Goal: Task Accomplishment & Management: Manage account settings

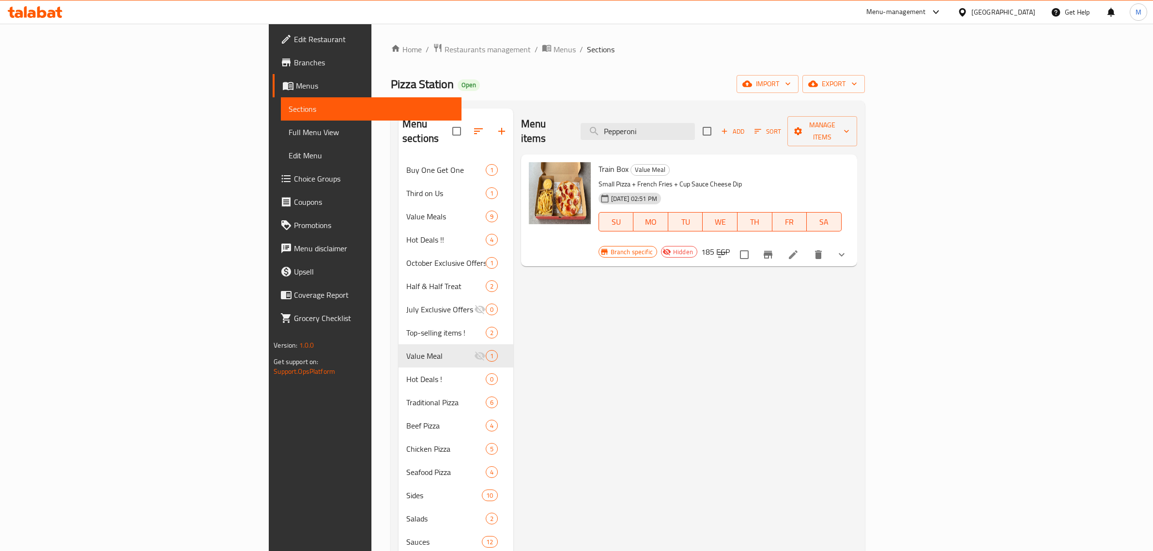
scroll to position [50, 0]
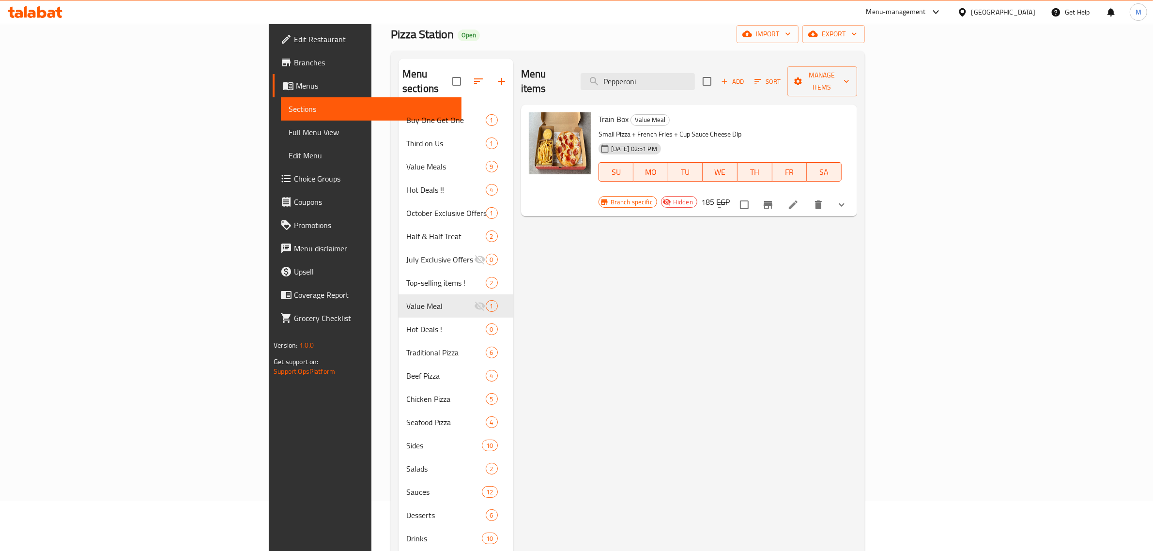
click at [1025, 10] on div "Egypt" at bounding box center [1004, 12] width 64 height 11
click at [928, 250] on div "[GEOGRAPHIC_DATA]" at bounding box center [930, 254] width 64 height 11
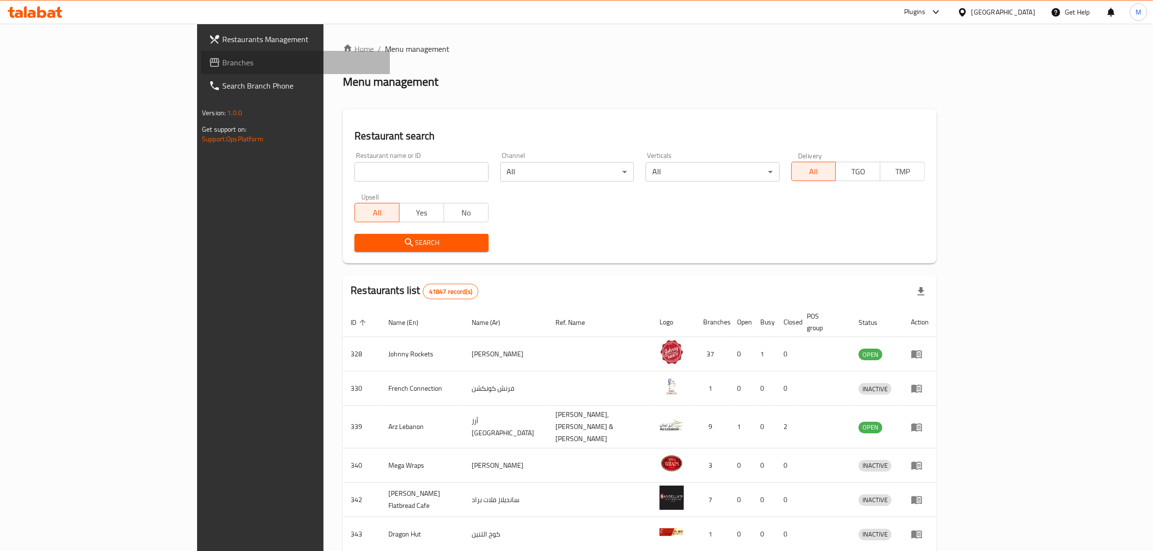
click at [222, 58] on span "Branches" at bounding box center [302, 63] width 160 height 12
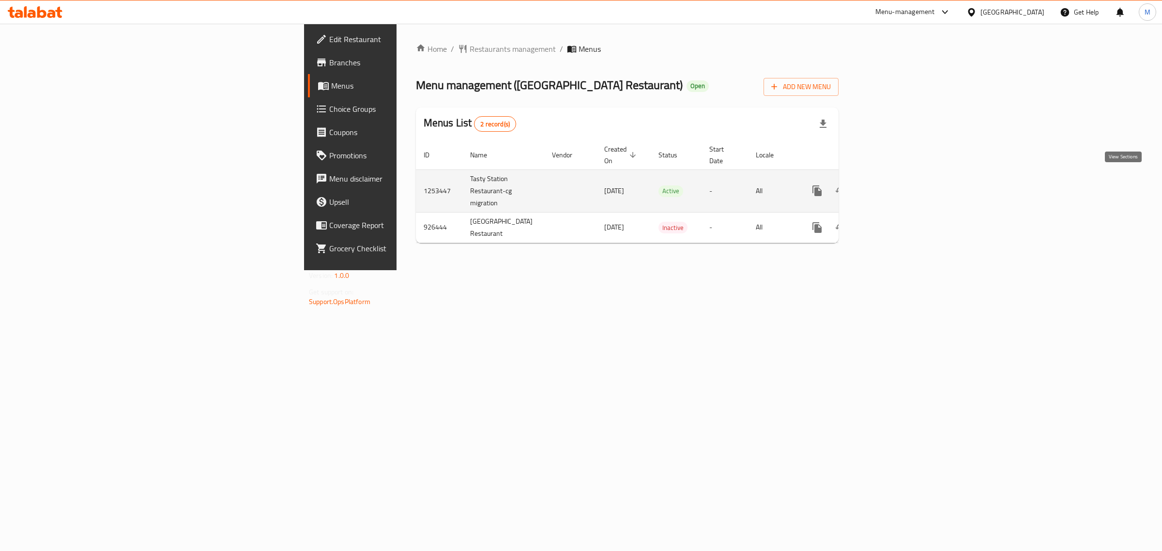
click at [892, 186] on icon "enhanced table" at bounding box center [887, 190] width 9 height 9
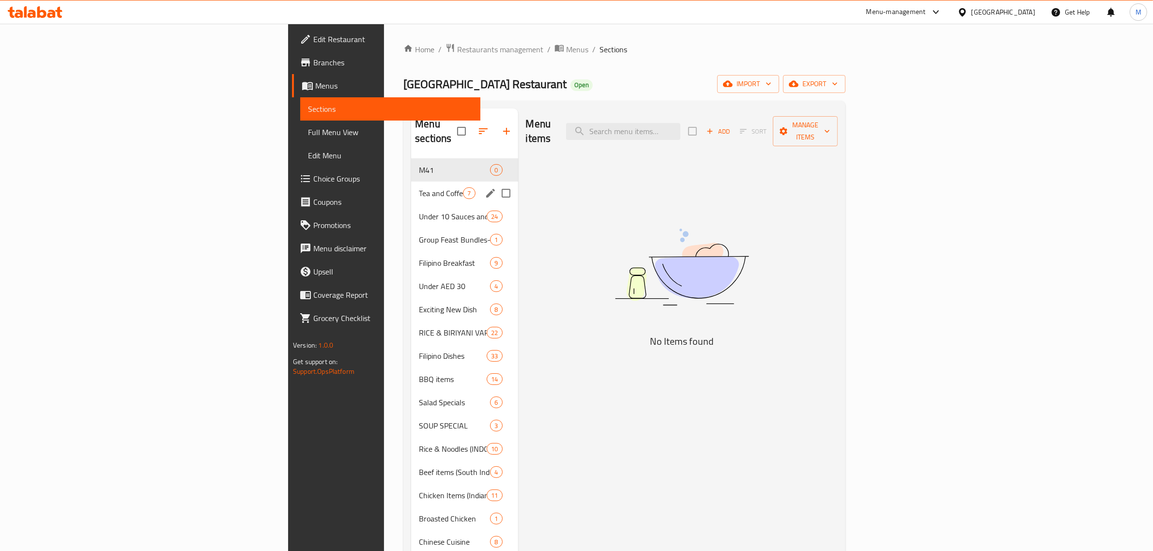
click at [411, 182] on div "Tea and Coffee 7" at bounding box center [464, 193] width 107 height 23
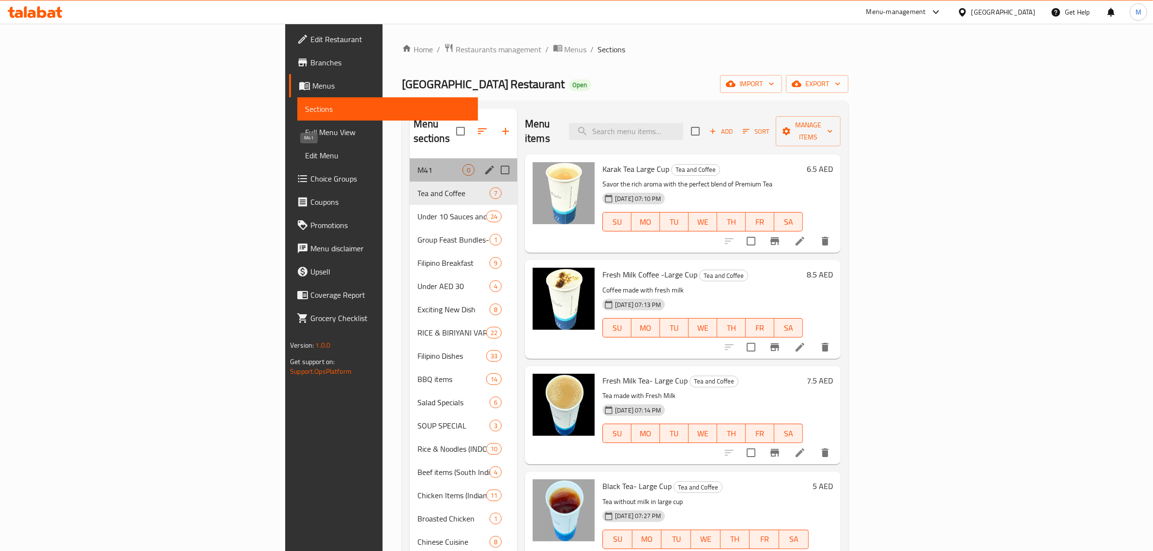
click at [417, 164] on span "M41" at bounding box center [439, 170] width 45 height 12
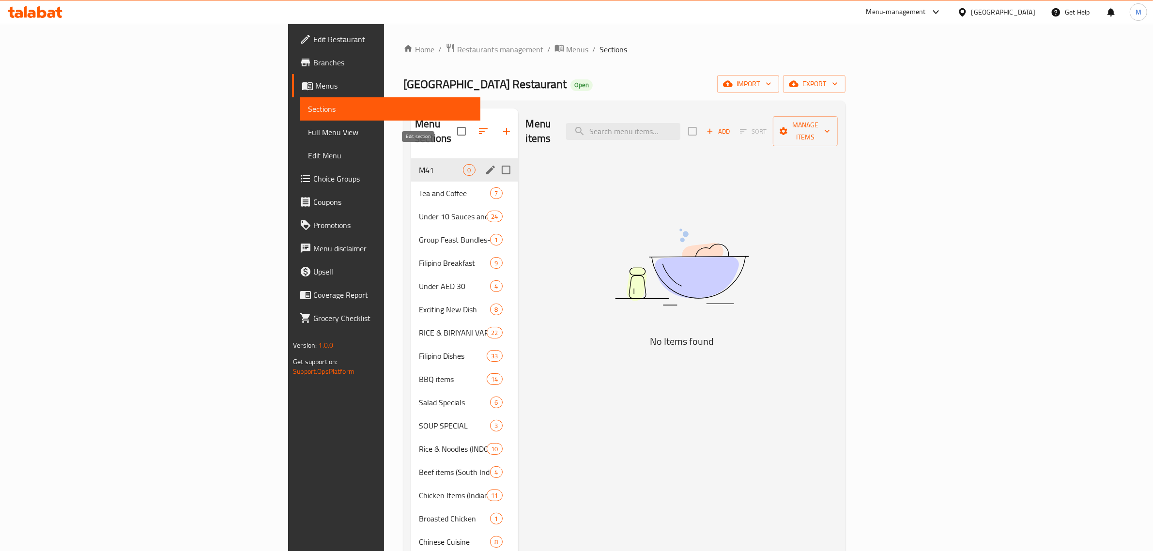
click at [486, 166] on icon "edit" at bounding box center [490, 170] width 9 height 9
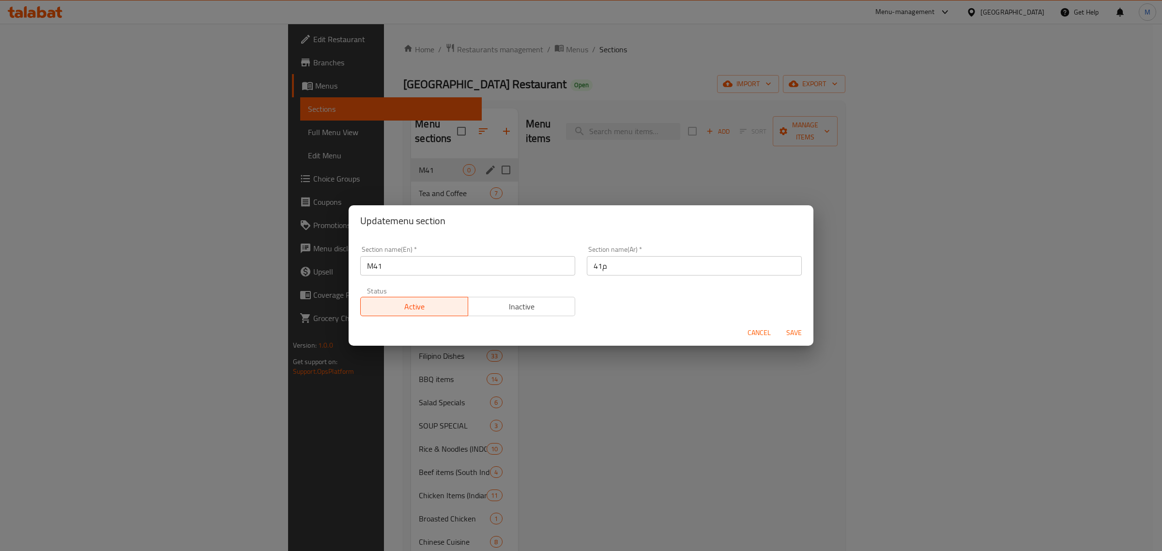
click at [749, 332] on span "Cancel" at bounding box center [759, 333] width 23 height 12
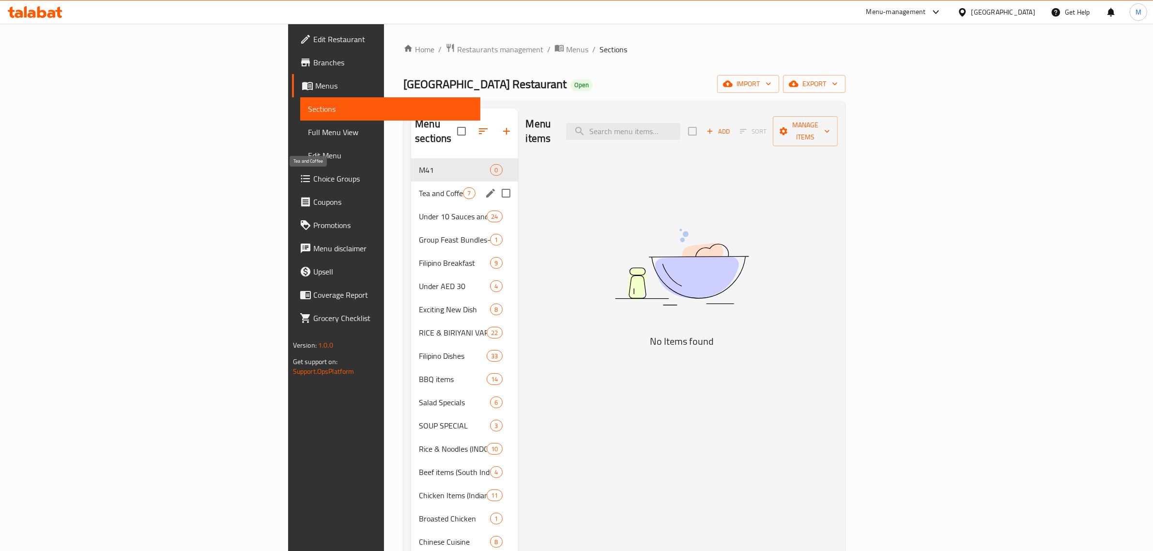
click at [419, 187] on span "Tea and Coffee" at bounding box center [441, 193] width 44 height 12
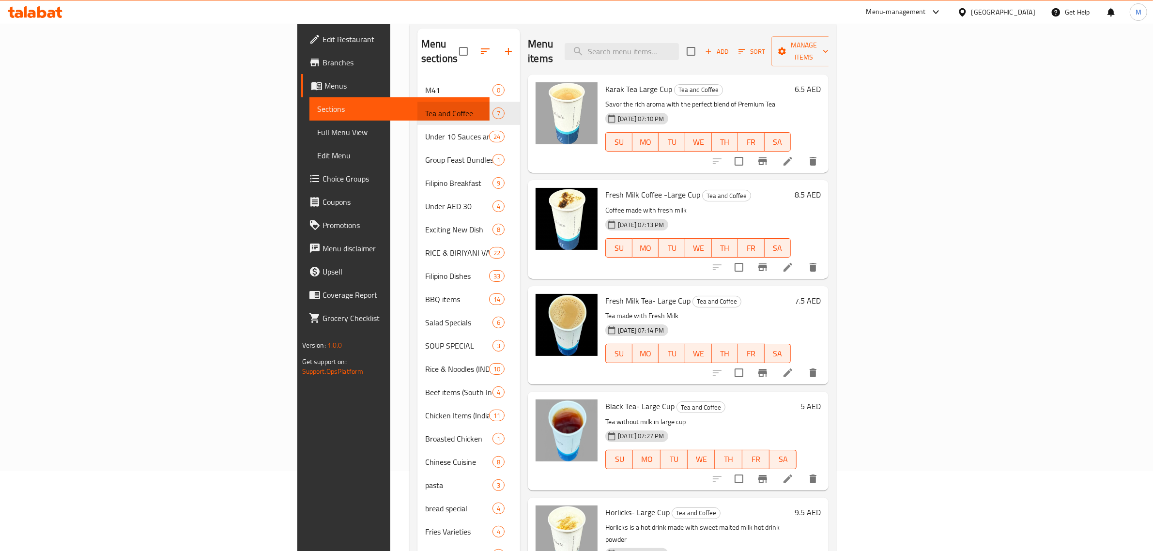
scroll to position [12, 0]
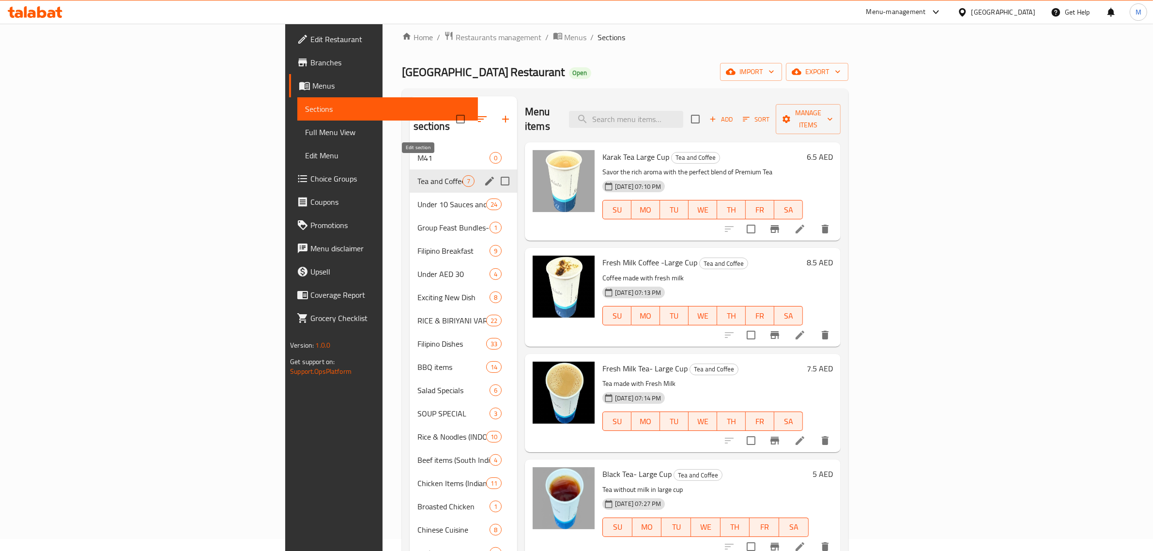
click at [484, 175] on icon "edit" at bounding box center [490, 181] width 12 height 12
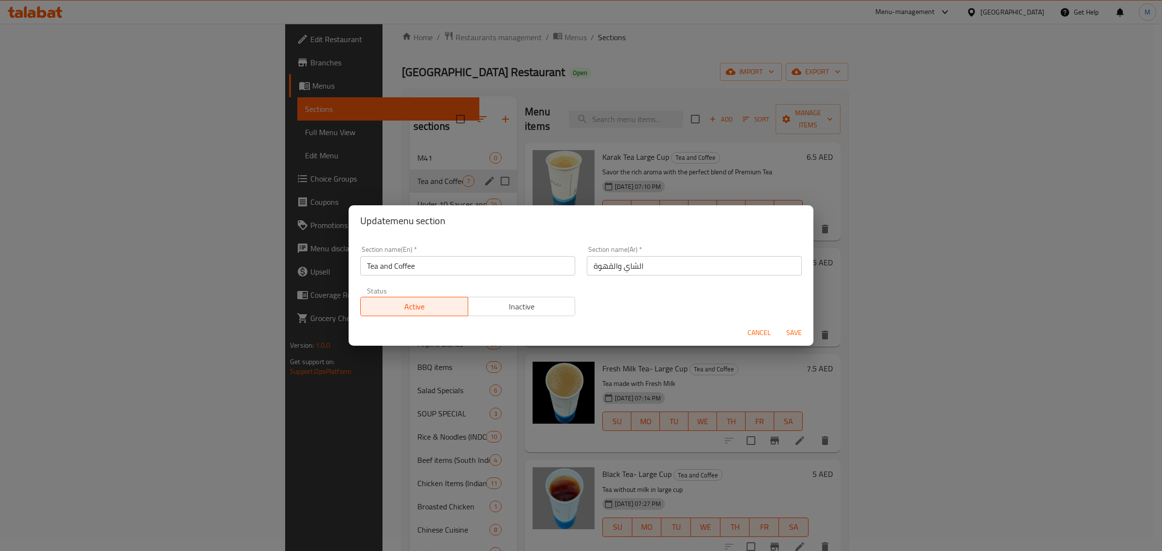
click at [763, 333] on span "Cancel" at bounding box center [759, 333] width 23 height 12
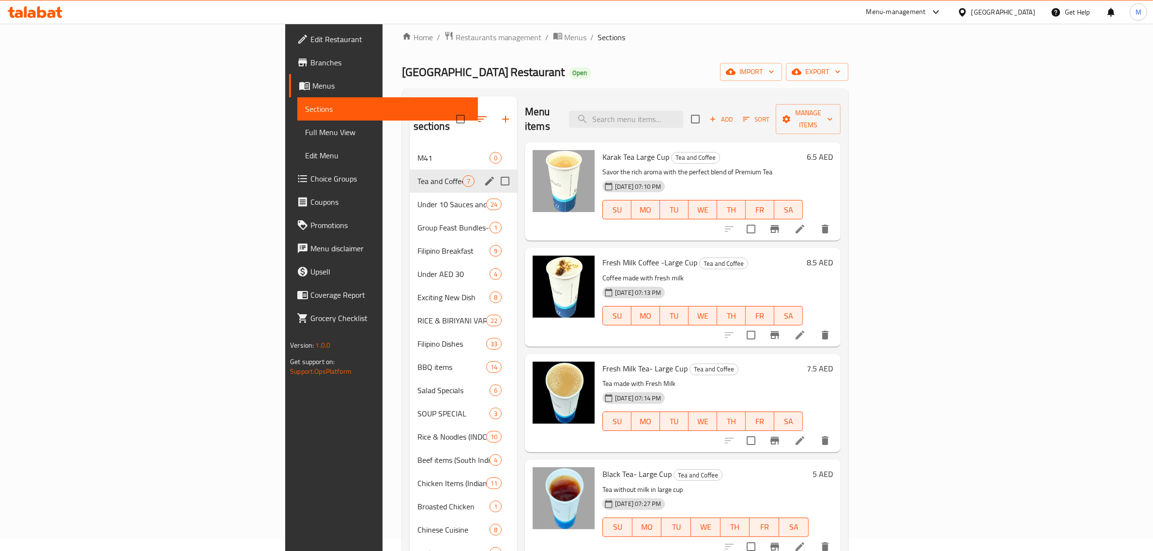
click at [582, 74] on div "Tasty Station Restaurant Open import export" at bounding box center [625, 72] width 447 height 18
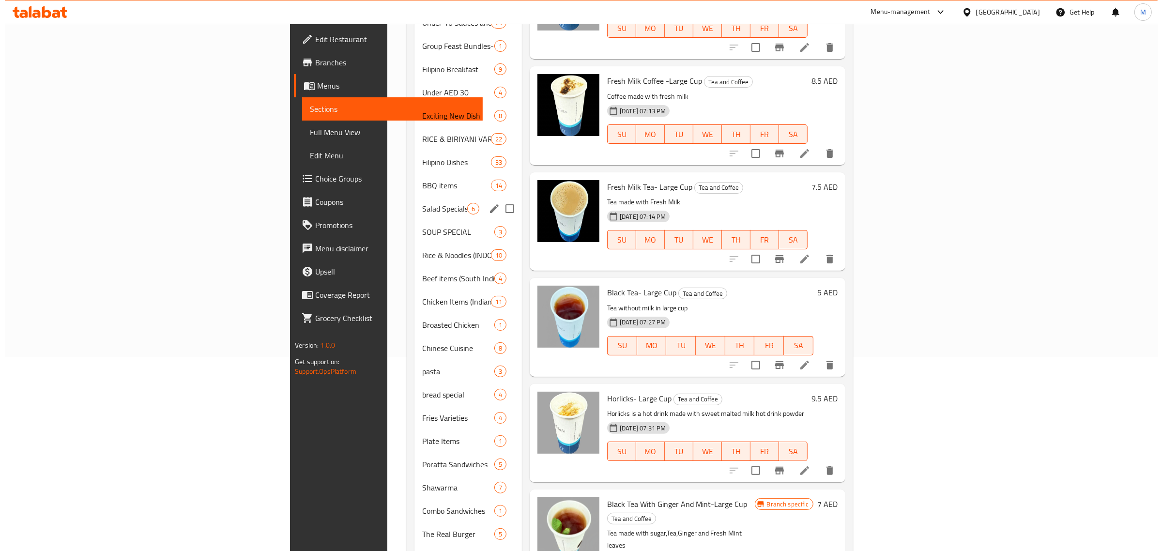
scroll to position [0, 0]
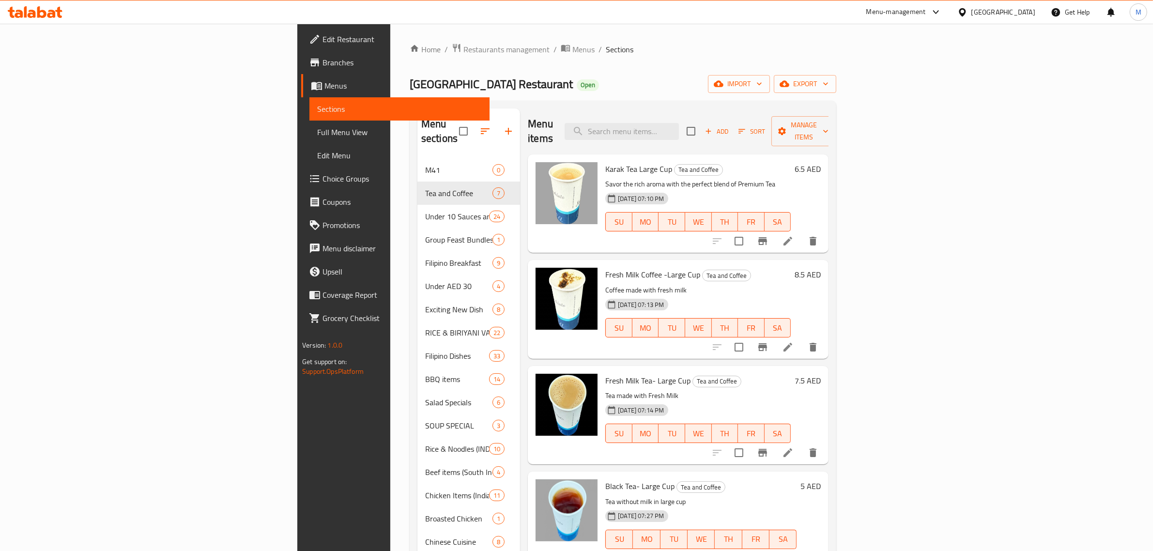
click at [576, 97] on div "Home / Restaurants management / Menus / Sections Tasty Station Restaurant Open …" at bounding box center [623, 513] width 427 height 941
click at [701, 124] on input "checkbox" at bounding box center [691, 131] width 20 height 20
checkbox input "true"
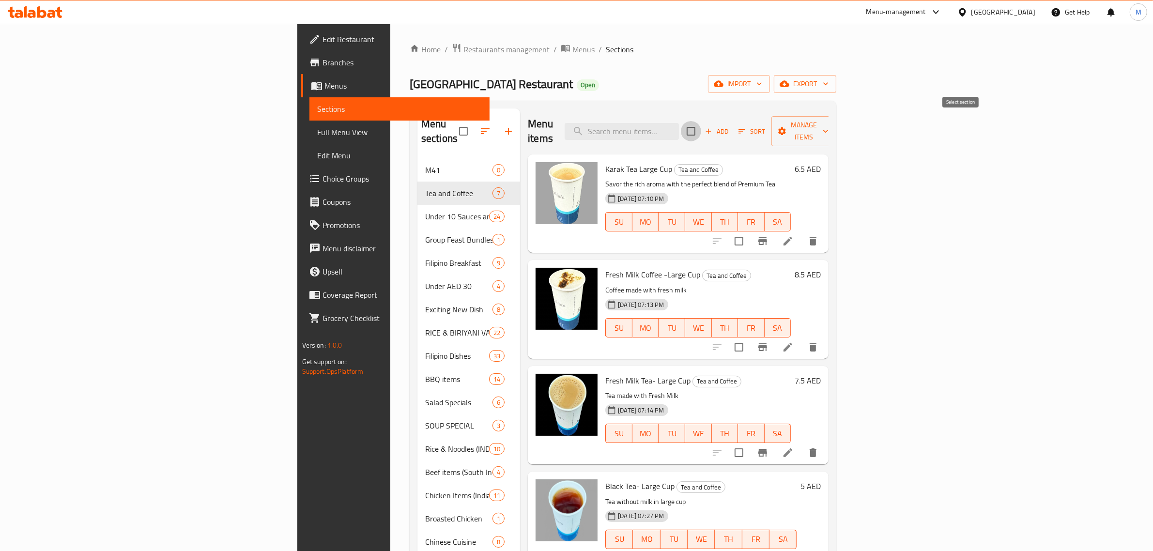
checkbox input "true"
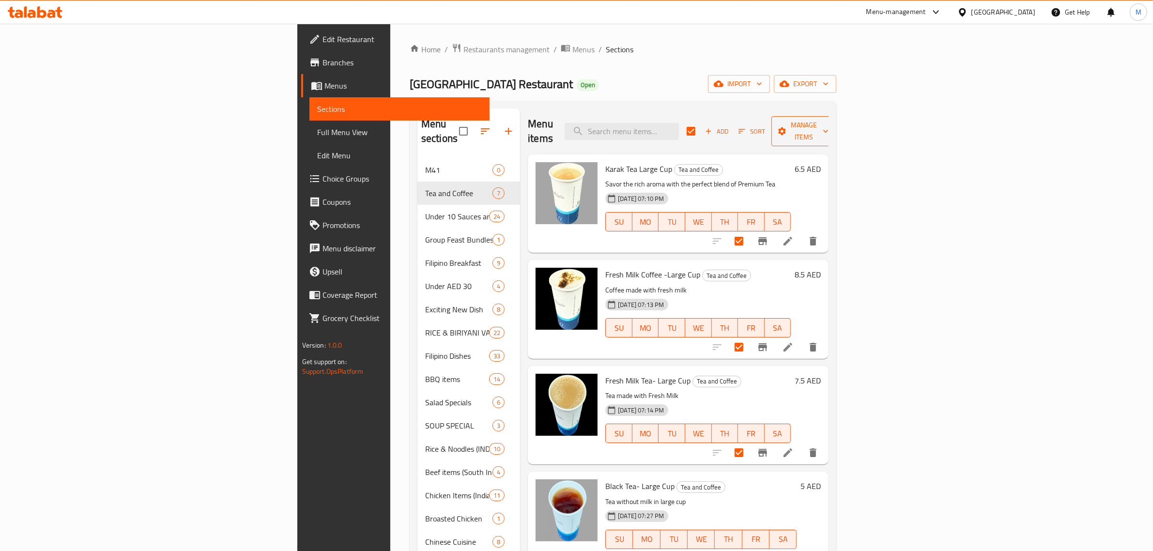
click at [829, 121] on span "Manage items" at bounding box center [803, 131] width 49 height 24
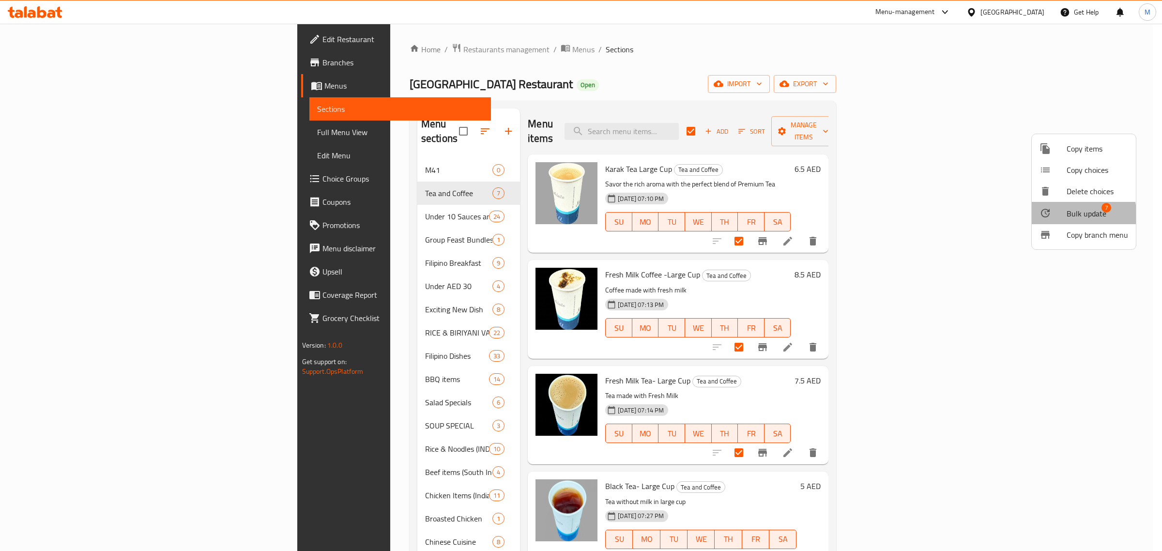
click at [1073, 216] on span "Bulk update" at bounding box center [1087, 214] width 40 height 12
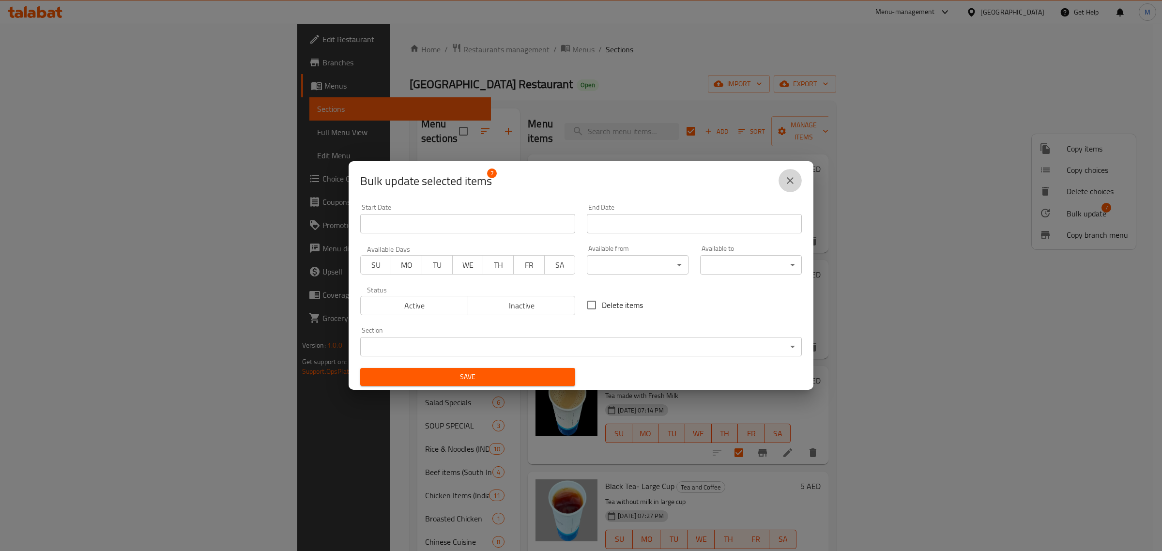
click at [781, 186] on button "close" at bounding box center [790, 180] width 23 height 23
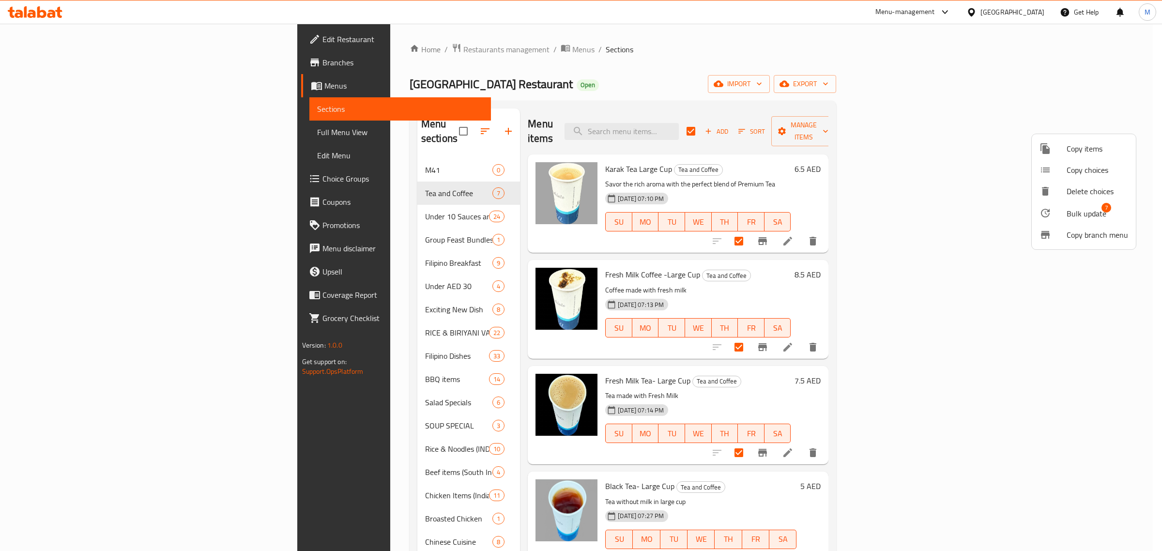
click at [812, 153] on div at bounding box center [581, 275] width 1162 height 551
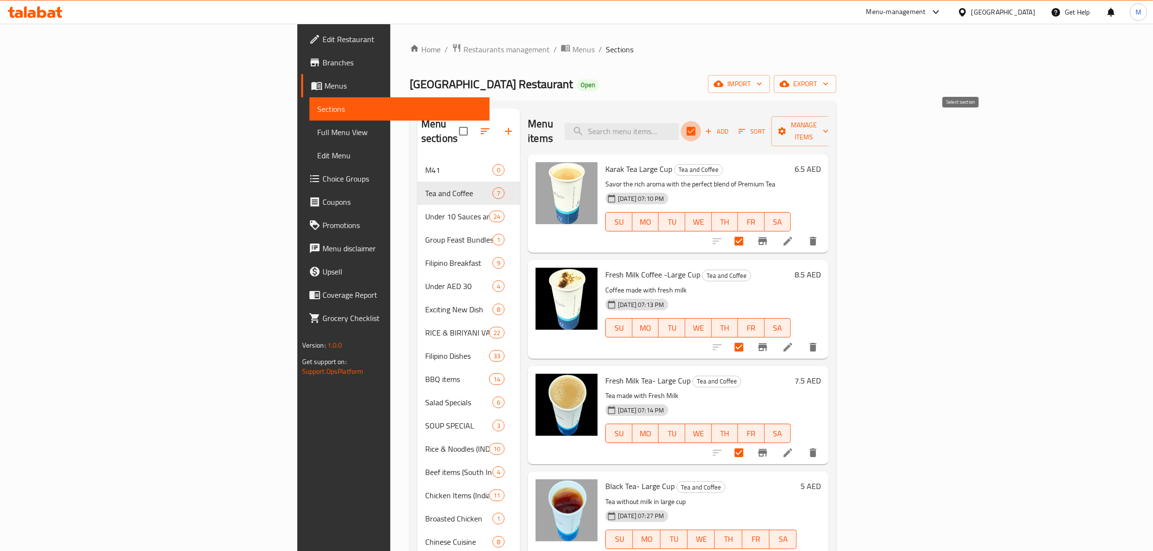
drag, startPoint x: 963, startPoint y: 123, endPoint x: 935, endPoint y: 123, distance: 27.6
click at [701, 123] on input "checkbox" at bounding box center [691, 131] width 20 height 20
checkbox input "false"
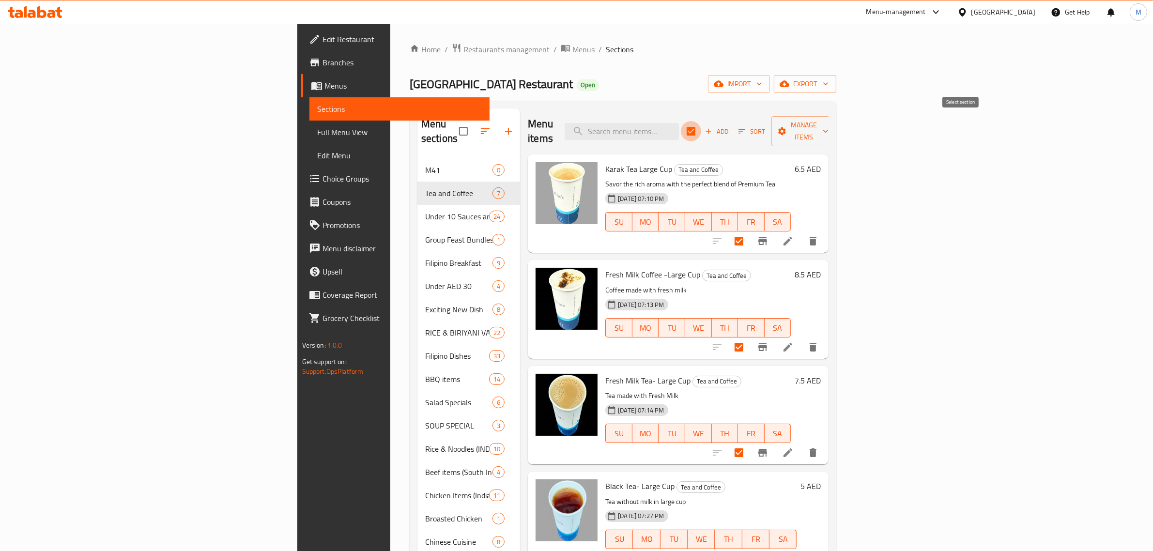
checkbox input "false"
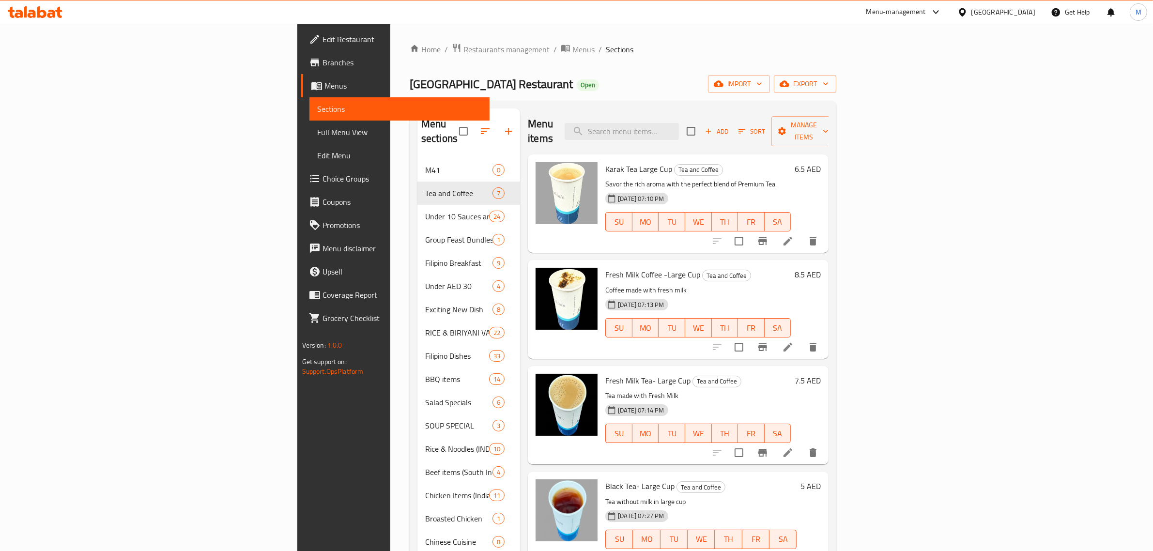
click at [829, 117] on div "Menu items Add Sort Manage items" at bounding box center [678, 131] width 301 height 46
click at [309, 140] on link "Full Menu View" at bounding box center [399, 132] width 181 height 23
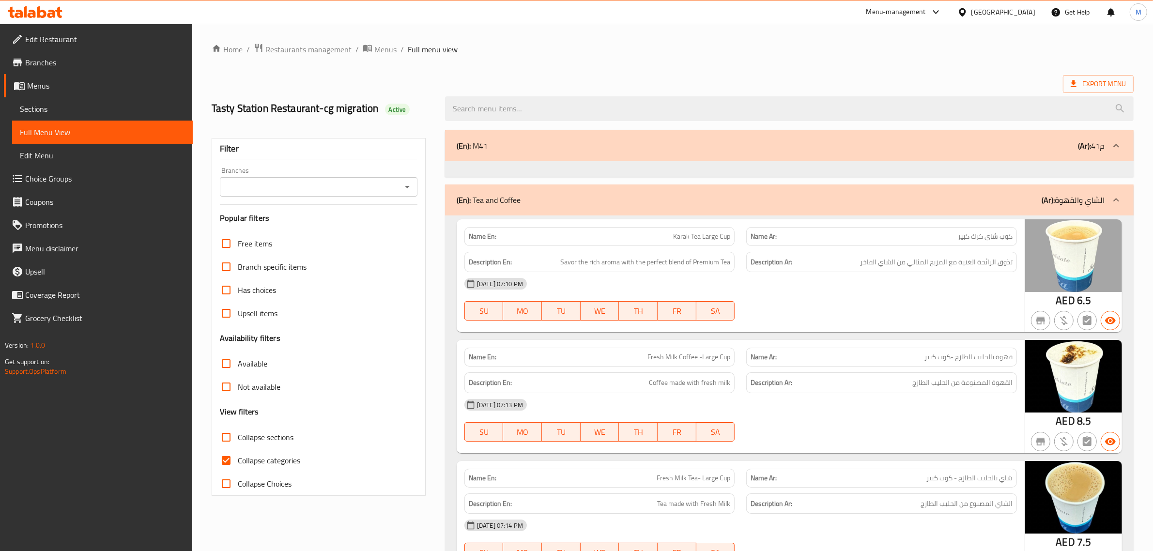
click at [230, 459] on input "Collapse categories" at bounding box center [226, 460] width 23 height 23
checkbox input "false"
click at [1109, 83] on span "Export Menu" at bounding box center [1098, 84] width 55 height 12
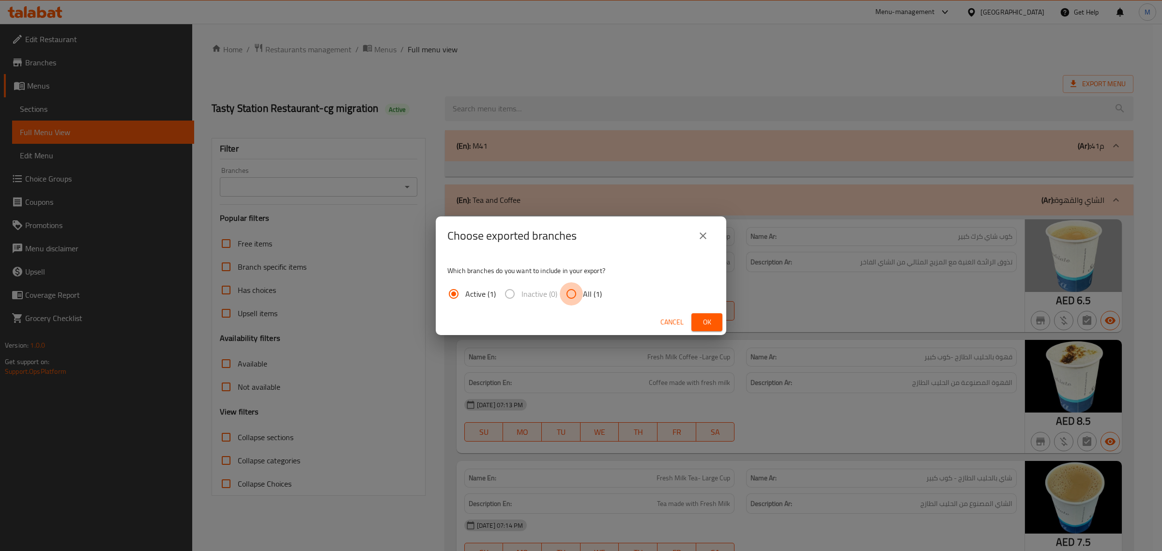
click at [581, 289] on input "All (1)" at bounding box center [571, 293] width 23 height 23
radio input "true"
click at [703, 316] on span "Ok" at bounding box center [706, 322] width 15 height 12
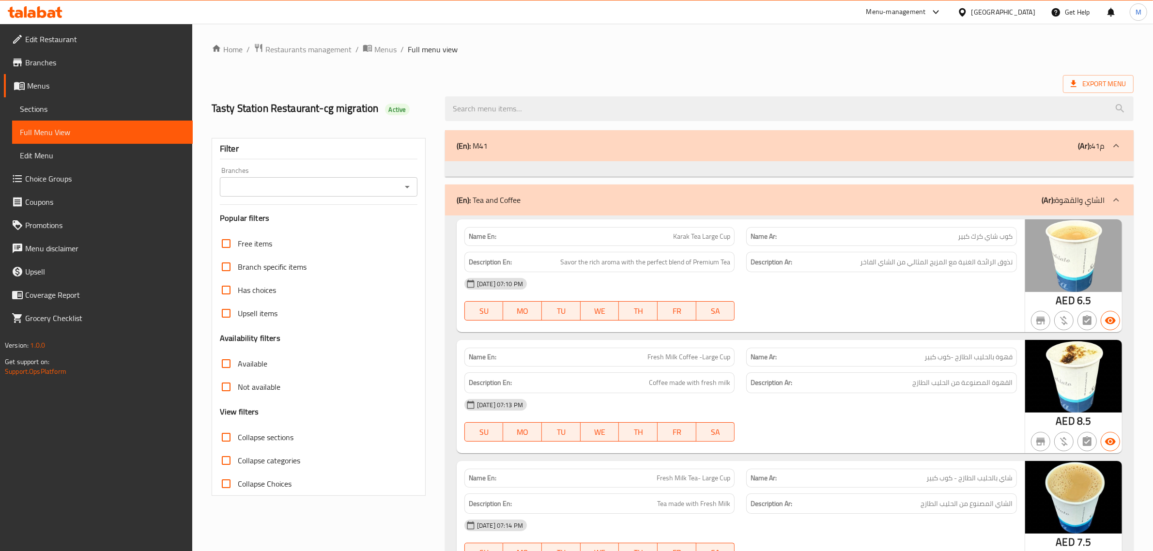
drag, startPoint x: 684, startPoint y: 46, endPoint x: 674, endPoint y: 46, distance: 10.7
click at [684, 46] on ol "Home / Restaurants management / Menus / Full menu view" at bounding box center [673, 49] width 922 height 13
click at [66, 110] on span "Sections" at bounding box center [102, 109] width 165 height 12
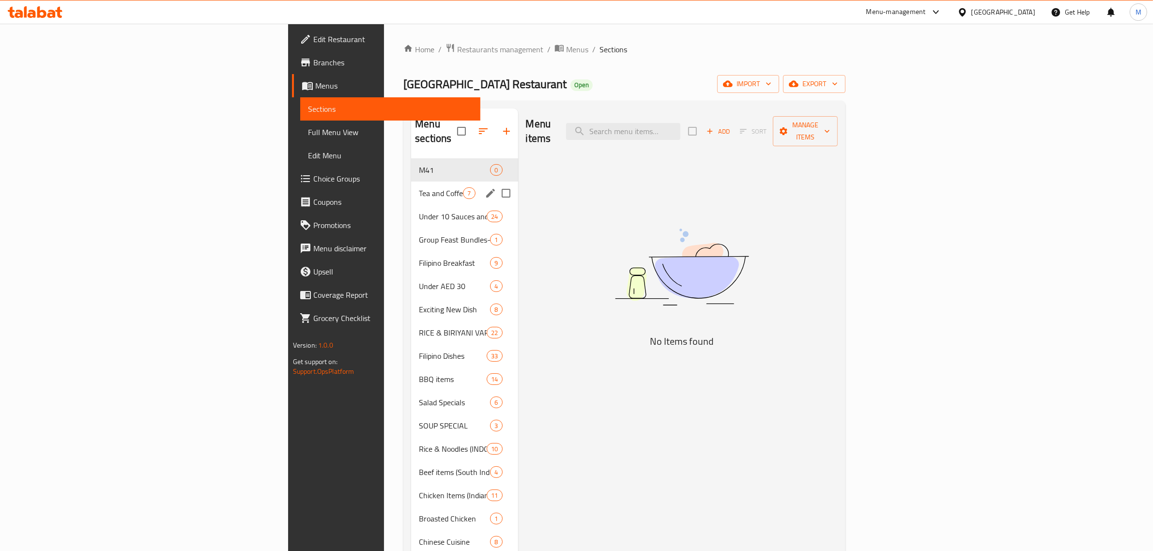
click at [411, 186] on div "Tea and Coffee 7" at bounding box center [464, 193] width 107 height 23
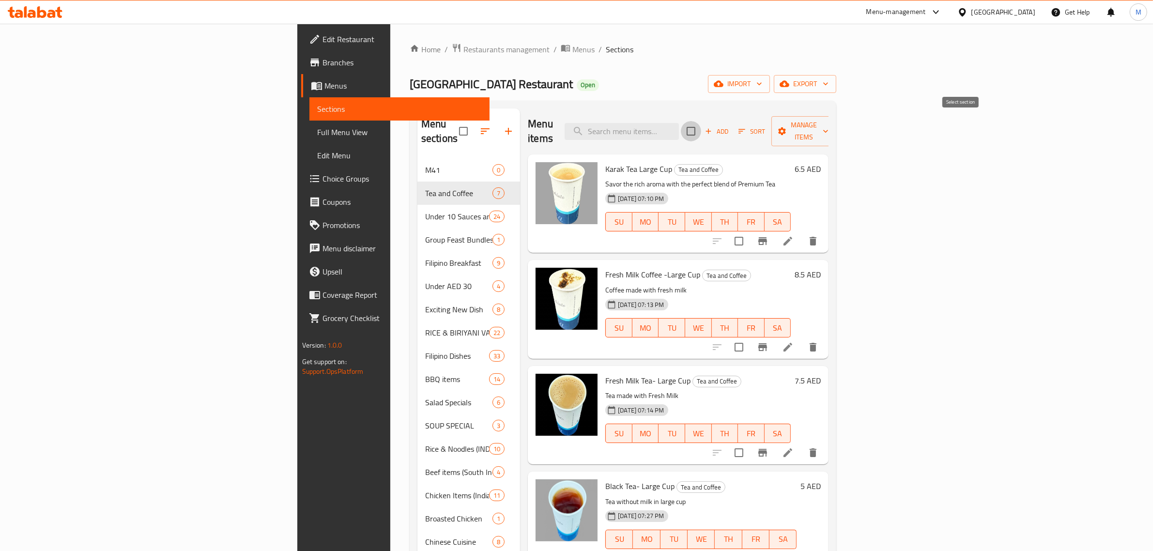
click at [701, 127] on input "checkbox" at bounding box center [691, 131] width 20 height 20
checkbox input "true"
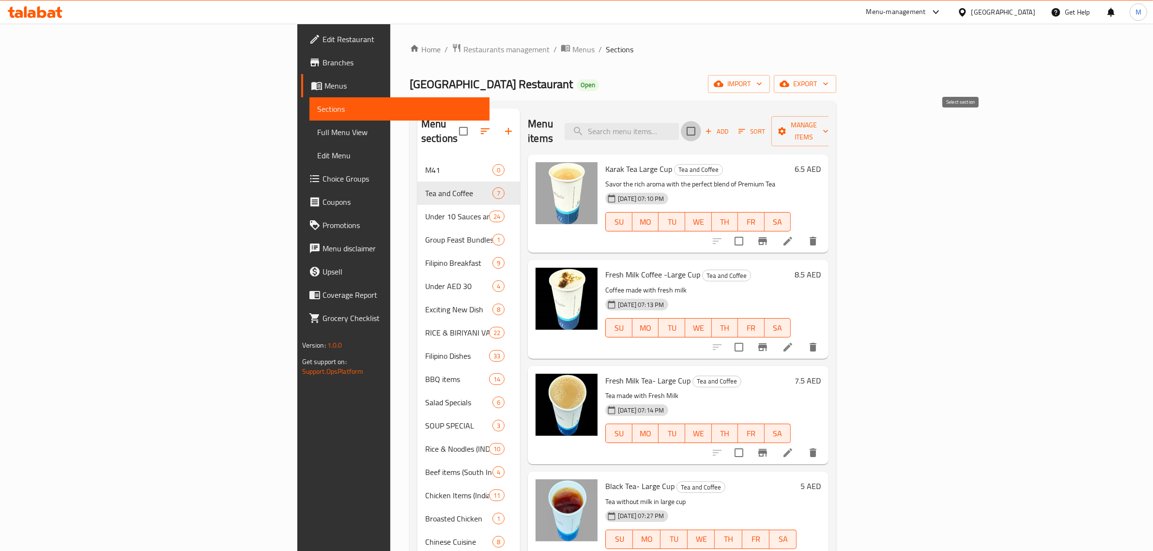
checkbox input "true"
click at [829, 124] on span "Manage items" at bounding box center [803, 131] width 49 height 24
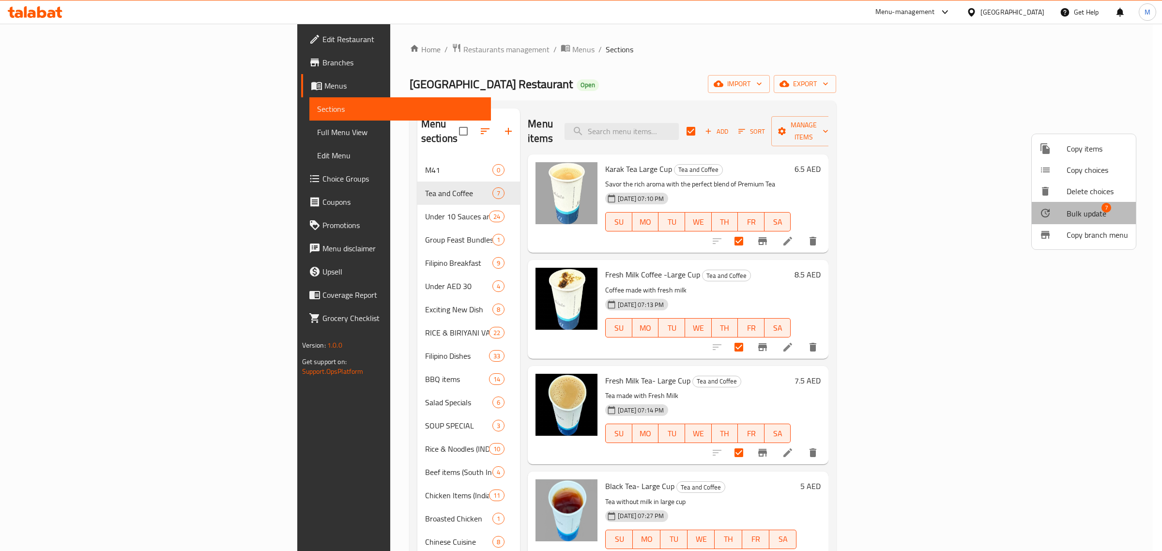
click at [1085, 216] on span "Bulk update" at bounding box center [1087, 214] width 40 height 12
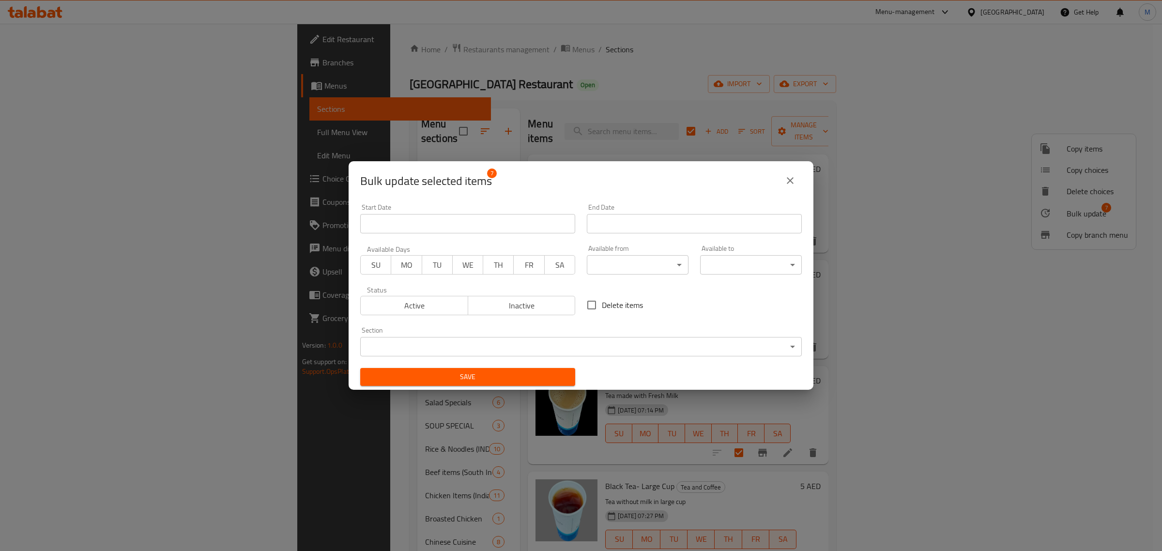
drag, startPoint x: 797, startPoint y: 183, endPoint x: 784, endPoint y: 177, distance: 14.1
click at [797, 183] on button "close" at bounding box center [790, 180] width 23 height 23
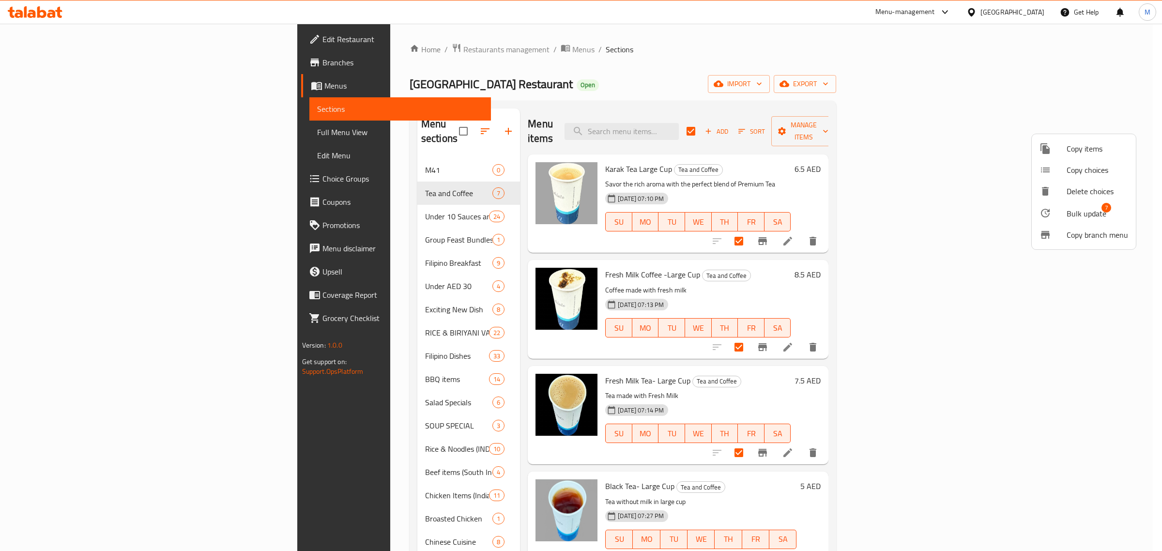
click at [1080, 211] on span "Bulk update" at bounding box center [1087, 214] width 40 height 12
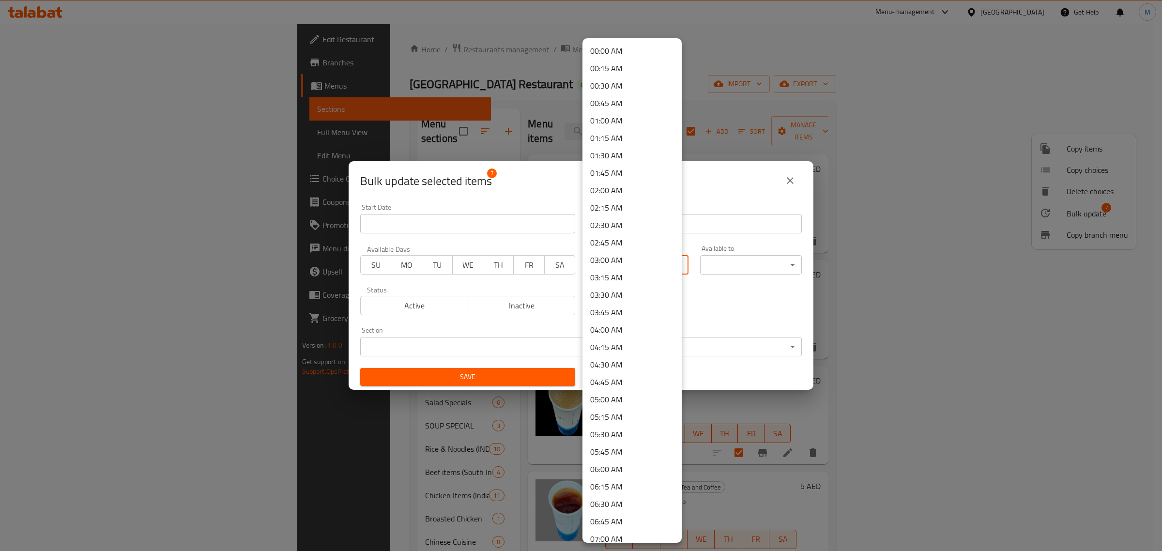
click at [663, 267] on body "​ Menu-management [GEOGRAPHIC_DATA] Get Help M Edit Restaurant Branches Menus S…" at bounding box center [581, 287] width 1162 height 527
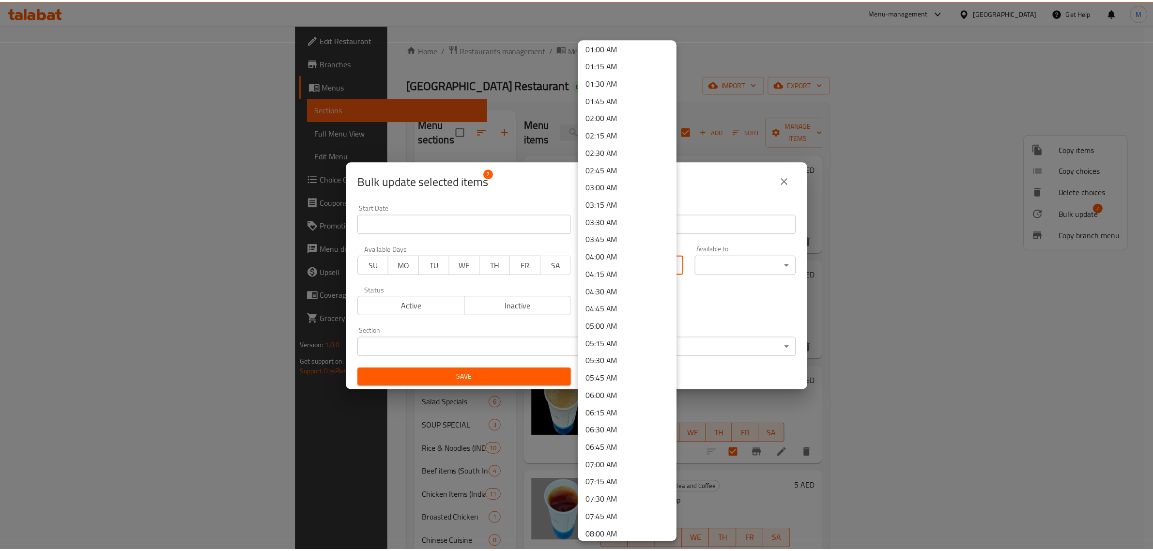
scroll to position [182, 0]
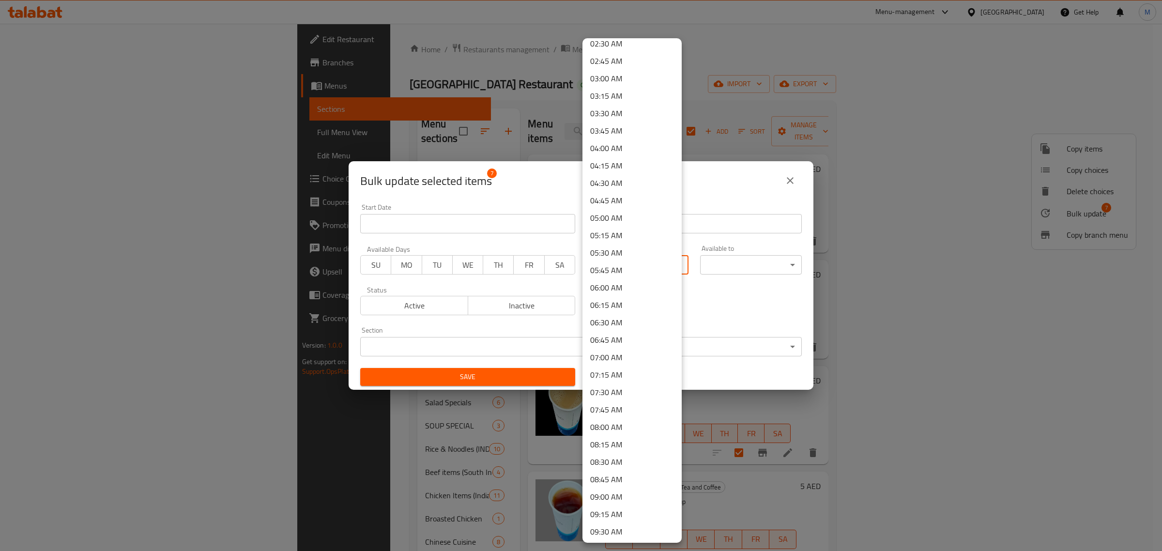
click at [532, 66] on div at bounding box center [581, 275] width 1162 height 551
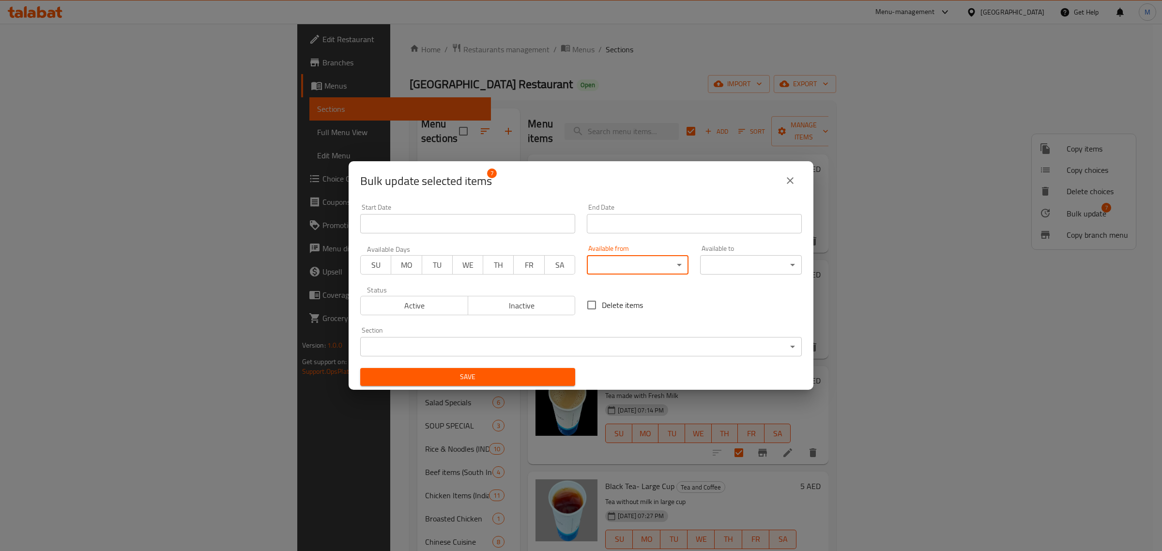
click at [798, 182] on button "close" at bounding box center [790, 180] width 23 height 23
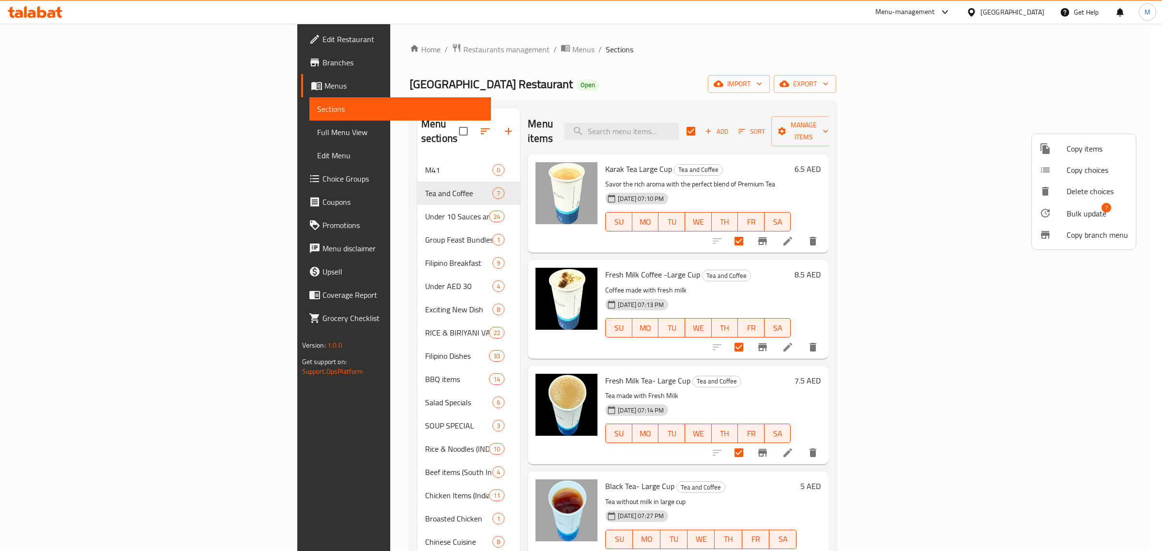
click at [600, 80] on div at bounding box center [581, 275] width 1162 height 551
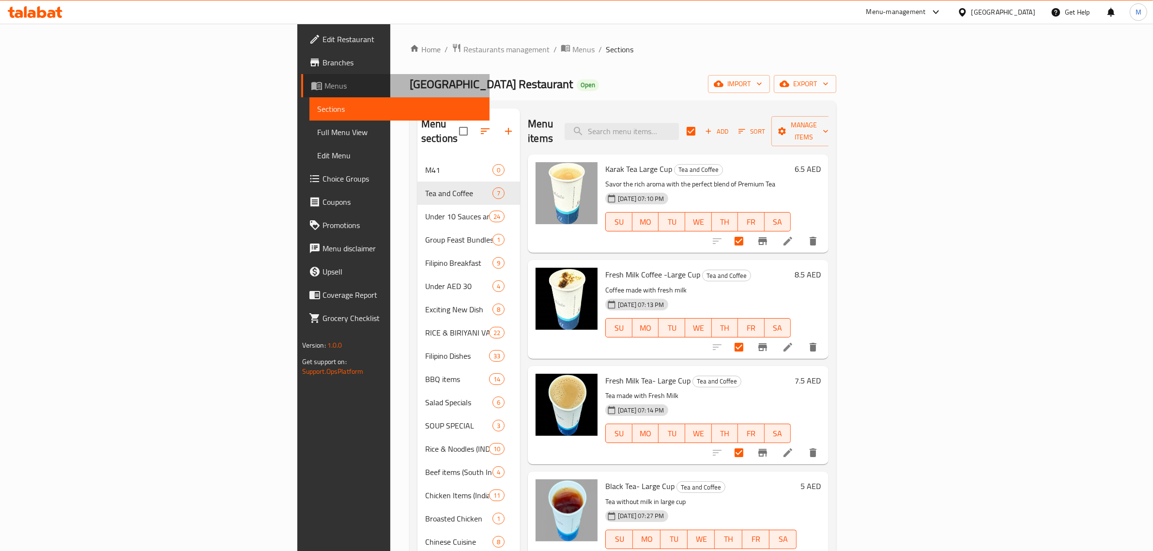
click at [324, 83] on span "Menus" at bounding box center [403, 86] width 158 height 12
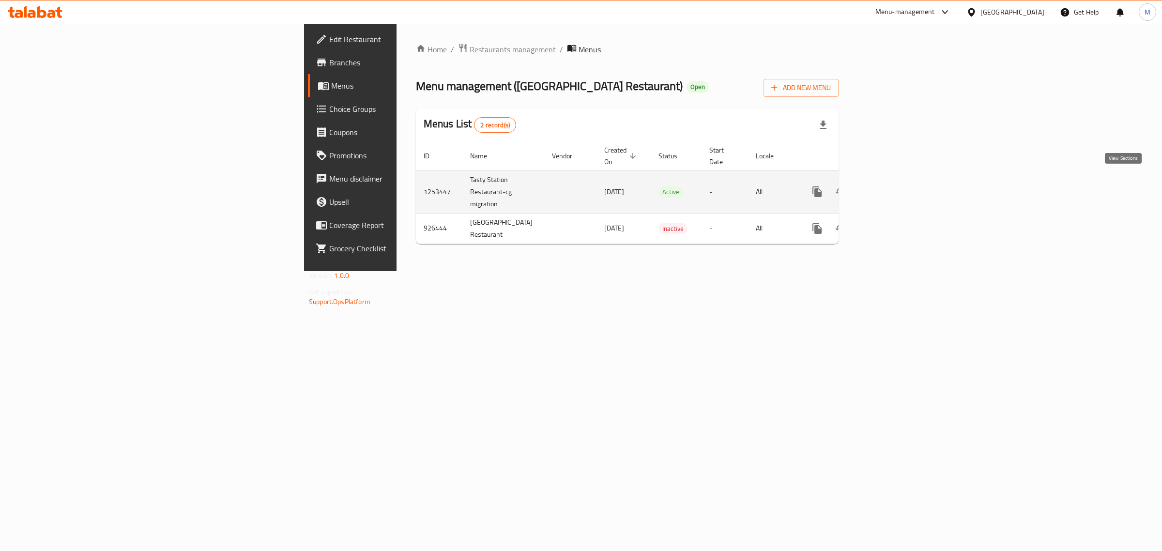
click at [893, 186] on icon "enhanced table" at bounding box center [887, 192] width 12 height 12
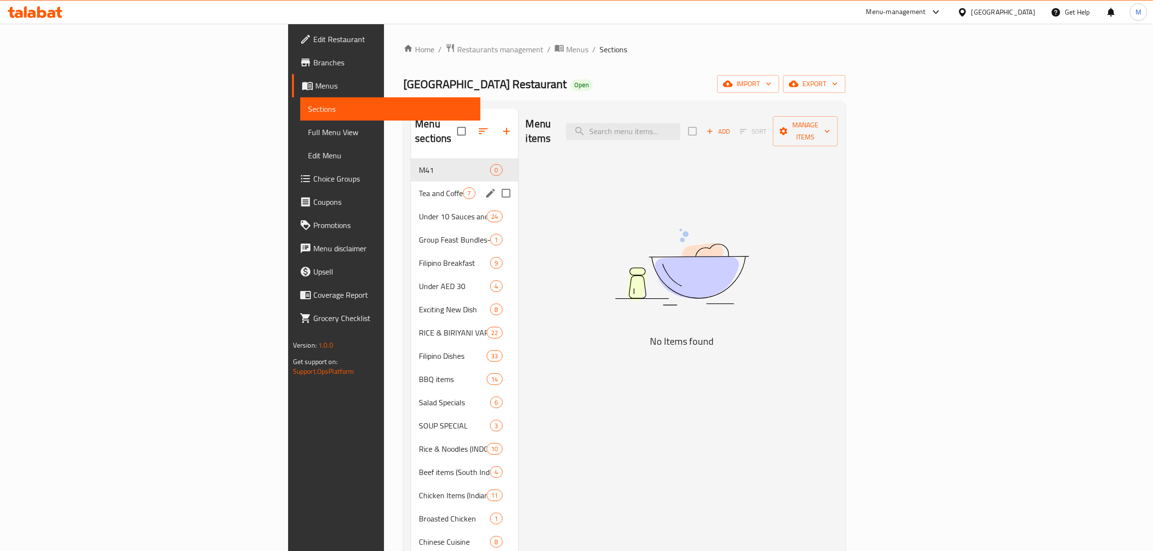
click at [411, 182] on div "Tea and Coffee 7" at bounding box center [464, 193] width 107 height 23
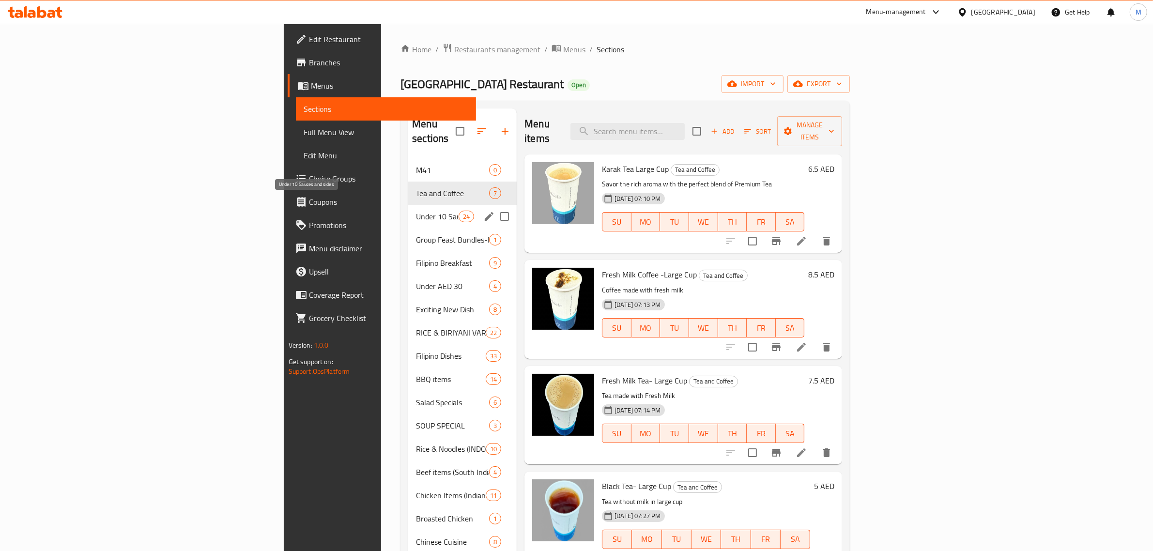
click at [416, 211] on span "Under 10 Sauces and sides" at bounding box center [437, 217] width 43 height 12
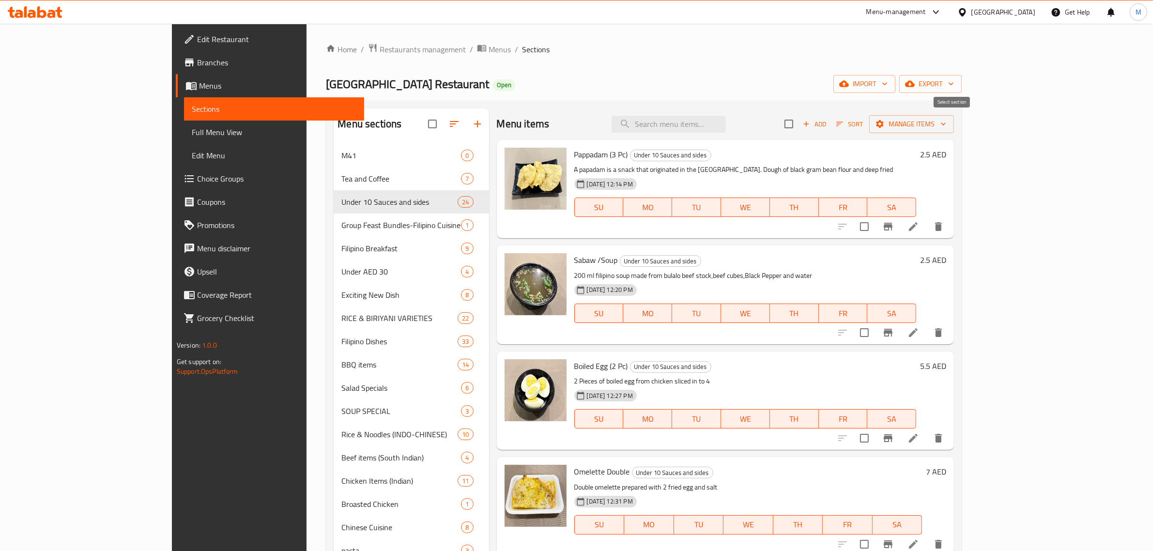
click at [799, 125] on input "checkbox" at bounding box center [789, 124] width 20 height 20
checkbox input "true"
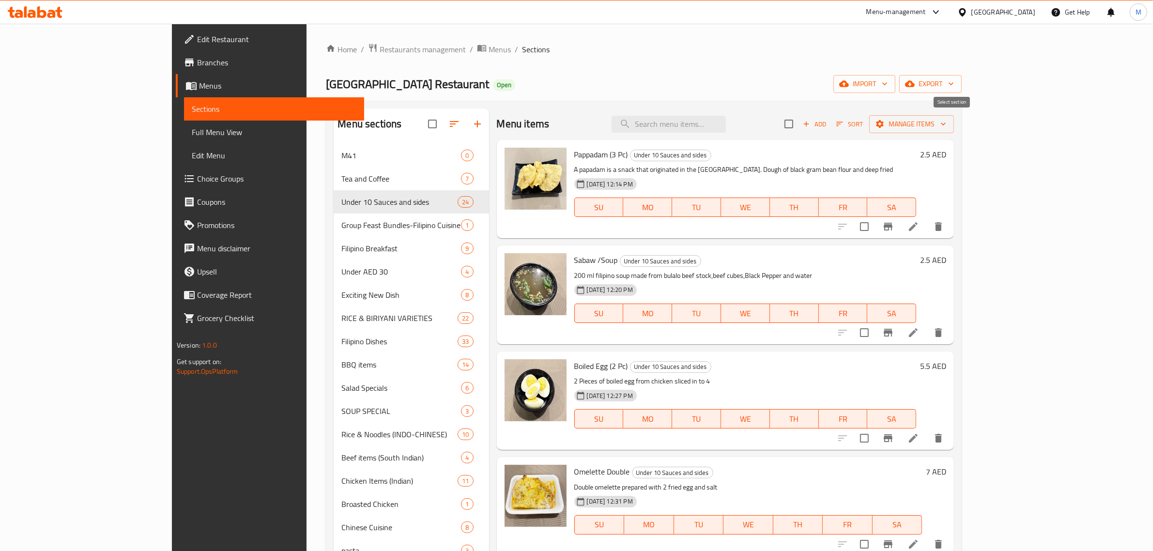
checkbox input "true"
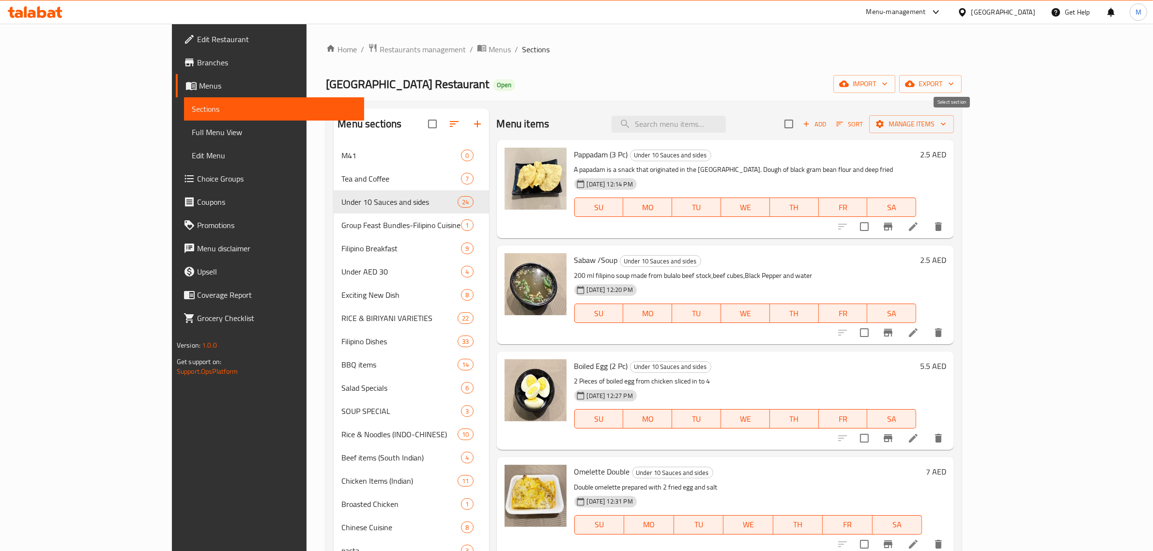
checkbox input "true"
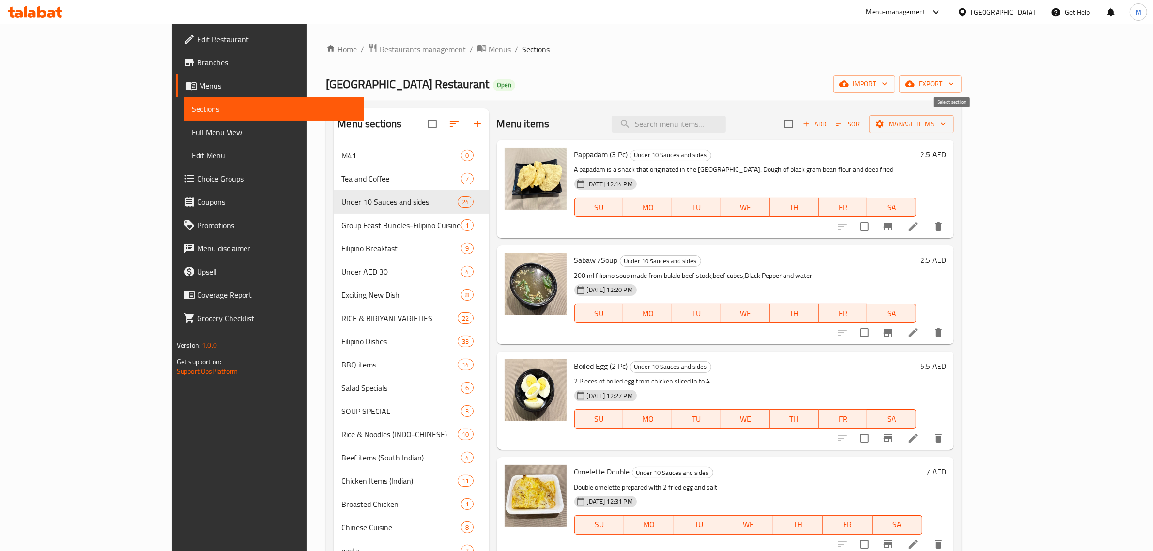
checkbox input "true"
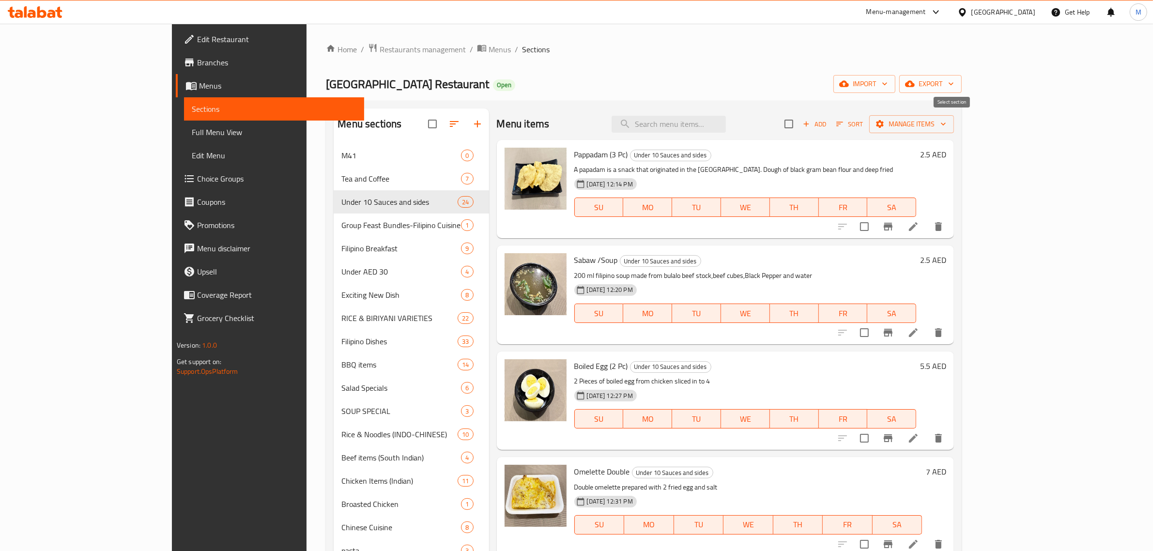
checkbox input "true"
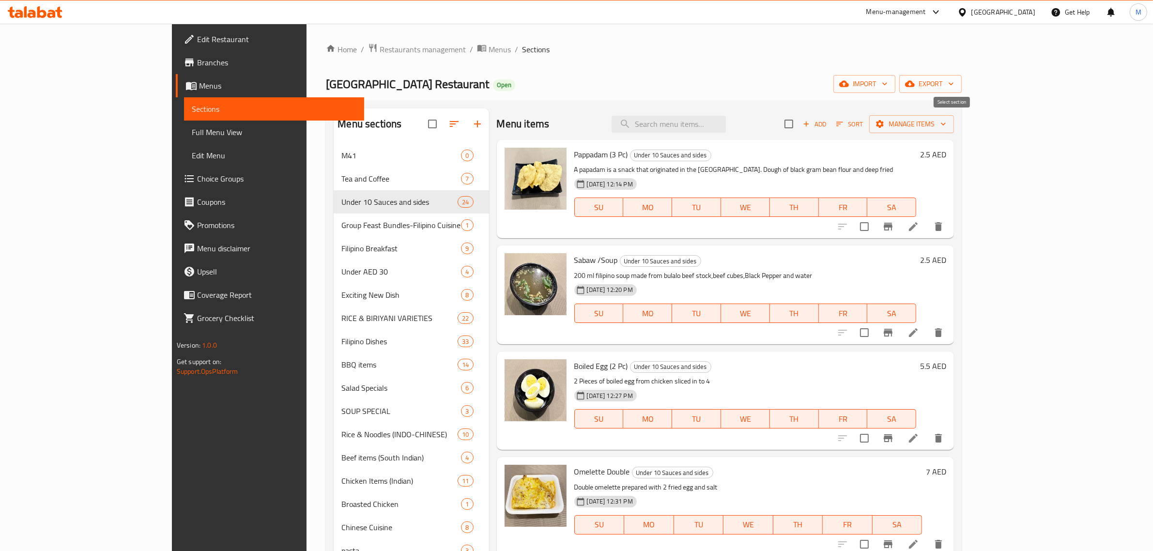
checkbox input "true"
click at [946, 126] on span "Manage items" at bounding box center [911, 124] width 69 height 12
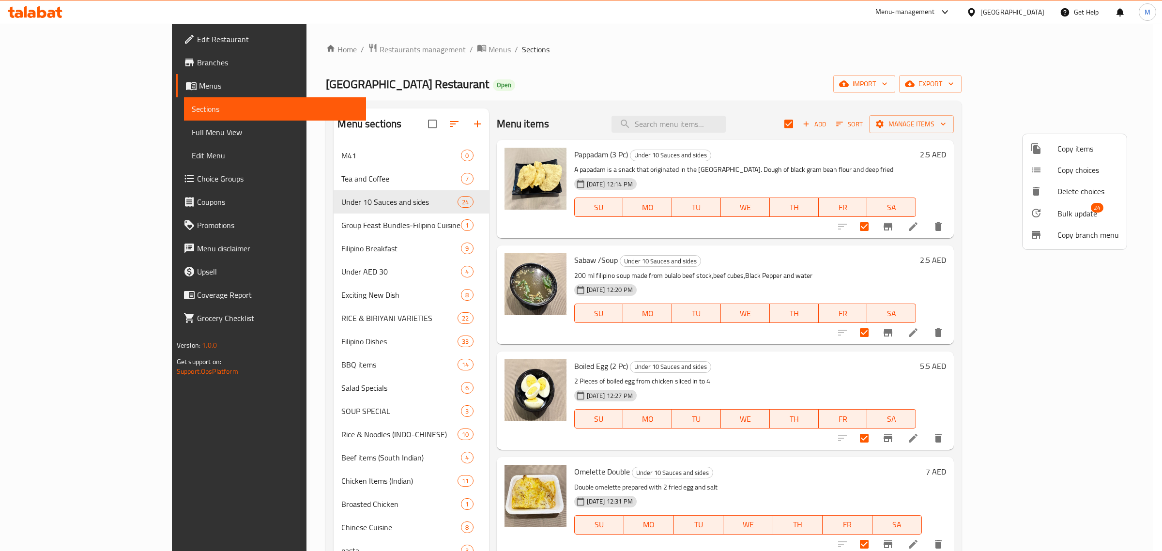
click at [1072, 208] on span "Bulk update" at bounding box center [1078, 214] width 40 height 12
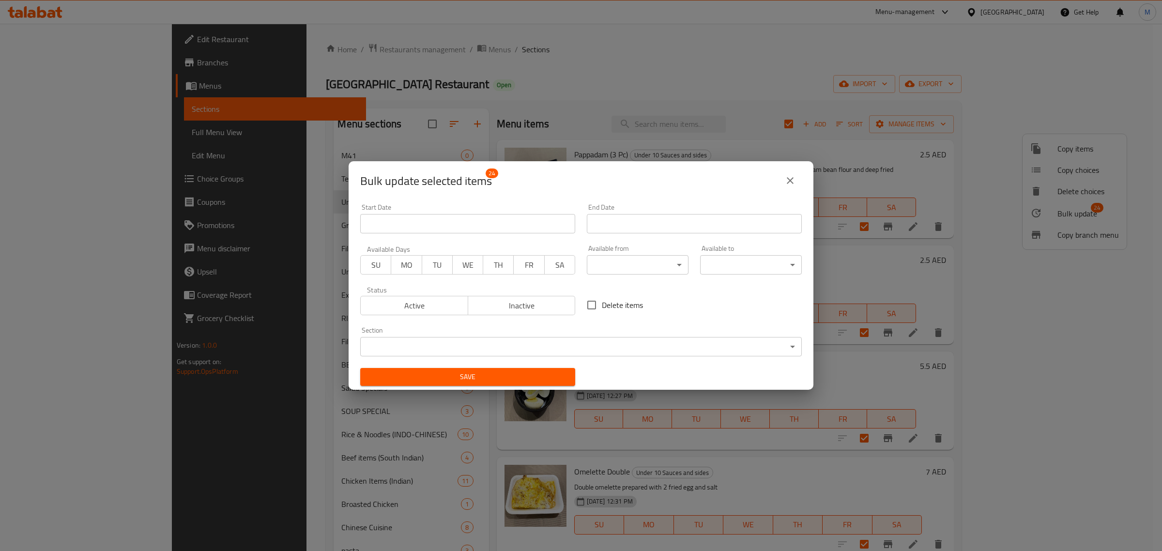
click at [624, 265] on body "​ Menu-management United Arab Emirates Get Help M Edit Restaurant Branches Menu…" at bounding box center [581, 287] width 1162 height 527
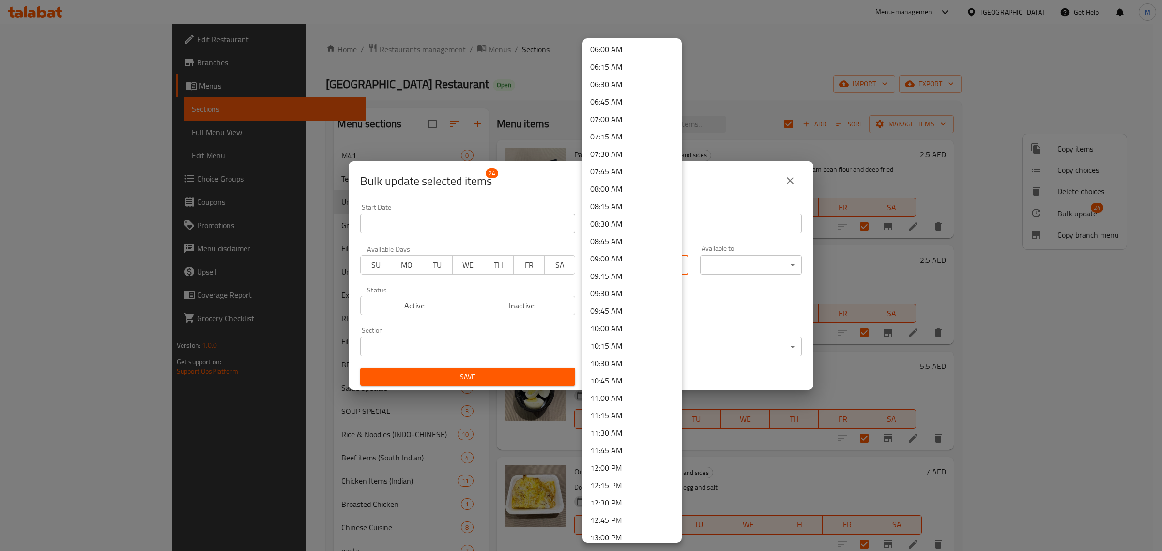
scroll to position [545, 0]
click at [620, 310] on li "11:30 AM" at bounding box center [632, 307] width 99 height 17
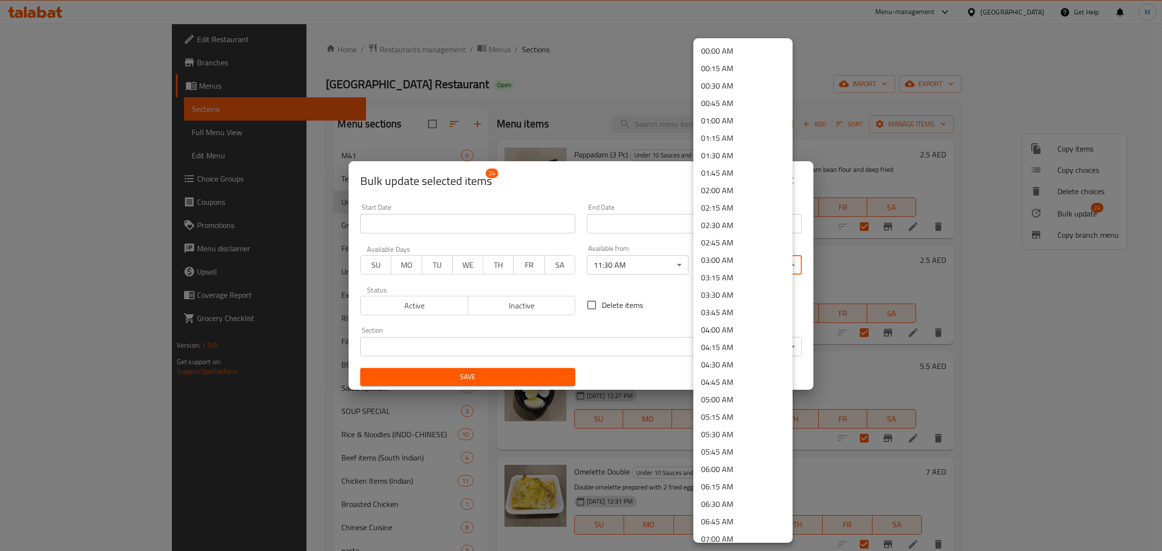
click at [749, 269] on body "​ Menu-management United Arab Emirates Get Help M Edit Restaurant Branches Menu…" at bounding box center [581, 287] width 1162 height 527
click at [735, 291] on li "03:30 AM" at bounding box center [743, 294] width 99 height 17
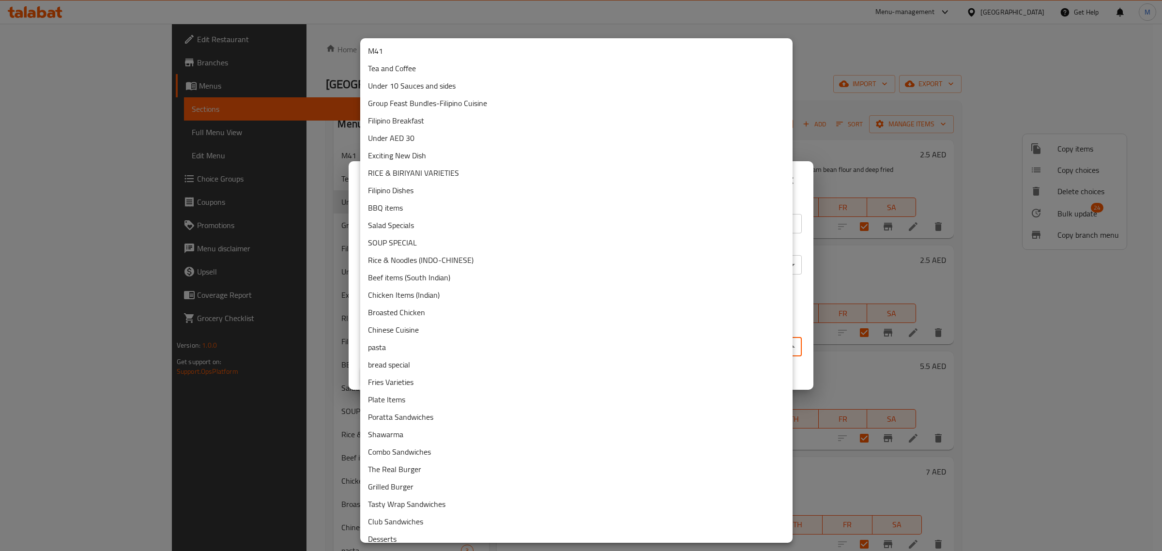
click at [521, 341] on body "​ Menu-management United Arab Emirates Get Help M Edit Restaurant Branches Menu…" at bounding box center [581, 287] width 1162 height 527
click at [438, 100] on li "Group Feast Bundles-Filipino Cuisine" at bounding box center [576, 102] width 432 height 17
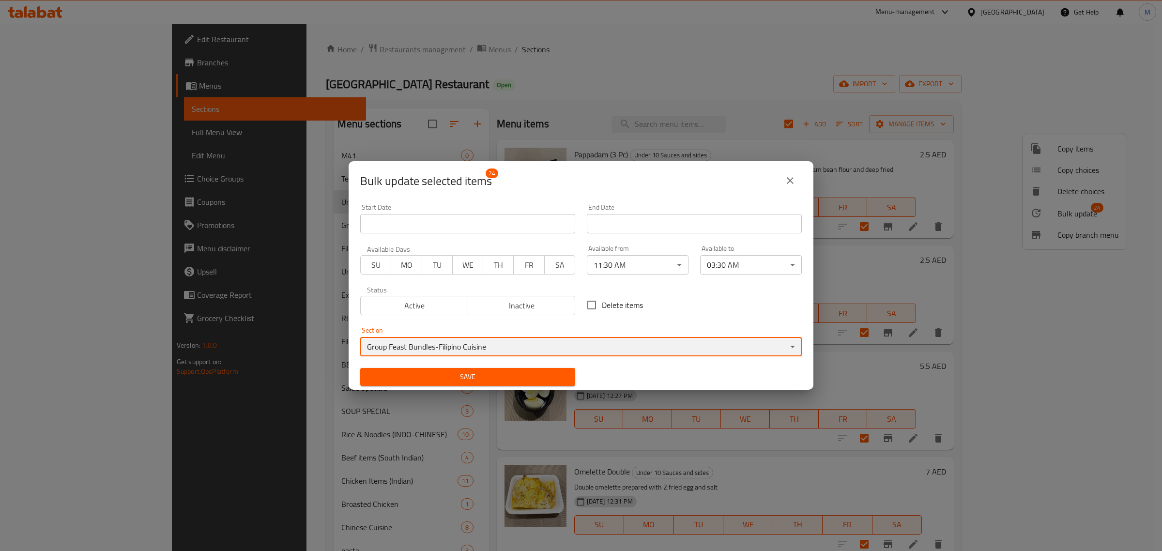
scroll to position [1, 0]
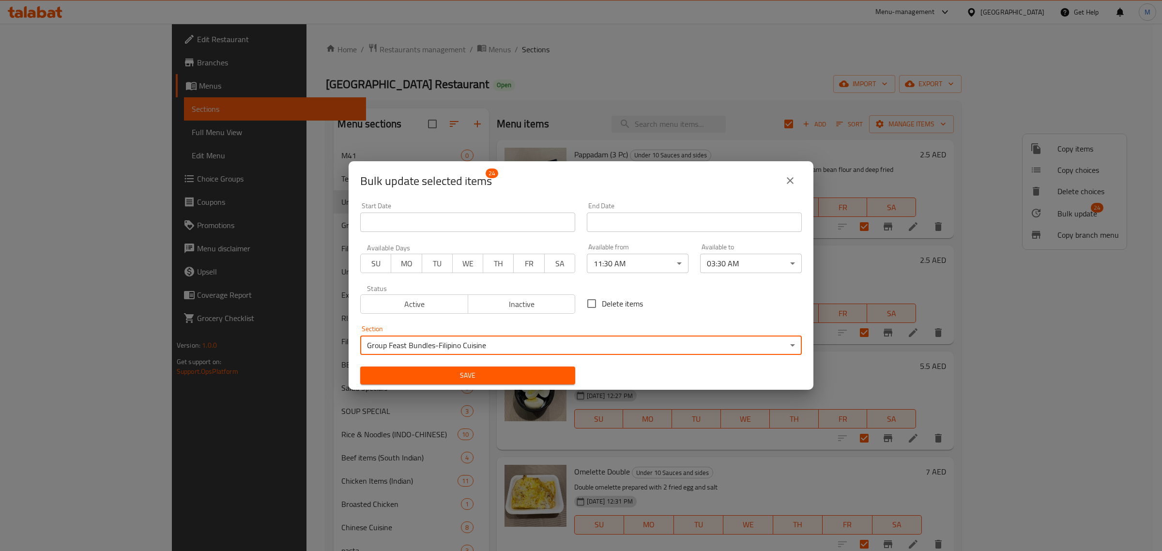
click at [787, 345] on body "​ Menu-management United Arab Emirates Get Help M Edit Restaurant Branches Menu…" at bounding box center [581, 287] width 1162 height 527
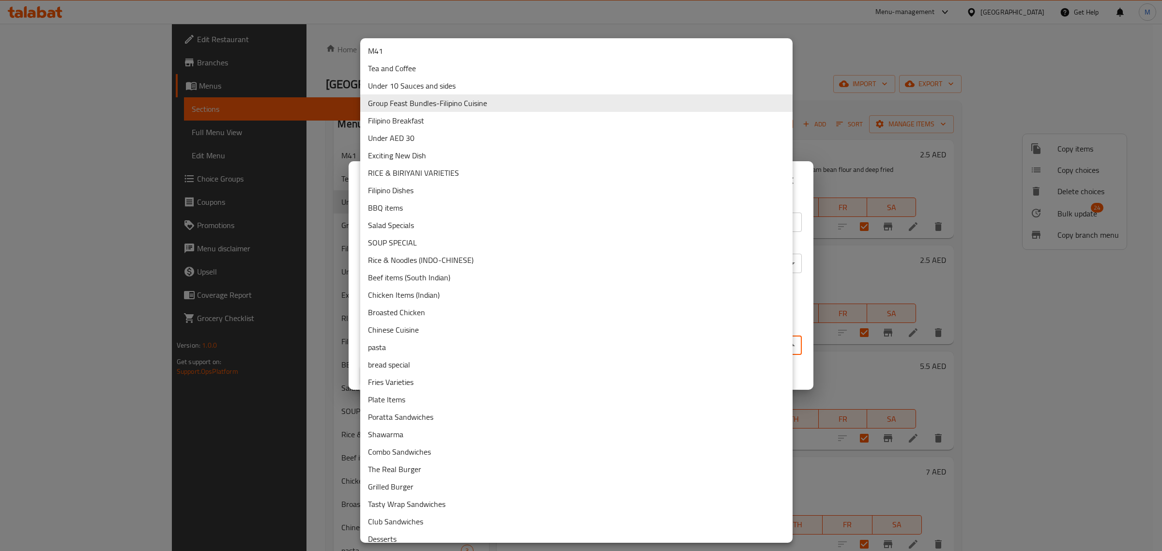
click at [802, 184] on div at bounding box center [581, 275] width 1162 height 551
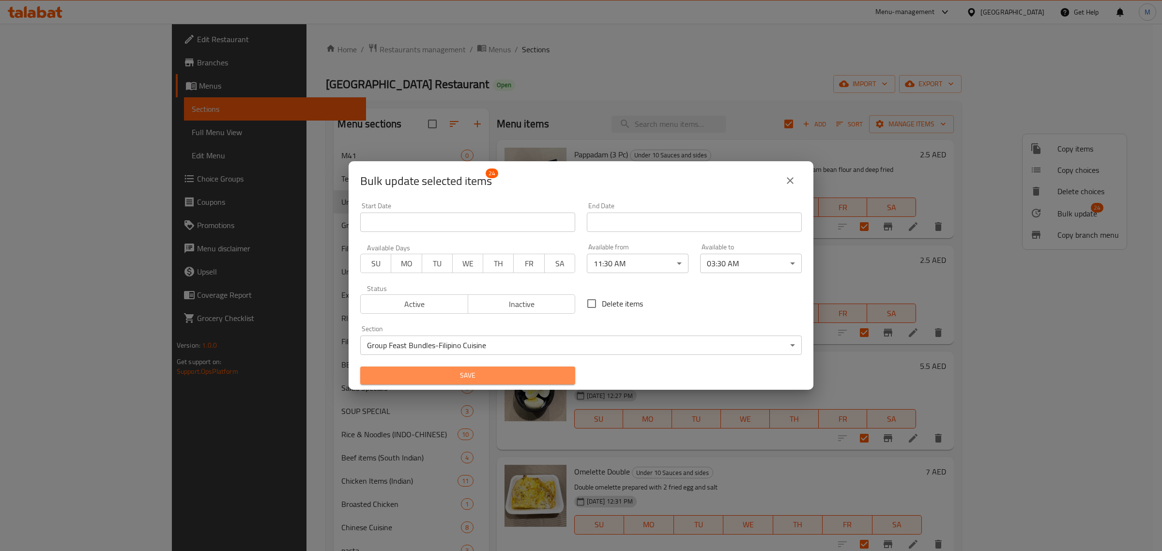
click at [475, 372] on span "Save" at bounding box center [468, 376] width 200 height 12
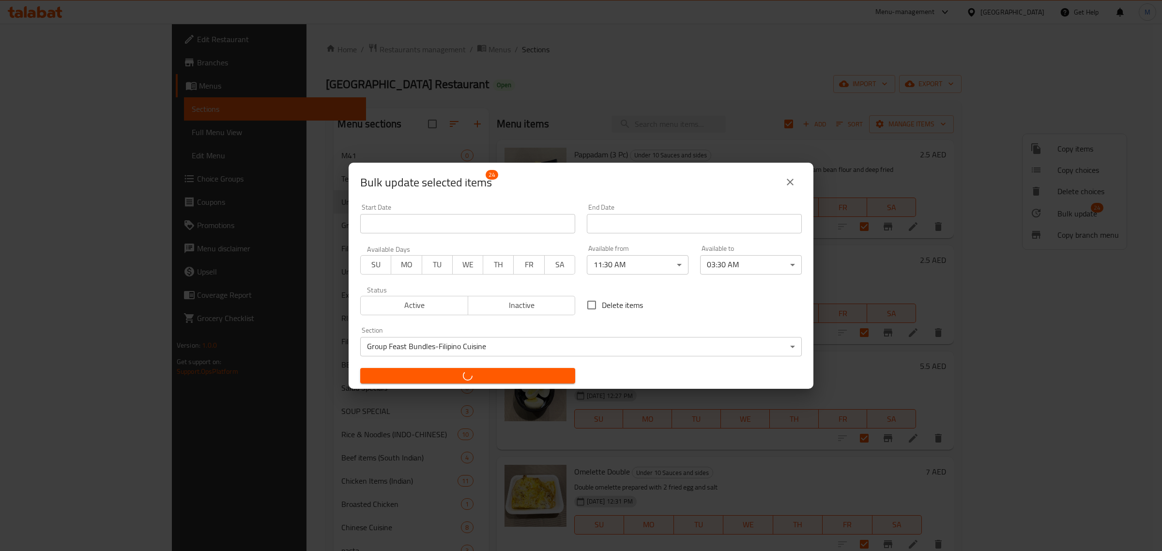
checkbox input "false"
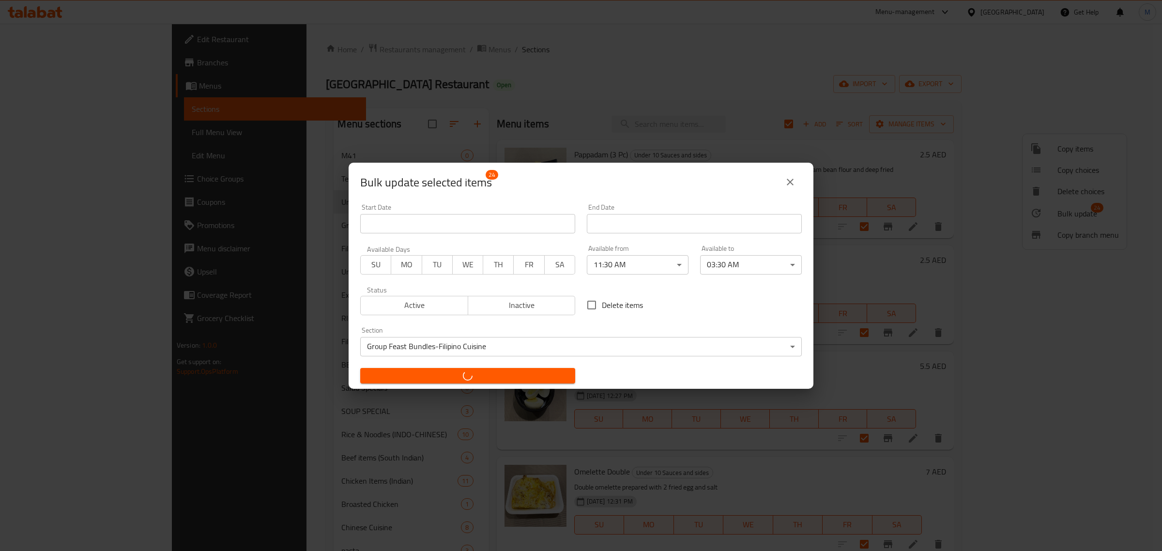
checkbox input "false"
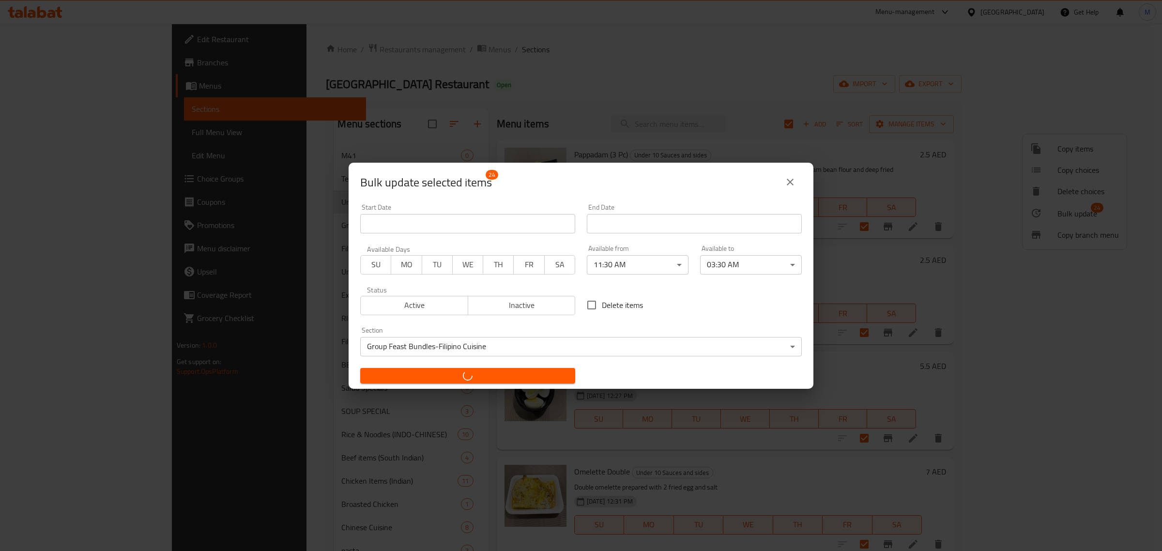
checkbox input "false"
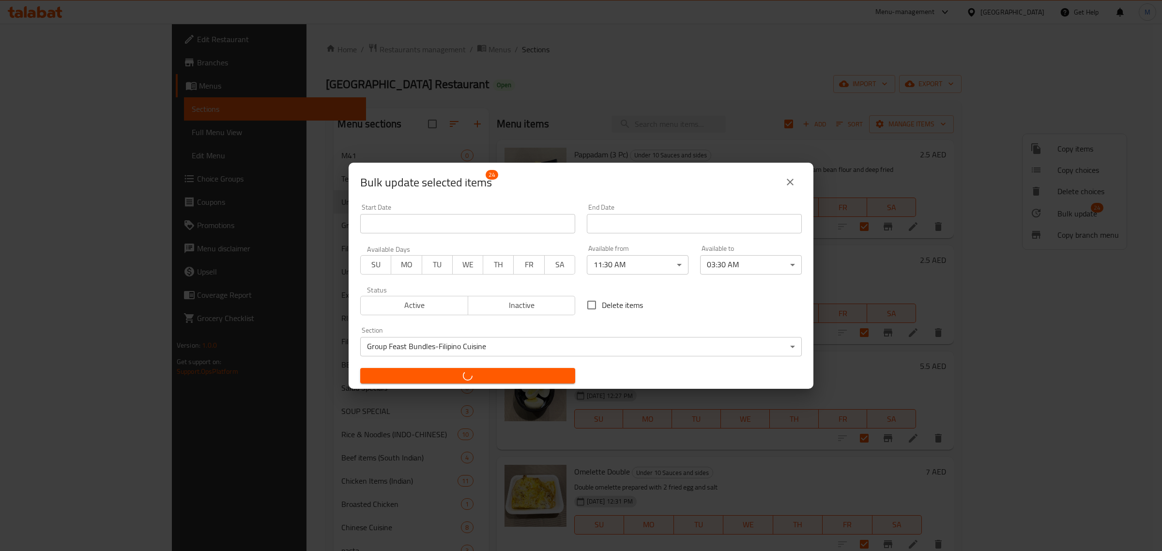
checkbox input "false"
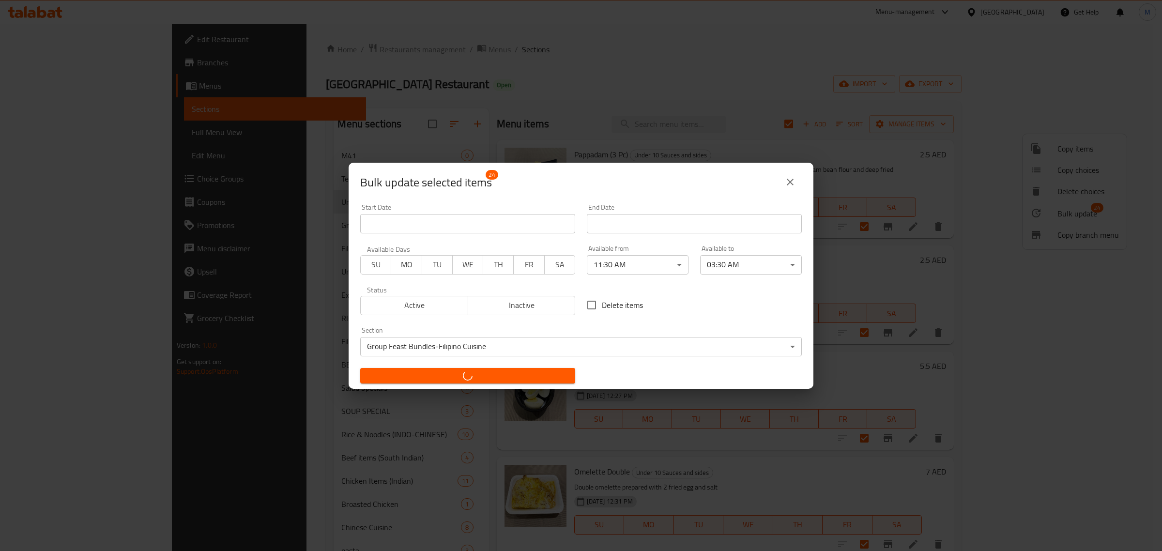
checkbox input "false"
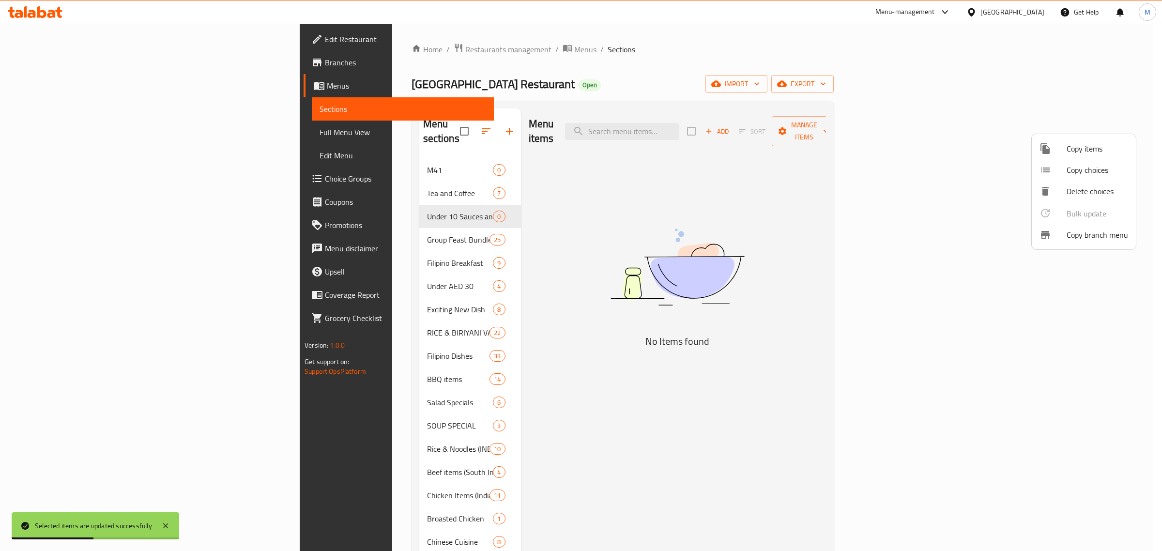
click at [351, 228] on div at bounding box center [581, 275] width 1162 height 551
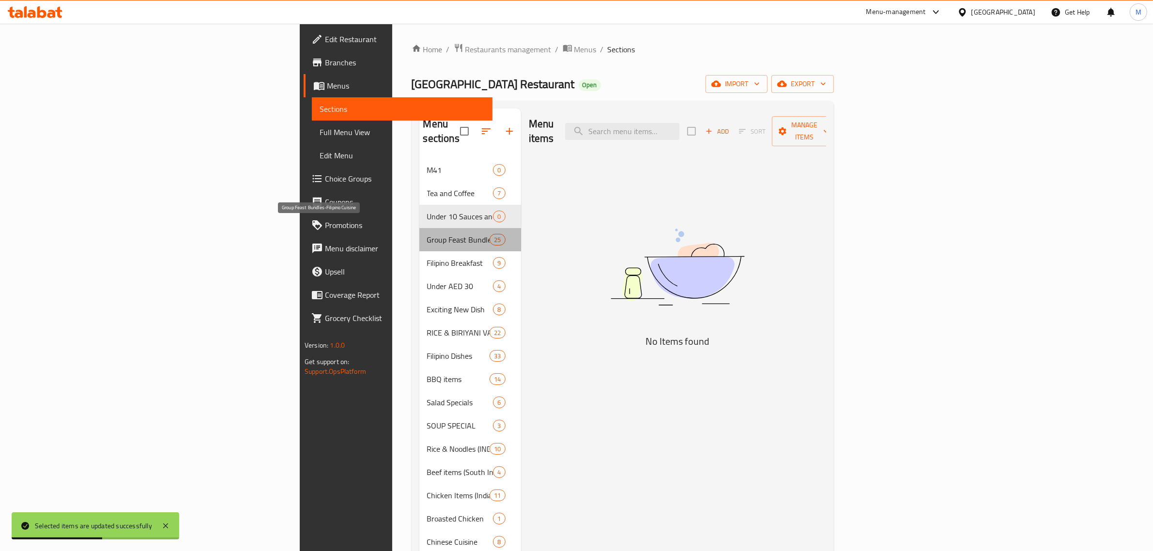
click at [427, 234] on span "Group Feast Bundles-Filipino Cuisine" at bounding box center [458, 240] width 63 height 12
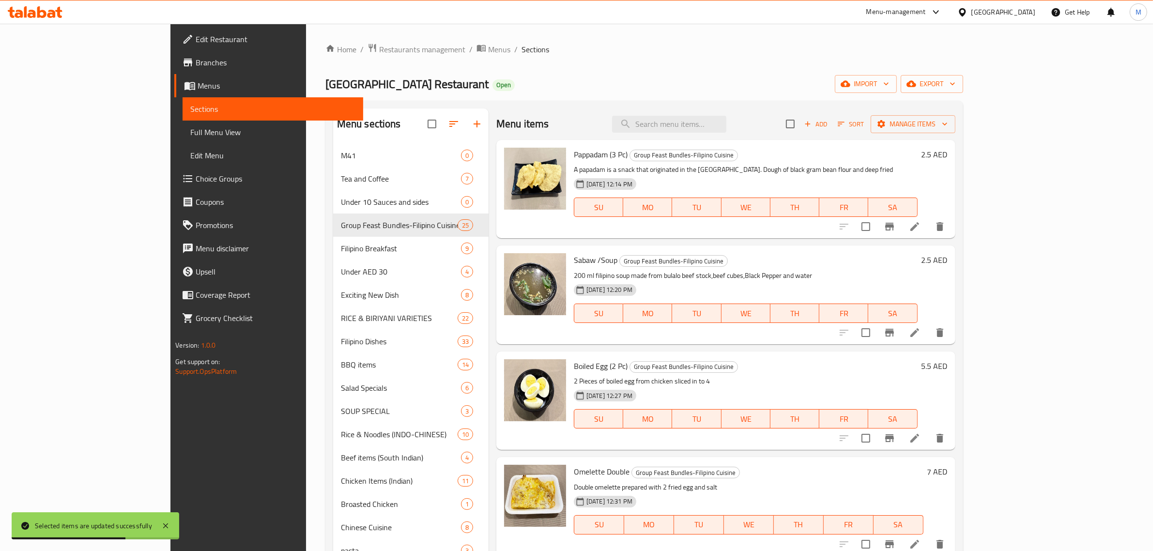
click at [492, 79] on div "Tasty Station Restaurant Open import export" at bounding box center [644, 84] width 638 height 18
click at [488, 51] on span "Menus" at bounding box center [499, 50] width 22 height 12
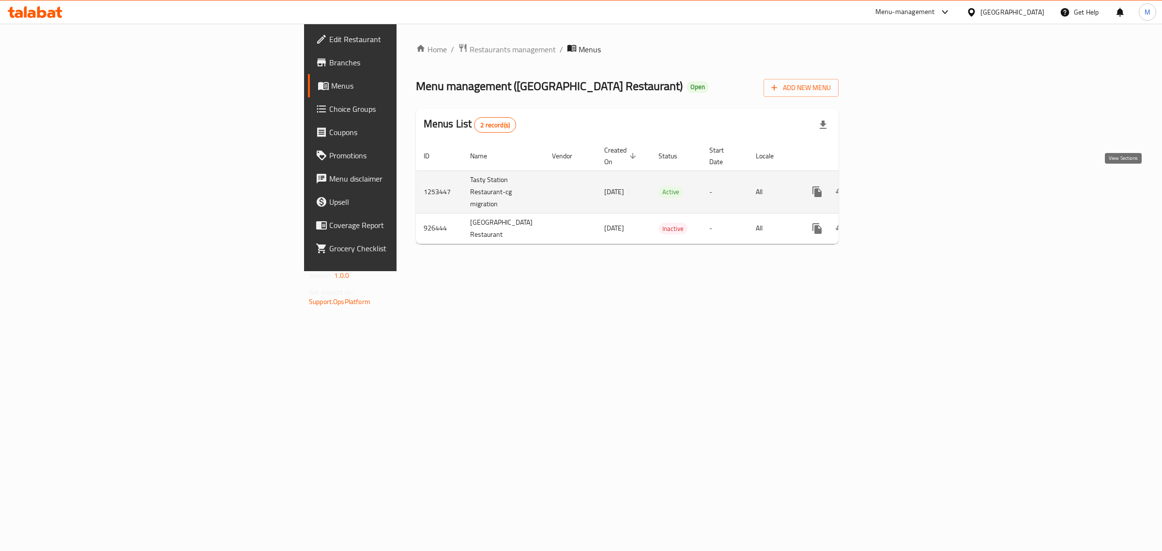
click at [893, 186] on icon "enhanced table" at bounding box center [887, 192] width 12 height 12
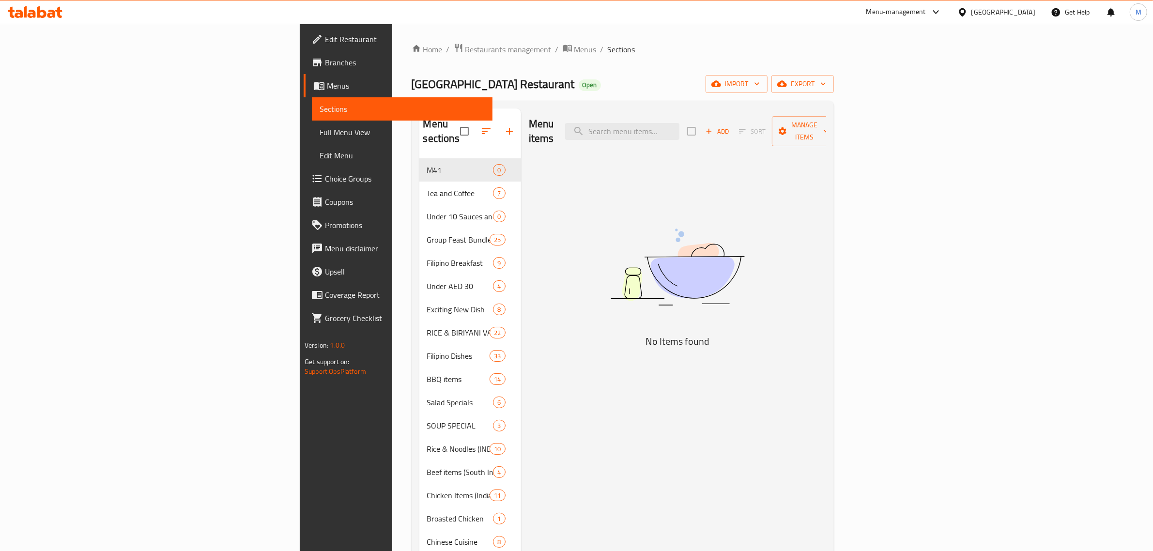
click at [620, 170] on div "Menu items Add Sort Manage items No Items found" at bounding box center [673, 541] width 305 height 867
click at [831, 127] on icon "button" at bounding box center [826, 131] width 10 height 10
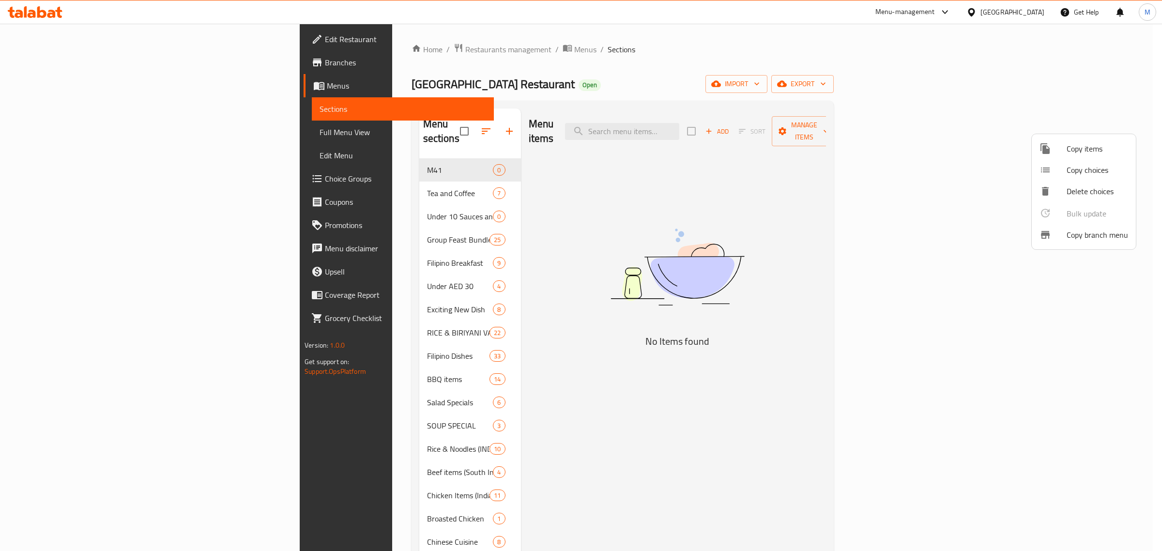
click at [694, 190] on div at bounding box center [581, 275] width 1162 height 551
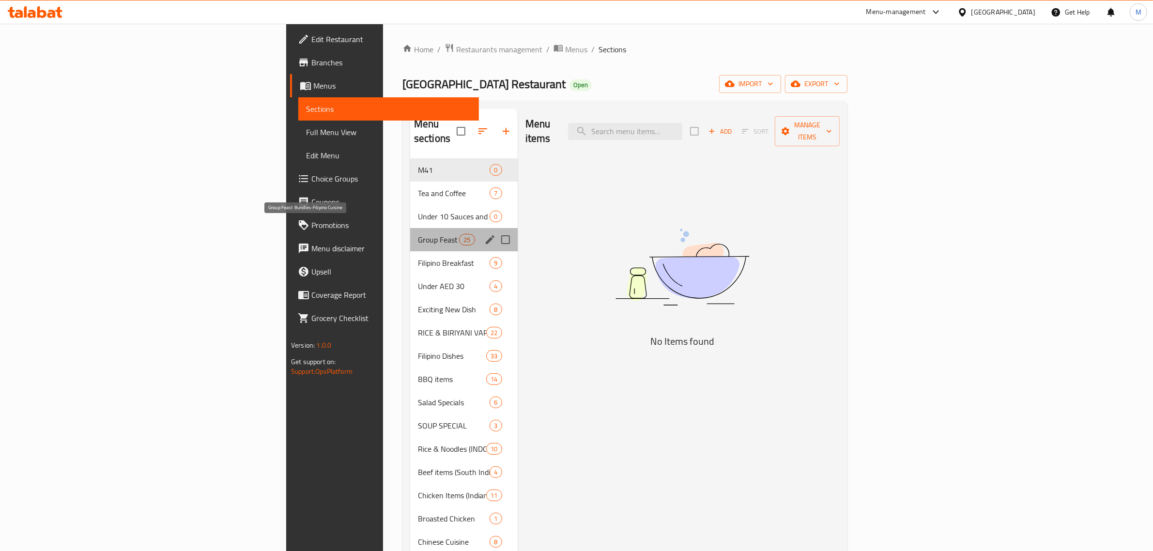
click at [418, 234] on span "Group Feast Bundles-Filipino Cuisine" at bounding box center [438, 240] width 41 height 12
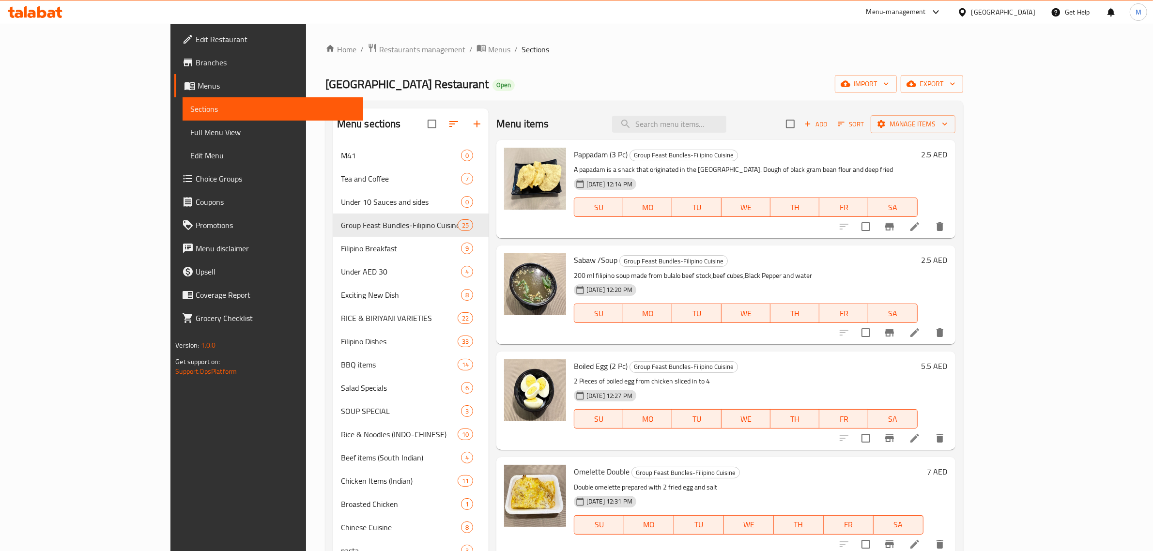
click at [488, 46] on span "Menus" at bounding box center [499, 50] width 22 height 12
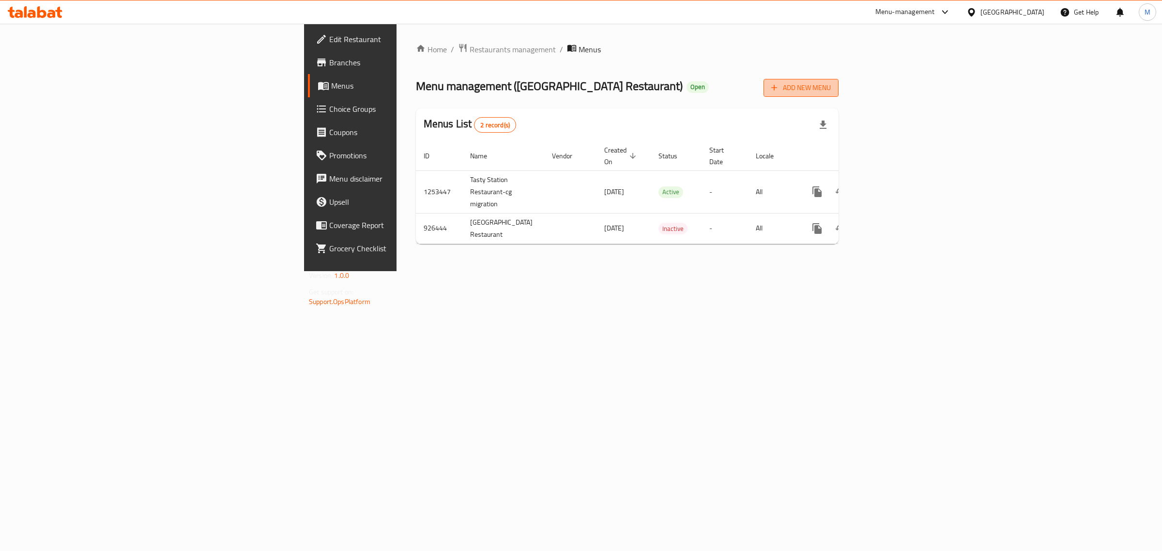
click at [779, 86] on icon "button" at bounding box center [775, 88] width 10 height 10
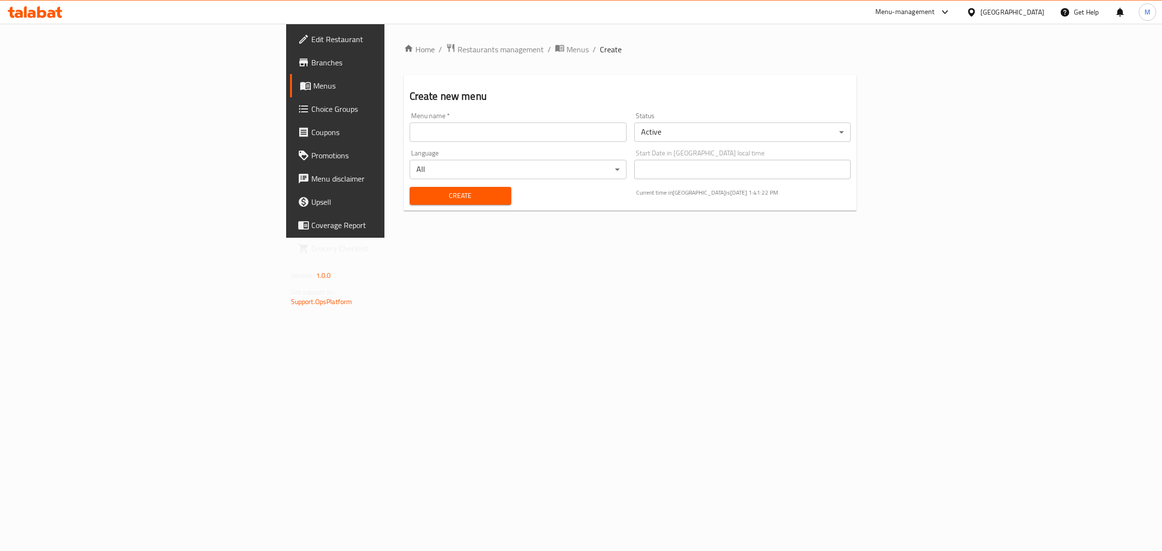
click at [696, 136] on body "​ Menu-management United Arab Emirates Get Help M Edit Restaurant Branches Menu…" at bounding box center [581, 287] width 1162 height 527
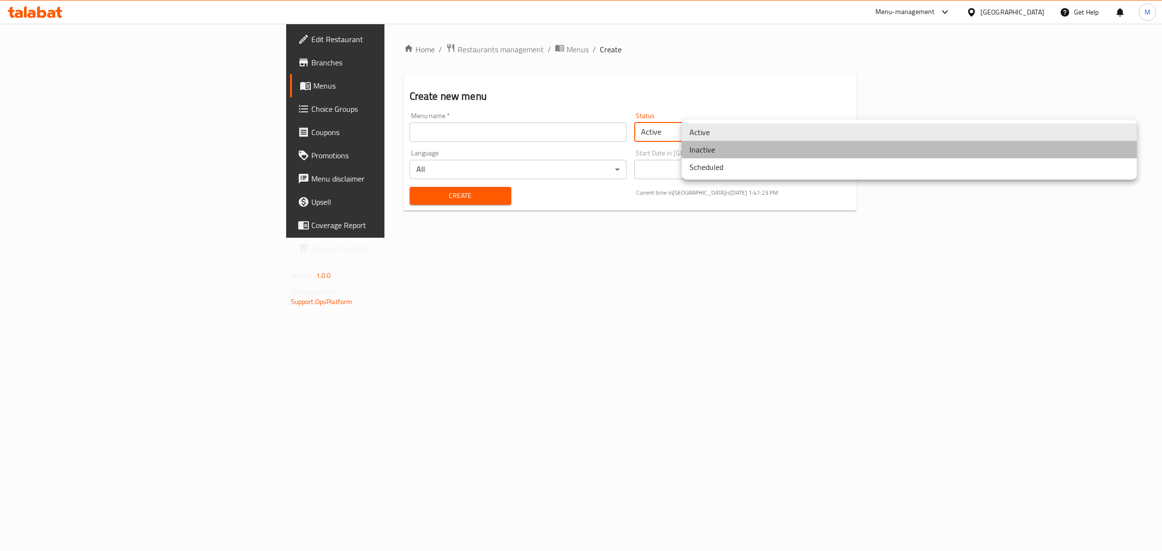
click at [730, 145] on li "Inactive" at bounding box center [909, 149] width 455 height 17
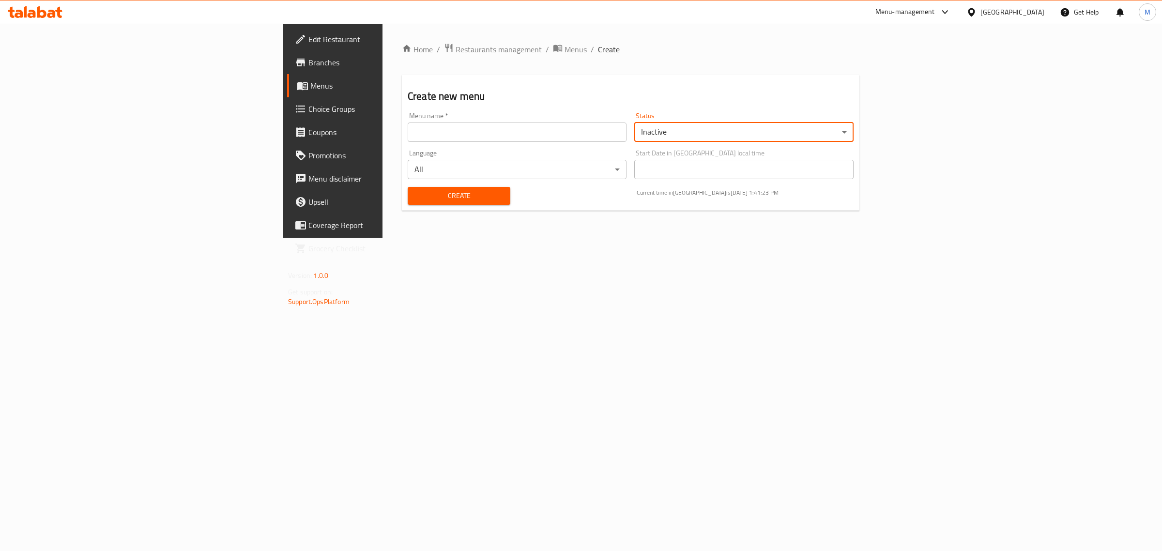
drag, startPoint x: 661, startPoint y: 132, endPoint x: 652, endPoint y: 131, distance: 8.7
click at [627, 132] on input "text" at bounding box center [517, 132] width 219 height 19
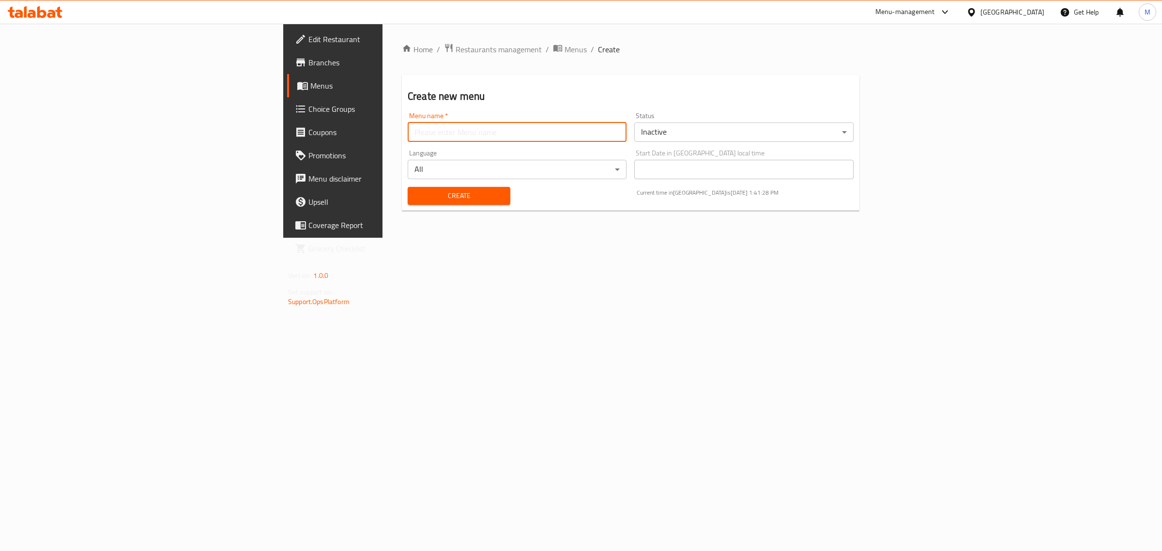
type input "-_-"
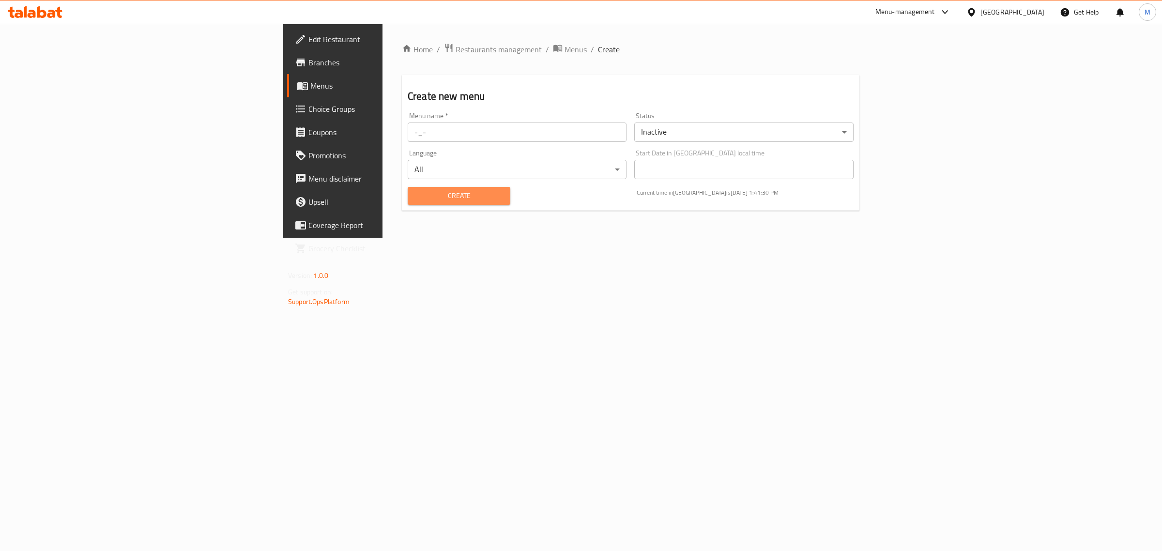
click at [416, 197] on span "Create" at bounding box center [459, 196] width 87 height 12
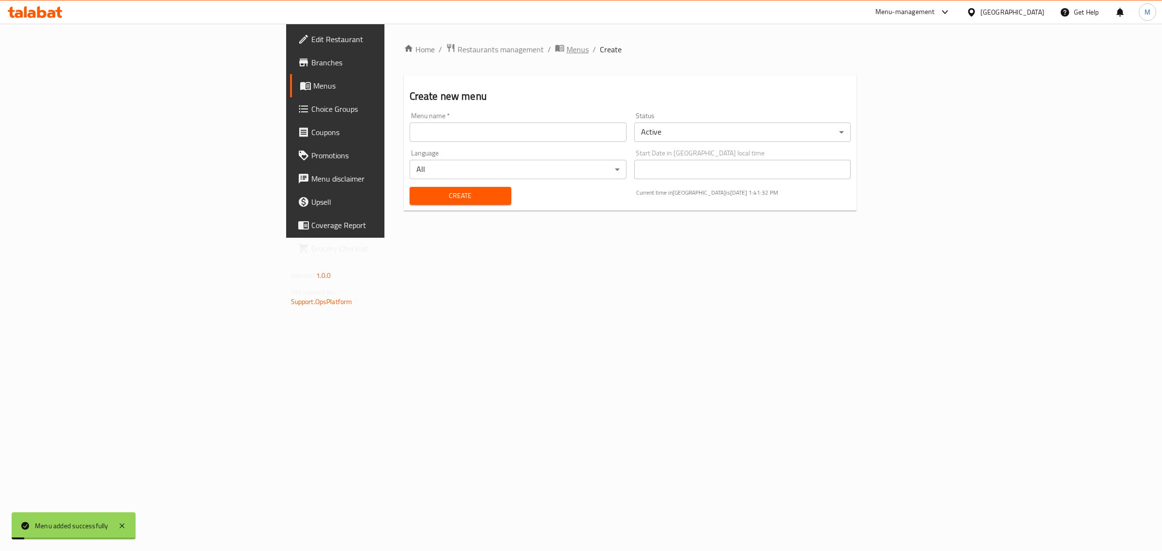
click at [567, 49] on span "Menus" at bounding box center [578, 50] width 22 height 12
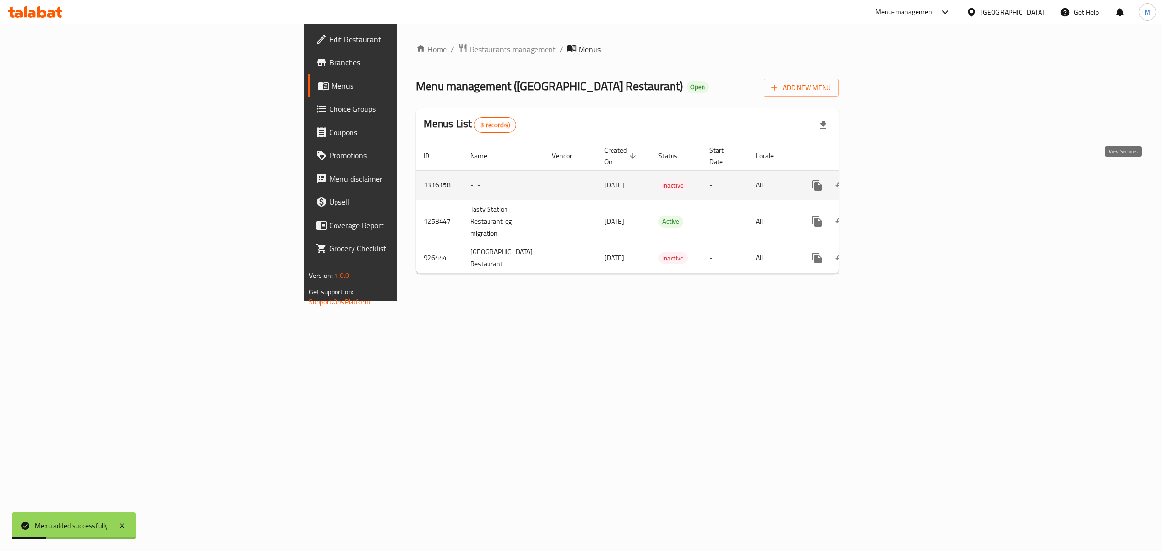
click at [899, 174] on link "enhanced table" at bounding box center [887, 185] width 23 height 23
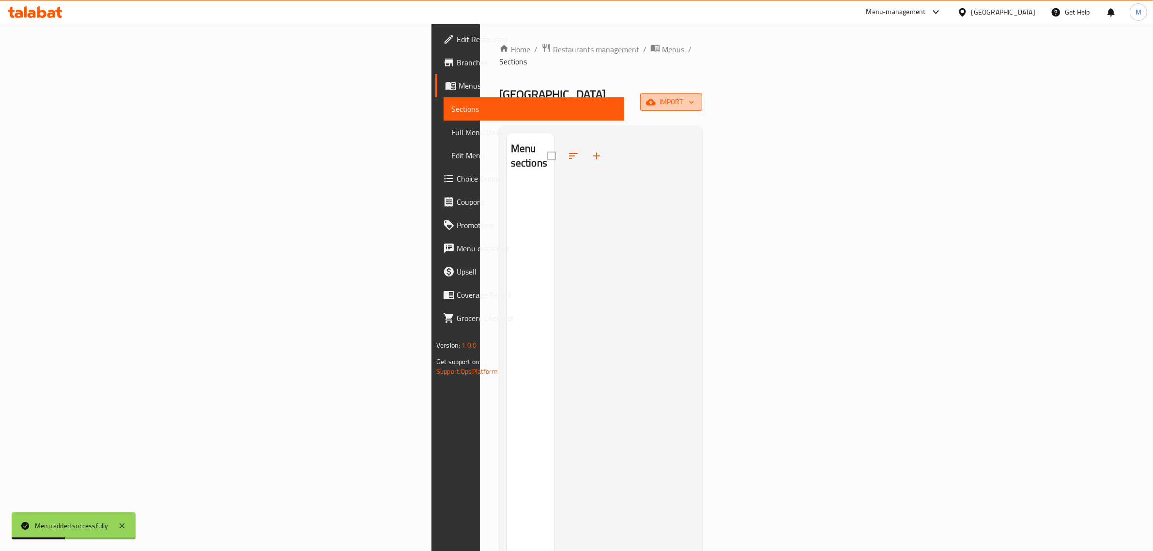
click at [702, 93] on button "import" at bounding box center [671, 102] width 62 height 18
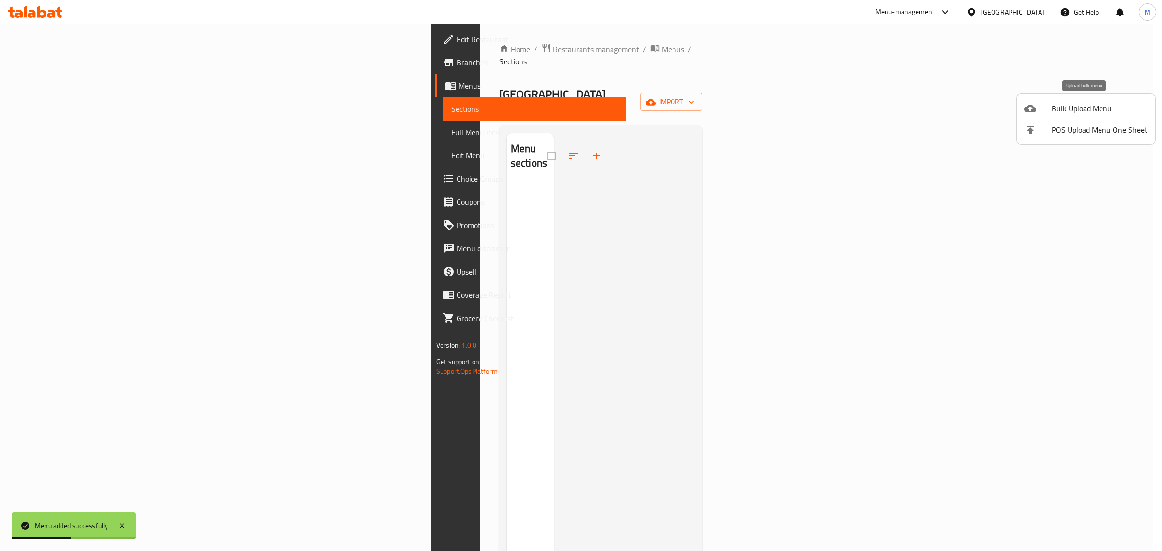
click at [1080, 107] on span "Bulk Upload Menu" at bounding box center [1100, 109] width 96 height 12
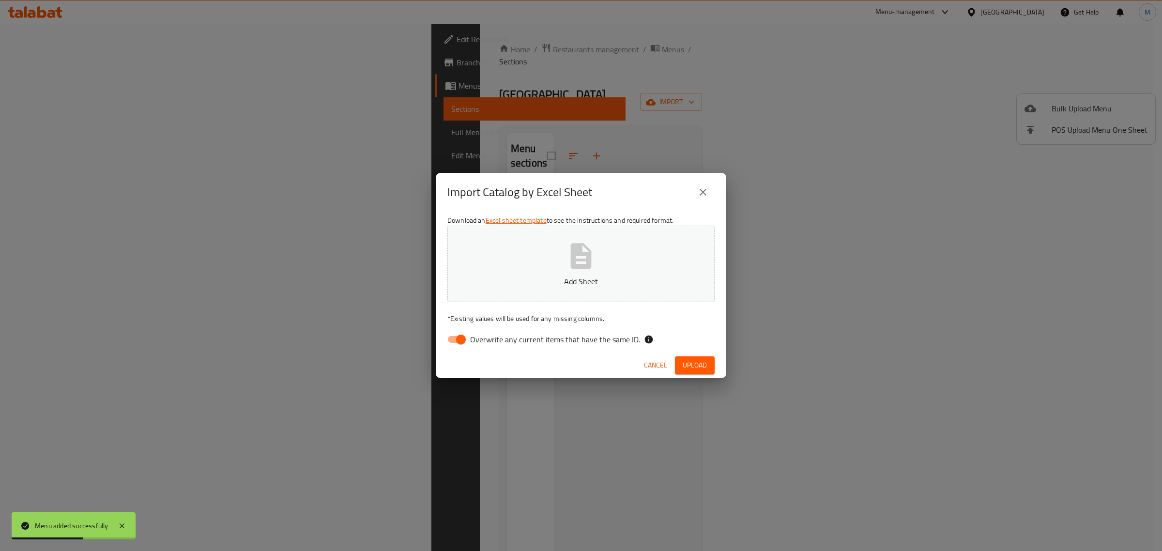
click at [456, 347] on input "Overwrite any current items that have the same ID." at bounding box center [460, 339] width 55 height 18
checkbox input "false"
click at [695, 367] on span "Upload" at bounding box center [695, 365] width 24 height 12
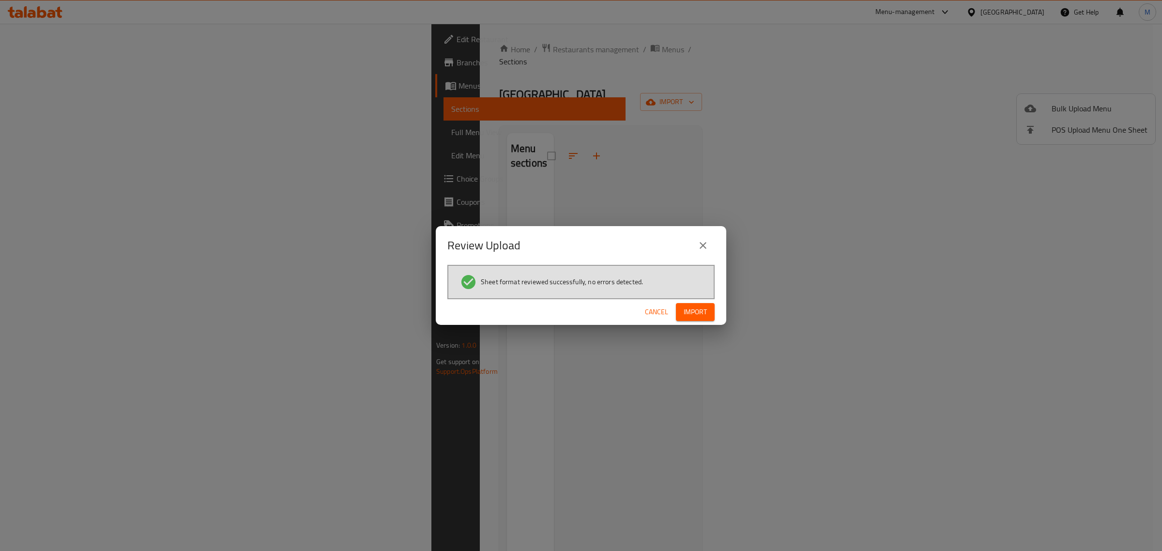
click at [696, 313] on span "Import" at bounding box center [695, 312] width 23 height 12
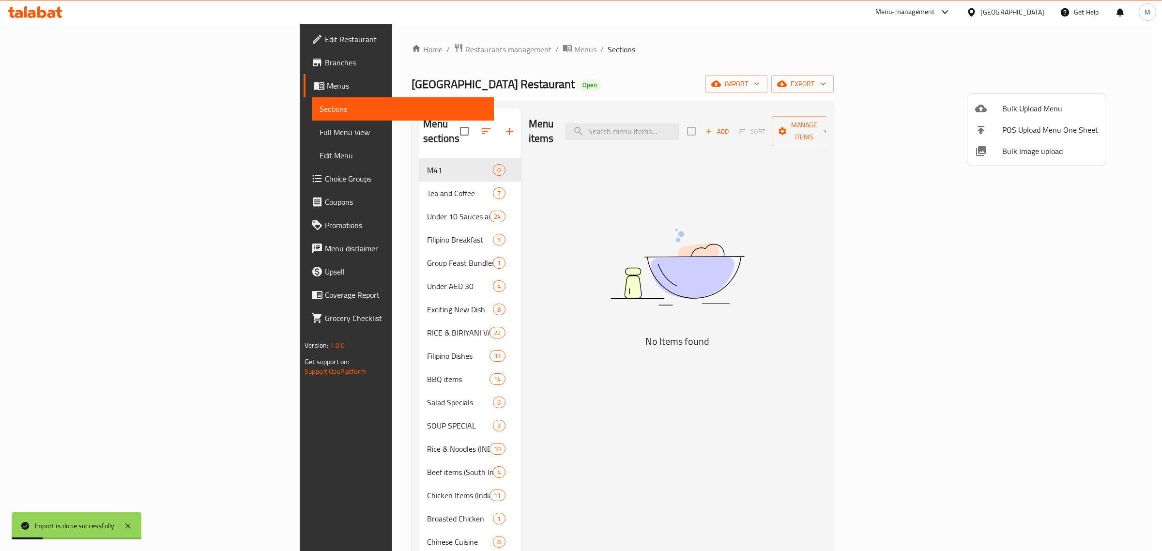
click at [515, 187] on div at bounding box center [581, 275] width 1162 height 551
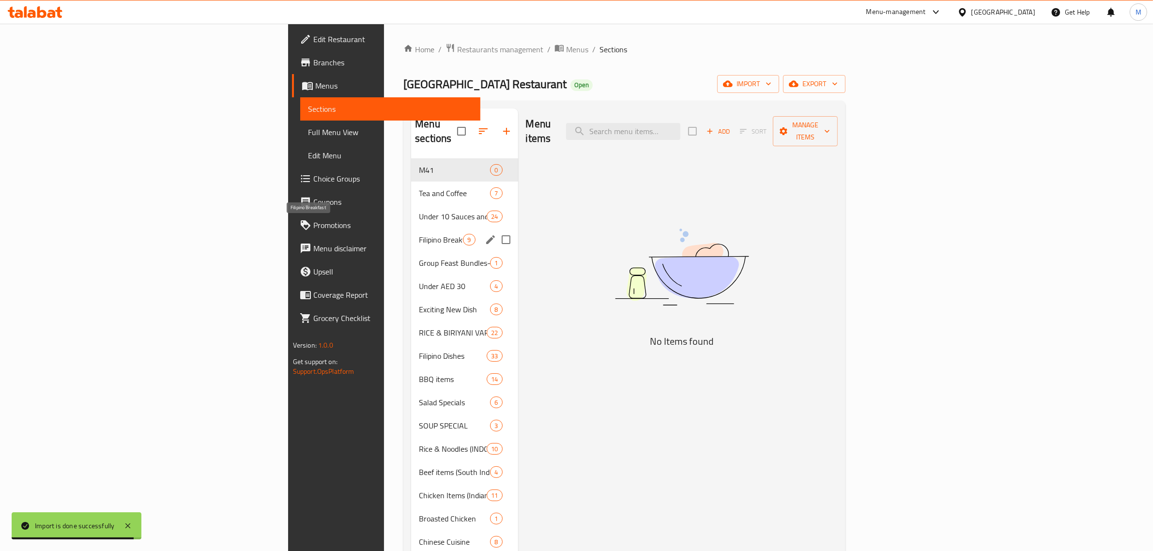
click at [419, 234] on span "Filipino Breakfast" at bounding box center [441, 240] width 44 height 12
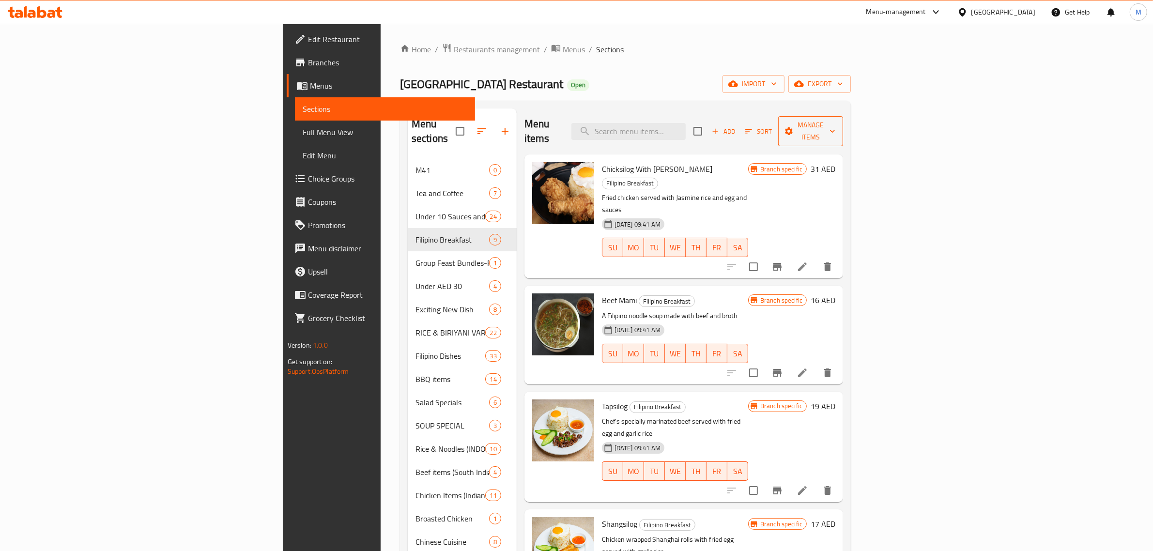
click at [835, 129] on span "Manage items" at bounding box center [810, 131] width 49 height 24
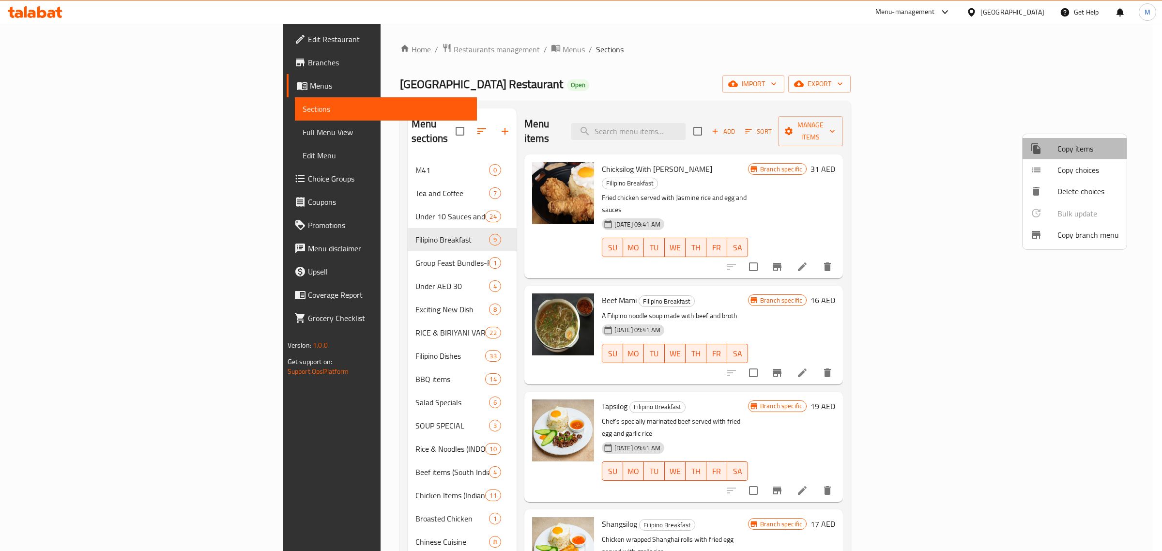
click at [1089, 156] on li "Copy items" at bounding box center [1075, 148] width 104 height 21
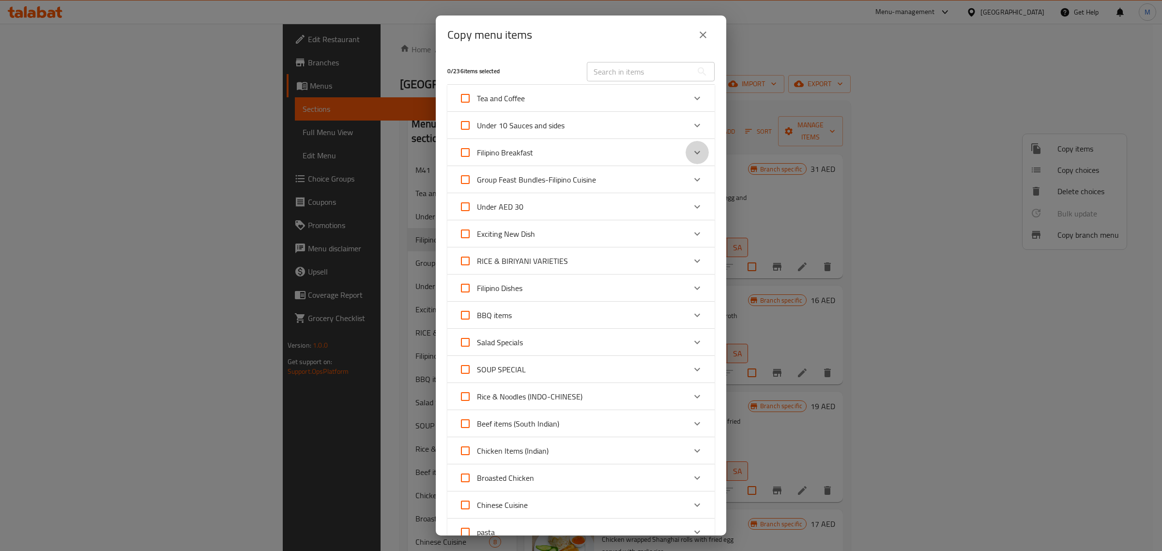
click at [692, 149] on icon "Expand" at bounding box center [698, 153] width 12 height 12
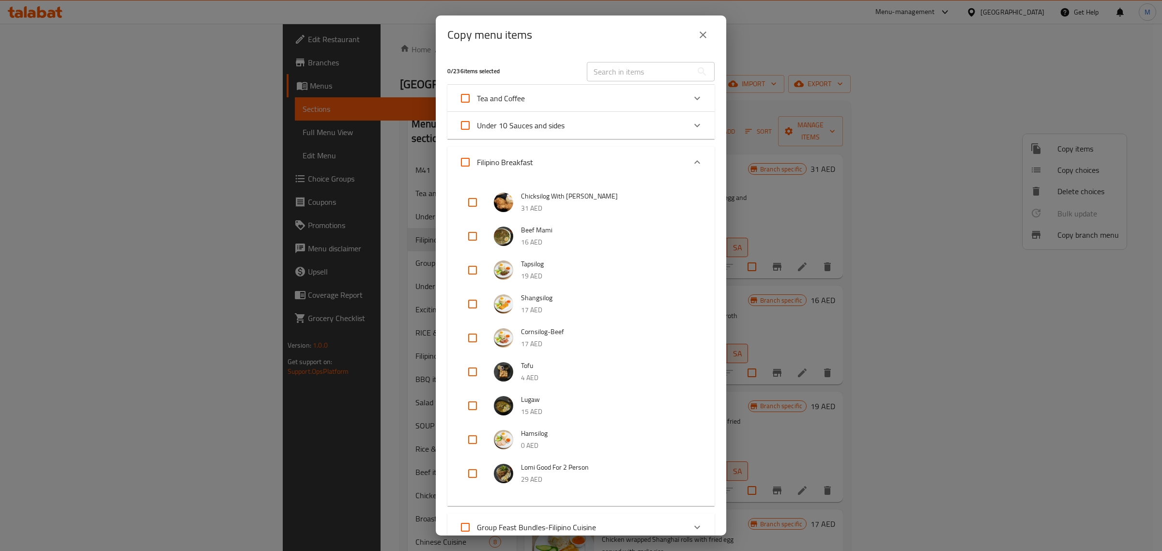
click at [692, 156] on icon "Expand" at bounding box center [698, 162] width 12 height 12
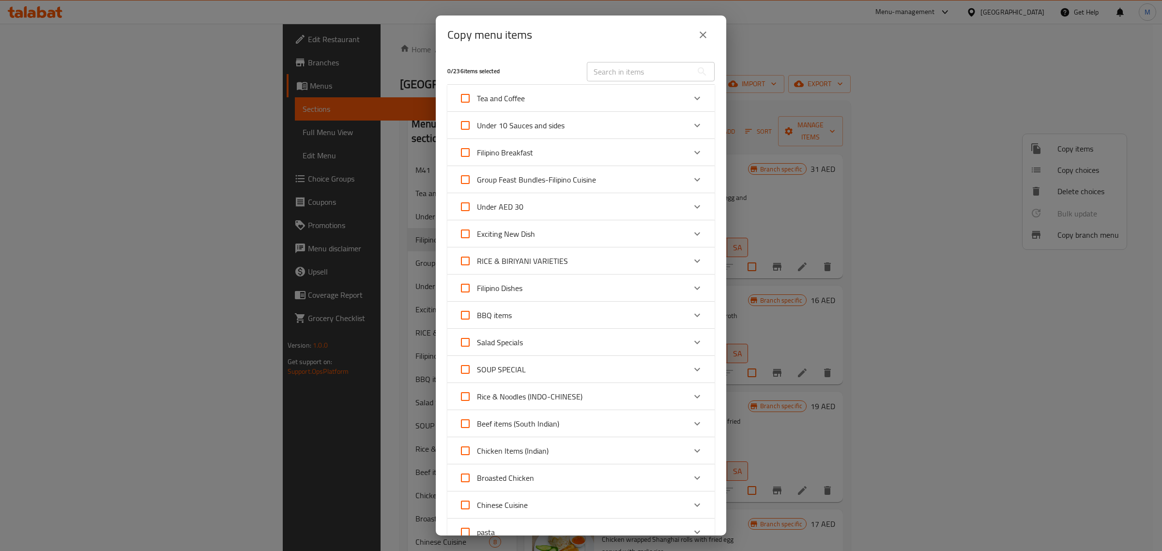
click at [466, 153] on input "Filipino Breakfast" at bounding box center [465, 152] width 23 height 23
checkbox input "true"
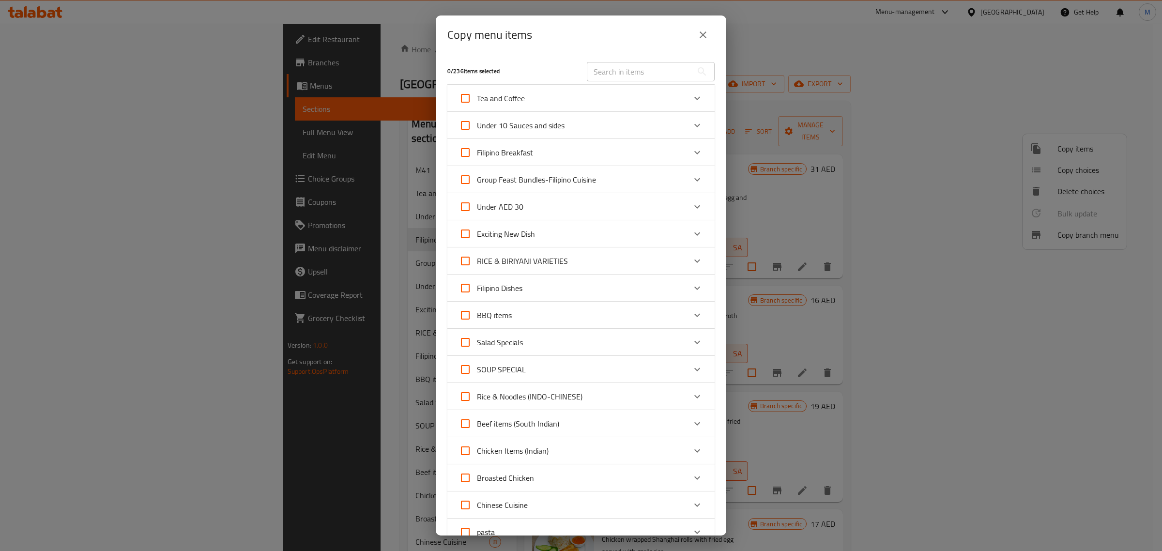
checkbox input "true"
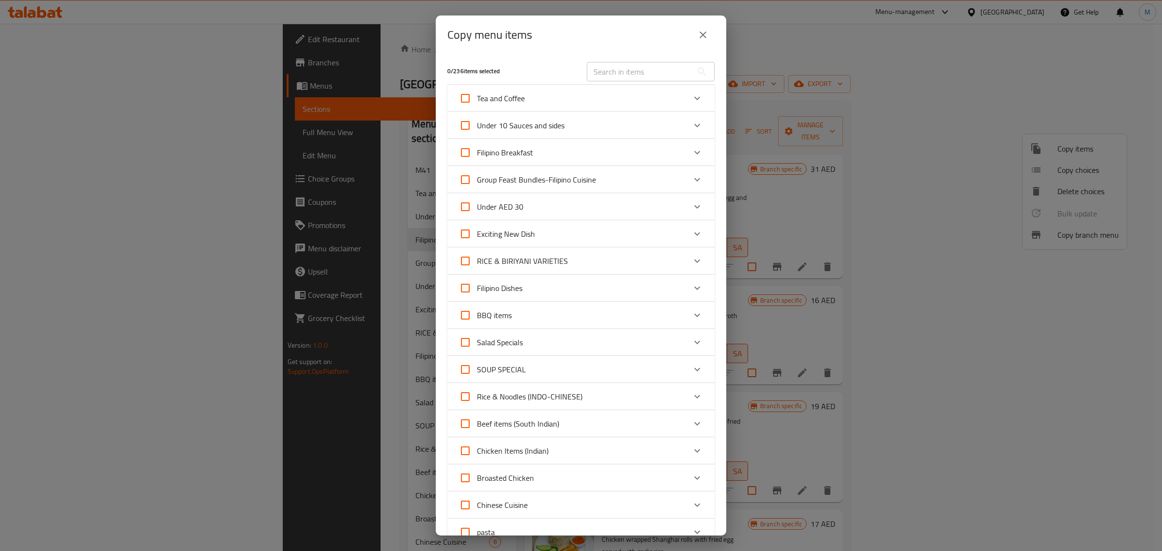
checkbox input "true"
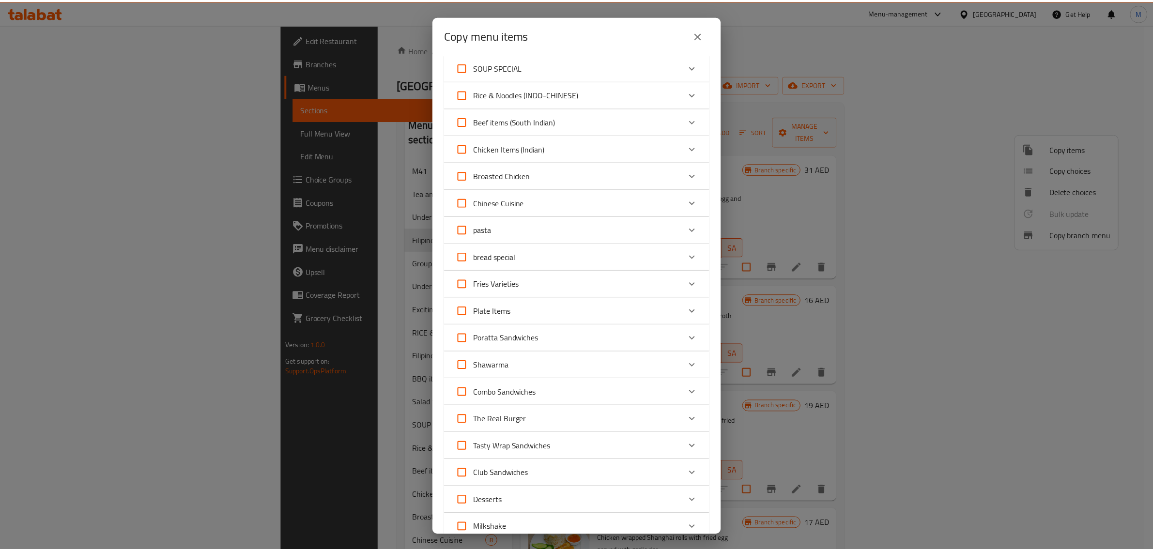
scroll to position [555, 0]
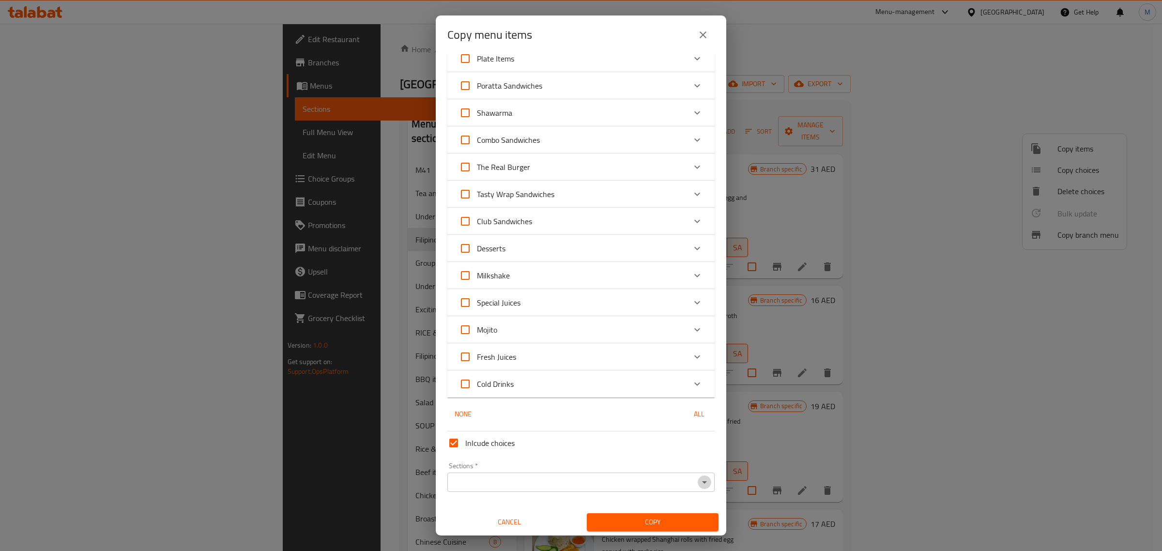
click at [699, 478] on icon "Open" at bounding box center [705, 483] width 12 height 12
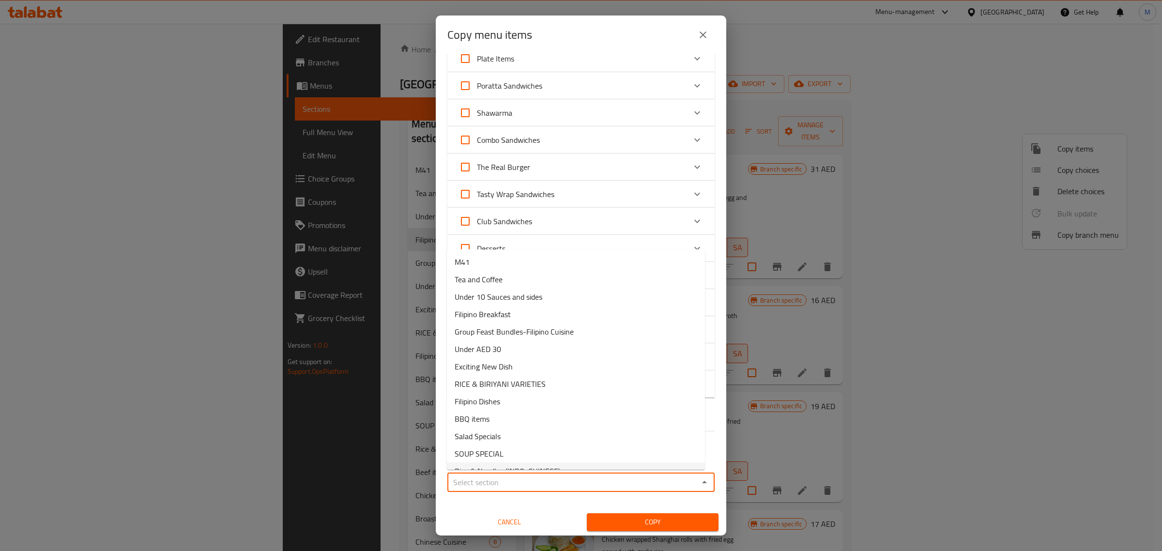
click at [701, 477] on icon "Close" at bounding box center [705, 483] width 12 height 12
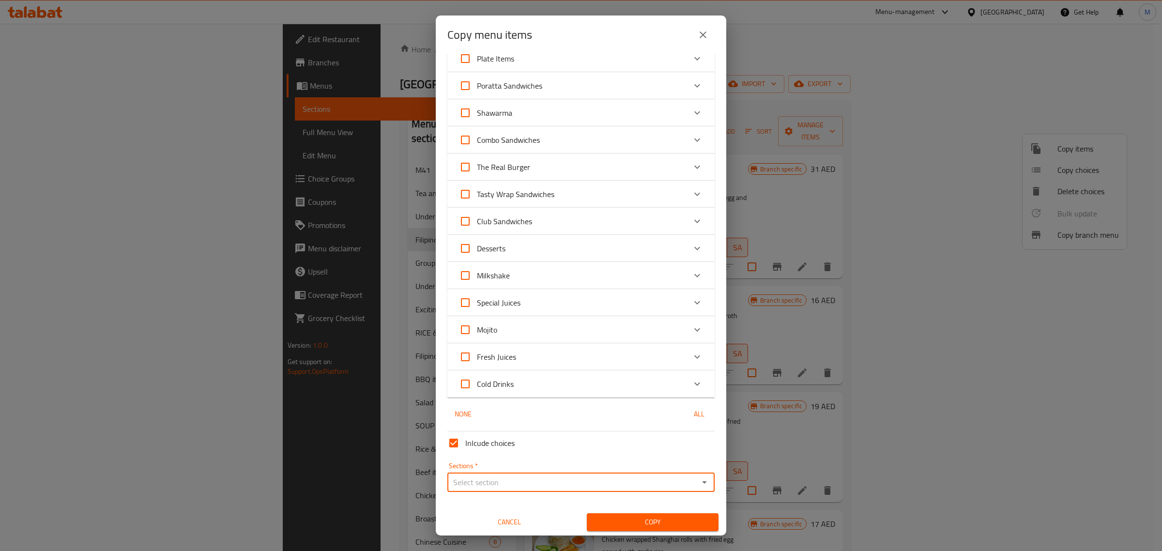
click at [524, 517] on span "Cancel" at bounding box center [510, 522] width 124 height 12
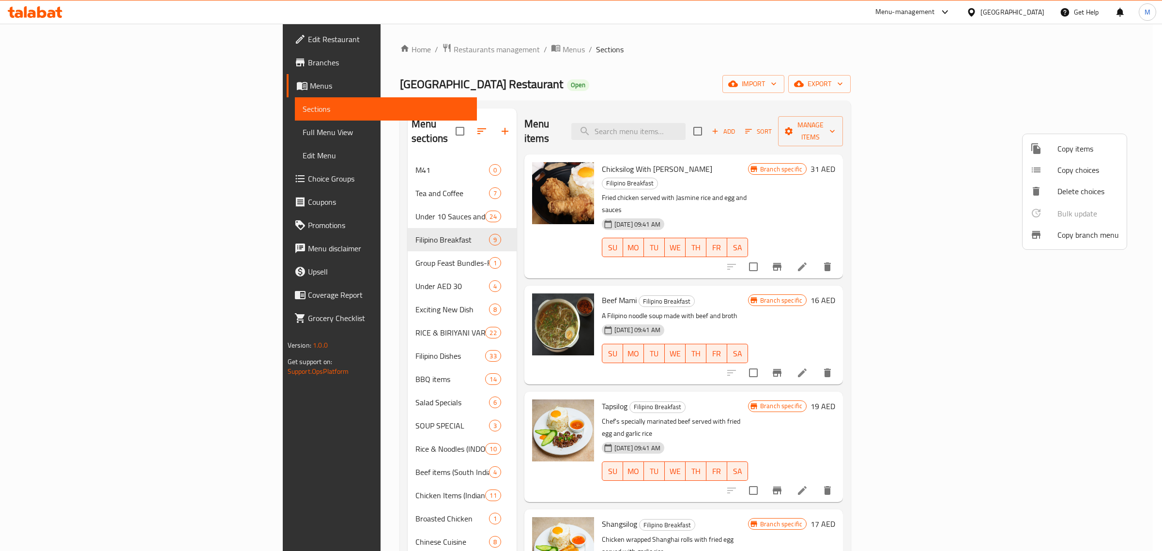
click at [894, 144] on div at bounding box center [581, 275] width 1162 height 551
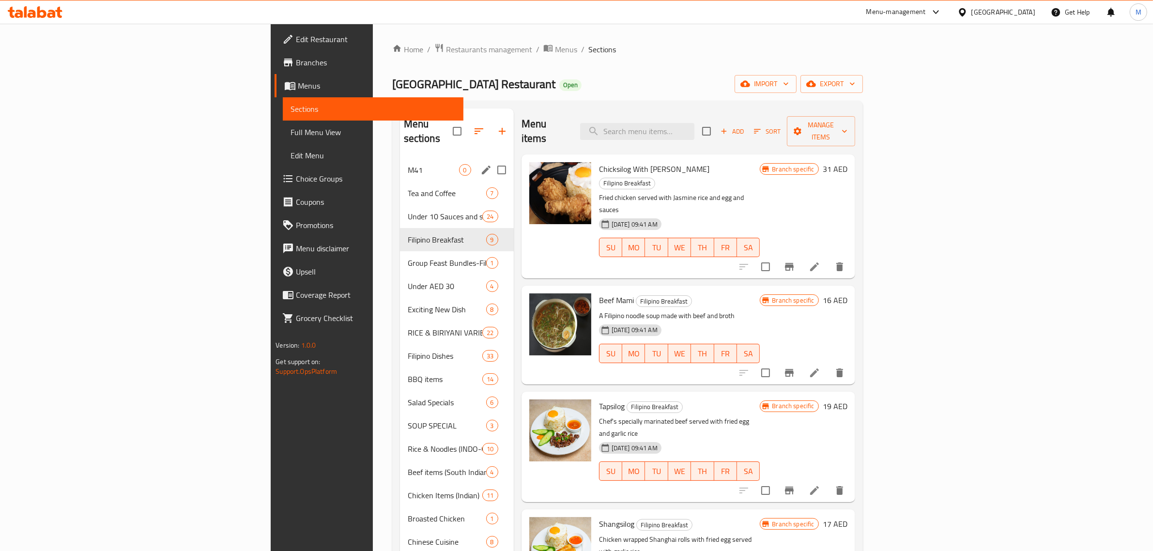
click at [492, 160] on input "Menu sections" at bounding box center [502, 170] width 20 height 20
checkbox input "true"
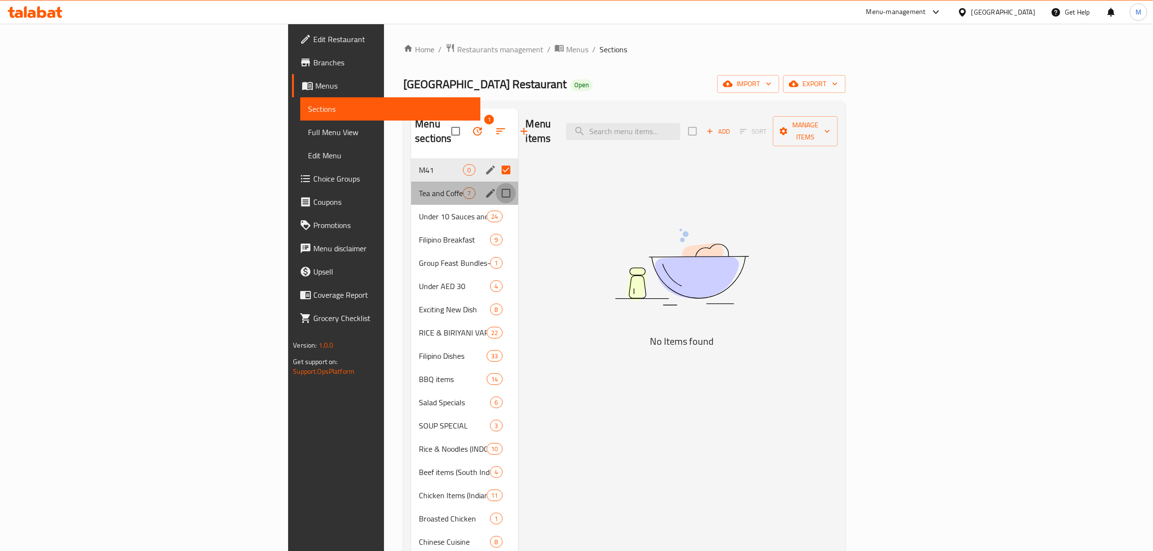
click at [496, 183] on input "Menu sections" at bounding box center [506, 193] width 20 height 20
checkbox input "true"
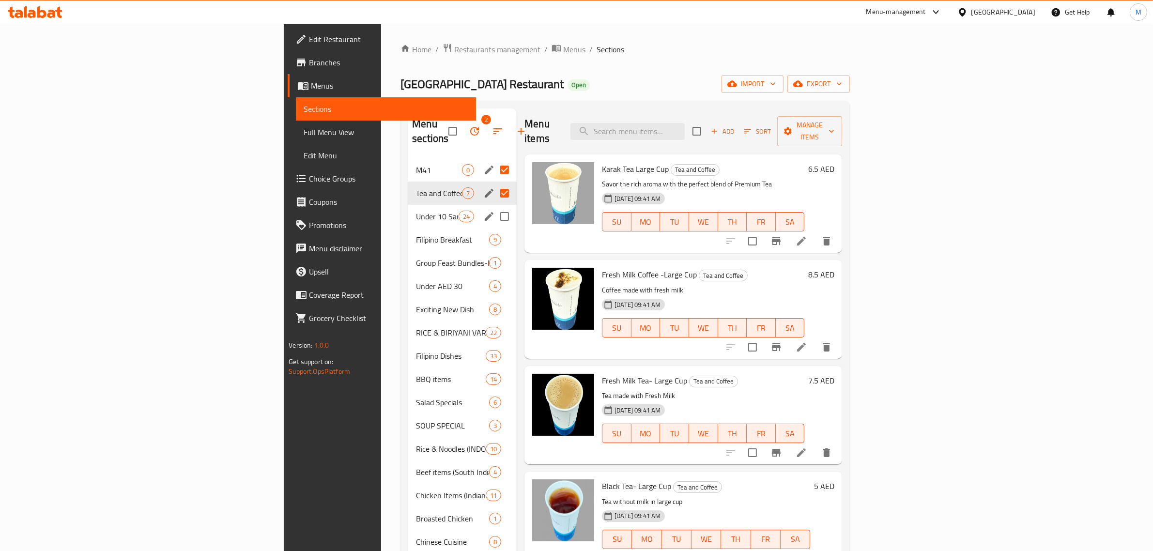
click at [494, 206] on input "Menu sections" at bounding box center [504, 216] width 20 height 20
checkbox input "true"
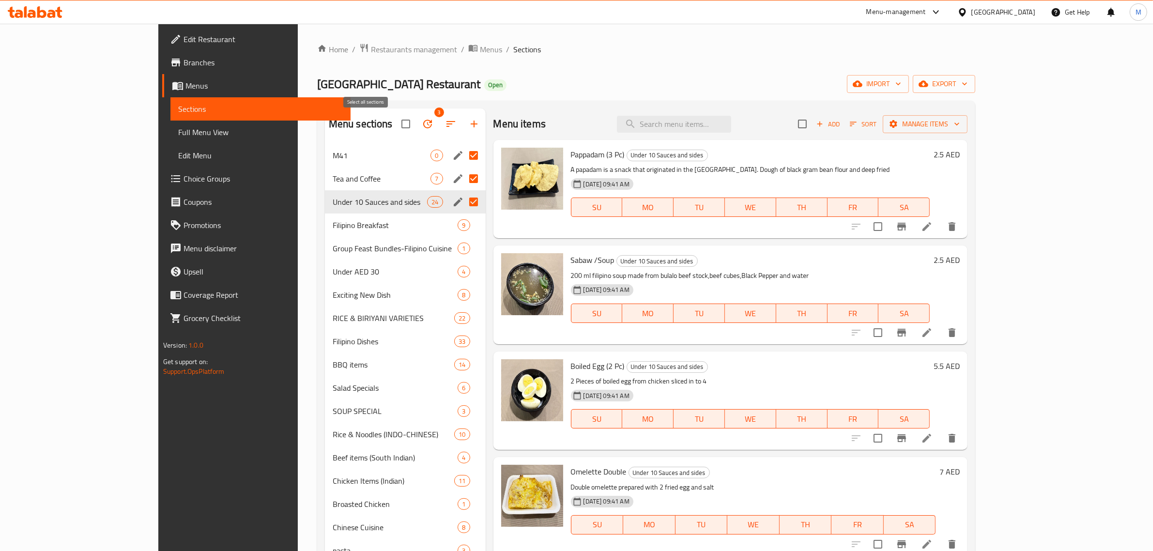
click at [396, 128] on input "checkbox" at bounding box center [406, 124] width 20 height 20
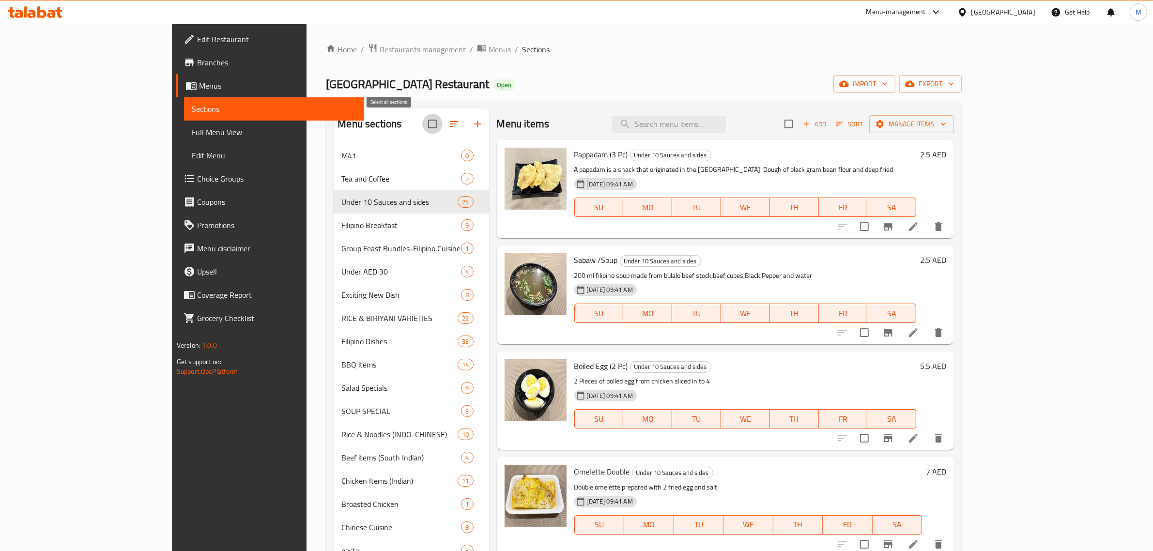
click at [422, 124] on input "checkbox" at bounding box center [432, 124] width 20 height 20
click at [422, 126] on input "checkbox" at bounding box center [432, 124] width 20 height 20
checkbox input "false"
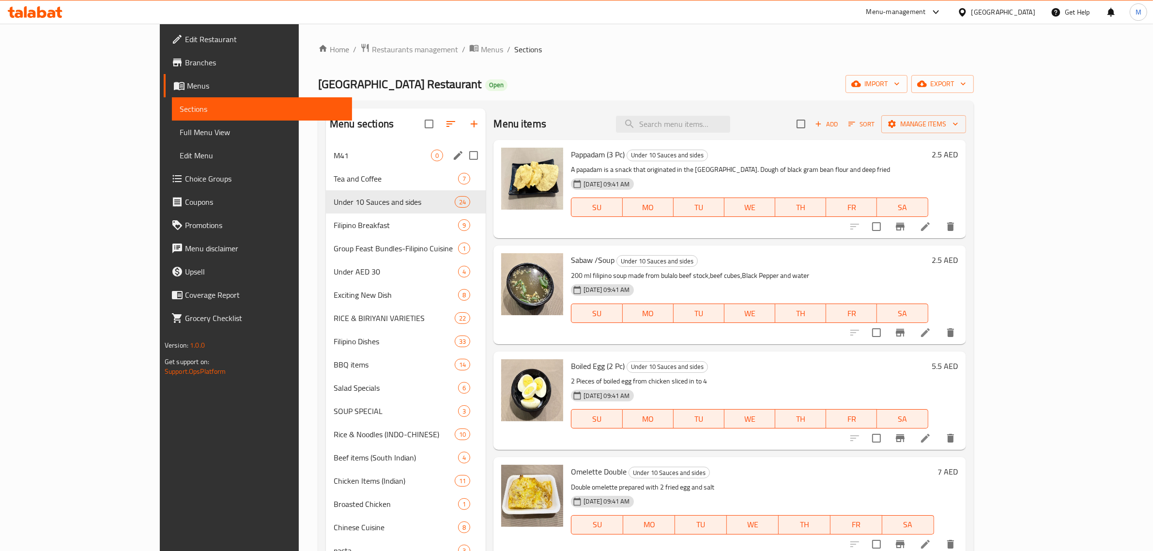
click at [463, 156] on input "Menu sections" at bounding box center [473, 155] width 20 height 20
checkbox input "true"
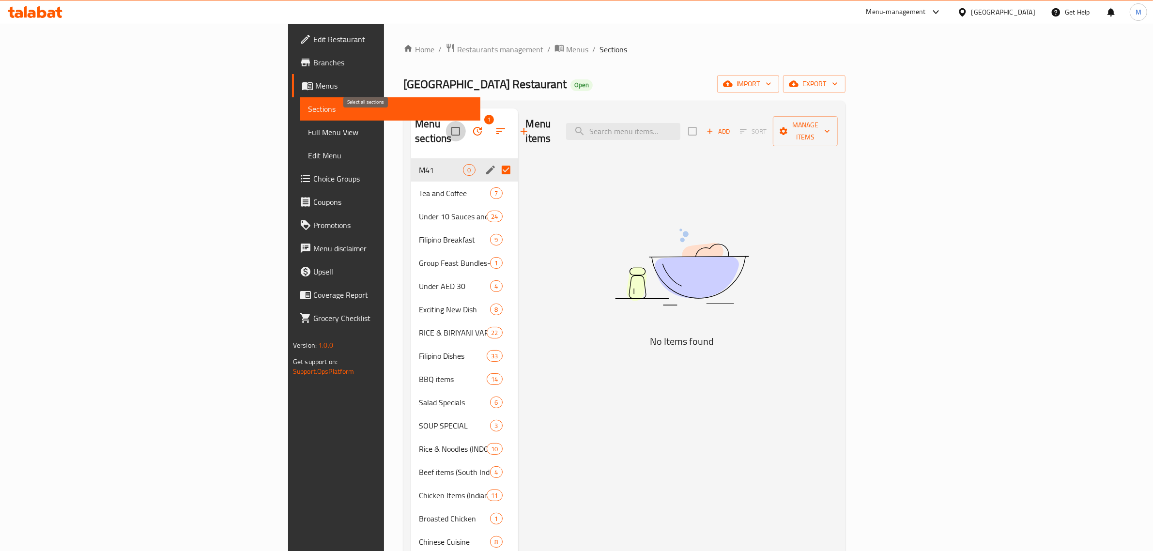
click at [446, 126] on input "checkbox" at bounding box center [456, 131] width 20 height 20
checkbox input "false"
click at [496, 160] on input "Menu sections" at bounding box center [506, 170] width 20 height 20
checkbox input "true"
click at [496, 183] on input "Menu sections" at bounding box center [506, 193] width 20 height 20
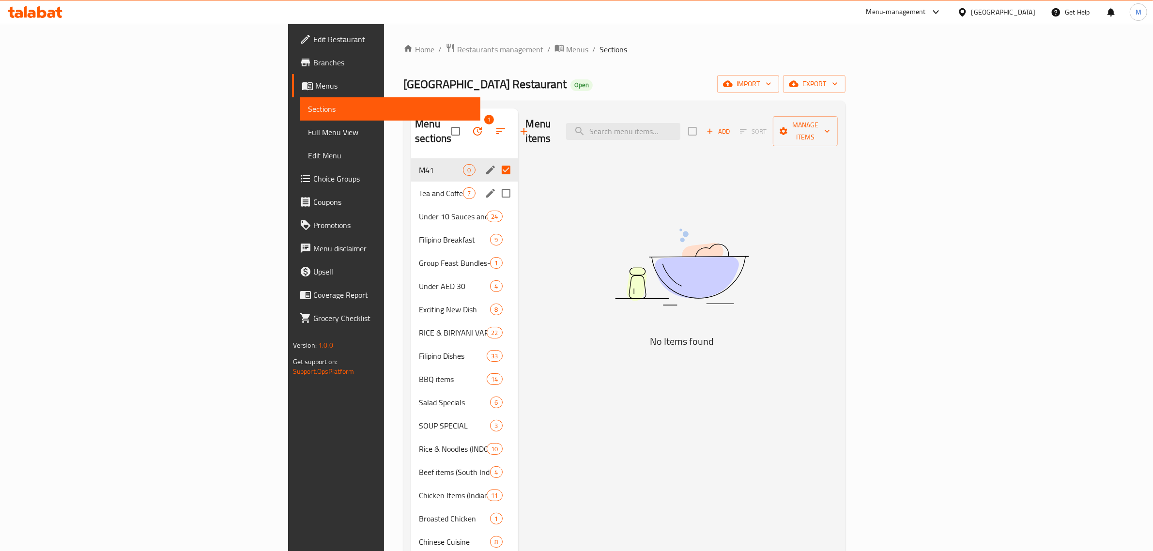
checkbox input "true"
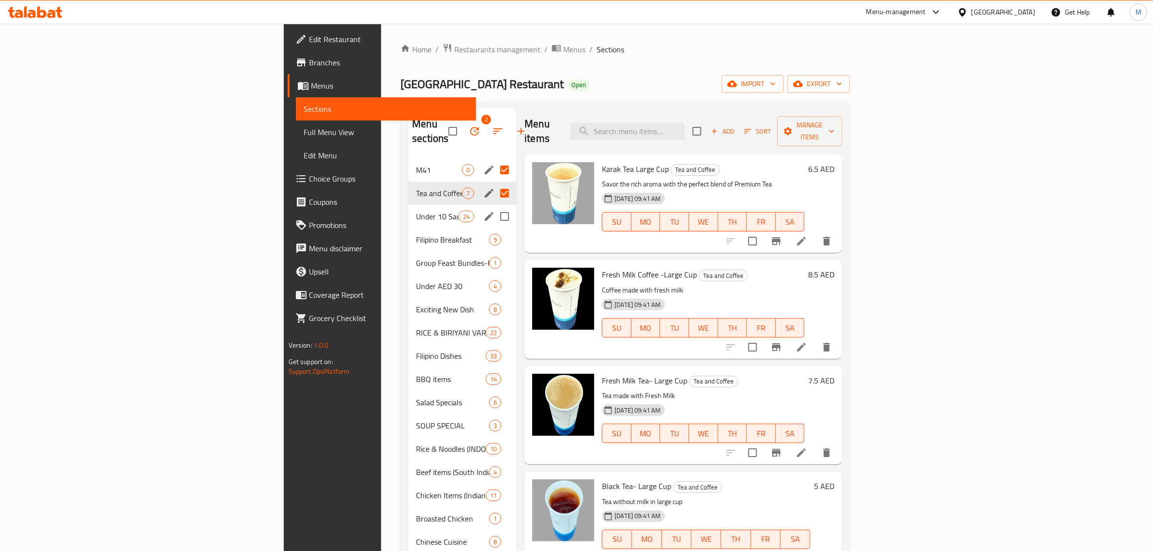
click at [494, 206] on input "Menu sections" at bounding box center [504, 216] width 20 height 20
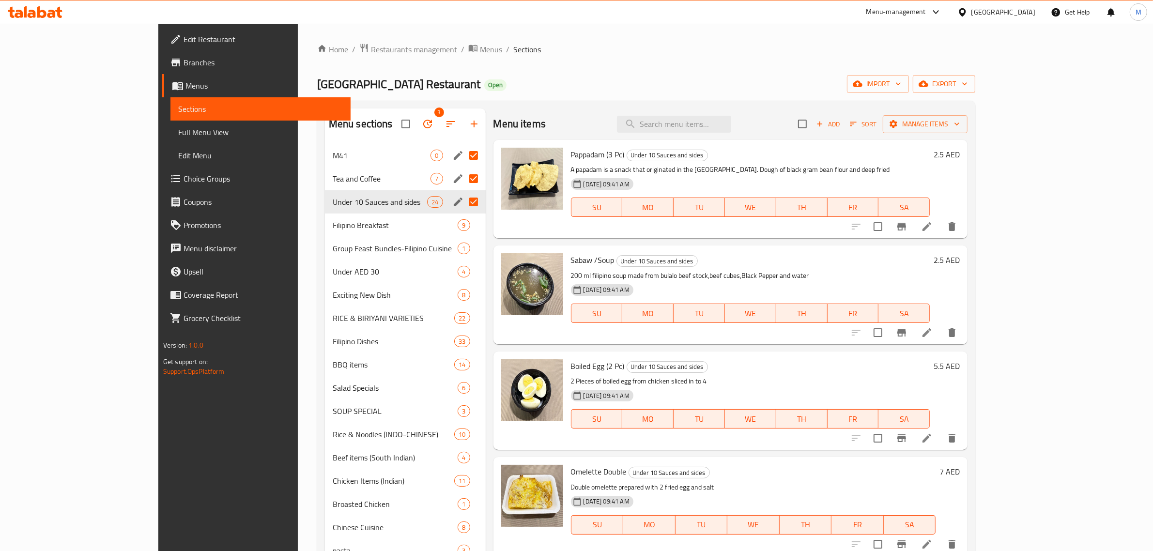
click at [463, 202] on input "Menu sections" at bounding box center [473, 202] width 20 height 20
checkbox input "false"
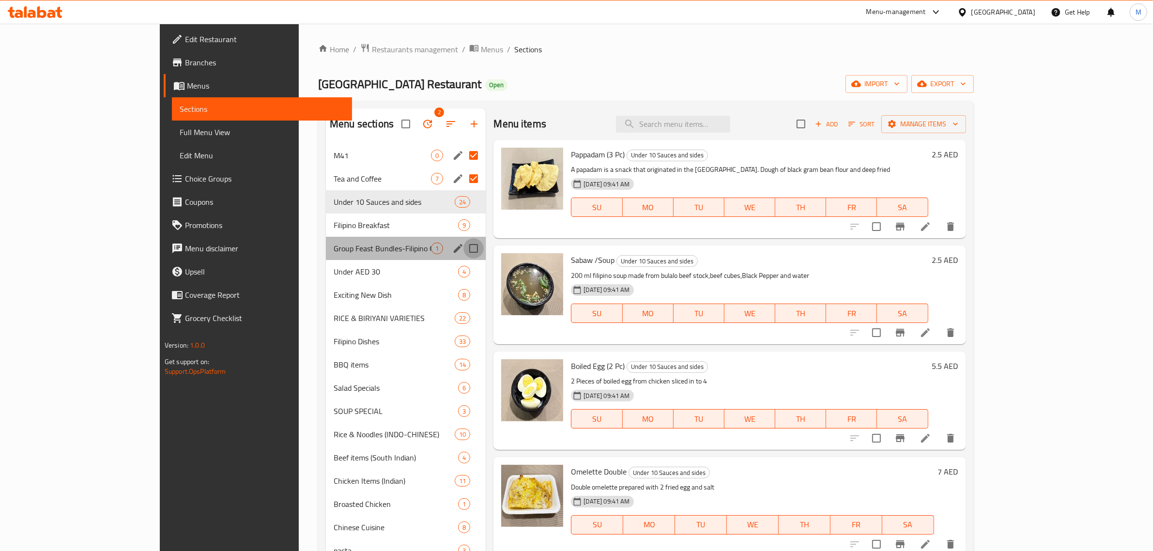
click at [463, 247] on input "Menu sections" at bounding box center [473, 248] width 20 height 20
checkbox input "true"
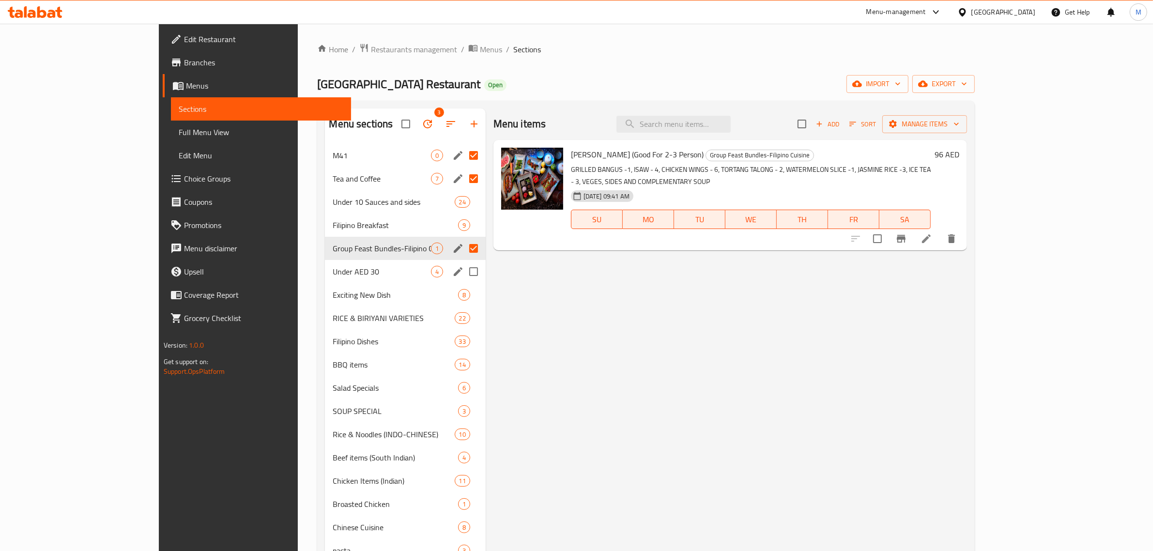
click at [463, 274] on input "Menu sections" at bounding box center [473, 272] width 20 height 20
checkbox input "true"
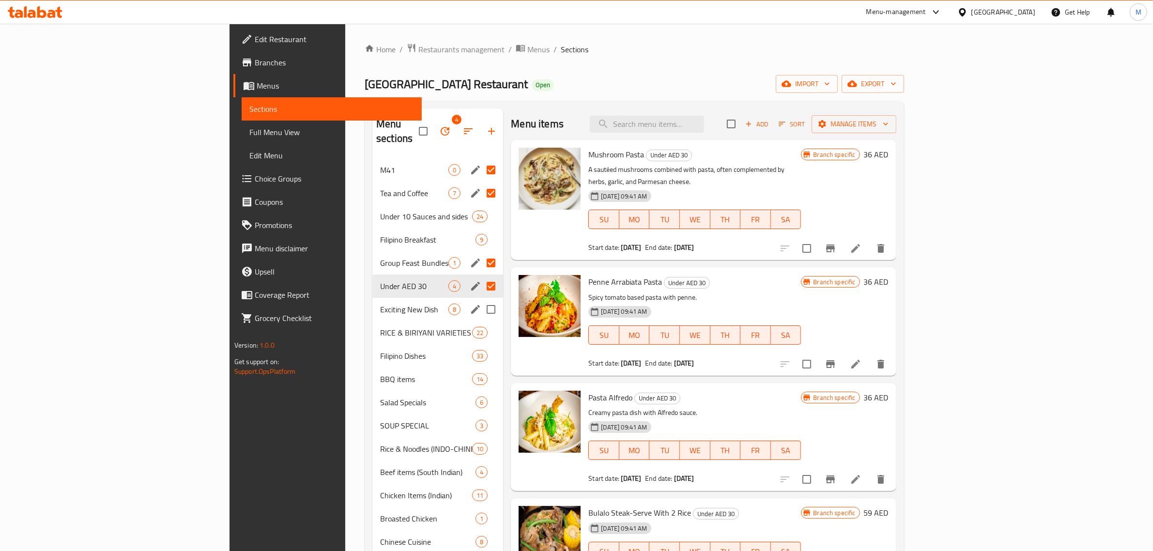
click at [481, 299] on input "Menu sections" at bounding box center [491, 309] width 20 height 20
checkbox input "true"
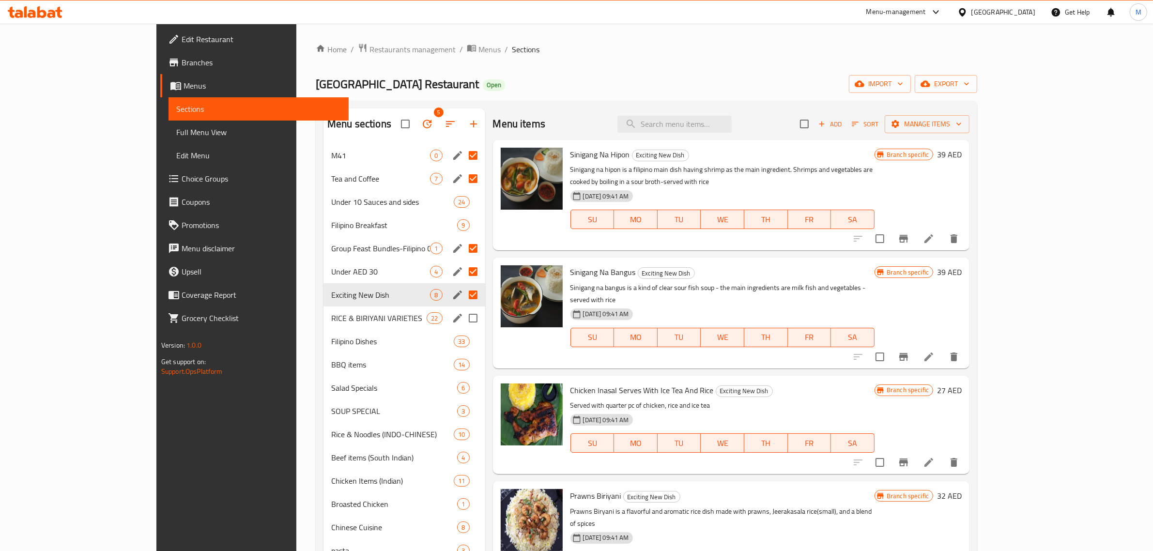
click at [463, 318] on input "Menu sections" at bounding box center [473, 318] width 20 height 20
checkbox input "true"
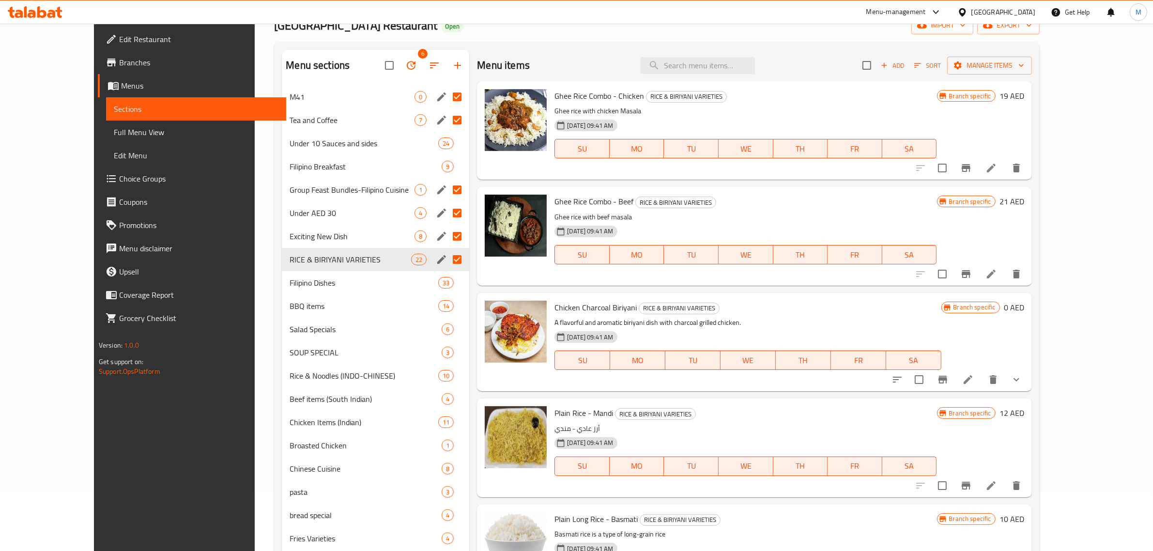
scroll to position [121, 0]
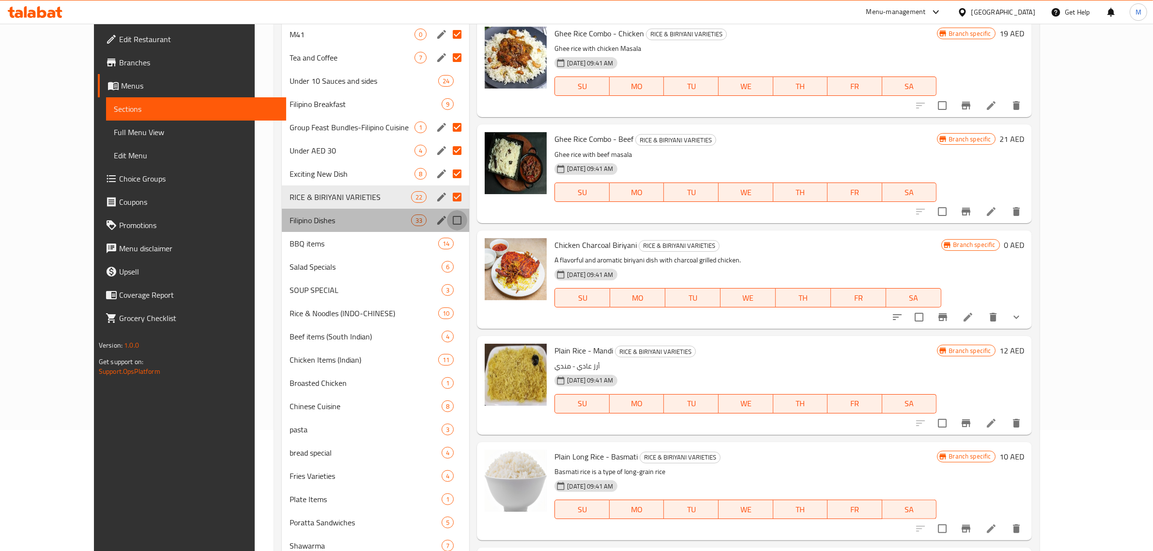
click at [447, 222] on input "Menu sections" at bounding box center [457, 220] width 20 height 20
checkbox input "true"
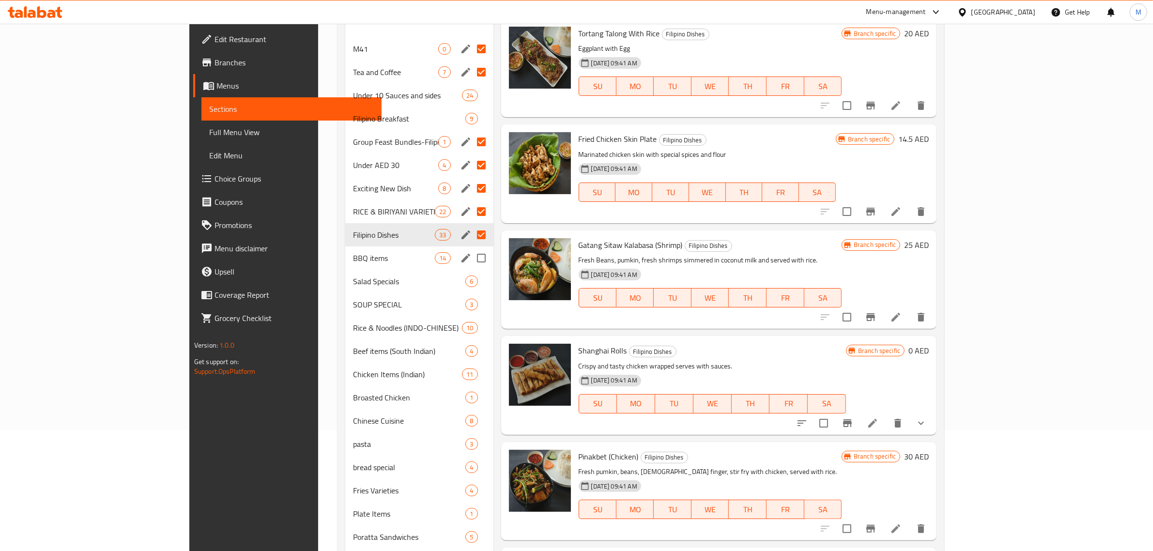
click at [471, 248] on input "Menu sections" at bounding box center [481, 258] width 20 height 20
checkbox input "true"
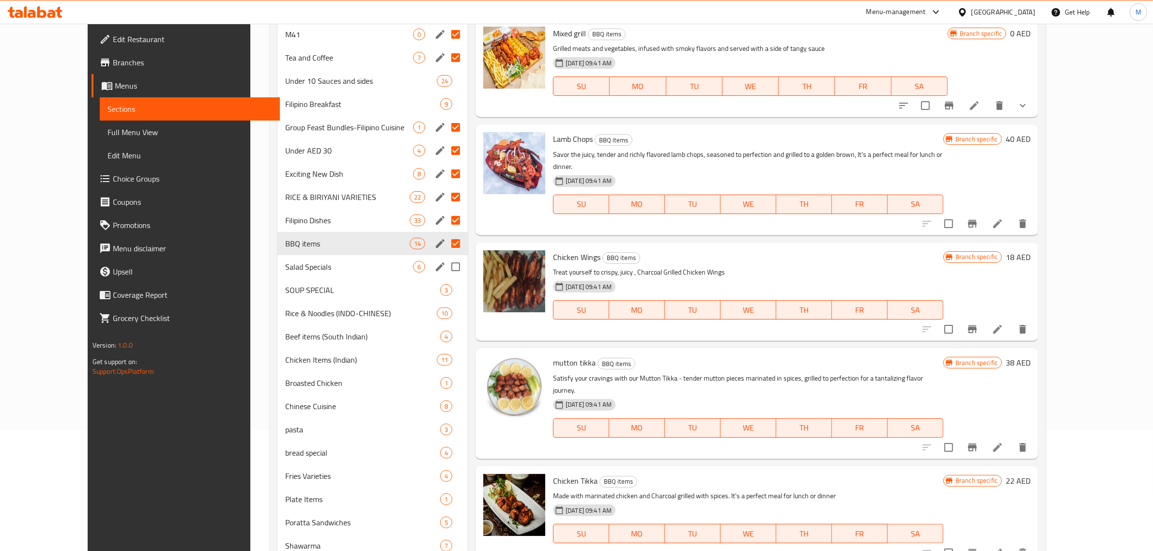
click at [446, 267] on input "Menu sections" at bounding box center [456, 267] width 20 height 20
checkbox input "true"
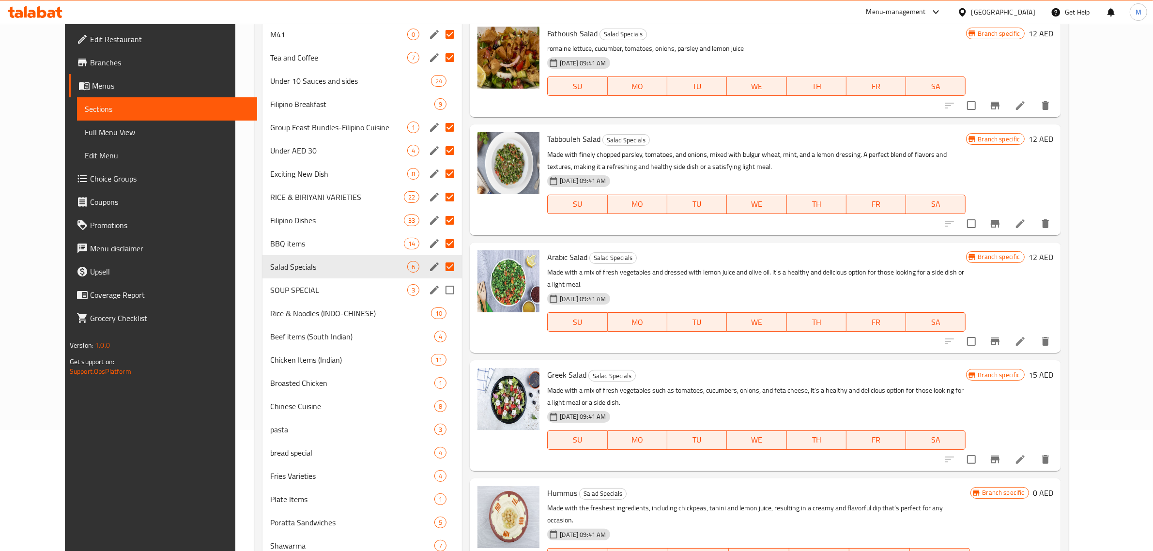
click at [440, 291] on input "Menu sections" at bounding box center [450, 290] width 20 height 20
checkbox input "true"
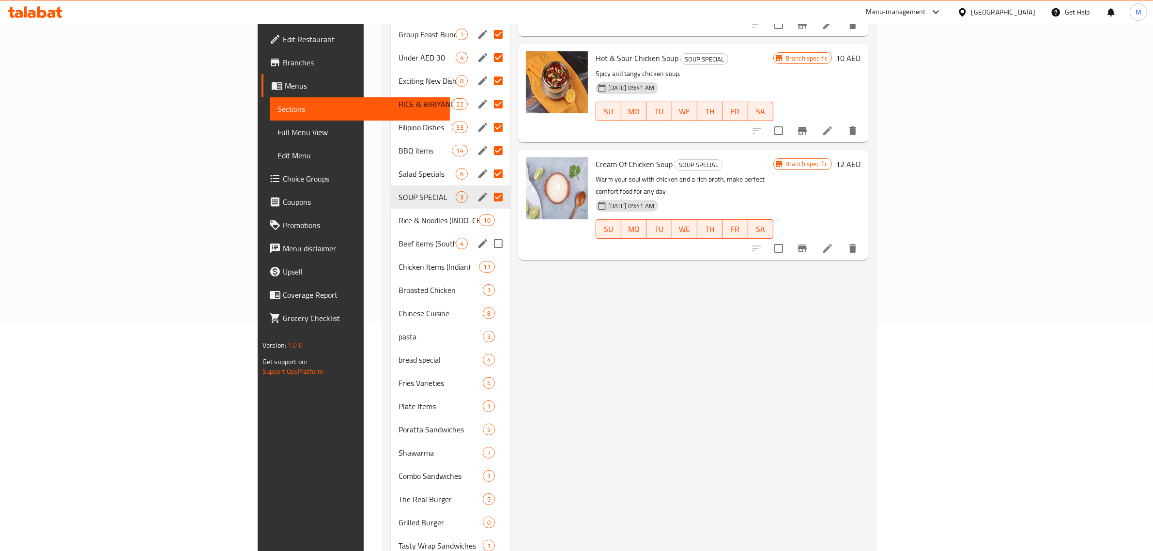
scroll to position [242, 0]
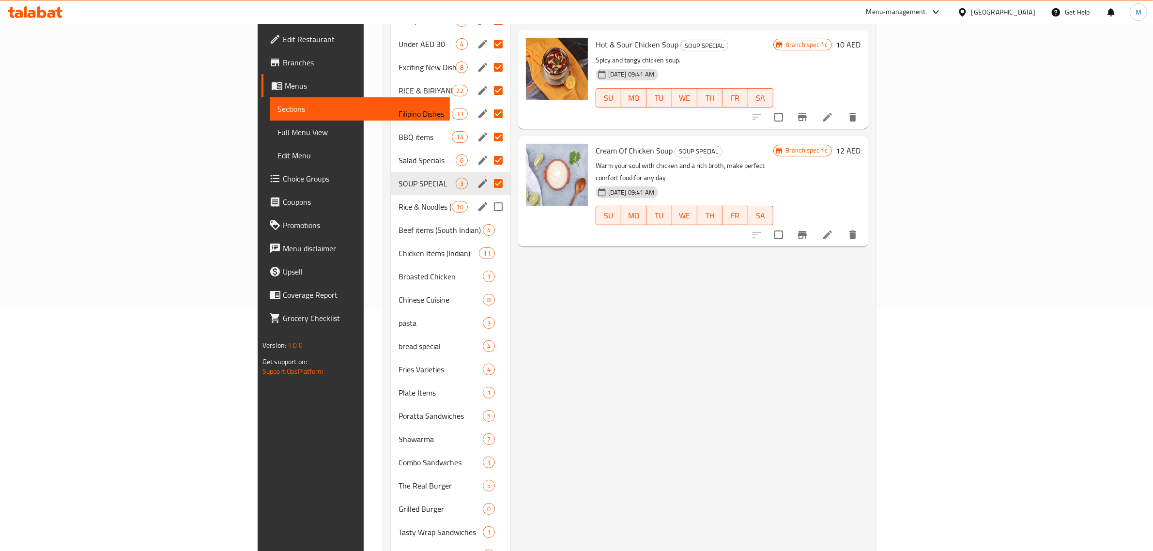
click at [488, 197] on input "Menu sections" at bounding box center [498, 207] width 20 height 20
checkbox input "true"
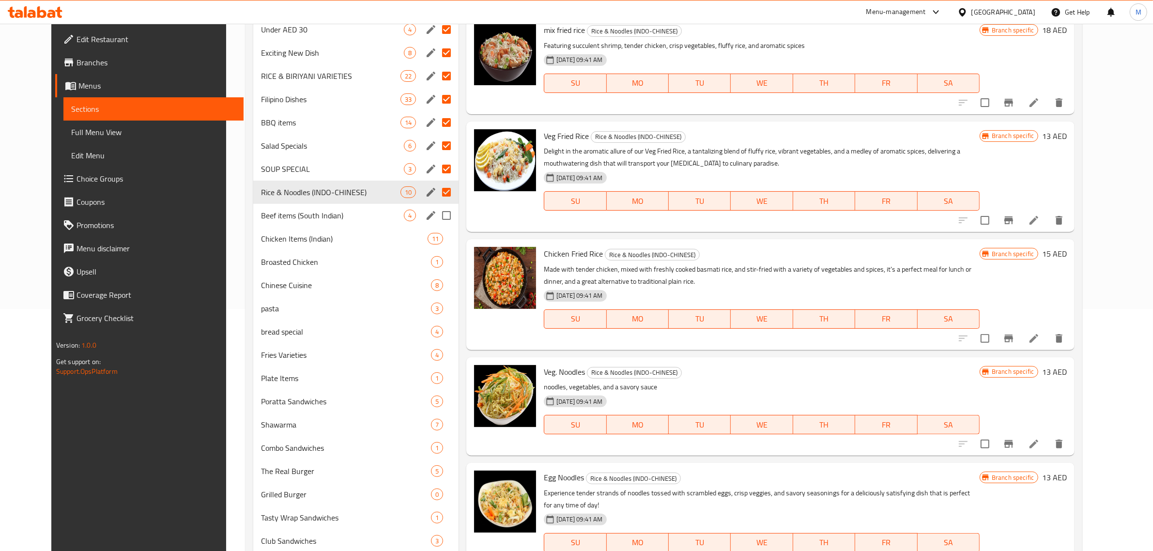
click at [436, 216] on input "Menu sections" at bounding box center [446, 215] width 20 height 20
checkbox input "true"
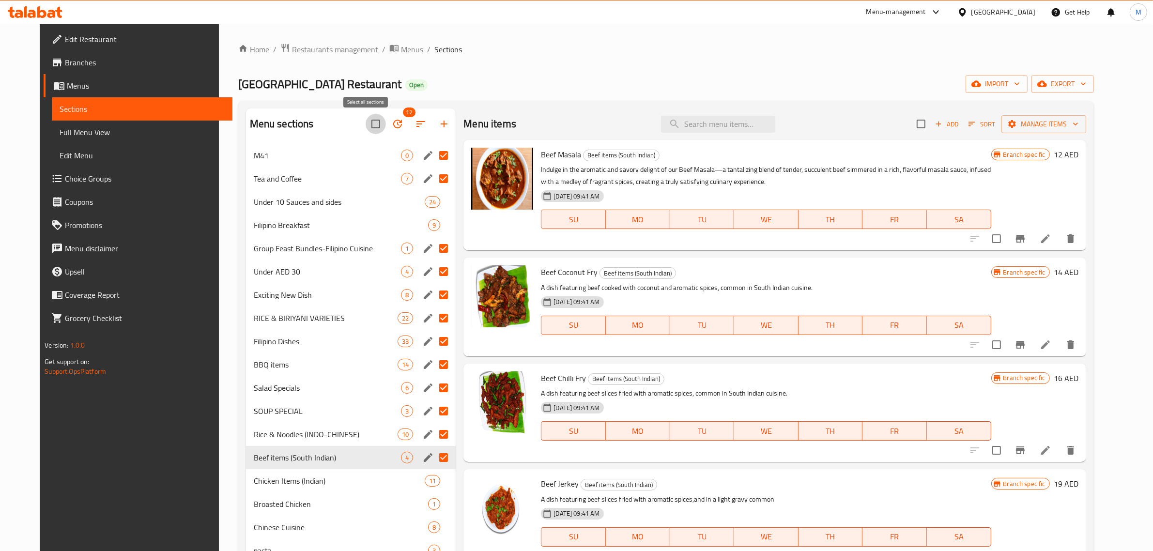
click at [367, 124] on input "checkbox" at bounding box center [376, 124] width 20 height 20
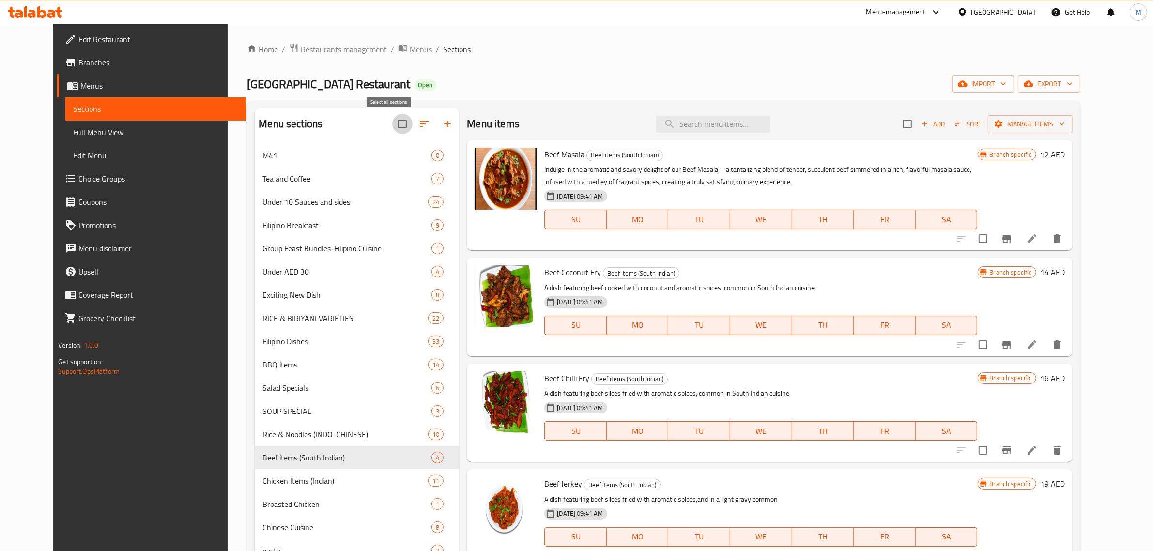
click at [392, 126] on input "checkbox" at bounding box center [402, 124] width 20 height 20
checkbox input "false"
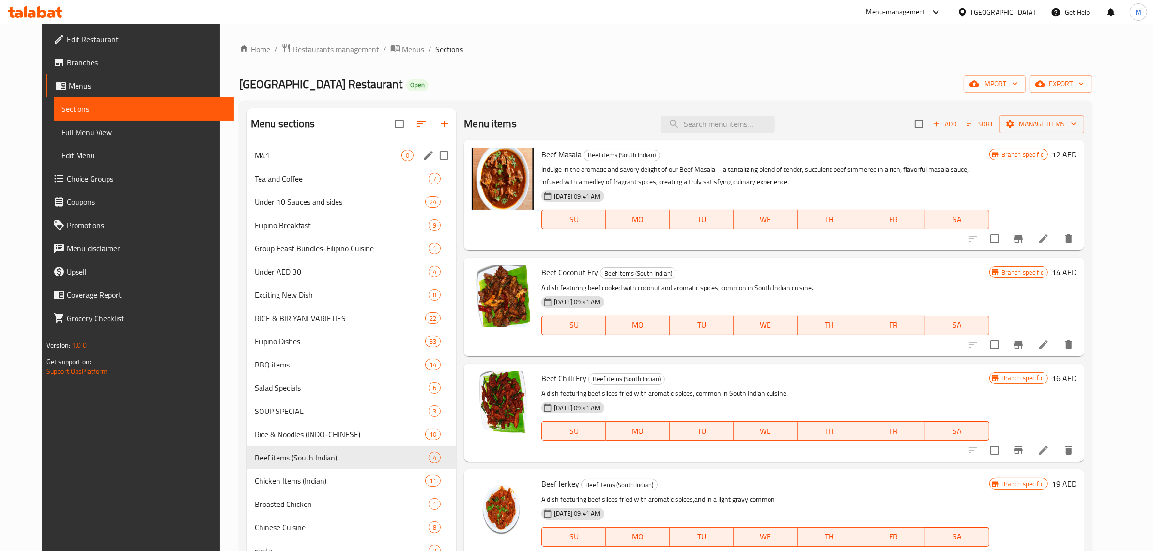
click at [434, 154] on input "Menu sections" at bounding box center [444, 155] width 20 height 20
checkbox input "true"
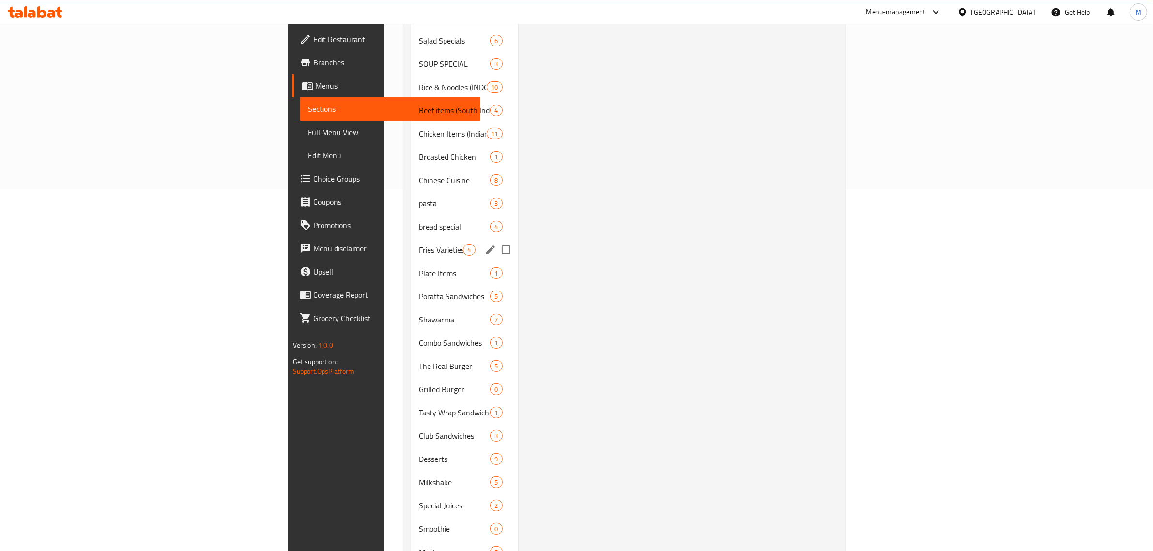
scroll to position [436, 0]
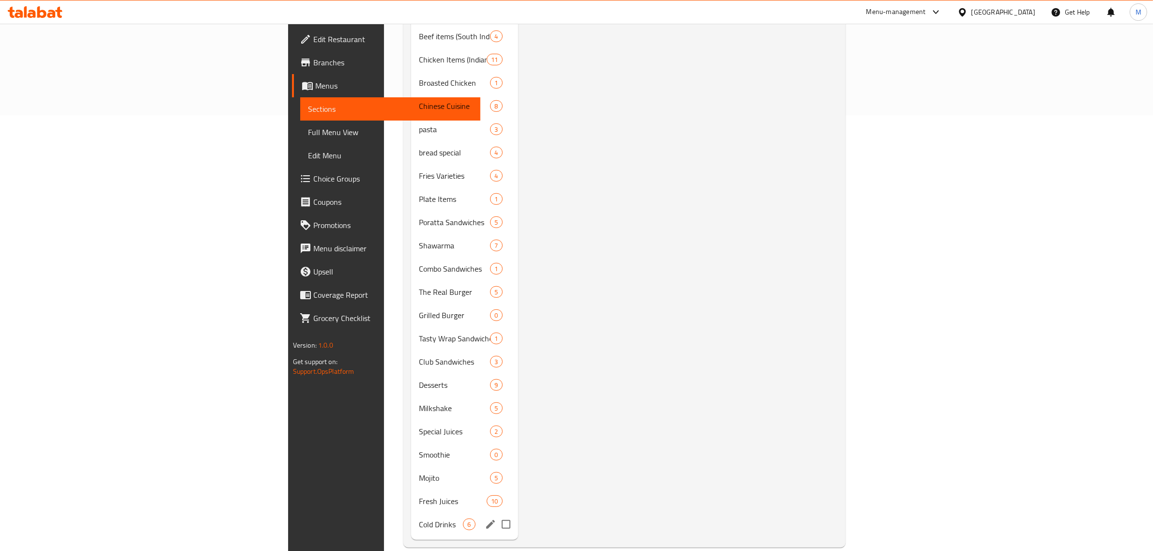
click at [496, 514] on input "Menu sections" at bounding box center [506, 524] width 20 height 20
checkbox input "true"
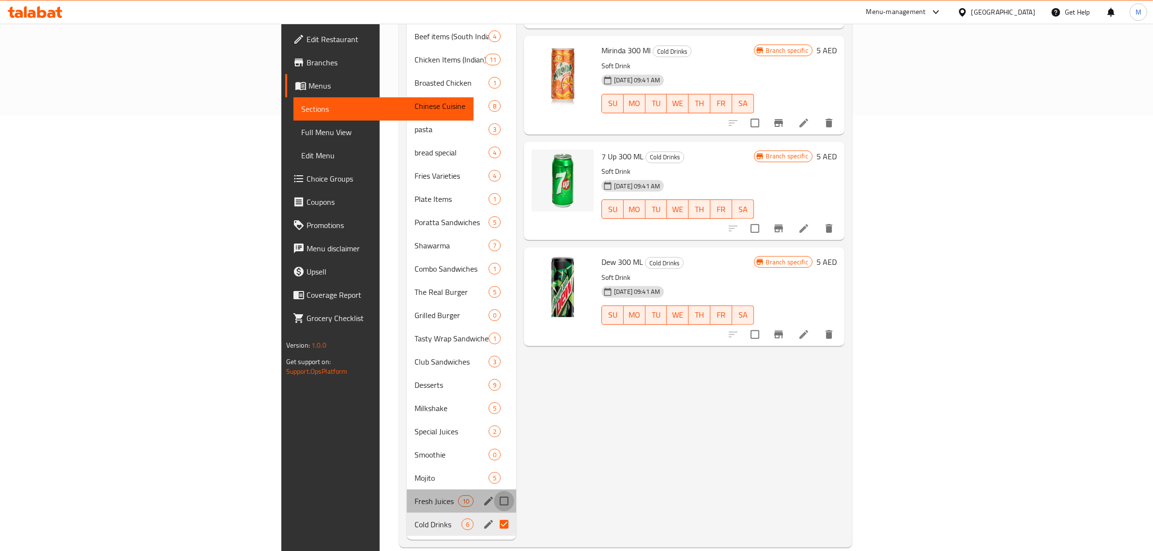
click at [494, 491] on input "Menu sections" at bounding box center [504, 501] width 20 height 20
checkbox input "true"
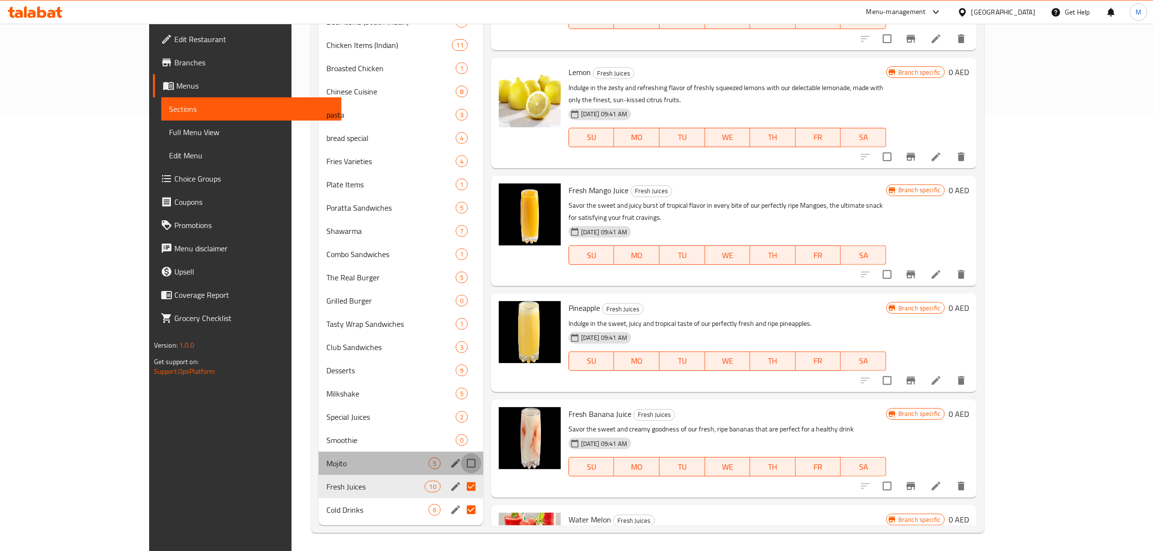
click at [461, 463] on input "Menu sections" at bounding box center [471, 463] width 20 height 20
checkbox input "true"
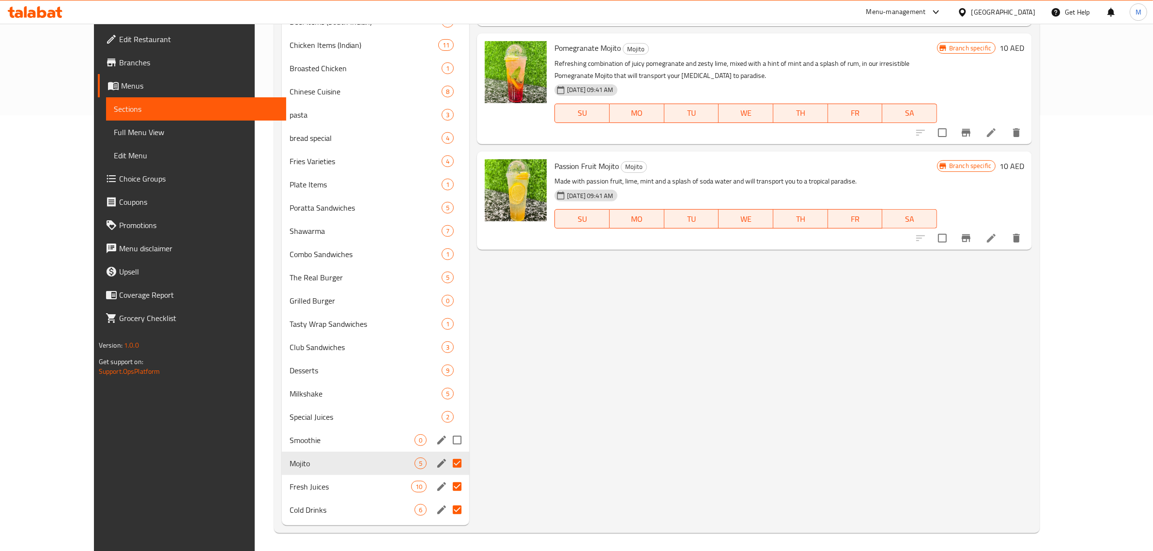
click at [447, 437] on input "Menu sections" at bounding box center [457, 440] width 20 height 20
checkbox input "true"
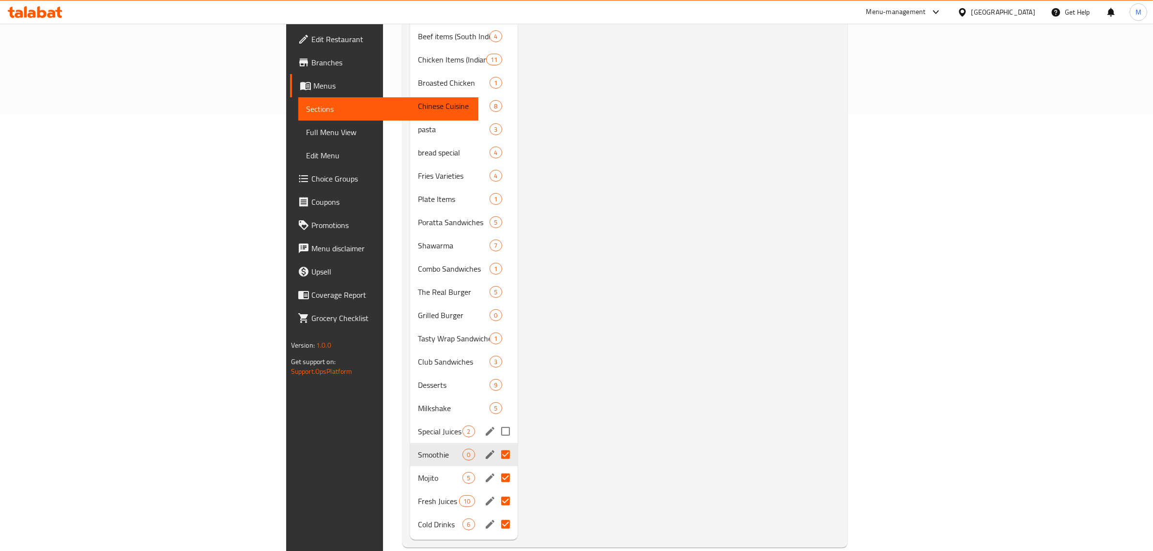
click at [495, 421] on input "Menu sections" at bounding box center [505, 431] width 20 height 20
checkbox input "true"
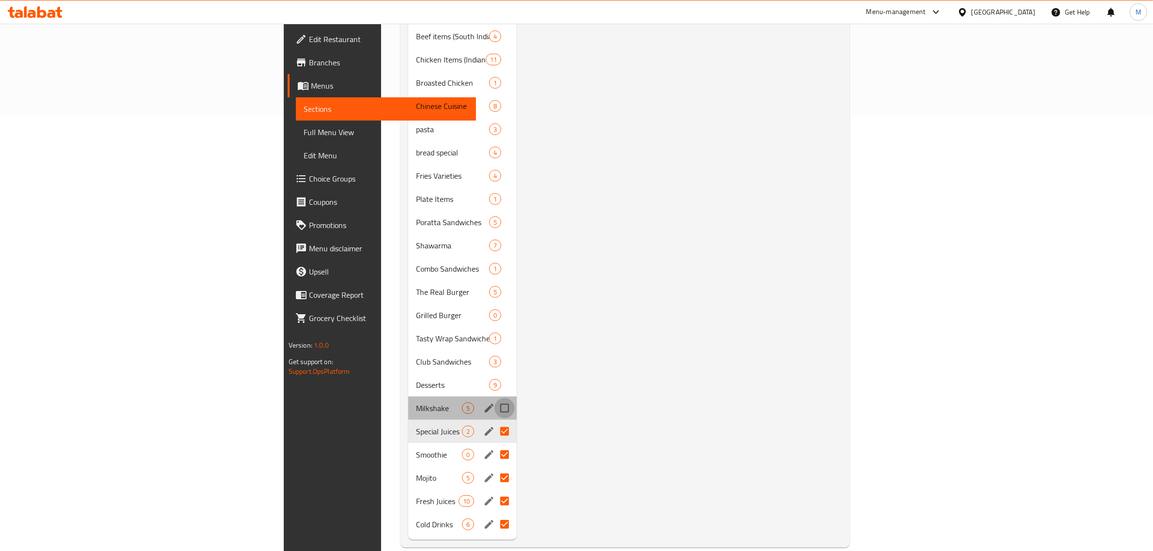
click at [494, 399] on input "Menu sections" at bounding box center [504, 408] width 20 height 20
checkbox input "true"
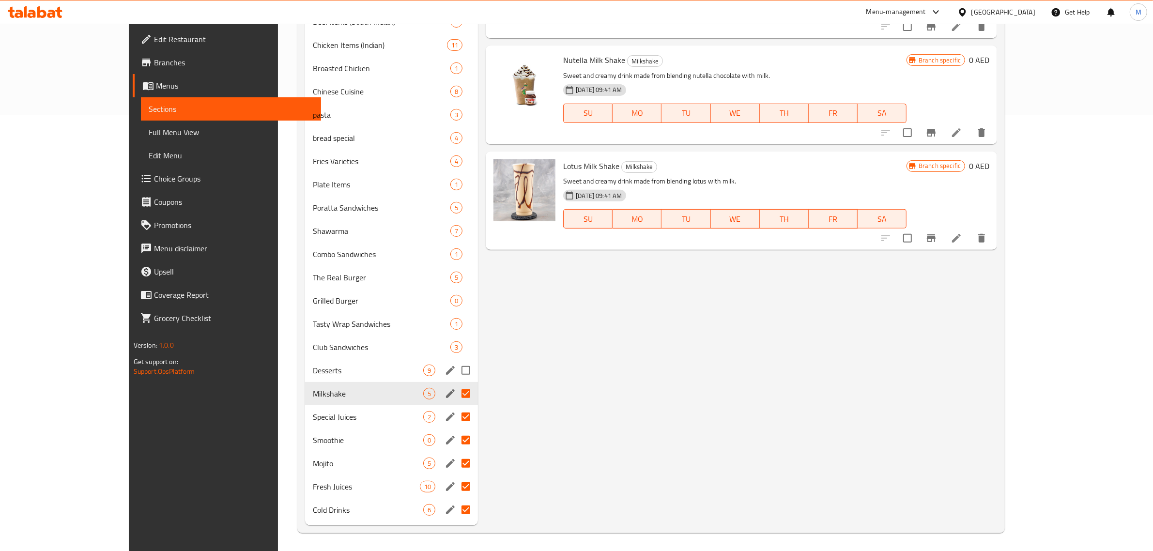
click at [456, 363] on input "Menu sections" at bounding box center [466, 370] width 20 height 20
checkbox input "true"
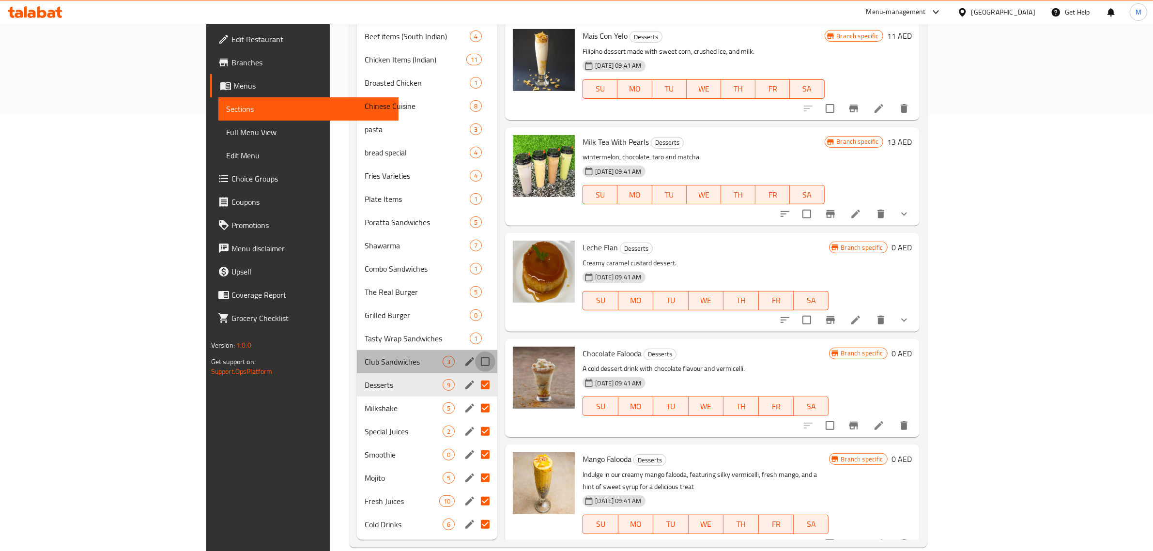
click at [475, 352] on input "Menu sections" at bounding box center [485, 362] width 20 height 20
checkbox input "true"
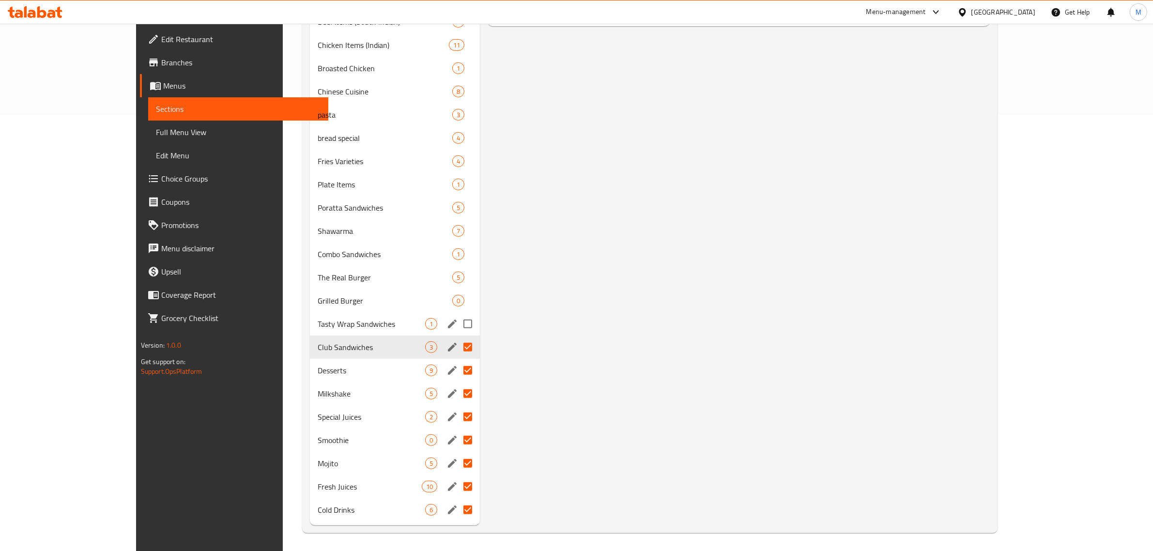
click at [458, 324] on input "Menu sections" at bounding box center [468, 324] width 20 height 20
checkbox input "true"
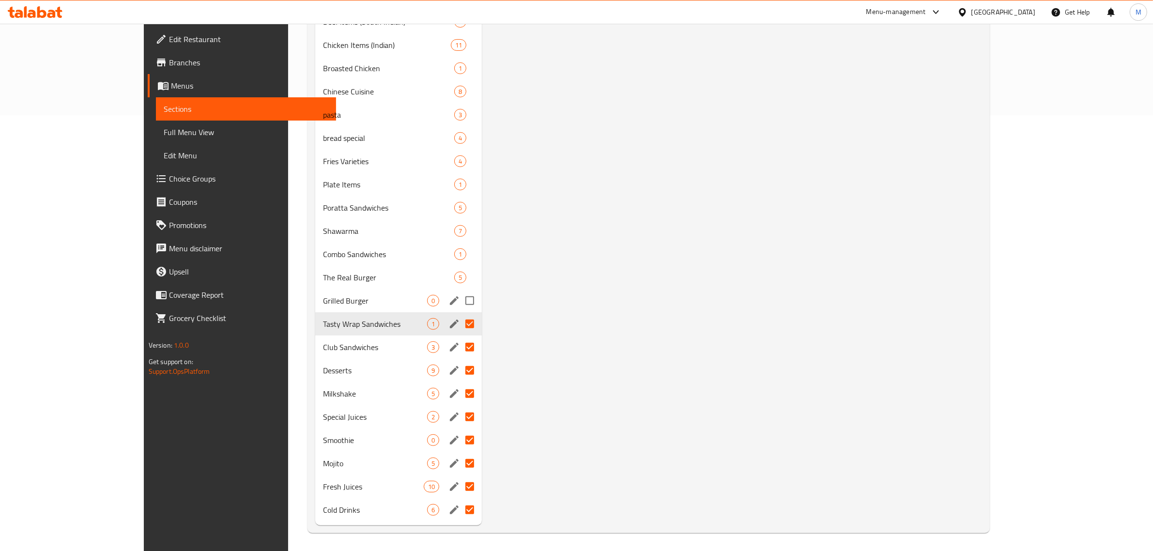
click at [460, 299] on input "Menu sections" at bounding box center [470, 301] width 20 height 20
checkbox input "true"
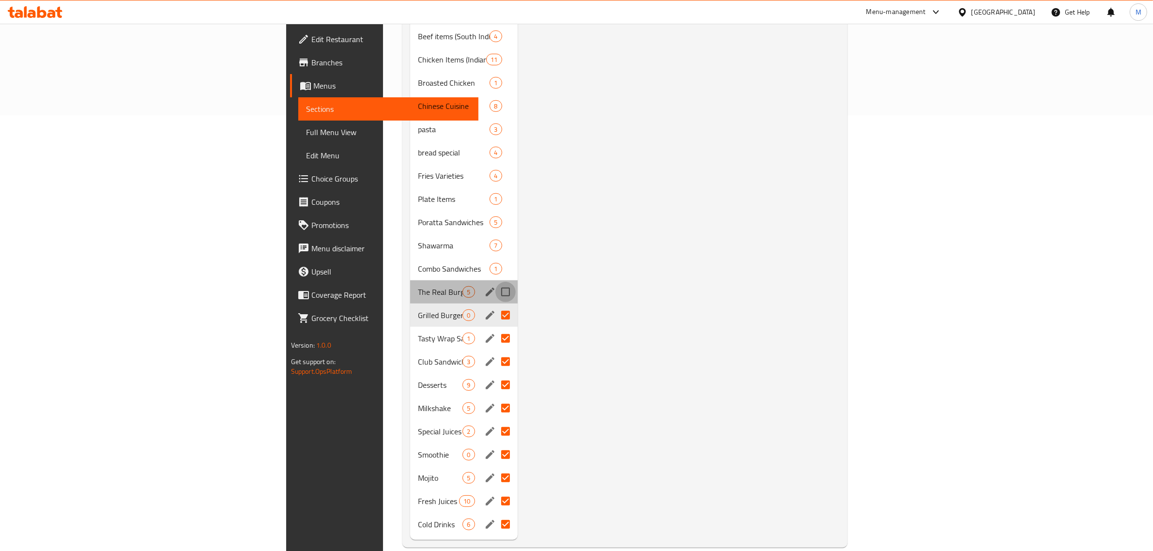
click at [495, 282] on input "Menu sections" at bounding box center [505, 292] width 20 height 20
checkbox input "true"
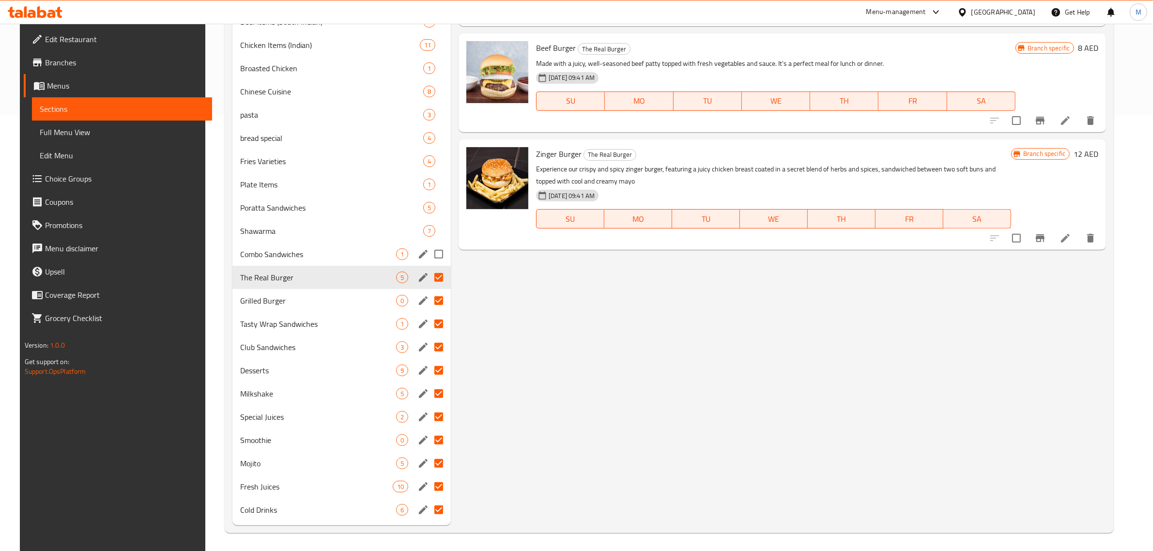
click at [435, 258] on input "Menu sections" at bounding box center [439, 254] width 20 height 20
checkbox input "true"
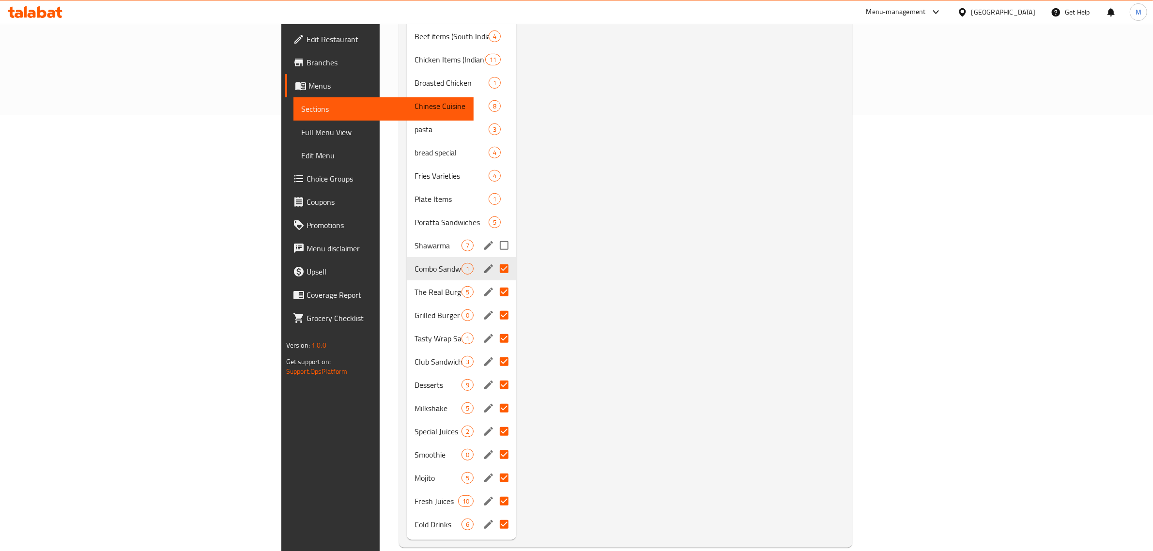
click at [494, 235] on input "Menu sections" at bounding box center [504, 245] width 20 height 20
checkbox input "true"
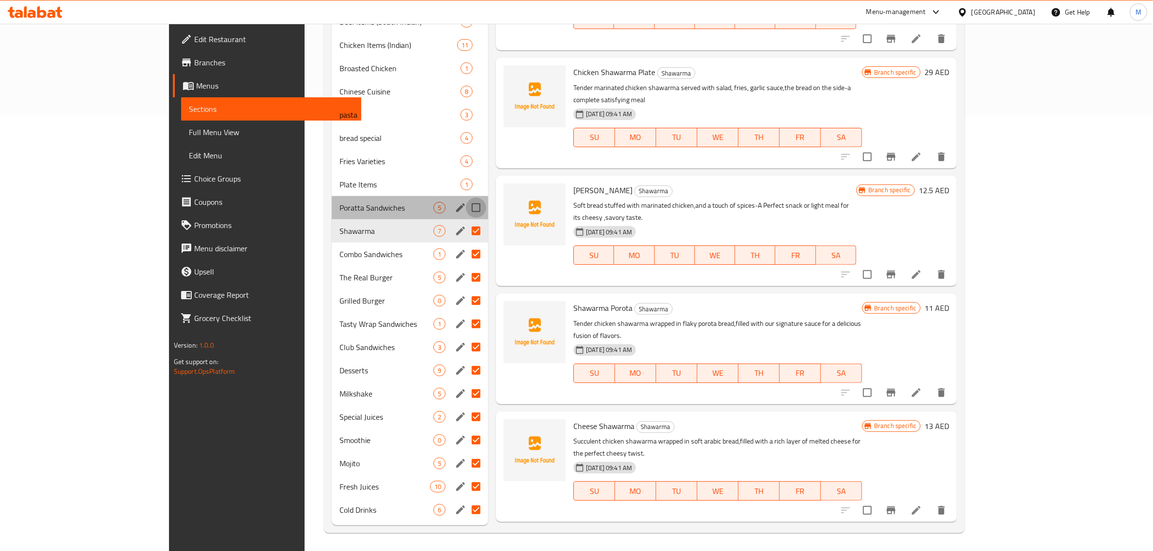
click at [466, 209] on input "Menu sections" at bounding box center [476, 208] width 20 height 20
checkbox input "true"
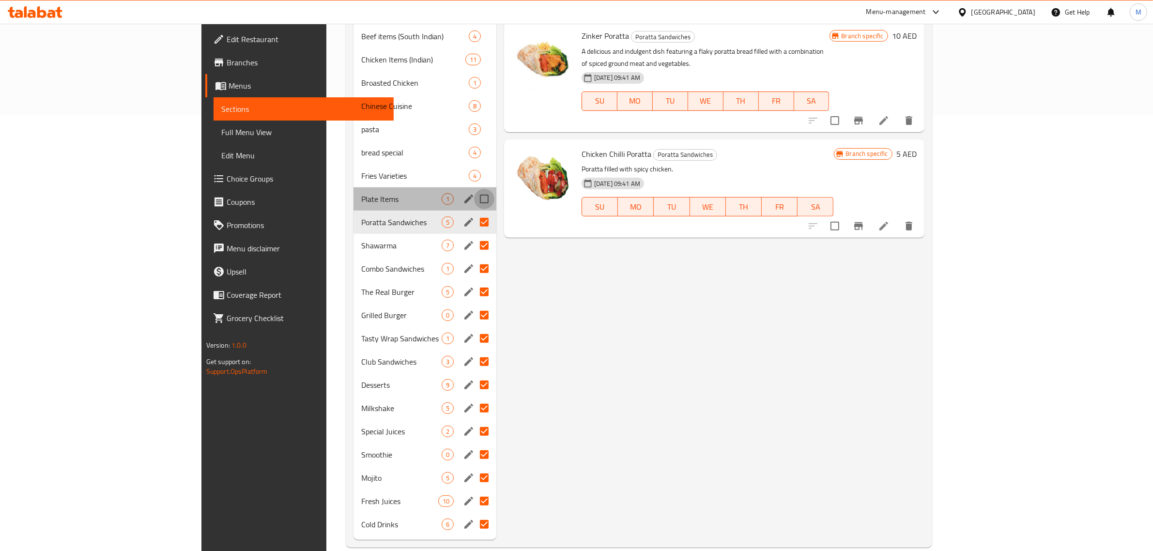
click at [474, 189] on input "Menu sections" at bounding box center [484, 199] width 20 height 20
checkbox input "true"
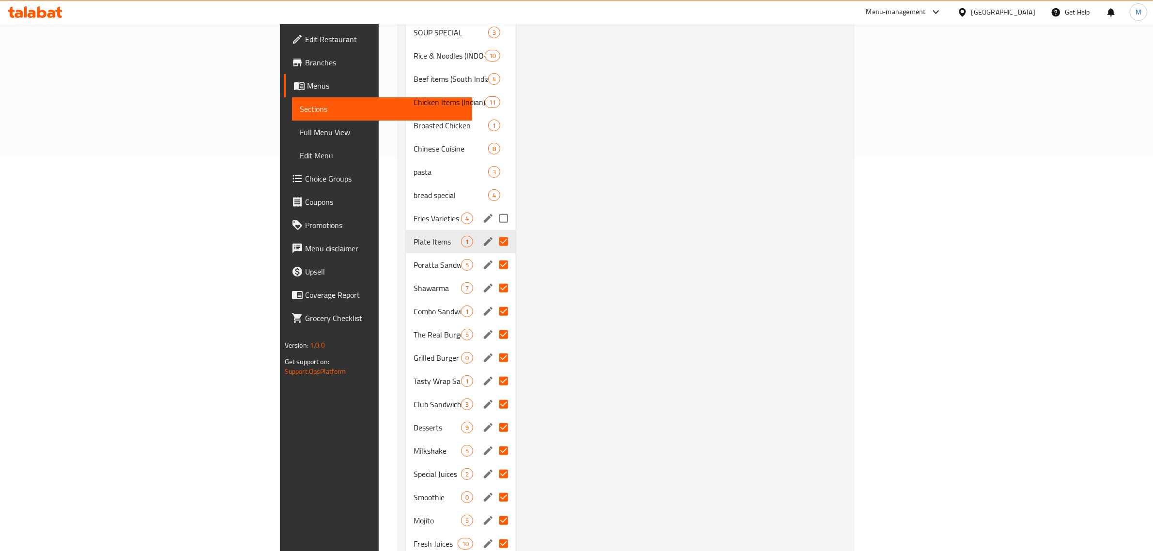
scroll to position [315, 0]
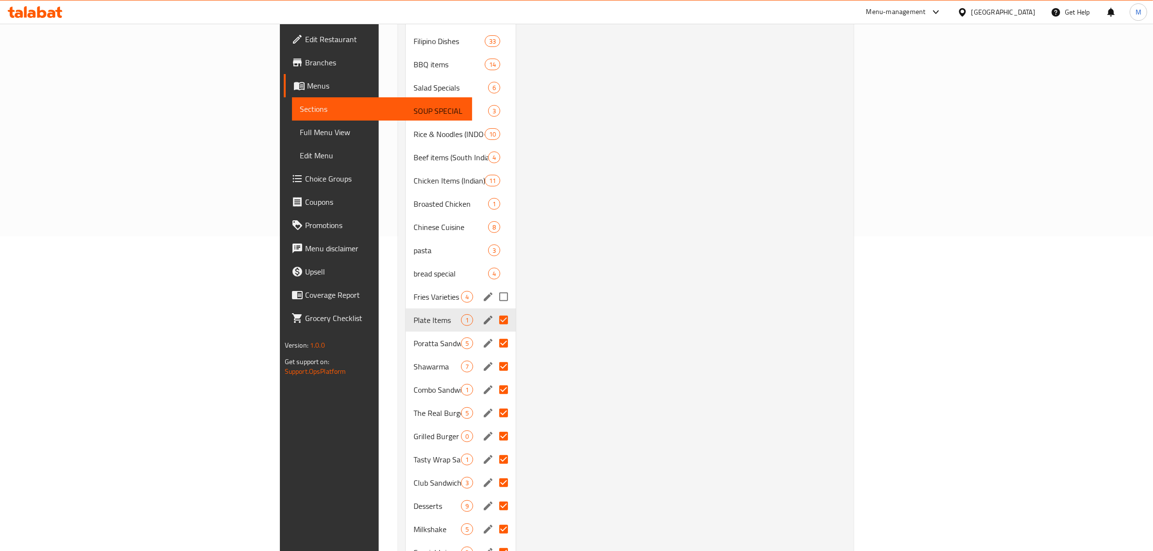
click at [494, 287] on input "Menu sections" at bounding box center [504, 297] width 20 height 20
checkbox input "true"
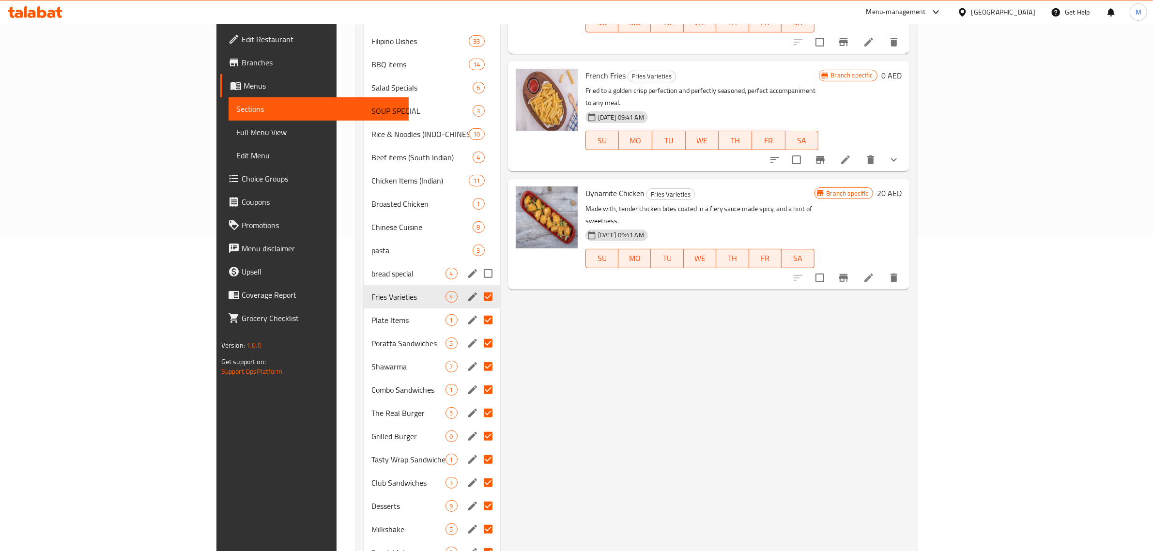
click at [478, 263] on input "Menu sections" at bounding box center [488, 273] width 20 height 20
checkbox input "true"
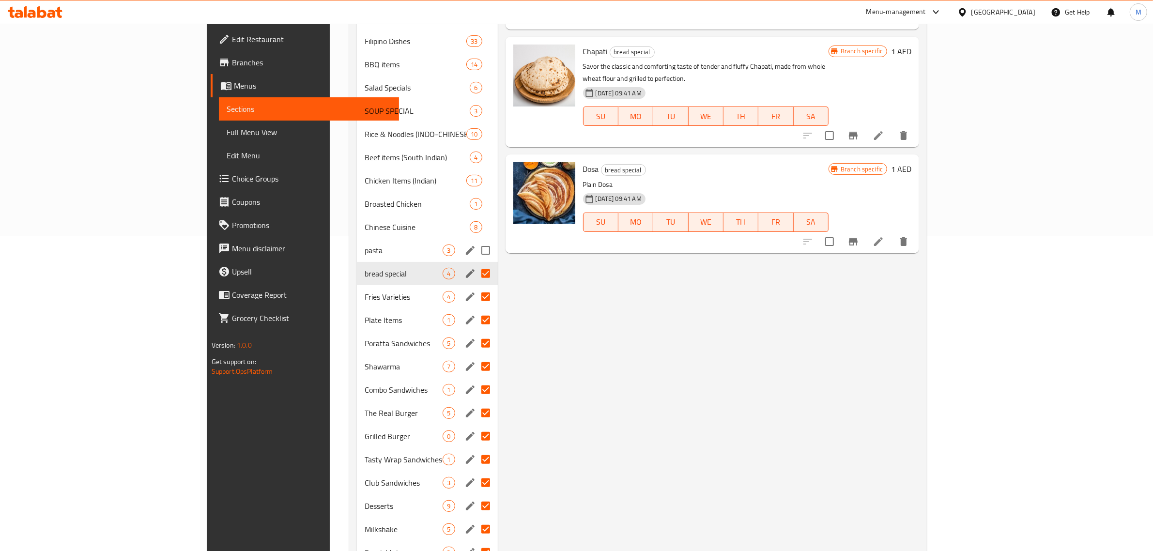
scroll to position [194, 0]
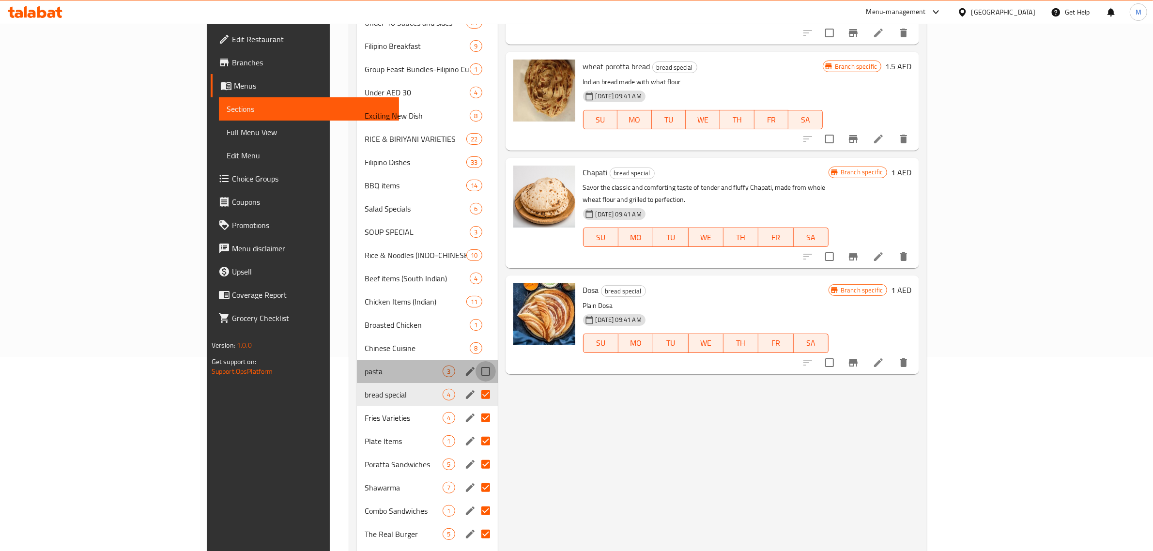
drag, startPoint x: 436, startPoint y: 359, endPoint x: 436, endPoint y: 344, distance: 15.5
click at [476, 361] on input "Menu sections" at bounding box center [486, 371] width 20 height 20
checkbox input "true"
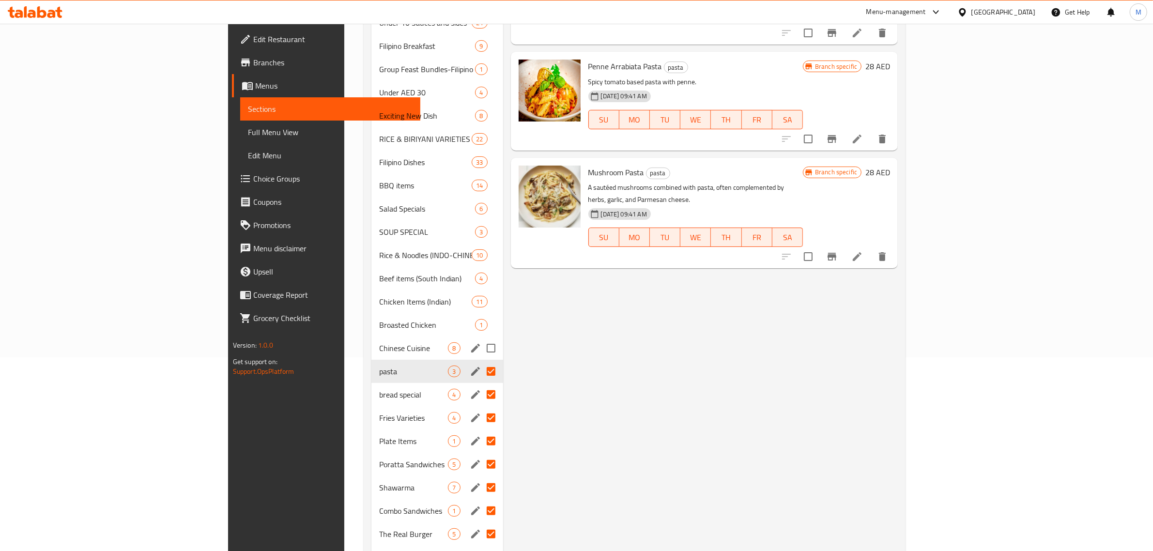
click at [481, 338] on input "Menu sections" at bounding box center [491, 348] width 20 height 20
checkbox input "true"
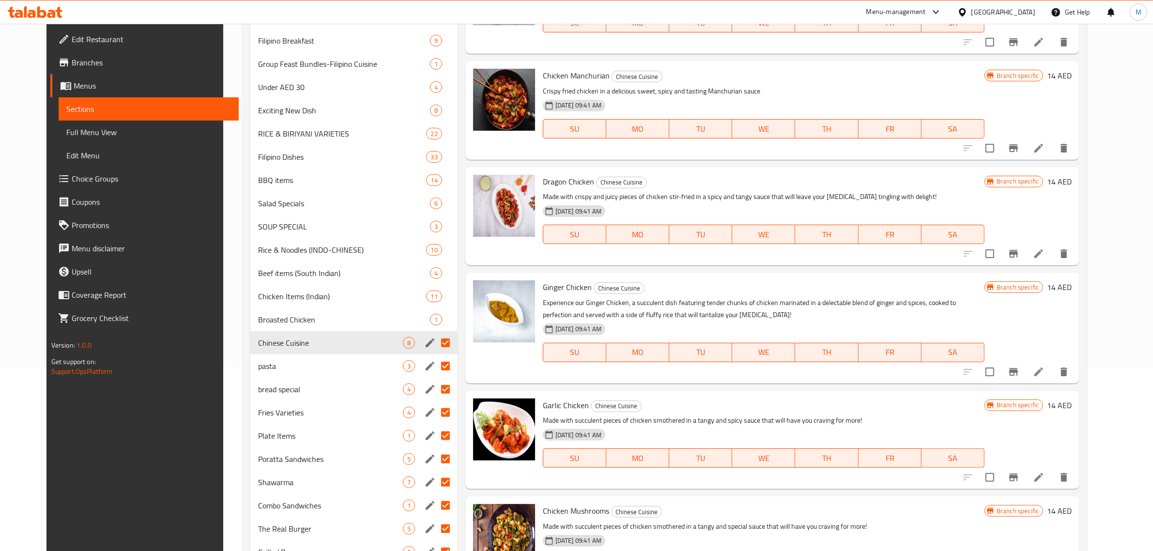
scroll to position [133, 0]
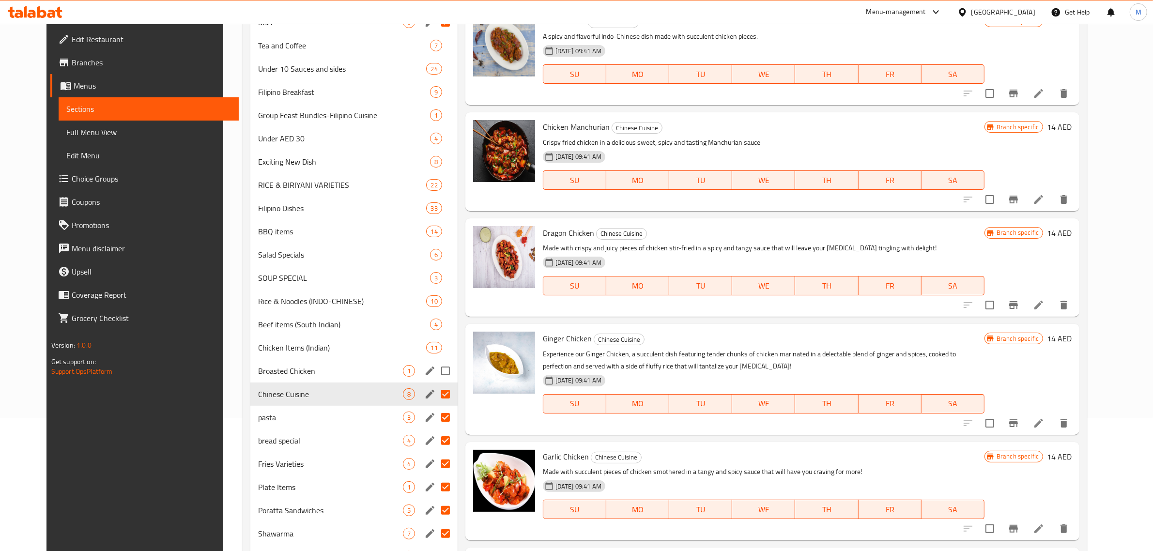
click at [437, 373] on input "Menu sections" at bounding box center [445, 371] width 20 height 20
checkbox input "true"
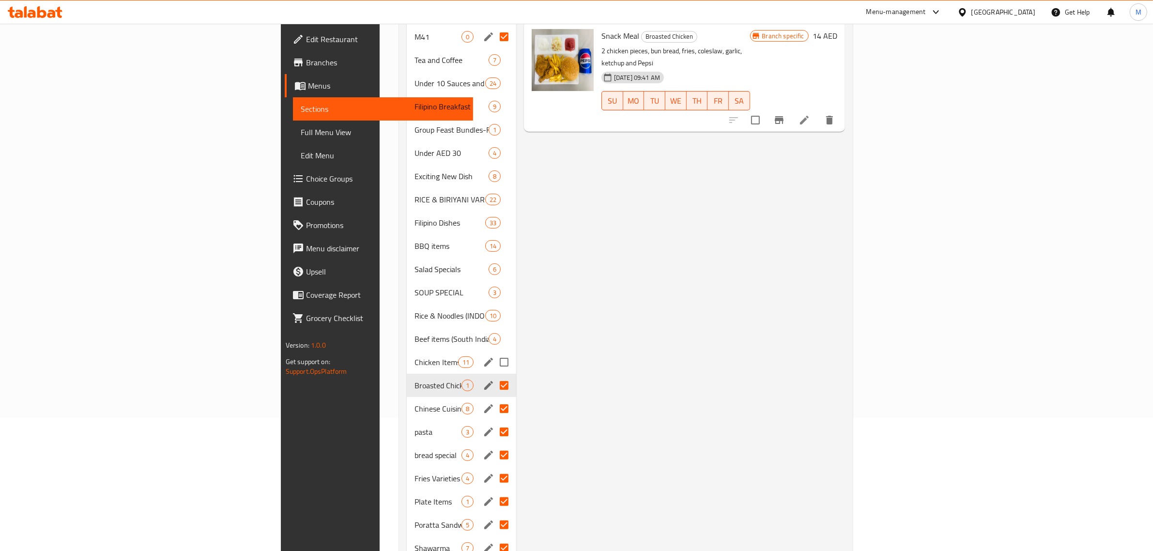
click at [494, 352] on input "Menu sections" at bounding box center [504, 362] width 20 height 20
checkbox input "true"
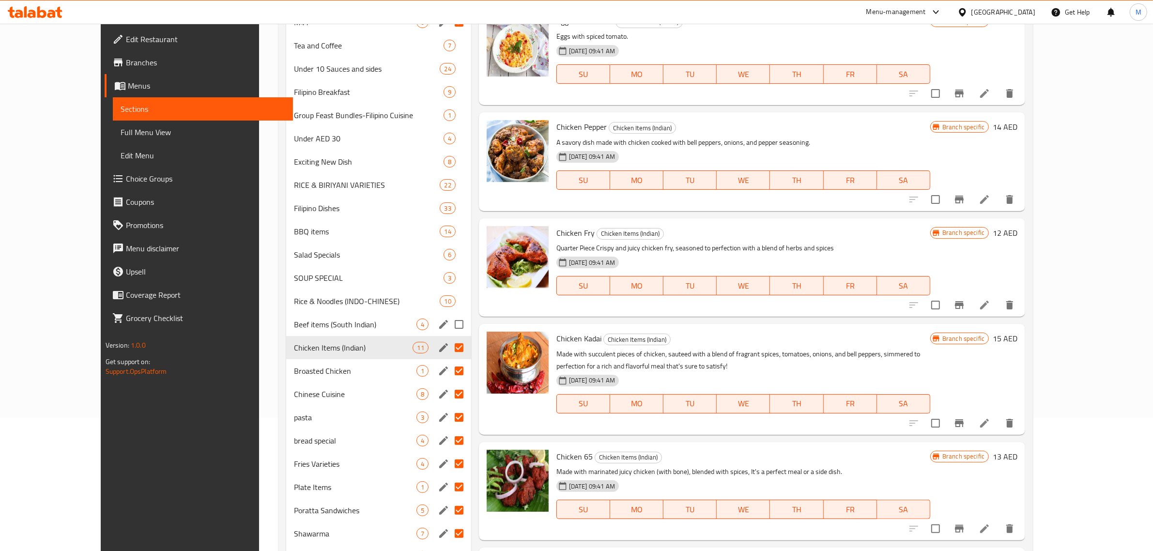
click at [449, 328] on input "Menu sections" at bounding box center [459, 324] width 20 height 20
checkbox input "true"
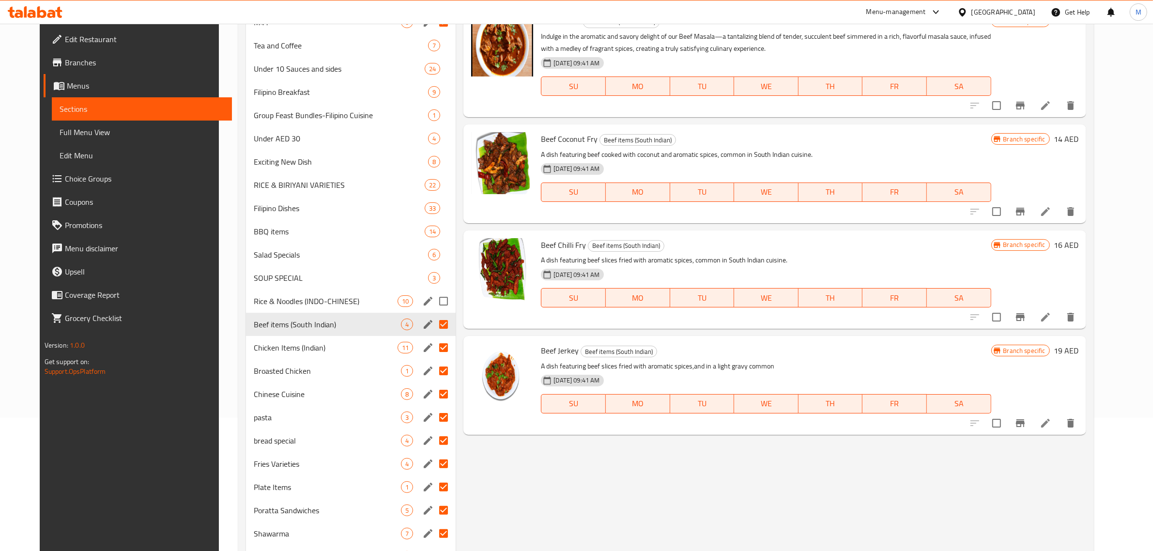
click at [436, 299] on input "Menu sections" at bounding box center [443, 301] width 20 height 20
checkbox input "true"
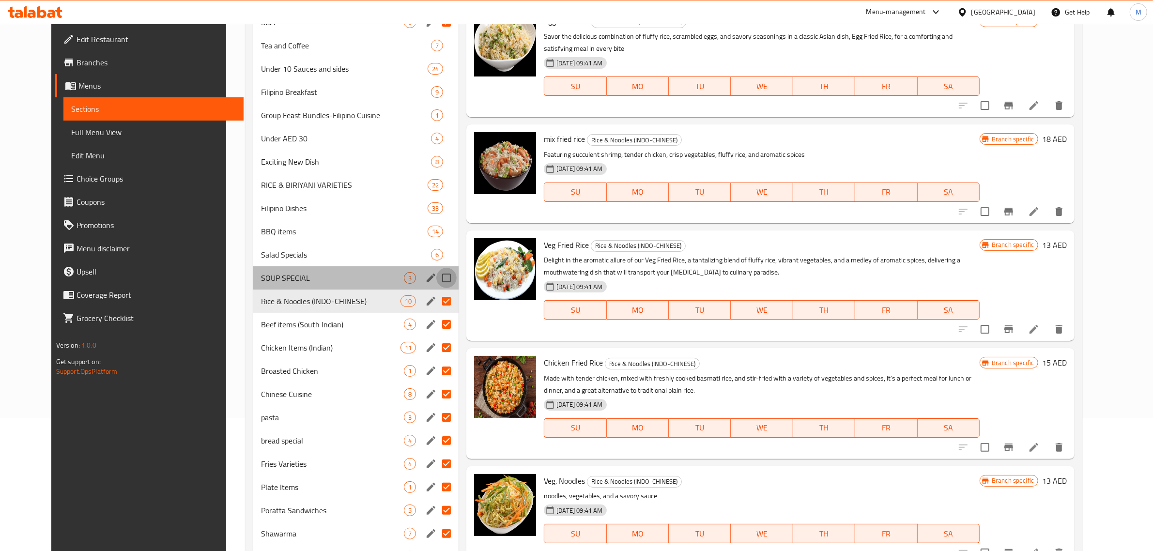
click at [436, 277] on input "Menu sections" at bounding box center [446, 278] width 20 height 20
checkbox input "true"
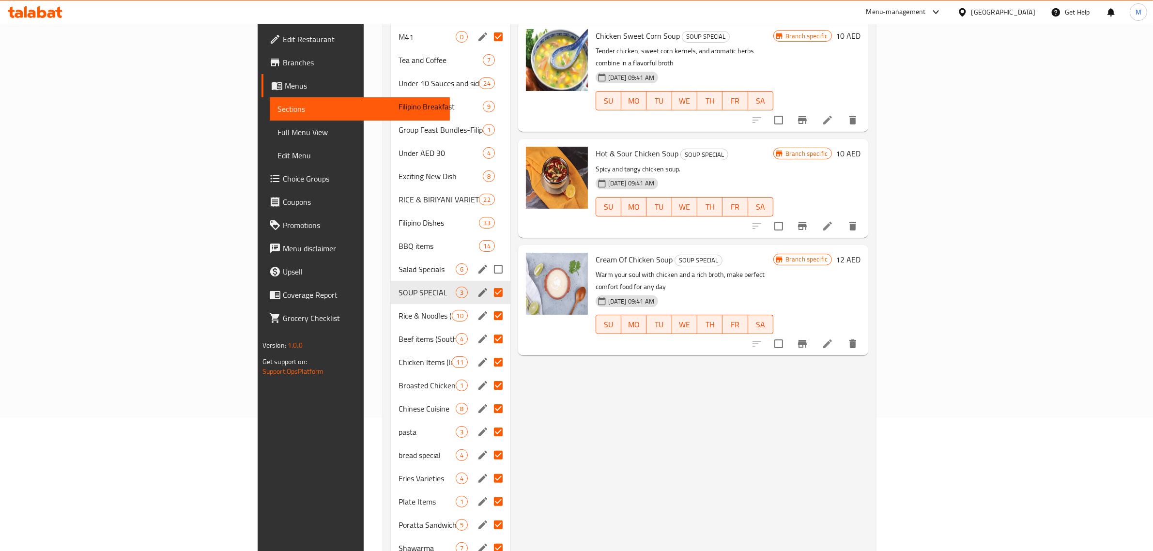
click at [488, 259] on input "Menu sections" at bounding box center [498, 269] width 20 height 20
checkbox input "true"
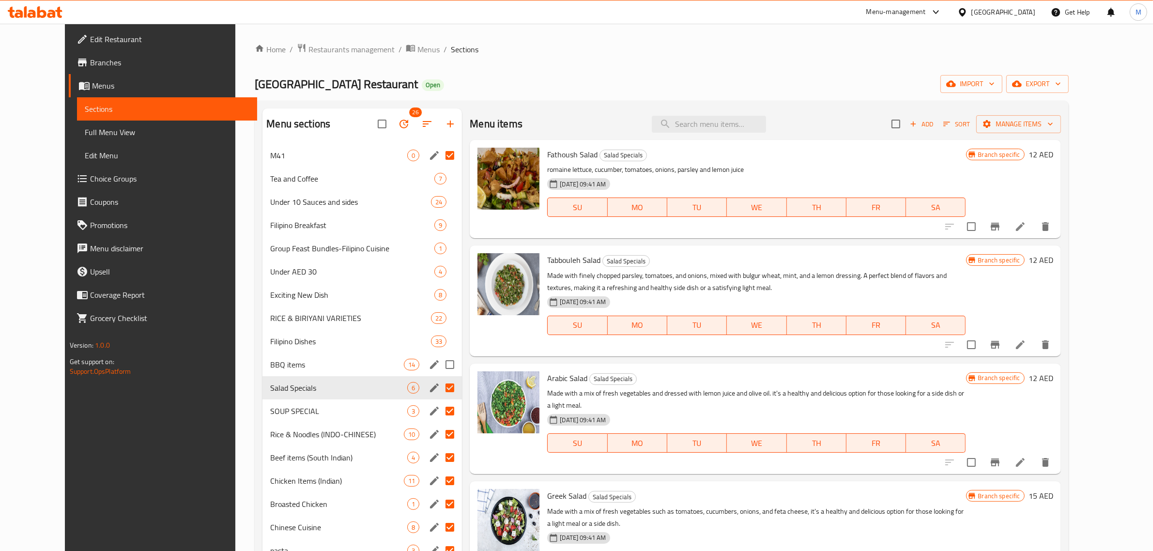
click at [440, 366] on input "Menu sections" at bounding box center [450, 365] width 20 height 20
checkbox input "true"
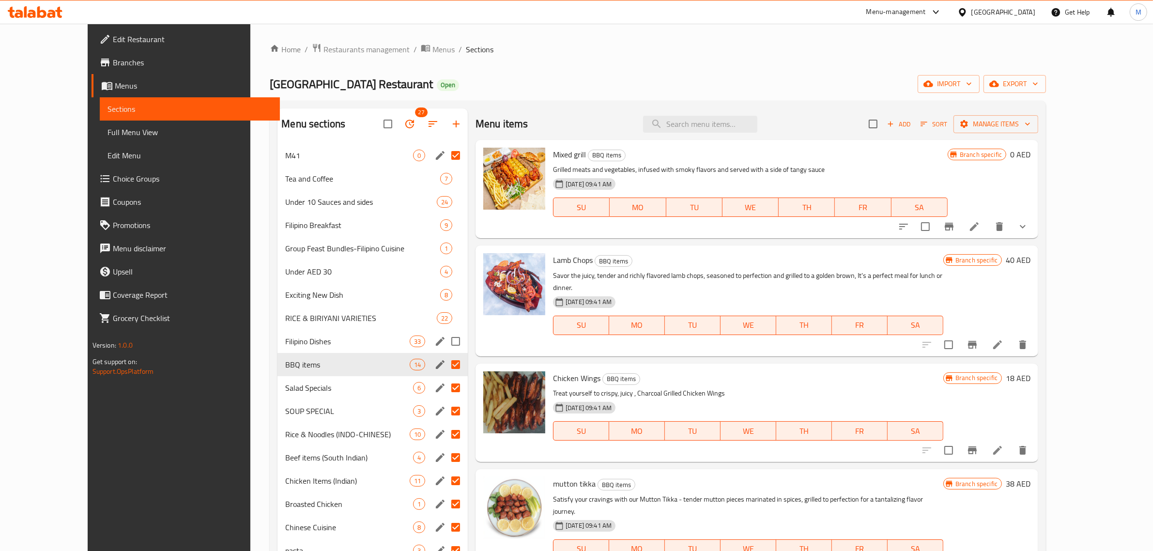
click at [446, 340] on input "Menu sections" at bounding box center [456, 341] width 20 height 20
checkbox input "true"
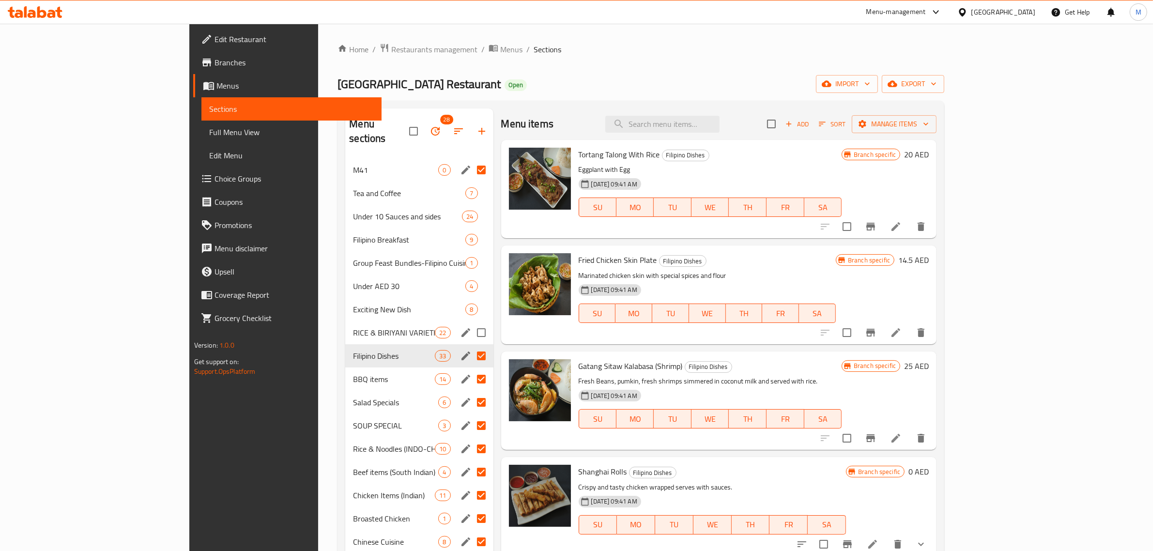
click at [471, 323] on input "Menu sections" at bounding box center [481, 333] width 20 height 20
checkbox input "true"
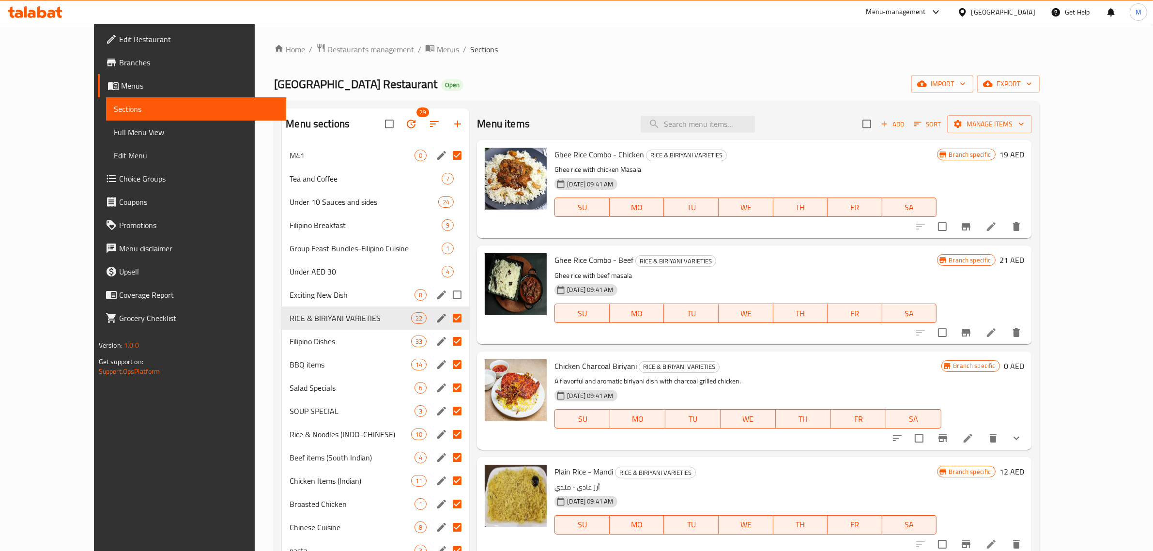
click at [447, 293] on input "Menu sections" at bounding box center [457, 295] width 20 height 20
checkbox input "true"
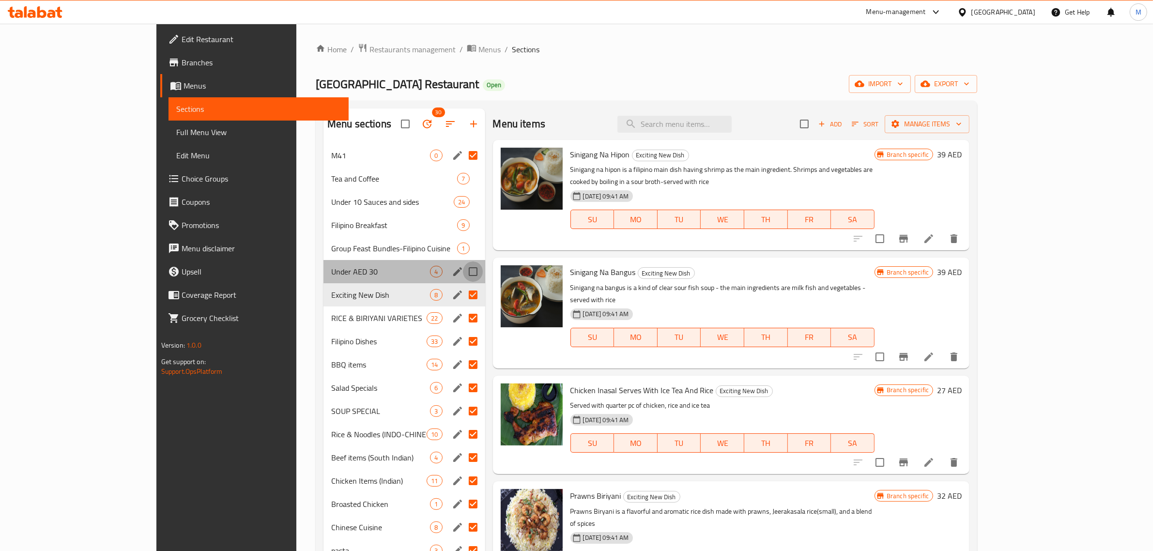
click at [463, 275] on input "Menu sections" at bounding box center [473, 272] width 20 height 20
checkbox input "true"
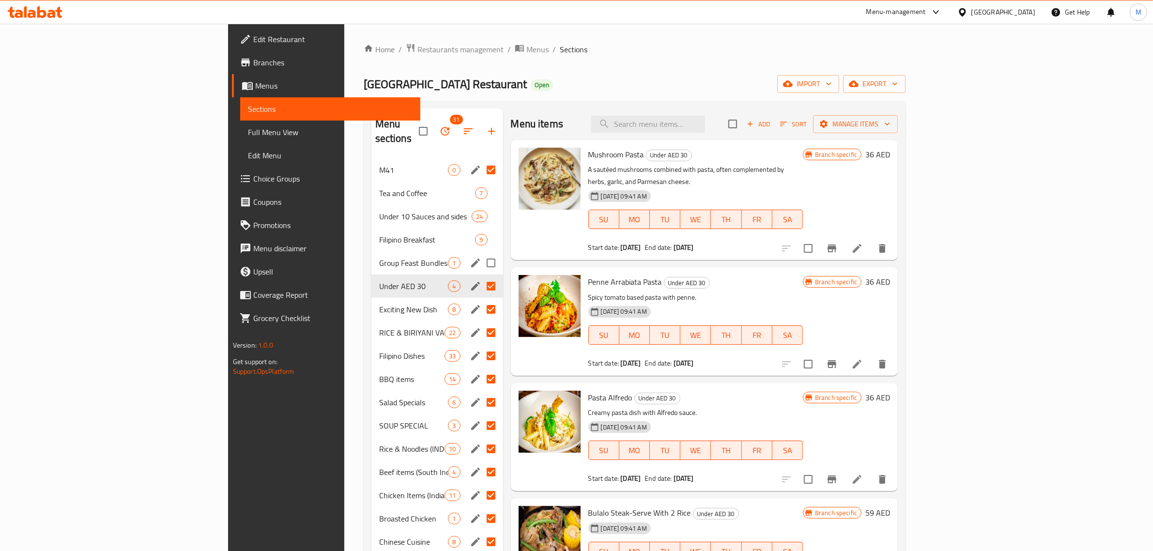
click at [481, 253] on input "Menu sections" at bounding box center [491, 263] width 20 height 20
checkbox input "true"
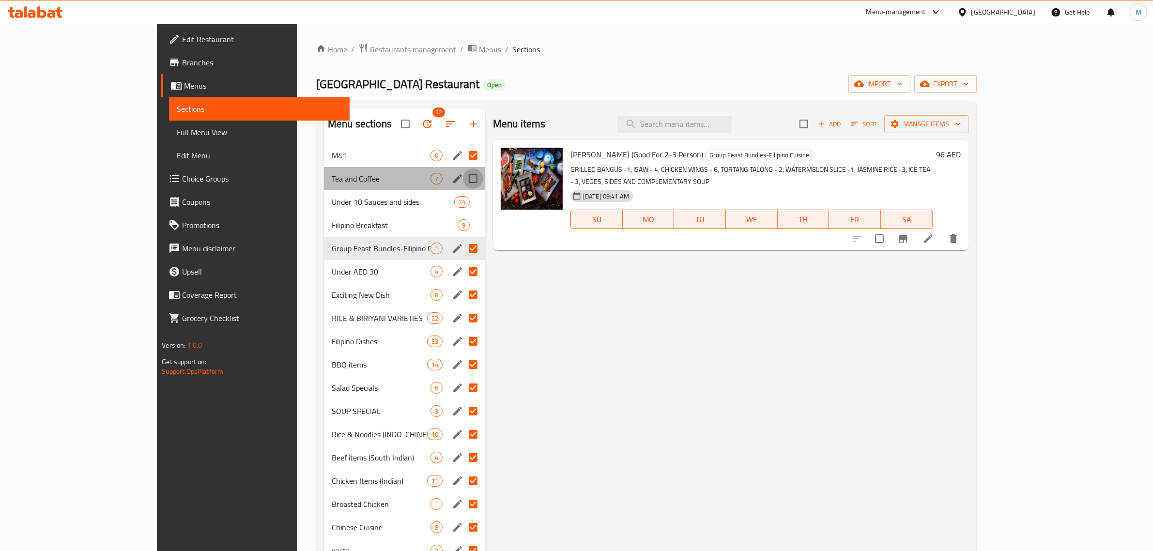
click at [463, 178] on input "Menu sections" at bounding box center [473, 179] width 20 height 20
checkbox input "true"
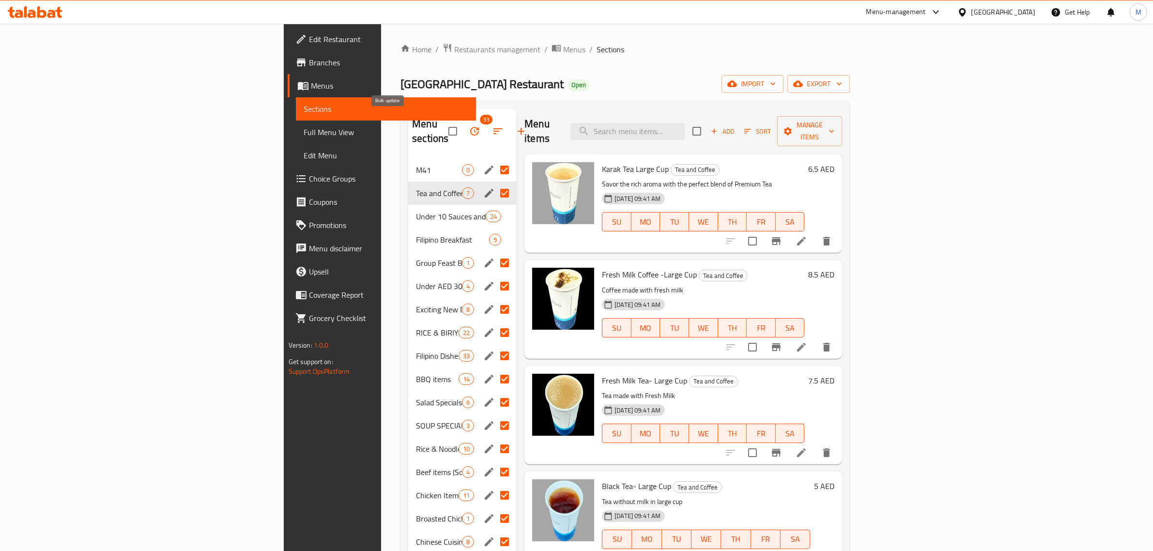
click at [469, 125] on icon "button" at bounding box center [475, 131] width 12 height 12
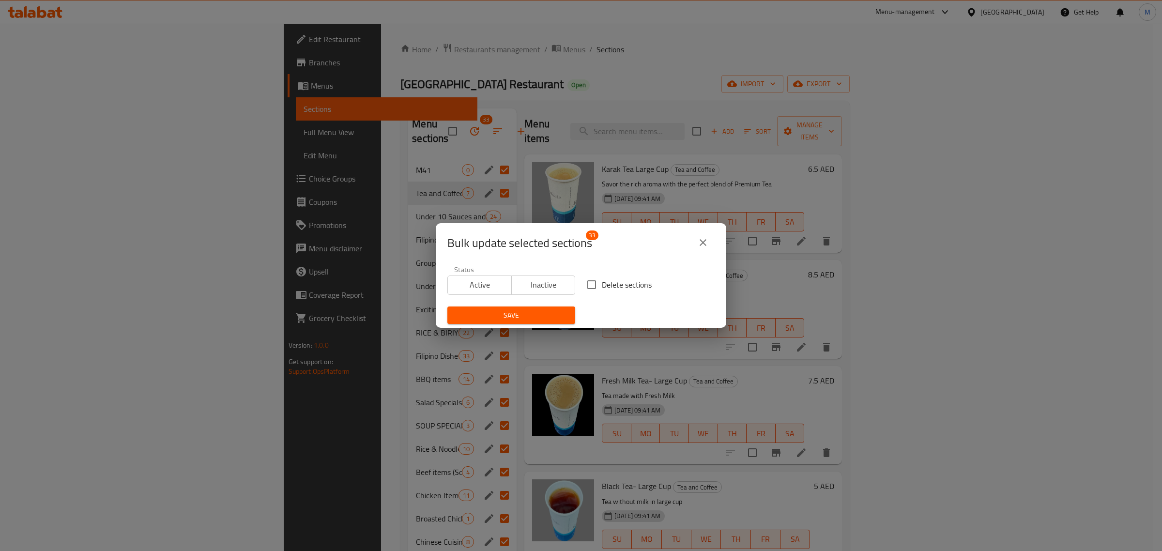
click at [602, 284] on span "Delete sections" at bounding box center [627, 285] width 50 height 12
click at [601, 284] on input "Delete sections" at bounding box center [592, 285] width 20 height 20
checkbox input "true"
click at [540, 316] on span "Save" at bounding box center [511, 315] width 112 height 12
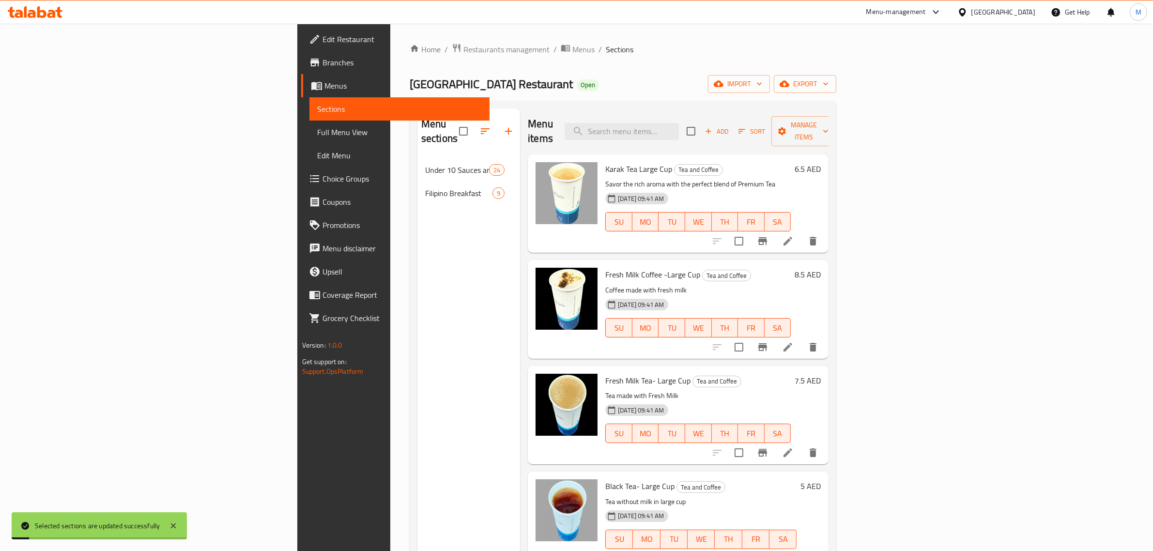
click at [519, 93] on div "Home / Restaurants management / Menus / Sections Tasty Station Restaurant Open …" at bounding box center [623, 355] width 427 height 624
click at [561, 50] on icon "breadcrumb" at bounding box center [565, 48] width 9 height 7
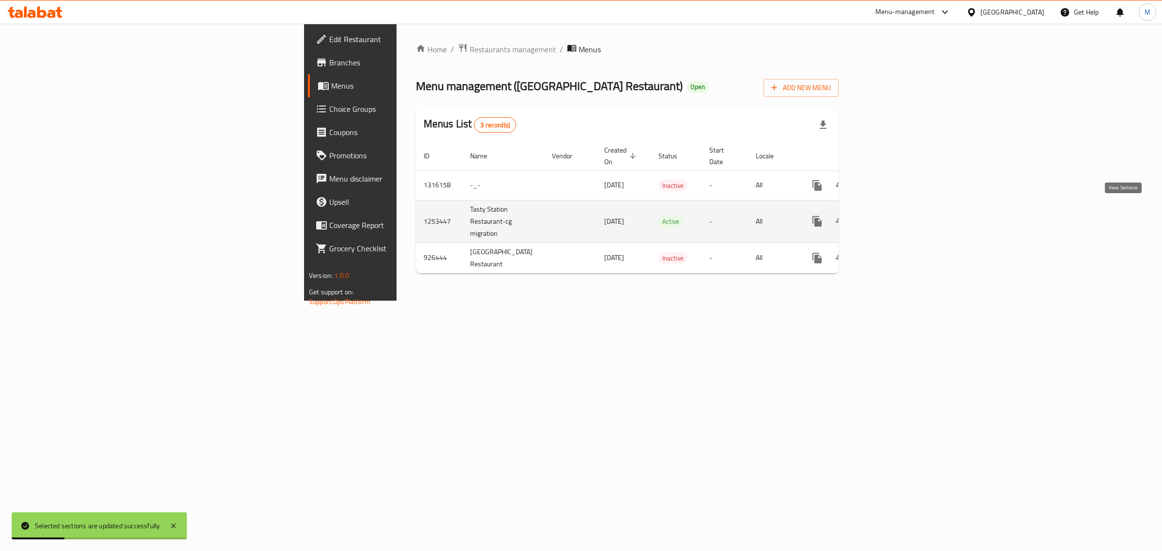
click at [893, 216] on icon "enhanced table" at bounding box center [887, 222] width 12 height 12
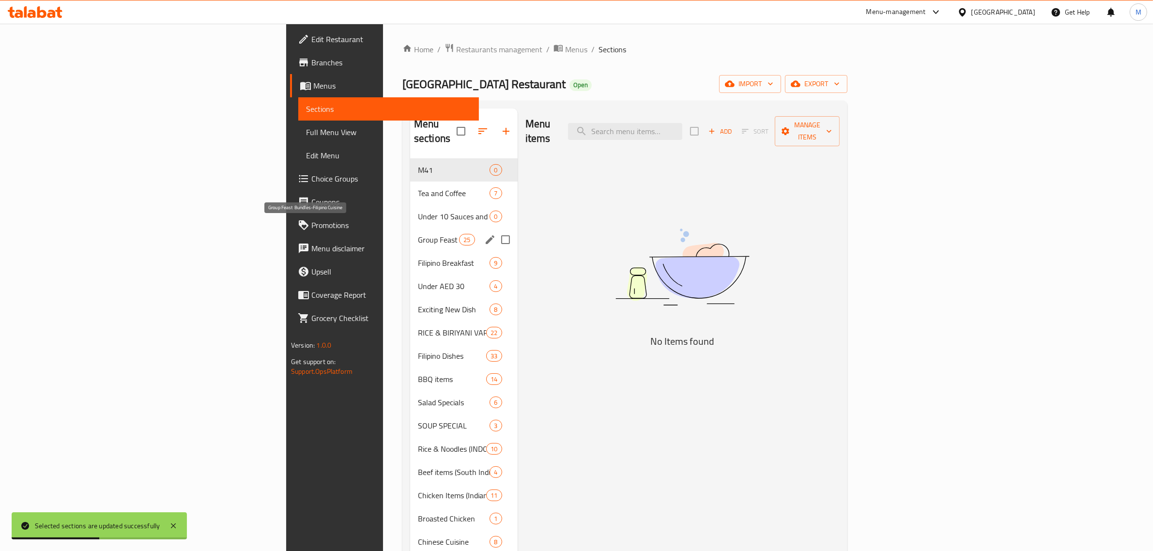
click at [418, 234] on span "Group Feast Bundles-Filipino Cuisine" at bounding box center [438, 240] width 41 height 12
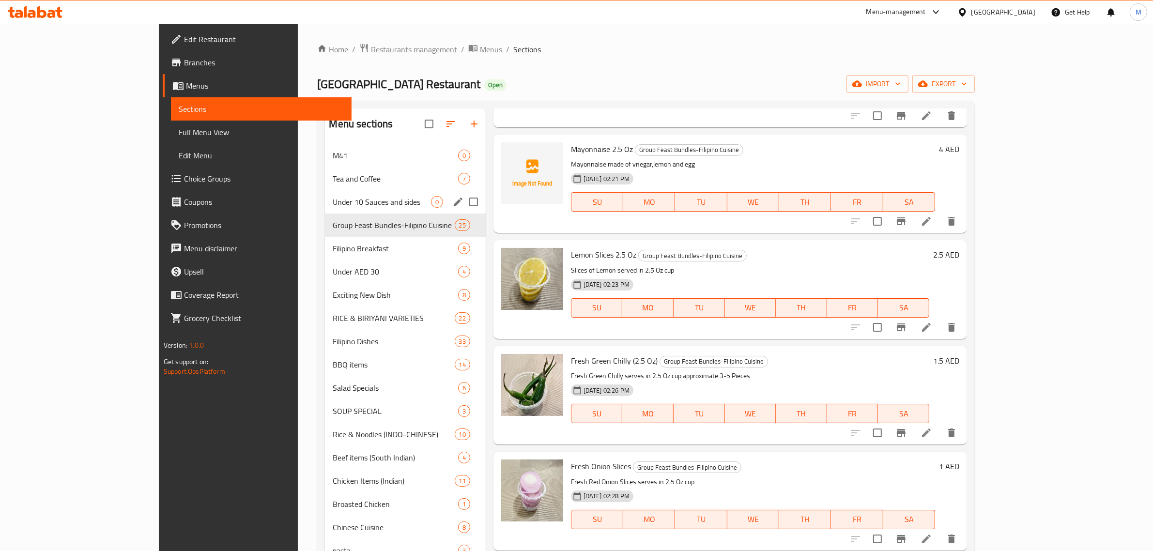
click at [463, 202] on input "Menu sections" at bounding box center [473, 202] width 20 height 20
checkbox input "true"
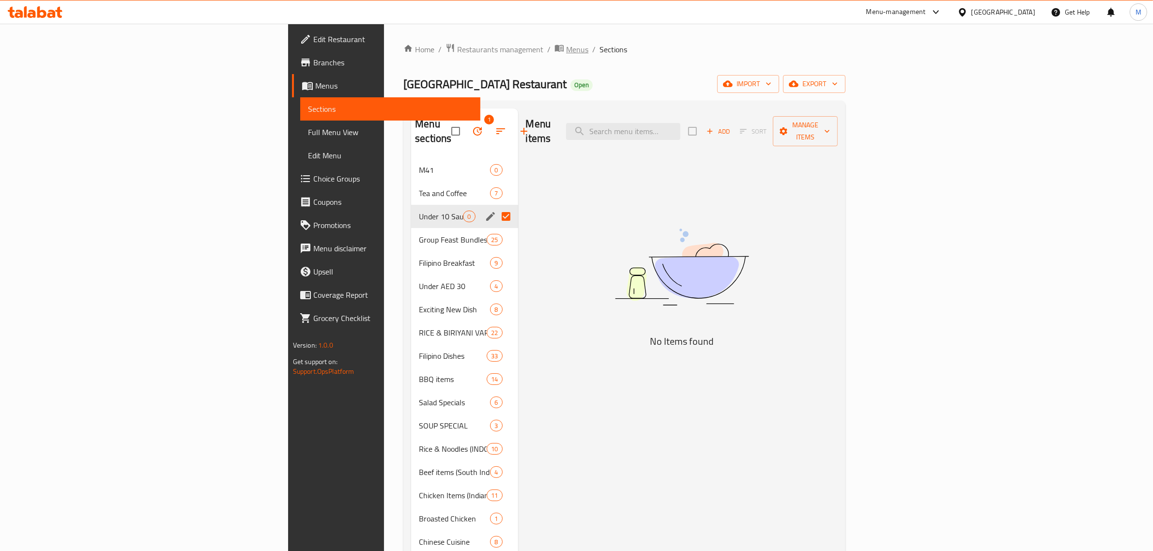
click at [566, 51] on span "Menus" at bounding box center [577, 50] width 22 height 12
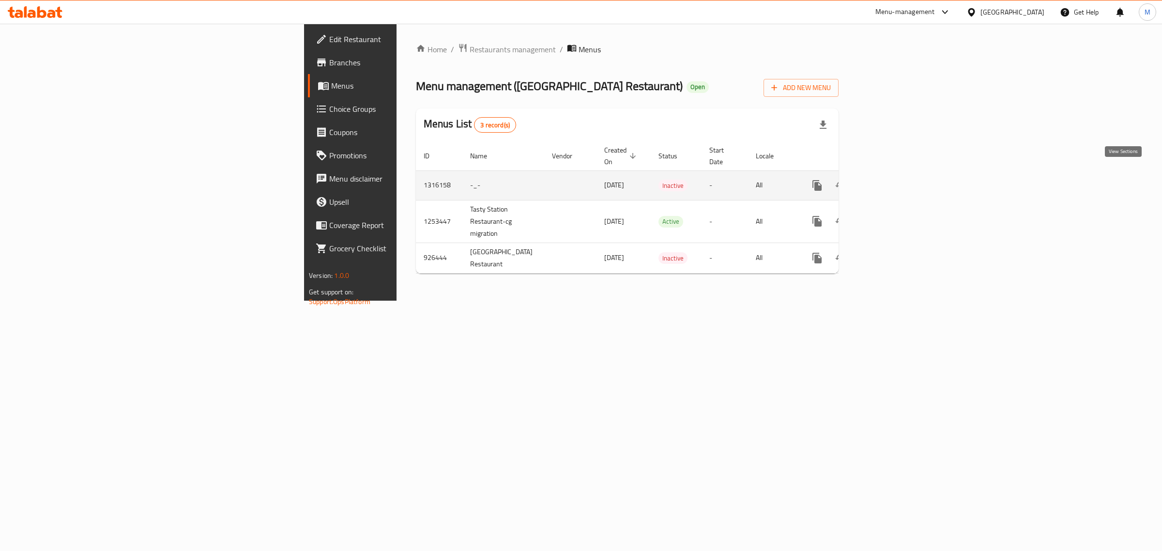
click at [893, 180] on icon "enhanced table" at bounding box center [887, 186] width 12 height 12
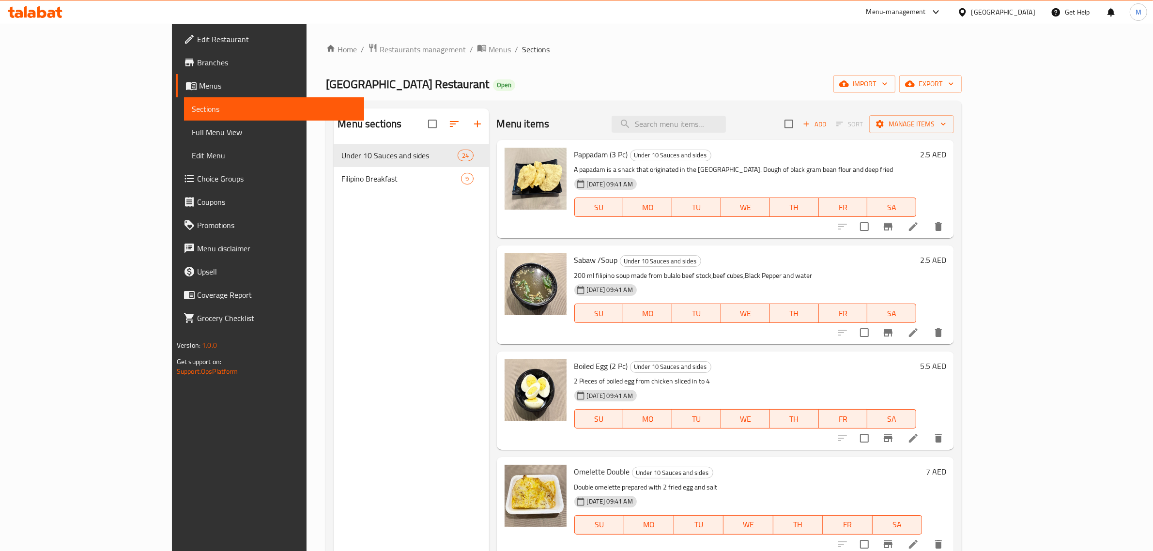
click at [489, 48] on span "Menus" at bounding box center [500, 50] width 22 height 12
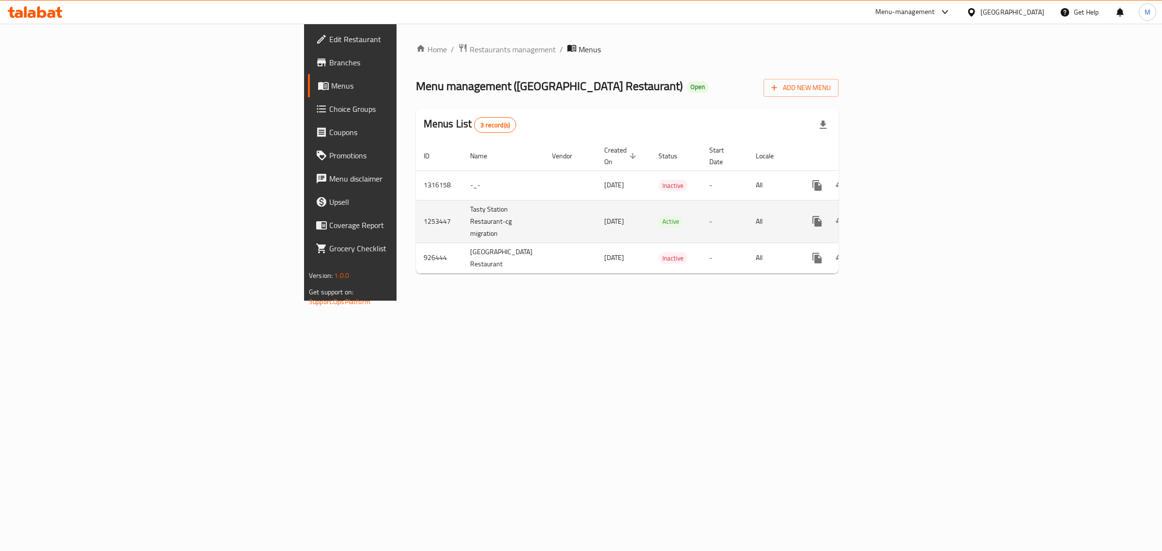
click at [893, 216] on icon "enhanced table" at bounding box center [887, 222] width 12 height 12
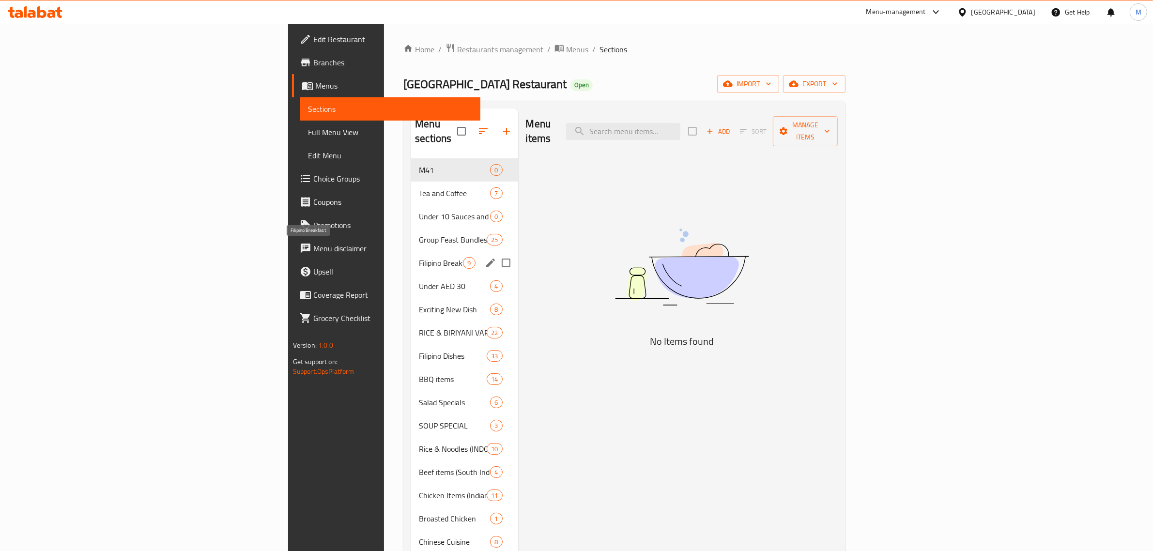
click at [419, 257] on span "Filipino Breakfast" at bounding box center [441, 263] width 44 height 12
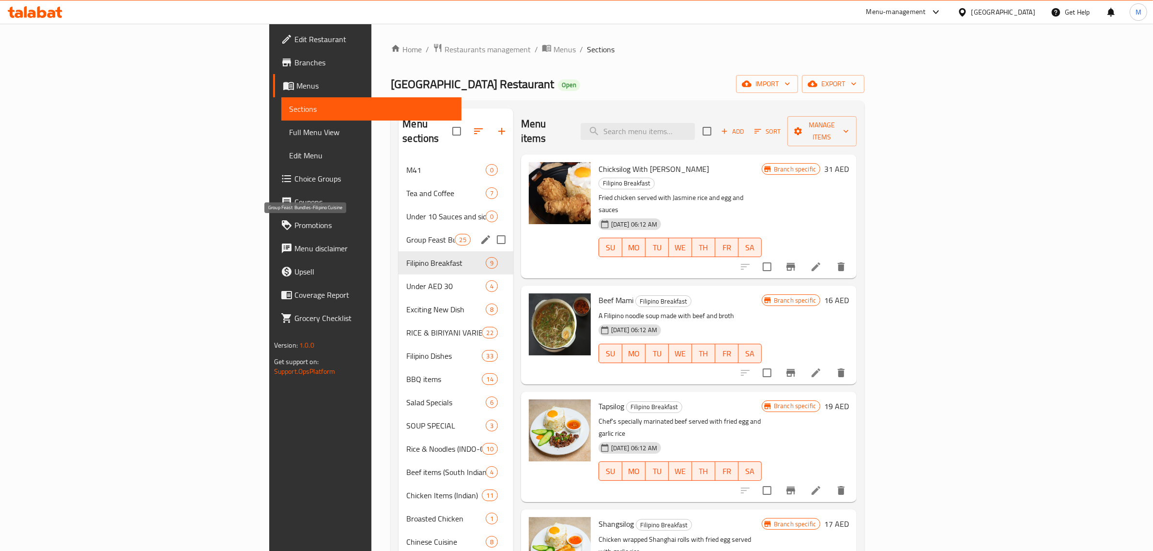
click at [406, 234] on span "Group Feast Bundles-Filipino Cuisine" at bounding box center [430, 240] width 48 height 12
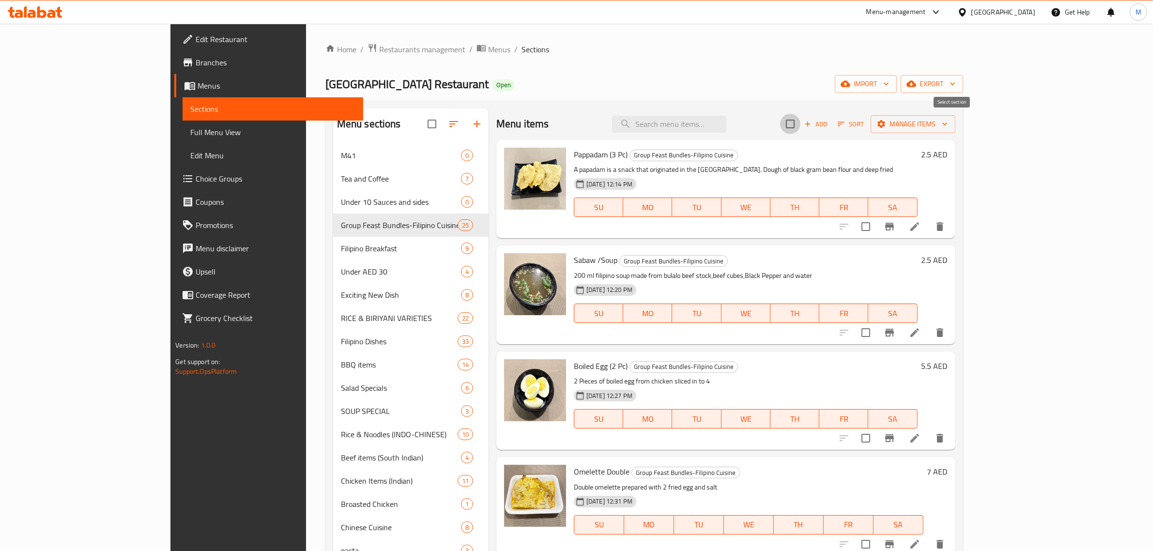
click at [801, 127] on input "checkbox" at bounding box center [790, 124] width 20 height 20
checkbox input "true"
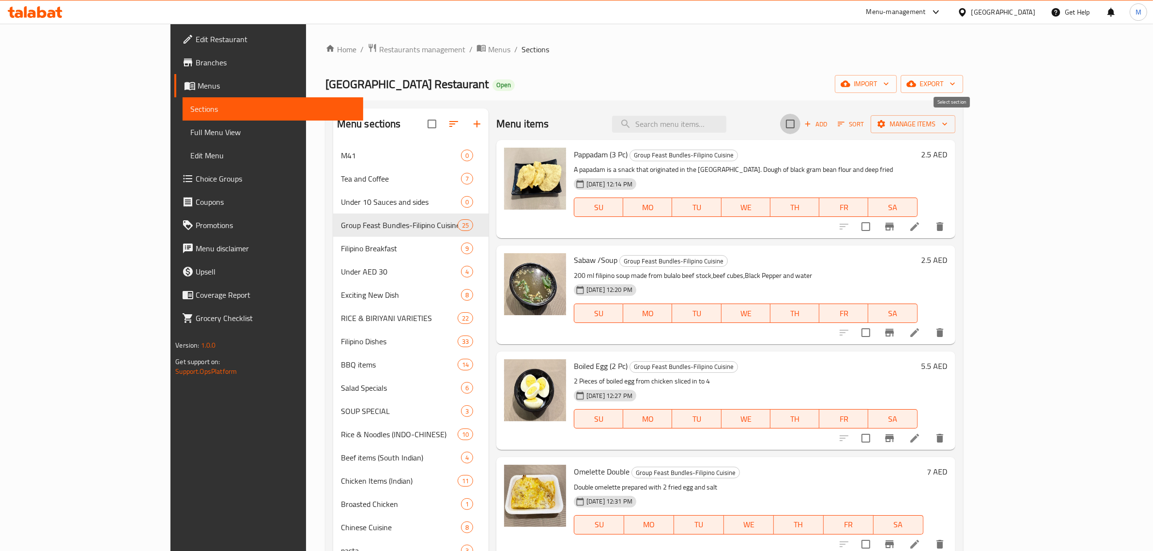
checkbox input "true"
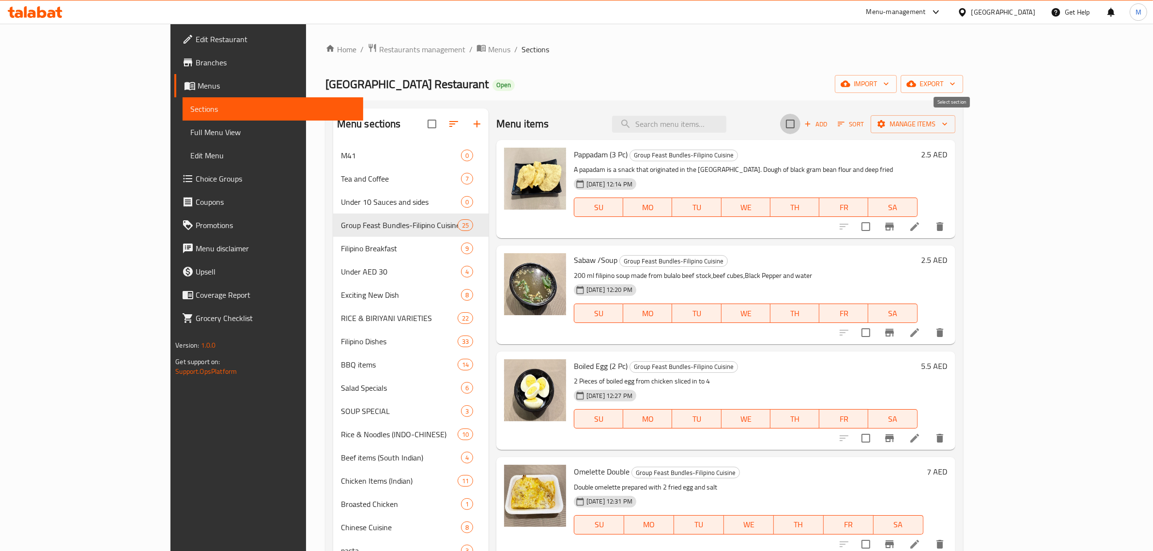
checkbox input "true"
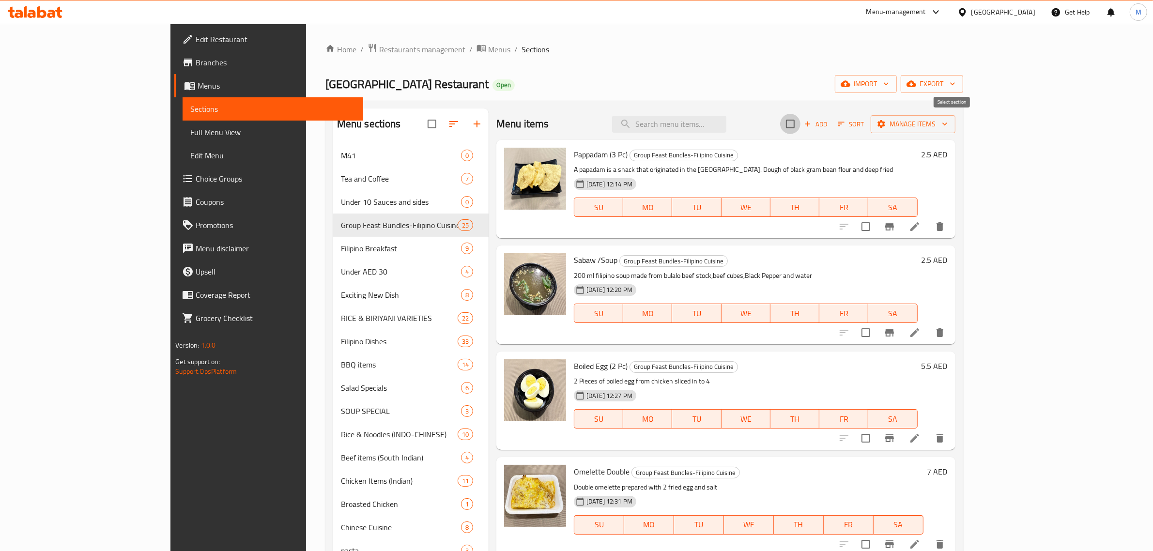
checkbox input "true"
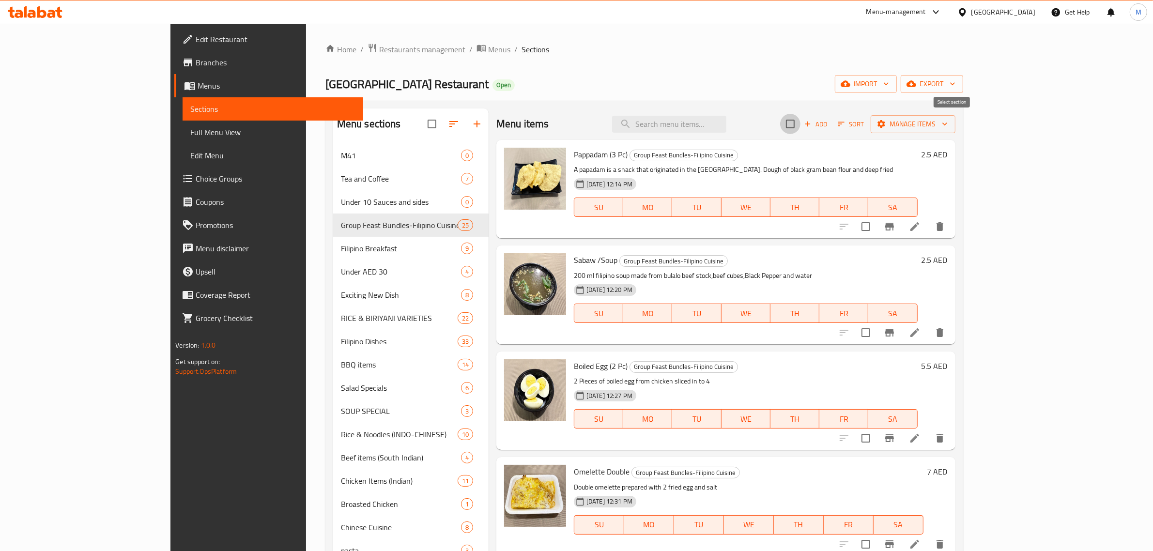
checkbox input "true"
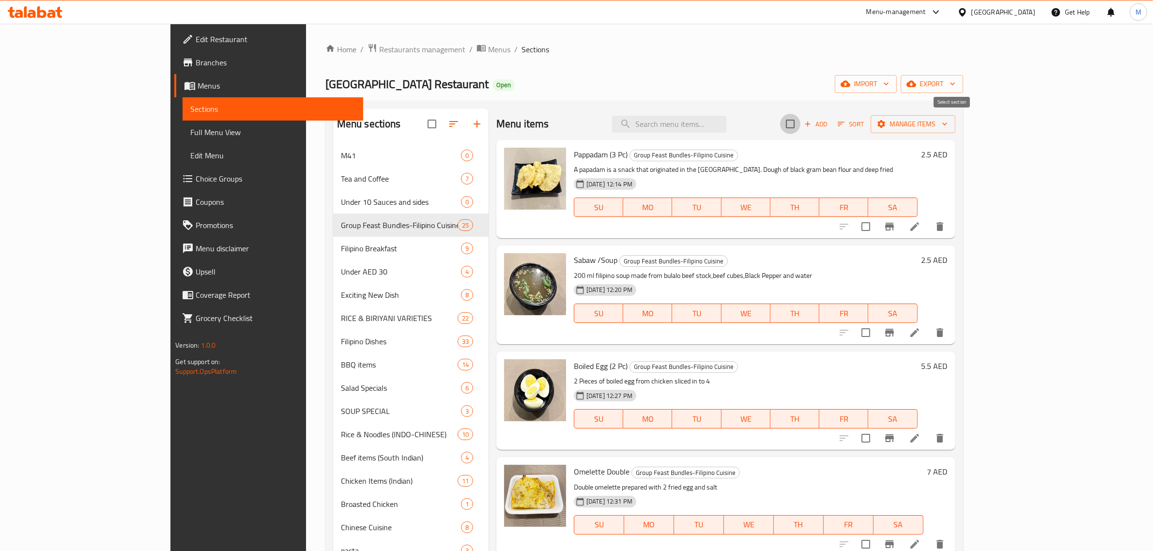
checkbox input "true"
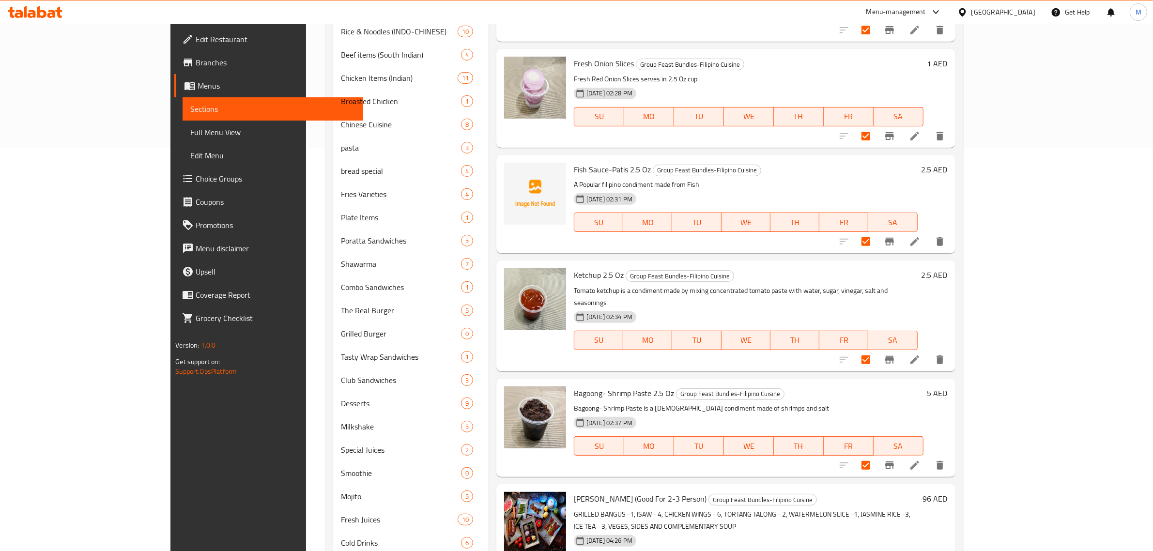
scroll to position [436, 0]
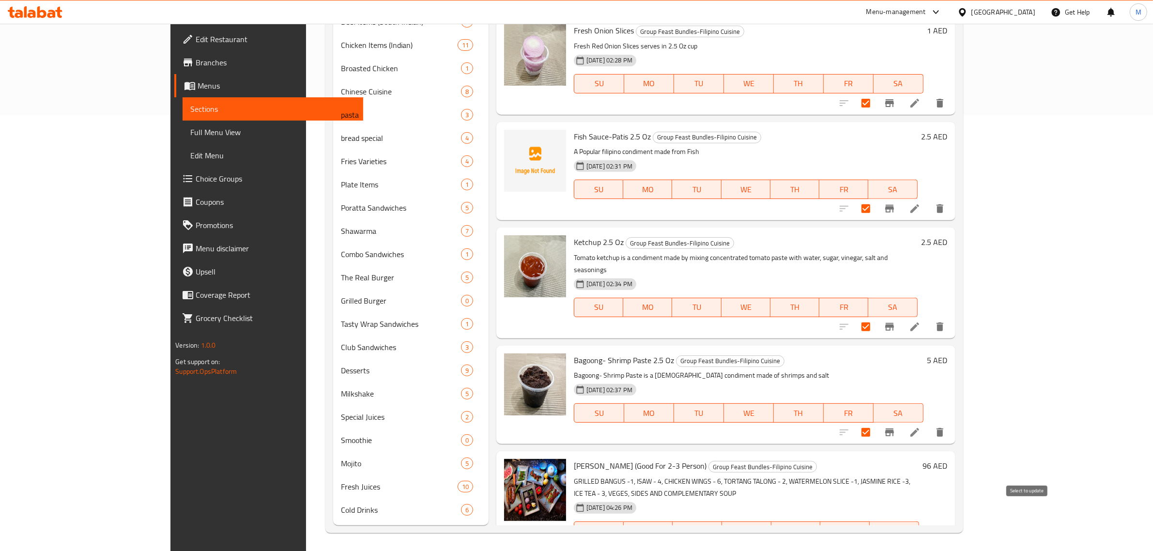
click at [876, 540] on input "checkbox" at bounding box center [866, 550] width 20 height 20
checkbox input "false"
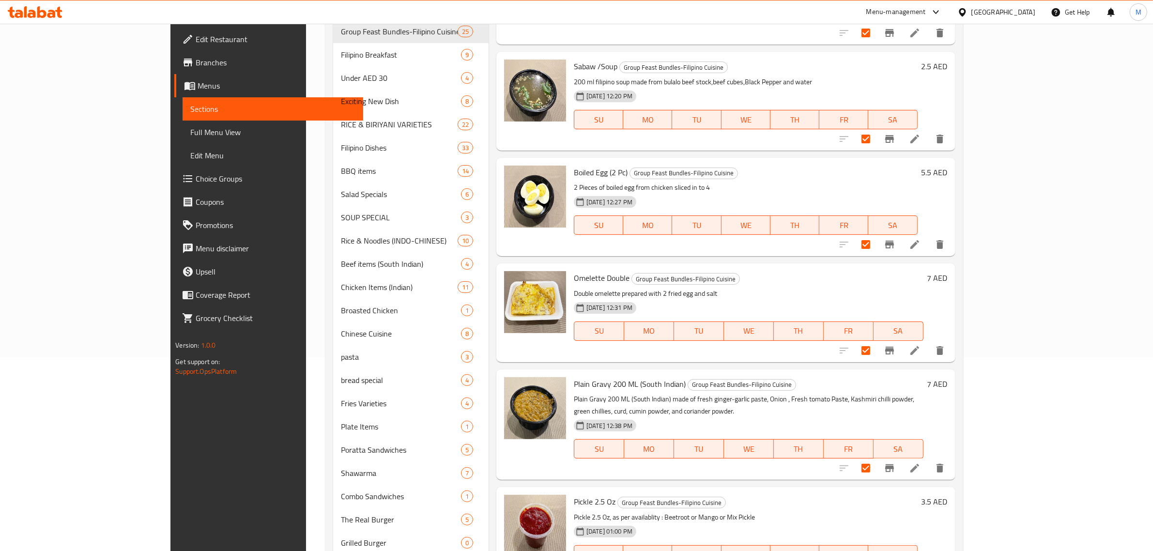
scroll to position [0, 0]
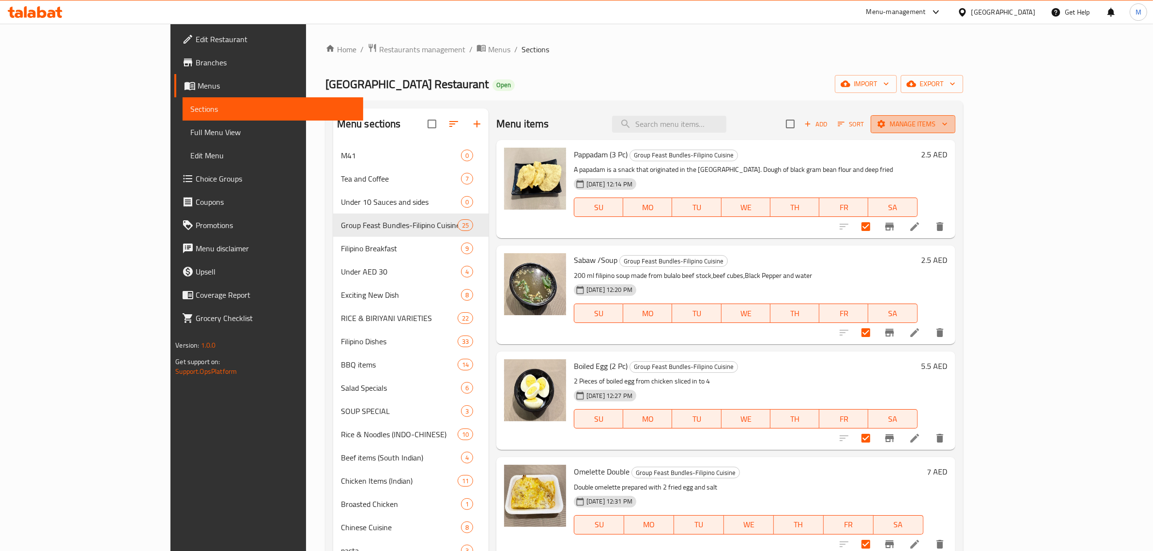
click at [948, 125] on span "Manage items" at bounding box center [913, 124] width 69 height 12
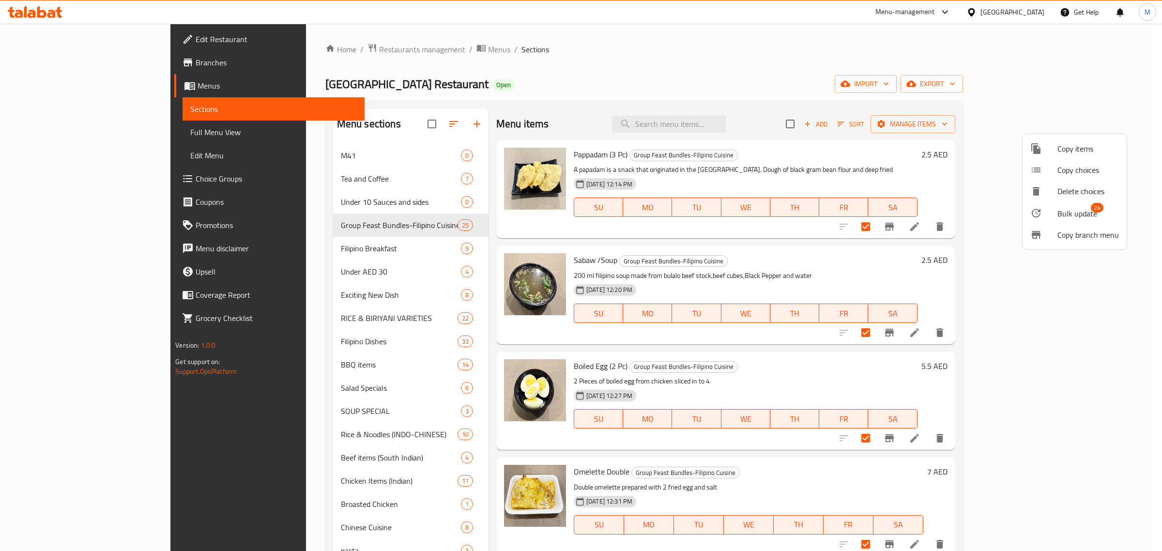
click at [1080, 208] on span "Bulk update" at bounding box center [1078, 214] width 40 height 12
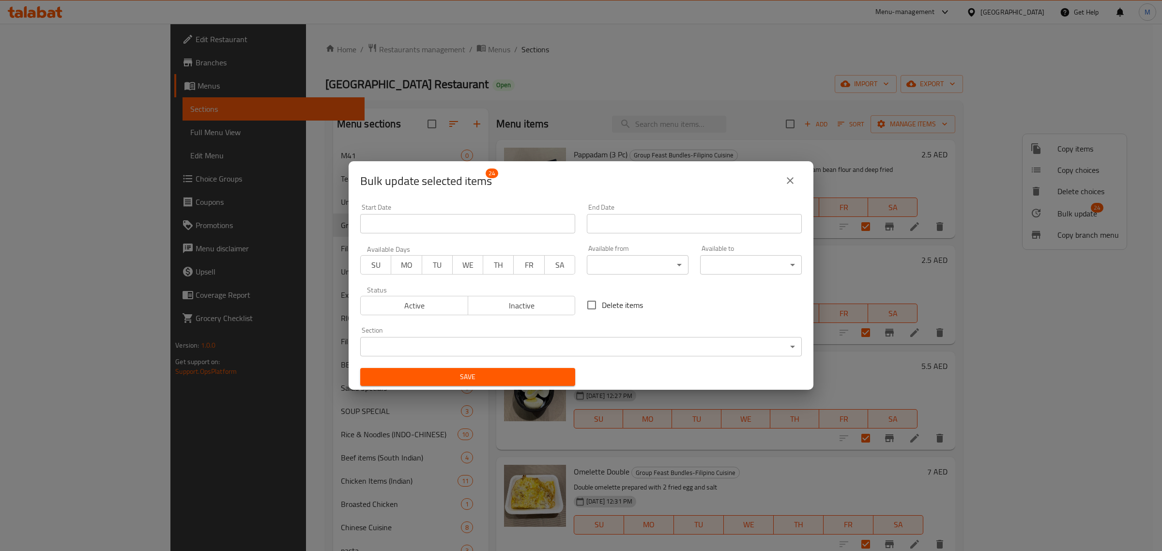
click at [658, 340] on body "​ Menu-management United Arab Emirates Get Help M Edit Restaurant Branches Menu…" at bounding box center [581, 287] width 1162 height 527
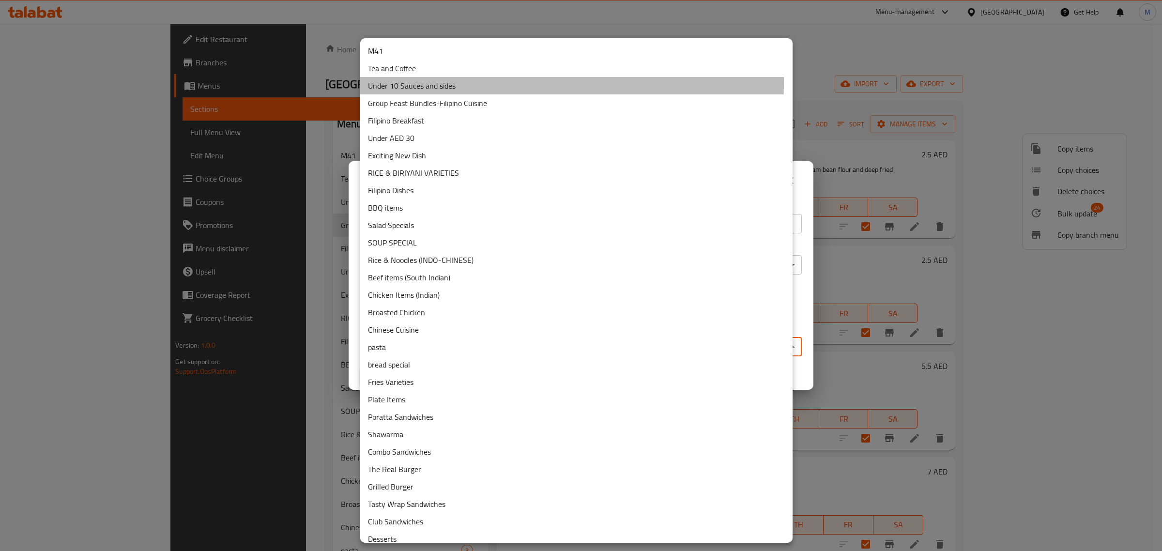
click at [475, 83] on li "Under 10 Sauces and sides" at bounding box center [576, 85] width 432 height 17
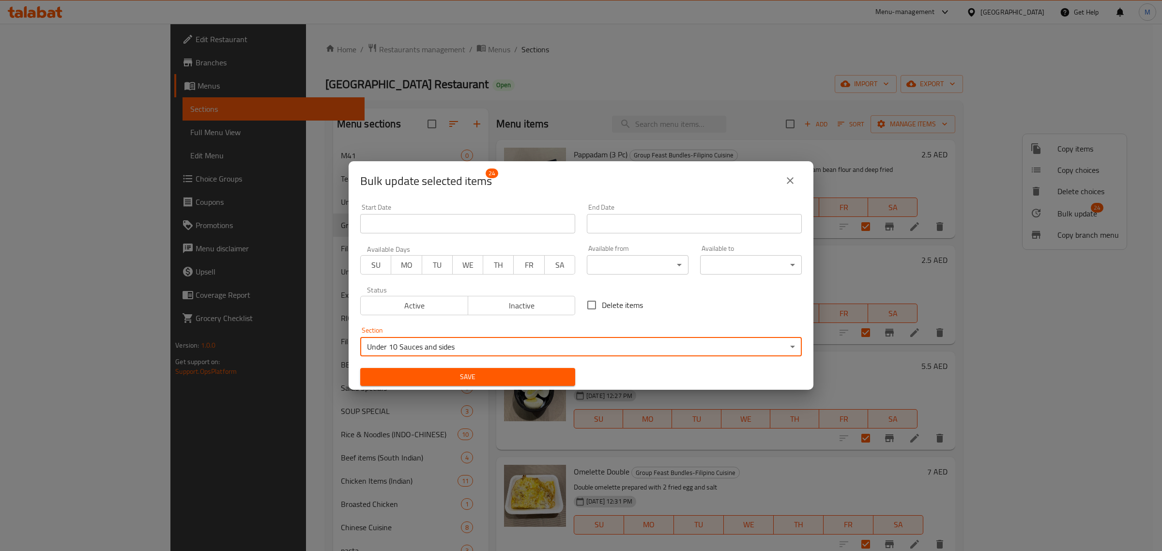
click at [468, 373] on span "Save" at bounding box center [468, 377] width 200 height 12
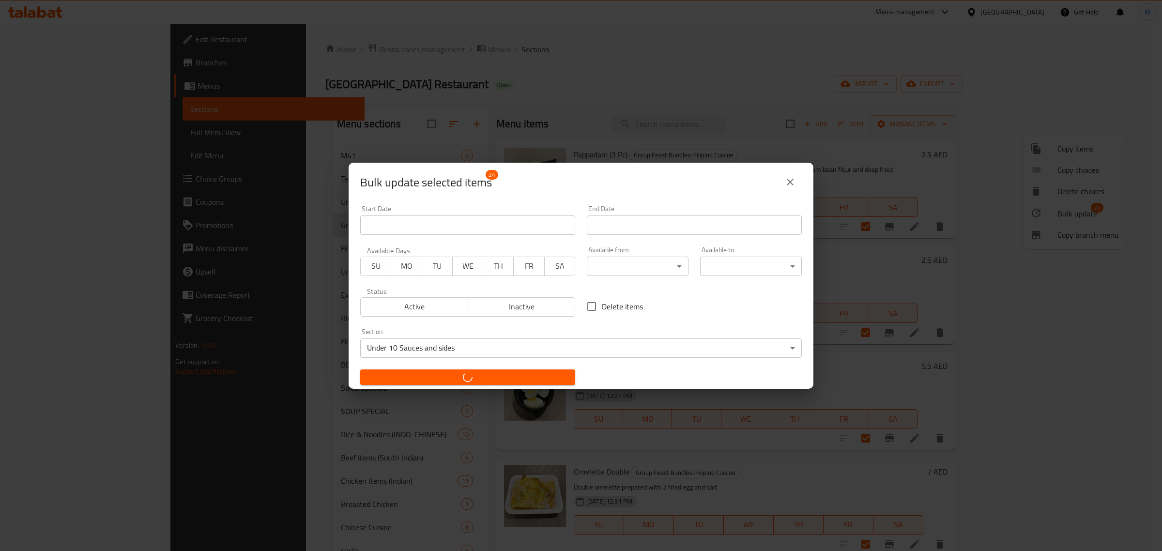
checkbox input "false"
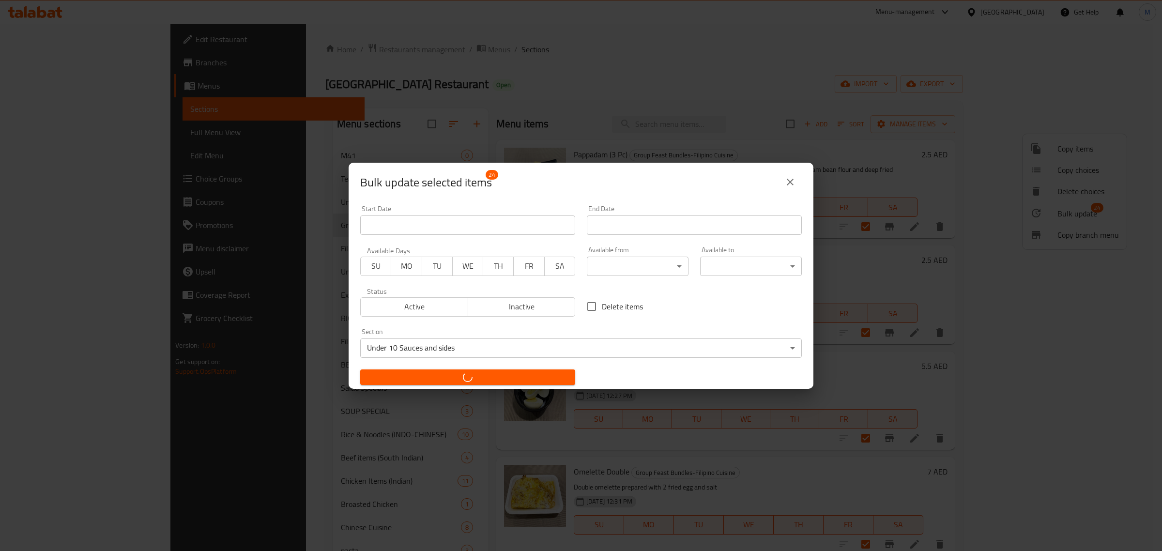
checkbox input "false"
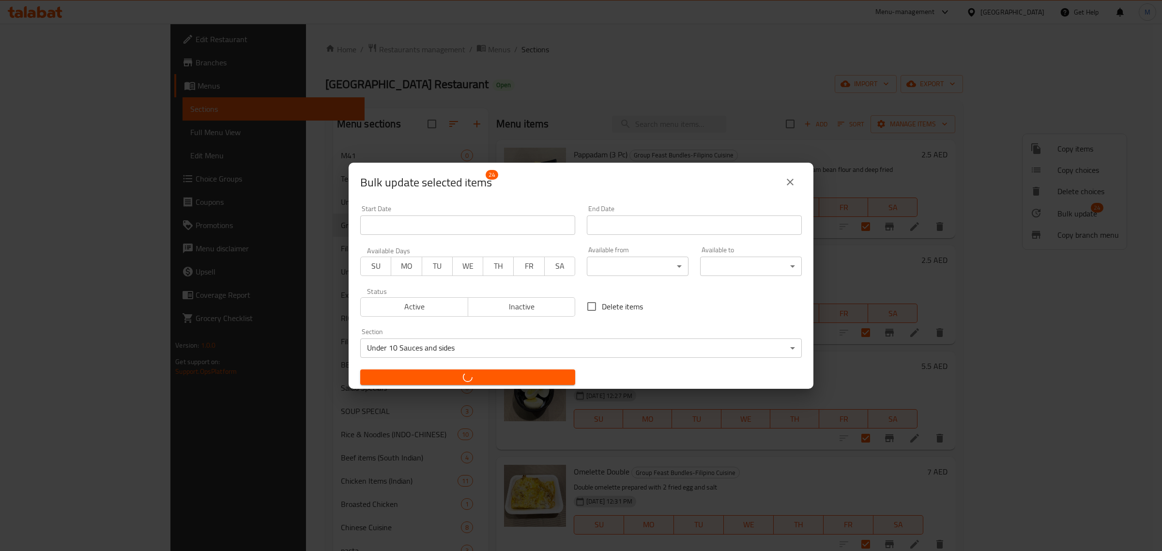
checkbox input "false"
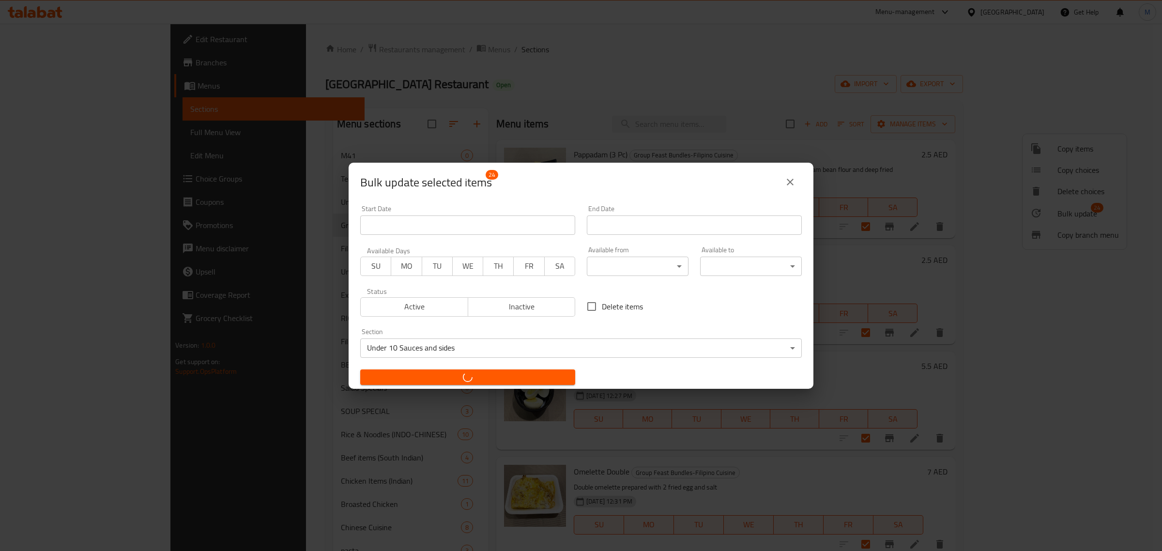
checkbox input "false"
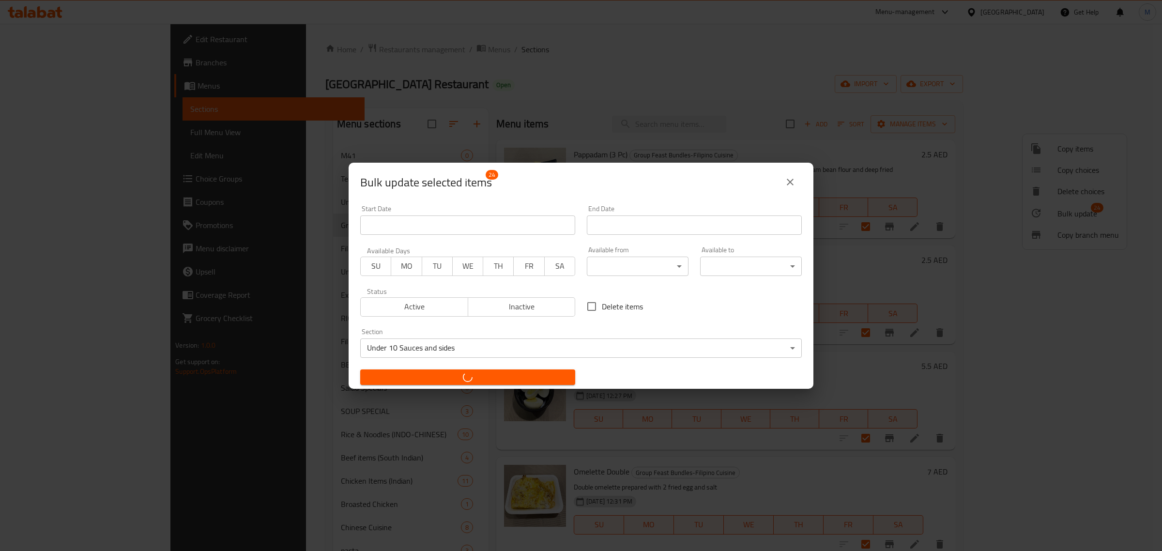
checkbox input "false"
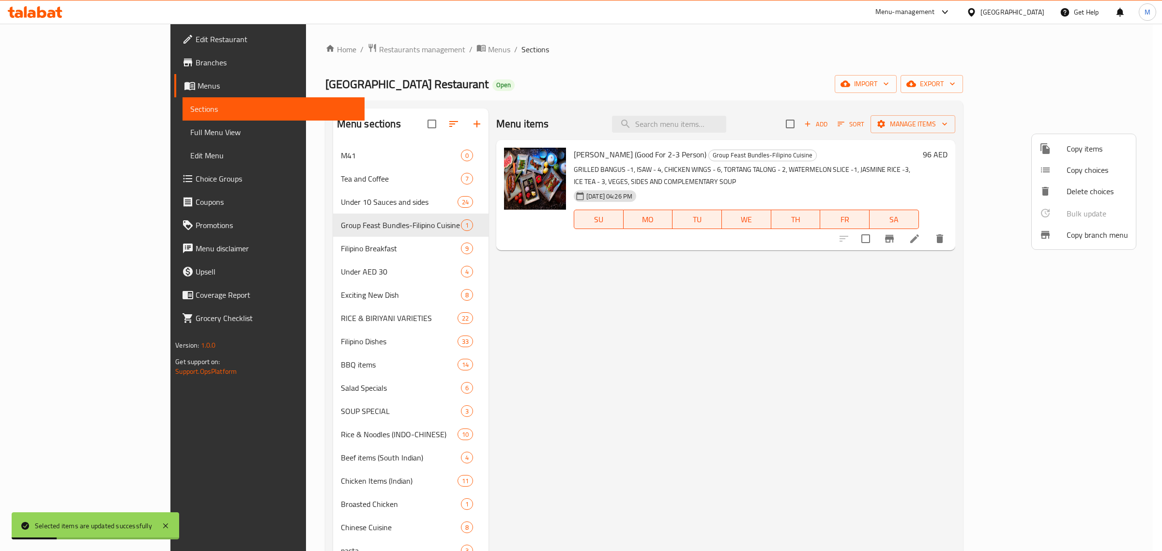
click at [559, 292] on div at bounding box center [581, 275] width 1162 height 551
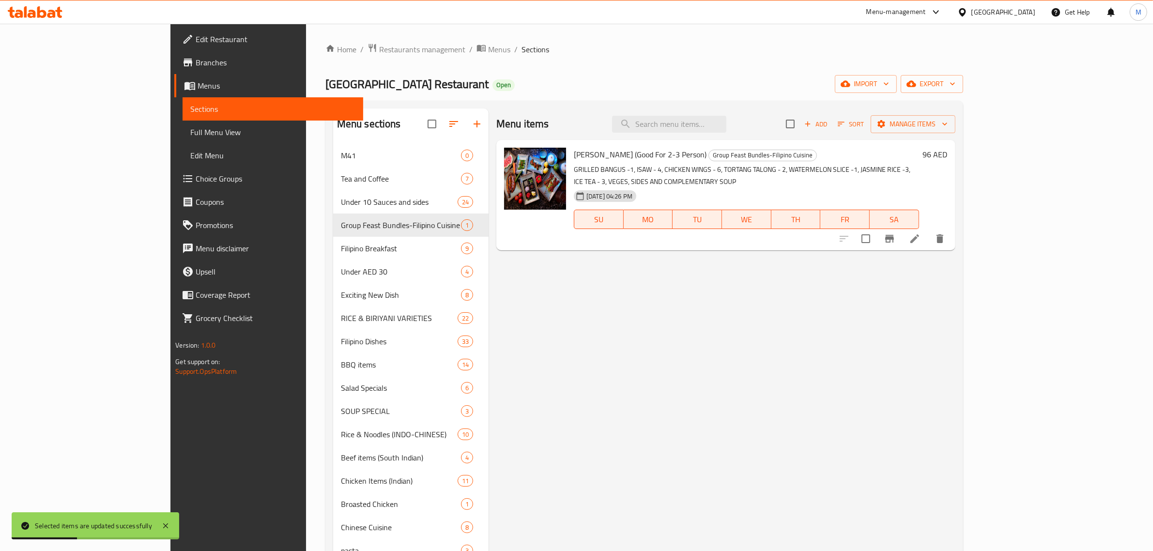
click at [568, 52] on ol "Home / Restaurants management / Menus / Sections" at bounding box center [644, 49] width 638 height 13
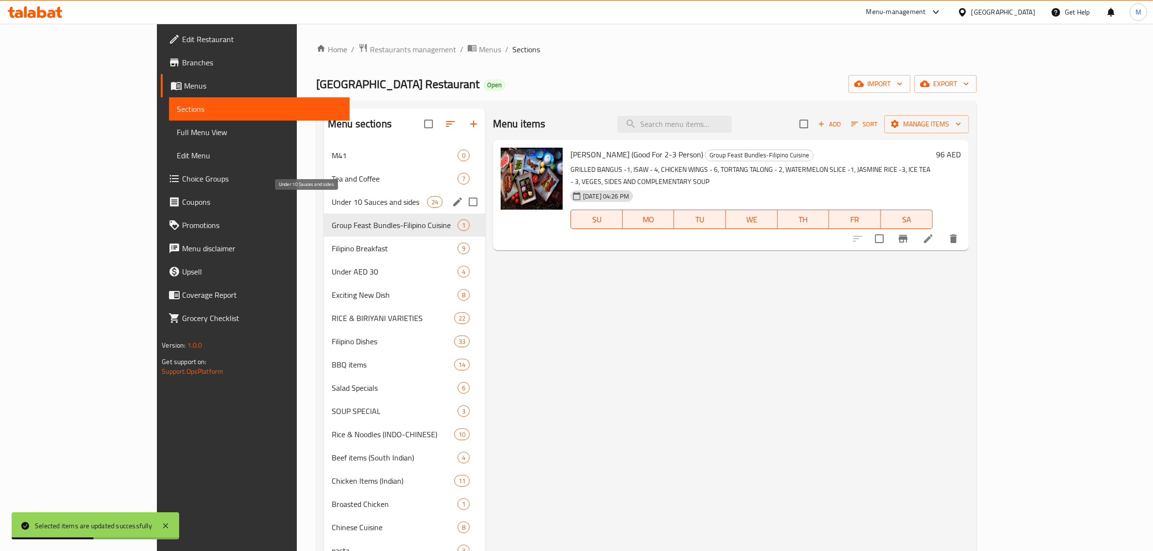
click at [332, 205] on span "Under 10 Sauces and sides" at bounding box center [379, 202] width 95 height 12
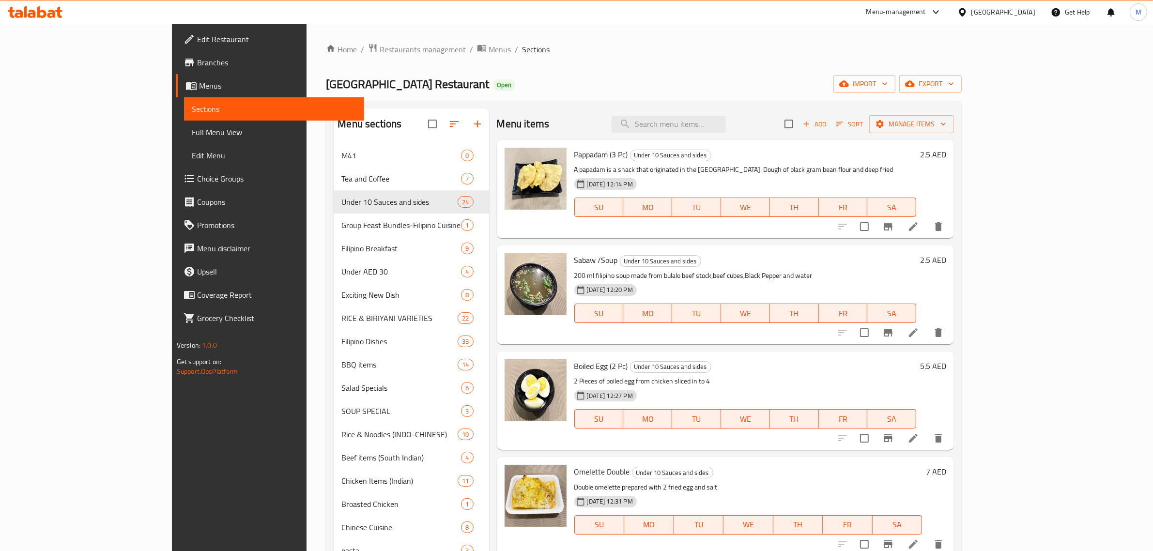
click at [489, 49] on span "Menus" at bounding box center [500, 50] width 22 height 12
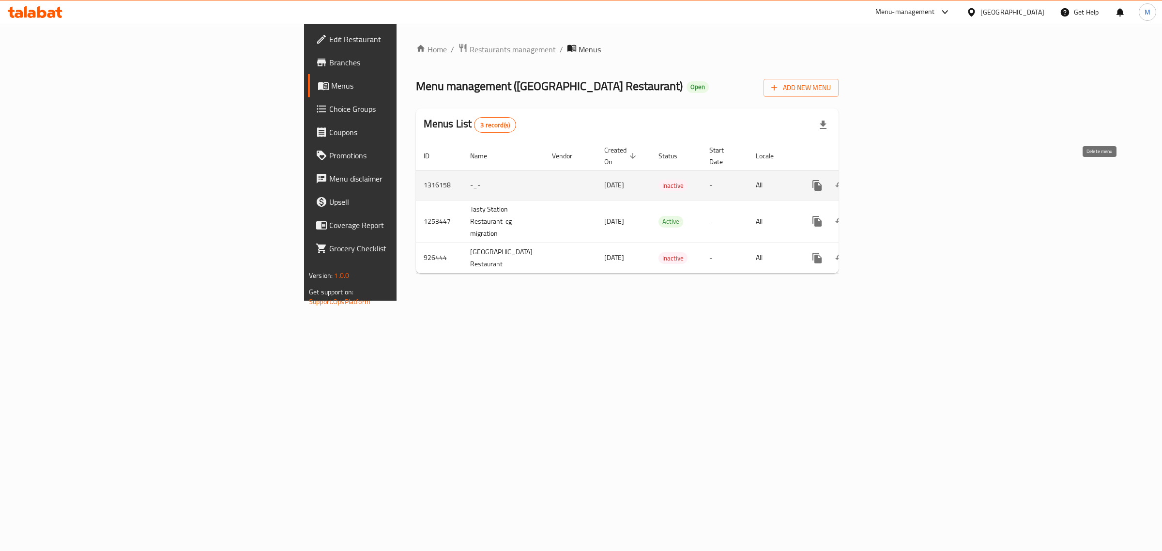
click at [867, 181] on icon "enhanced table" at bounding box center [864, 185] width 7 height 9
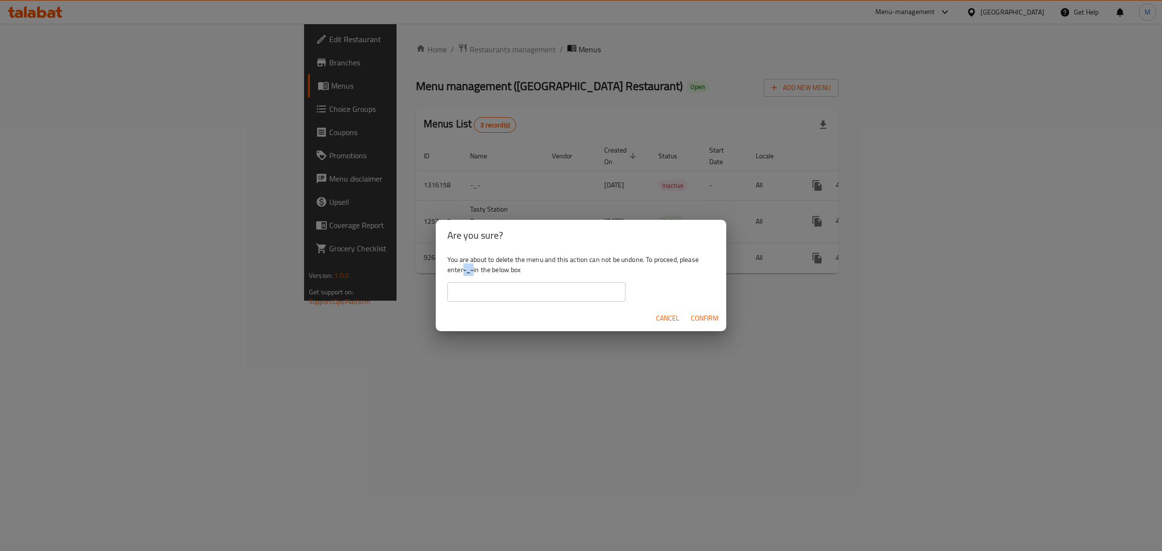
drag, startPoint x: 464, startPoint y: 274, endPoint x: 475, endPoint y: 273, distance: 10.7
click at [475, 273] on div "You are about to delete the menu and this action can not be undone. To proceed,…" at bounding box center [581, 278] width 291 height 54
click at [475, 291] on input "text" at bounding box center [537, 291] width 178 height 19
paste input "-_-"
click at [456, 294] on input "-_-" at bounding box center [537, 291] width 178 height 19
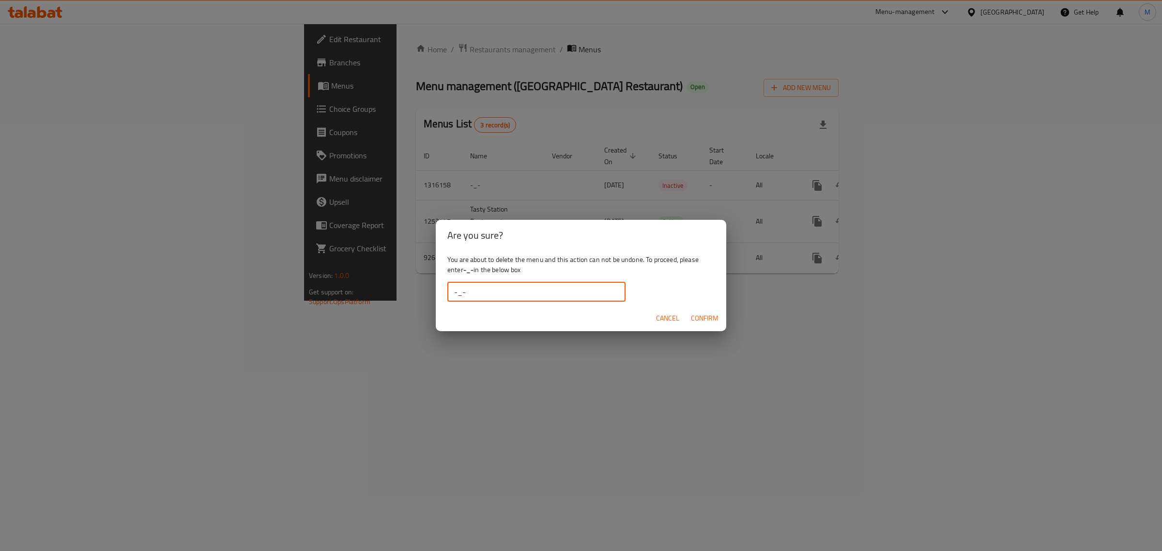
type input "-_-"
click at [709, 318] on span "Confirm" at bounding box center [705, 318] width 28 height 12
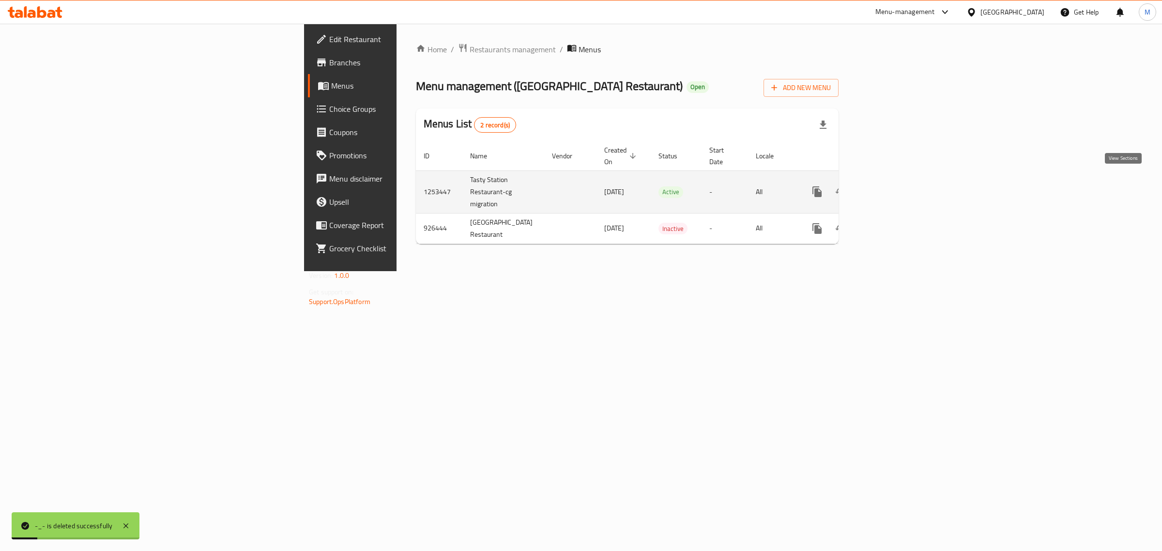
click at [893, 186] on icon "enhanced table" at bounding box center [887, 192] width 12 height 12
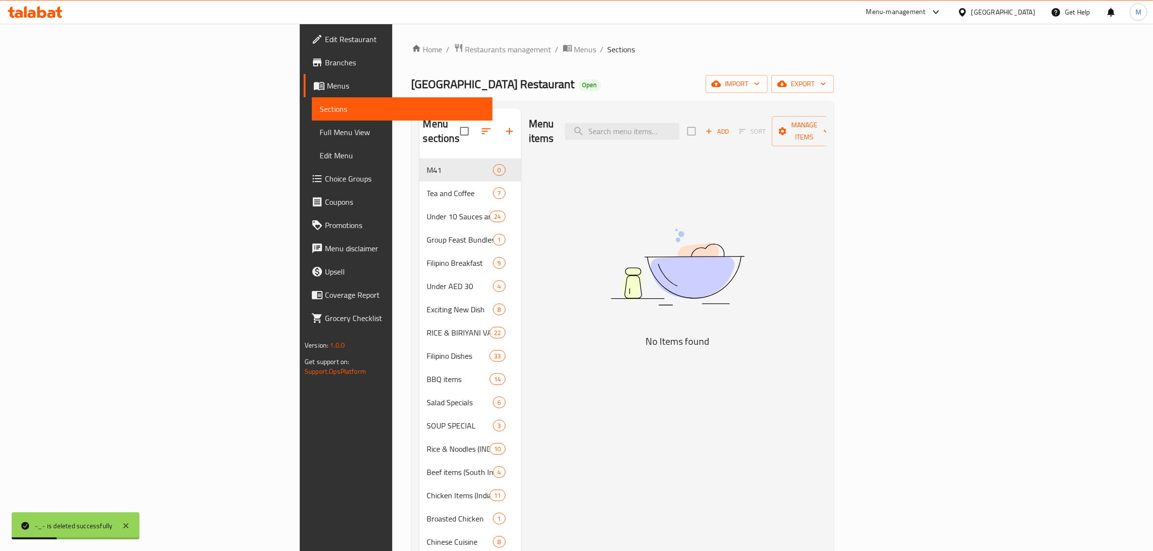
click at [533, 166] on div "Menu items Add Sort Manage items No Items found" at bounding box center [673, 541] width 305 height 867
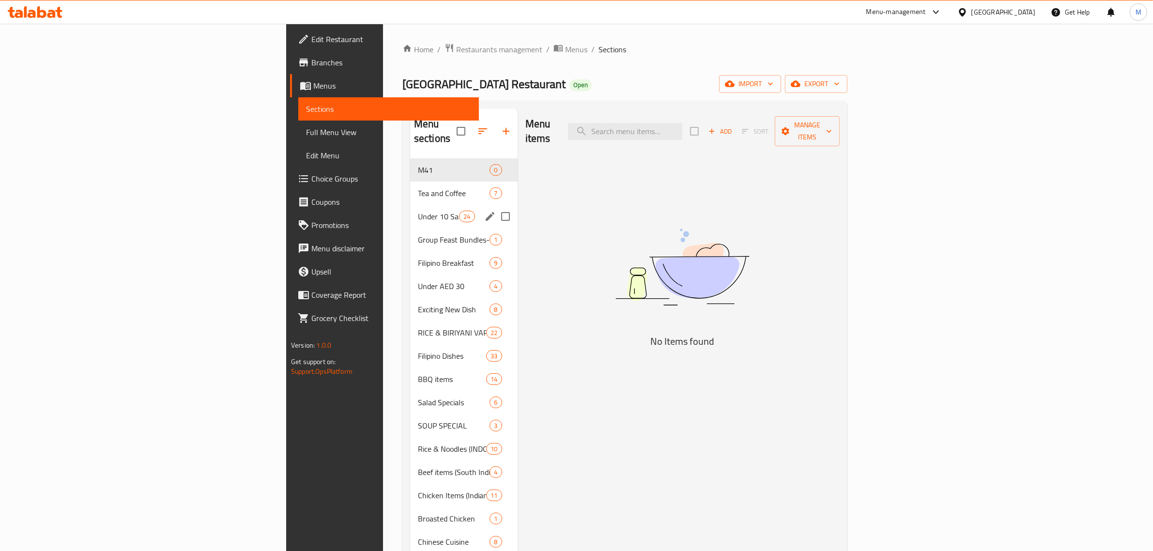
click at [410, 205] on div "Under 10 Sauces and sides 24" at bounding box center [464, 216] width 108 height 23
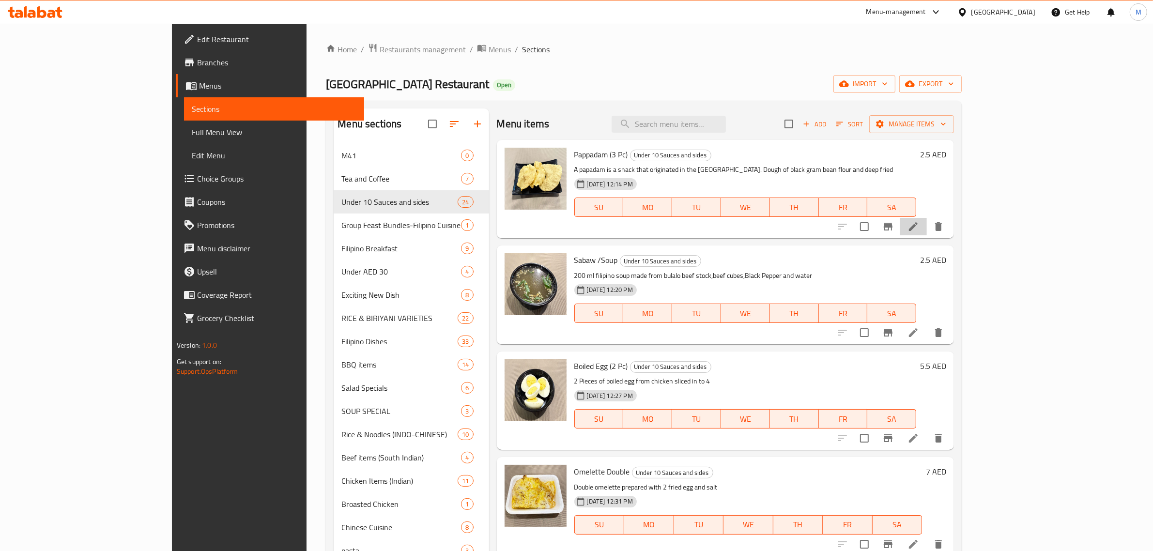
click at [927, 226] on li at bounding box center [913, 226] width 27 height 17
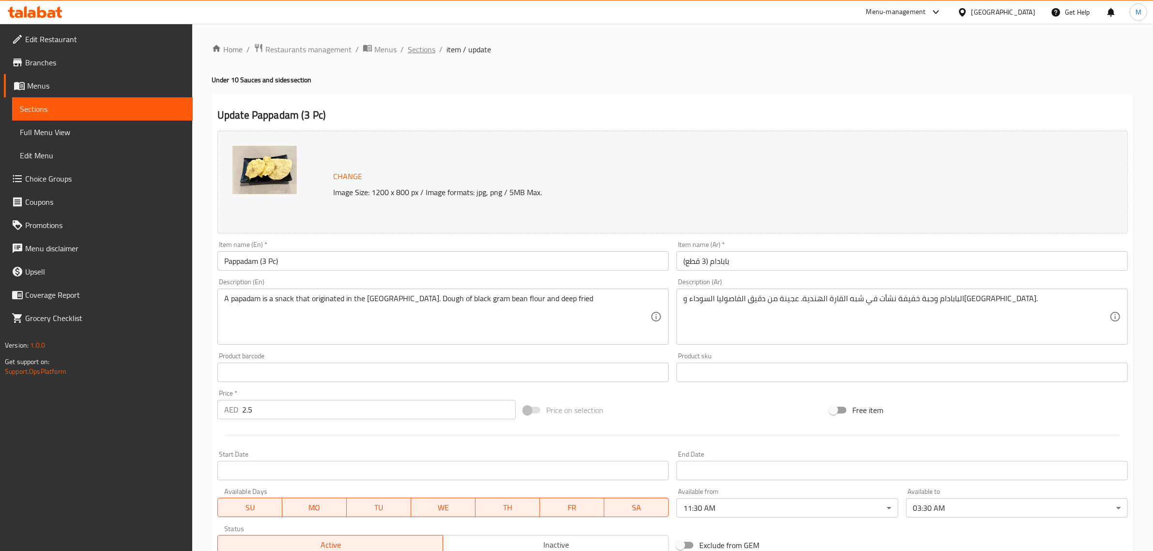
click at [419, 51] on span "Sections" at bounding box center [422, 50] width 28 height 12
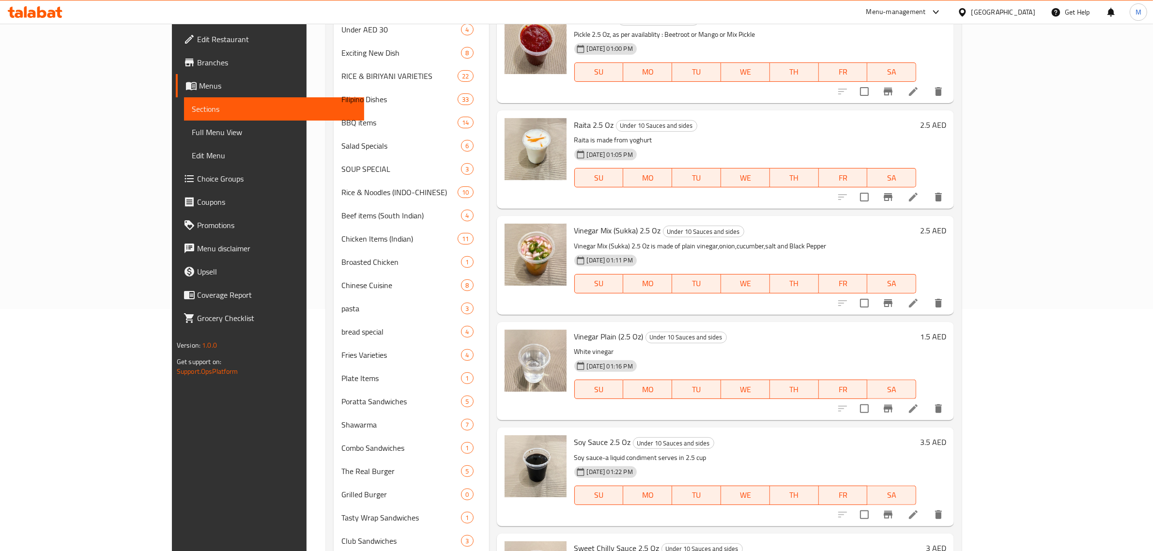
scroll to position [545, 0]
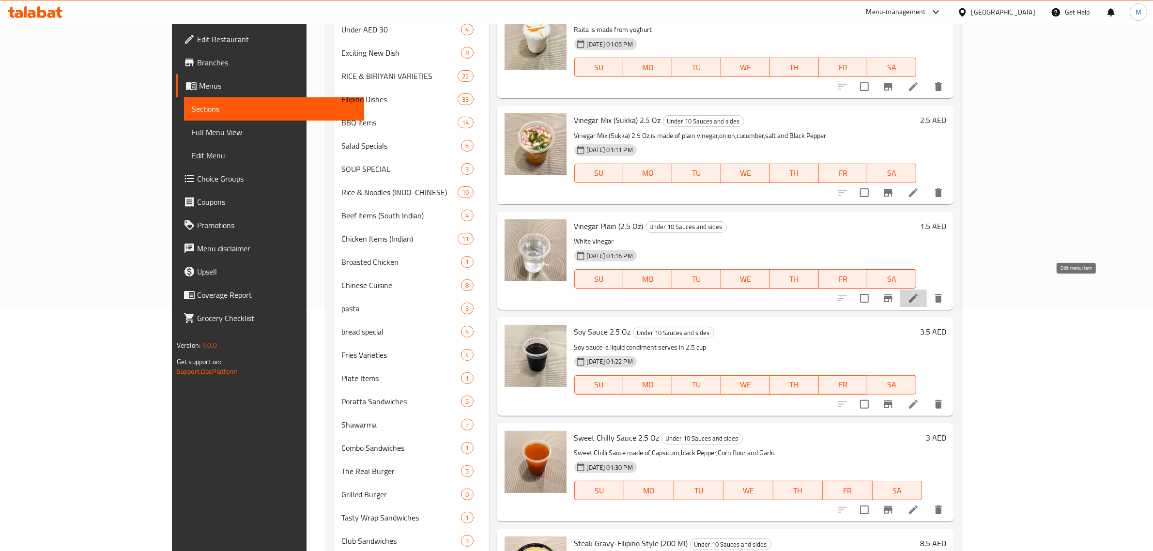
click at [919, 293] on icon at bounding box center [914, 299] width 12 height 12
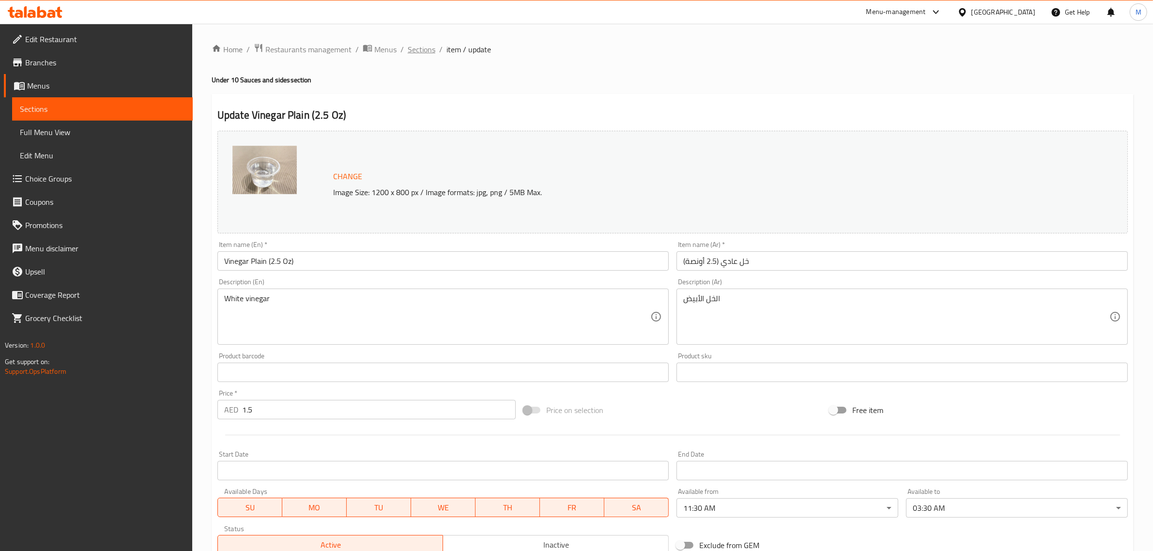
click at [422, 53] on span "Sections" at bounding box center [422, 50] width 28 height 12
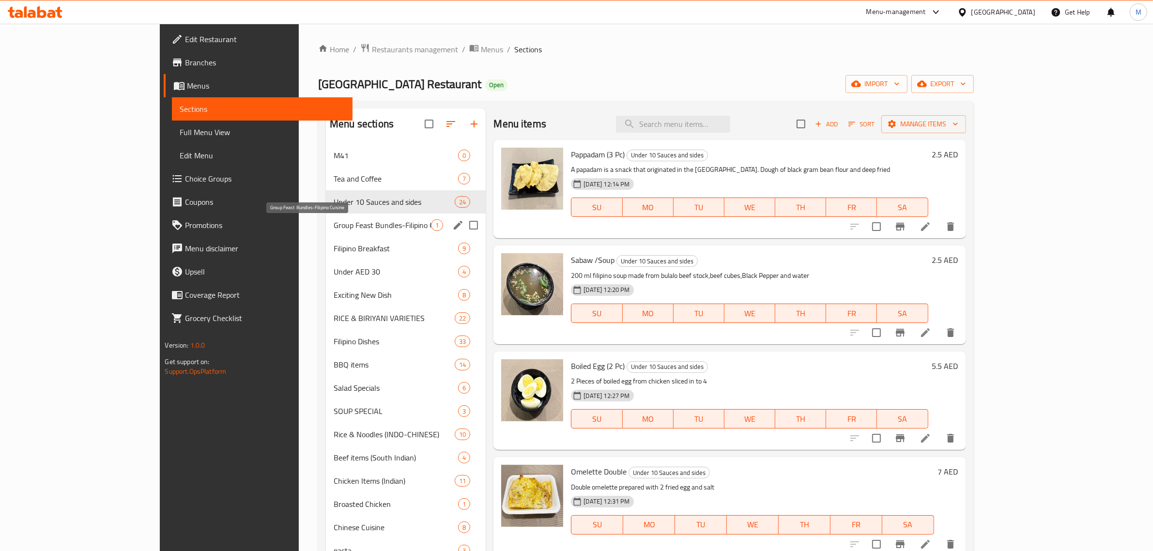
click at [340, 229] on span "Group Feast Bundles-Filipino Cuisine" at bounding box center [382, 225] width 97 height 12
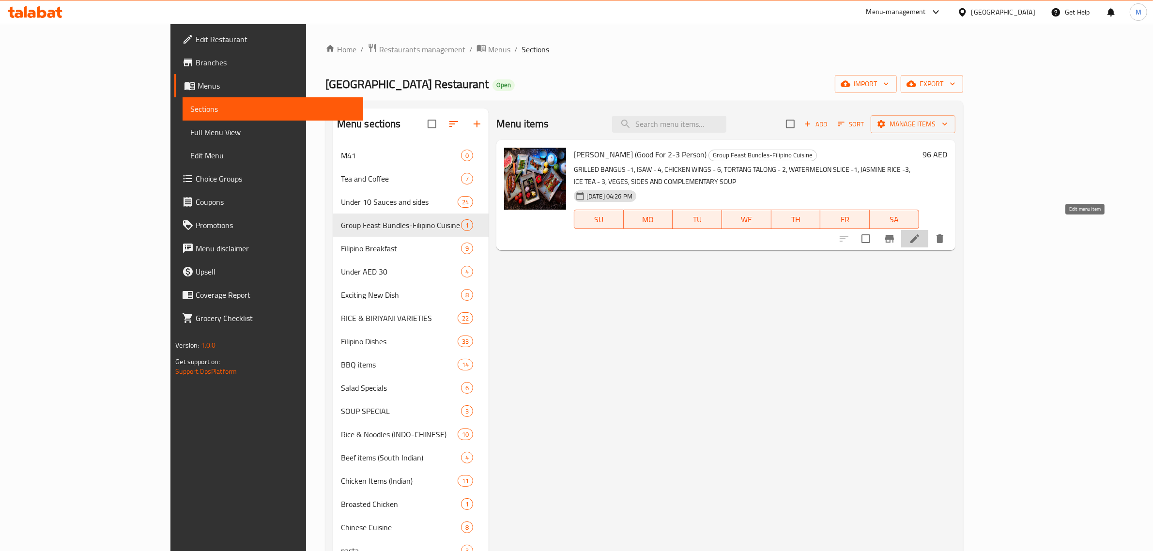
click at [919, 234] on icon at bounding box center [915, 238] width 9 height 9
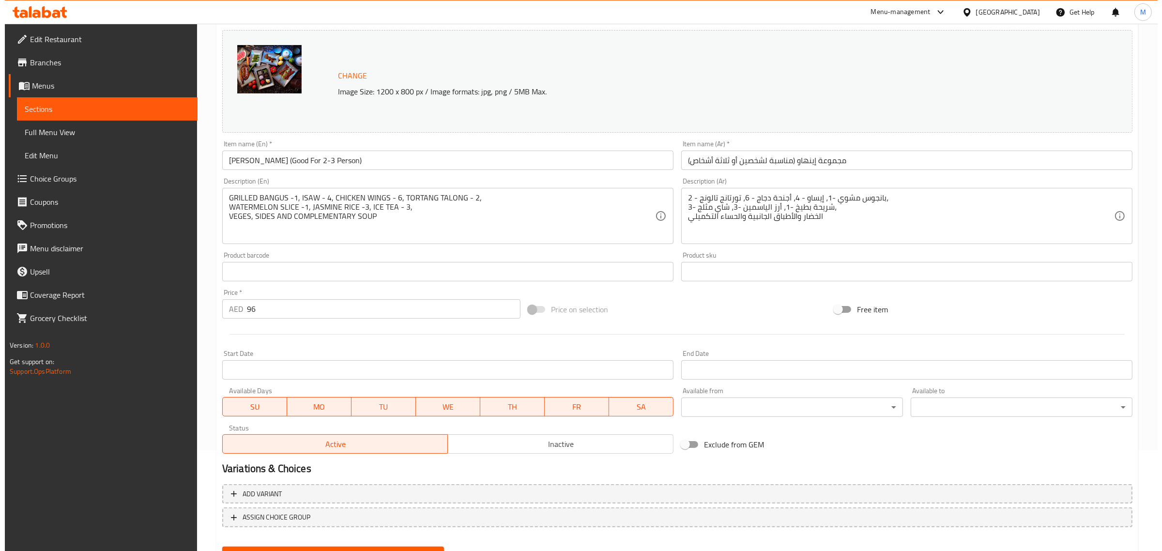
scroll to position [146, 0]
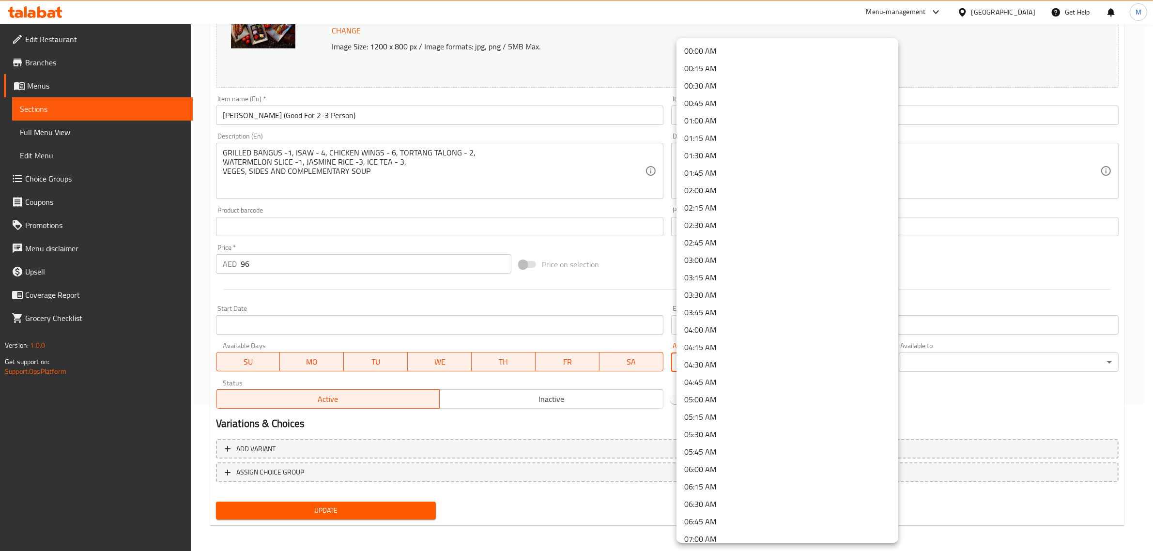
click at [736, 361] on body "​ Menu-management United Arab Emirates Get Help M Edit Restaurant Branches Menu…" at bounding box center [576, 141] width 1153 height 527
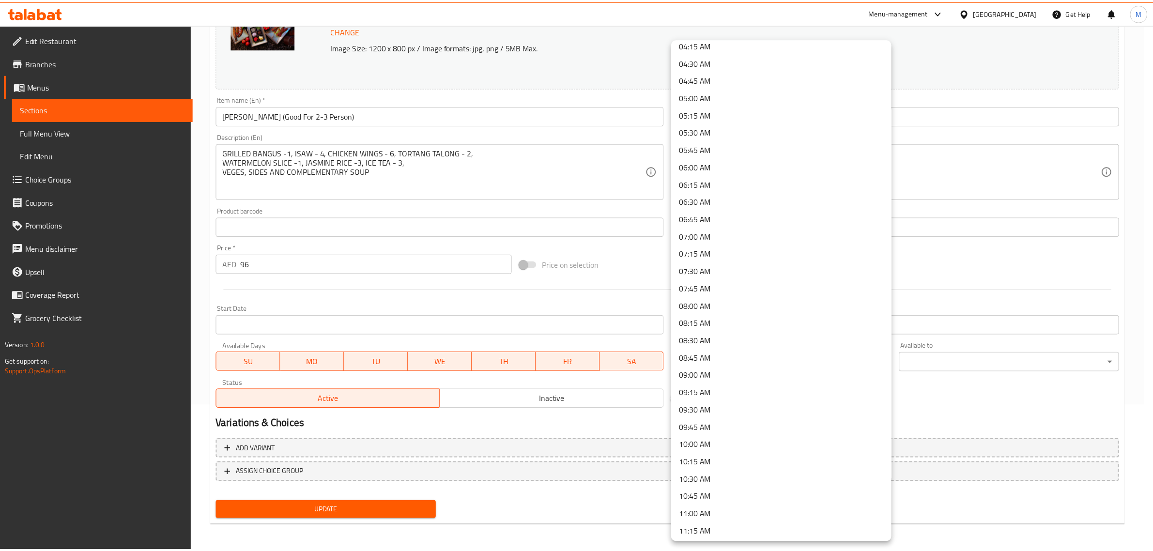
scroll to position [545, 0]
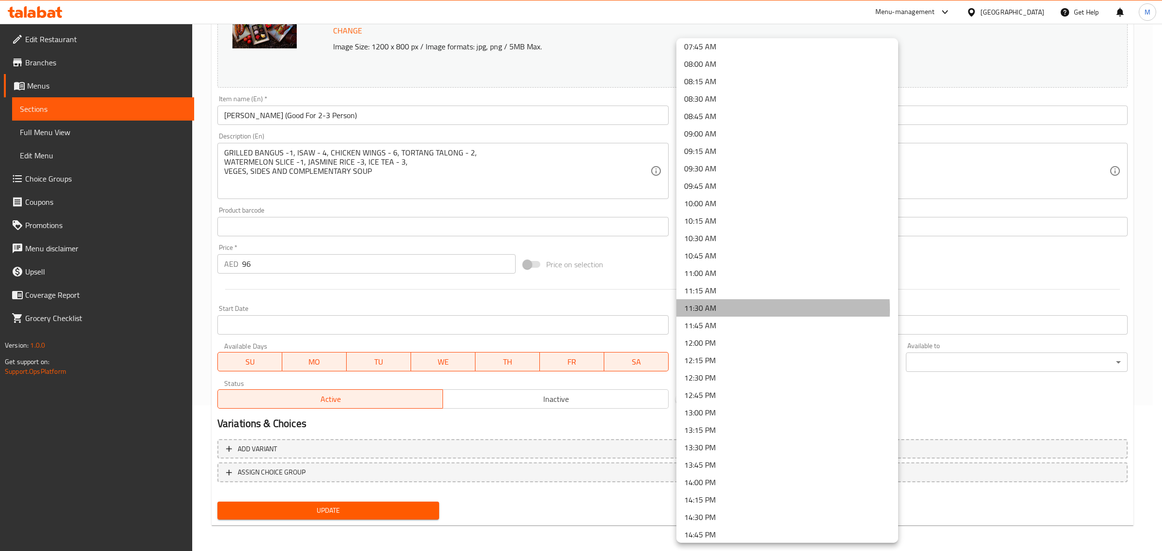
click at [722, 309] on li "11:30 AM" at bounding box center [788, 307] width 222 height 17
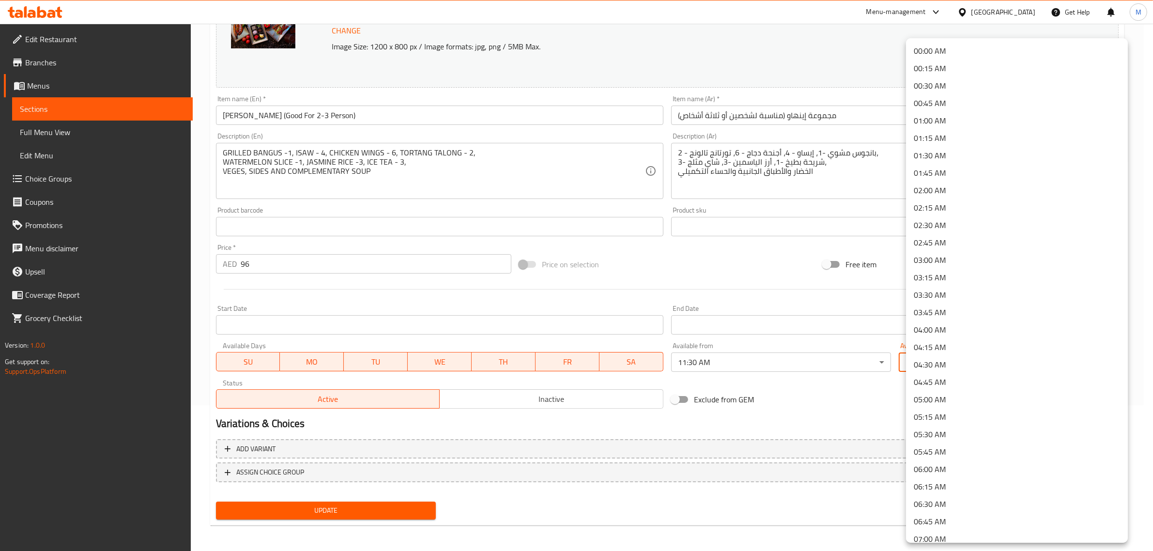
click at [988, 366] on body "​ Menu-management United Arab Emirates Get Help M Edit Restaurant Branches Menu…" at bounding box center [576, 141] width 1153 height 527
click at [959, 293] on li "03:30 AM" at bounding box center [1017, 294] width 222 height 17
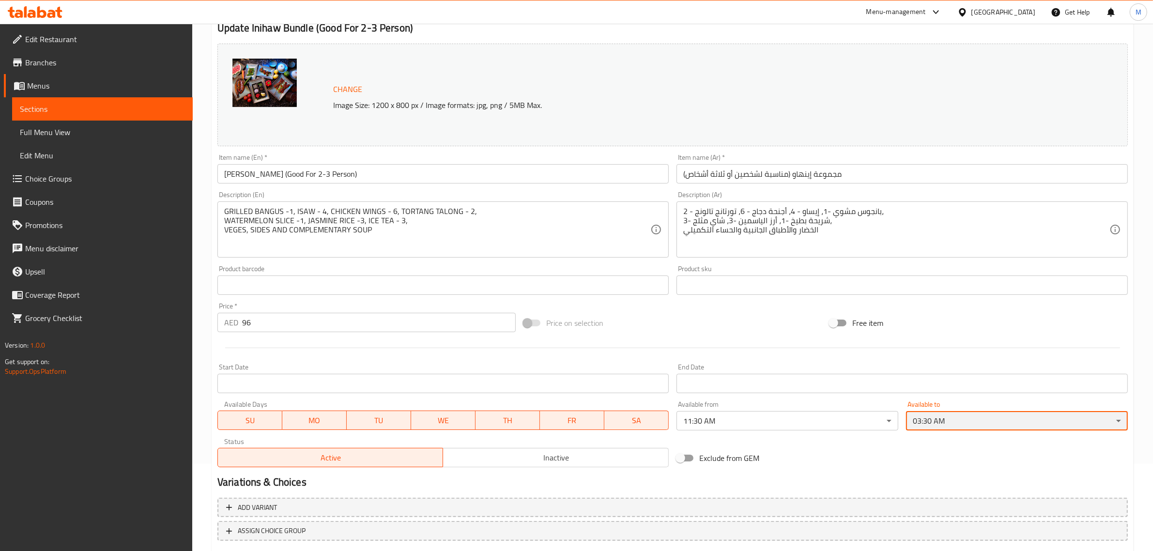
scroll to position [146, 0]
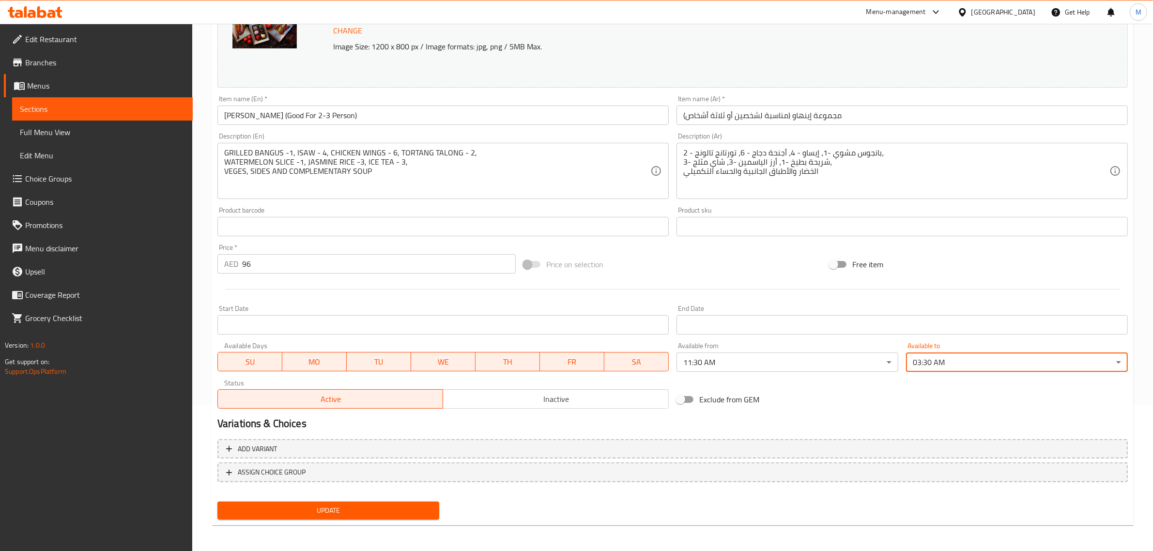
click at [389, 502] on button "Update" at bounding box center [328, 511] width 222 height 18
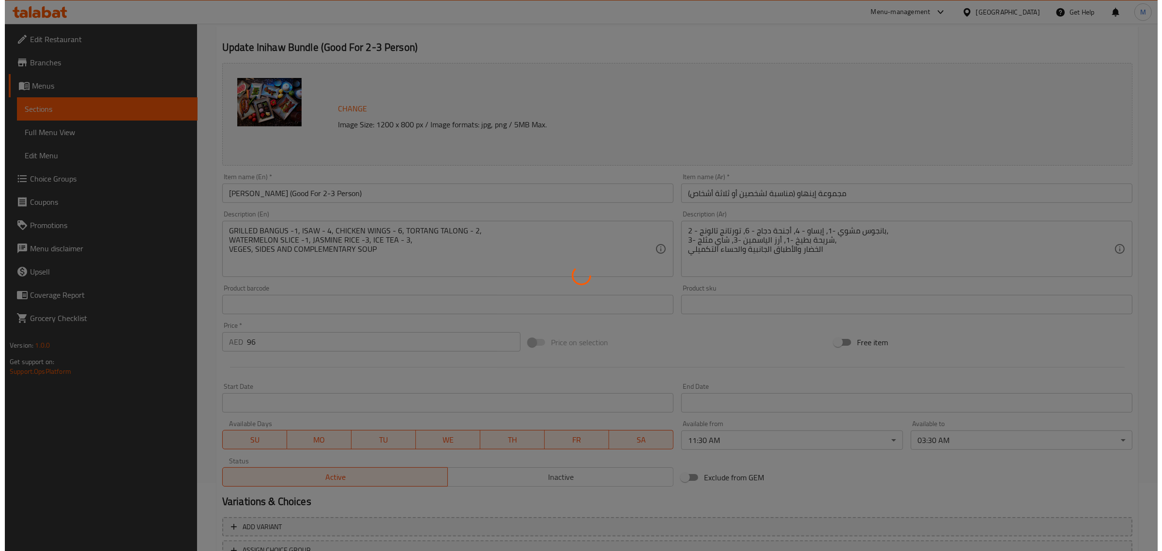
scroll to position [0, 0]
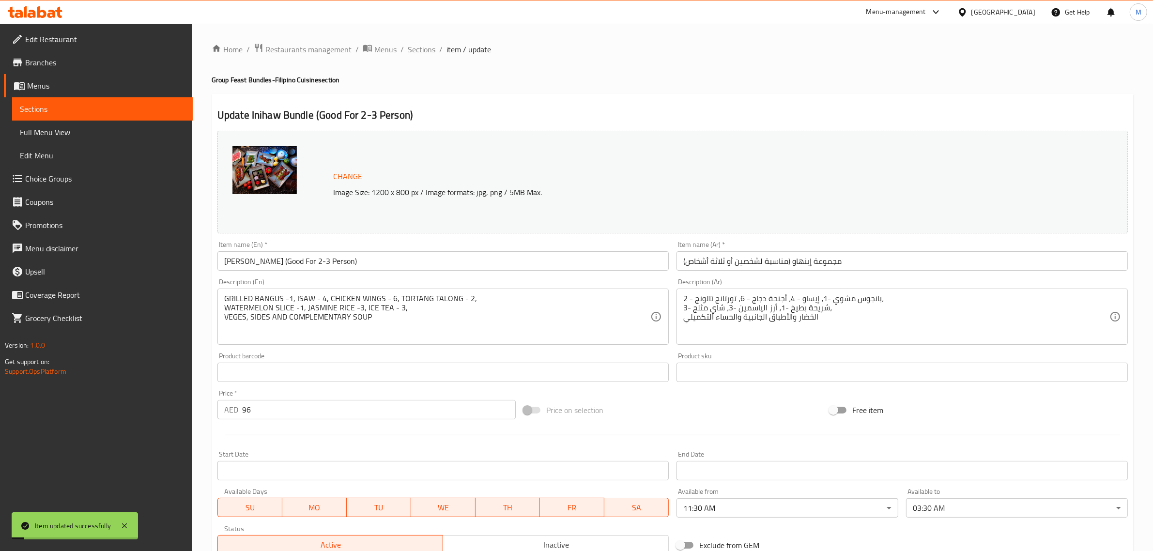
click at [430, 50] on span "Sections" at bounding box center [422, 50] width 28 height 12
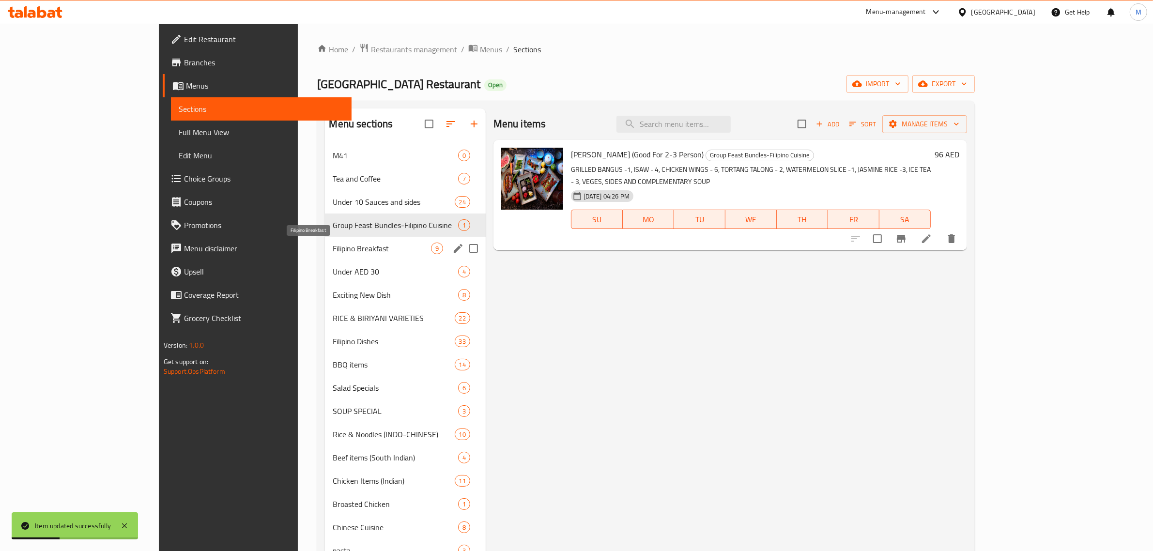
click at [333, 248] on span "Filipino Breakfast" at bounding box center [382, 249] width 98 height 12
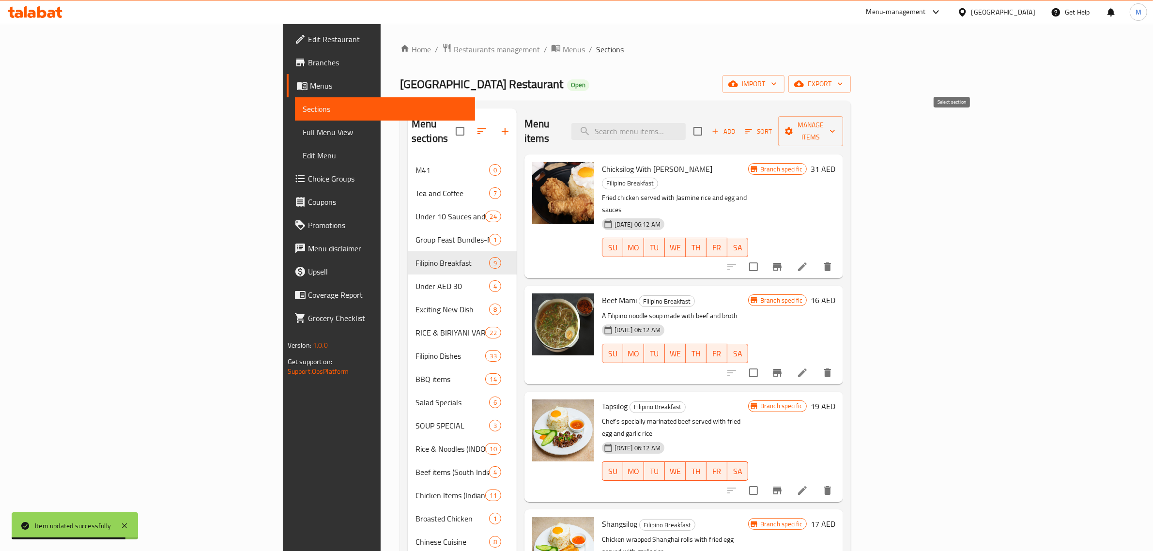
click at [708, 131] on input "checkbox" at bounding box center [698, 131] width 20 height 20
checkbox input "true"
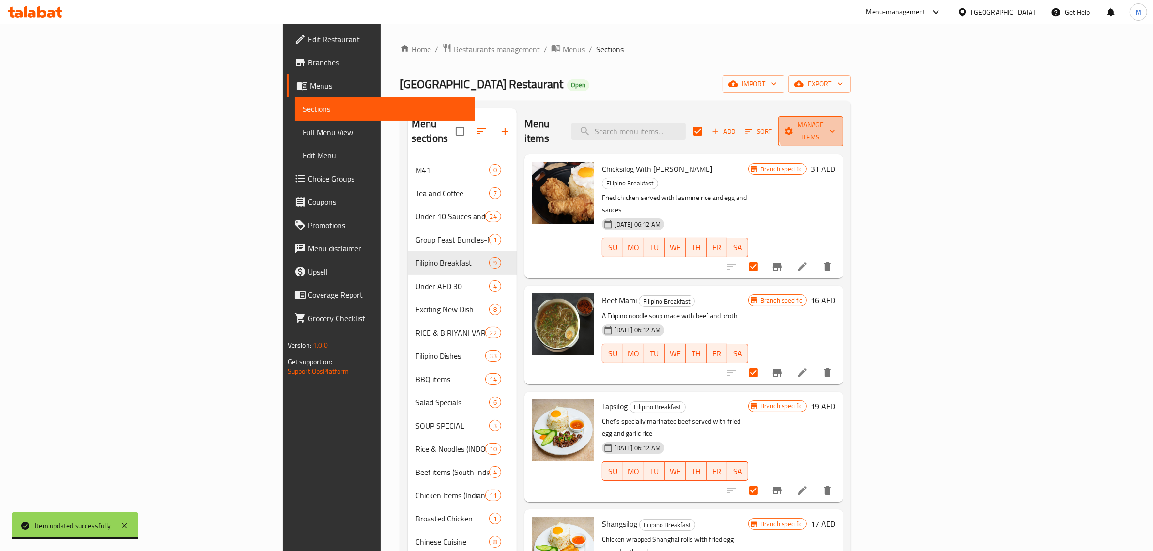
click at [835, 126] on span "Manage items" at bounding box center [810, 131] width 49 height 24
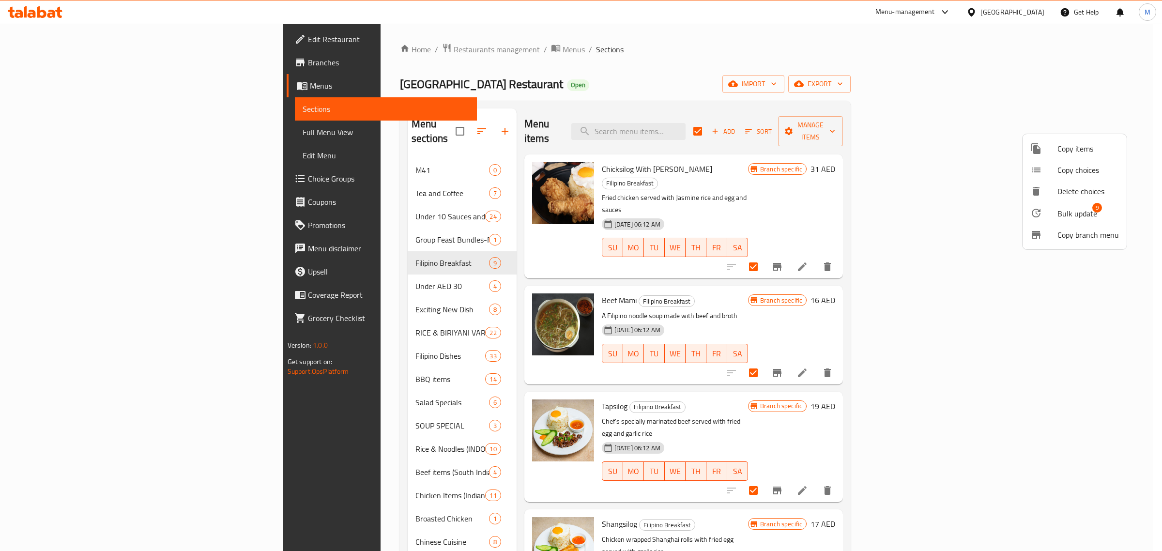
click at [1065, 208] on span "Bulk update" at bounding box center [1078, 214] width 40 height 12
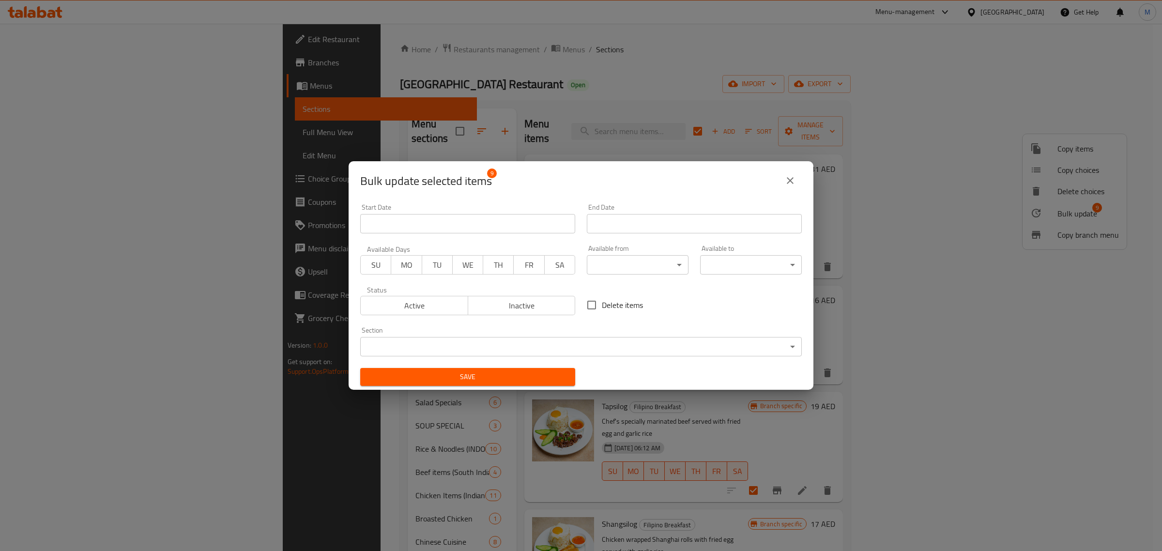
click at [633, 270] on body "​ Menu-management United Arab Emirates Get Help M Edit Restaurant Branches Menu…" at bounding box center [581, 287] width 1162 height 527
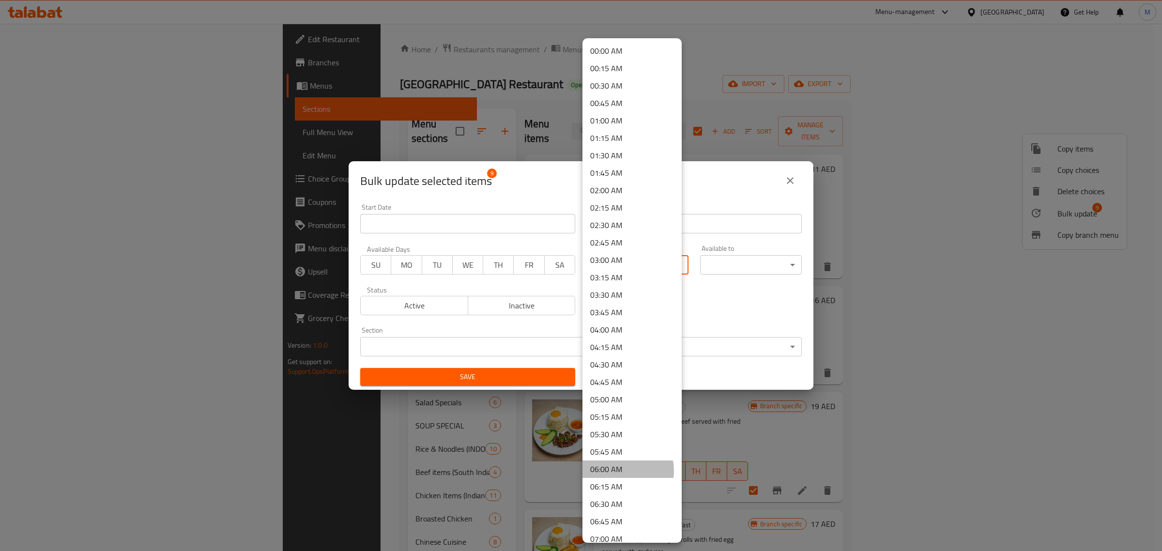
click at [618, 470] on li "06:00 AM" at bounding box center [632, 469] width 99 height 17
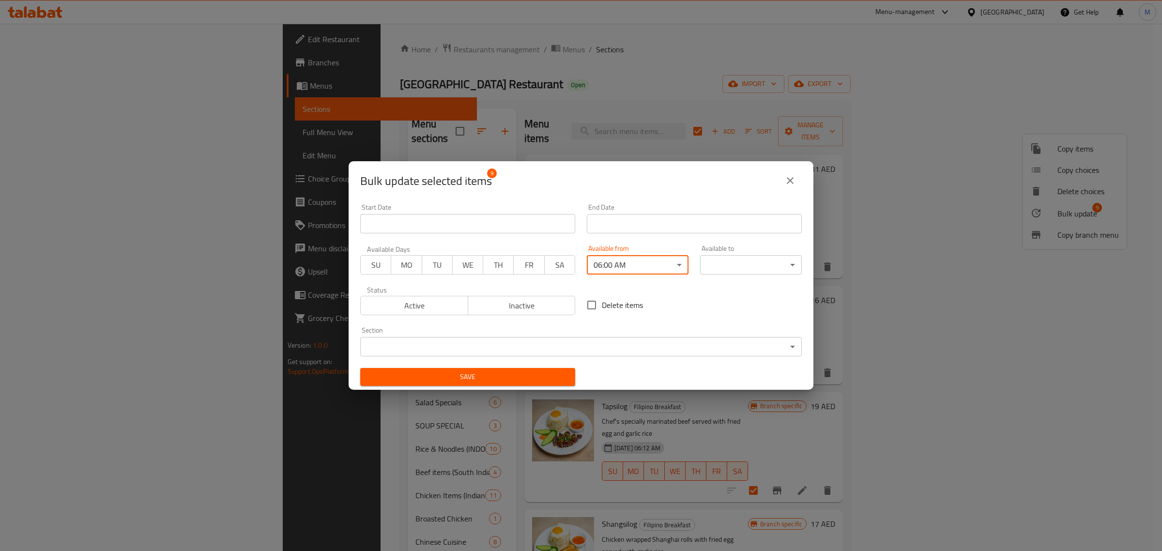
click at [702, 266] on body "​ Menu-management United Arab Emirates Get Help M Edit Restaurant Branches Menu…" at bounding box center [581, 287] width 1162 height 527
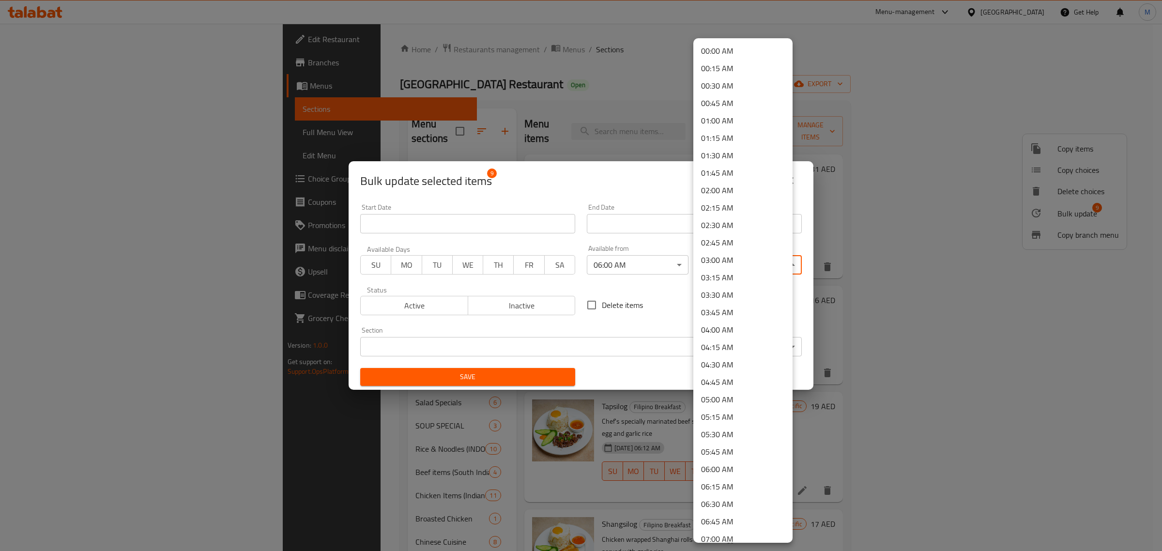
click at [739, 294] on li "03:30 AM" at bounding box center [743, 294] width 99 height 17
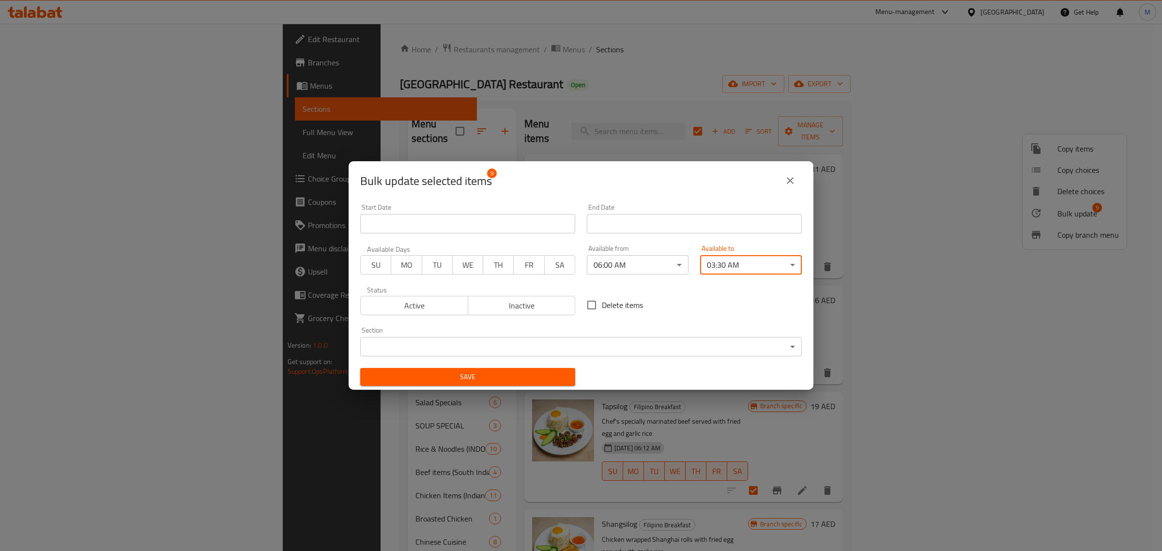
click at [475, 376] on span "Save" at bounding box center [468, 377] width 200 height 12
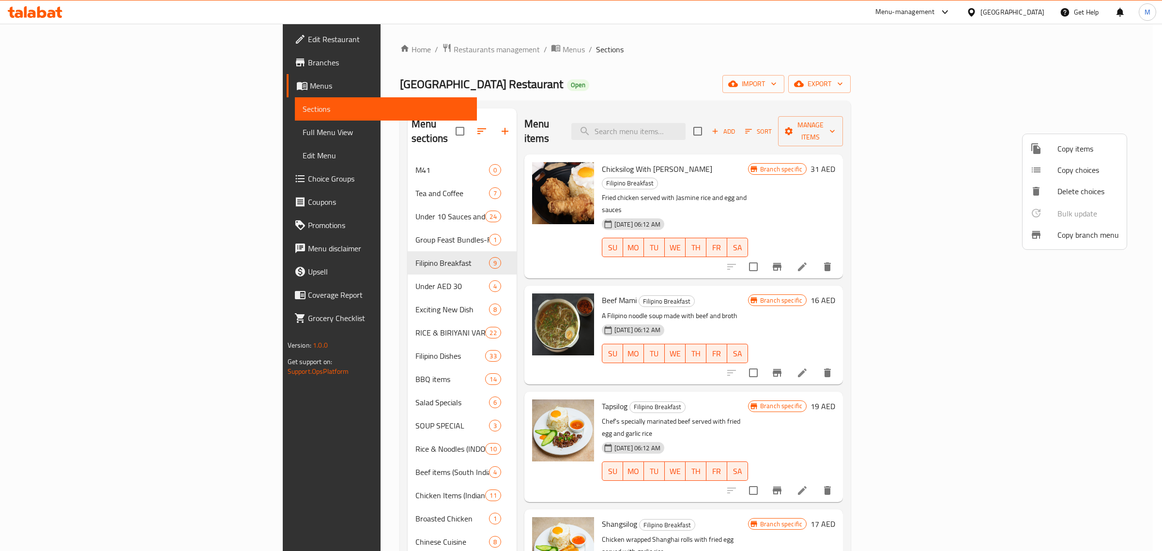
click at [329, 265] on div at bounding box center [581, 275] width 1162 height 551
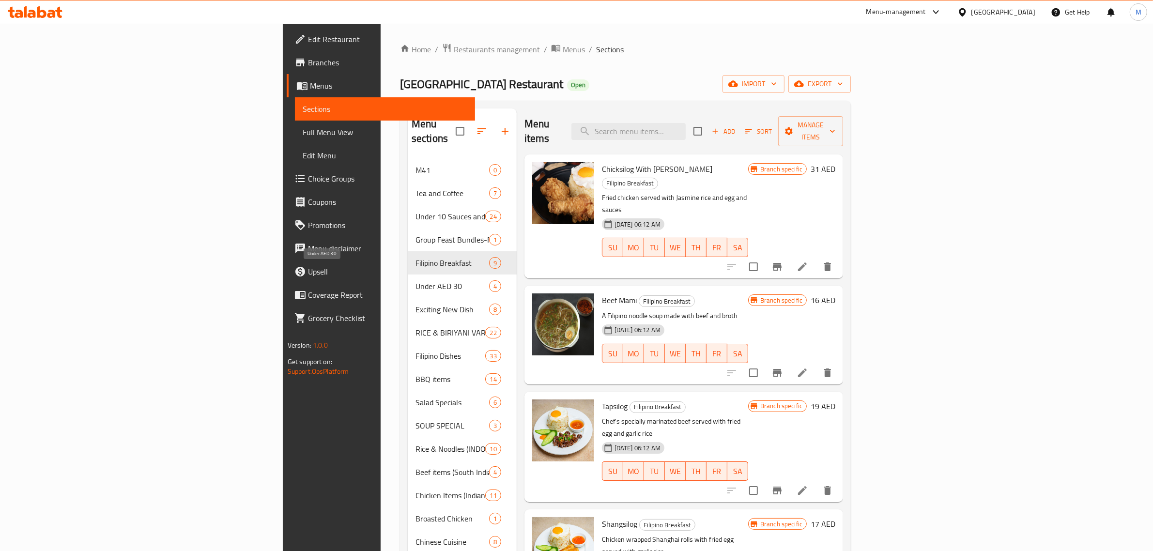
click at [416, 280] on span "Under AED 30" at bounding box center [453, 286] width 74 height 12
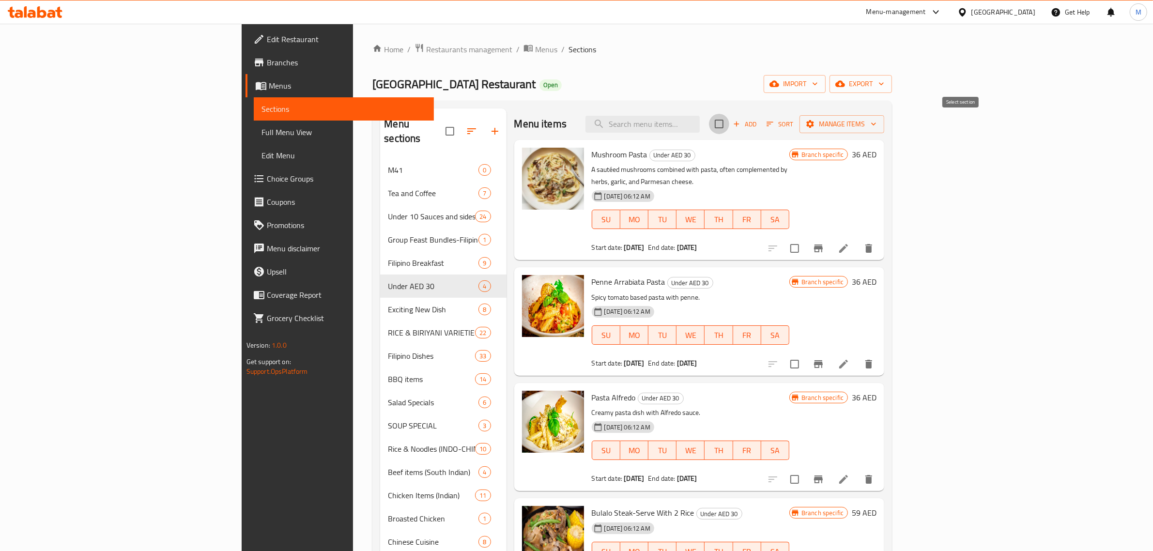
click at [729, 124] on input "checkbox" at bounding box center [719, 124] width 20 height 20
click at [877, 126] on span "Manage items" at bounding box center [841, 124] width 69 height 12
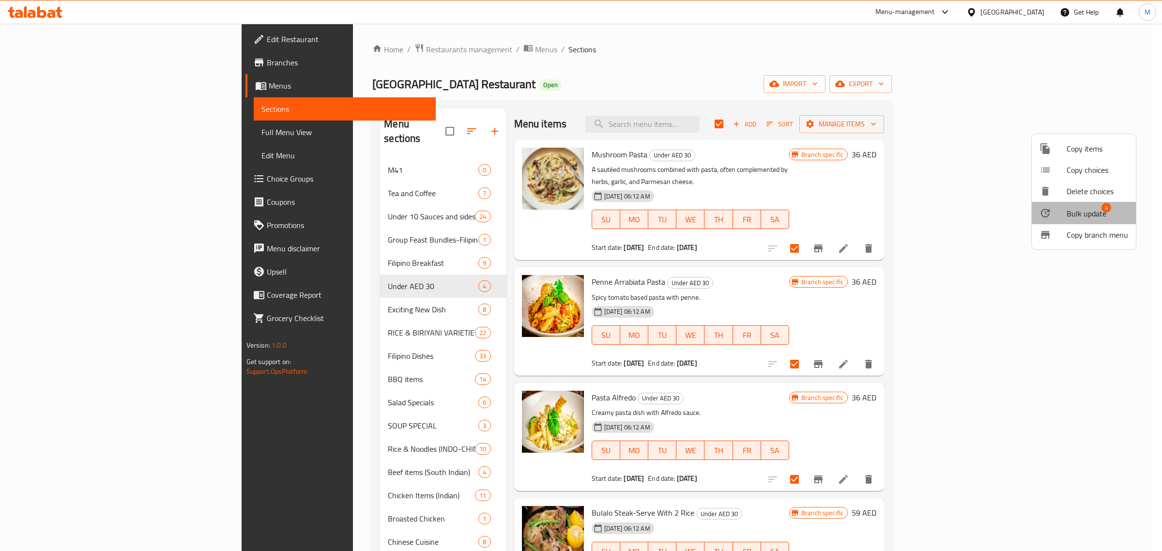
click at [1085, 216] on span "Bulk update" at bounding box center [1087, 214] width 40 height 12
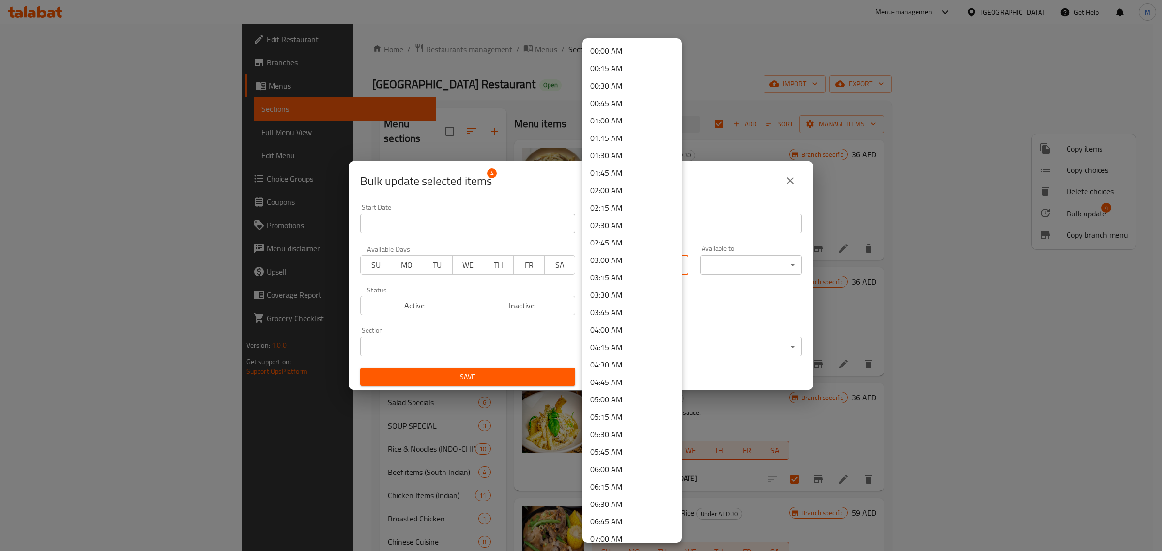
click at [630, 269] on body "​ Menu-management United Arab Emirates Get Help M Edit Restaurant Branches Menu…" at bounding box center [581, 287] width 1162 height 527
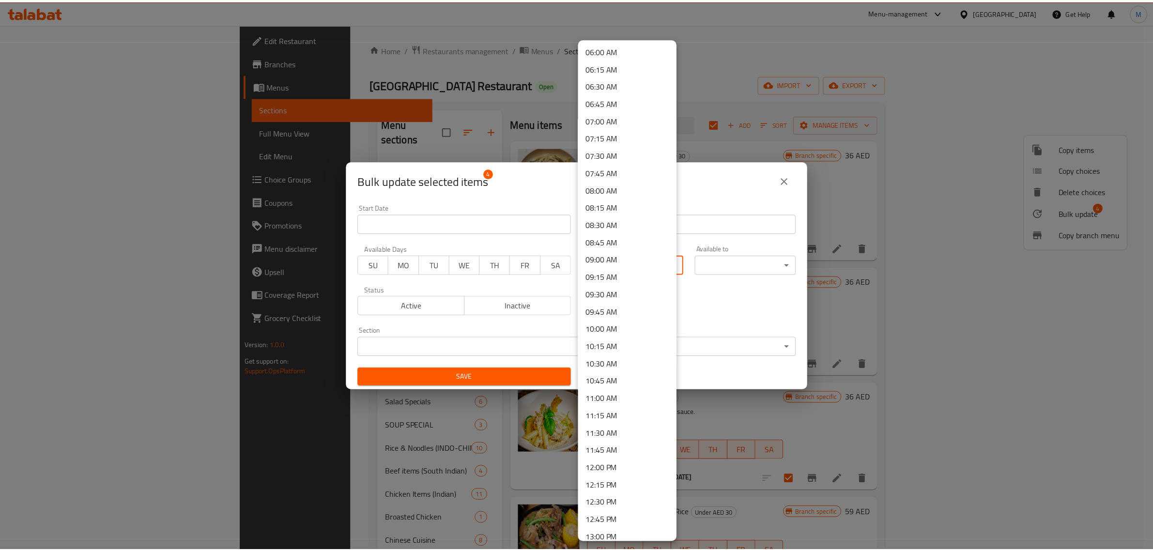
scroll to position [424, 0]
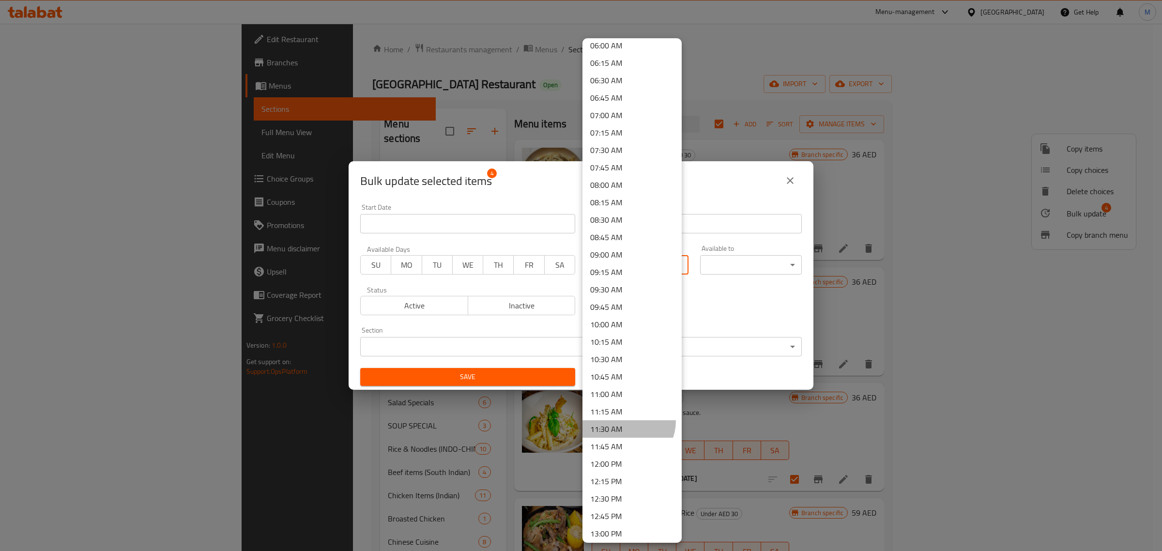
click at [623, 420] on li "11:30 AM" at bounding box center [632, 428] width 99 height 17
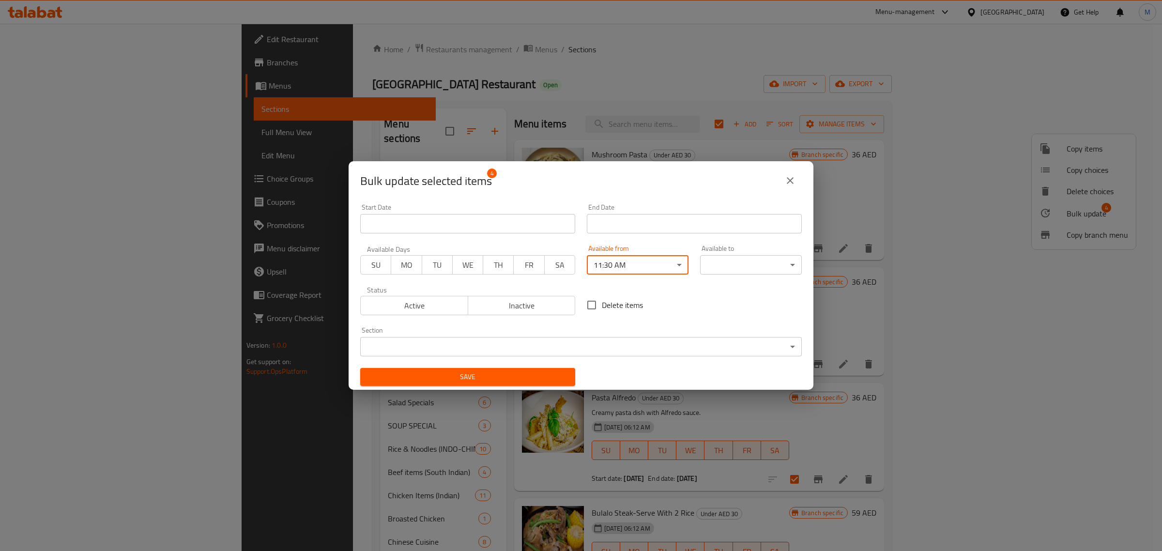
click at [741, 270] on body "​ Menu-management United Arab Emirates Get Help M Edit Restaurant Branches Menu…" at bounding box center [581, 287] width 1162 height 527
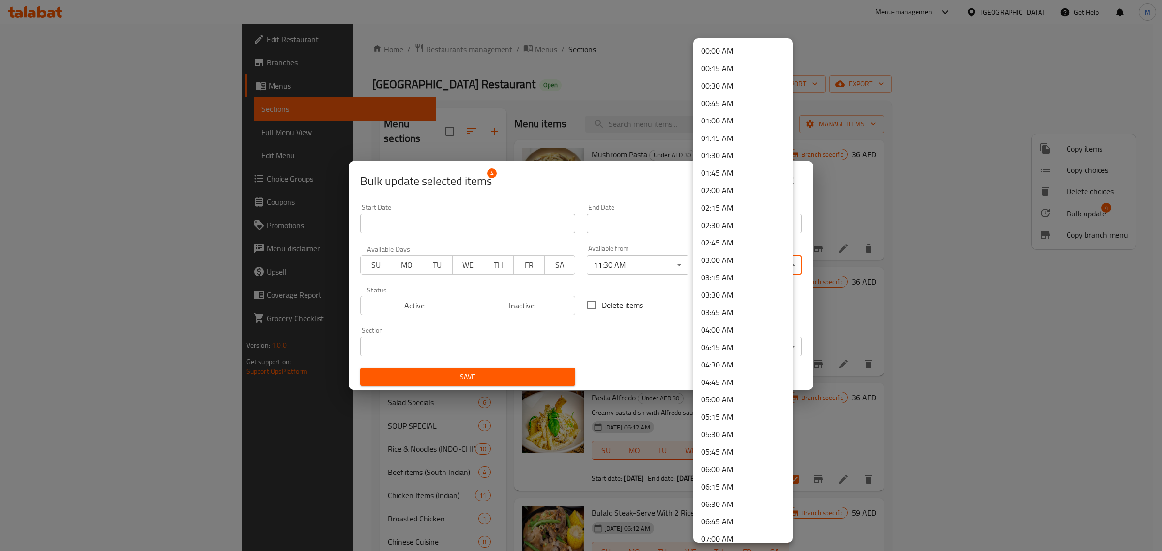
click at [739, 294] on li "03:30 AM" at bounding box center [743, 294] width 99 height 17
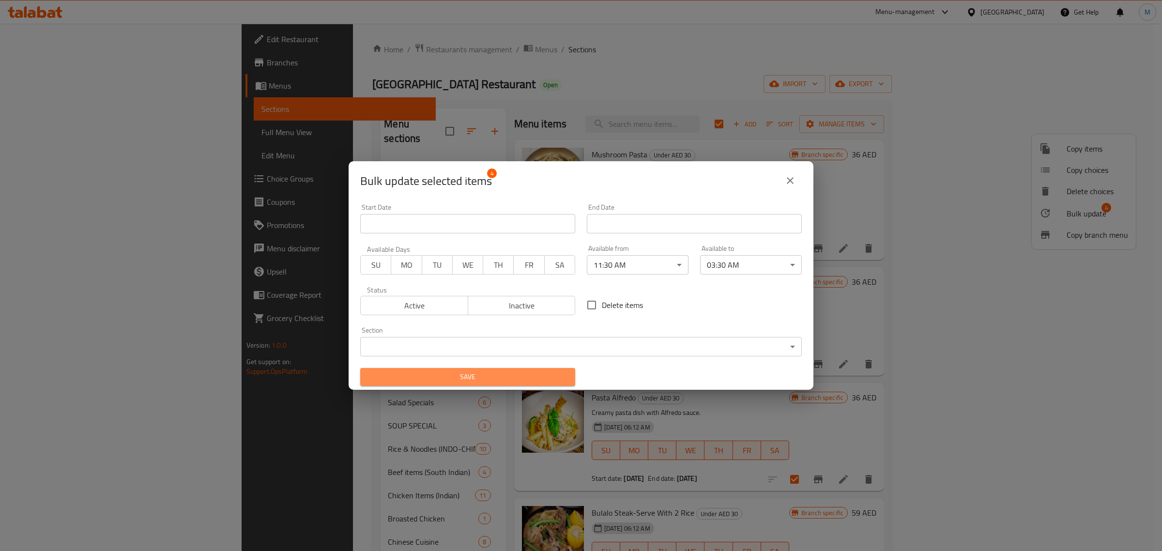
click at [522, 370] on button "Save" at bounding box center [467, 377] width 215 height 18
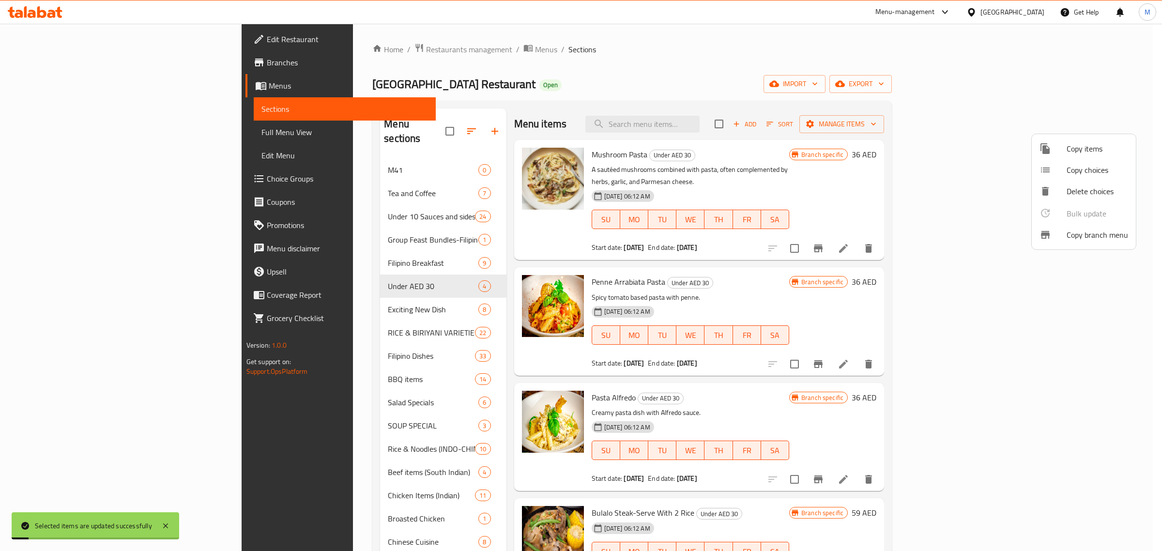
click at [280, 297] on div at bounding box center [581, 275] width 1162 height 551
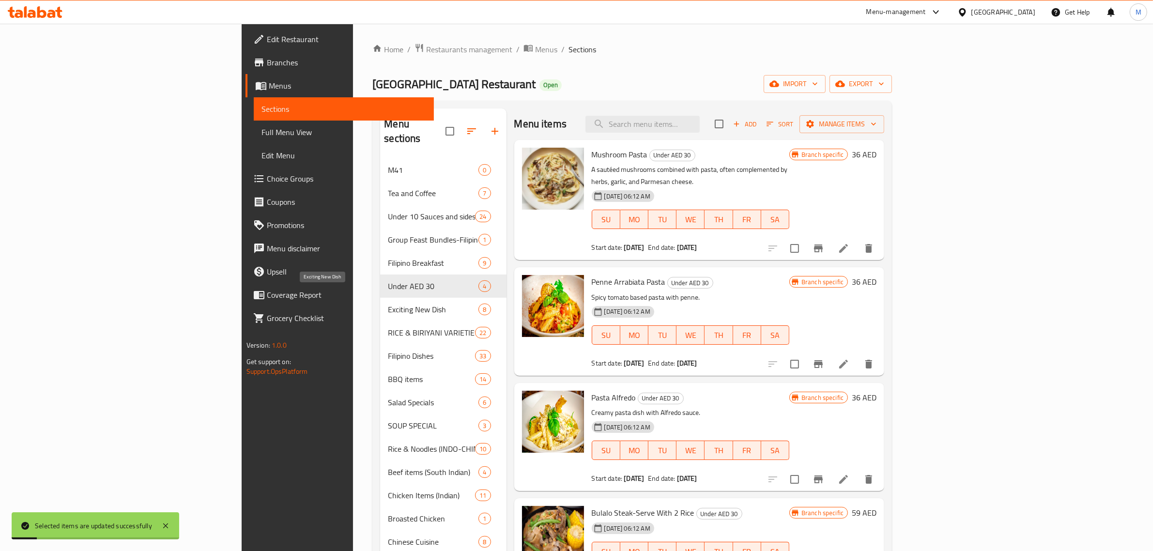
click at [388, 304] on span "Exciting New Dish" at bounding box center [433, 310] width 91 height 12
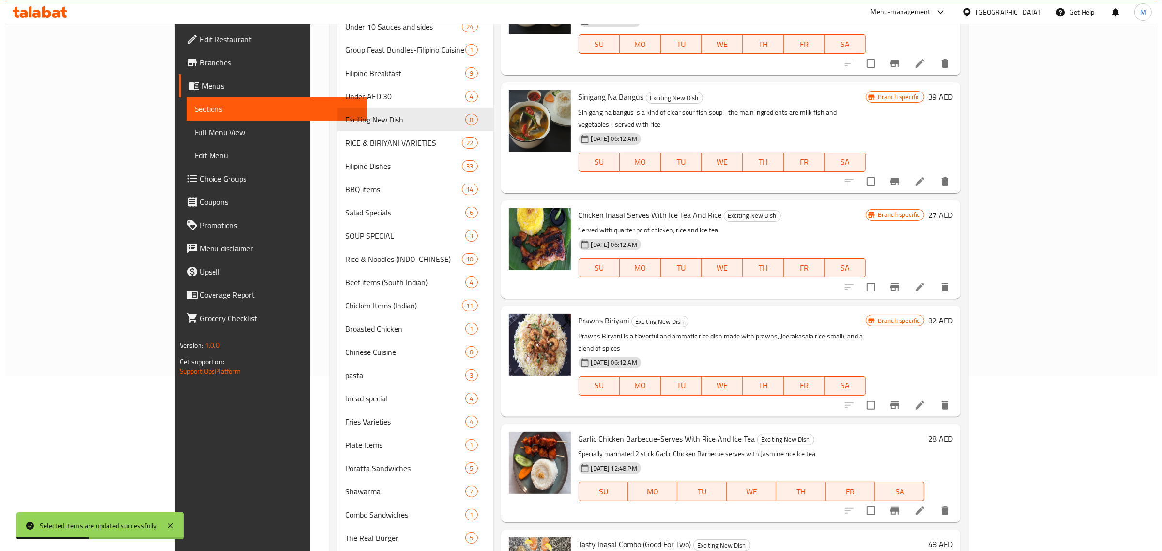
scroll to position [61, 0]
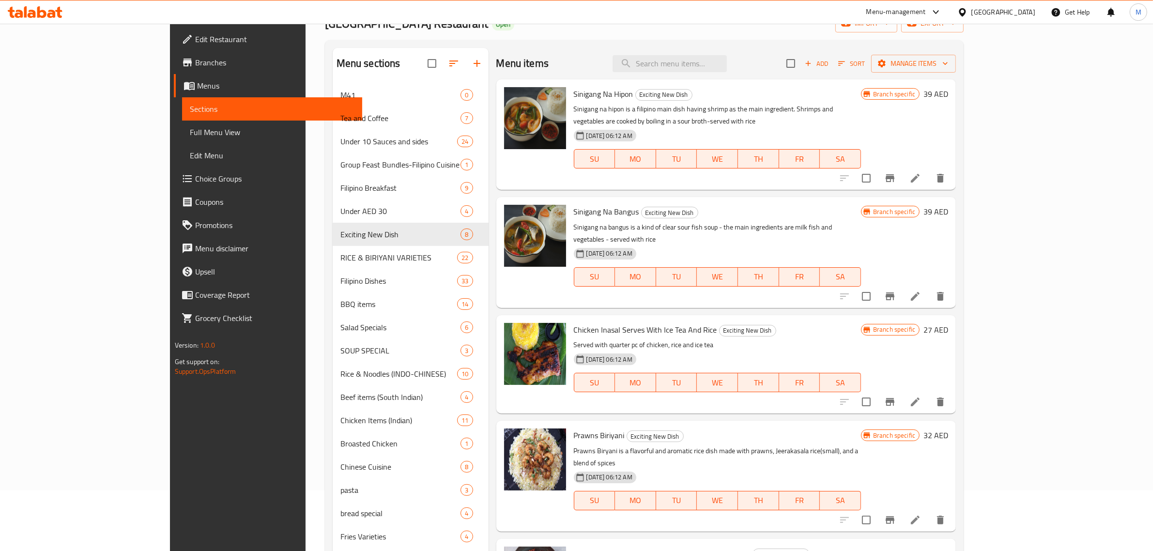
click at [801, 62] on input "checkbox" at bounding box center [791, 63] width 20 height 20
click at [956, 61] on button "Manage items" at bounding box center [913, 64] width 85 height 18
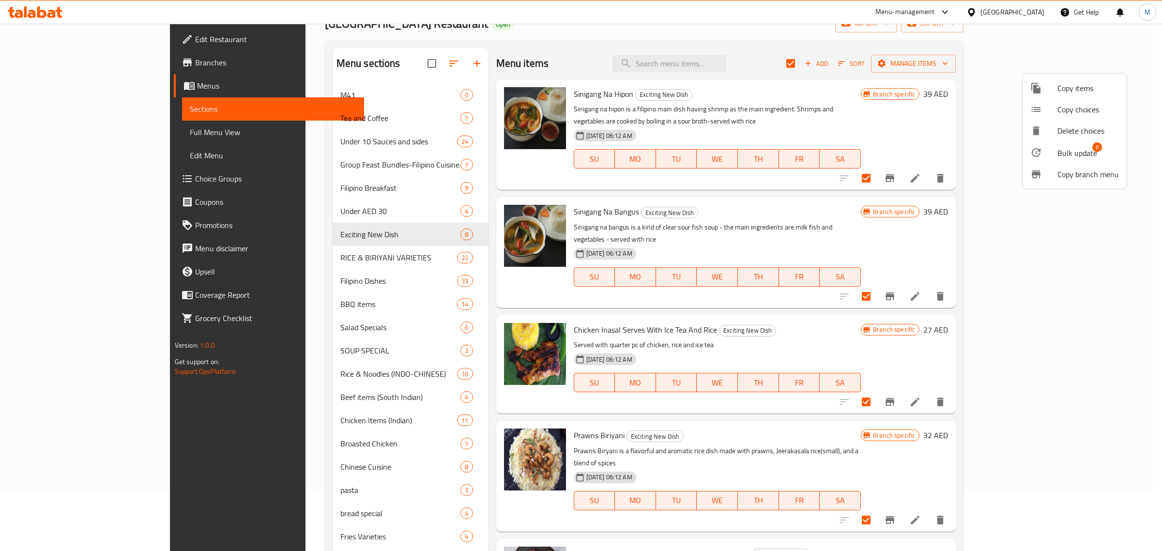
click at [1062, 155] on span "Bulk update" at bounding box center [1078, 153] width 40 height 12
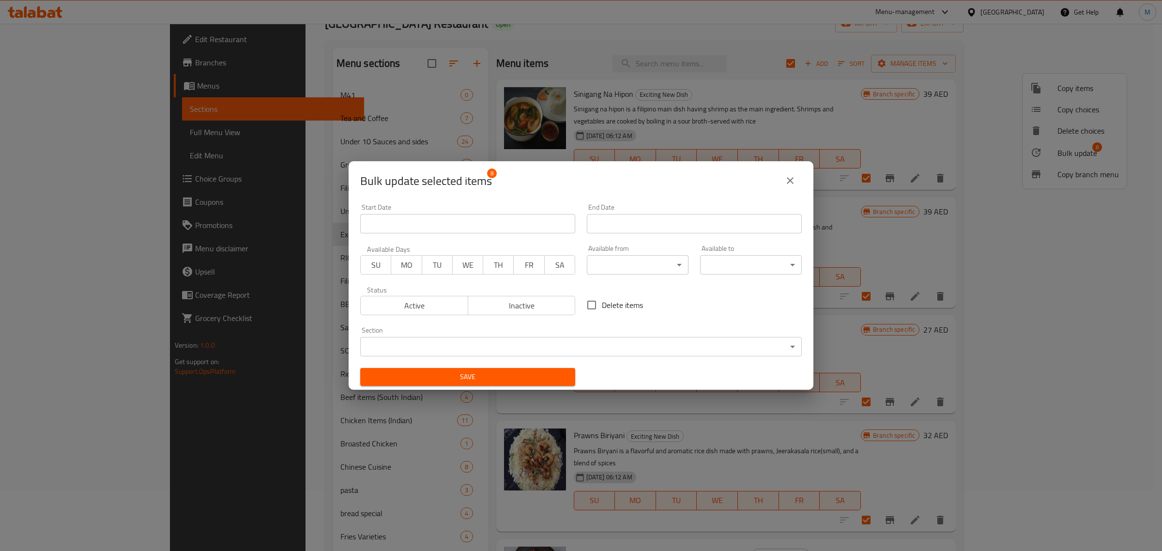
click at [638, 266] on body "​ Menu-management United Arab Emirates Get Help M Edit Restaurant Branches Menu…" at bounding box center [581, 226] width 1162 height 527
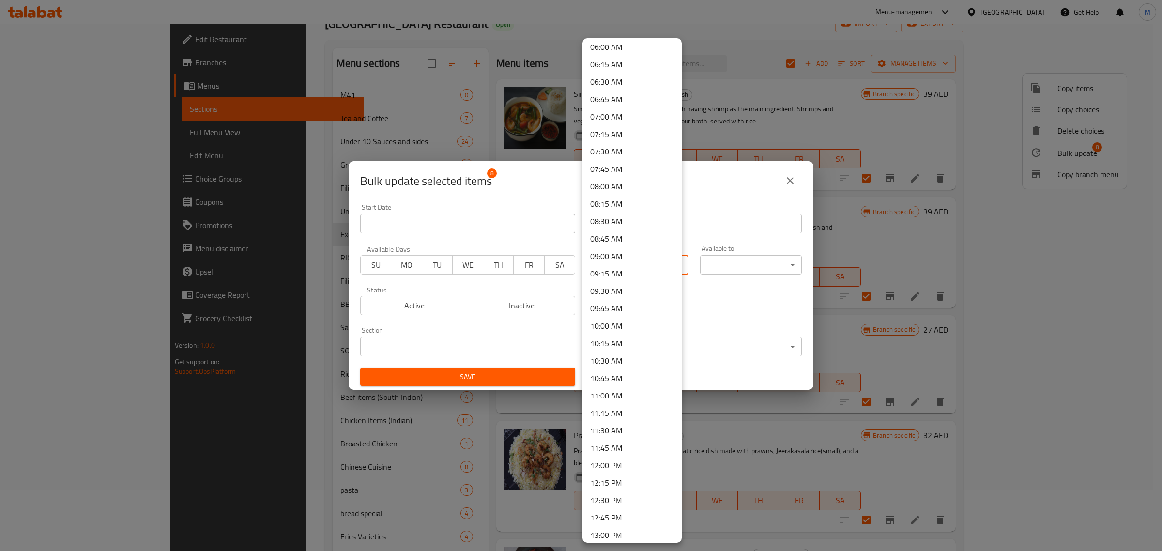
scroll to position [424, 0]
click at [638, 356] on li "10:30 AM" at bounding box center [632, 359] width 99 height 17
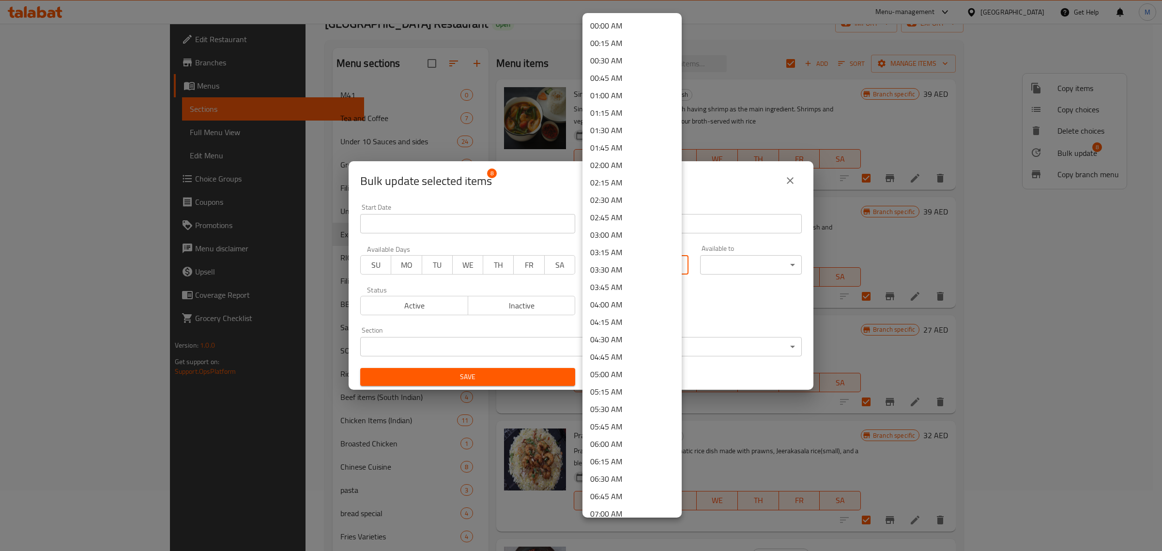
click at [663, 264] on body "​ Menu-management United Arab Emirates Get Help M Edit Restaurant Branches Menu…" at bounding box center [581, 226] width 1162 height 527
click at [621, 335] on li "11:30 AM" at bounding box center [632, 335] width 99 height 17
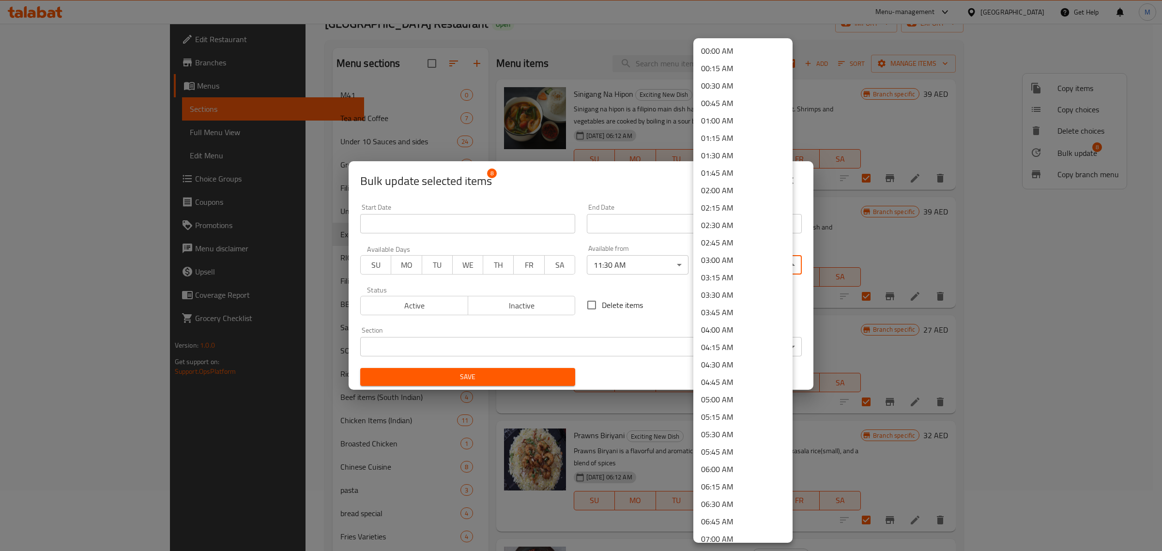
click at [747, 271] on body "​ Menu-management United Arab Emirates Get Help M Edit Restaurant Branches Menu…" at bounding box center [581, 226] width 1162 height 527
click at [753, 298] on li "03:30 AM" at bounding box center [743, 294] width 99 height 17
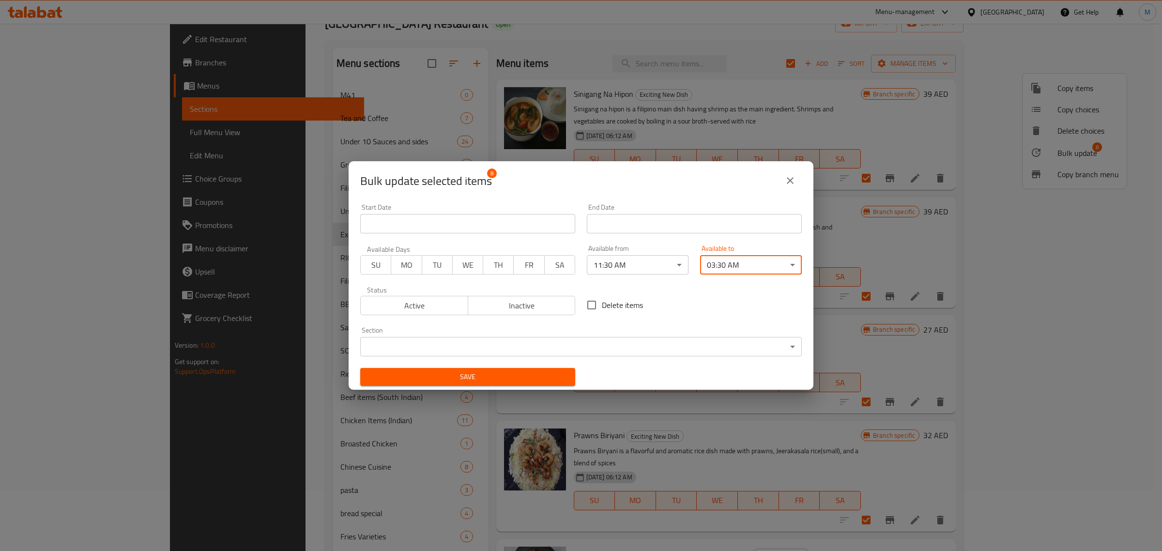
click at [519, 369] on button "Save" at bounding box center [467, 377] width 215 height 18
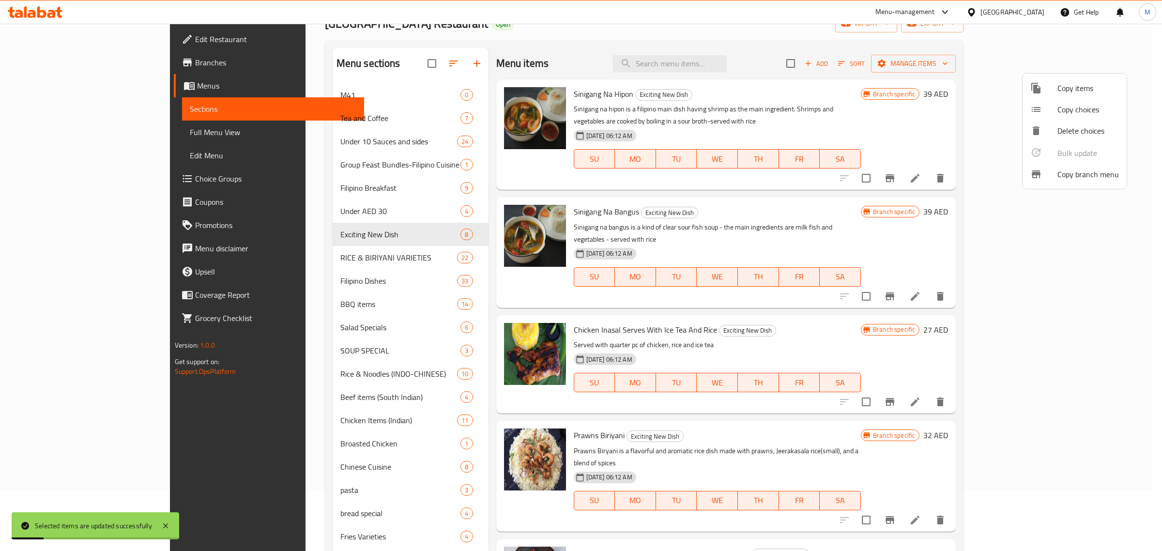
click at [309, 255] on div at bounding box center [581, 275] width 1162 height 551
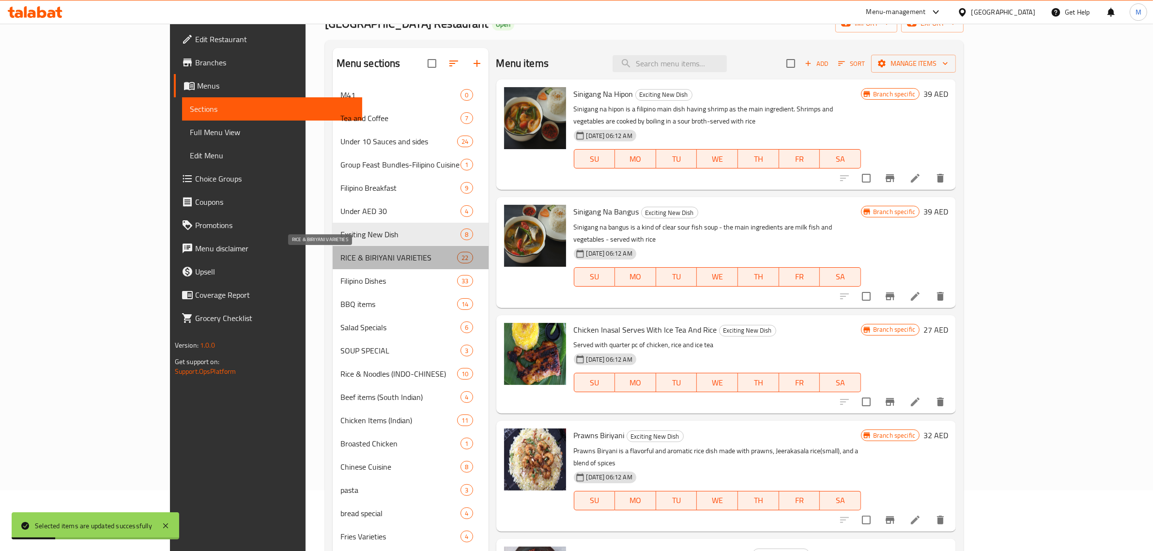
click at [340, 255] on span "RICE & BIRIYANI VARIETIES" at bounding box center [398, 258] width 117 height 12
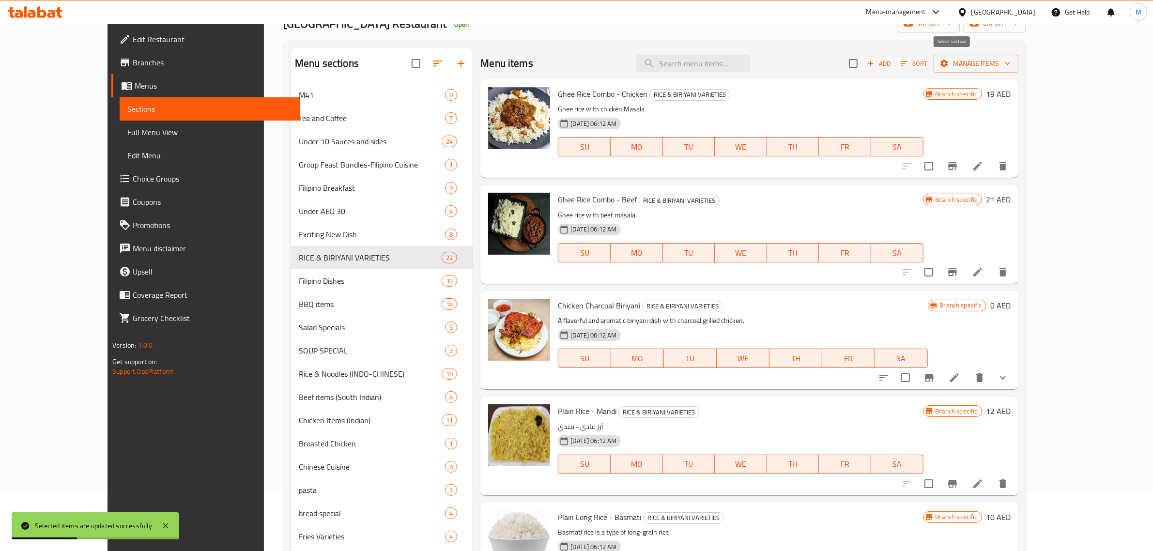
click at [864, 64] on input "checkbox" at bounding box center [853, 63] width 20 height 20
click at [1011, 62] on span "Manage items" at bounding box center [975, 64] width 69 height 12
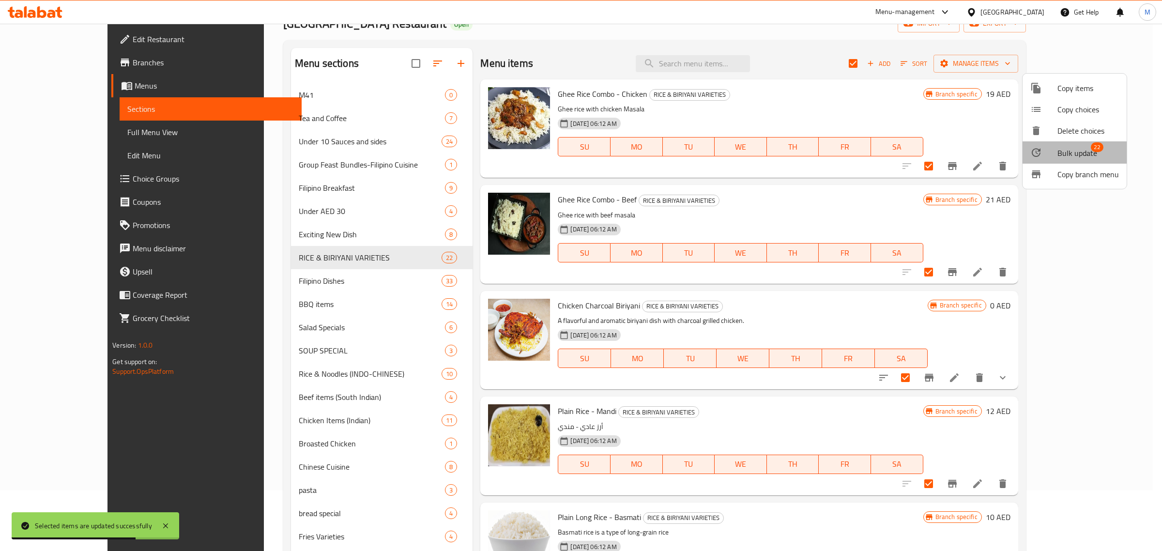
click at [1085, 156] on span "Bulk update" at bounding box center [1078, 153] width 40 height 12
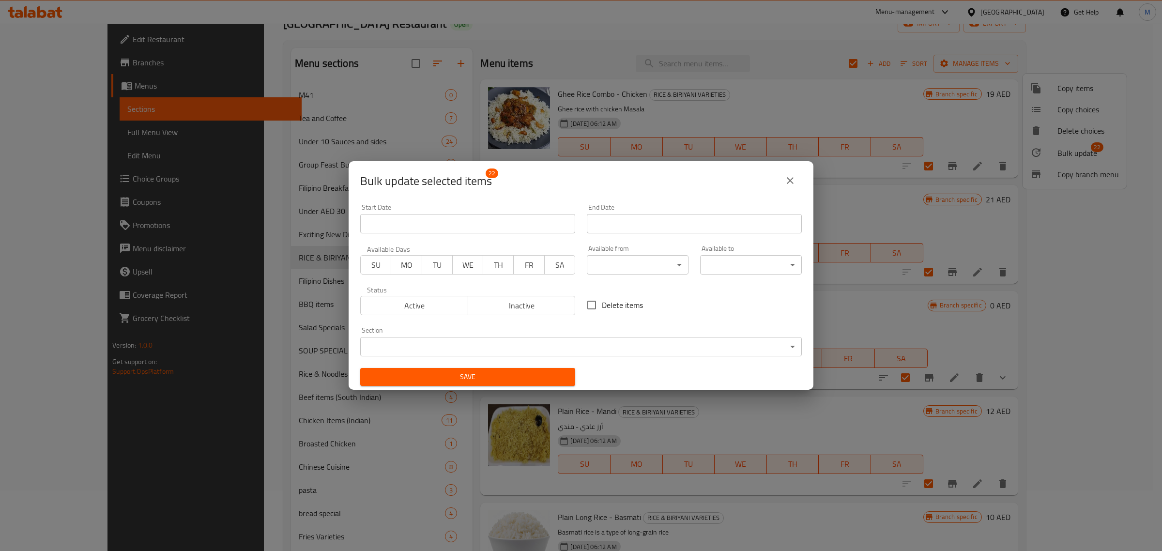
click at [648, 257] on body "​ Menu-management United Arab Emirates Get Help M Edit Restaurant Branches Menu…" at bounding box center [581, 226] width 1162 height 527
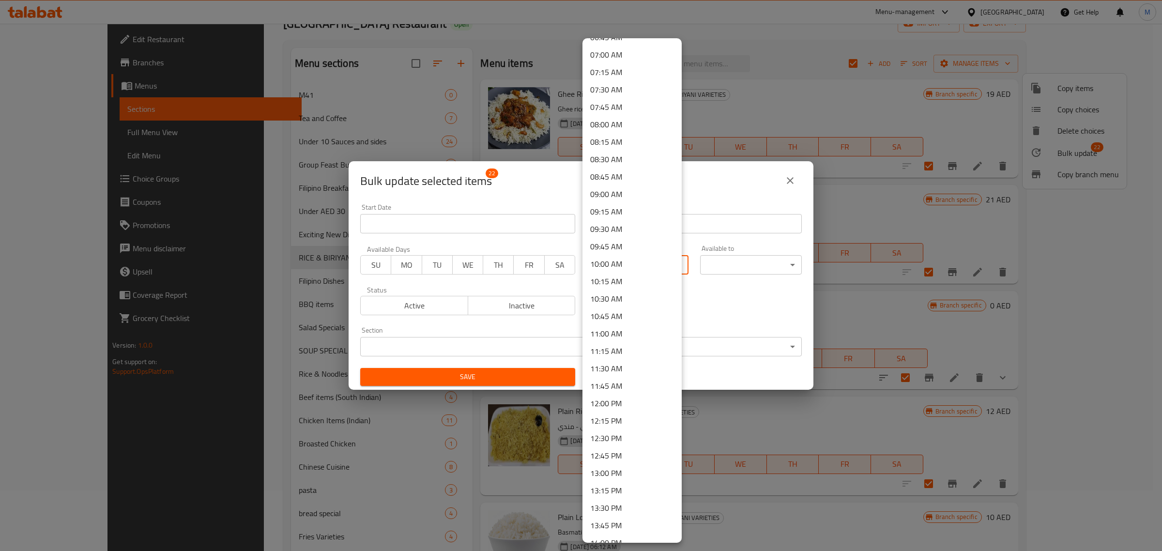
scroll to position [545, 0]
click at [630, 308] on li "11:30 AM" at bounding box center [632, 307] width 99 height 17
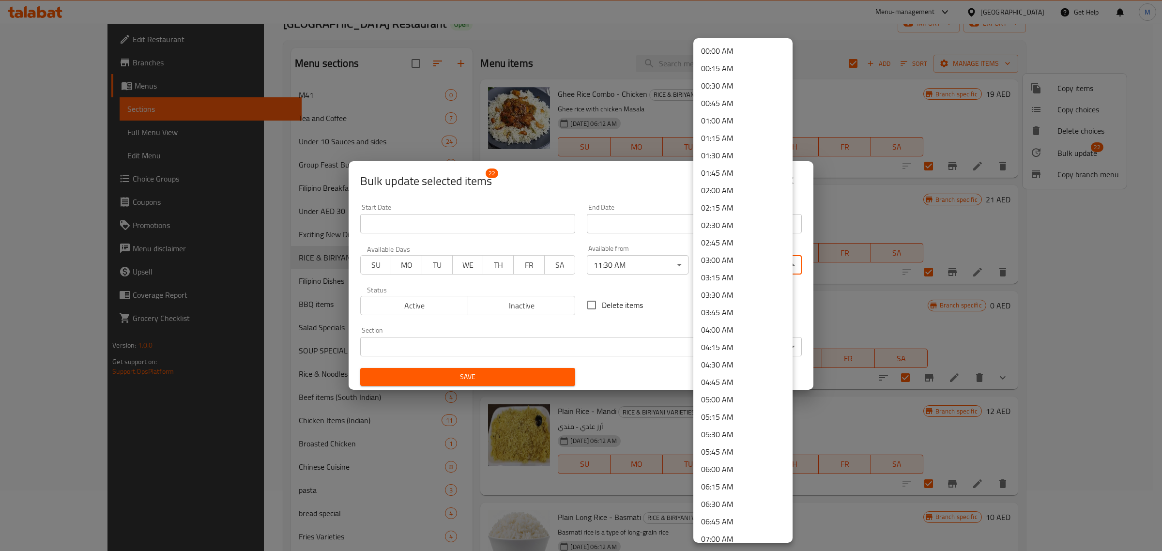
click at [742, 266] on body "​ Menu-management United Arab Emirates Get Help M Edit Restaurant Branches Menu…" at bounding box center [581, 226] width 1162 height 527
click at [747, 292] on li "03:30 AM" at bounding box center [743, 294] width 99 height 17
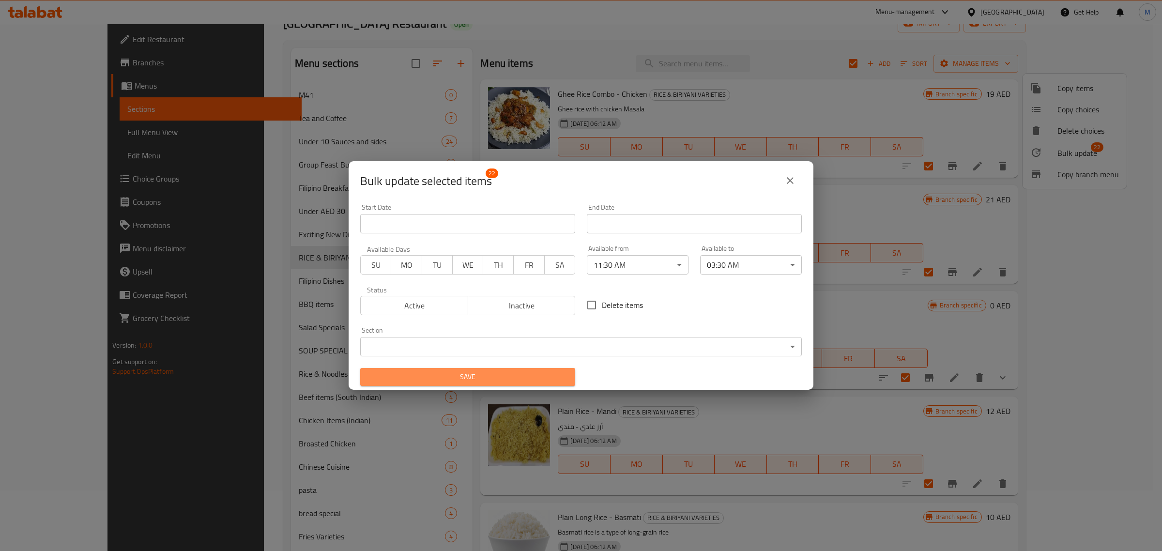
click at [513, 375] on span "Save" at bounding box center [468, 377] width 200 height 12
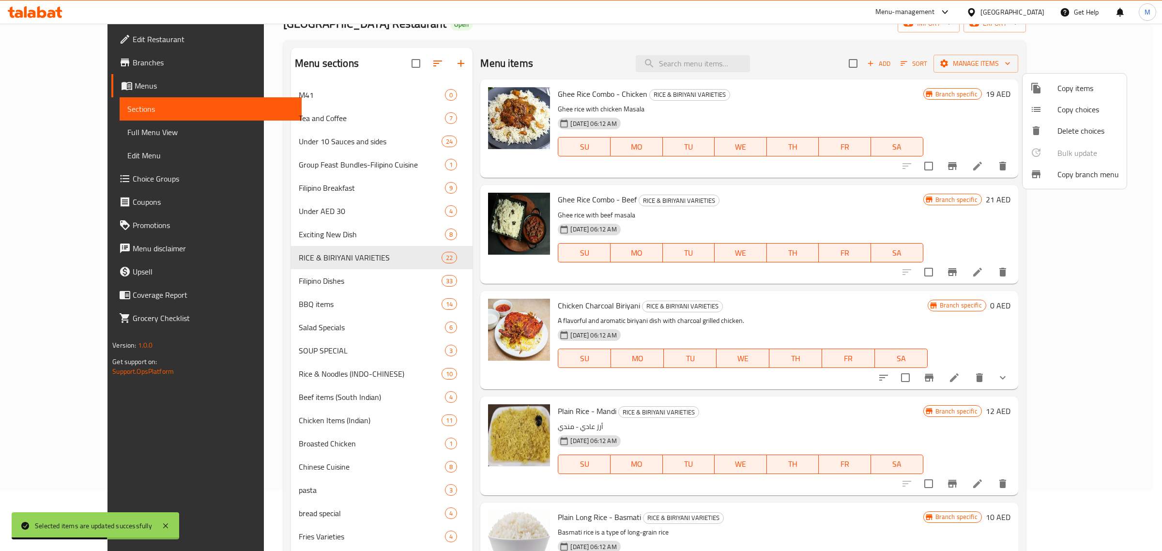
click at [247, 277] on div at bounding box center [581, 275] width 1162 height 551
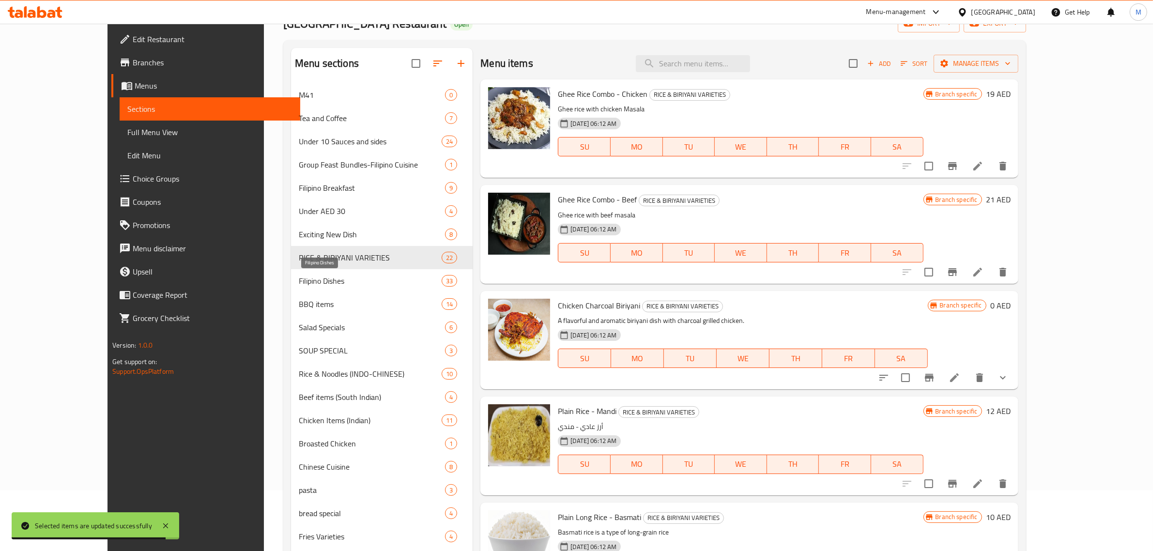
click at [315, 279] on span "Filipino Dishes" at bounding box center [370, 281] width 143 height 12
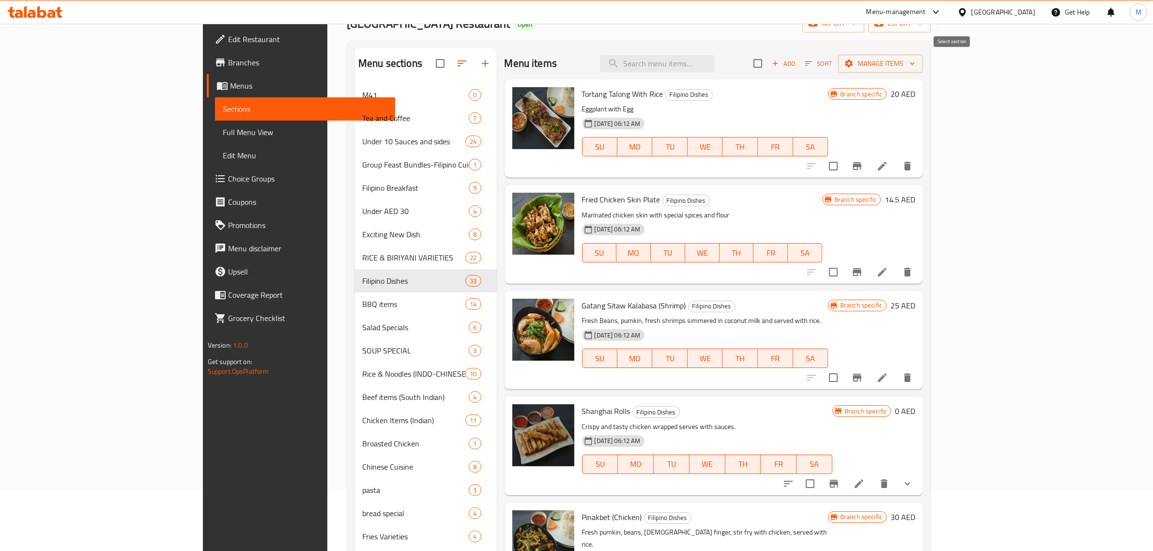
click at [768, 64] on input "checkbox" at bounding box center [758, 63] width 20 height 20
click at [915, 62] on span "Manage items" at bounding box center [880, 64] width 69 height 12
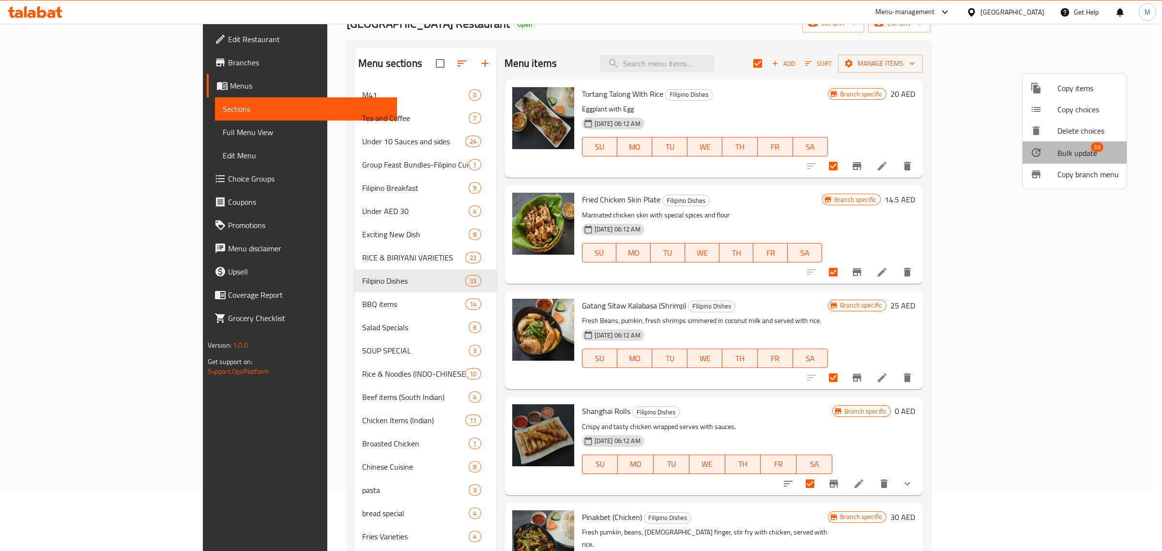
click at [1049, 149] on div at bounding box center [1044, 153] width 27 height 12
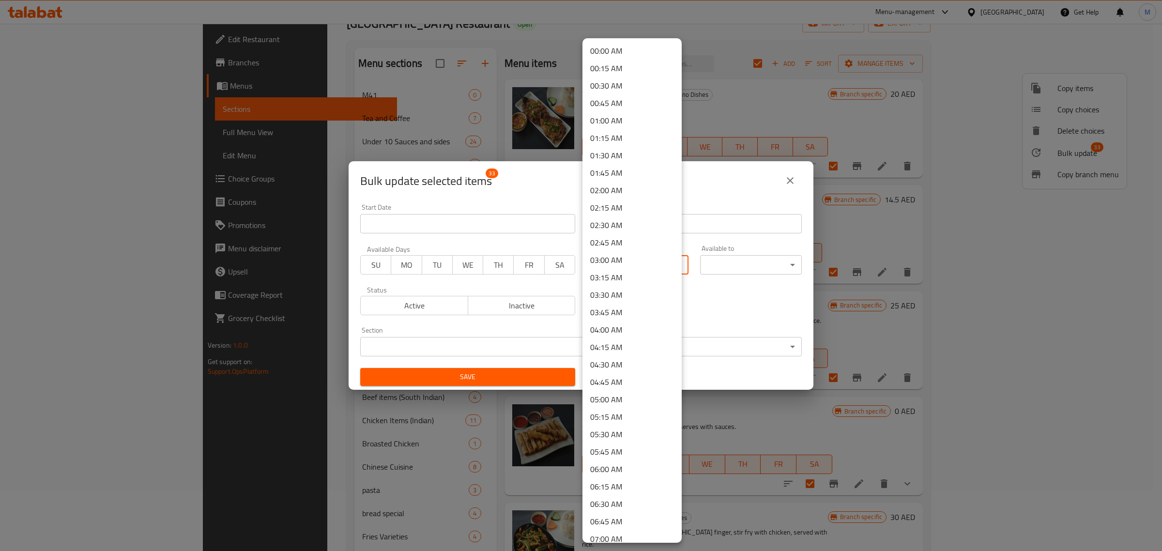
click at [639, 264] on body "​ Menu-management United Arab Emirates Get Help M Edit Restaurant Branches Menu…" at bounding box center [581, 226] width 1162 height 527
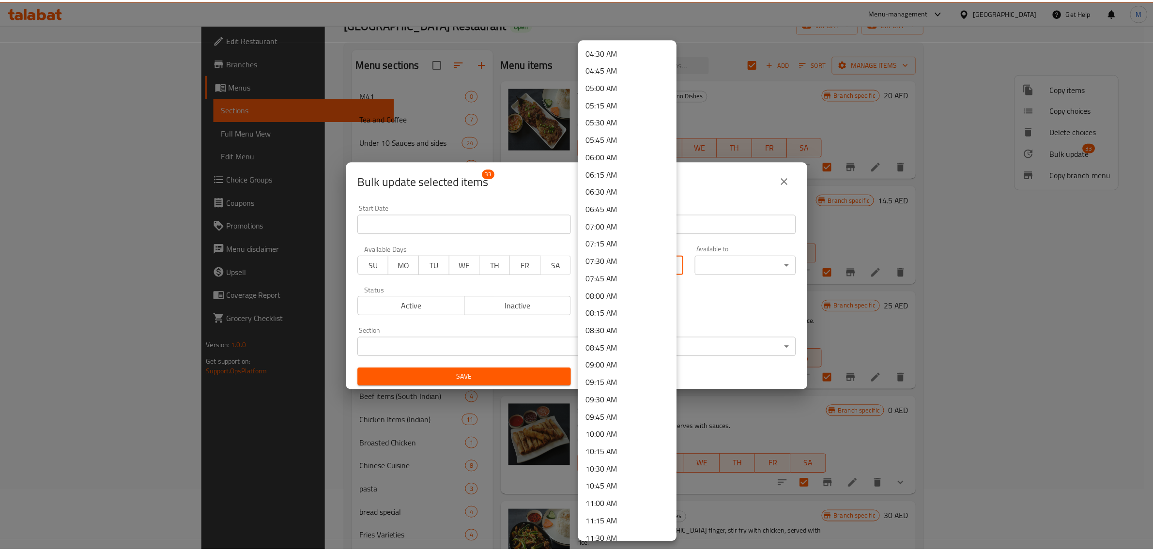
scroll to position [424, 0]
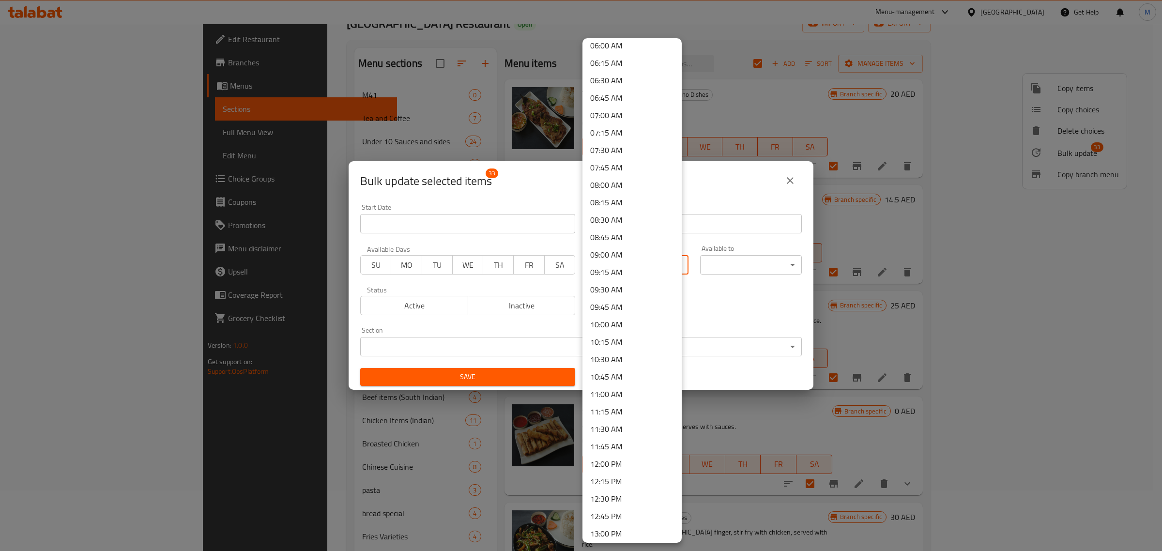
click at [614, 425] on li "11:30 AM" at bounding box center [632, 428] width 99 height 17
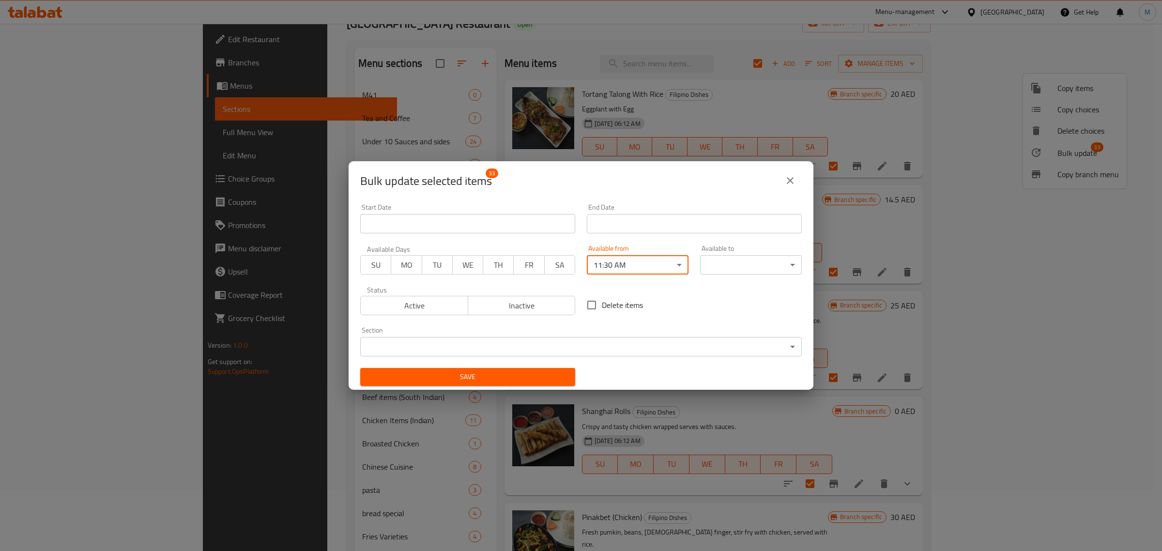
click at [712, 269] on body "​ Menu-management United Arab Emirates Get Help M Edit Restaurant Branches Menu…" at bounding box center [581, 226] width 1162 height 527
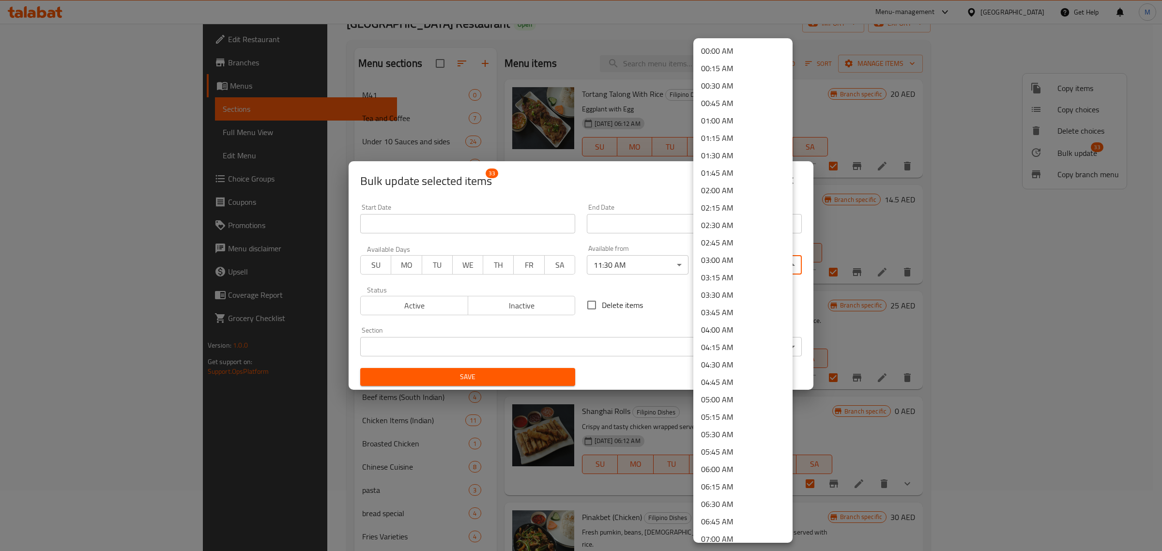
click at [733, 294] on li "03:30 AM" at bounding box center [743, 294] width 99 height 17
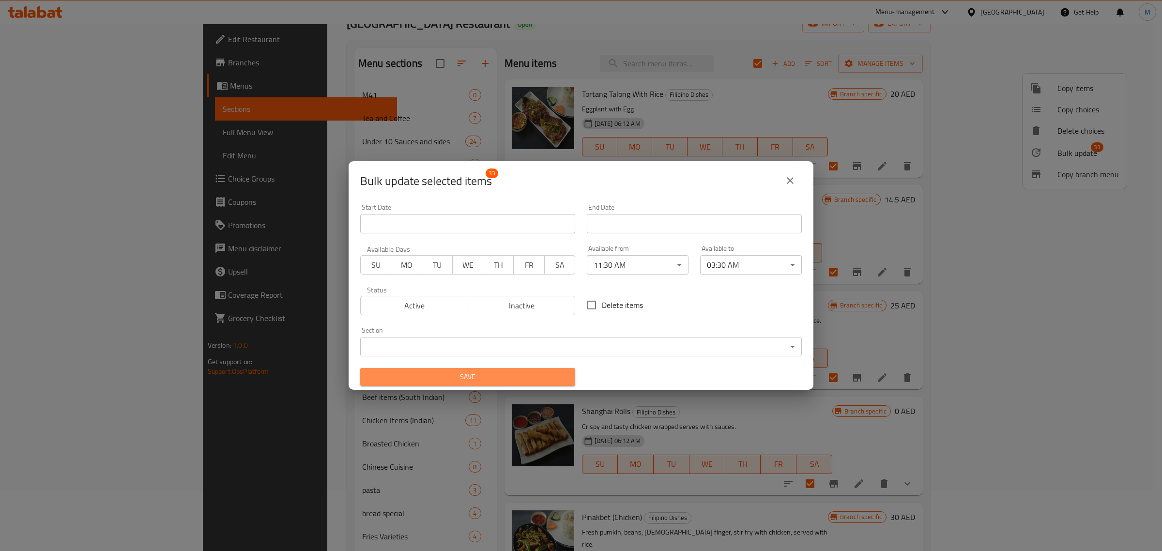
click at [474, 374] on span "Save" at bounding box center [468, 377] width 200 height 12
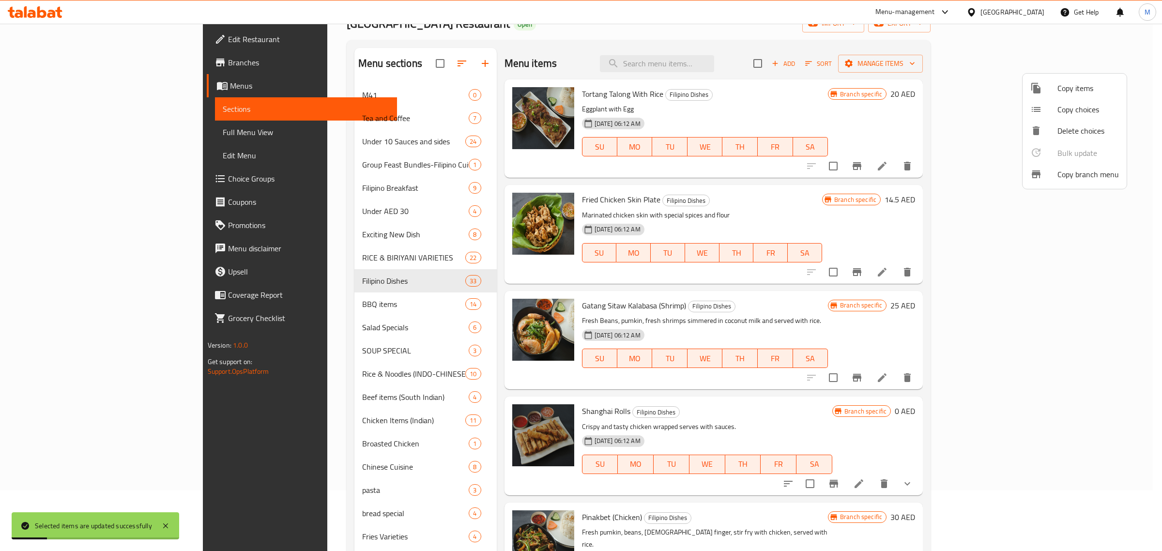
click at [275, 303] on div at bounding box center [581, 275] width 1162 height 551
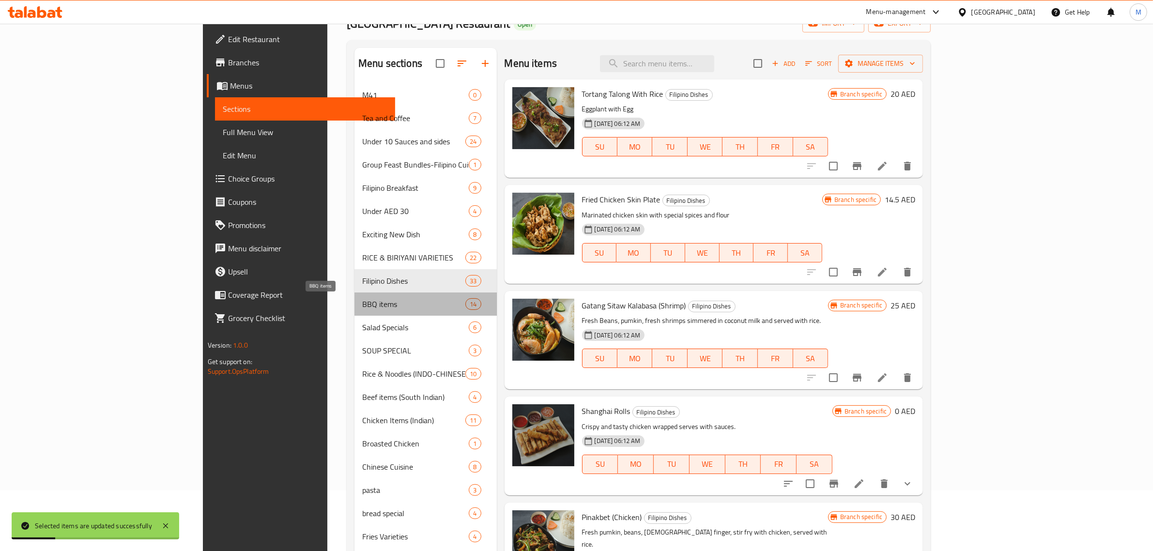
click at [362, 301] on span "BBQ items" at bounding box center [413, 304] width 103 height 12
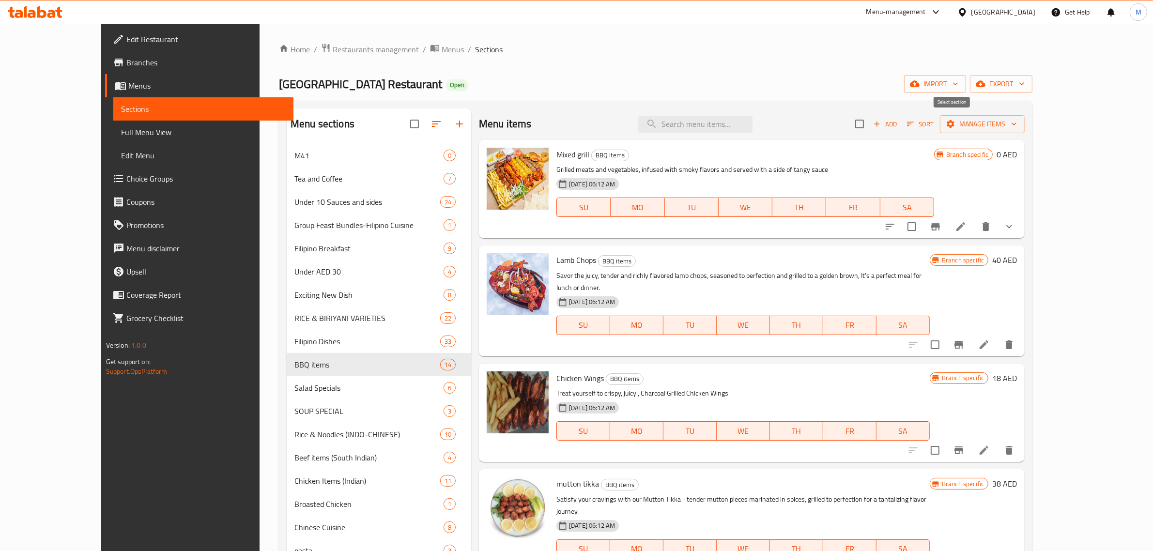
click at [870, 114] on input "checkbox" at bounding box center [859, 124] width 20 height 20
click at [1017, 119] on span "Manage items" at bounding box center [982, 124] width 69 height 12
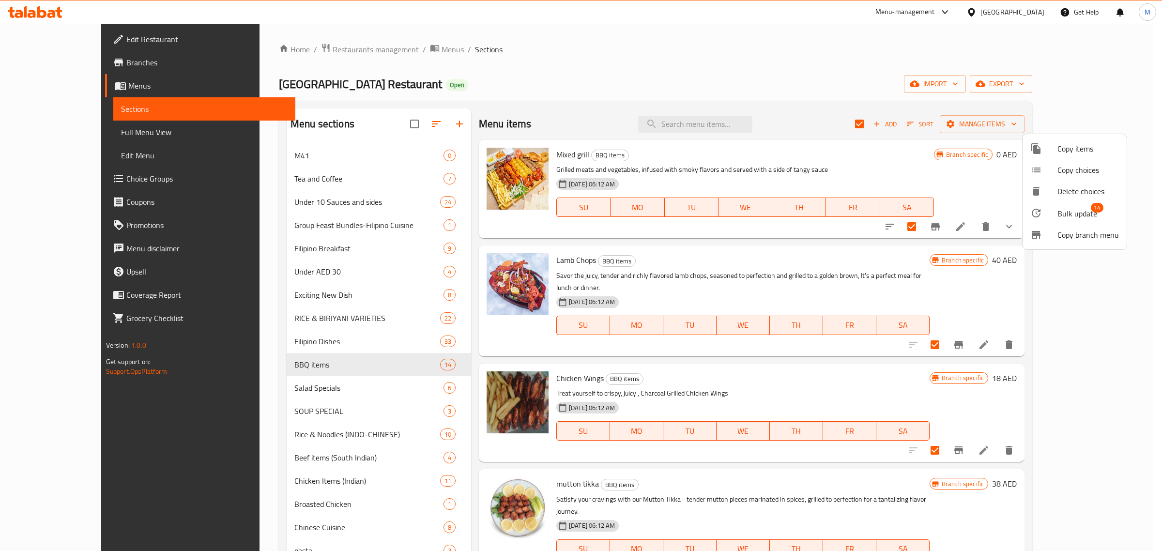
click at [1092, 207] on span "14" at bounding box center [1097, 208] width 13 height 10
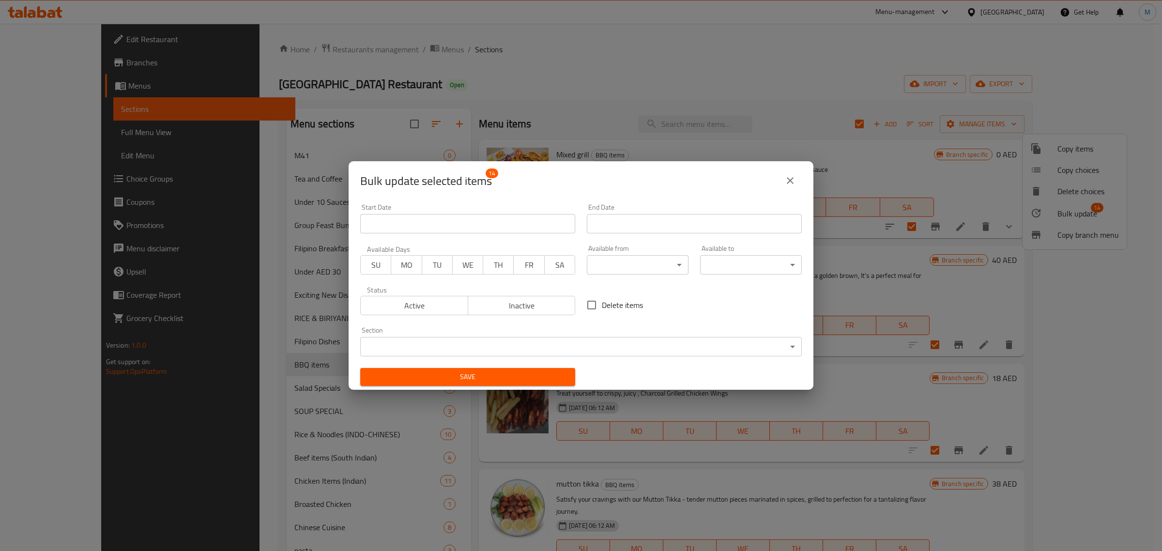
click at [654, 258] on body "​ Menu-management United Arab Emirates Get Help M Edit Restaurant Branches Menu…" at bounding box center [581, 287] width 1162 height 527
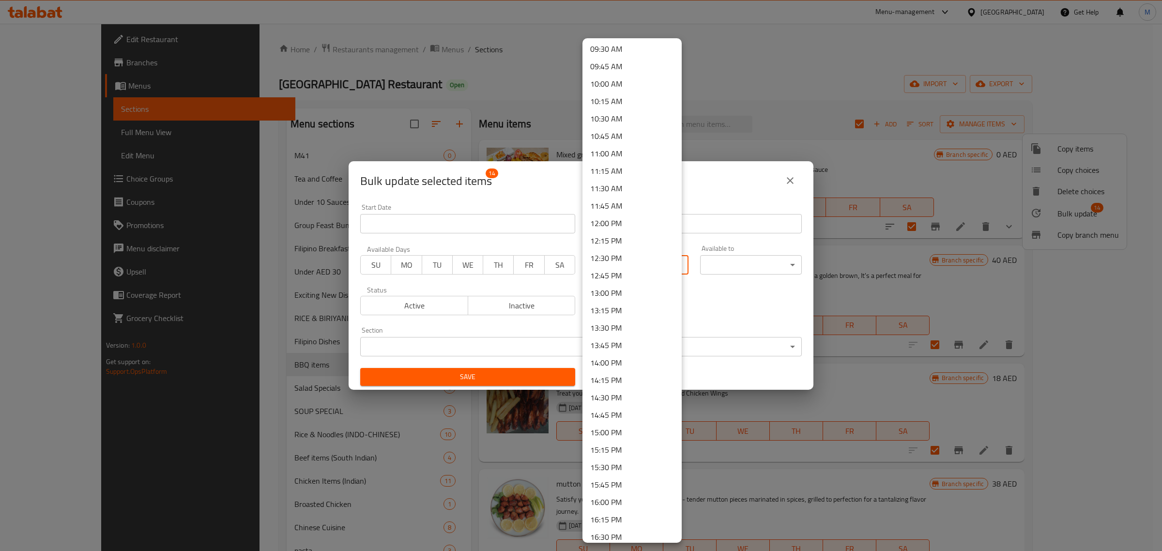
scroll to position [666, 0]
click at [633, 187] on li "11:30 AM" at bounding box center [632, 186] width 99 height 17
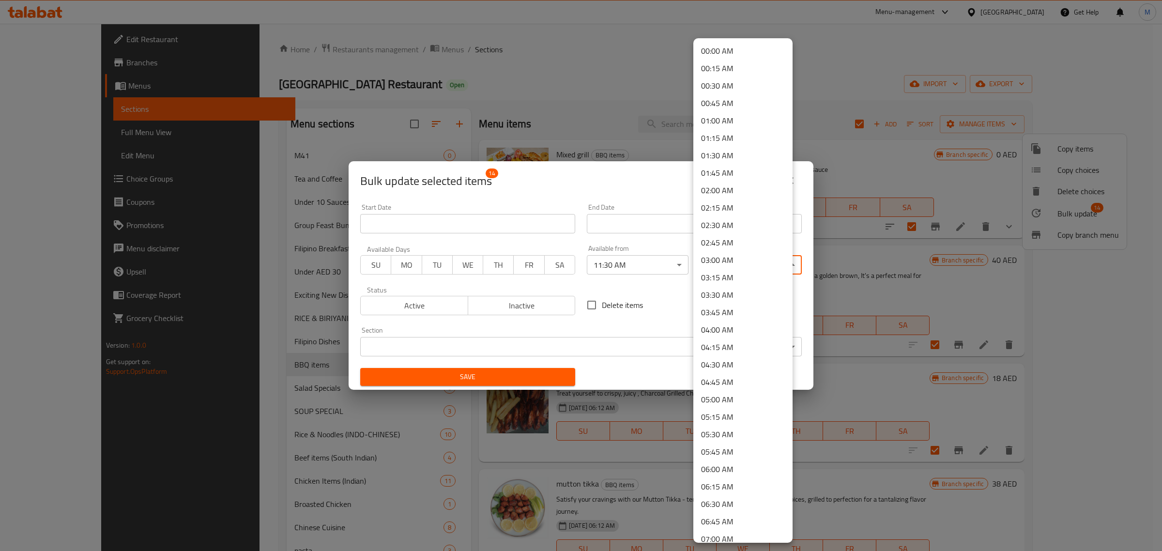
click at [737, 262] on body "​ Menu-management United Arab Emirates Get Help M Edit Restaurant Branches Menu…" at bounding box center [581, 287] width 1162 height 527
click at [750, 299] on li "03:30 AM" at bounding box center [743, 294] width 99 height 17
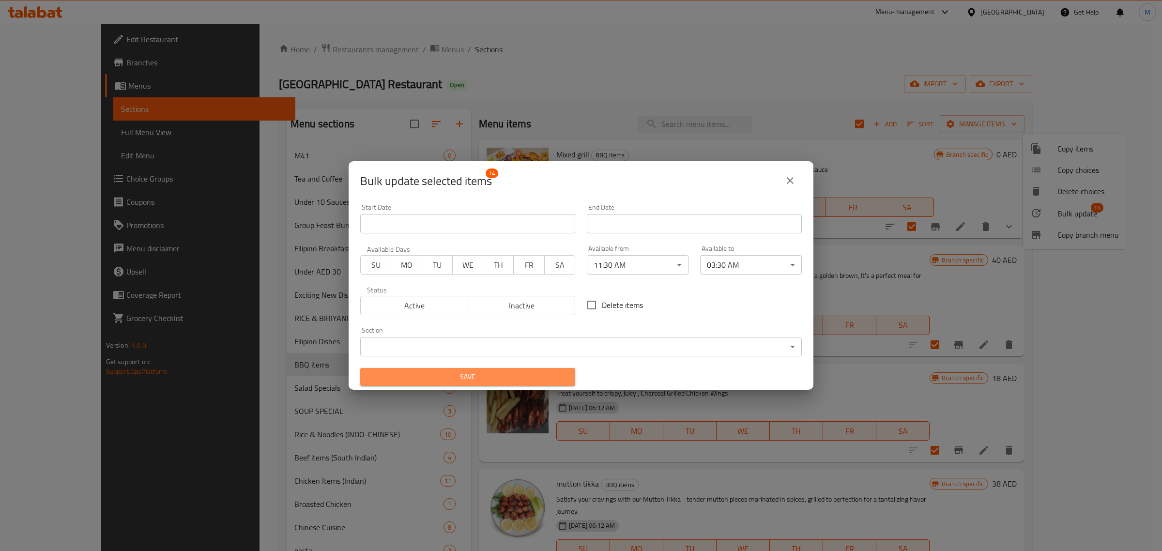
click at [519, 376] on span "Save" at bounding box center [468, 377] width 200 height 12
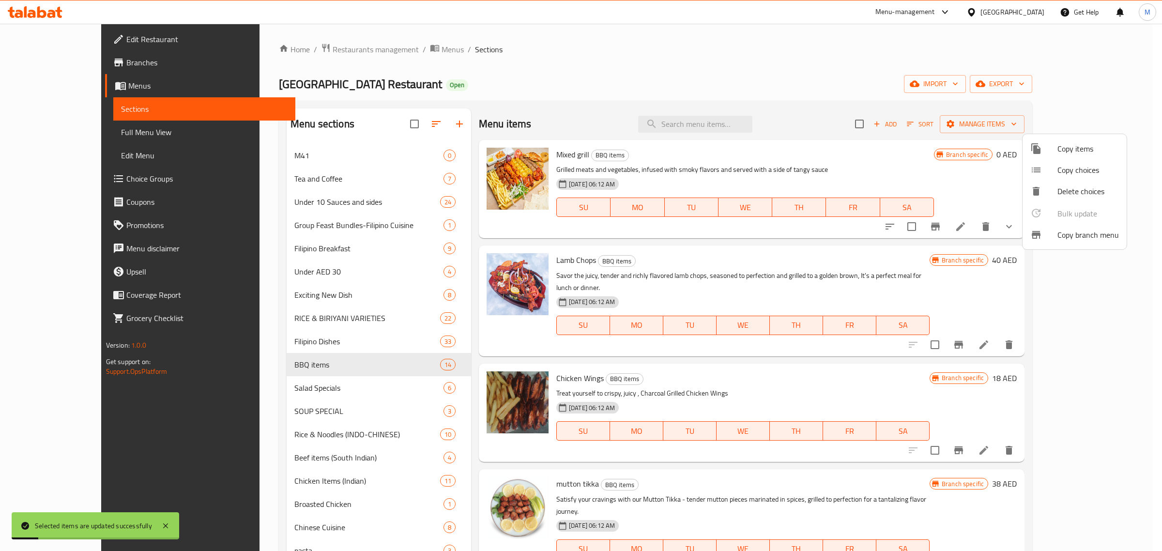
click at [277, 383] on div at bounding box center [581, 275] width 1162 height 551
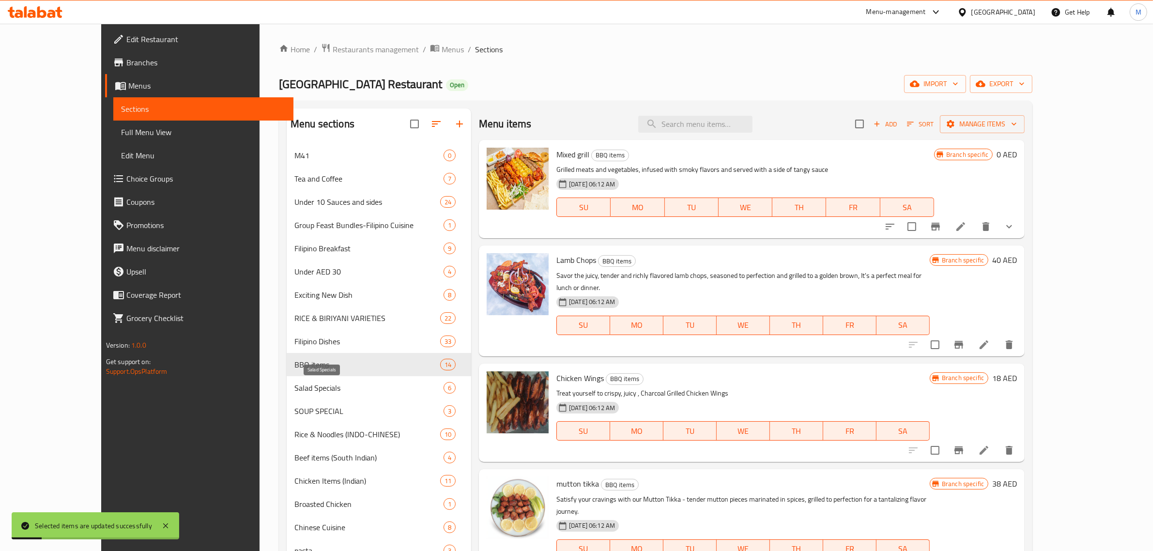
click at [294, 386] on span "Salad Specials" at bounding box center [368, 388] width 149 height 12
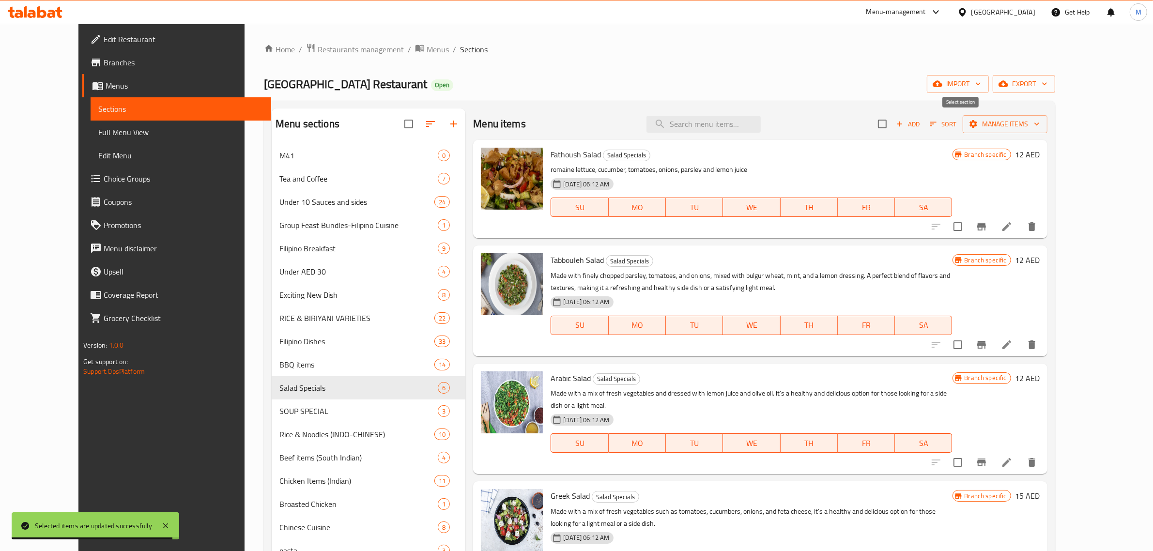
click at [893, 127] on input "checkbox" at bounding box center [882, 124] width 20 height 20
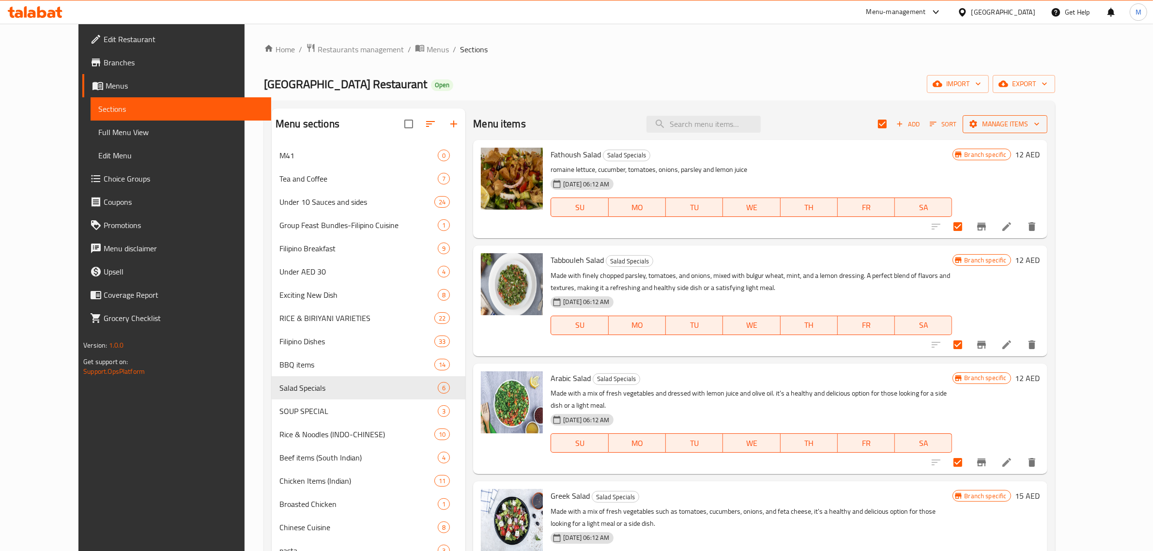
click at [1042, 128] on icon "button" at bounding box center [1037, 124] width 10 height 10
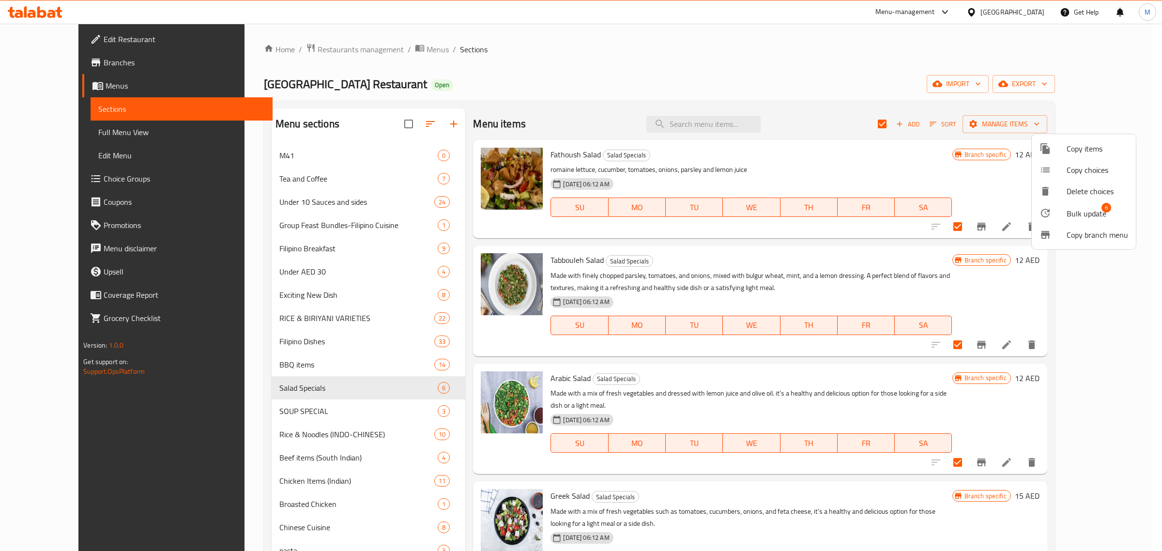
click at [1059, 216] on div at bounding box center [1053, 213] width 27 height 12
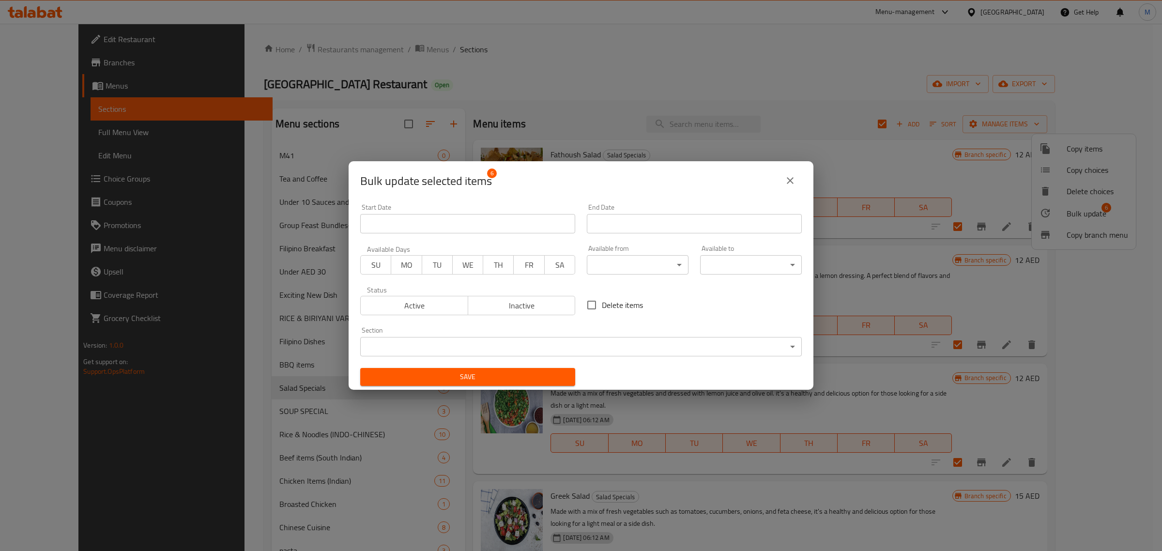
click at [628, 270] on body "​ Menu-management United Arab Emirates Get Help M Edit Restaurant Branches Menu…" at bounding box center [581, 287] width 1162 height 527
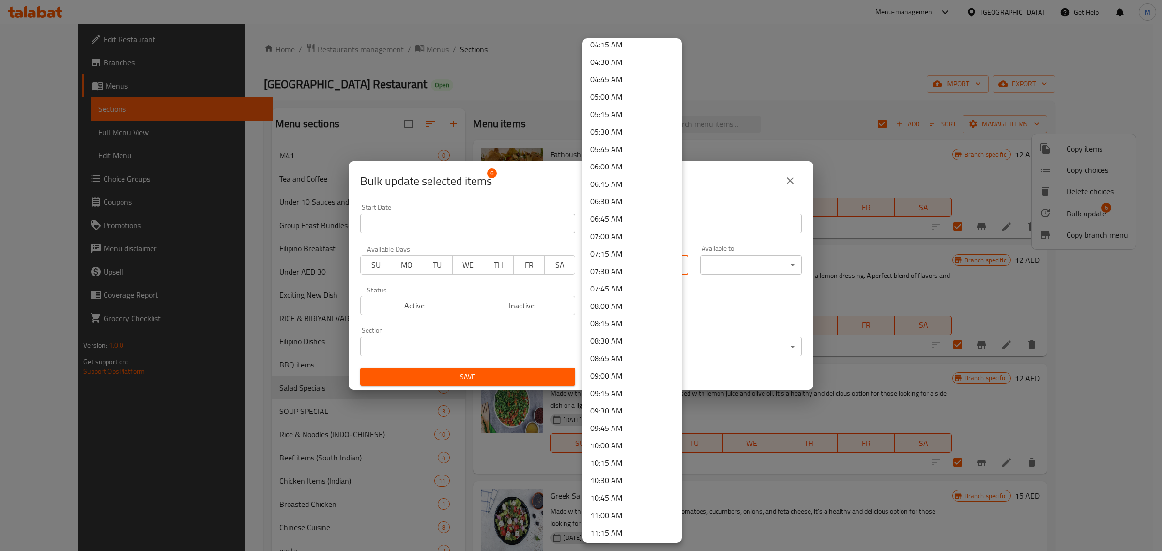
scroll to position [484, 0]
click at [616, 364] on li "11:30 AM" at bounding box center [632, 368] width 99 height 17
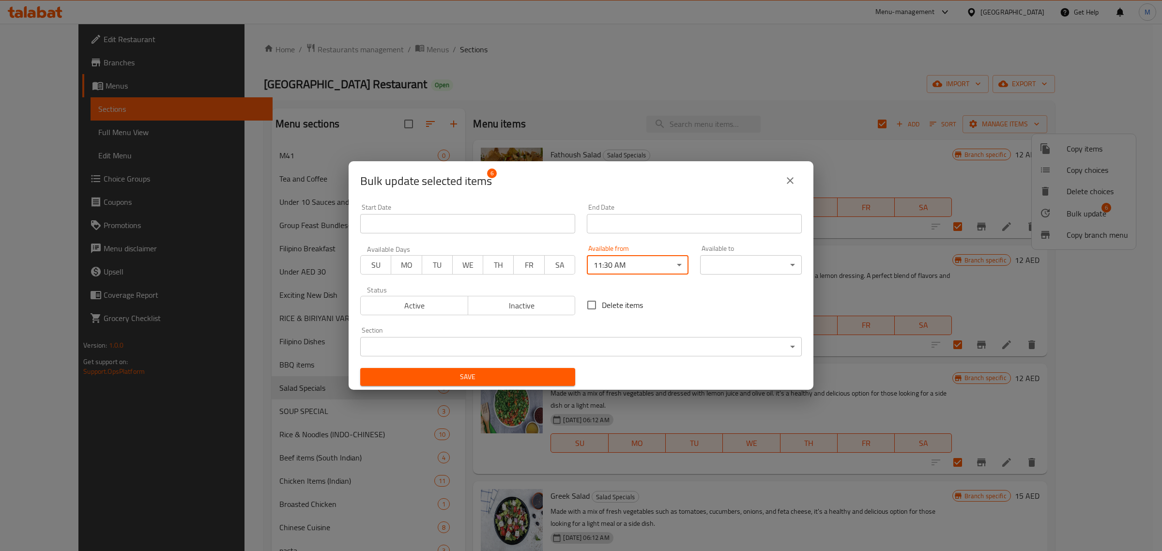
click at [734, 271] on body "​ Menu-management United Arab Emirates Get Help M Edit Restaurant Branches Menu…" at bounding box center [581, 287] width 1162 height 527
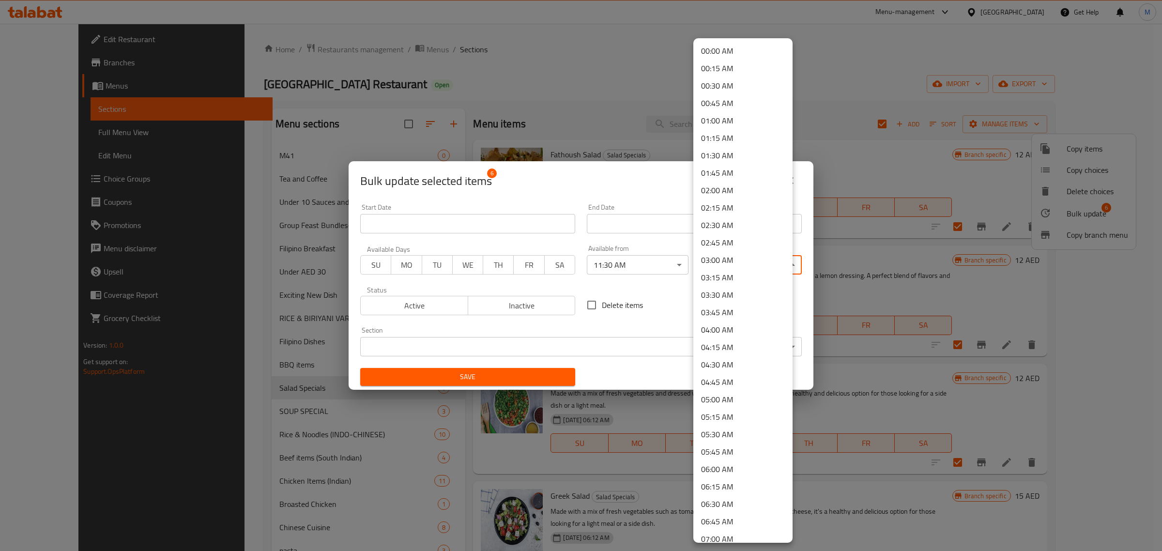
click at [734, 296] on li "03:30 AM" at bounding box center [743, 294] width 99 height 17
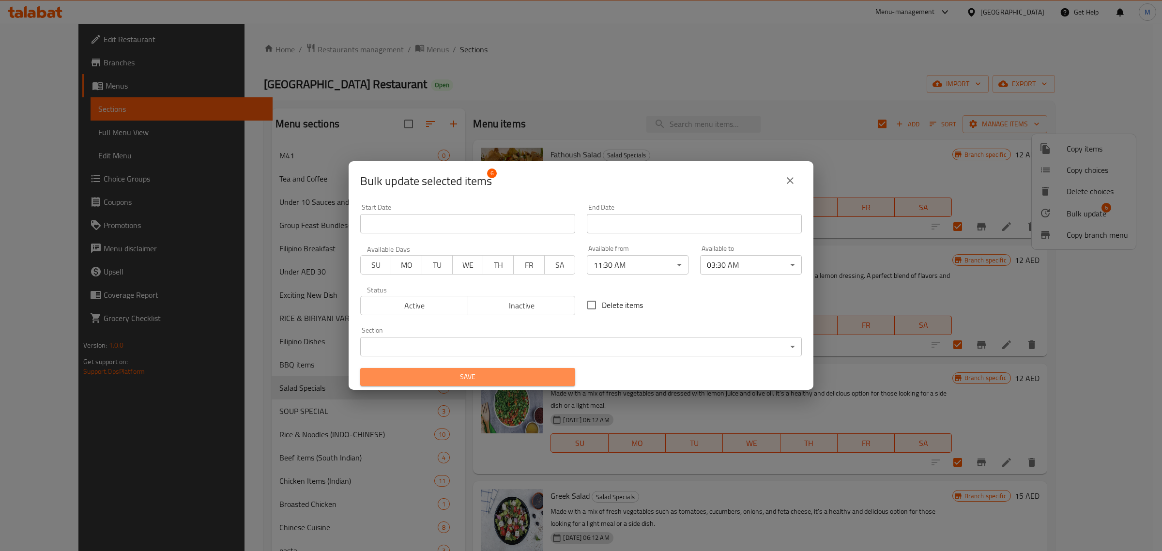
click at [493, 371] on span "Save" at bounding box center [468, 377] width 200 height 12
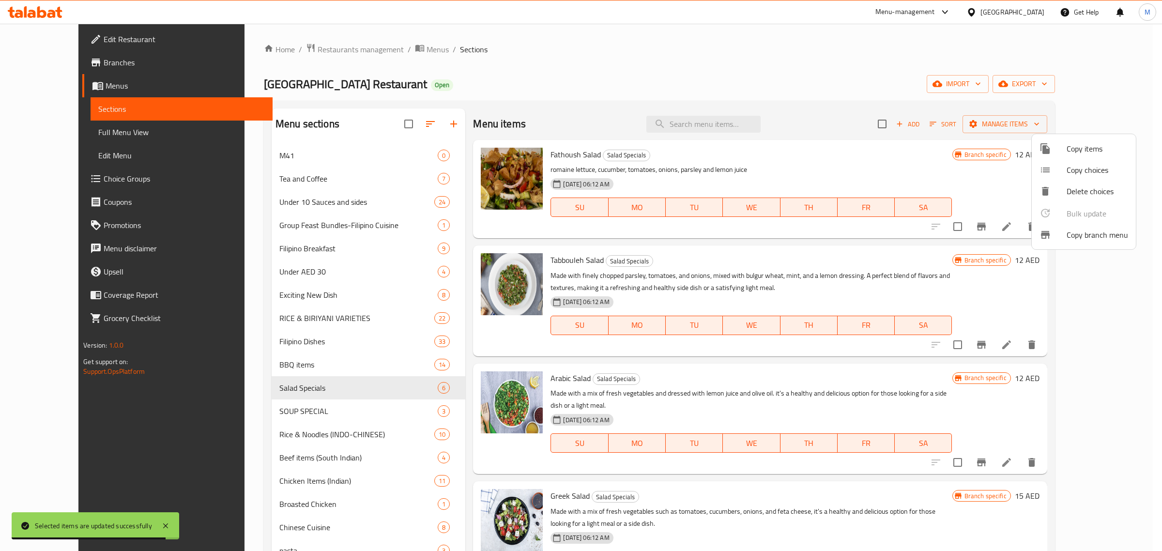
click at [269, 413] on div at bounding box center [581, 275] width 1162 height 551
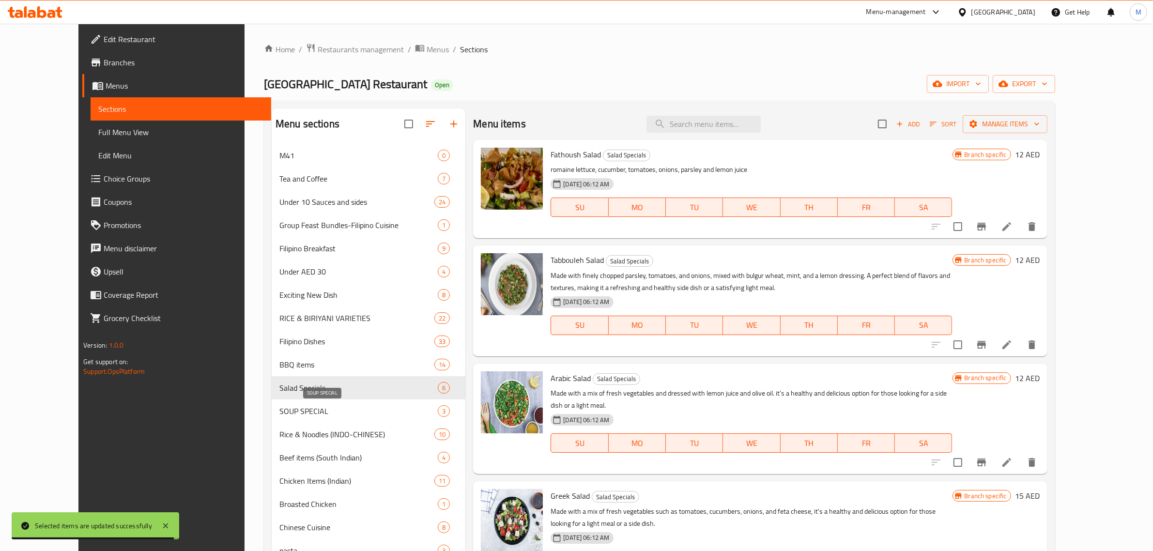
click at [279, 408] on span "SOUP SPECIAL" at bounding box center [358, 411] width 158 height 12
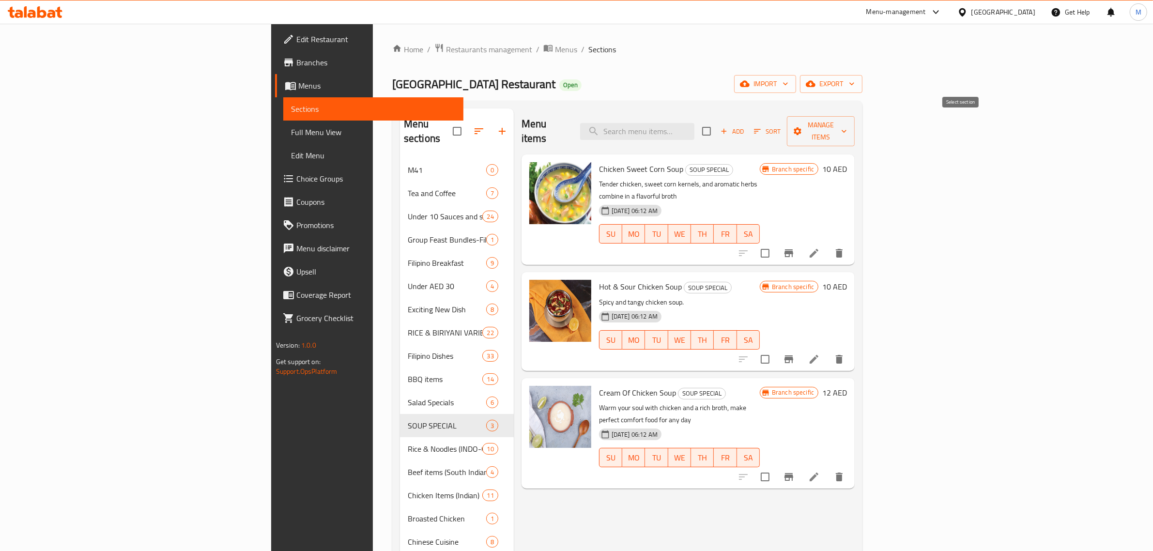
click at [717, 129] on input "checkbox" at bounding box center [706, 131] width 20 height 20
click at [847, 130] on span "Manage items" at bounding box center [821, 131] width 52 height 24
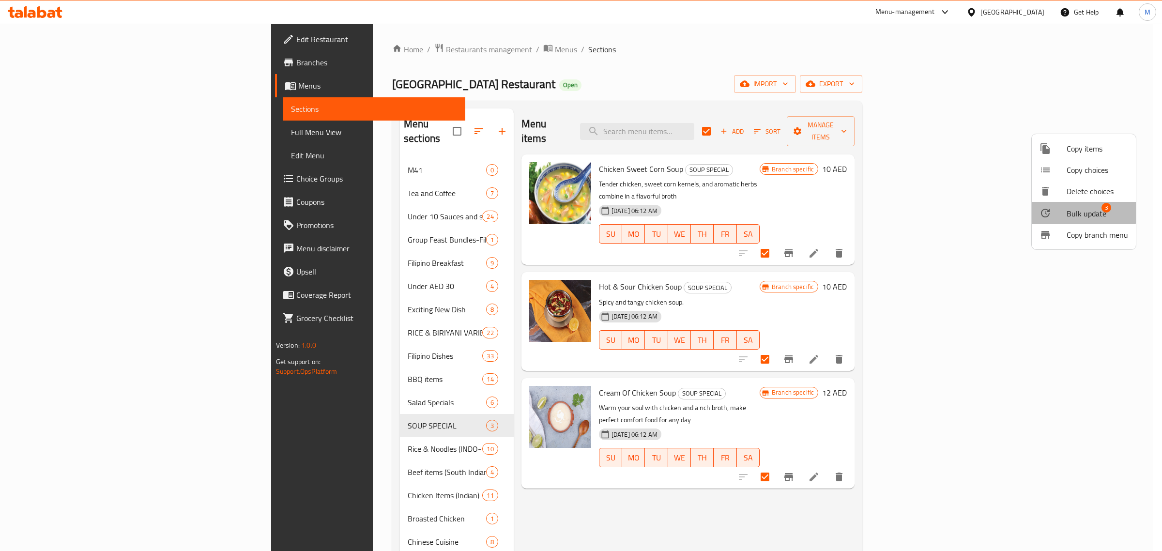
click at [1064, 206] on li "Bulk update 3" at bounding box center [1084, 213] width 104 height 22
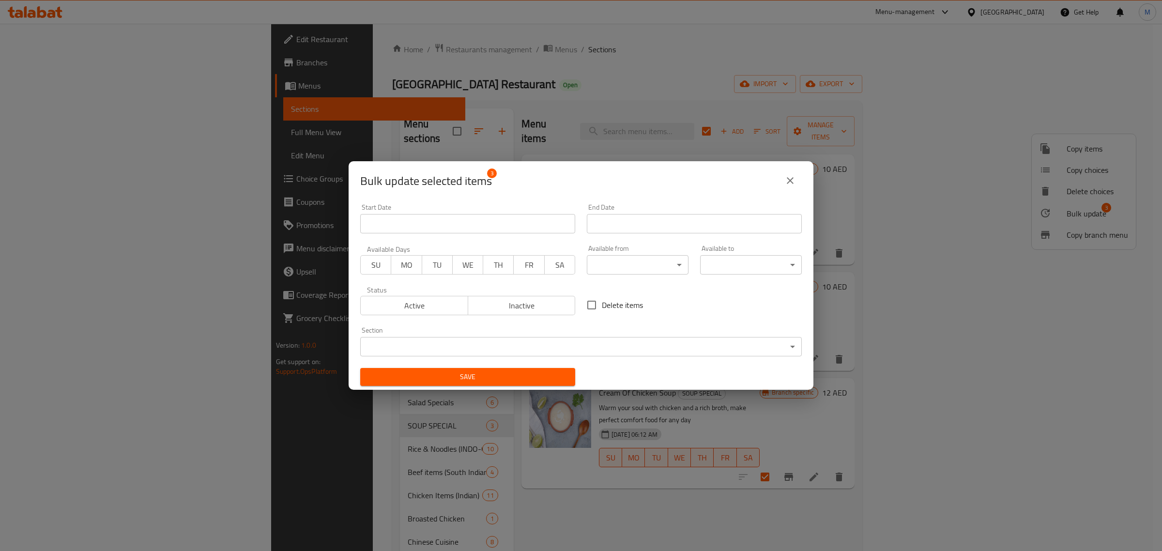
click at [643, 268] on body "​ Menu-management United Arab Emirates Get Help M Edit Restaurant Branches Menu…" at bounding box center [581, 287] width 1162 height 527
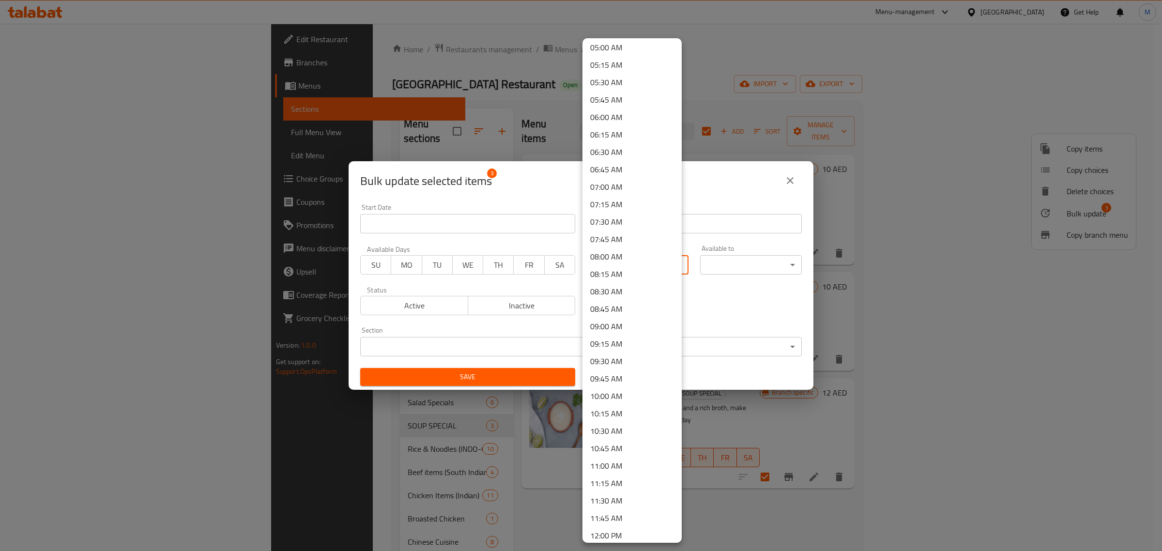
scroll to position [363, 0]
click at [616, 415] on li "10:30 AM" at bounding box center [632, 419] width 99 height 17
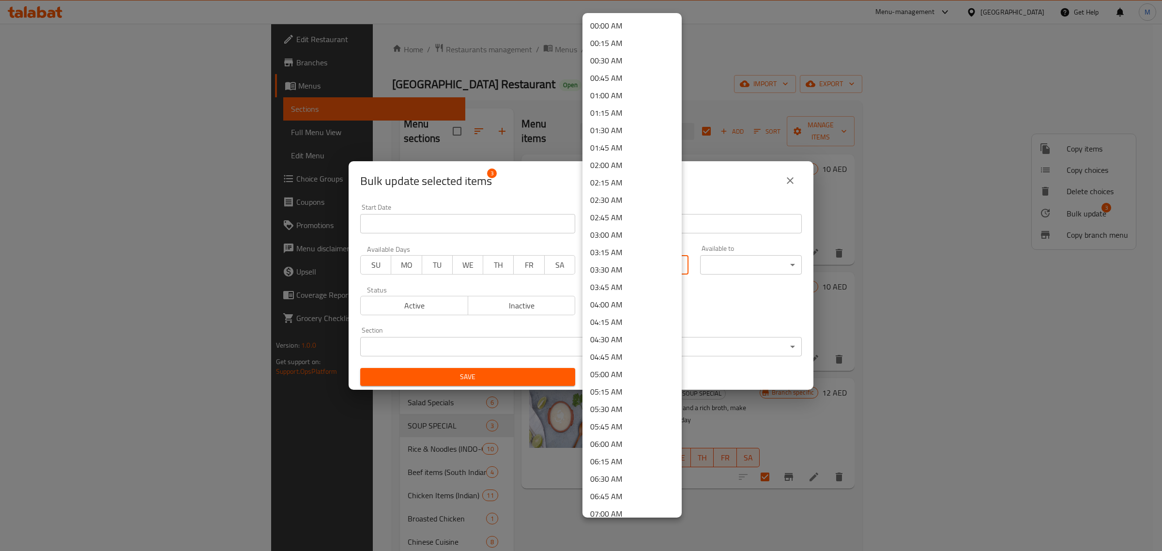
click at [643, 264] on body "​ Menu-management United Arab Emirates Get Help M Edit Restaurant Branches Menu…" at bounding box center [581, 287] width 1162 height 527
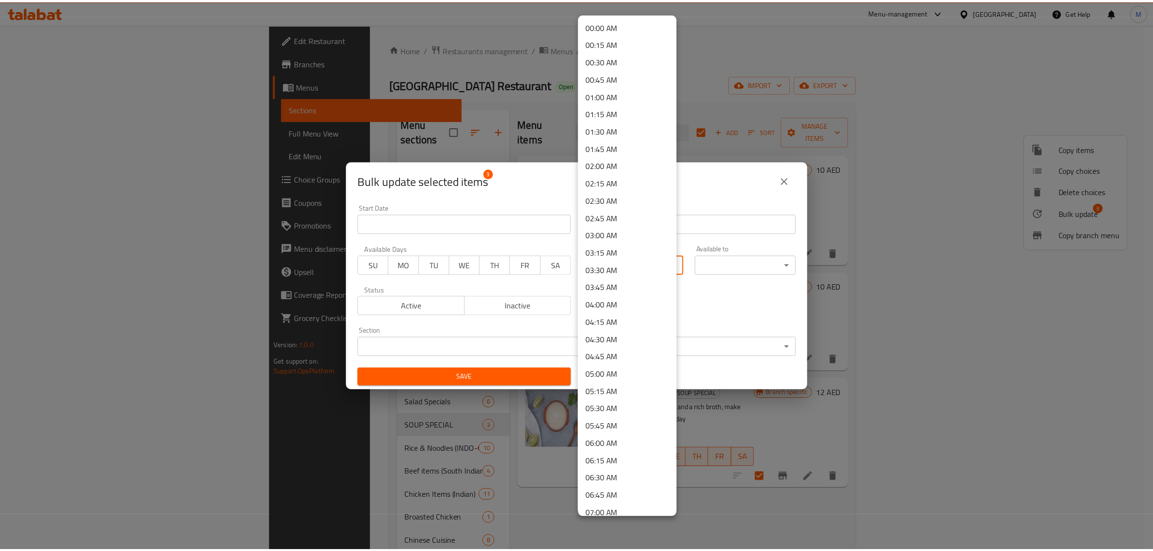
scroll to position [492, 0]
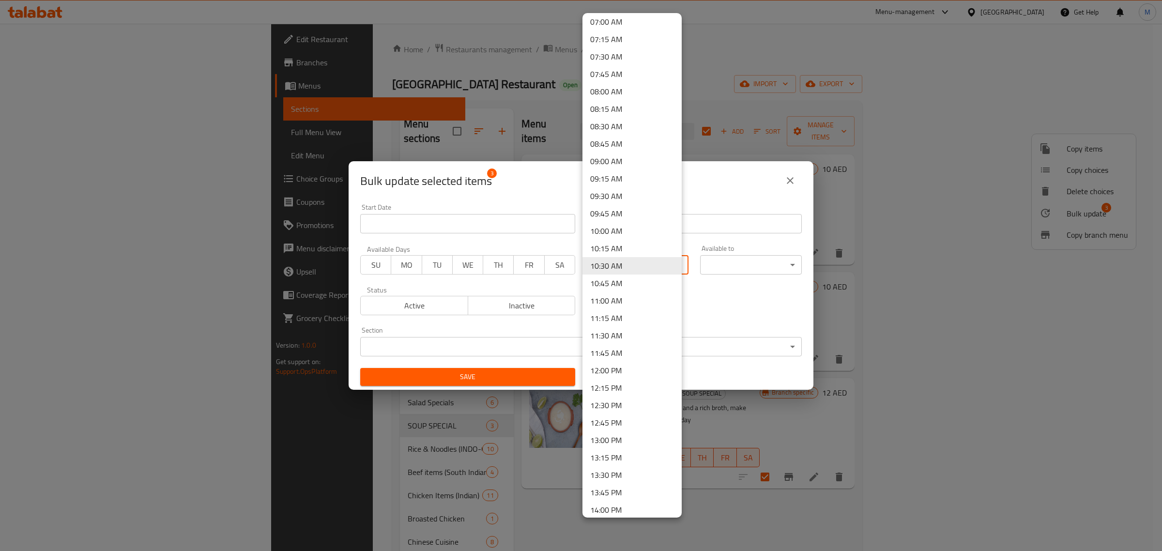
click at [609, 328] on li "11:30 AM" at bounding box center [632, 335] width 99 height 17
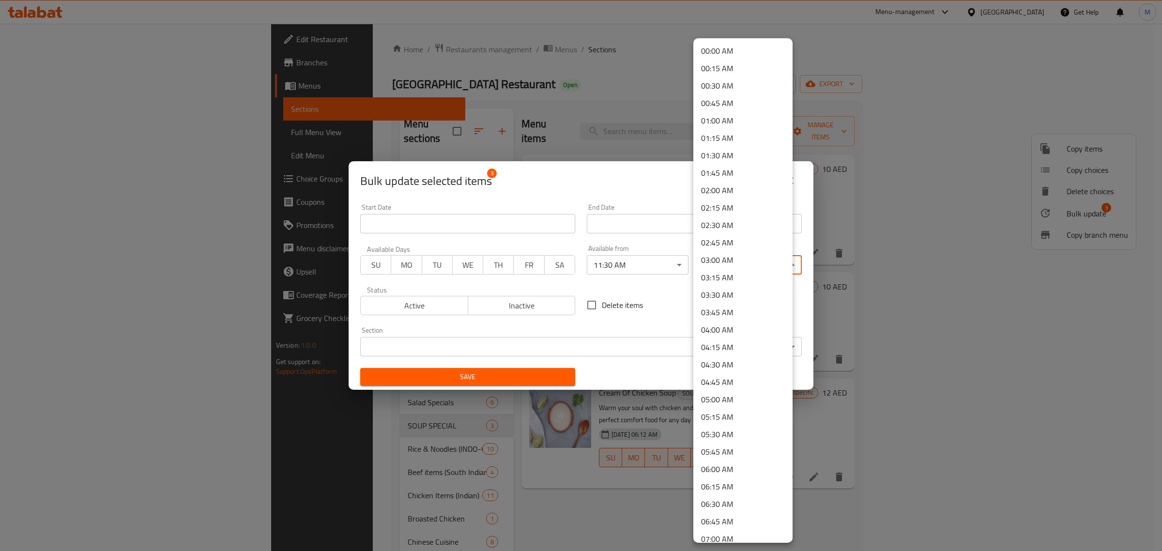
click at [723, 269] on body "​ Menu-management United Arab Emirates Get Help M Edit Restaurant Branches Menu…" at bounding box center [581, 287] width 1162 height 527
click at [737, 296] on li "03:30 AM" at bounding box center [743, 294] width 99 height 17
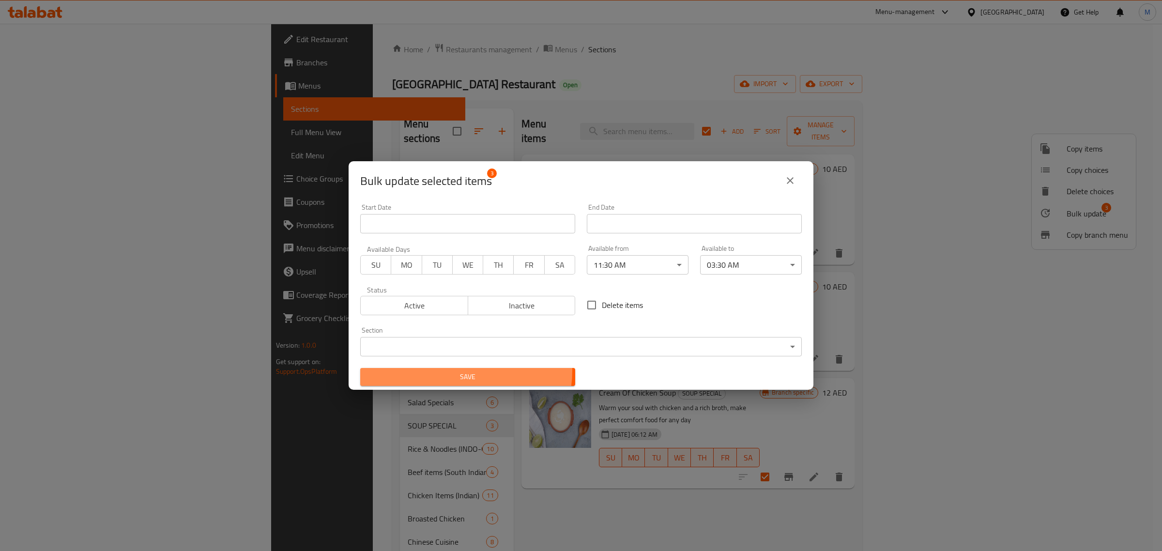
click at [462, 371] on span "Save" at bounding box center [468, 377] width 200 height 12
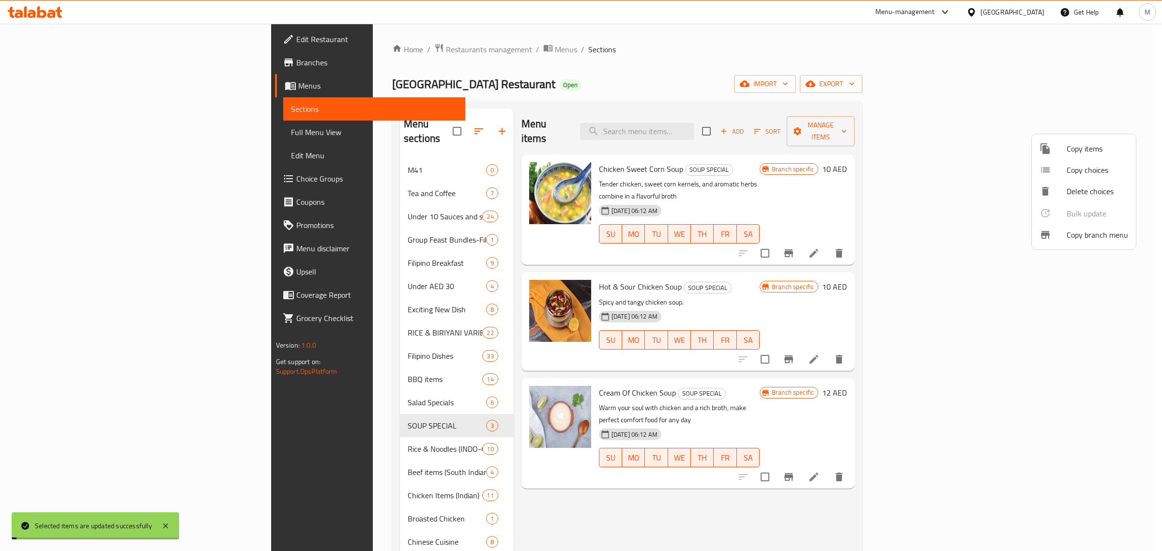
click at [258, 436] on div at bounding box center [581, 275] width 1162 height 551
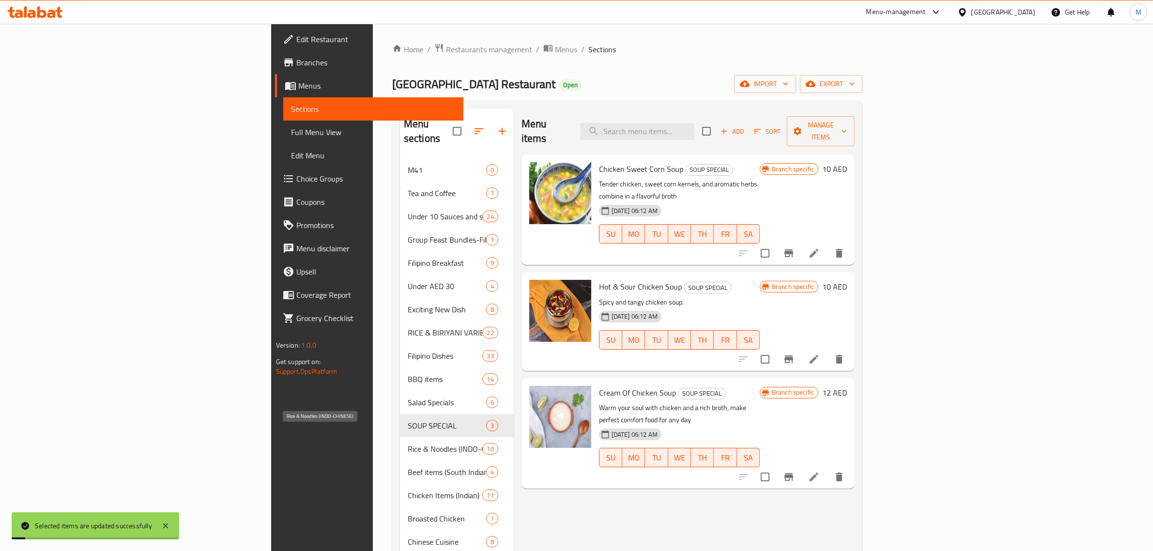
click at [408, 443] on span "Rice & Noodles (INDO-CHINESE)" at bounding box center [445, 449] width 75 height 12
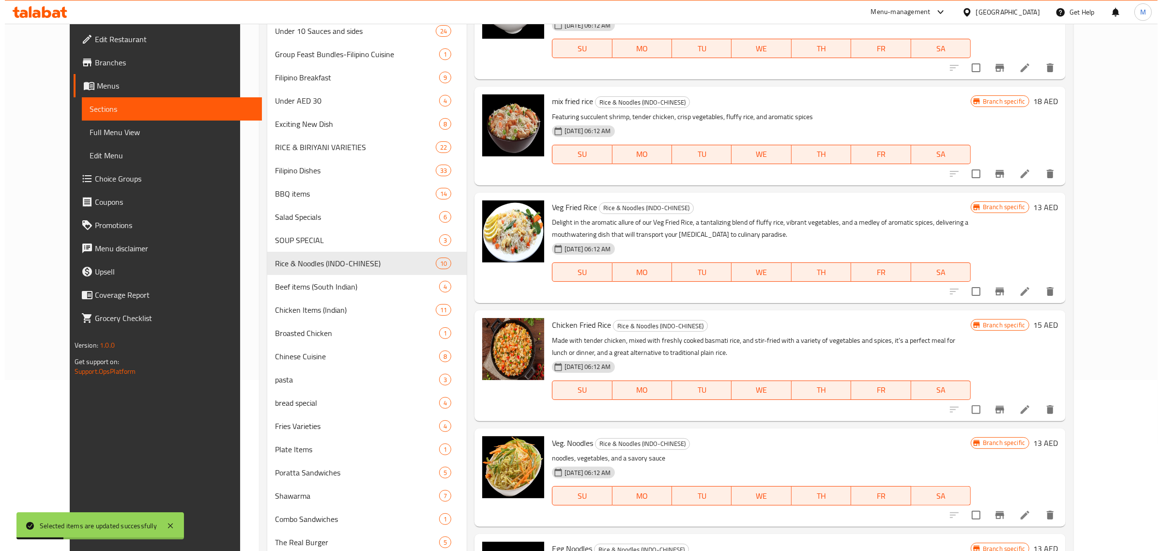
scroll to position [61, 0]
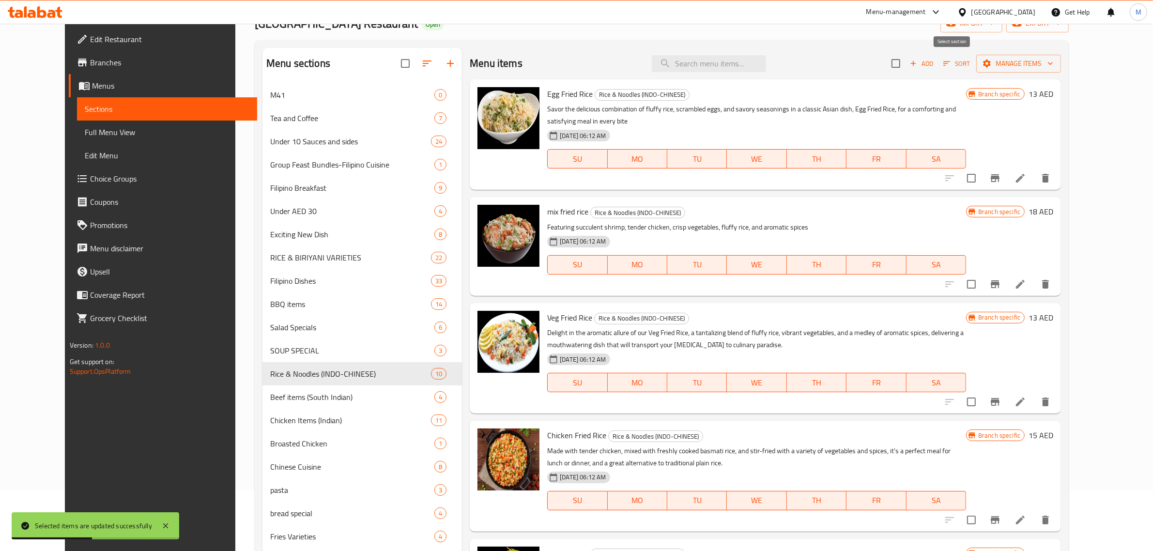
click at [906, 68] on input "checkbox" at bounding box center [896, 63] width 20 height 20
click at [1053, 68] on span "Manage items" at bounding box center [1018, 64] width 69 height 12
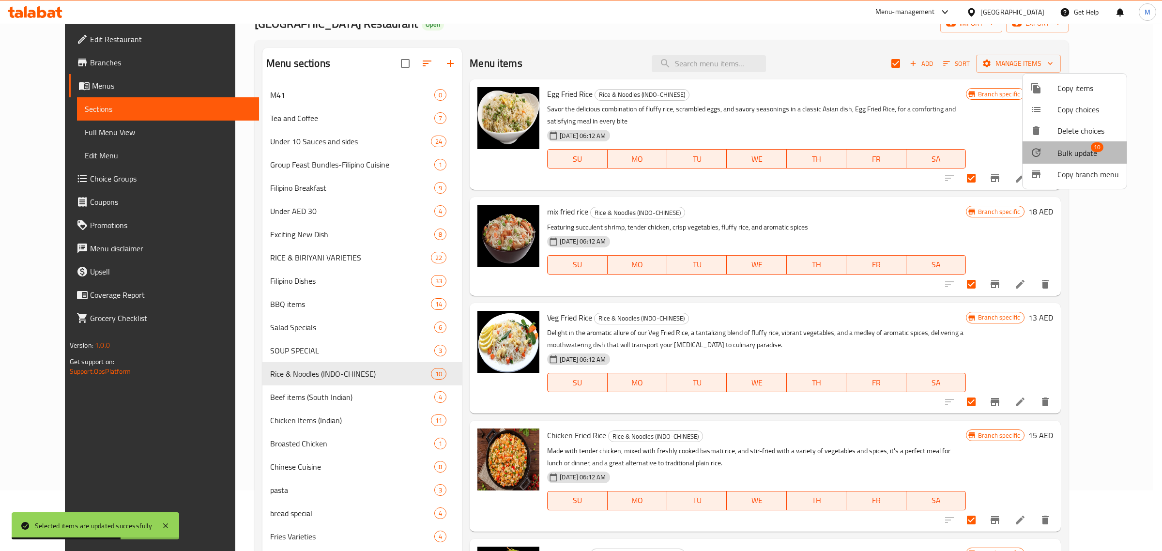
click at [1094, 143] on span "10" at bounding box center [1097, 147] width 13 height 10
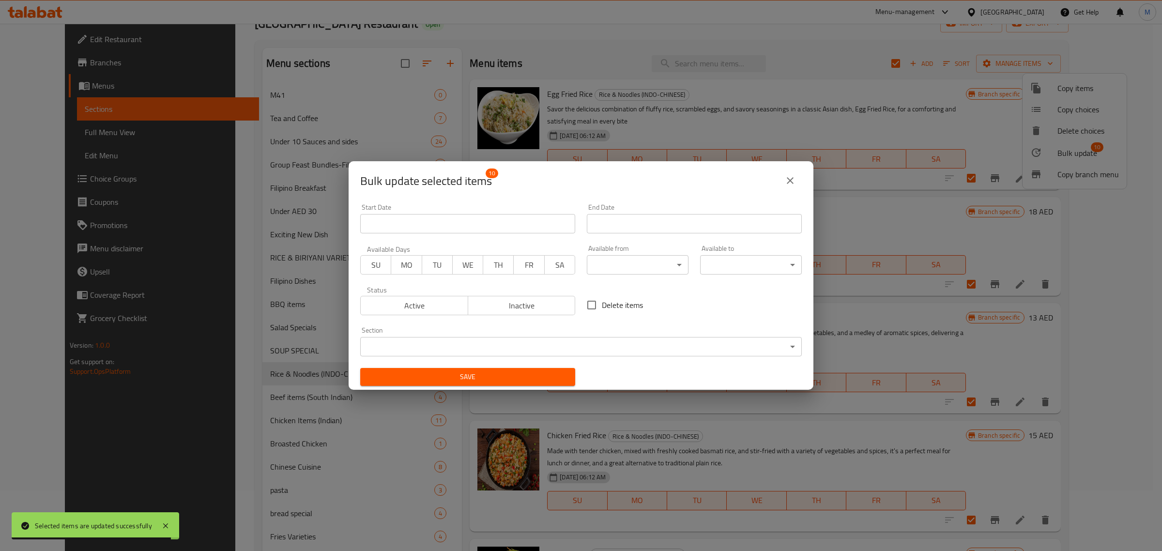
click at [626, 264] on body "Selected items are updated successfully ​ Menu-management United Arab Emirates …" at bounding box center [581, 226] width 1162 height 527
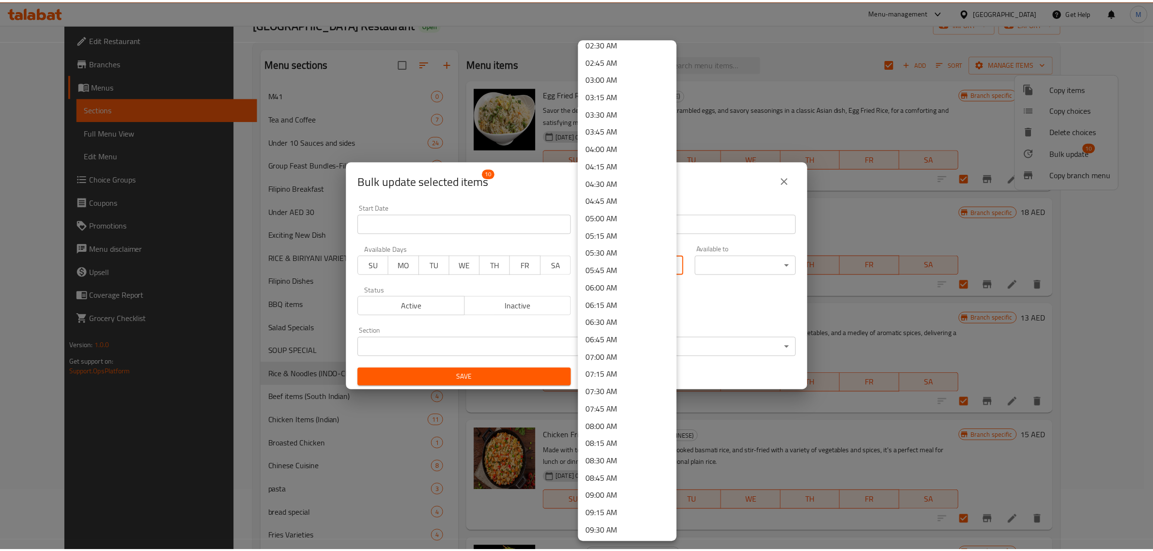
scroll to position [363, 0]
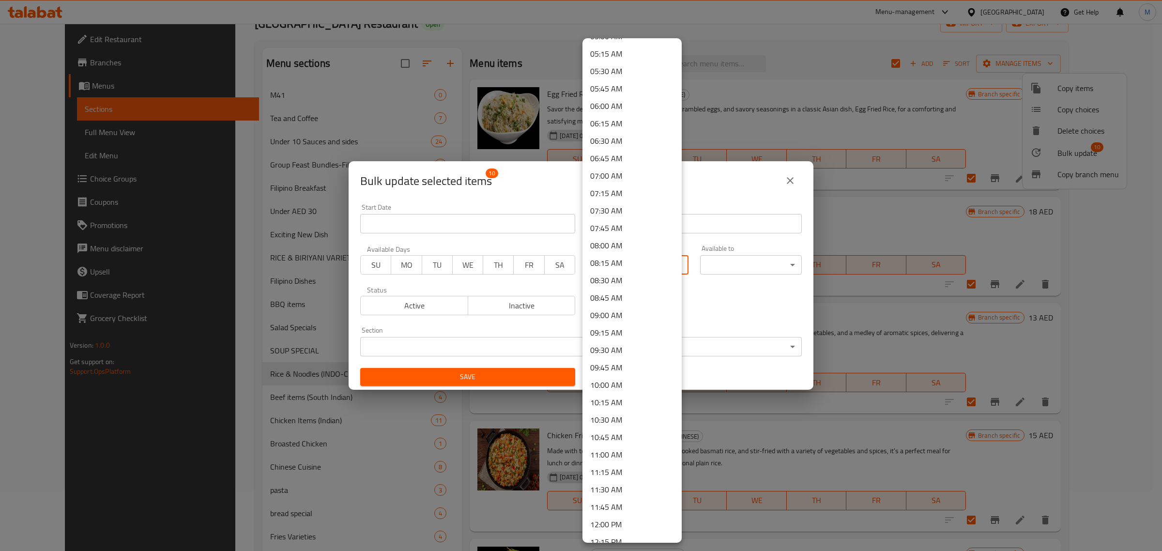
click at [622, 490] on li "11:30 AM" at bounding box center [632, 489] width 99 height 17
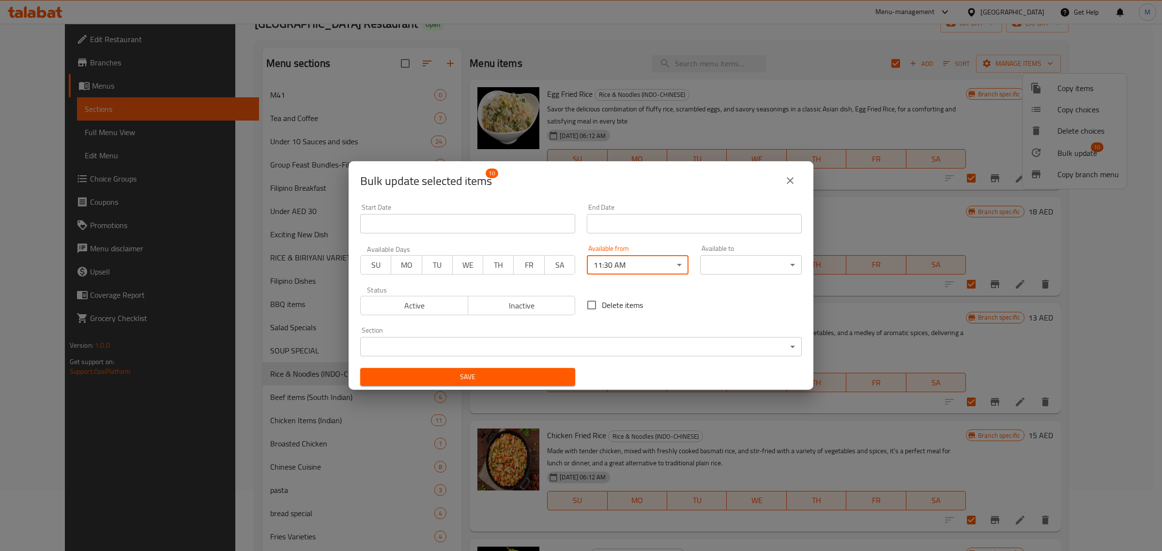
click at [723, 269] on body "​ Menu-management United Arab Emirates Get Help M Edit Restaurant Branches Menu…" at bounding box center [581, 226] width 1162 height 527
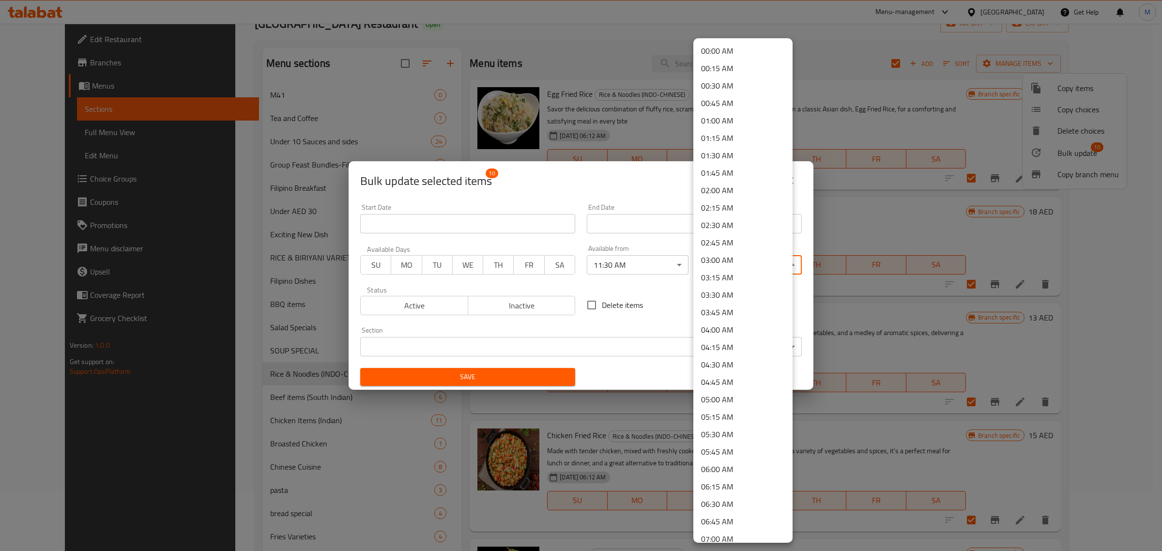
click at [731, 294] on li "03:30 AM" at bounding box center [743, 294] width 99 height 17
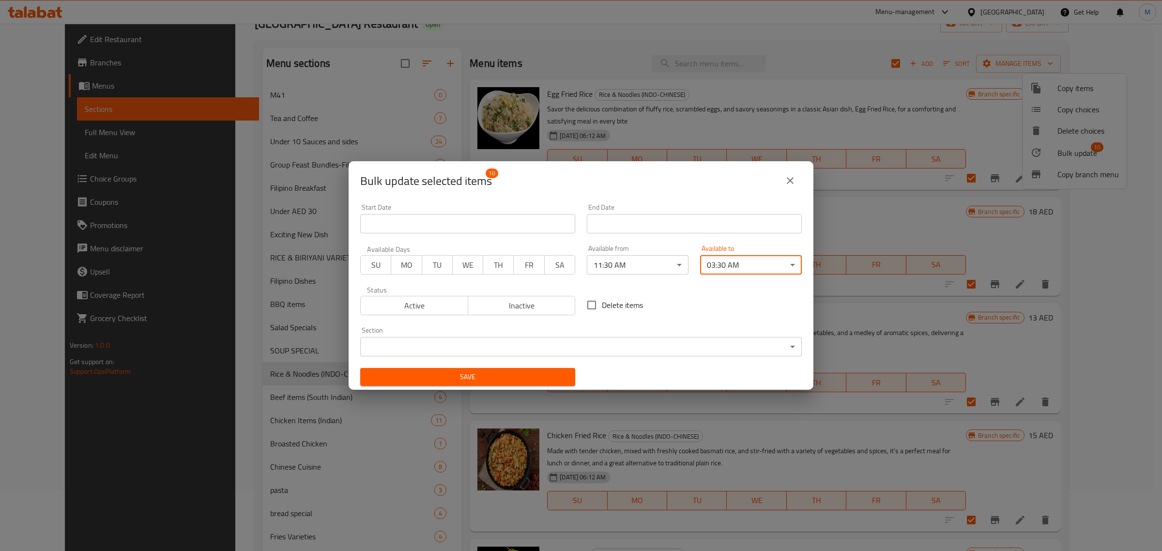
click at [478, 378] on span "Save" at bounding box center [468, 377] width 200 height 12
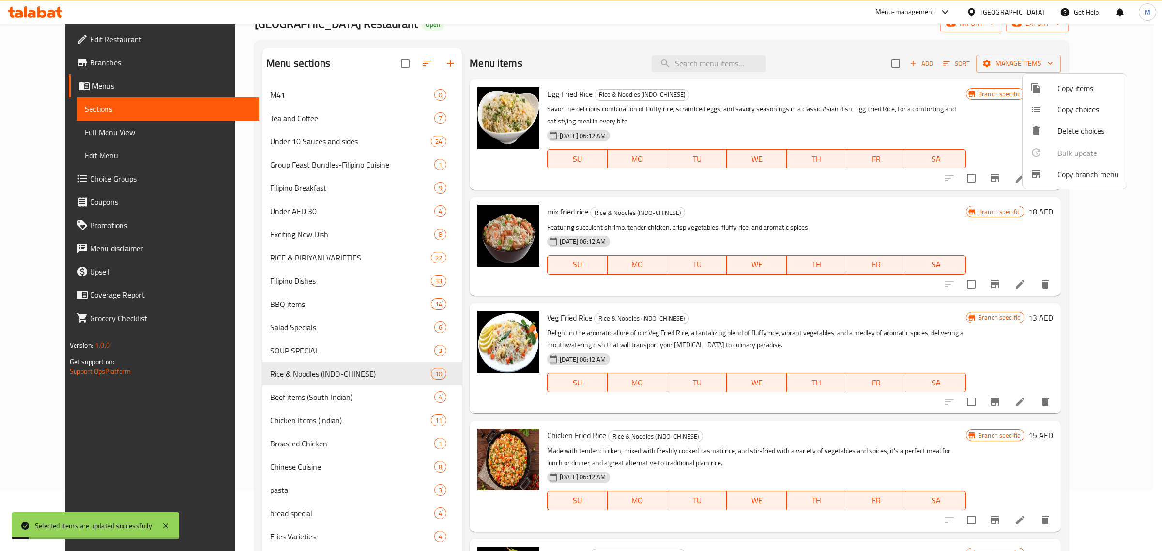
click at [292, 396] on div at bounding box center [581, 275] width 1162 height 551
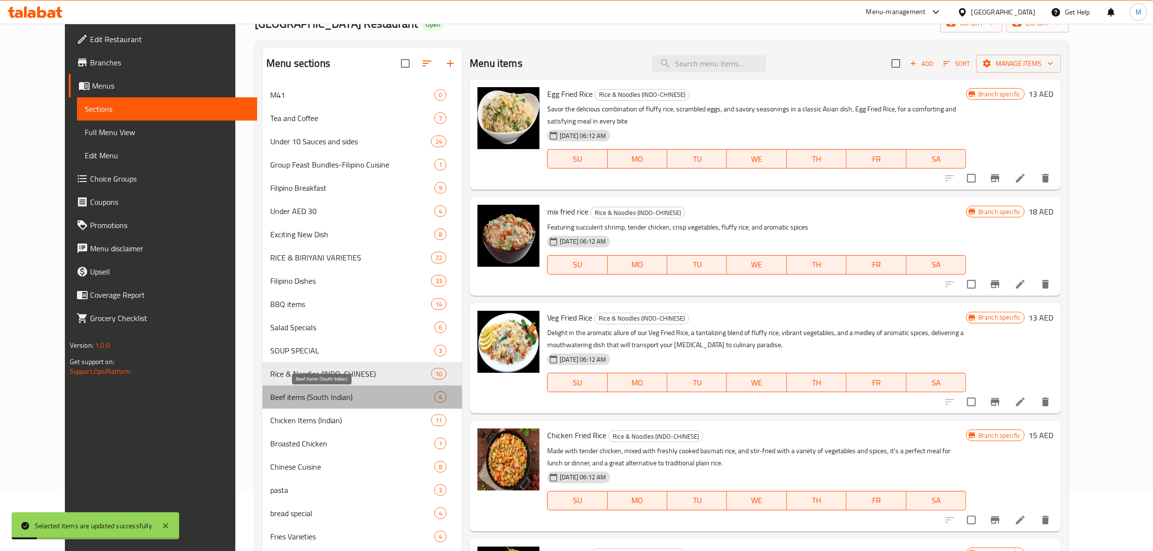
click at [280, 396] on span "Beef items (South Indian)" at bounding box center [352, 397] width 164 height 12
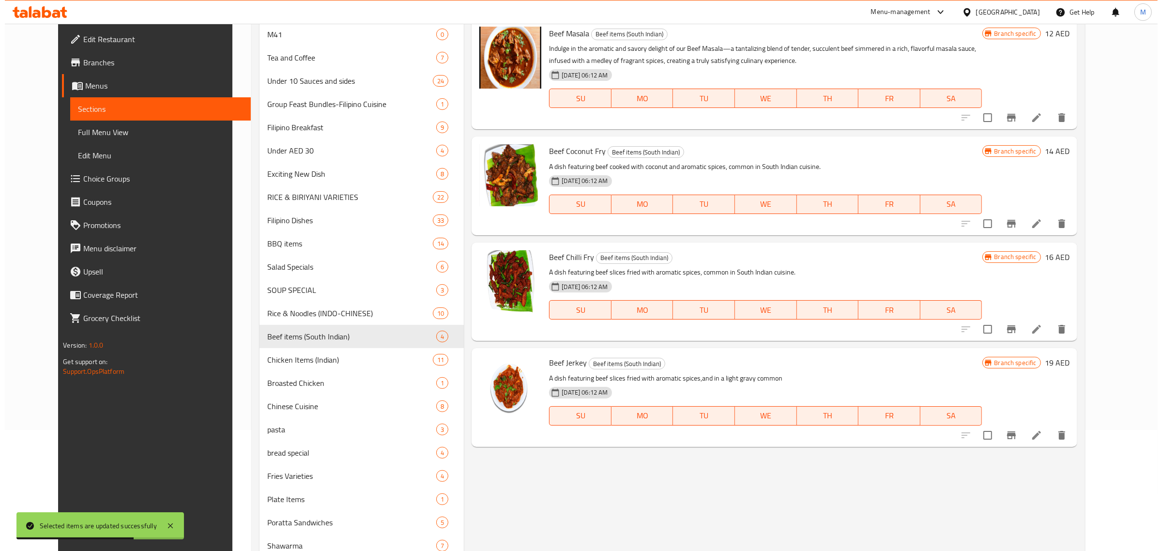
scroll to position [61, 0]
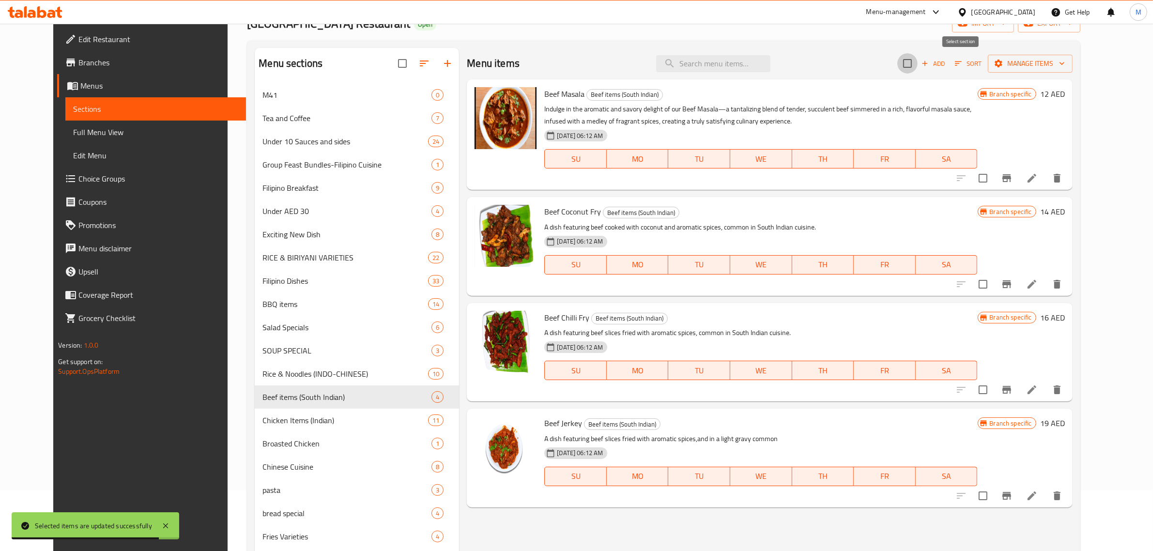
click at [918, 66] on input "checkbox" at bounding box center [907, 63] width 20 height 20
click at [1065, 64] on span "Manage items" at bounding box center [1030, 64] width 69 height 12
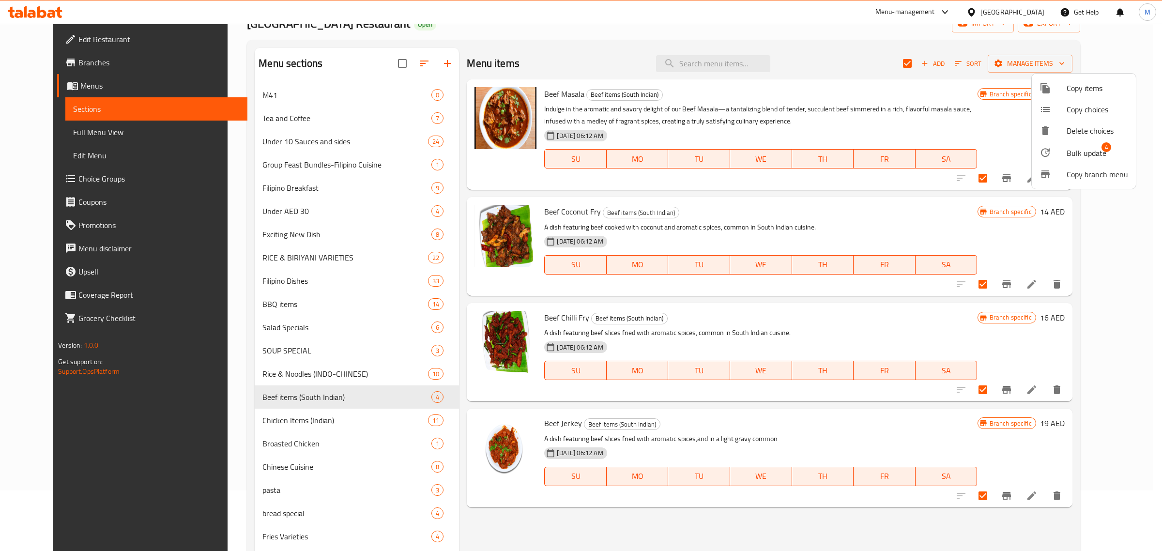
click at [1086, 144] on li "Bulk update 4" at bounding box center [1084, 152] width 104 height 22
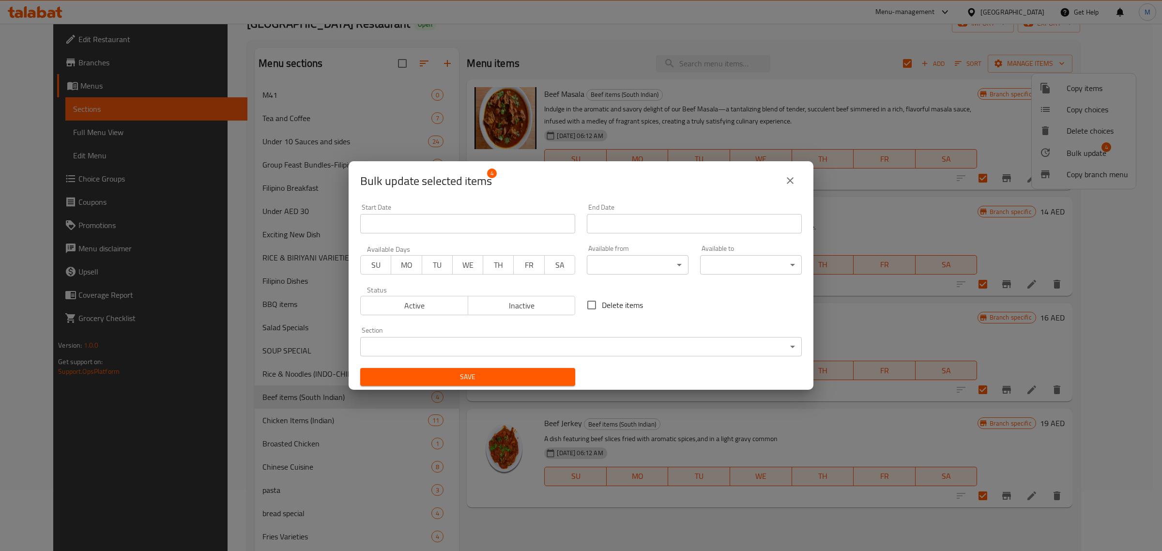
click at [659, 271] on body "​ Menu-management United Arab Emirates Get Help M Edit Restaurant Branches Menu…" at bounding box center [581, 226] width 1162 height 527
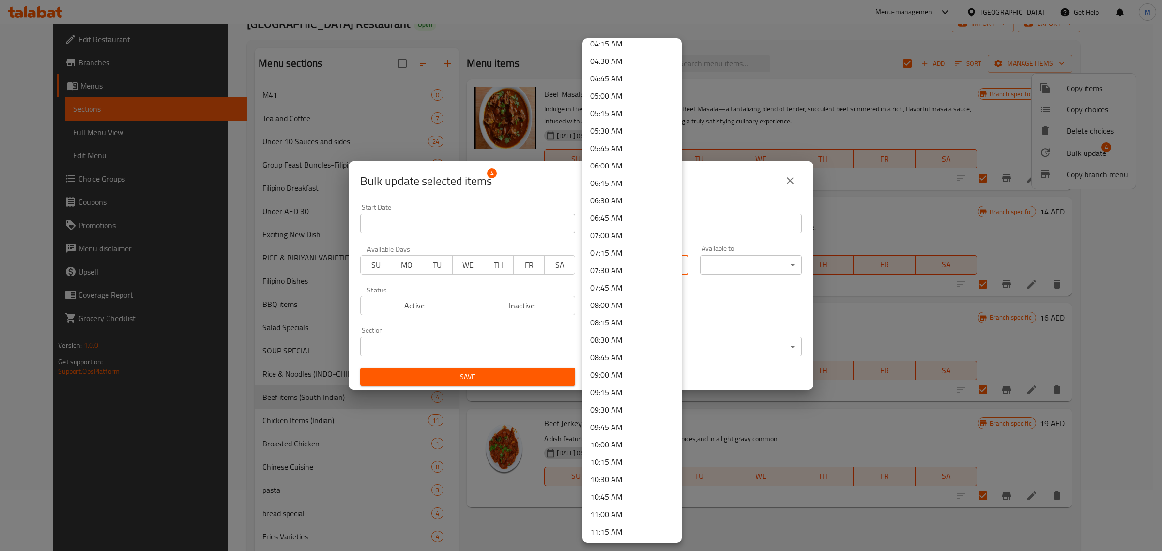
scroll to position [363, 0]
click at [615, 413] on li "10:30 AM" at bounding box center [632, 419] width 99 height 17
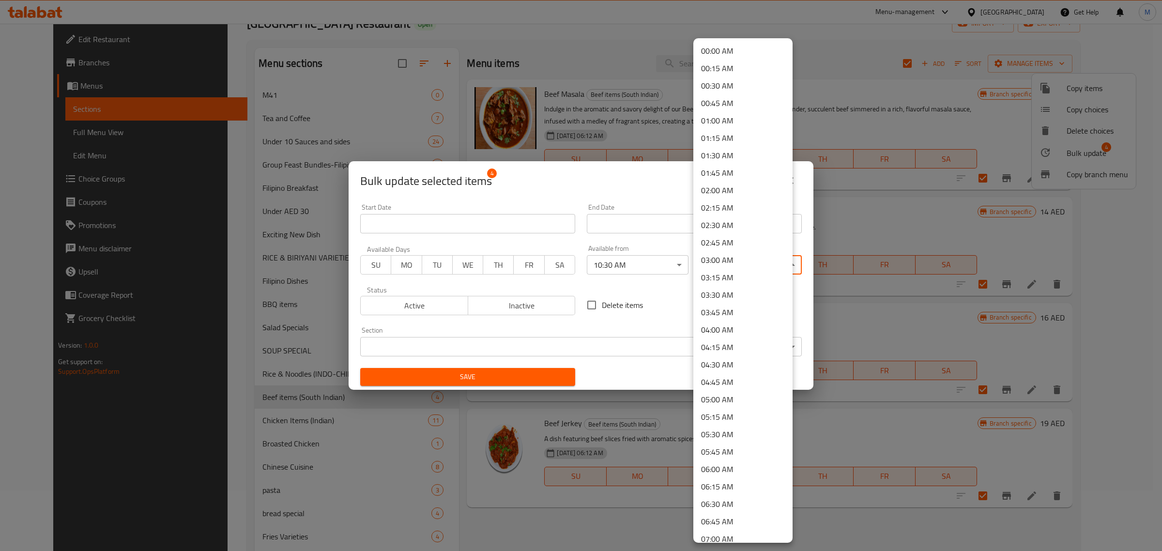
click at [721, 258] on body "​ Menu-management United Arab Emirates Get Help M Edit Restaurant Branches Menu…" at bounding box center [581, 226] width 1162 height 527
click at [722, 292] on li "03:30 AM" at bounding box center [743, 294] width 99 height 17
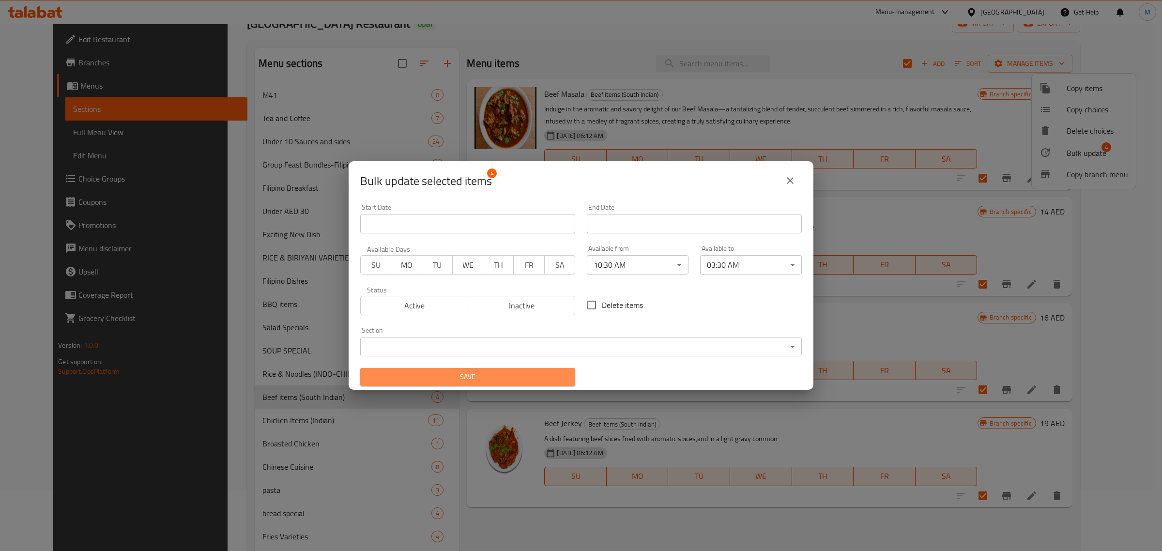
click at [499, 378] on span "Save" at bounding box center [468, 377] width 200 height 12
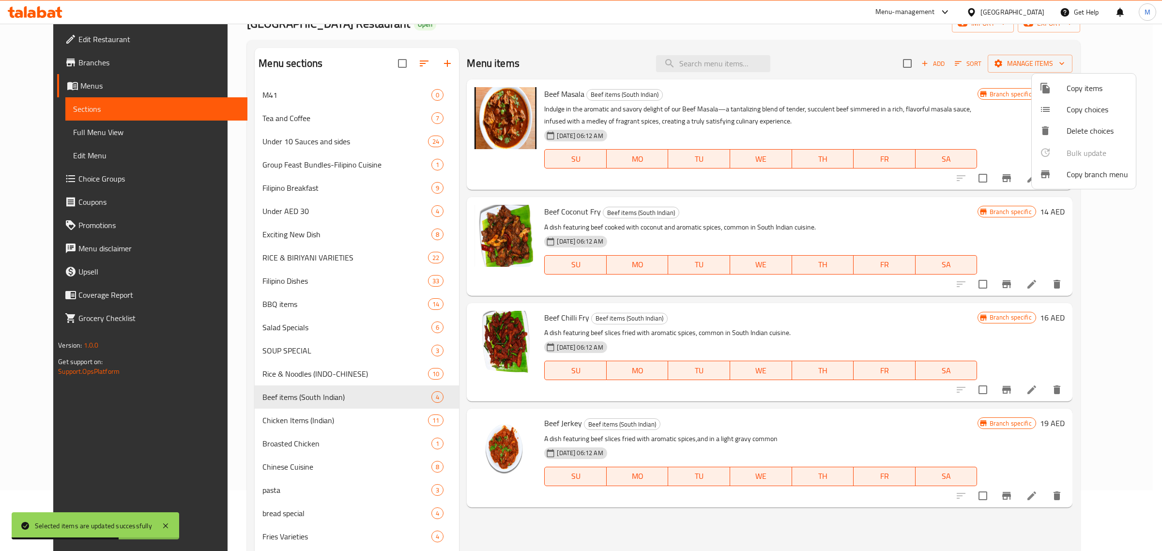
click at [322, 423] on div at bounding box center [581, 275] width 1162 height 551
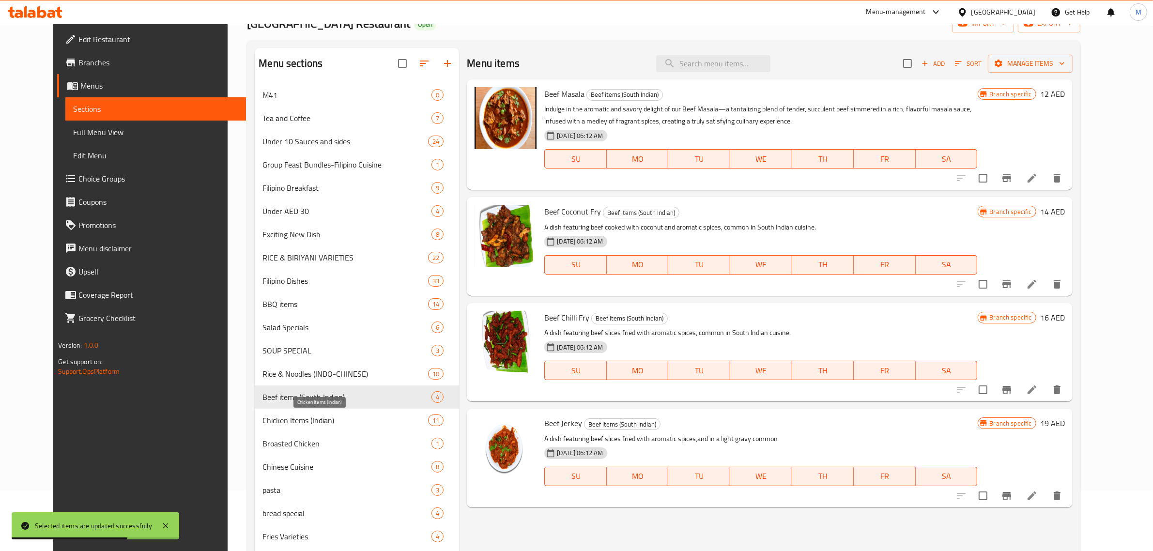
click at [313, 420] on span "Chicken Items (Indian)" at bounding box center [345, 421] width 166 height 12
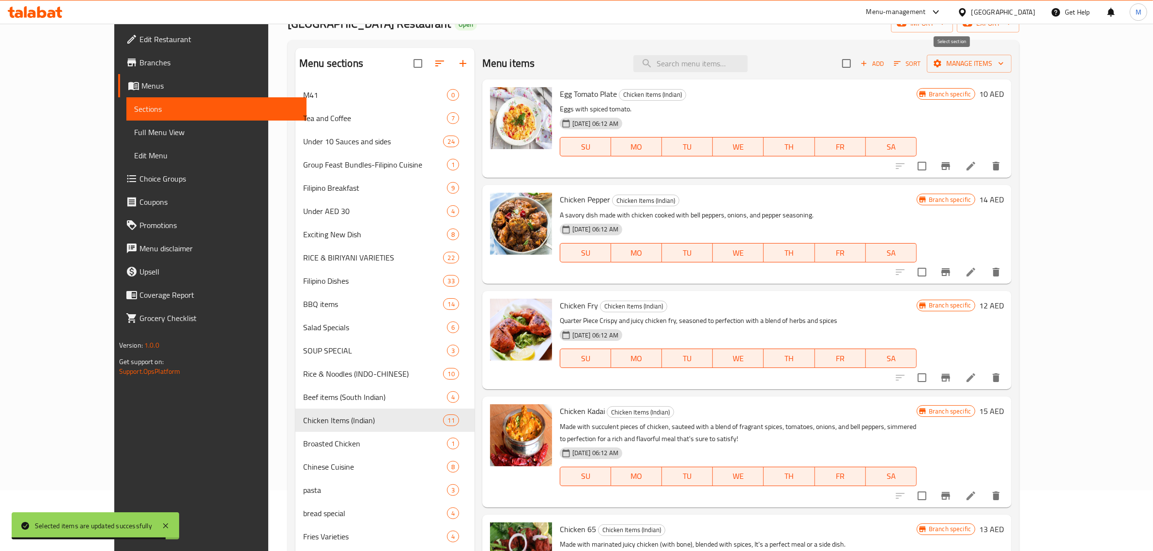
click at [857, 63] on input "checkbox" at bounding box center [846, 63] width 20 height 20
click at [1012, 68] on button "Manage items" at bounding box center [969, 64] width 85 height 18
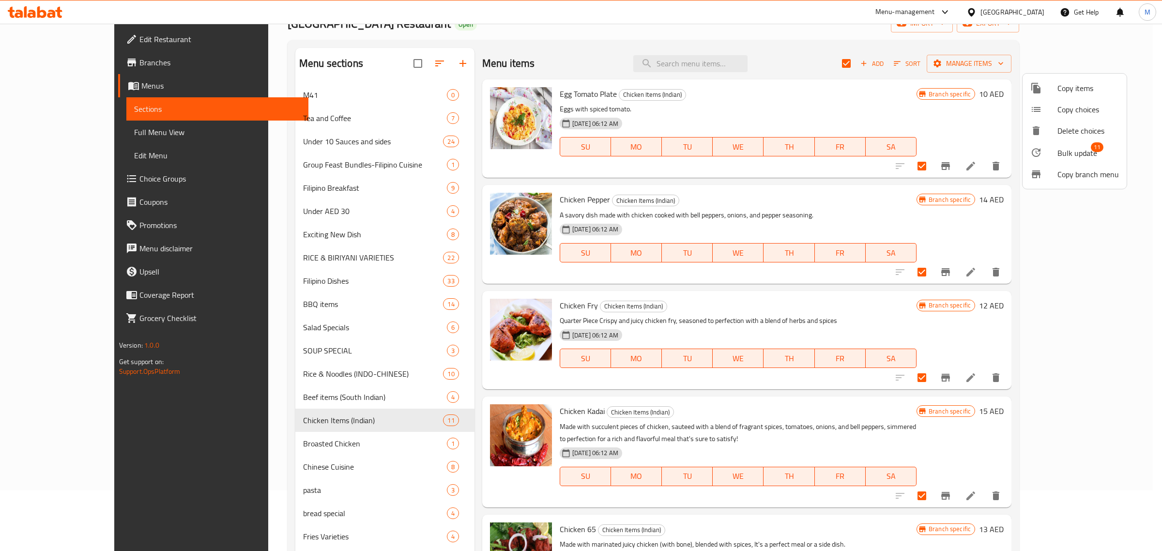
click at [1082, 156] on span "Bulk update" at bounding box center [1078, 153] width 40 height 12
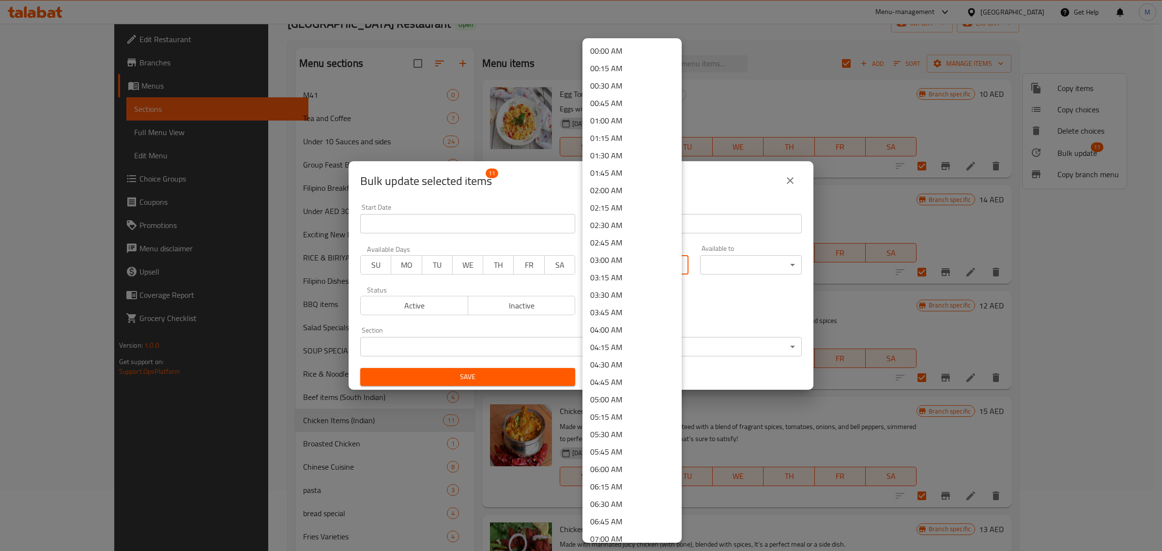
click at [647, 263] on body "​ Menu-management United Arab Emirates Get Help M Edit Restaurant Branches Menu…" at bounding box center [581, 226] width 1162 height 527
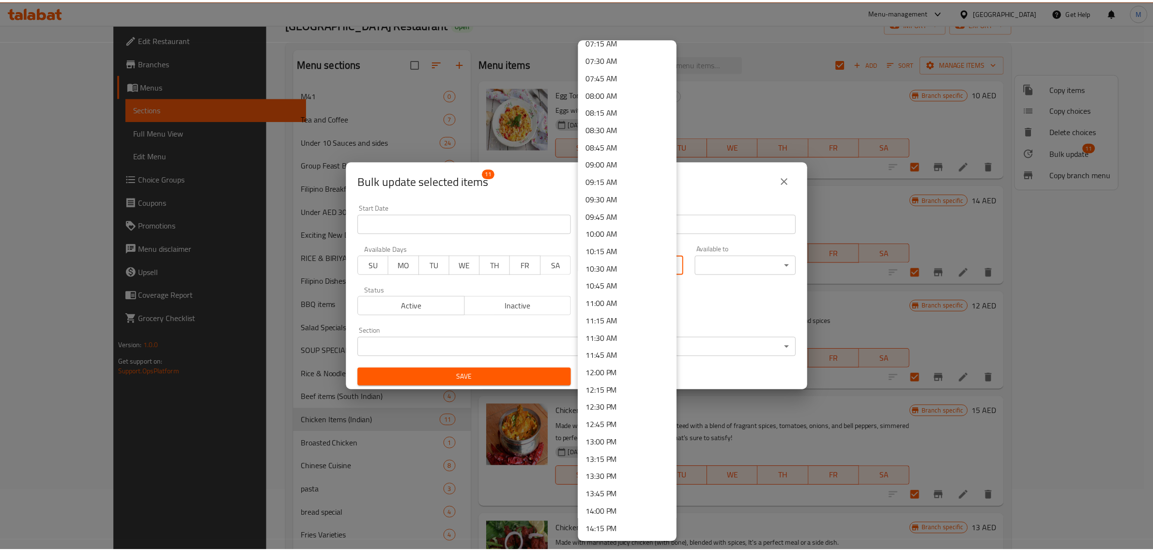
scroll to position [545, 0]
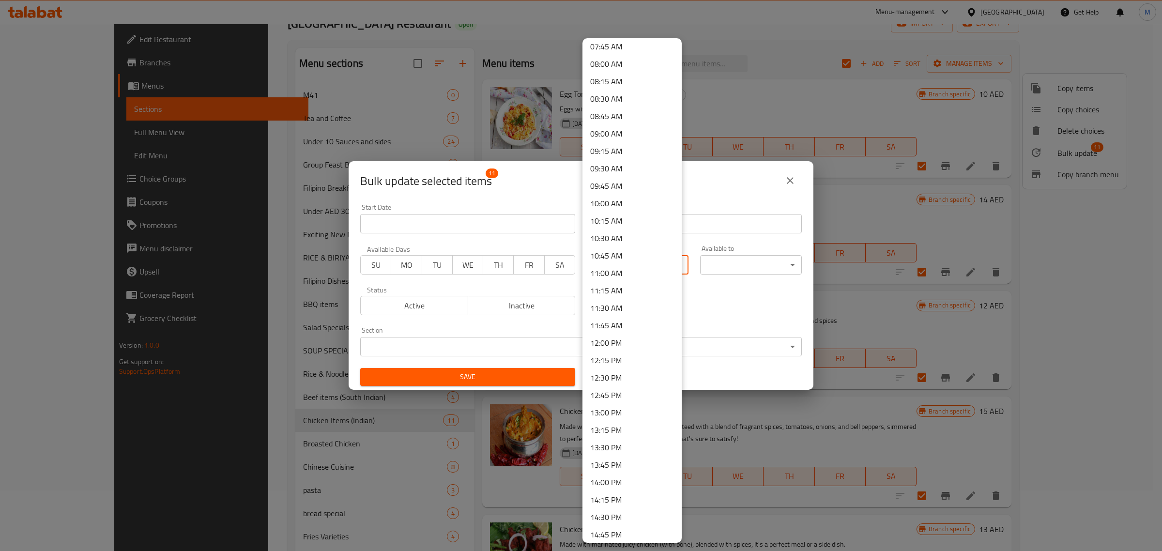
click at [630, 303] on li "11:30 AM" at bounding box center [632, 307] width 99 height 17
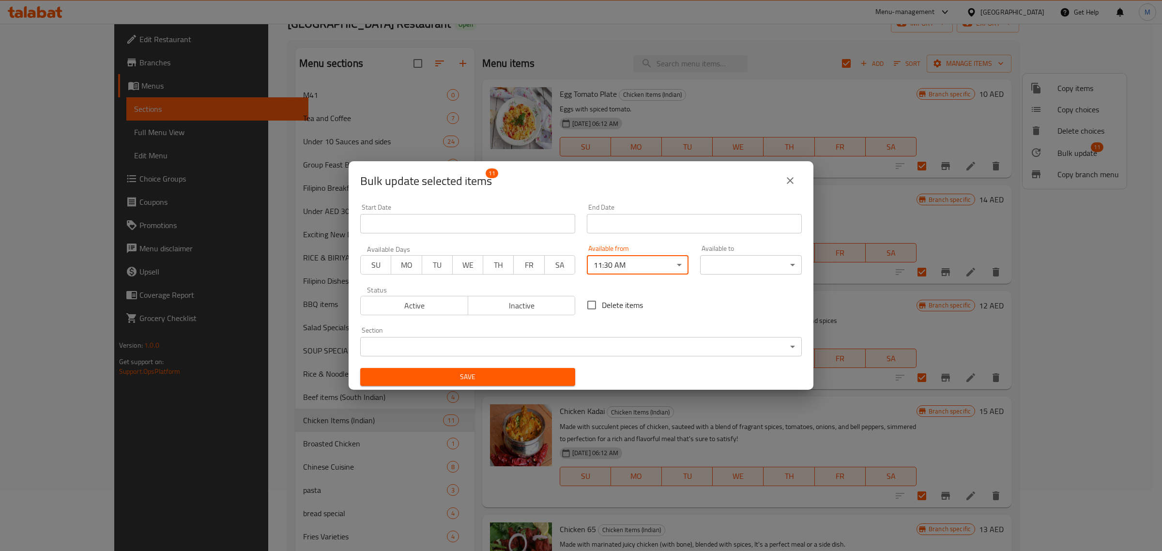
click at [734, 267] on body "​ Menu-management United Arab Emirates Get Help M Edit Restaurant Branches Menu…" at bounding box center [581, 226] width 1162 height 527
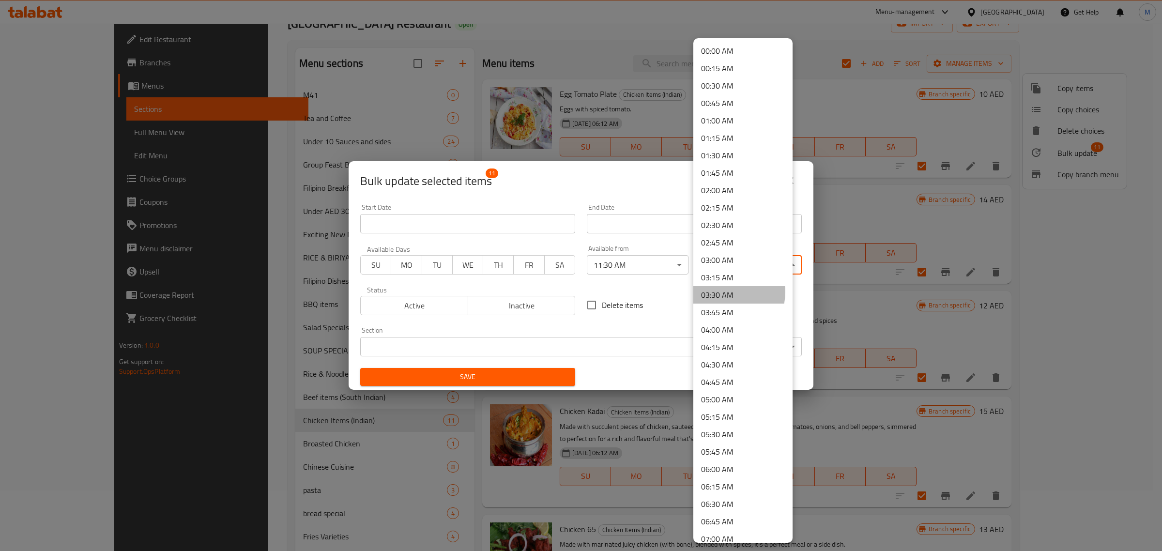
click at [725, 292] on li "03:30 AM" at bounding box center [743, 294] width 99 height 17
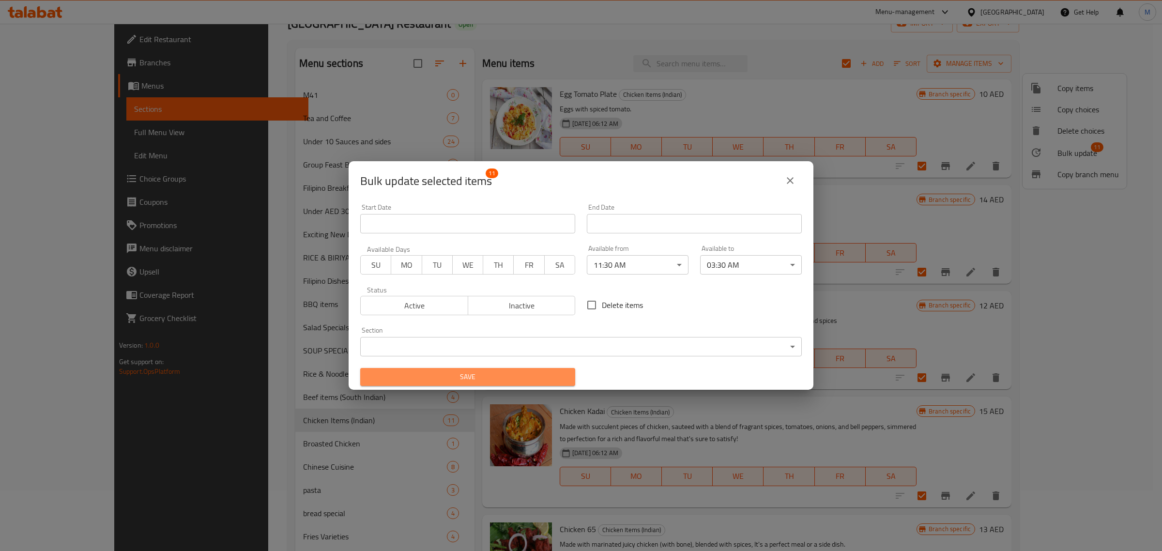
click at [491, 374] on span "Save" at bounding box center [468, 377] width 200 height 12
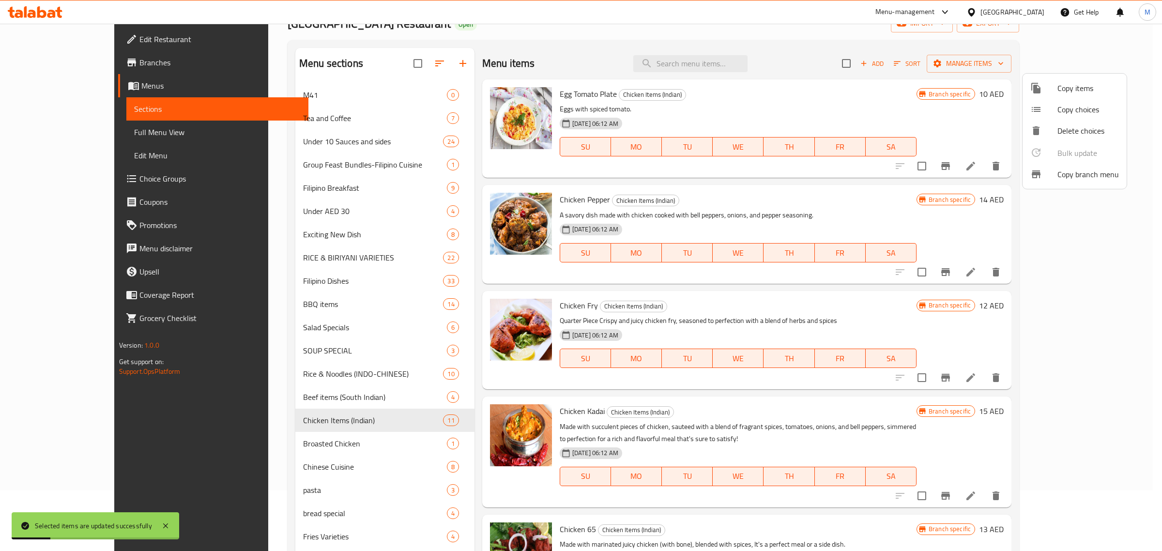
click at [290, 446] on div at bounding box center [581, 275] width 1162 height 551
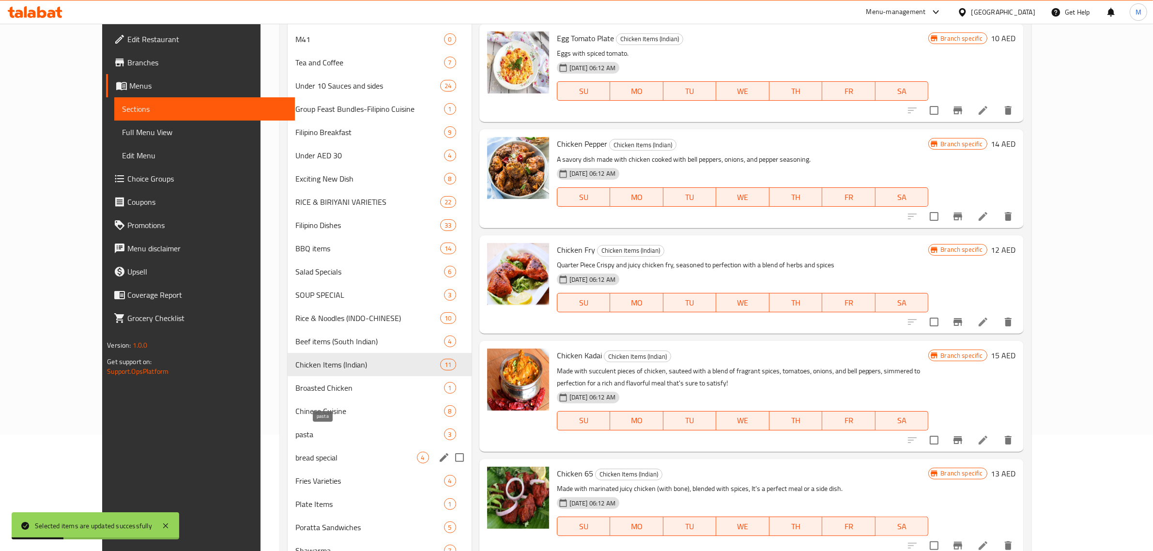
scroll to position [182, 0]
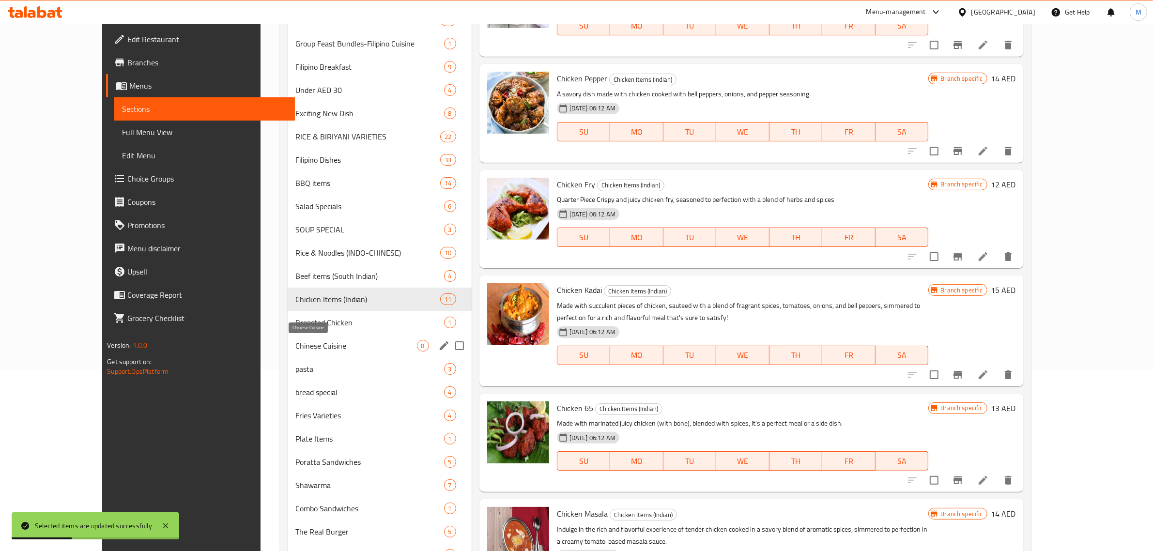
click at [295, 349] on span "Chinese Cuisine" at bounding box center [356, 346] width 122 height 12
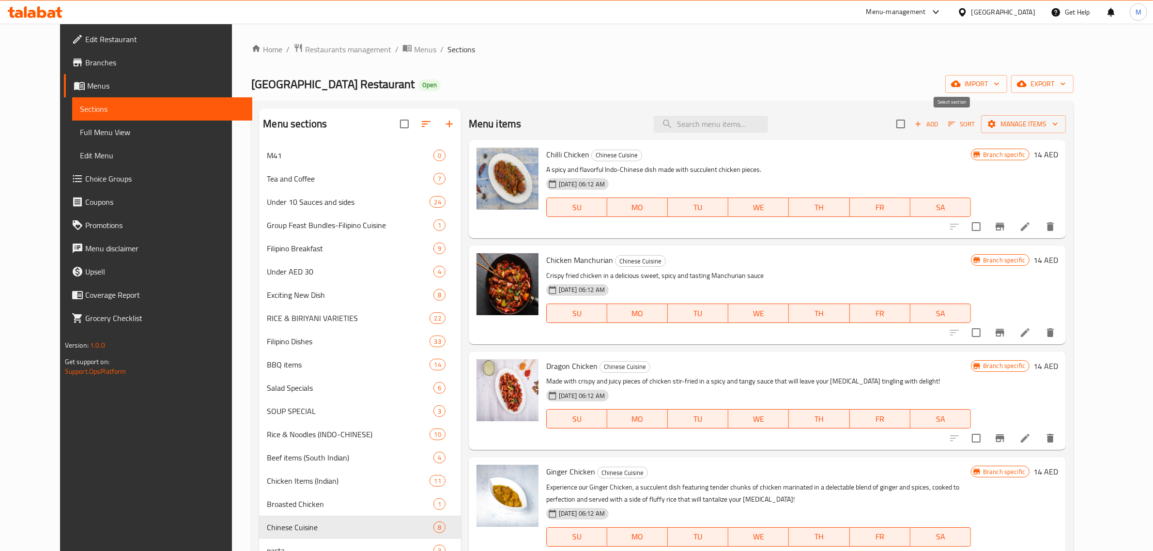
click at [911, 123] on input "checkbox" at bounding box center [901, 124] width 20 height 20
click at [1066, 131] on button "Manage items" at bounding box center [1023, 124] width 85 height 18
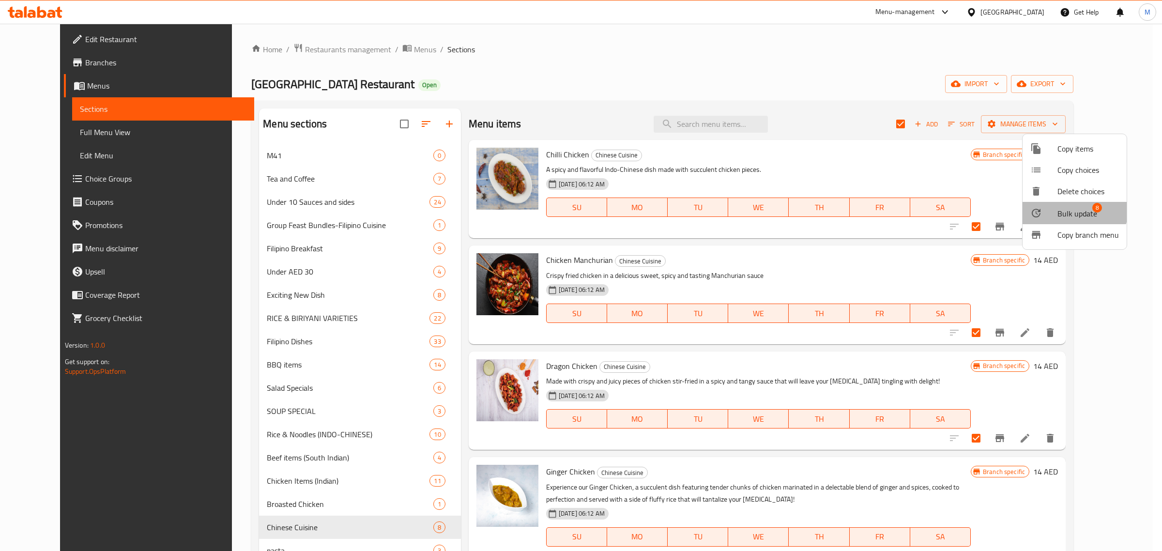
click at [1072, 209] on span "Bulk update" at bounding box center [1078, 214] width 40 height 12
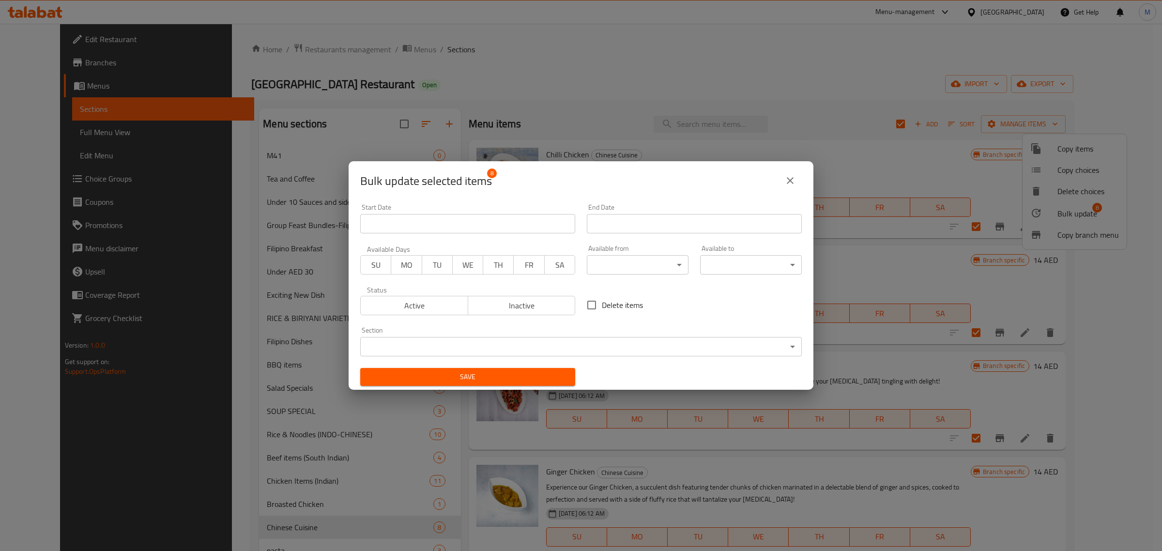
click at [635, 266] on body "​ Menu-management United Arab Emirates Get Help M Edit Restaurant Branches Menu…" at bounding box center [581, 287] width 1162 height 527
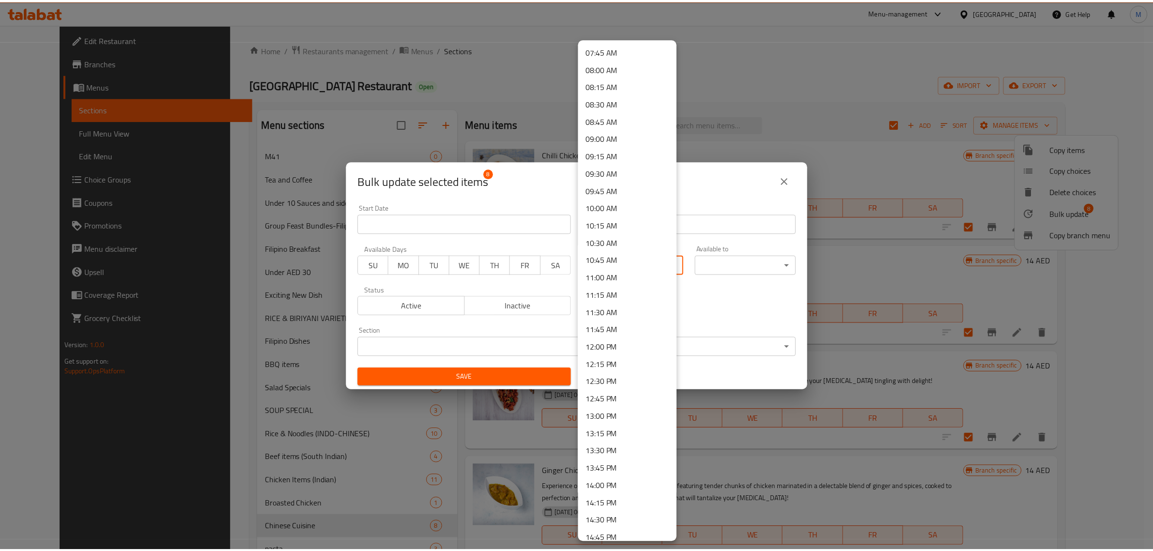
scroll to position [545, 0]
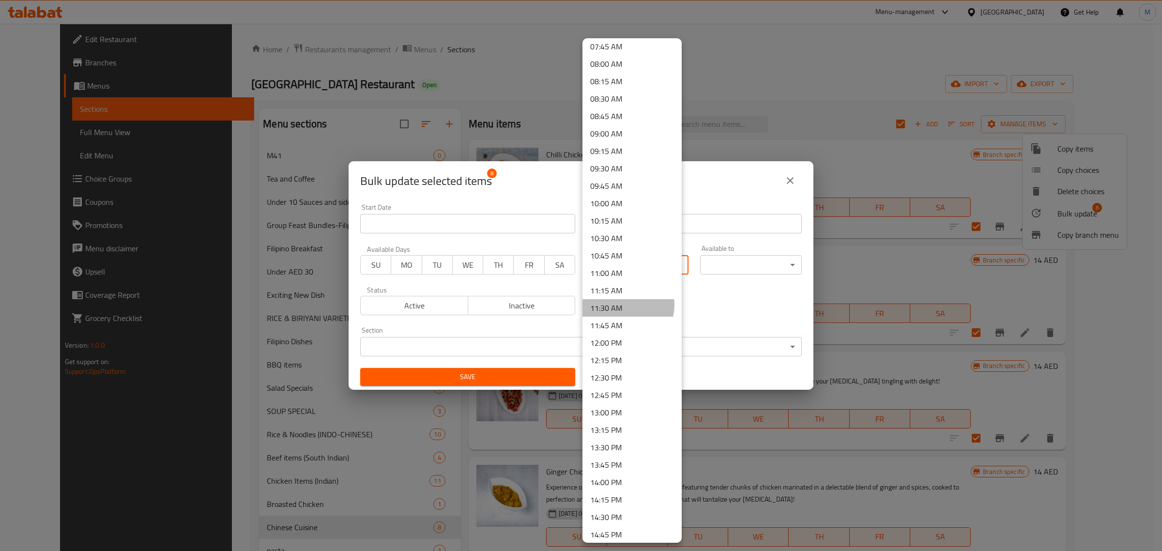
click at [618, 304] on li "11:30 AM" at bounding box center [632, 307] width 99 height 17
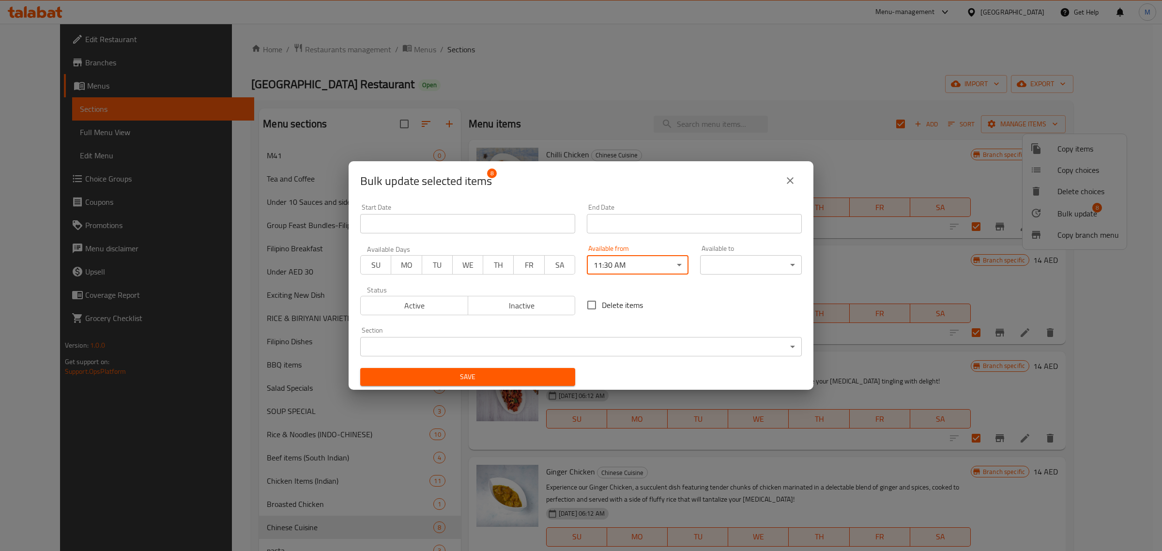
click at [725, 267] on body "​ Menu-management United Arab Emirates Get Help M Edit Restaurant Branches Menu…" at bounding box center [581, 287] width 1162 height 527
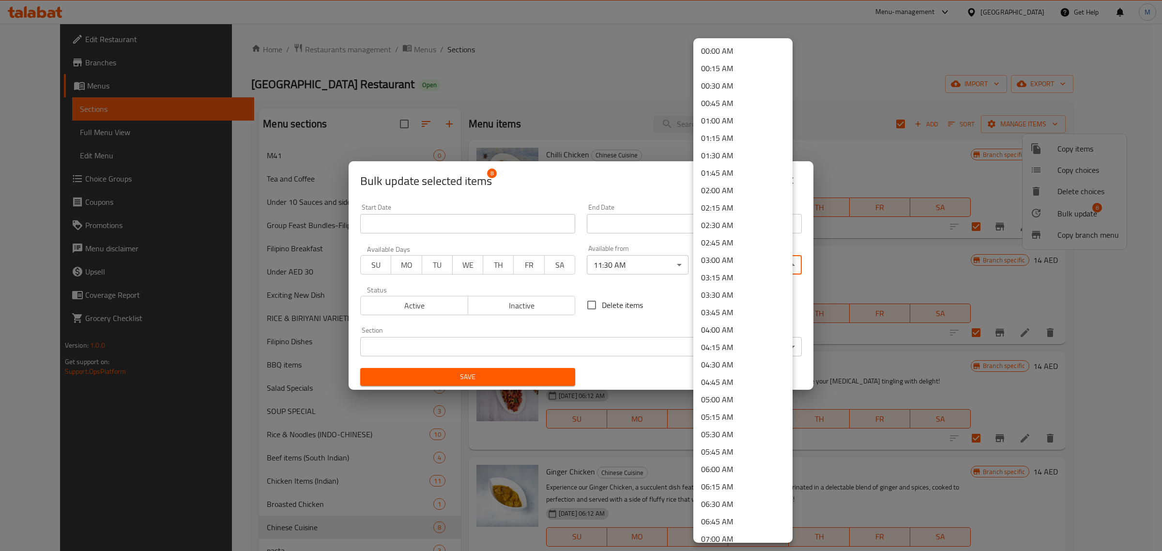
click at [724, 292] on li "03:30 AM" at bounding box center [743, 294] width 99 height 17
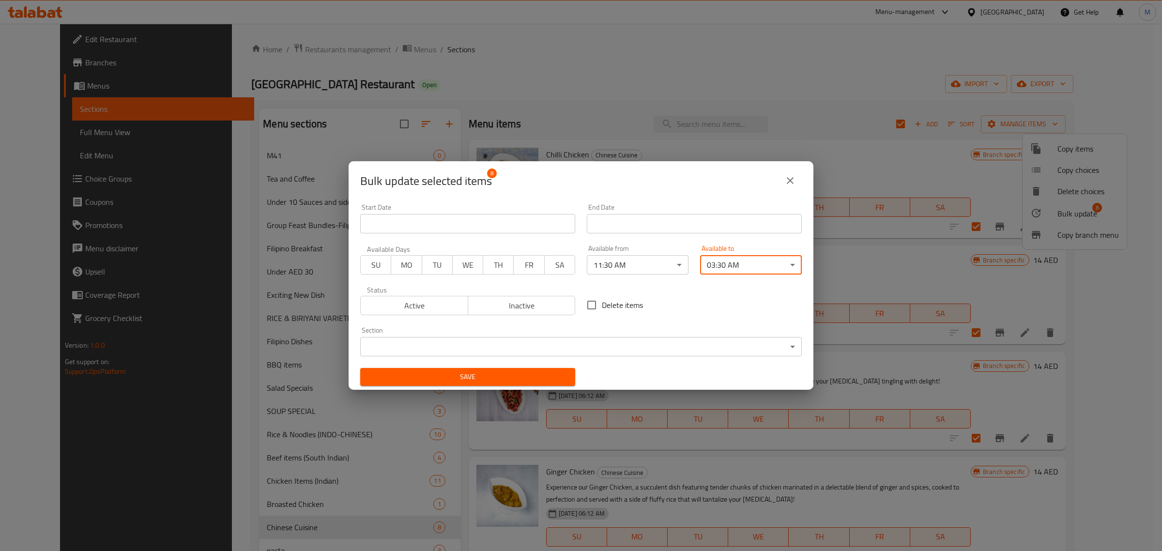
click at [487, 370] on button "Save" at bounding box center [467, 377] width 215 height 18
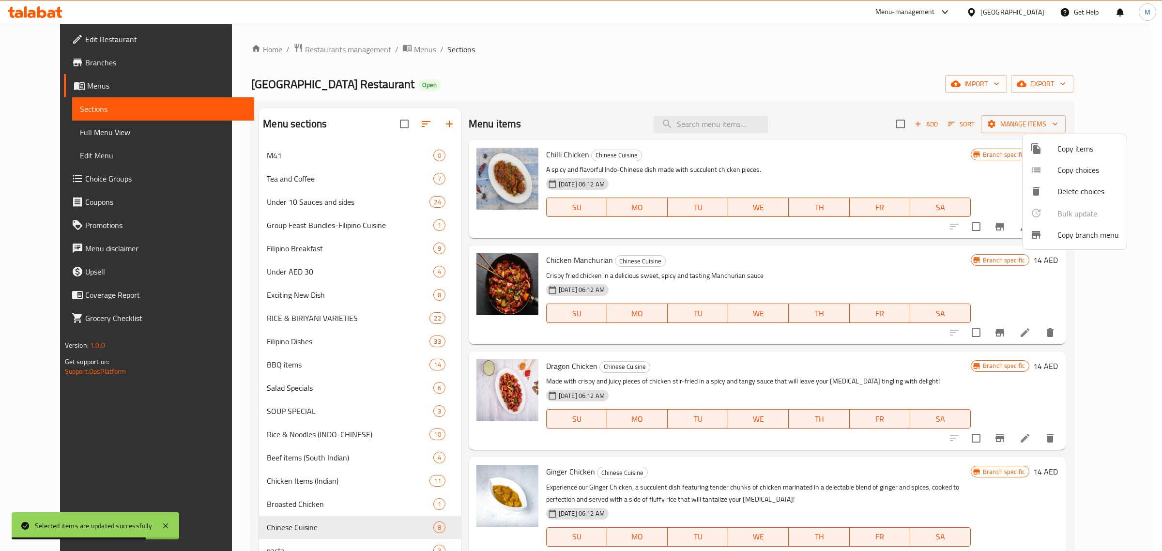
click at [207, 325] on div at bounding box center [581, 275] width 1162 height 551
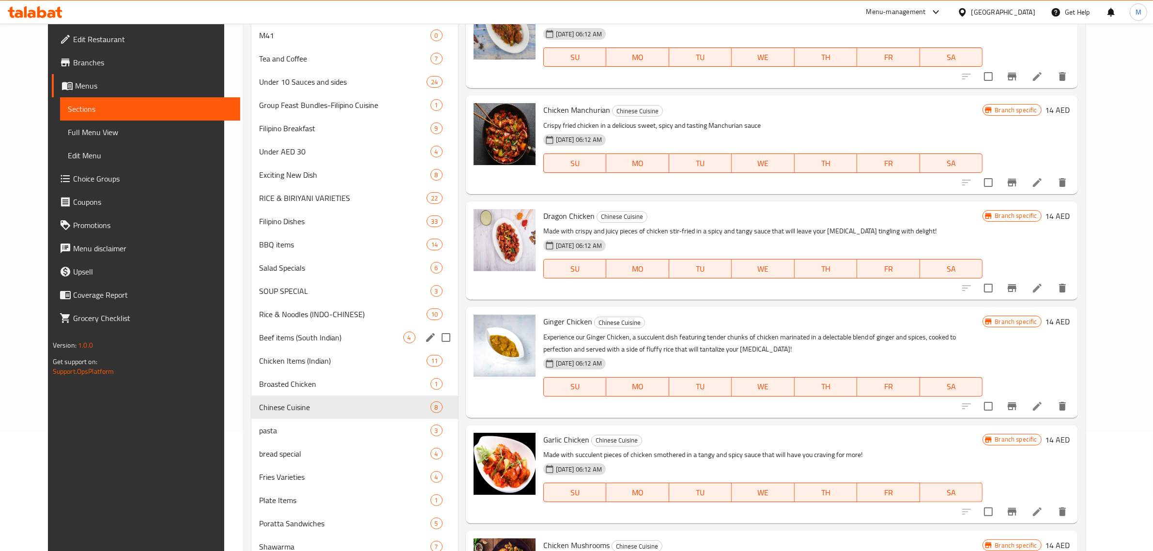
scroll to position [121, 0]
click at [260, 427] on span "pasta" at bounding box center [331, 430] width 144 height 12
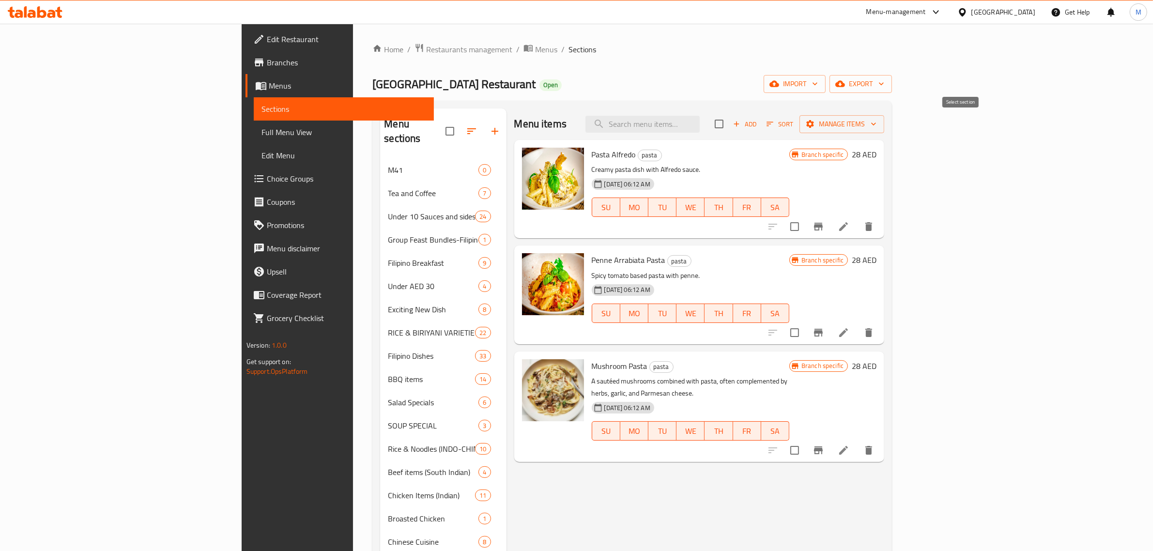
click at [729, 131] on input "checkbox" at bounding box center [719, 124] width 20 height 20
click at [884, 133] on button "Manage items" at bounding box center [842, 124] width 85 height 18
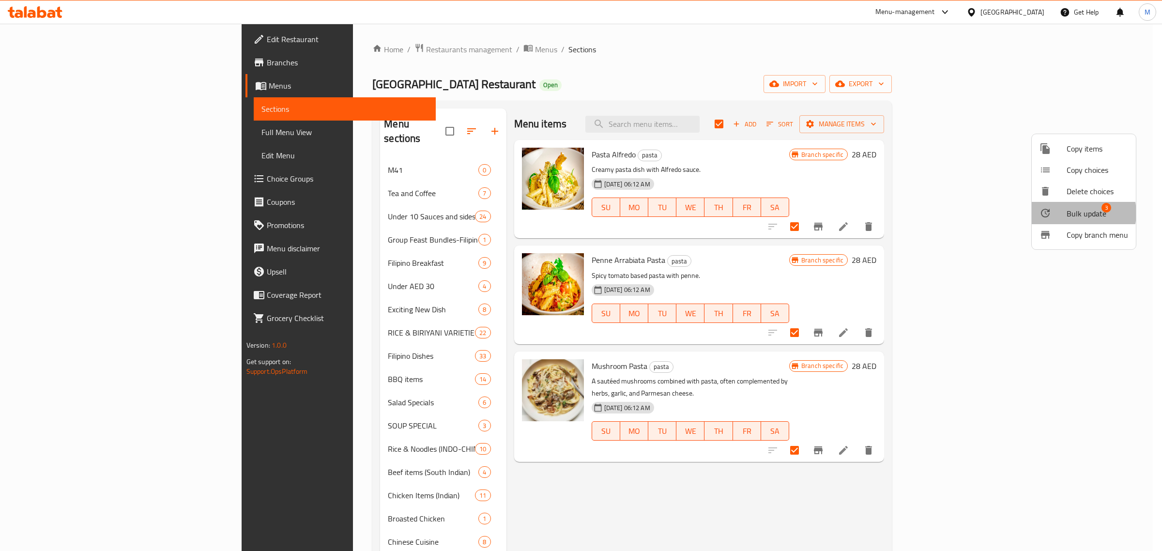
click at [1076, 213] on span "Bulk update" at bounding box center [1087, 214] width 40 height 12
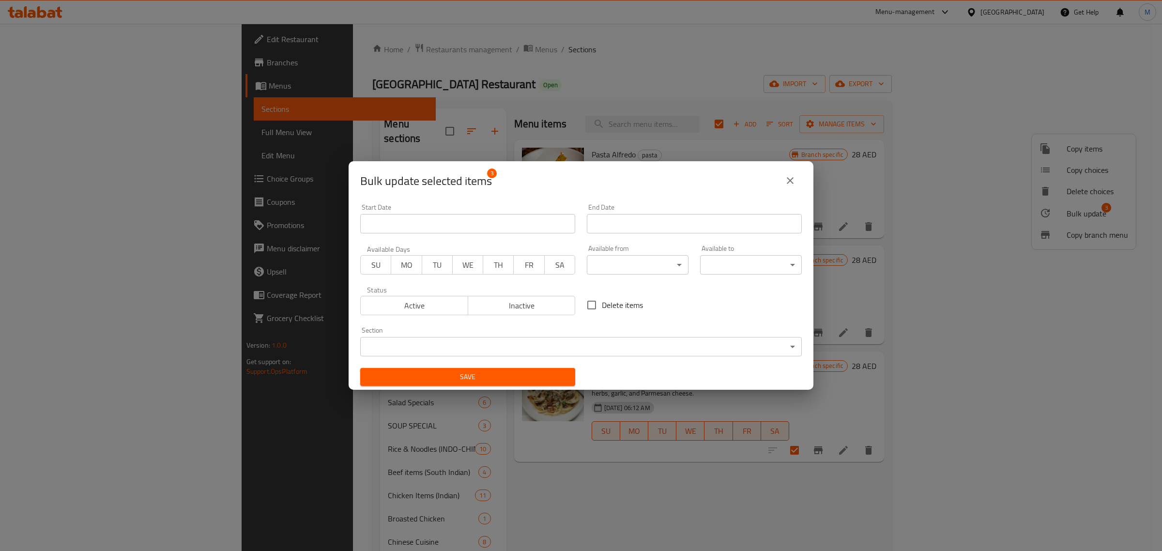
click at [645, 270] on body "​ Menu-management United Arab Emirates Get Help M Edit Restaurant Branches Menu…" at bounding box center [581, 287] width 1162 height 527
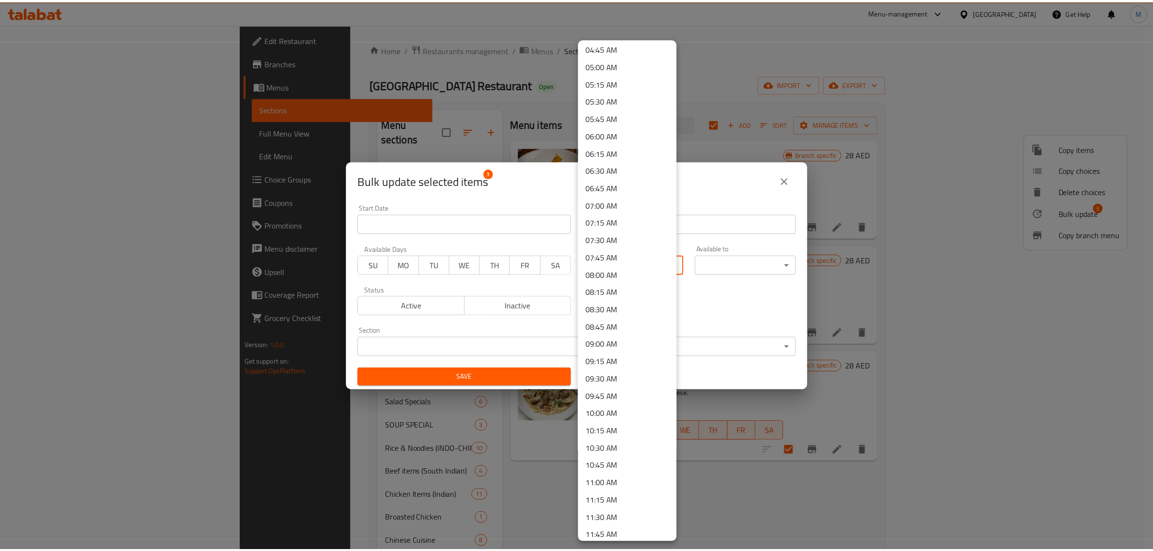
scroll to position [363, 0]
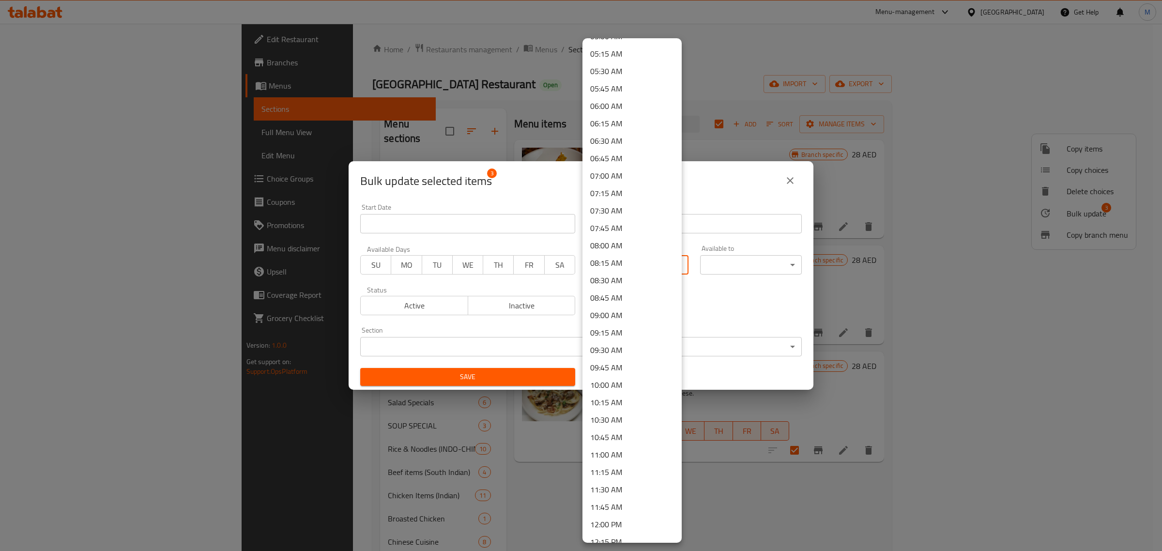
click at [620, 491] on li "11:30 AM" at bounding box center [632, 489] width 99 height 17
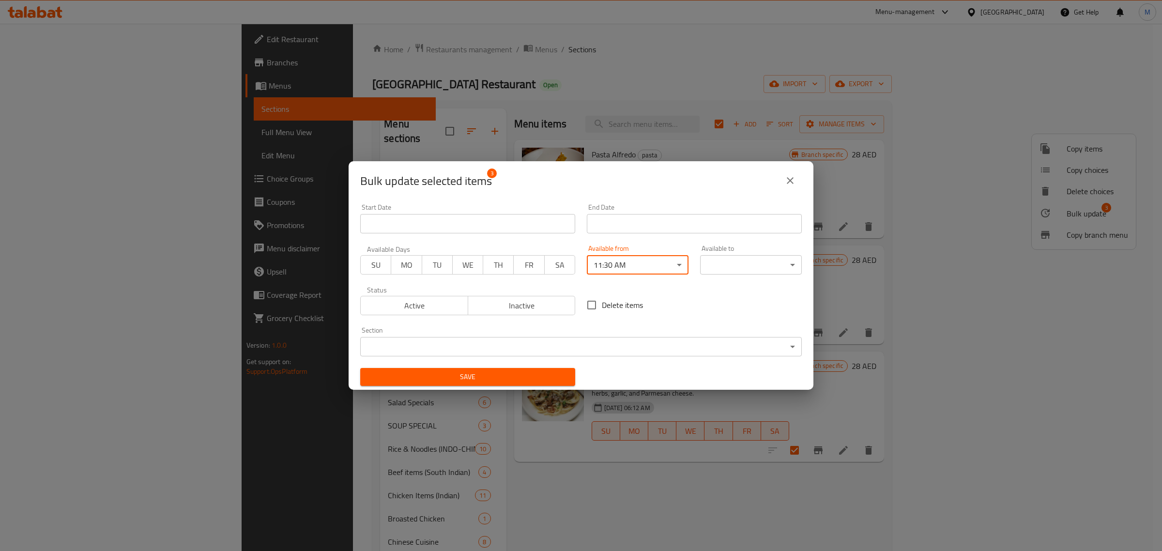
click at [713, 270] on body "​ Menu-management United Arab Emirates Get Help M Edit Restaurant Branches Menu…" at bounding box center [581, 287] width 1162 height 527
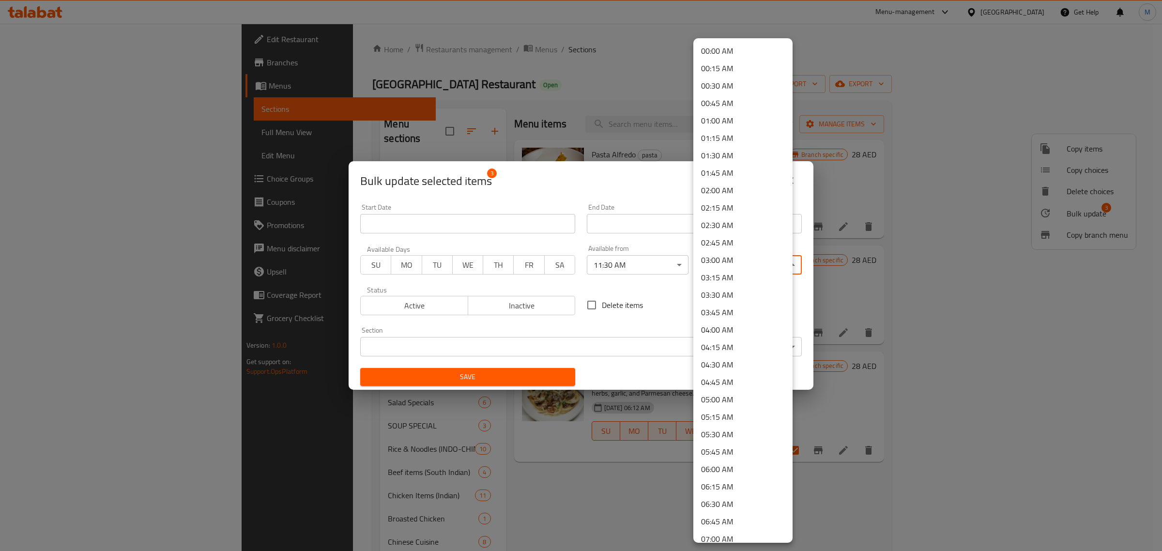
click at [730, 290] on li "03:30 AM" at bounding box center [743, 294] width 99 height 17
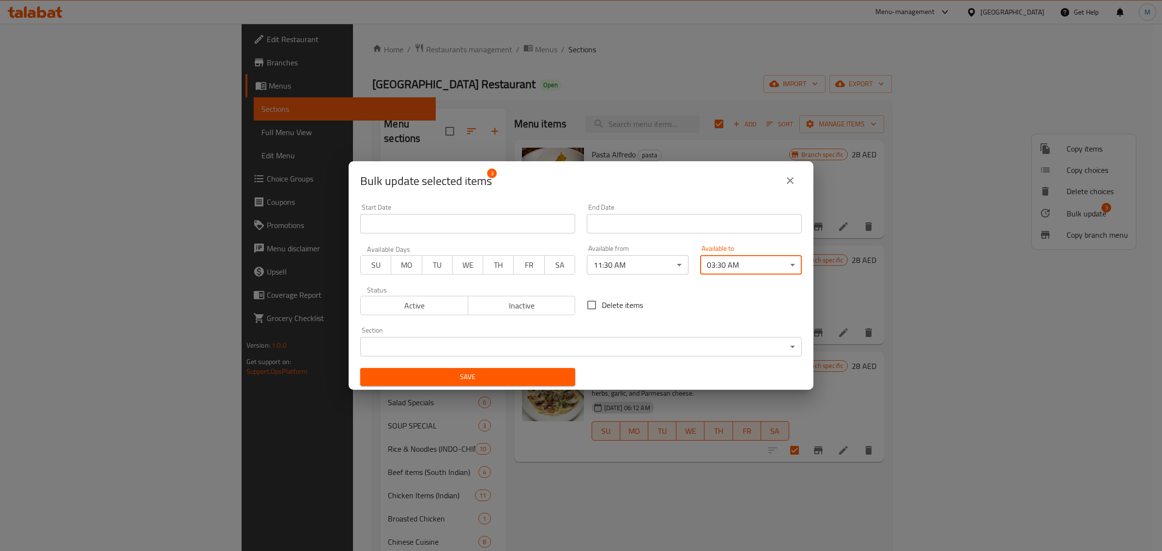
click at [483, 370] on button "Save" at bounding box center [467, 377] width 215 height 18
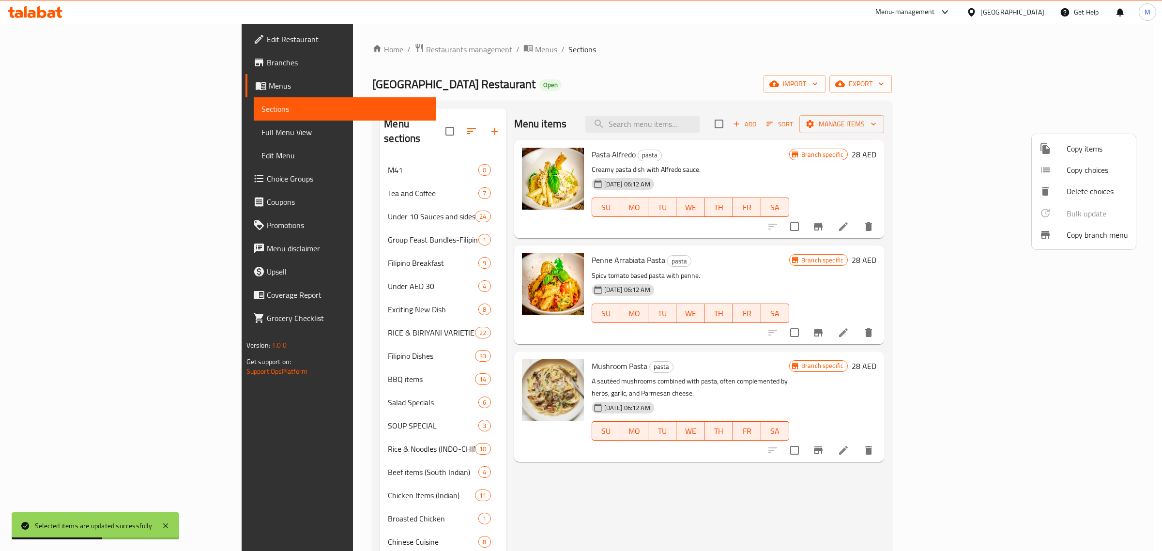
click at [528, 479] on div at bounding box center [581, 275] width 1162 height 551
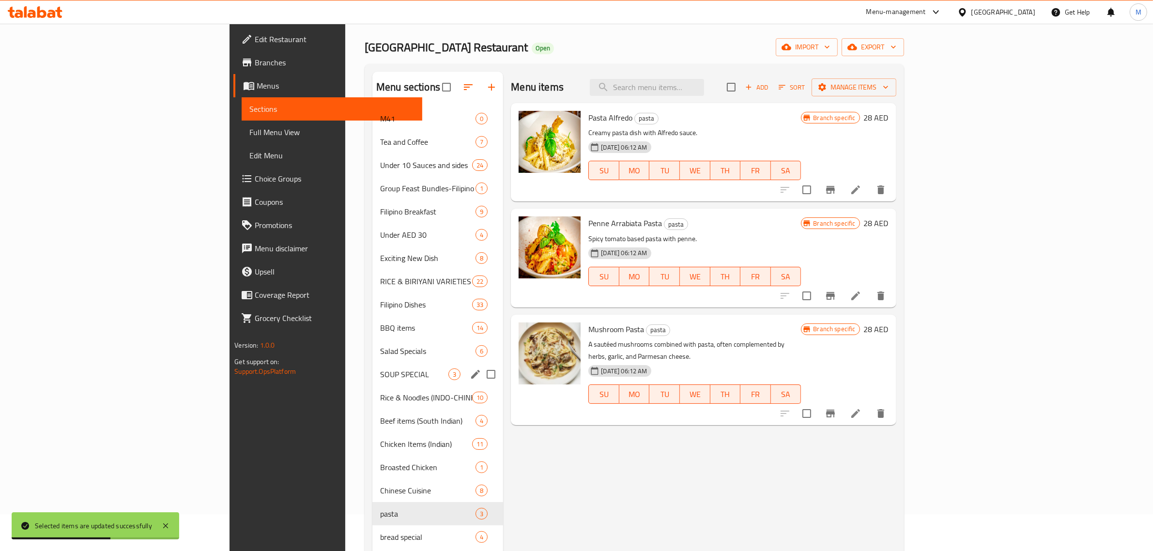
scroll to position [182, 0]
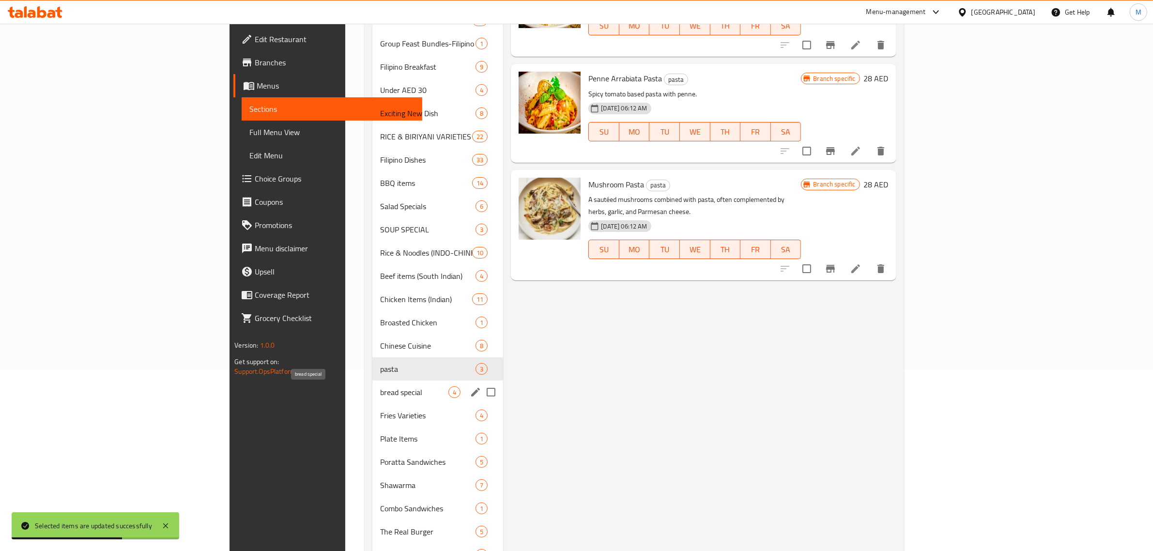
click at [380, 388] on span "bread special" at bounding box center [414, 392] width 68 height 12
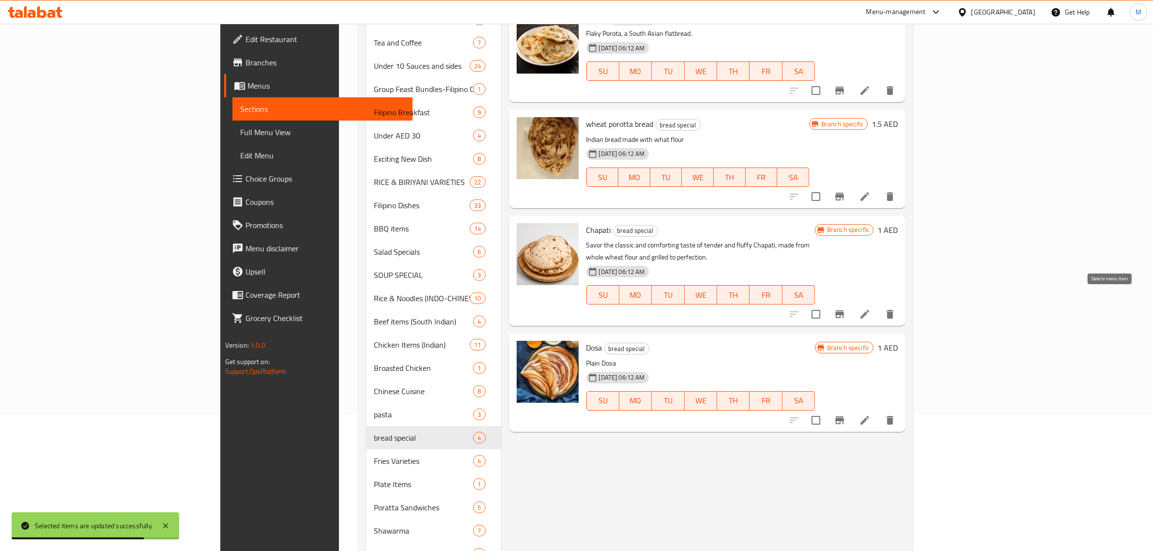
scroll to position [61, 0]
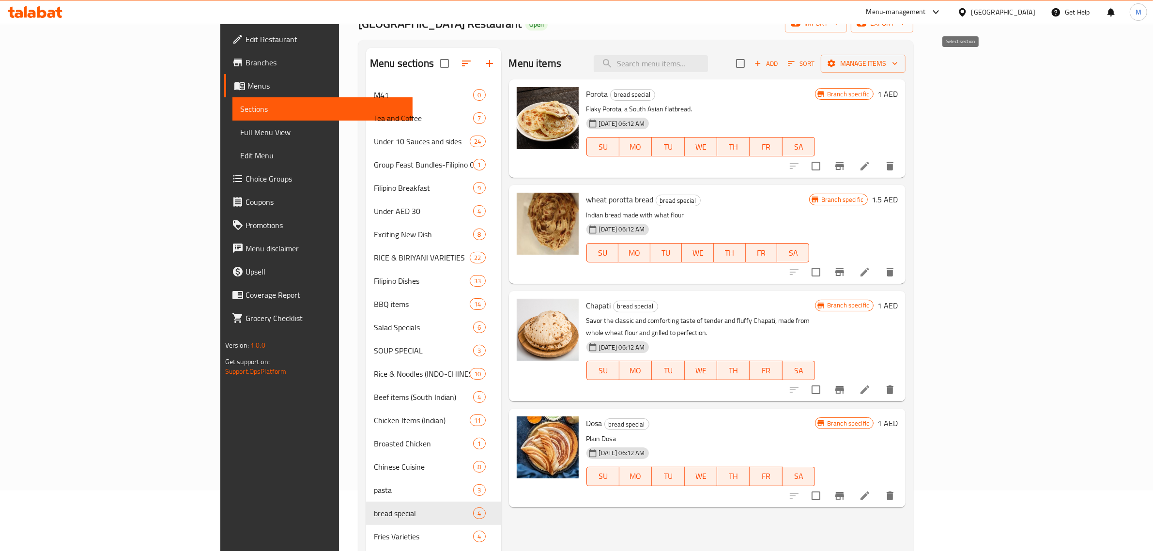
click at [751, 65] on input "checkbox" at bounding box center [740, 63] width 20 height 20
click at [898, 67] on span "Manage items" at bounding box center [863, 64] width 69 height 12
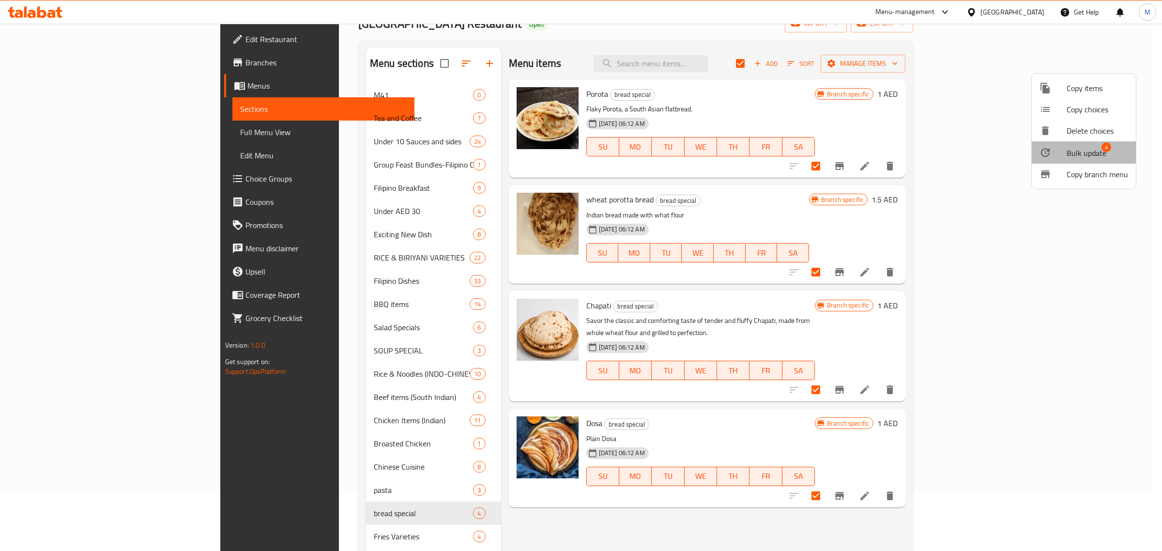
click at [1082, 143] on li "Bulk update 4" at bounding box center [1084, 152] width 104 height 22
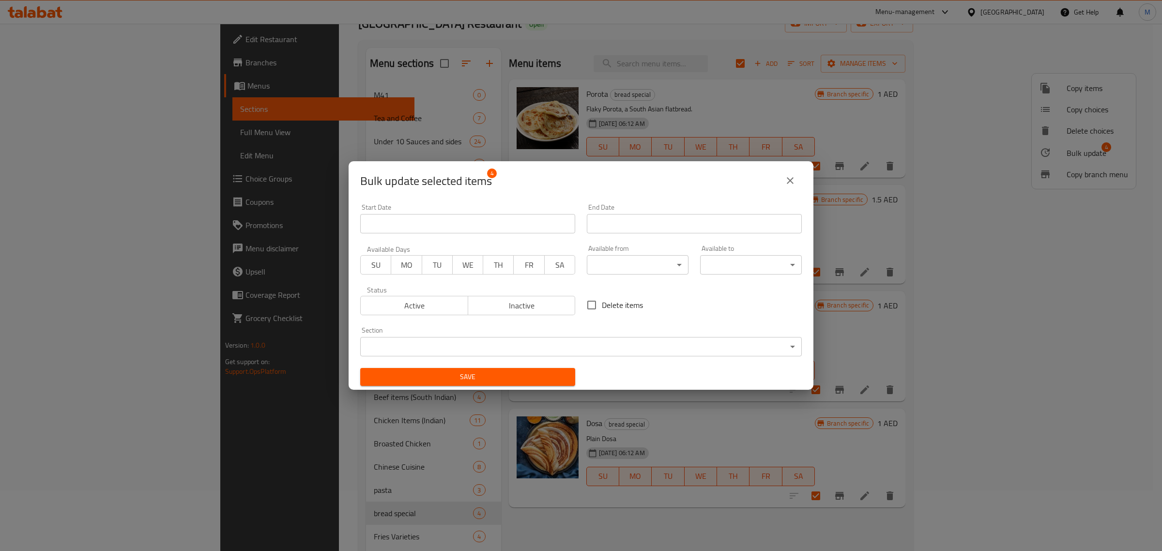
click at [642, 262] on body "​ Menu-management United Arab Emirates Get Help M Edit Restaurant Branches Menu…" at bounding box center [581, 226] width 1162 height 527
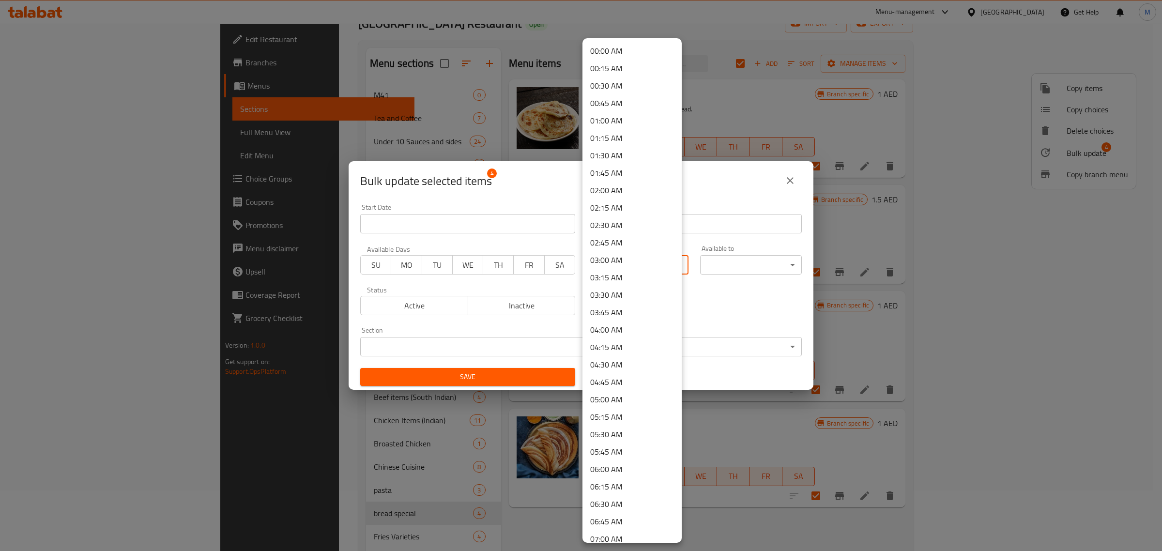
click at [614, 459] on li "05:45 AM" at bounding box center [632, 451] width 99 height 17
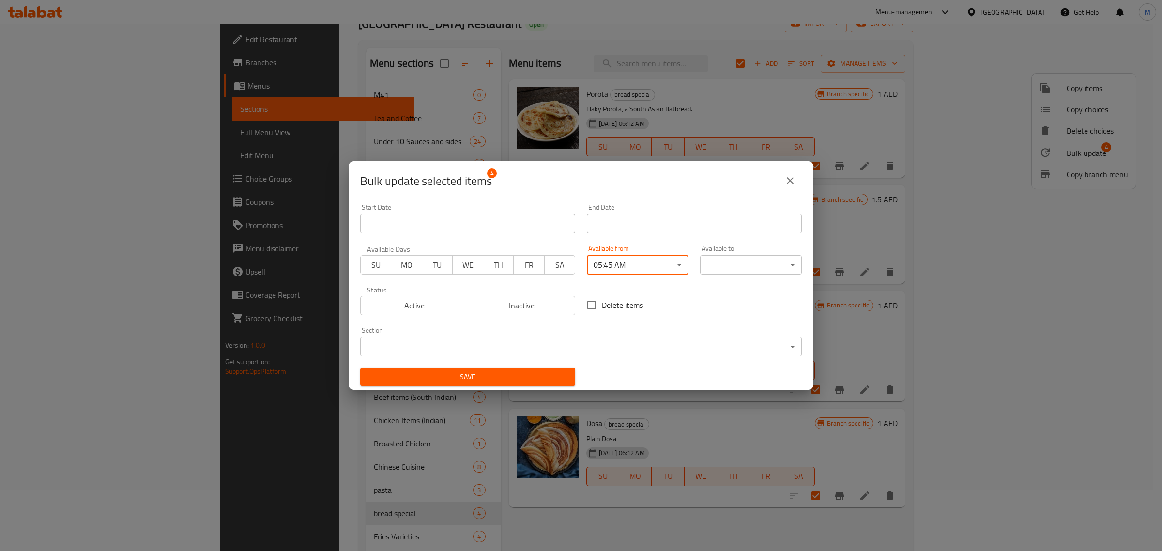
click at [634, 266] on body "​ Menu-management United Arab Emirates Get Help M Edit Restaurant Branches Menu…" at bounding box center [581, 226] width 1162 height 527
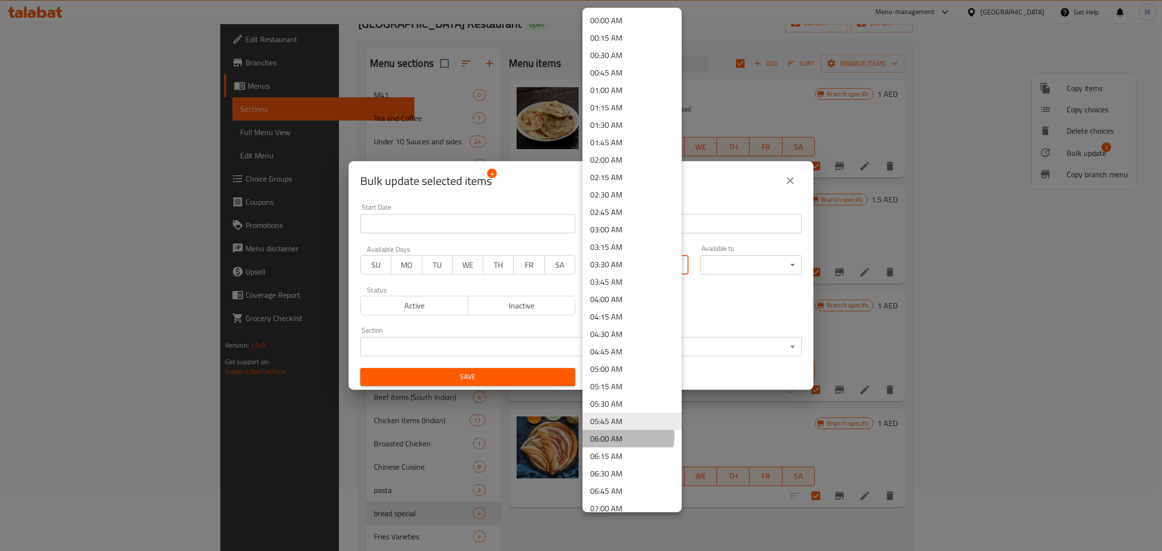
click at [623, 436] on li "06:00 AM" at bounding box center [632, 438] width 99 height 17
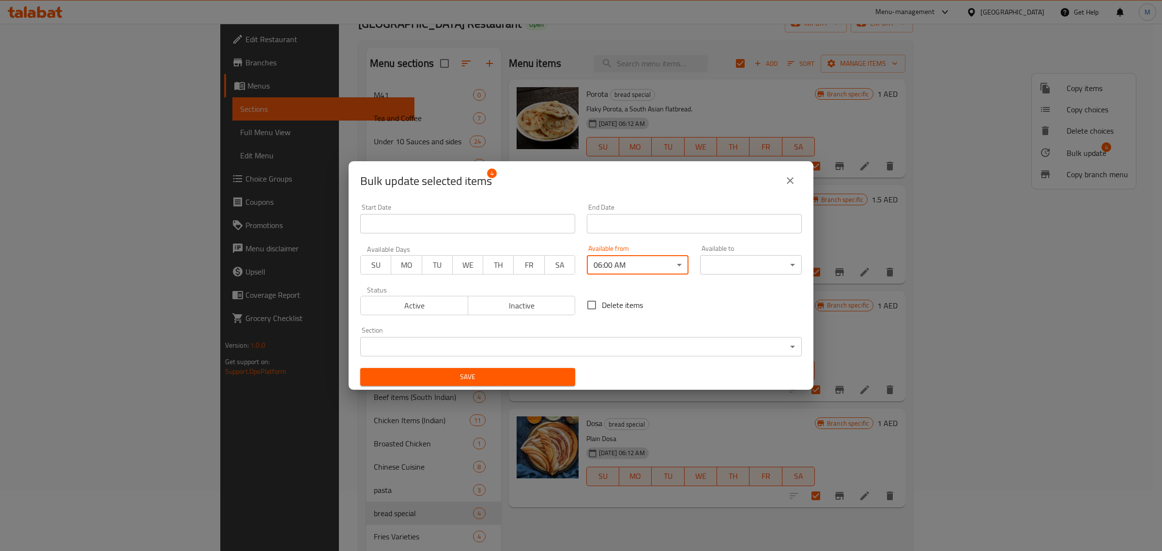
click at [710, 264] on body "​ Menu-management United Arab Emirates Get Help M Edit Restaurant Branches Menu…" at bounding box center [581, 226] width 1162 height 527
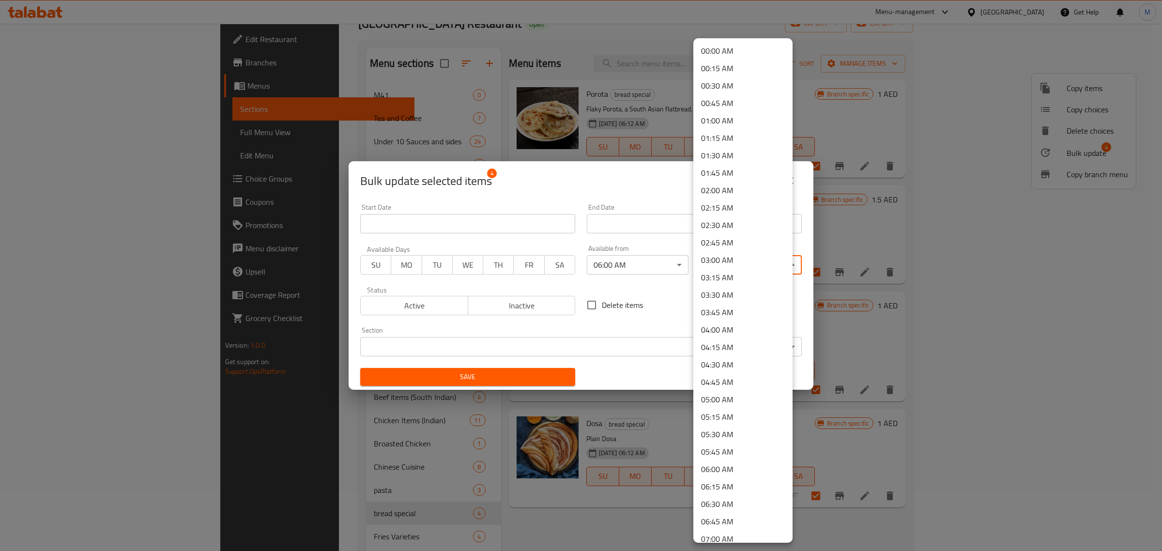
click at [730, 294] on li "03:30 AM" at bounding box center [743, 294] width 99 height 17
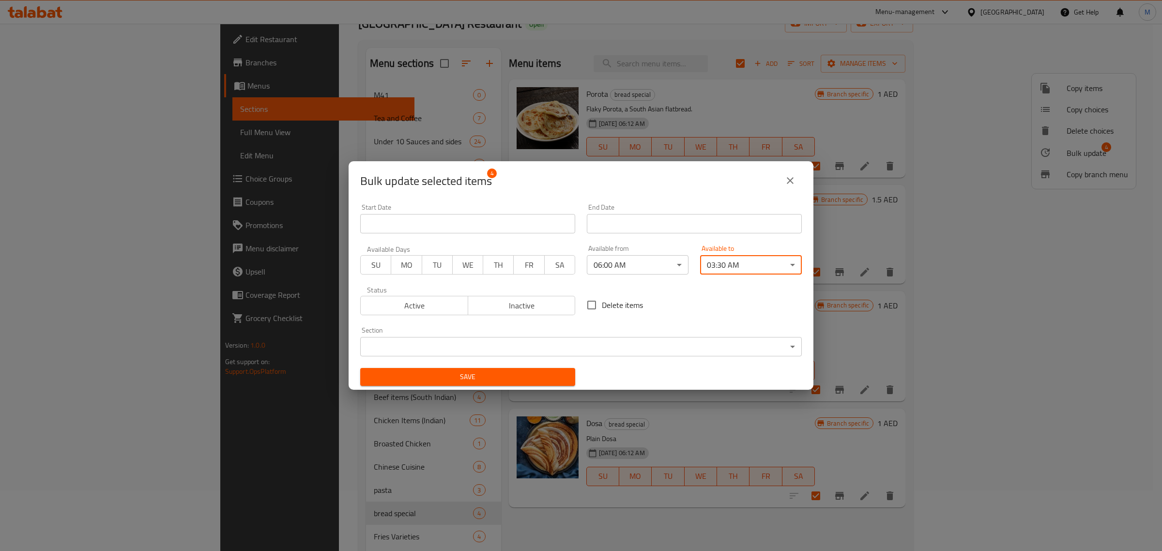
click at [525, 369] on button "Save" at bounding box center [467, 377] width 215 height 18
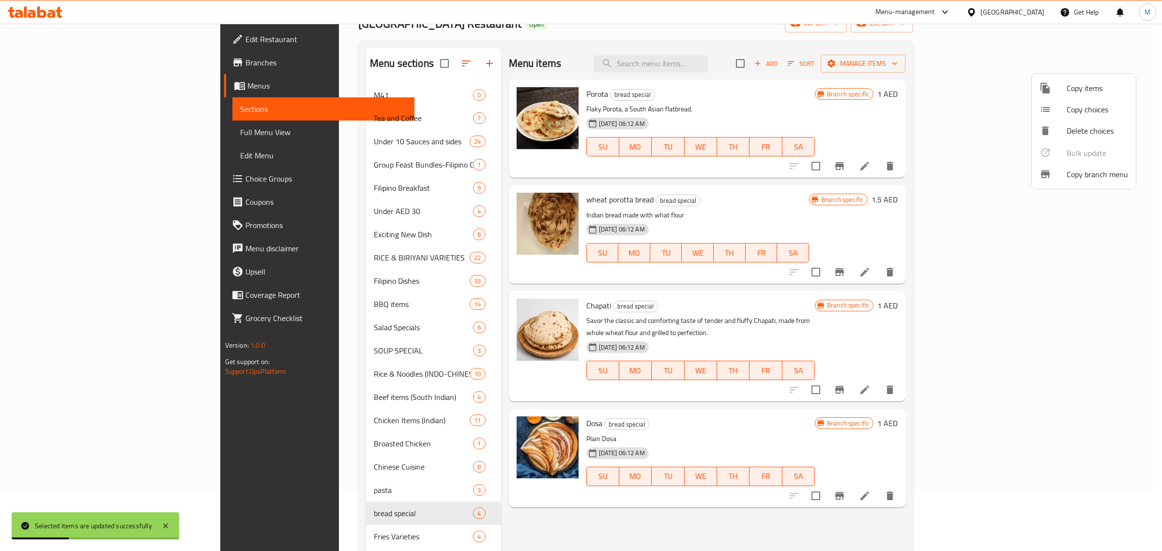
click at [480, 492] on div at bounding box center [581, 275] width 1162 height 551
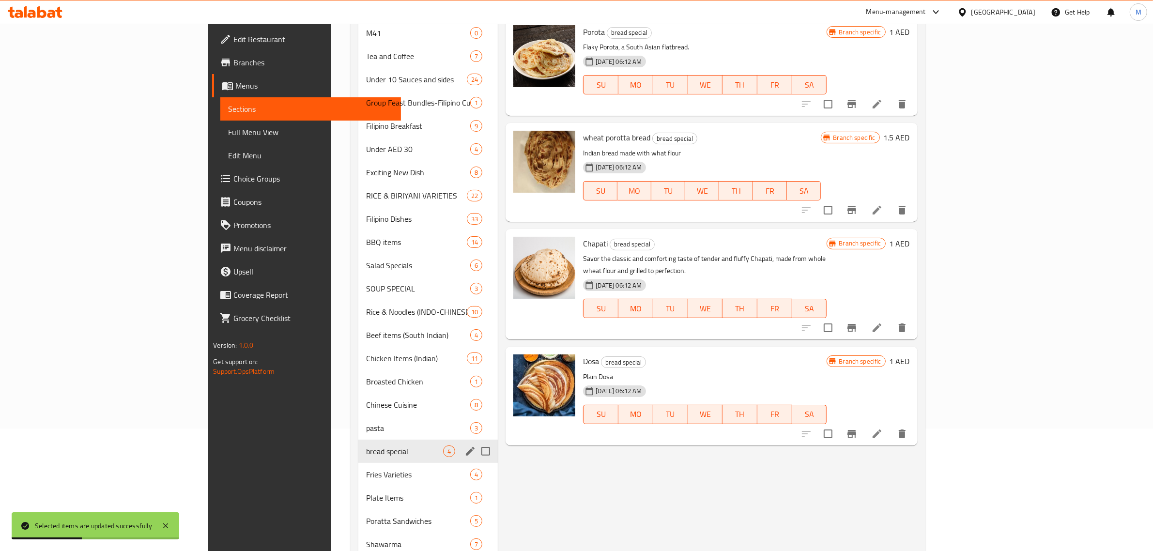
scroll to position [242, 0]
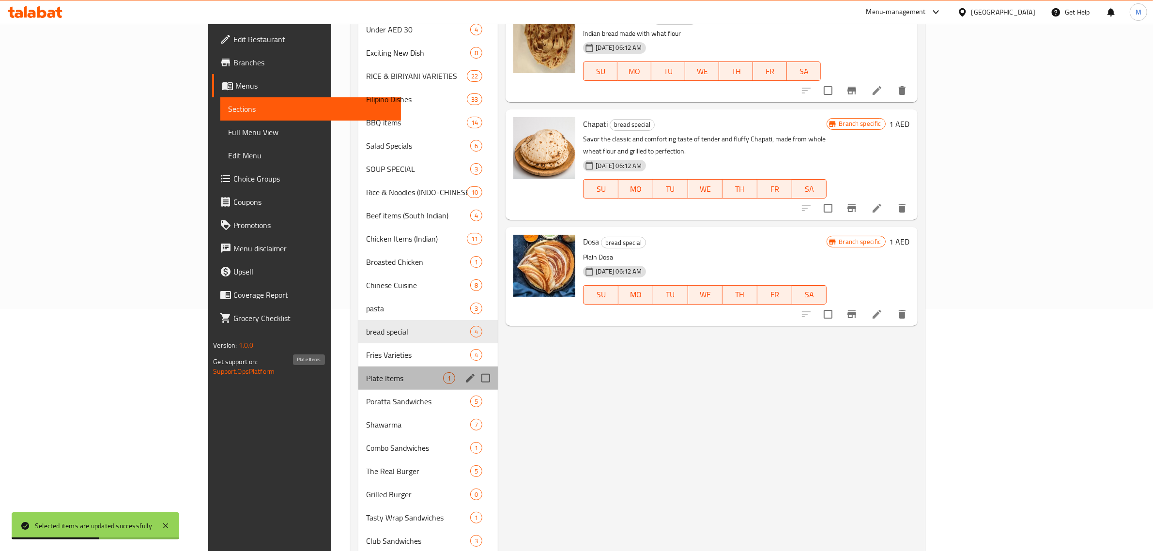
click at [366, 373] on span "Plate Items" at bounding box center [404, 378] width 77 height 12
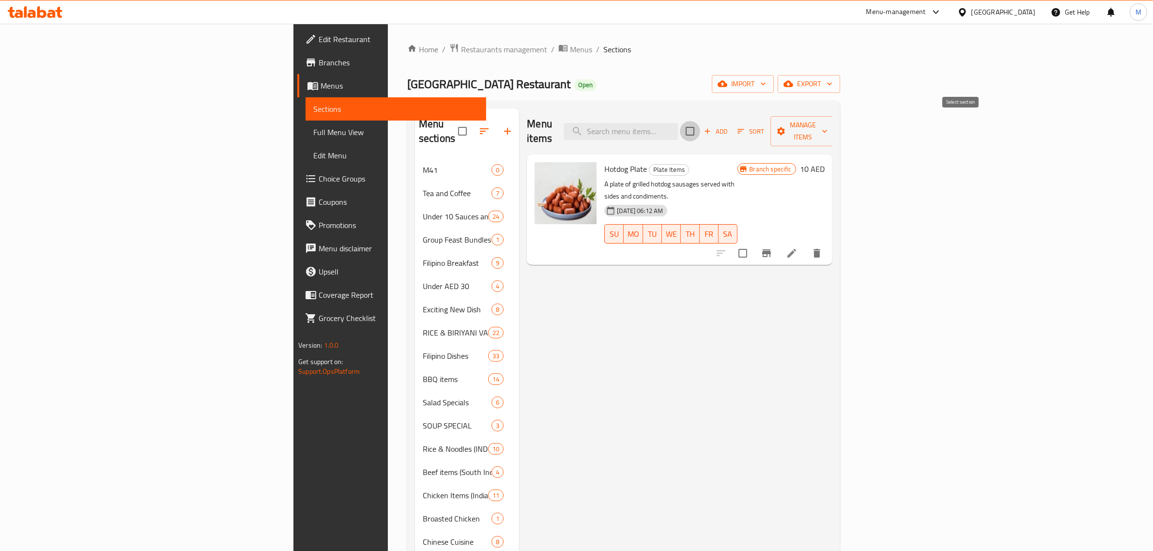
click at [700, 122] on input "checkbox" at bounding box center [690, 131] width 20 height 20
click at [828, 120] on span "Manage items" at bounding box center [802, 131] width 49 height 24
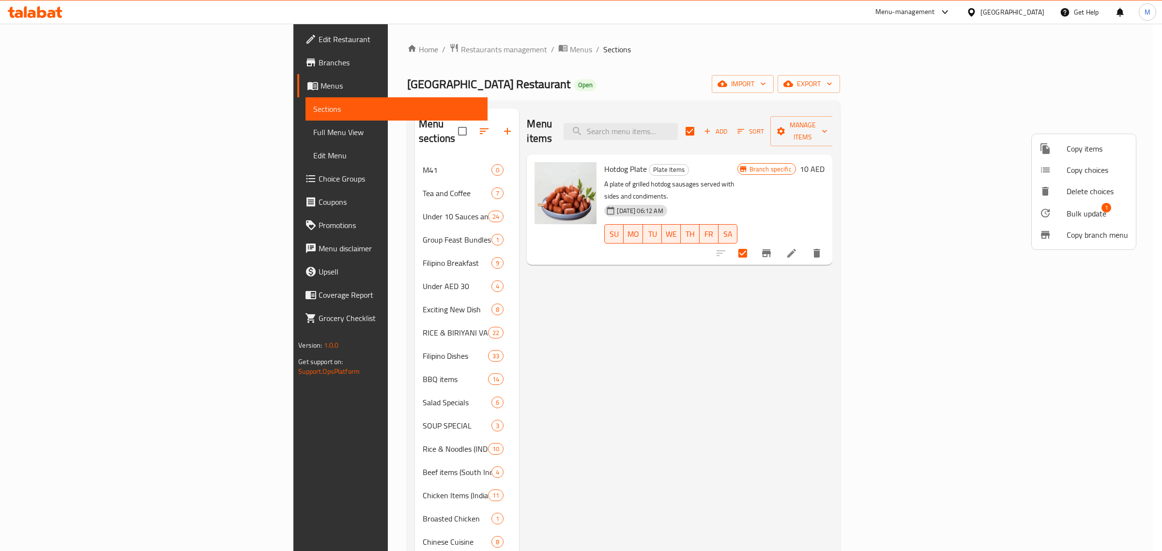
click at [1080, 215] on span "Bulk update" at bounding box center [1087, 214] width 40 height 12
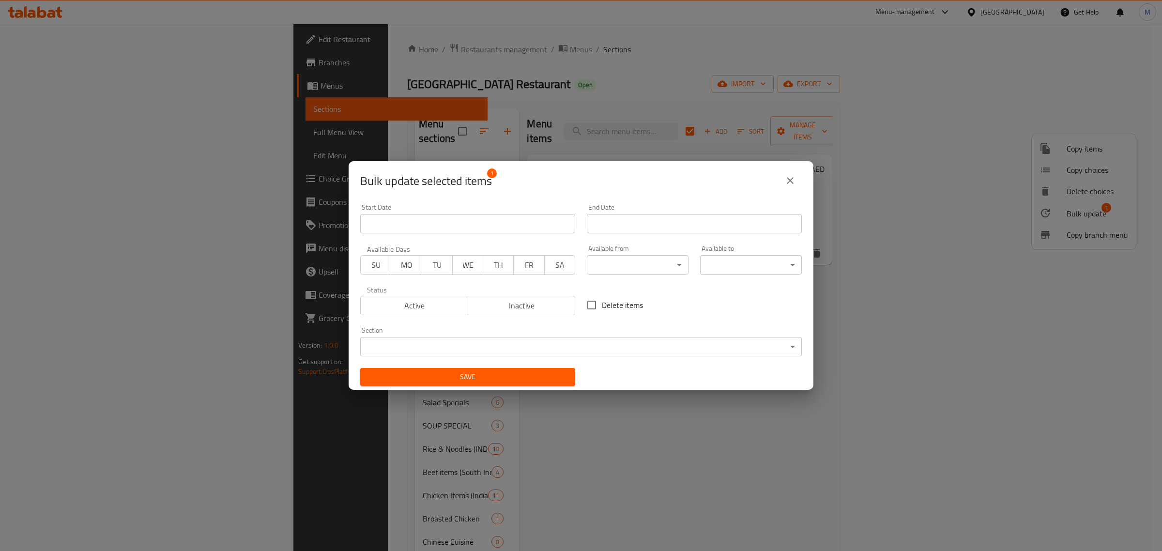
click at [630, 270] on body "​ Menu-management United Arab Emirates Get Help M Edit Restaurant Branches Menu…" at bounding box center [581, 287] width 1162 height 527
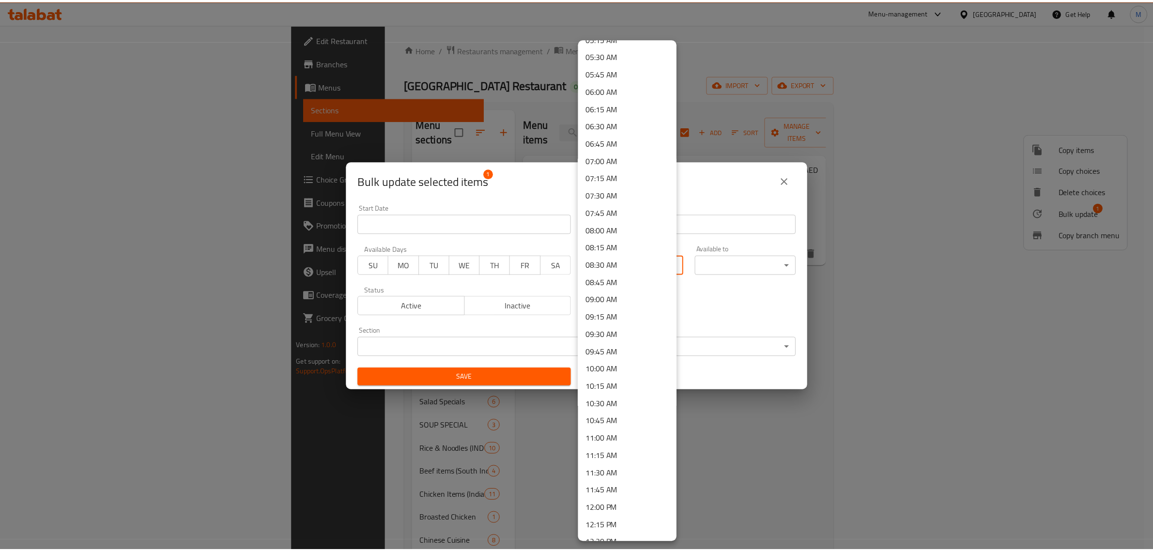
scroll to position [484, 0]
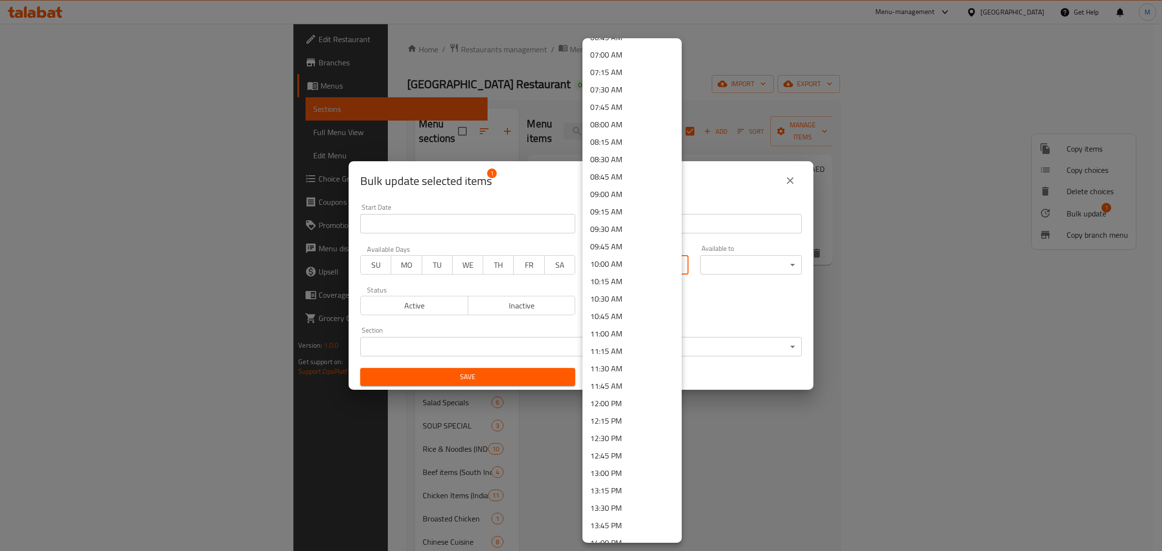
click at [625, 371] on li "11:30 AM" at bounding box center [632, 368] width 99 height 17
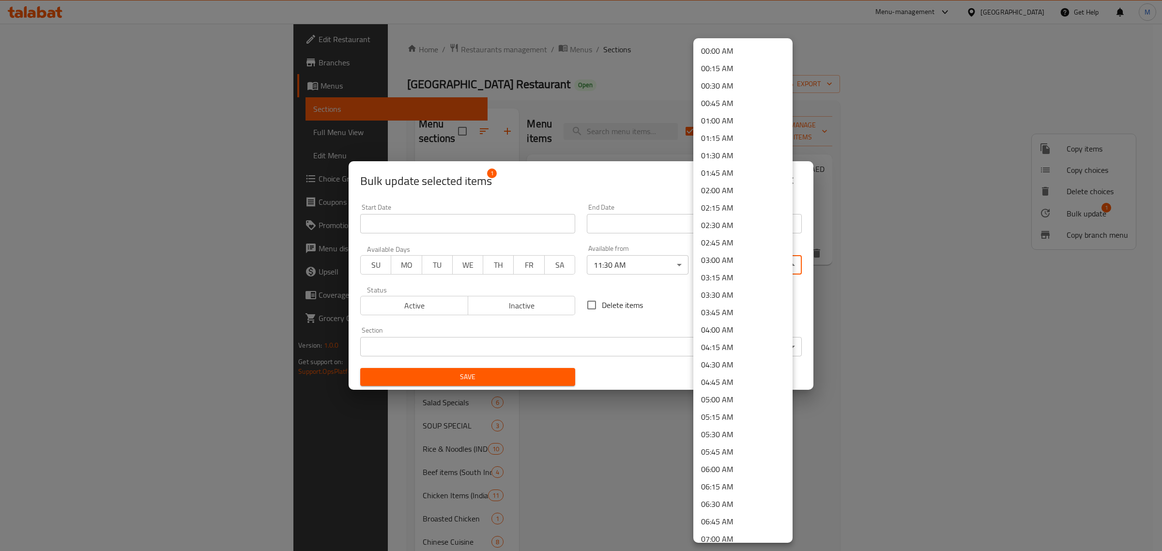
click at [751, 269] on body "​ Menu-management United Arab Emirates Get Help M Edit Restaurant Branches Menu…" at bounding box center [581, 287] width 1162 height 527
click at [732, 292] on li "03:30 AM" at bounding box center [743, 294] width 99 height 17
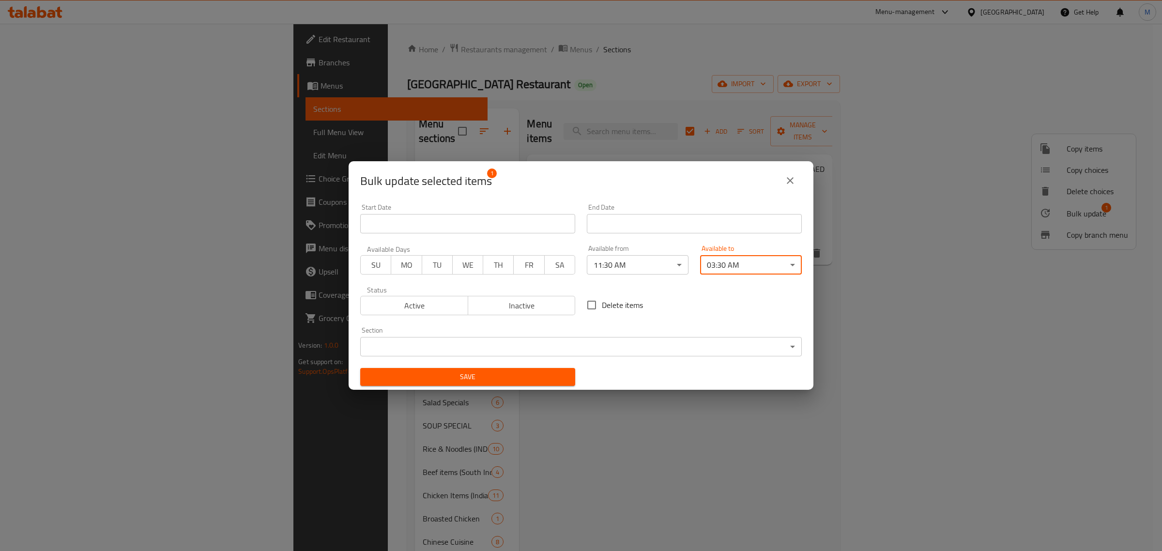
click at [499, 374] on span "Save" at bounding box center [468, 377] width 200 height 12
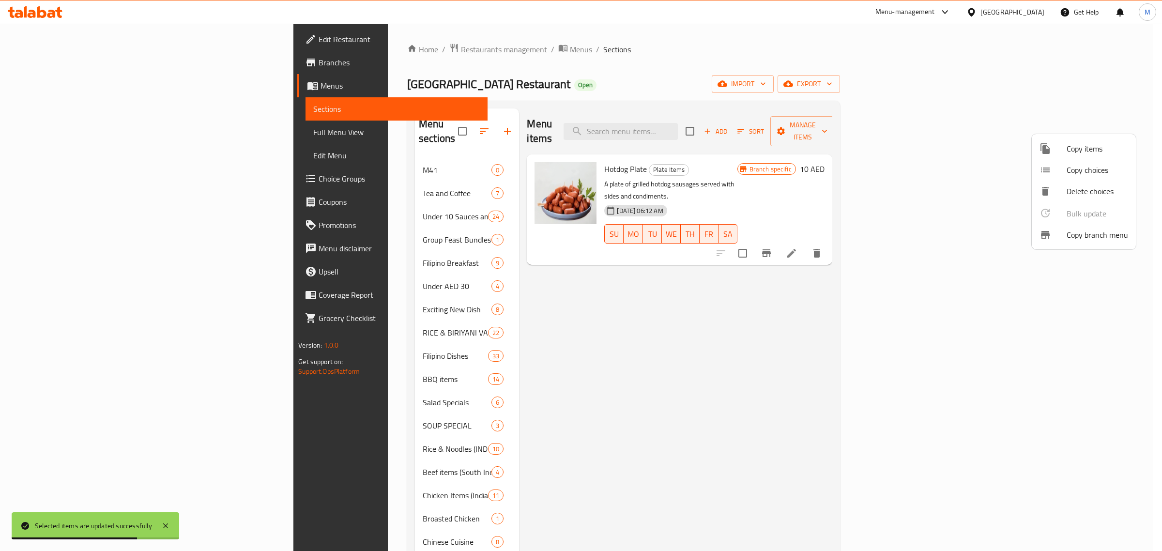
click at [505, 386] on div at bounding box center [581, 275] width 1162 height 551
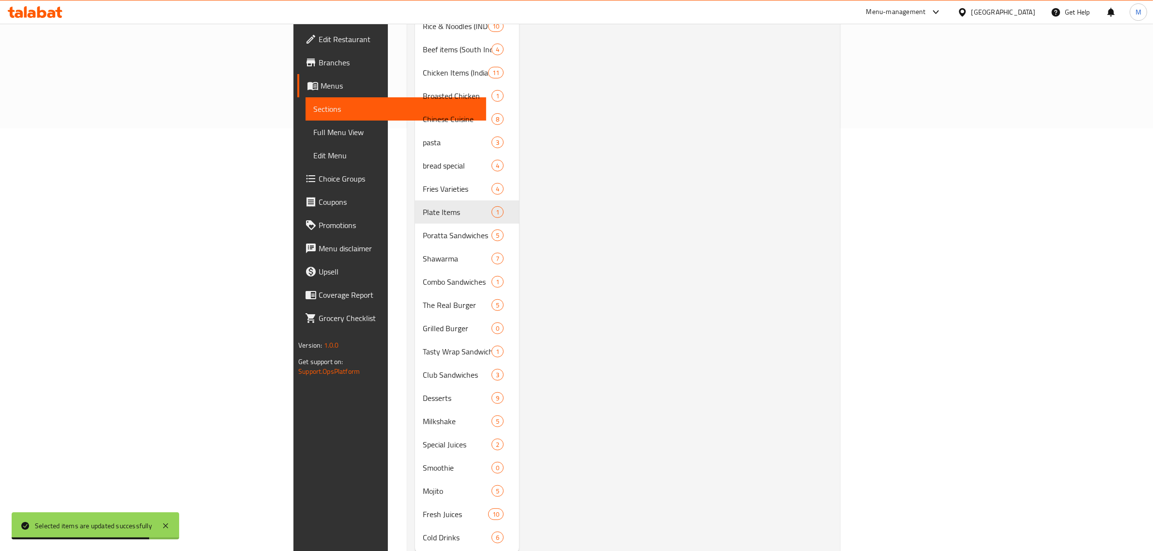
scroll to position [424, 0]
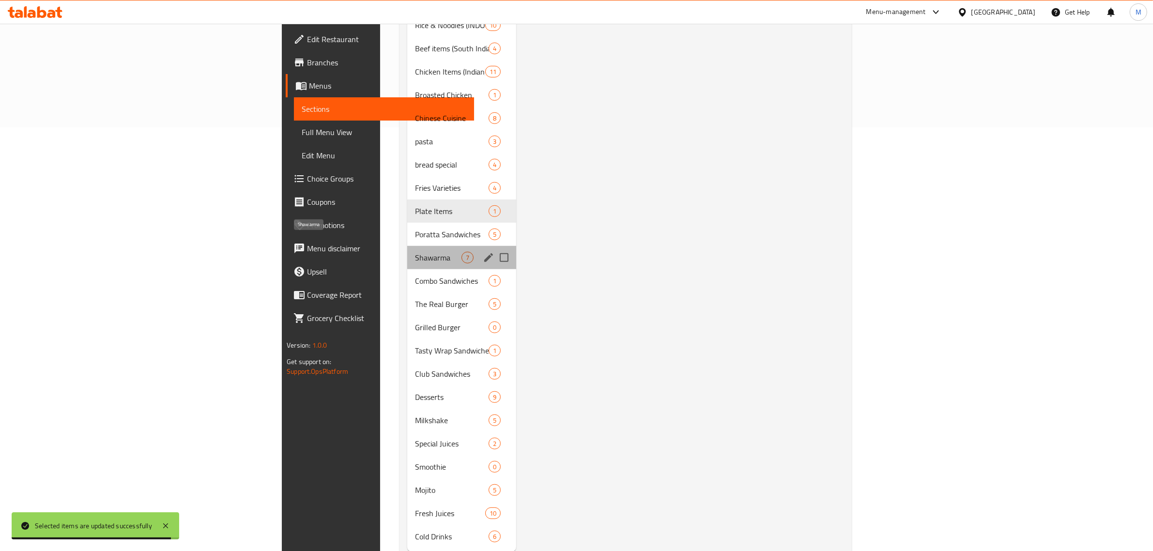
click at [415, 252] on span "Shawarma" at bounding box center [438, 258] width 46 height 12
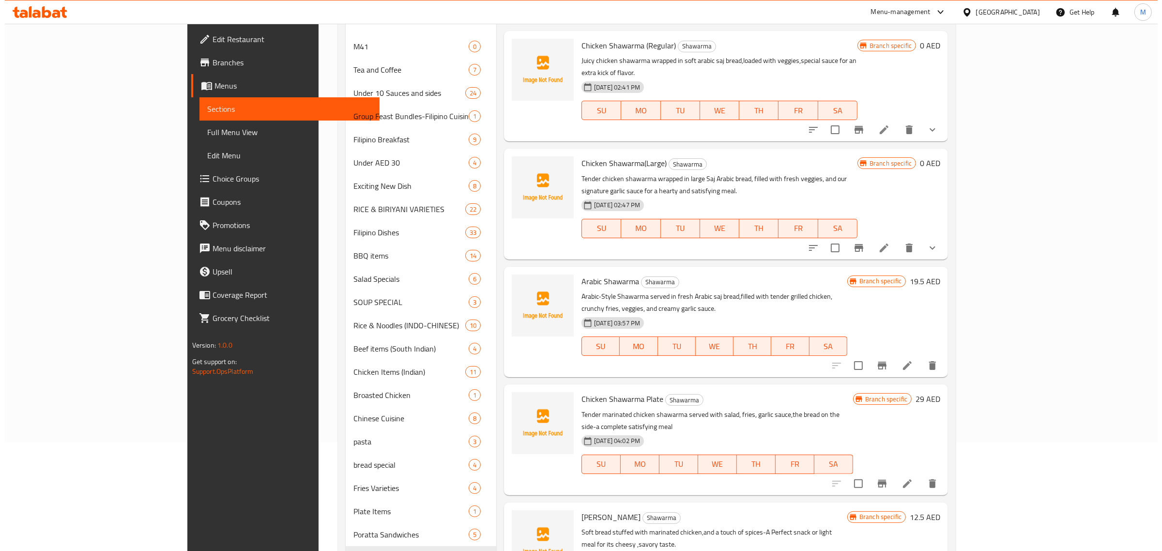
scroll to position [12, 0]
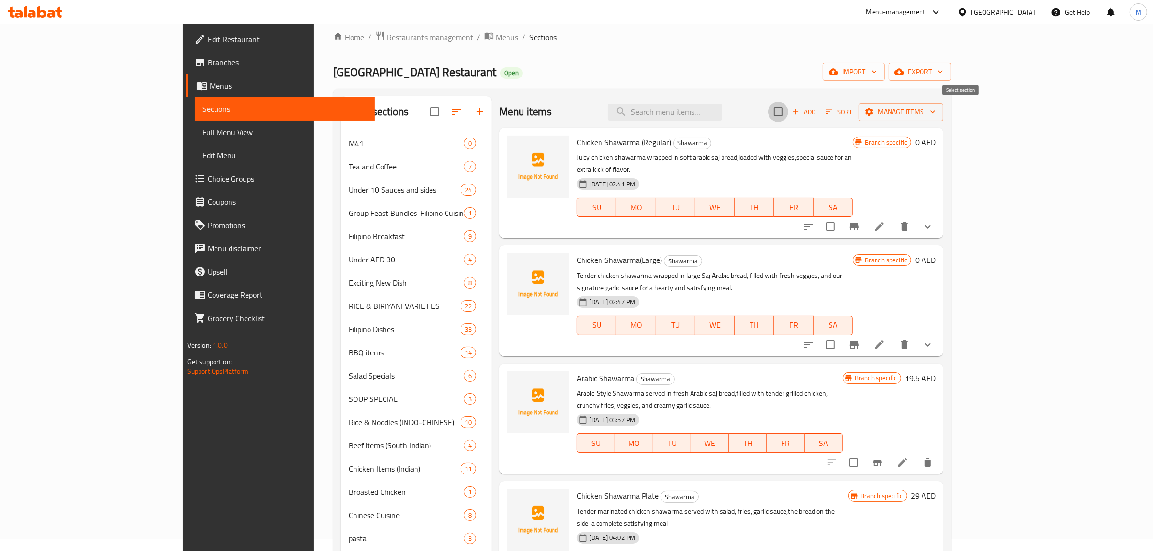
click at [788, 111] on input "checkbox" at bounding box center [778, 112] width 20 height 20
click at [936, 108] on span "Manage items" at bounding box center [900, 112] width 69 height 12
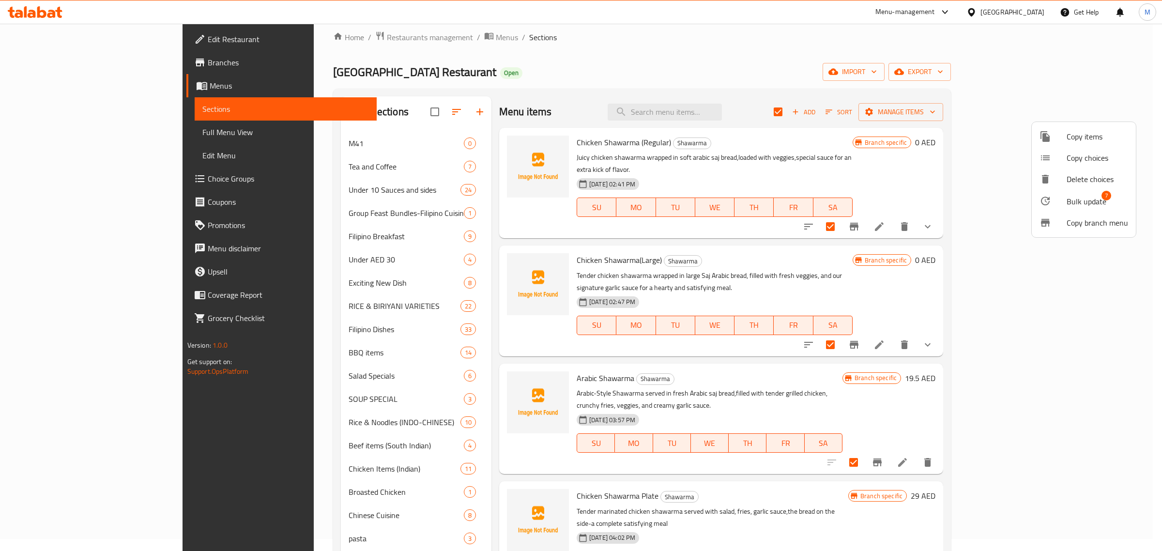
click at [1080, 197] on span "Bulk update" at bounding box center [1087, 202] width 40 height 12
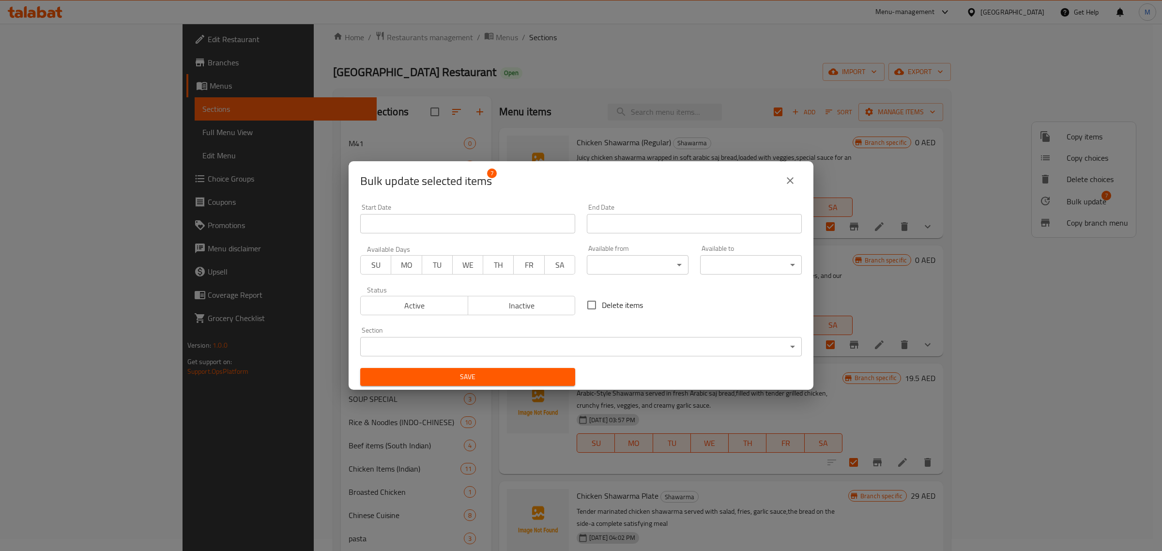
click at [635, 269] on body "​ Menu-management United Arab Emirates Get Help M Edit Restaurant Branches Menu…" at bounding box center [581, 275] width 1162 height 527
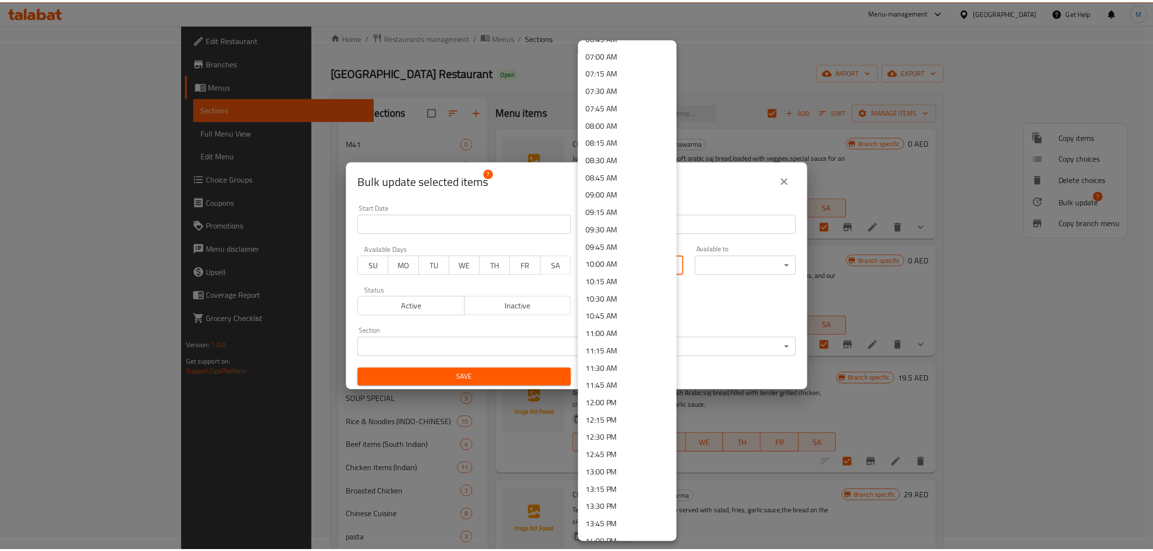
scroll to position [726, 0]
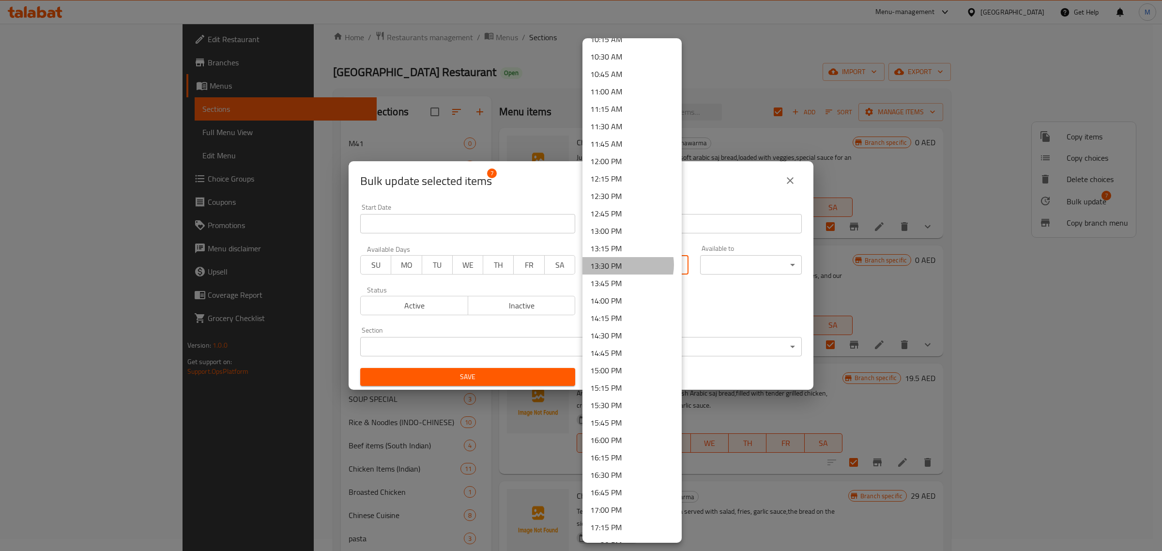
click at [621, 264] on li "13:30 PM" at bounding box center [632, 265] width 99 height 17
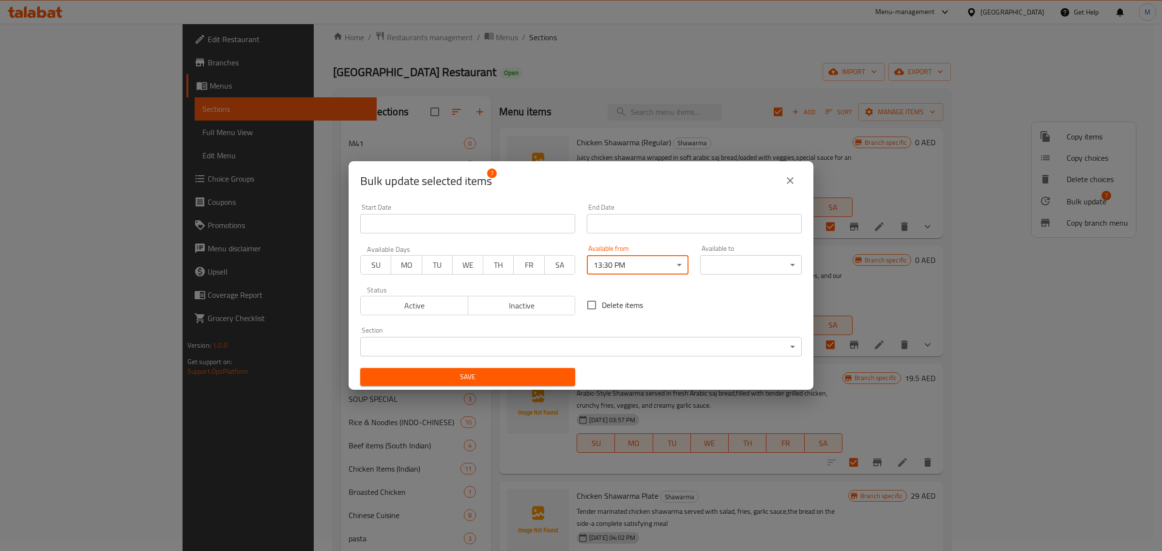
click at [720, 264] on body "​ Menu-management United Arab Emirates Get Help M Edit Restaurant Branches Menu…" at bounding box center [581, 275] width 1162 height 527
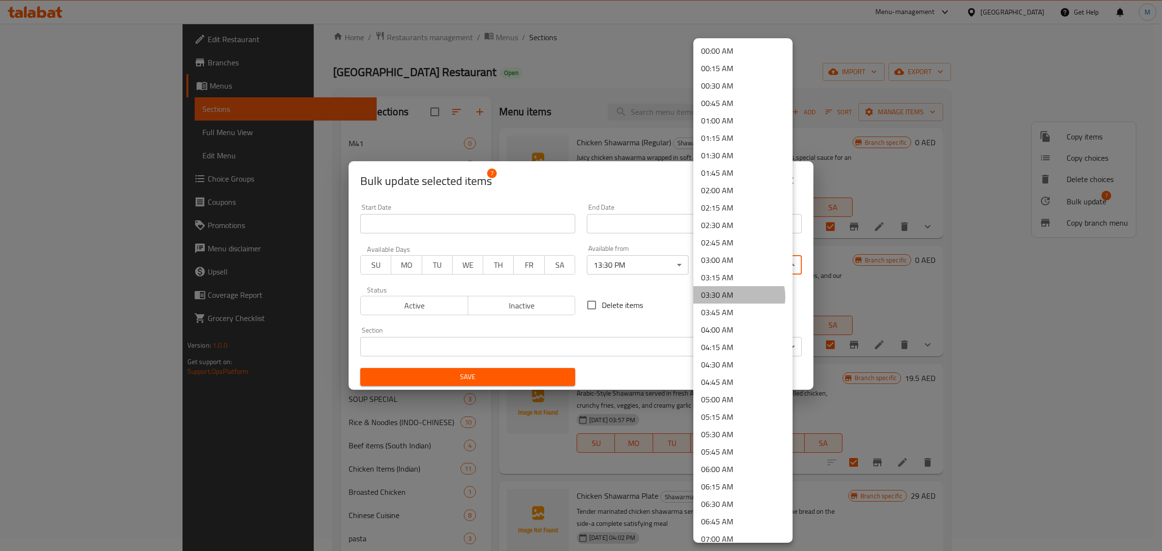
click at [734, 297] on li "03:30 AM" at bounding box center [743, 294] width 99 height 17
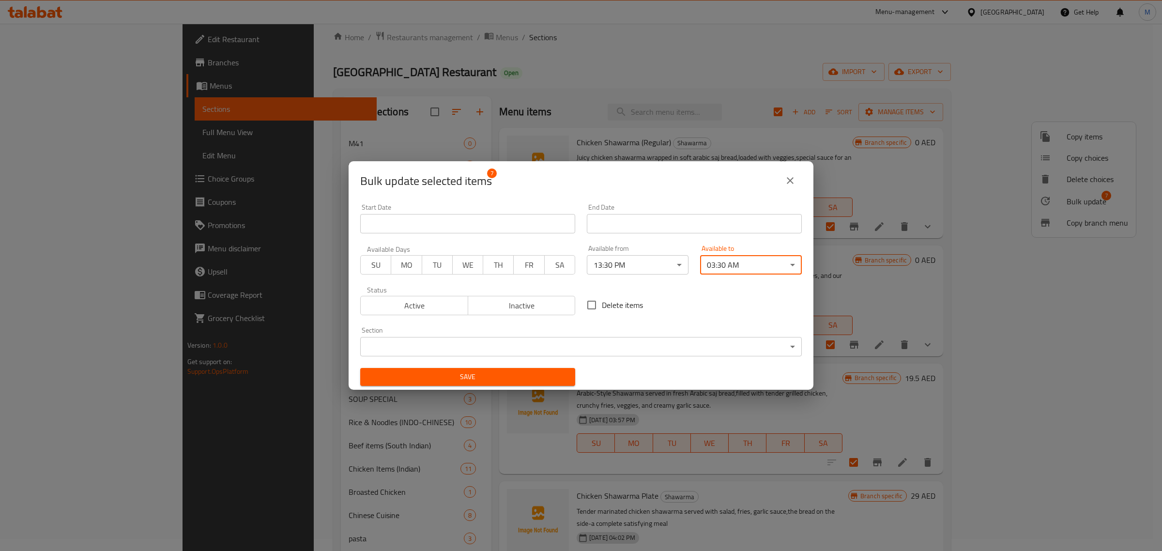
click at [488, 373] on span "Save" at bounding box center [468, 377] width 200 height 12
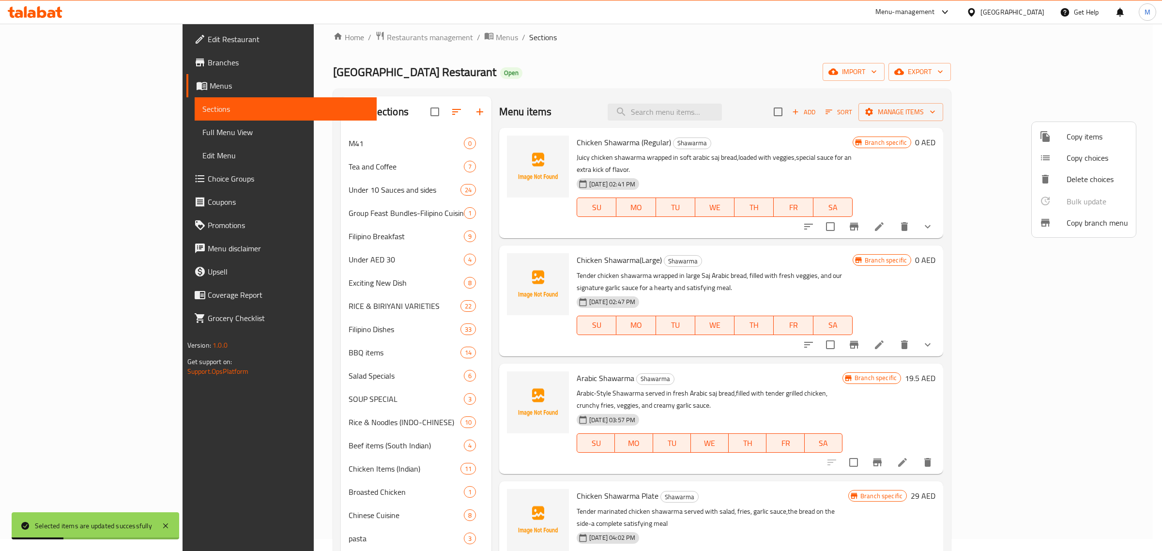
click at [607, 93] on div at bounding box center [581, 275] width 1162 height 551
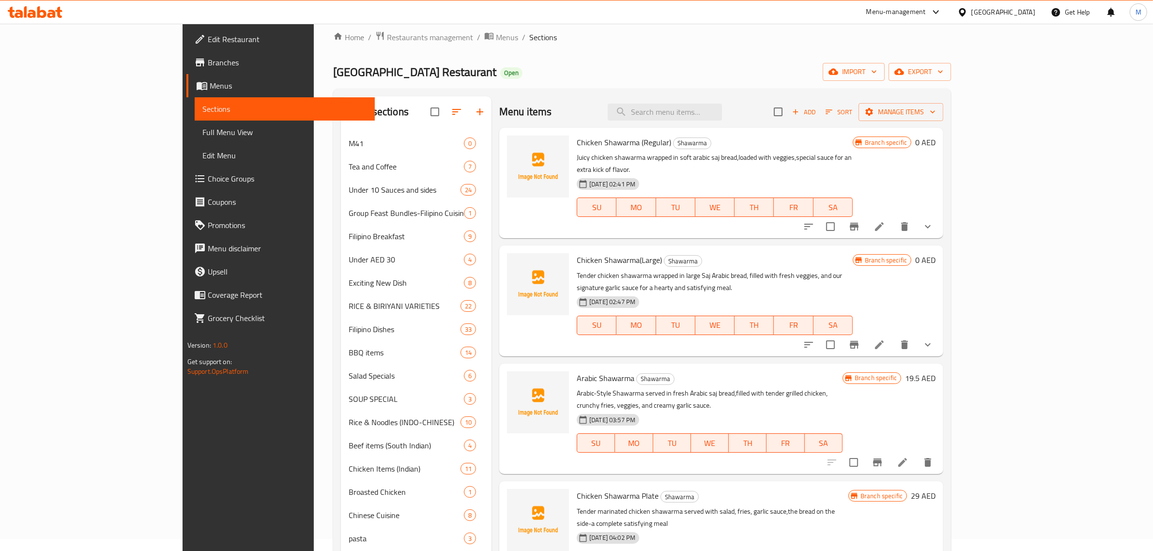
drag, startPoint x: 95, startPoint y: 129, endPoint x: 163, endPoint y: 144, distance: 69.1
click at [202, 129] on span "Full Menu View" at bounding box center [284, 132] width 165 height 12
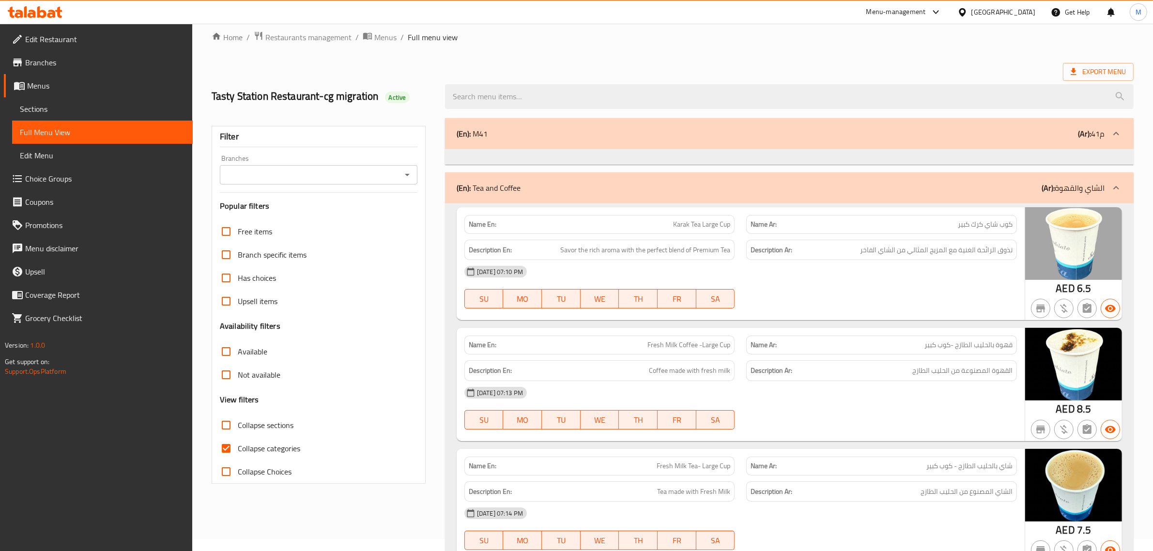
click at [231, 446] on input "Collapse categories" at bounding box center [226, 448] width 23 height 23
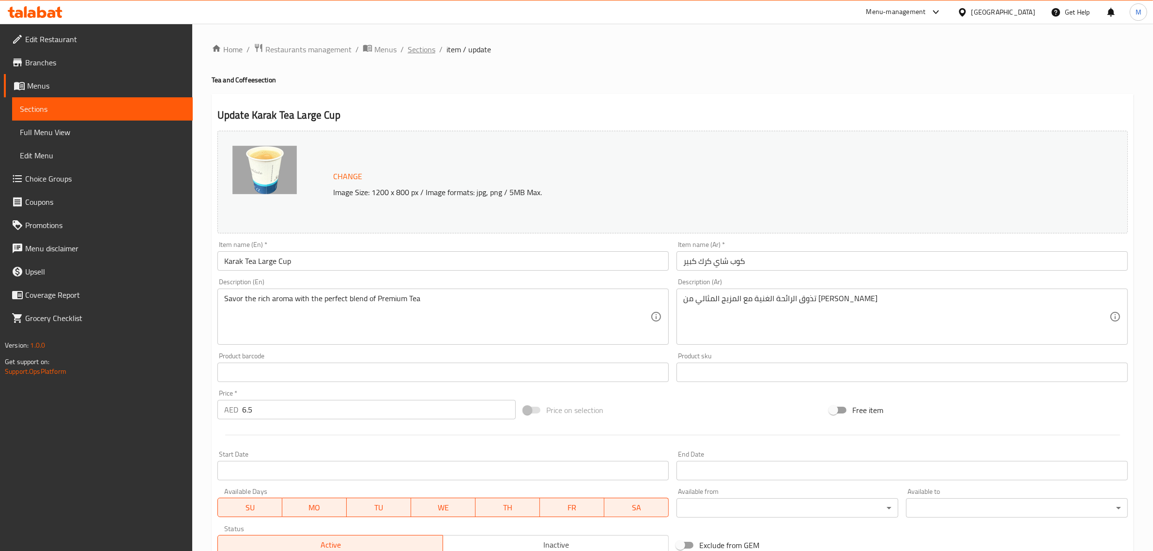
click at [426, 52] on span "Sections" at bounding box center [422, 50] width 28 height 12
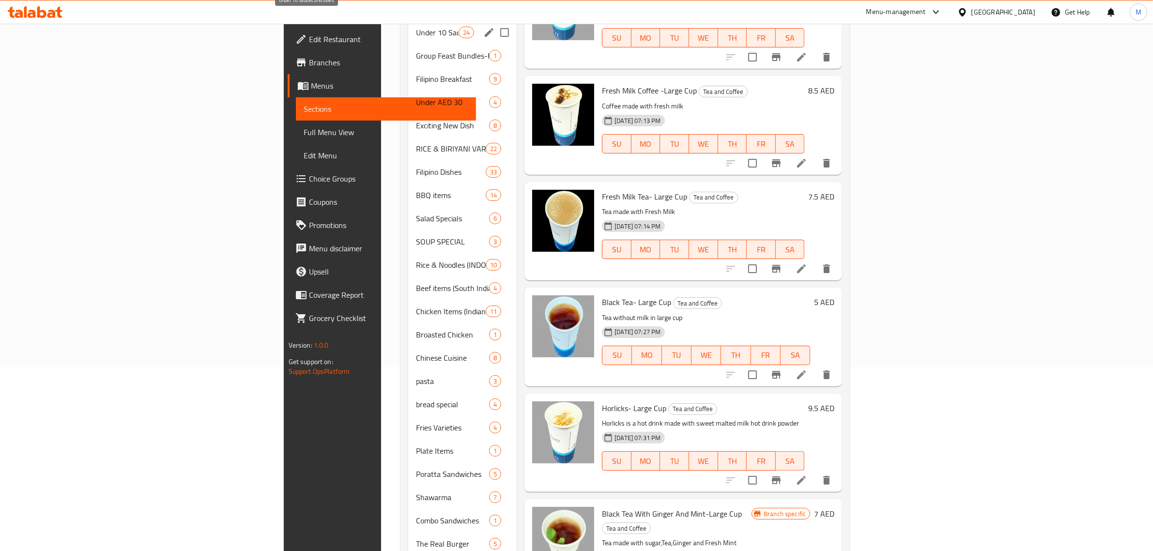
scroll to position [73, 0]
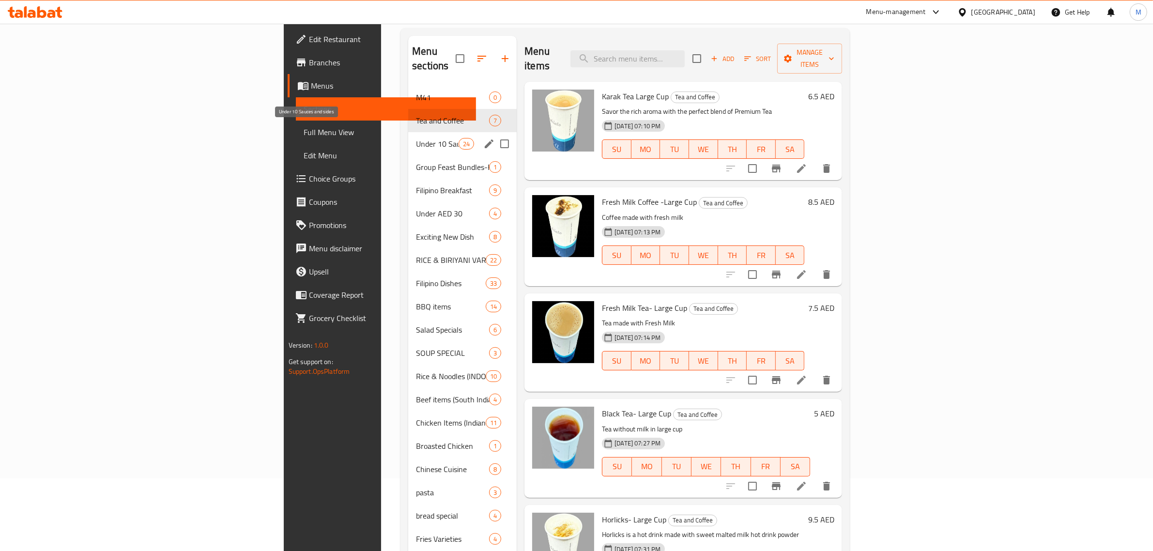
click at [416, 138] on span "Under 10 Sauces and sides" at bounding box center [437, 144] width 43 height 12
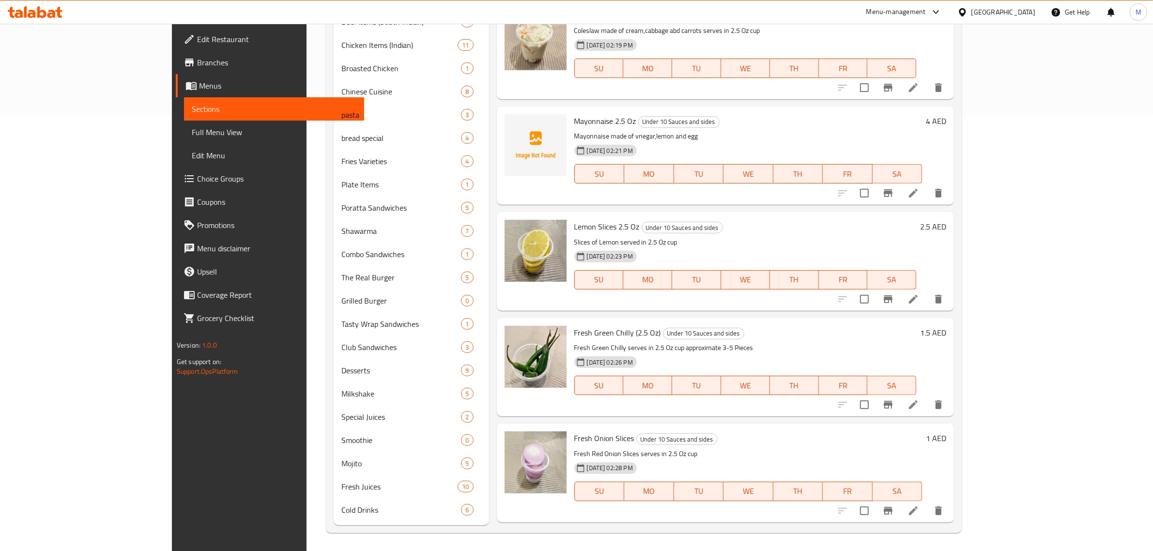
scroll to position [1407, 0]
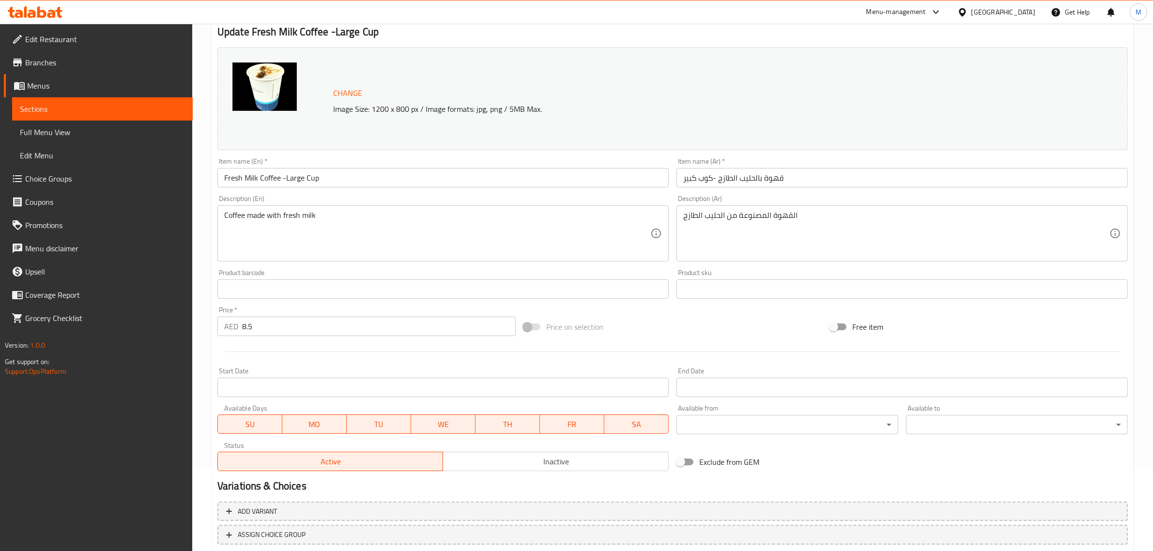
scroll to position [146, 0]
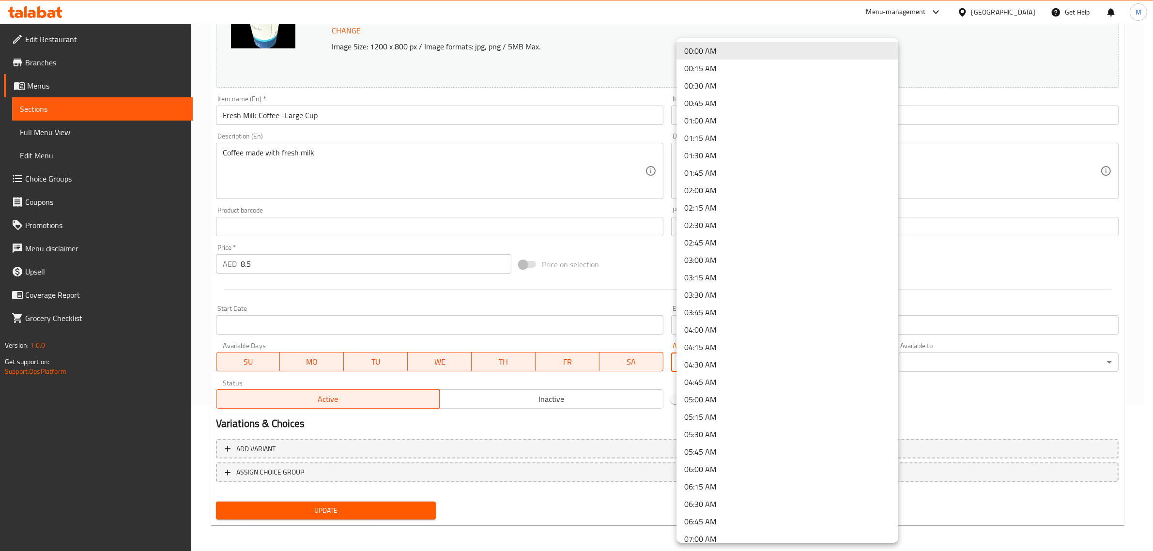
click at [762, 360] on body "​ Menu-management United Arab Emirates Get Help M Edit Restaurant Branches Menu…" at bounding box center [576, 141] width 1153 height 527
click at [727, 367] on li "11:30 AM" at bounding box center [788, 368] width 222 height 17
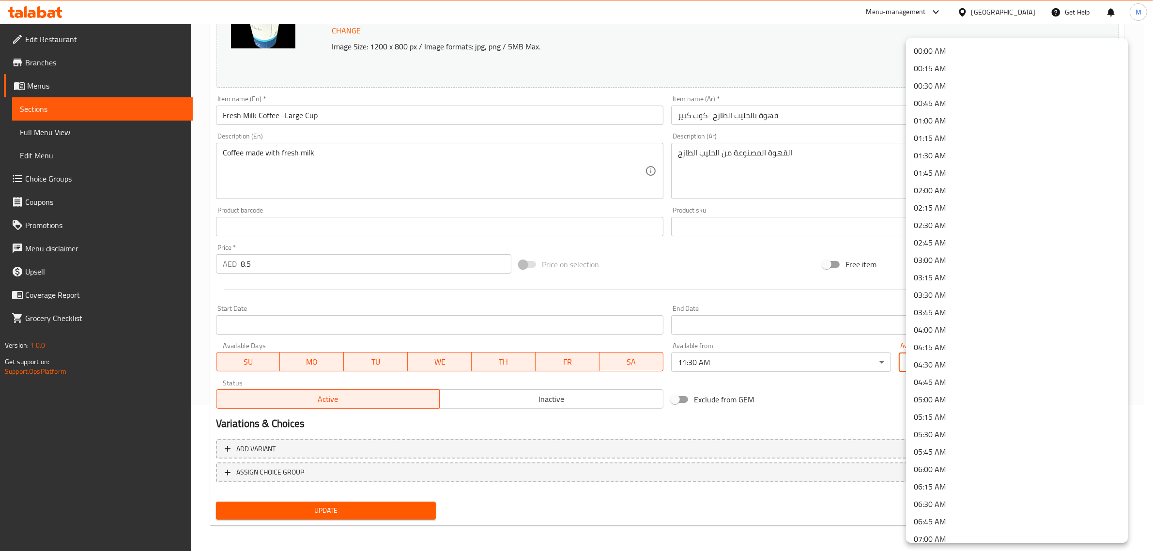
click at [954, 363] on body "​ Menu-management United Arab Emirates Get Help M Edit Restaurant Branches Menu…" at bounding box center [576, 141] width 1153 height 527
click at [957, 292] on li "03:30 AM" at bounding box center [1017, 294] width 222 height 17
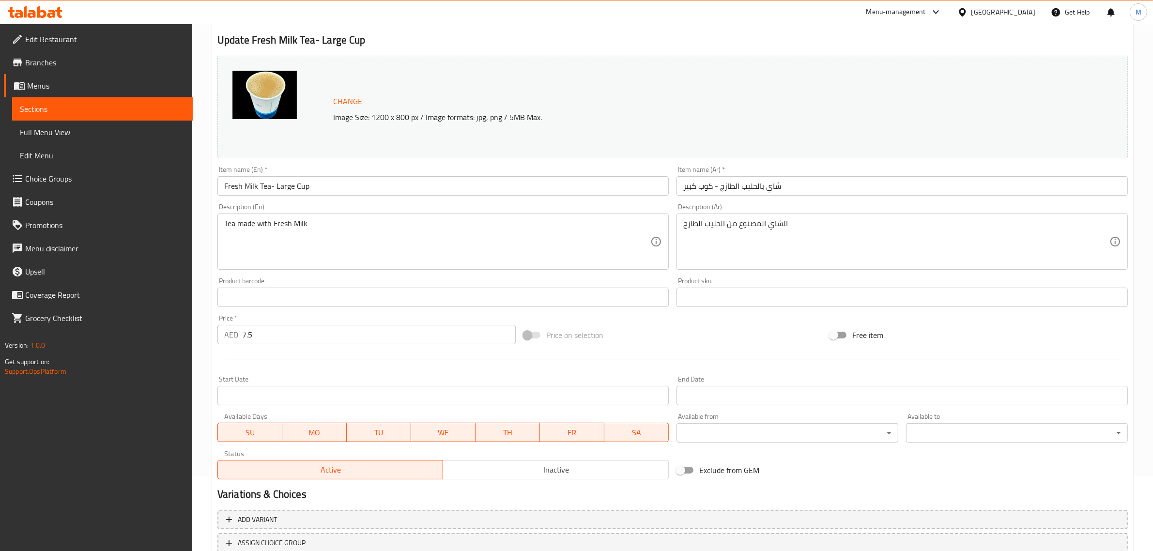
scroll to position [146, 0]
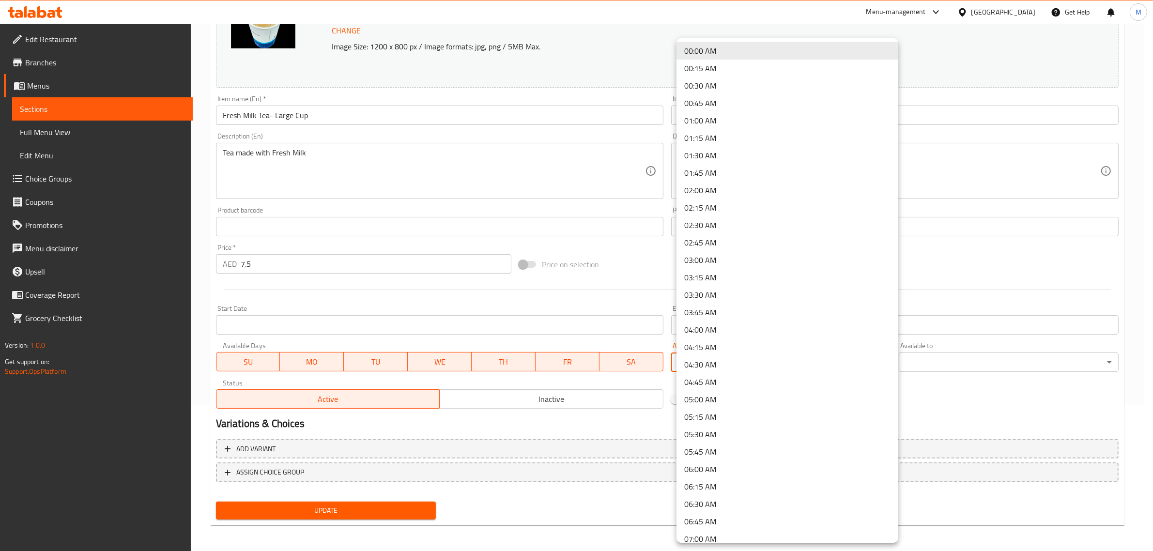
click at [863, 355] on body "​ Menu-management [GEOGRAPHIC_DATA] Get Help M Edit Restaurant Branches Menus S…" at bounding box center [576, 141] width 1153 height 527
click at [725, 304] on li "11:30 AM" at bounding box center [788, 307] width 222 height 17
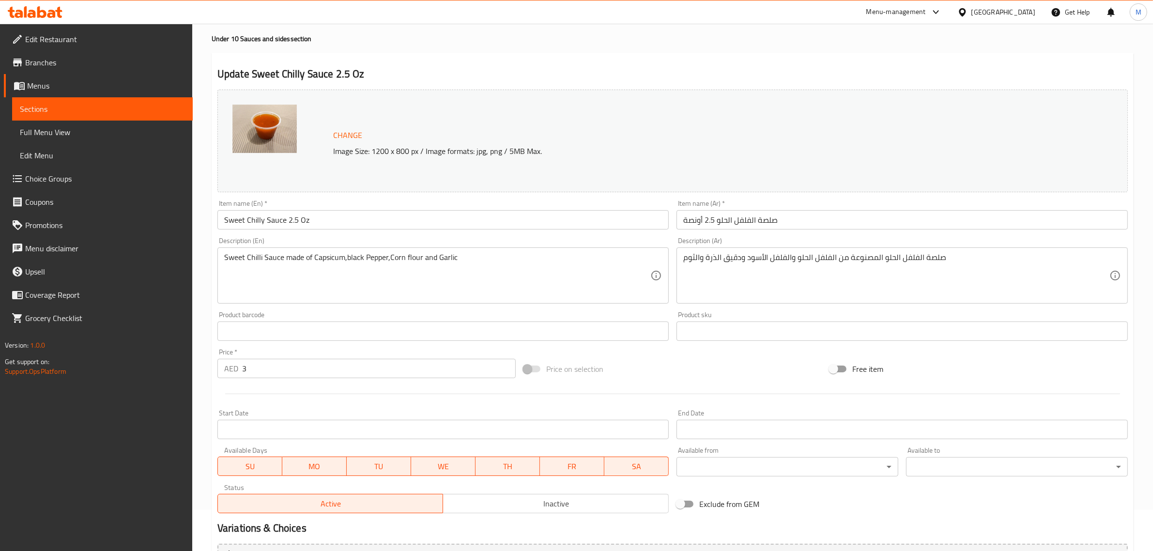
scroll to position [146, 0]
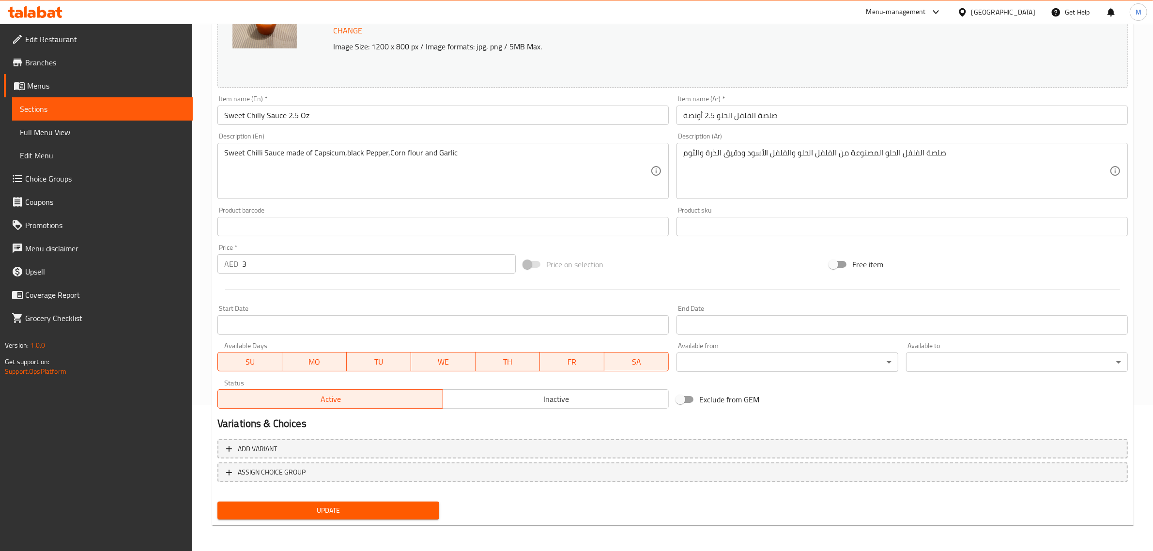
click at [849, 362] on body "​ Menu-management United Arab Emirates Get Help M Edit Restaurant Branches Menu…" at bounding box center [576, 141] width 1153 height 527
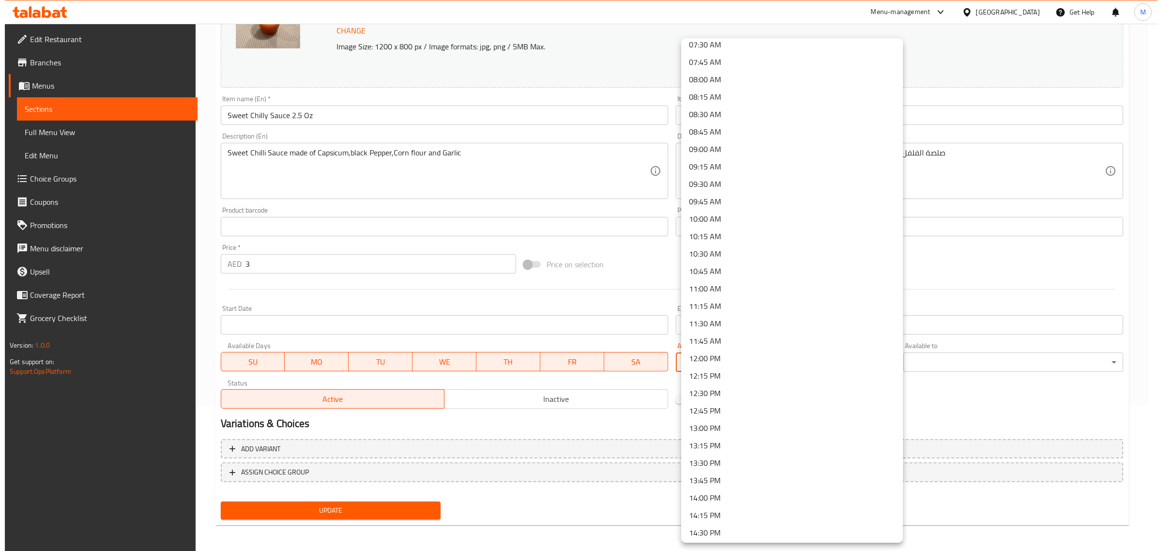
scroll to position [605, 0]
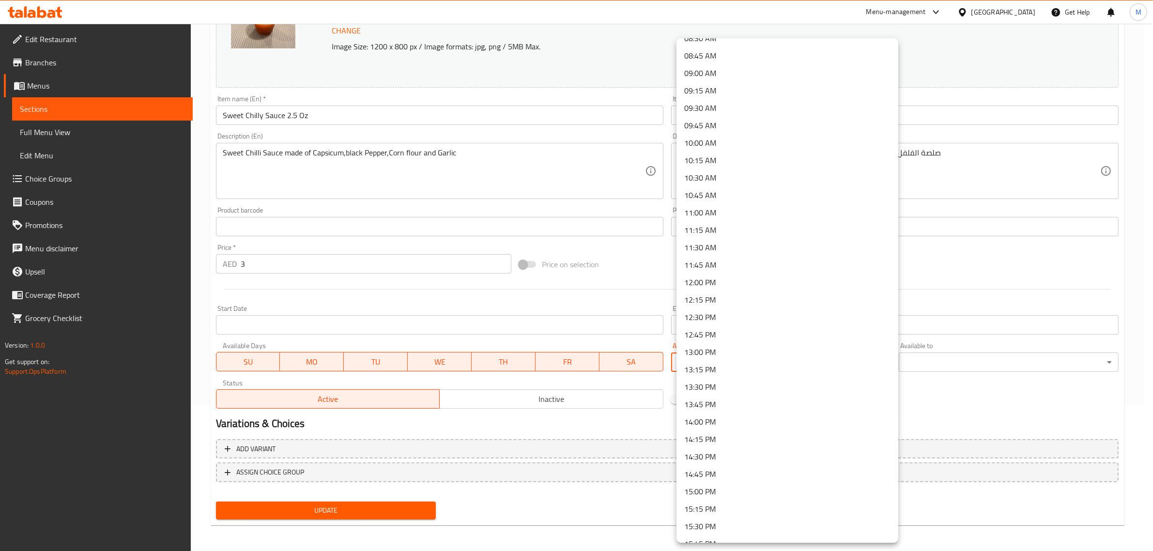
click at [725, 173] on li "10:30 AM" at bounding box center [788, 177] width 222 height 17
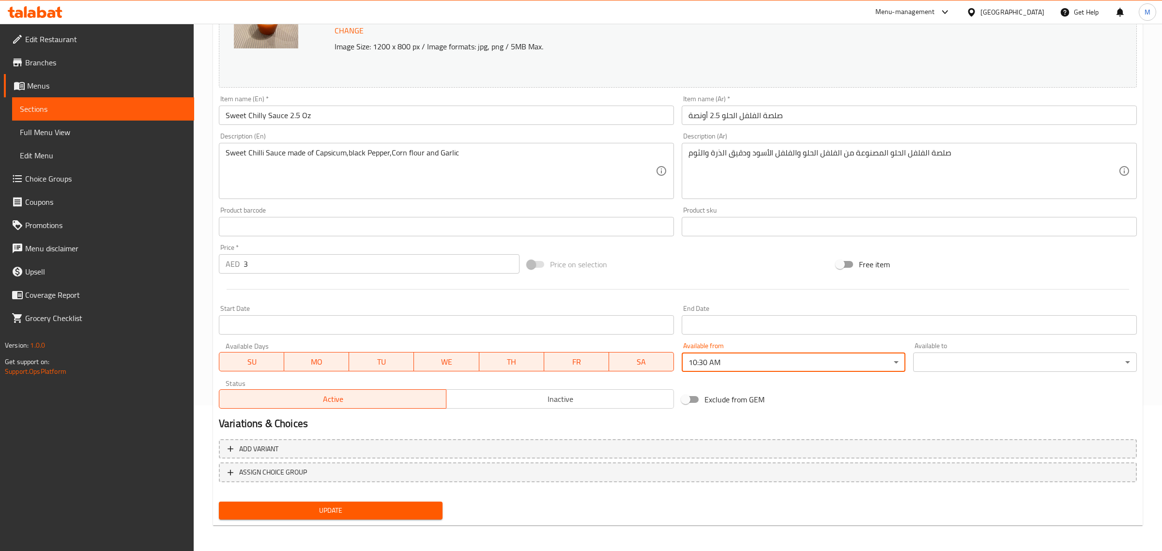
click at [963, 355] on body "​ Menu-management United Arab Emirates Get Help M Edit Restaurant Branches Menu…" at bounding box center [581, 141] width 1162 height 527
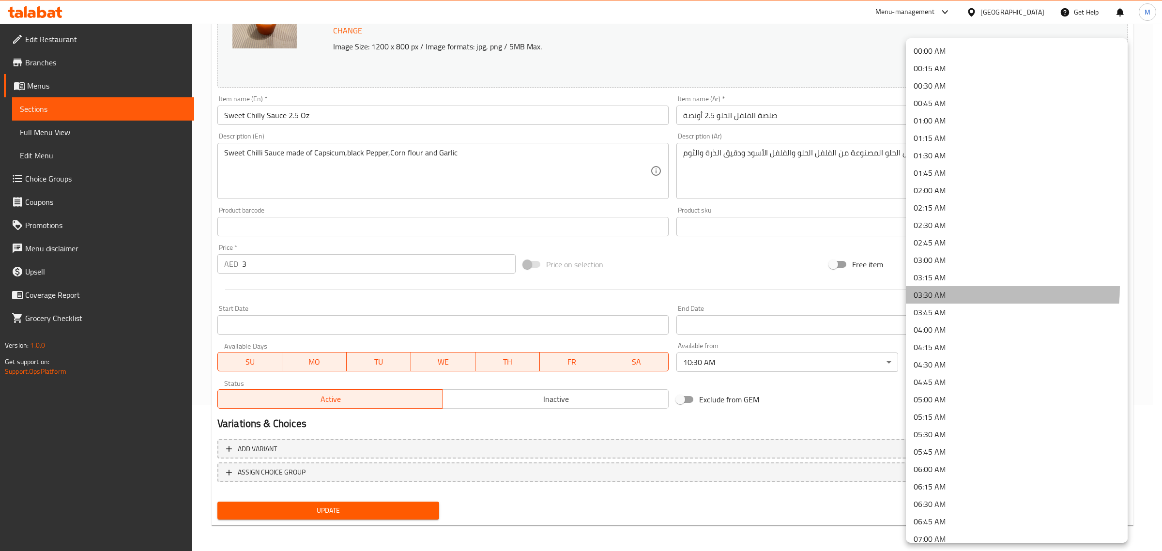
click at [957, 287] on li "03:30 AM" at bounding box center [1017, 294] width 222 height 17
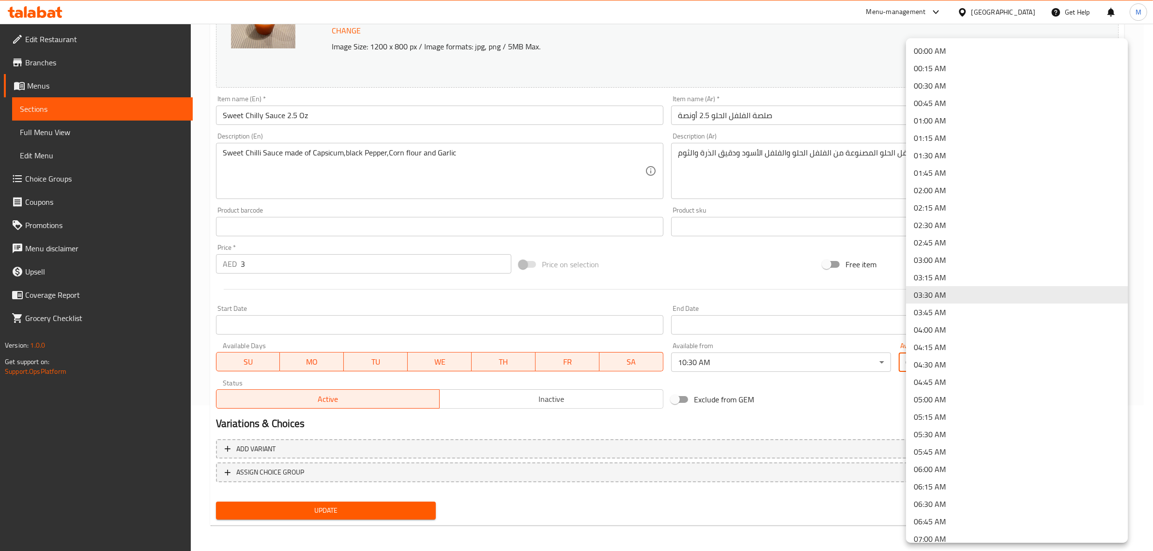
click at [986, 366] on body "​ Menu-management United Arab Emirates Get Help M Edit Restaurant Branches Menu…" at bounding box center [576, 141] width 1153 height 527
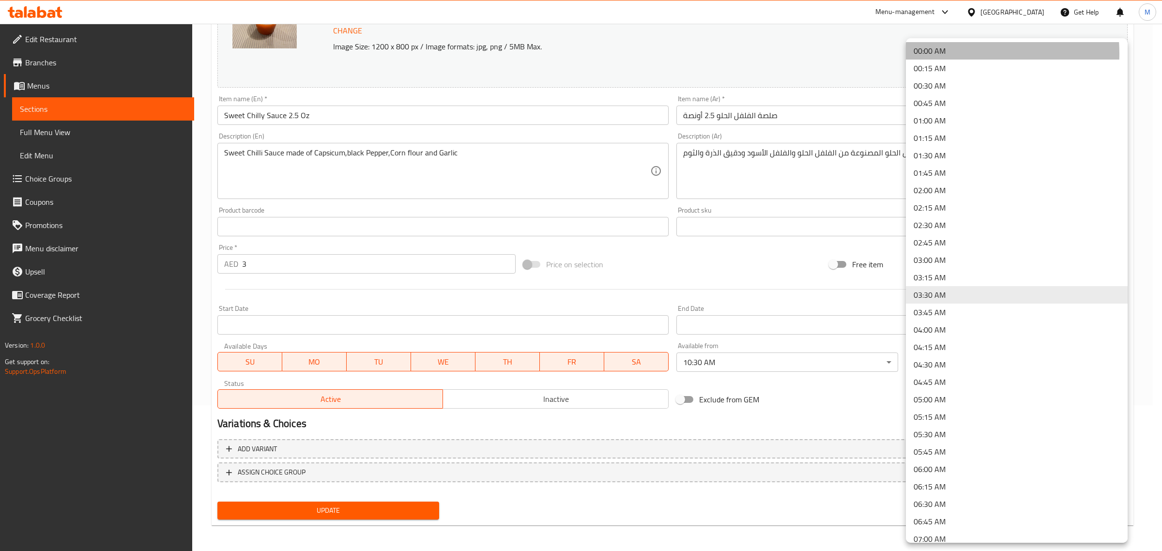
click at [947, 54] on li "00:00 AM" at bounding box center [1017, 50] width 222 height 17
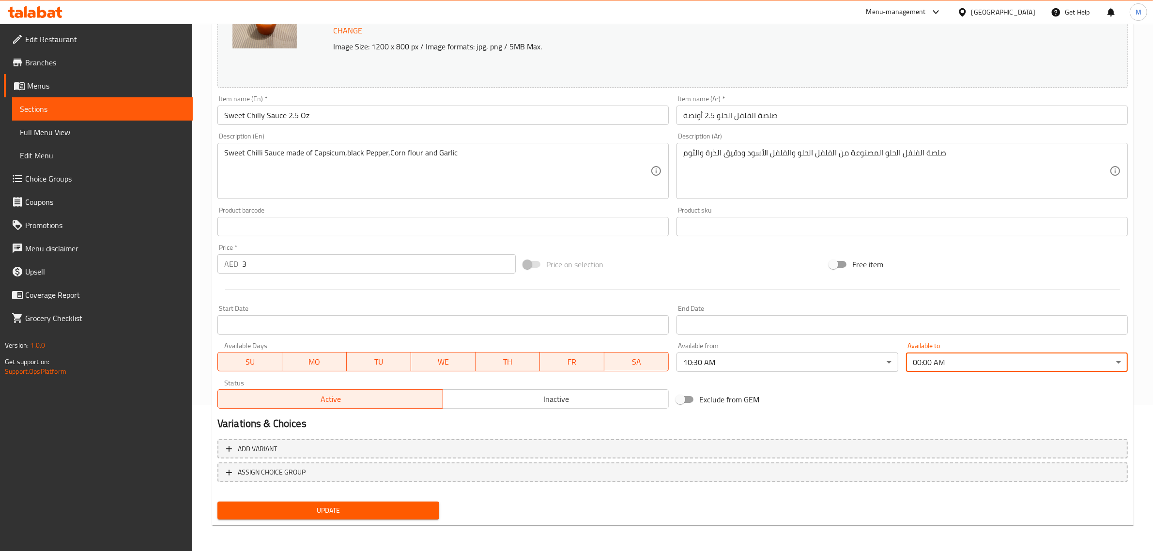
click at [900, 406] on div "Exclude from GEM" at bounding box center [826, 399] width 306 height 26
click at [981, 362] on body "​ Menu-management United Arab Emirates Get Help M Edit Restaurant Branches Menu…" at bounding box center [576, 141] width 1153 height 527
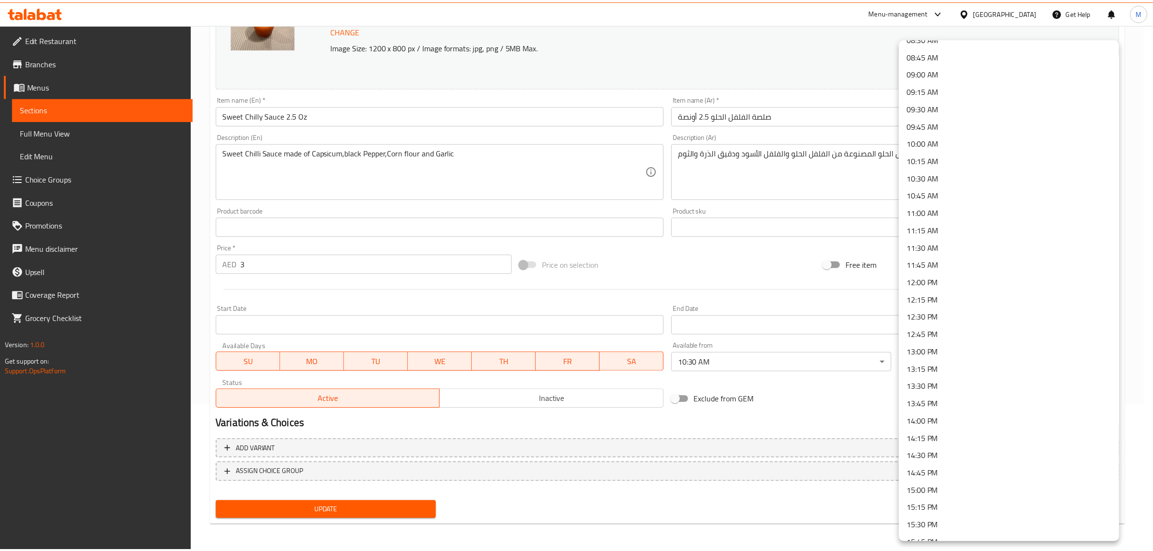
scroll to position [666, 0]
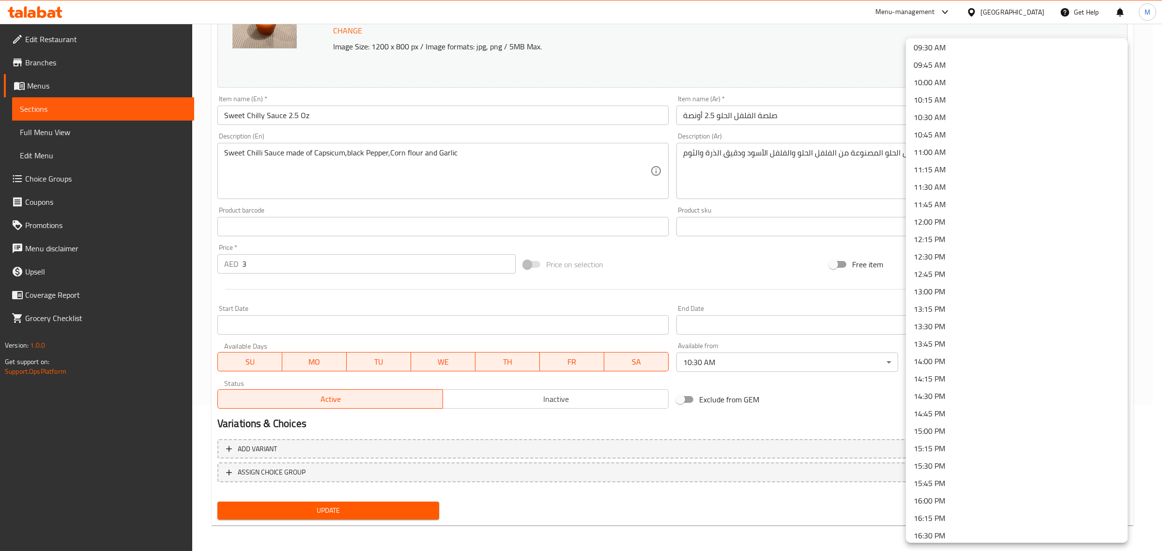
click at [959, 187] on li "11:30 AM" at bounding box center [1017, 186] width 222 height 17
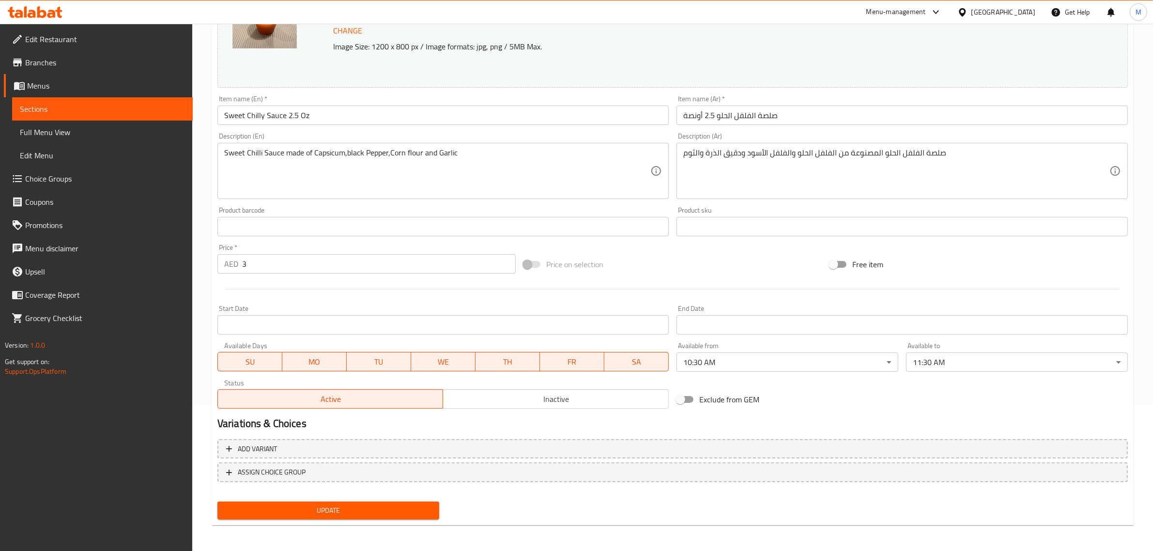
click at [906, 380] on div "Change Image Size: 1200 x 800 px / Image formats: jpg, png / 5MB Max. Item name…" at bounding box center [673, 197] width 918 height 432
click at [672, 272] on div "Price on selection" at bounding box center [673, 264] width 306 height 26
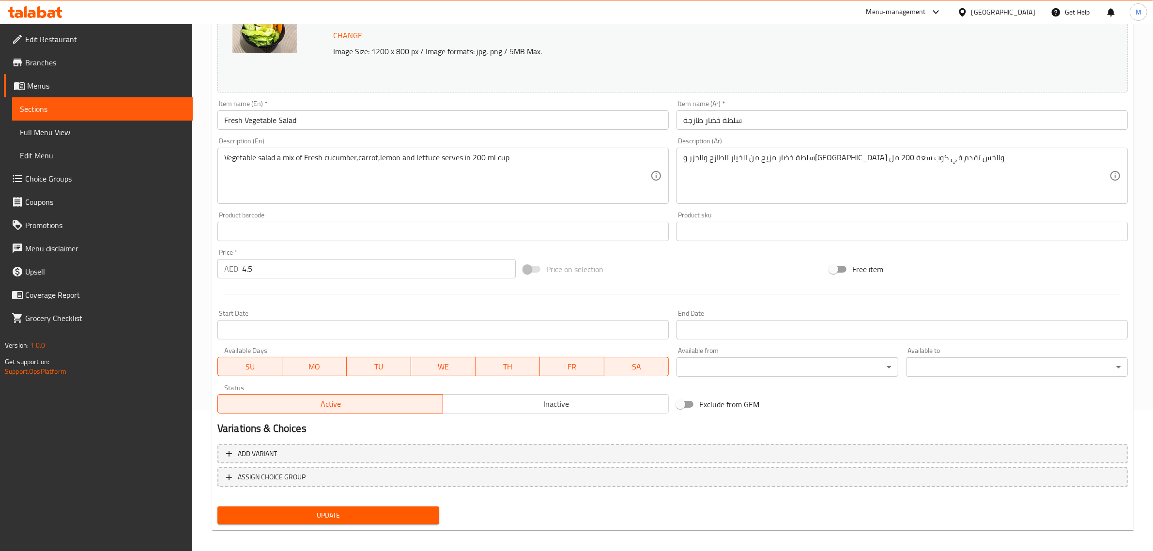
scroll to position [146, 0]
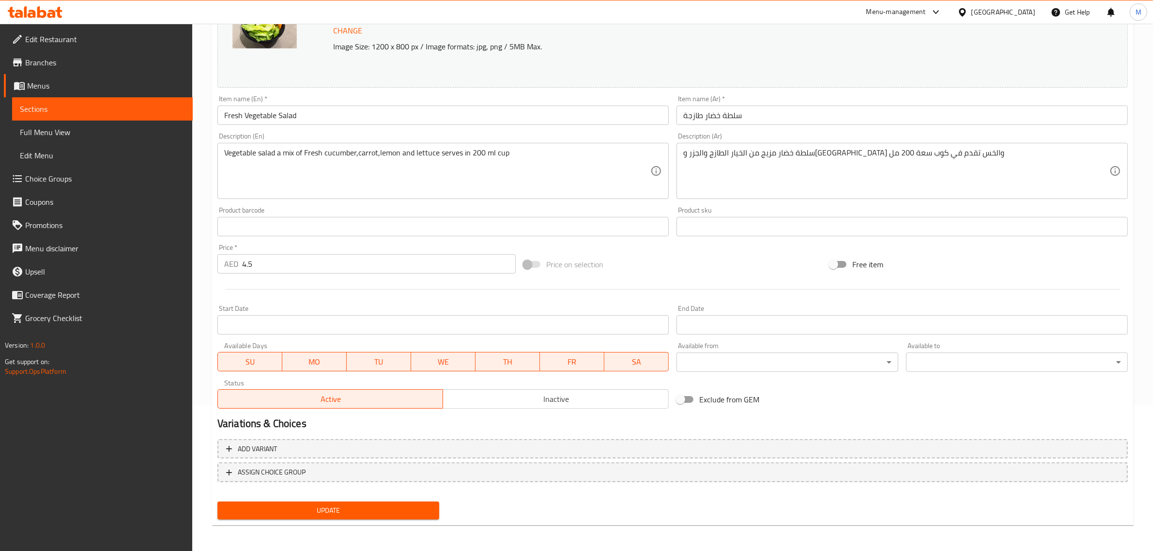
click at [676, 248] on div "Change Image Size: 1200 x 800 px / Image formats: jpg, png / 5MB Max. Item name…" at bounding box center [673, 197] width 918 height 432
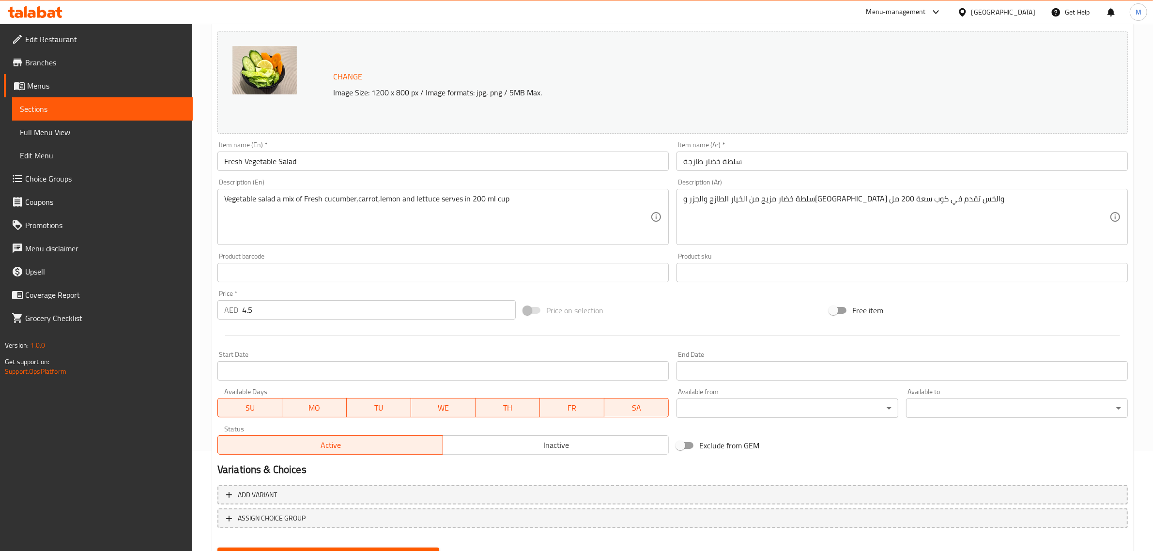
scroll to position [121, 0]
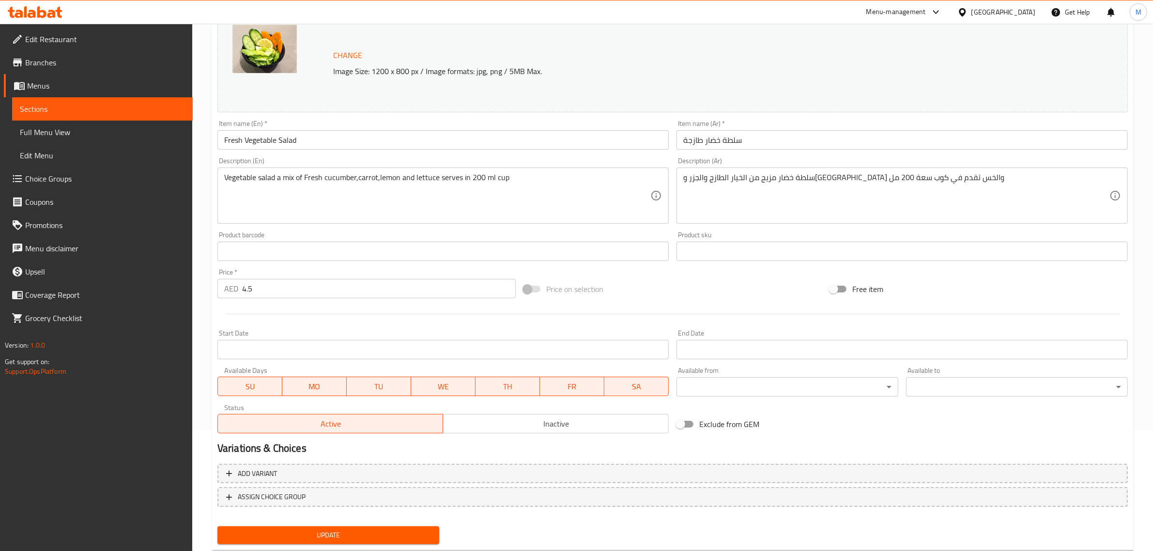
click at [674, 166] on div "Description (Ar) سلطة خضار مزيج من الخيار الطازج والجزر والليمون والخس تقدم في …" at bounding box center [902, 191] width 459 height 74
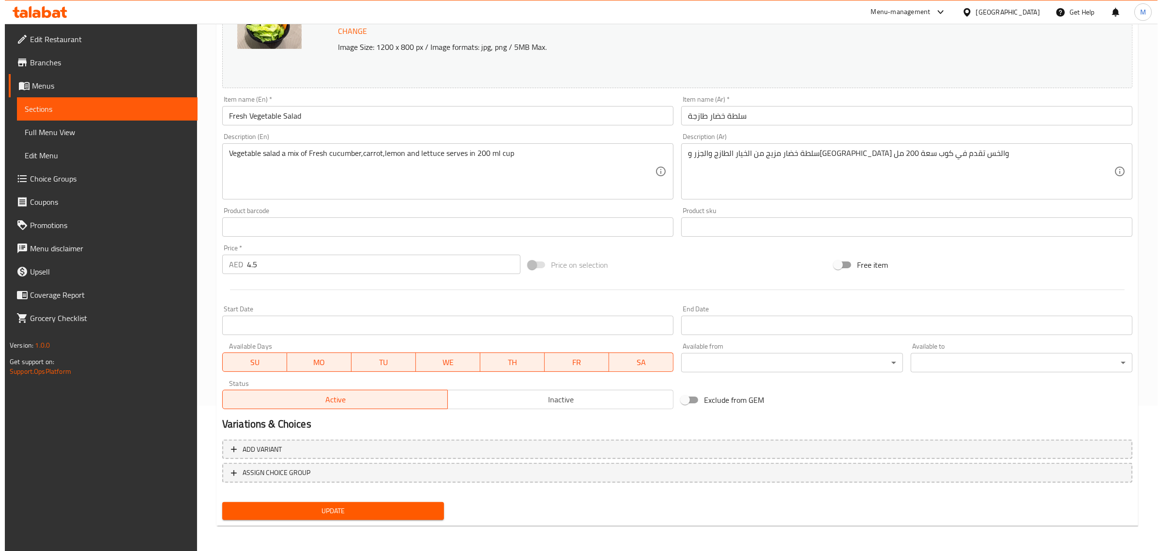
scroll to position [146, 0]
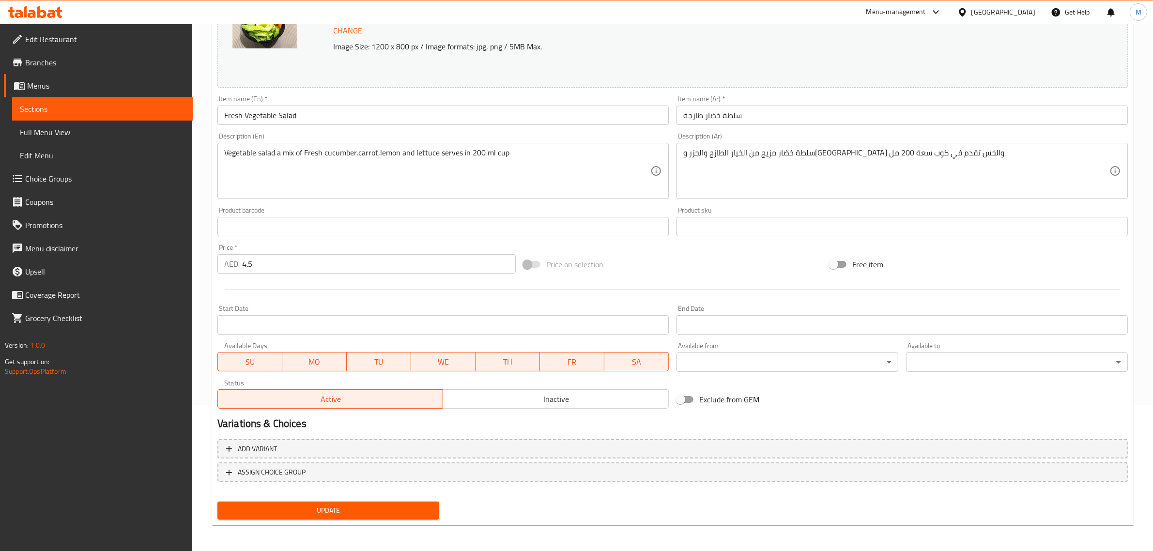
click at [884, 361] on body "​ Menu-management [GEOGRAPHIC_DATA] Get Help M Edit Restaurant Branches Menus S…" at bounding box center [576, 141] width 1153 height 527
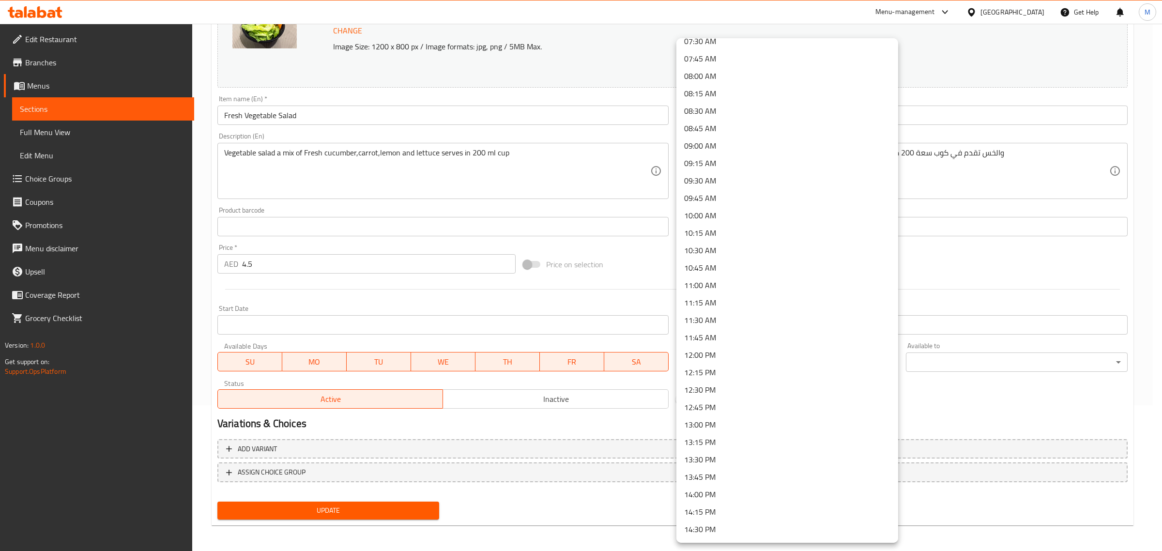
scroll to position [545, 0]
click at [700, 308] on li "11:30 AM" at bounding box center [788, 307] width 222 height 17
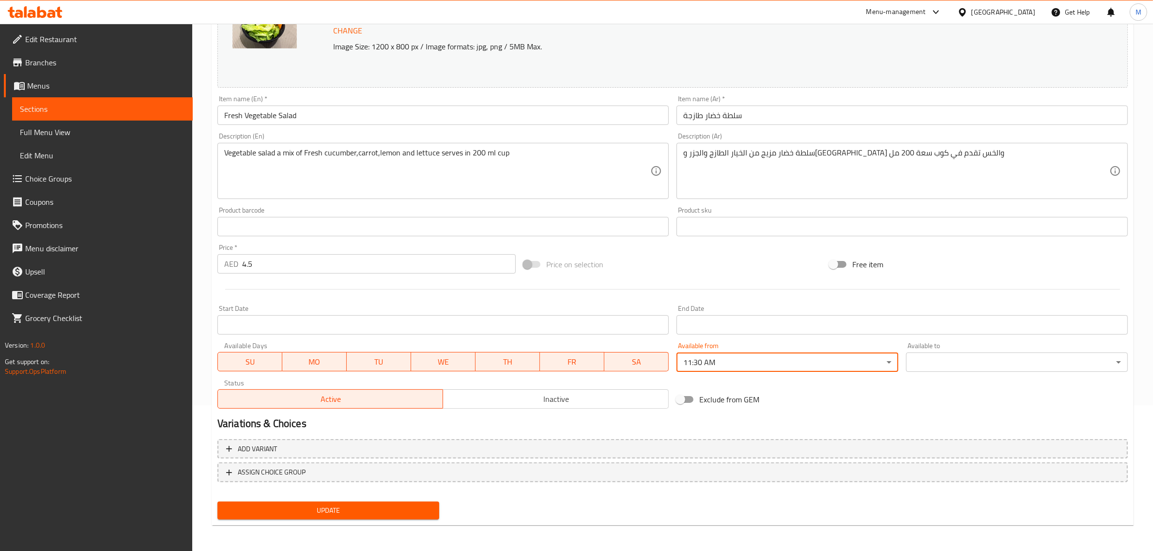
click at [999, 369] on body "​ Menu-management [GEOGRAPHIC_DATA] Get Help M Edit Restaurant Branches Menus S…" at bounding box center [576, 141] width 1153 height 527
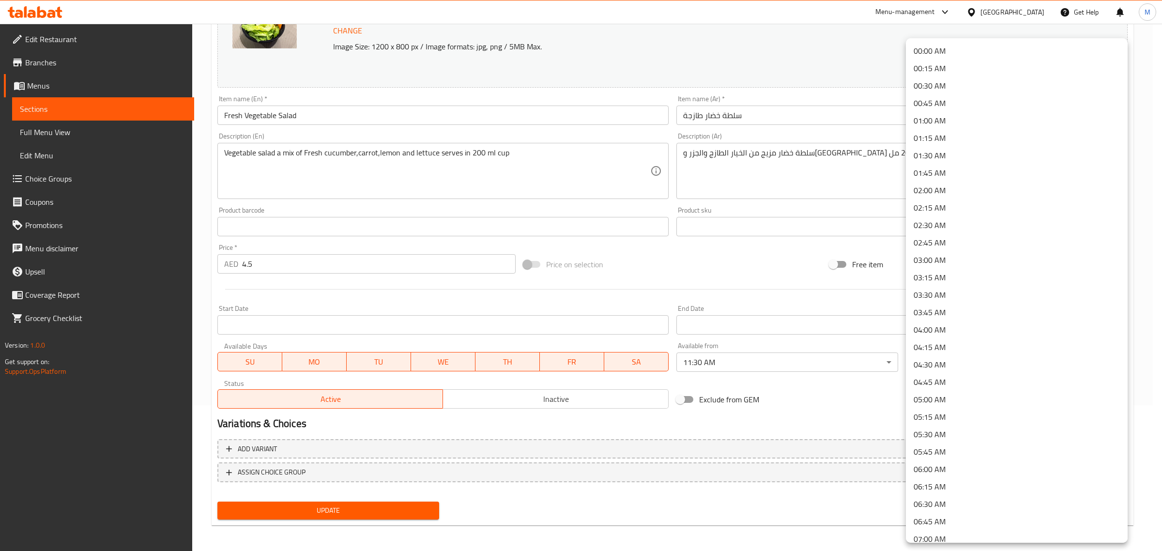
click at [830, 386] on div at bounding box center [581, 275] width 1162 height 551
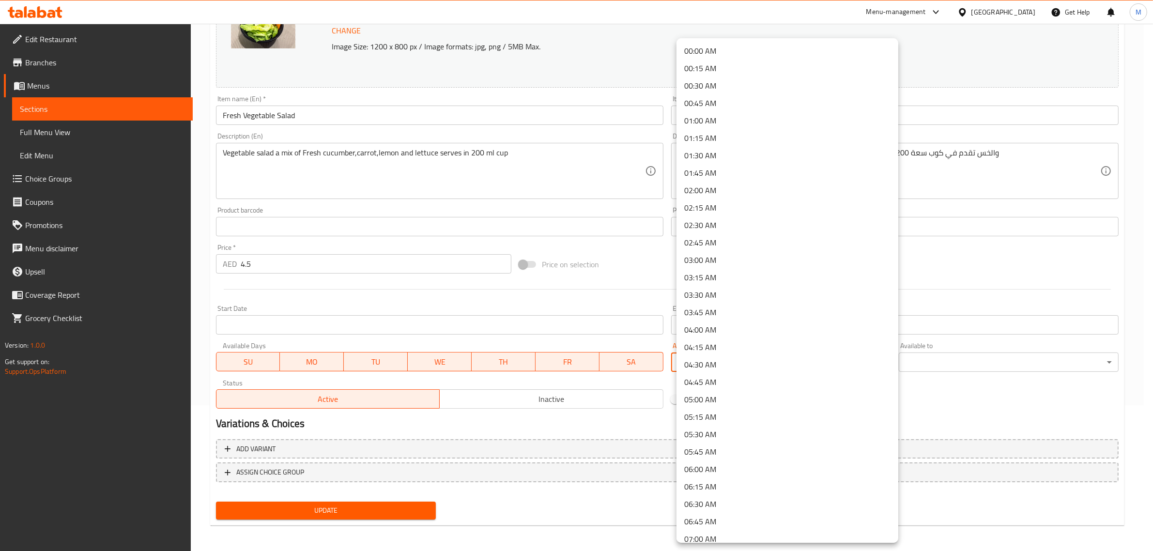
click at [884, 359] on body "​ Menu-management [GEOGRAPHIC_DATA] Get Help M Edit Restaurant Branches Menus S…" at bounding box center [576, 141] width 1153 height 527
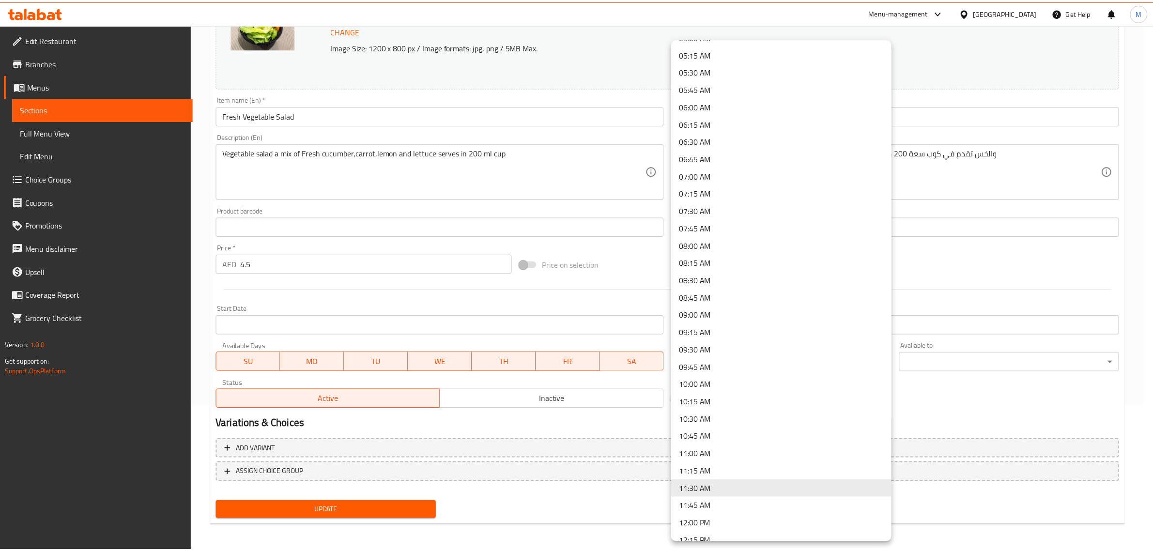
scroll to position [484, 0]
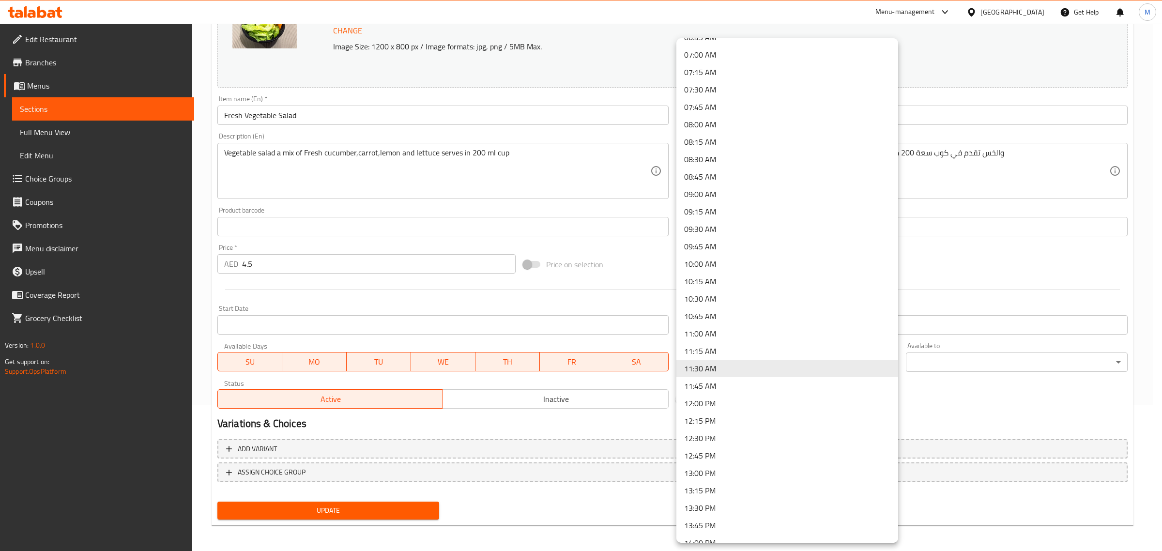
click at [711, 364] on li "11:30 AM" at bounding box center [788, 368] width 222 height 17
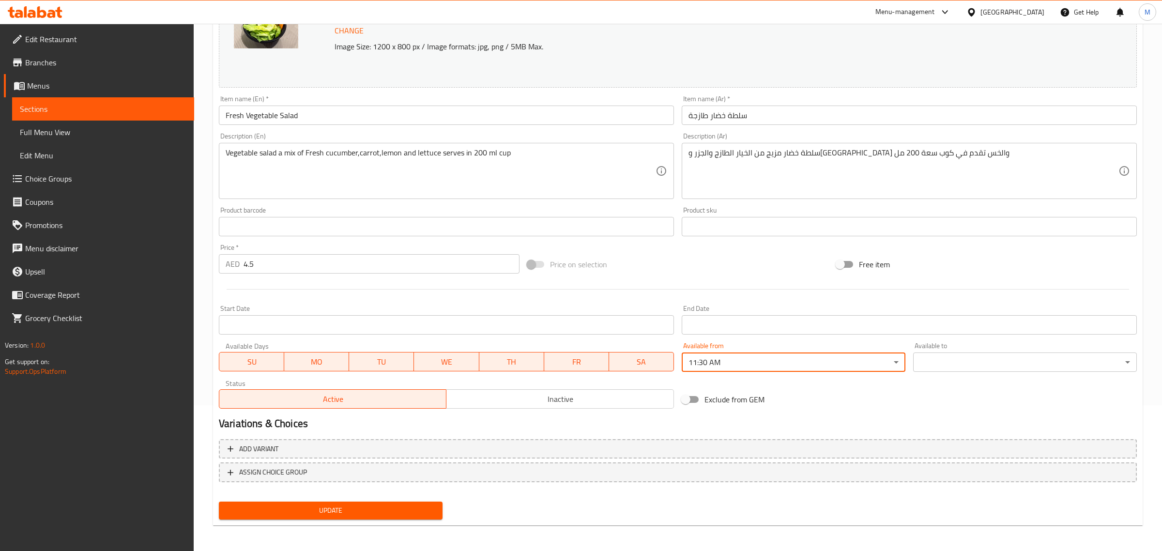
click at [1005, 366] on body "​ Menu-management [GEOGRAPHIC_DATA] Get Help M Edit Restaurant Branches Menus S…" at bounding box center [581, 141] width 1162 height 527
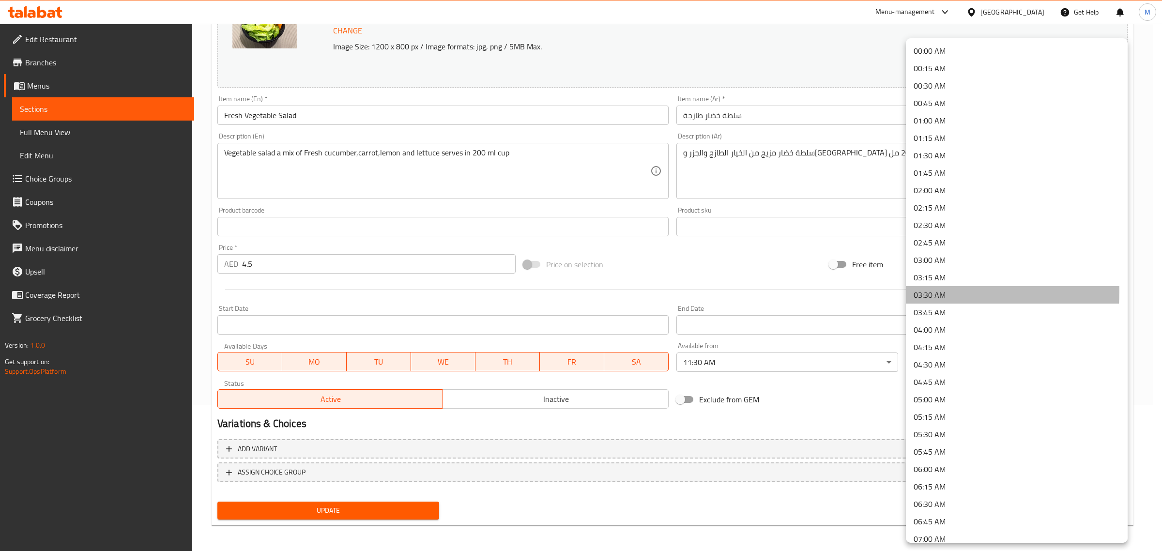
click at [933, 292] on li "03:30 AM" at bounding box center [1017, 294] width 222 height 17
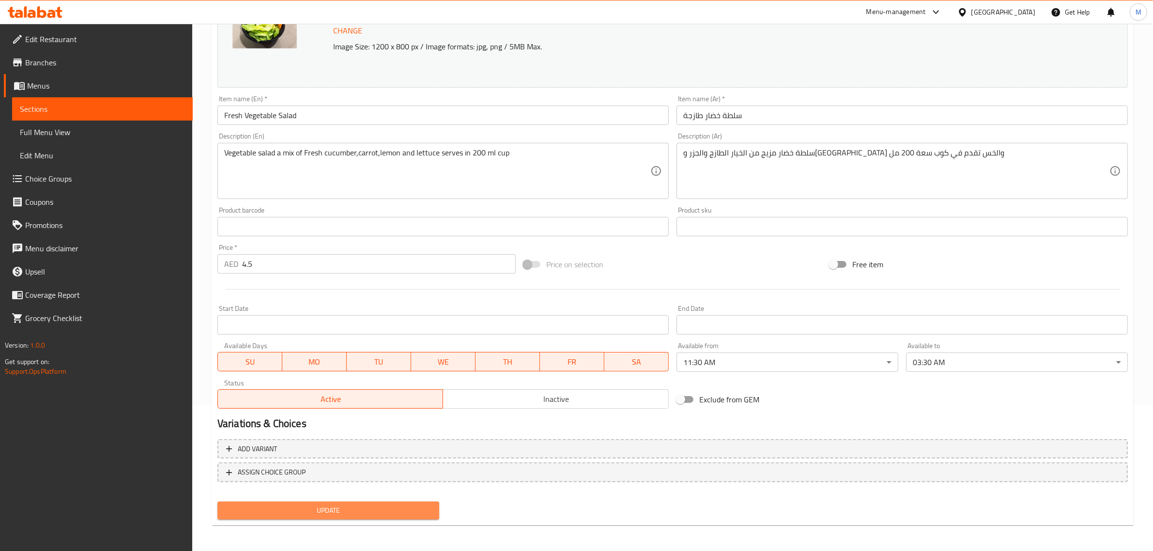
click at [303, 505] on span "Update" at bounding box center [328, 511] width 206 height 12
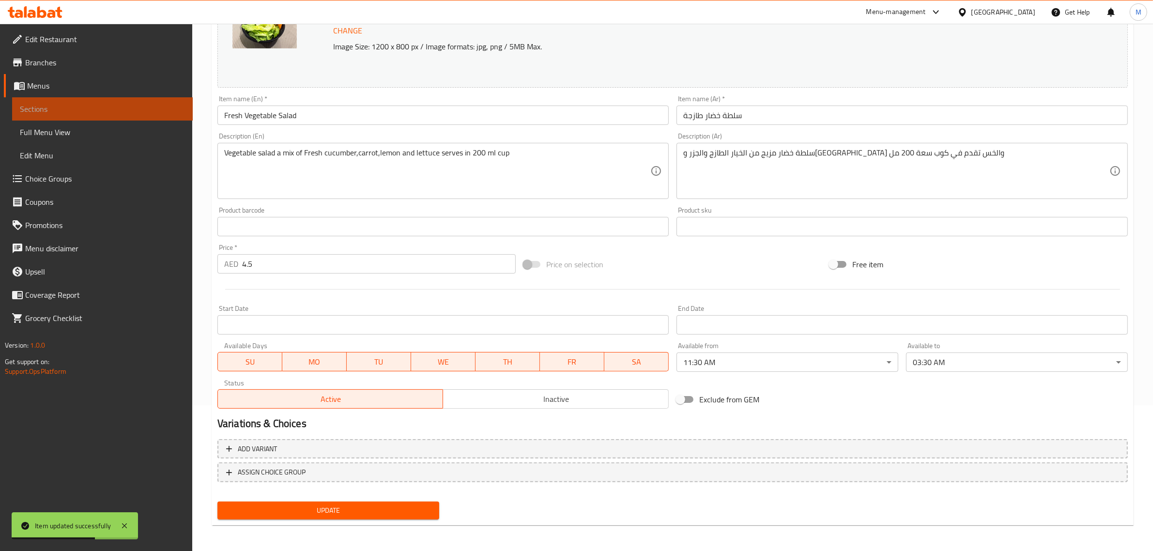
click at [51, 109] on span "Sections" at bounding box center [102, 109] width 165 height 12
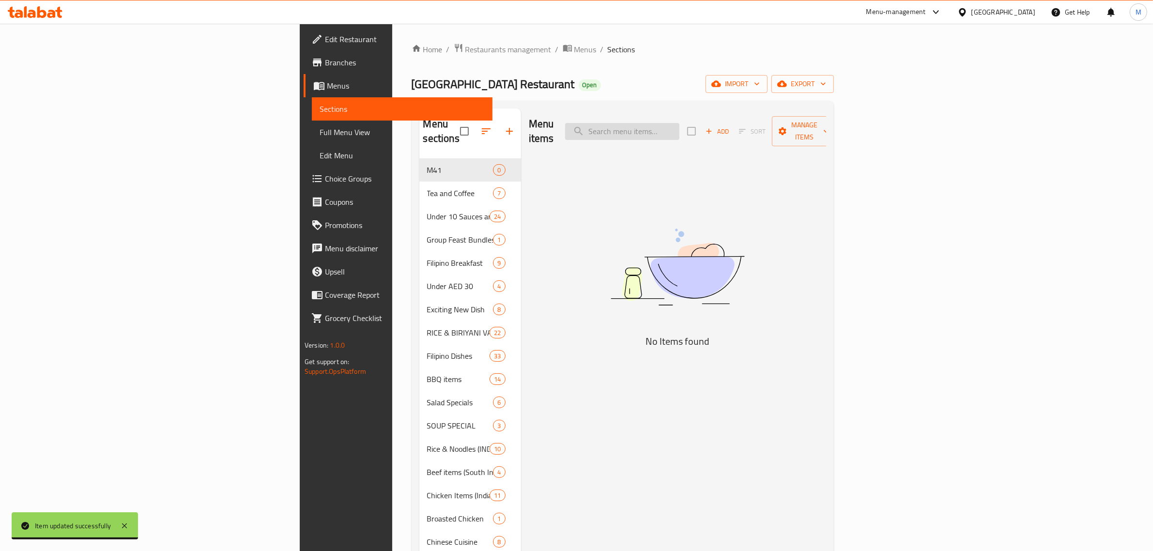
click at [679, 130] on input "search" at bounding box center [622, 131] width 114 height 17
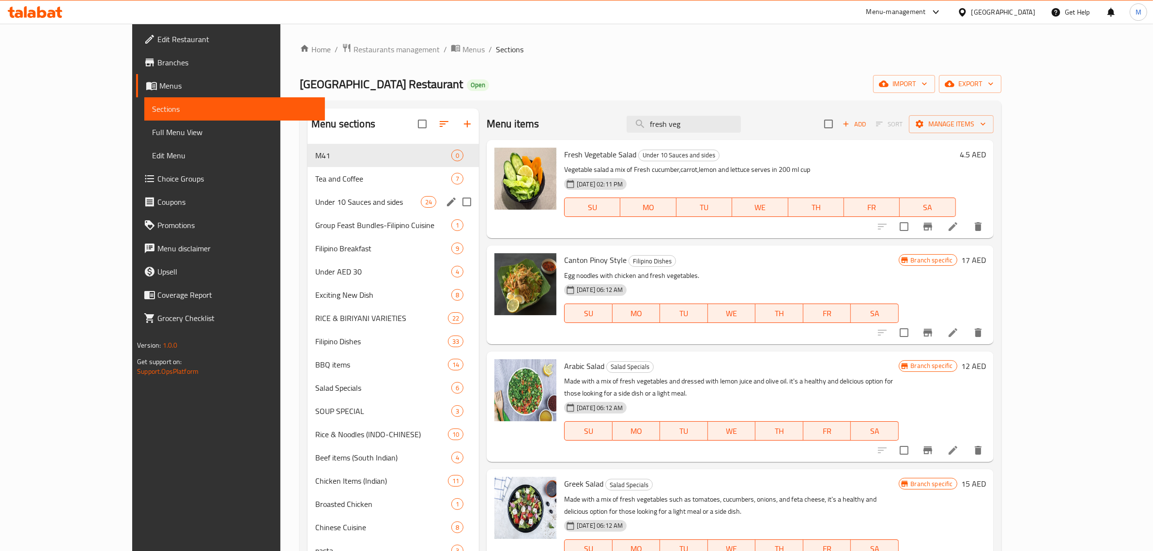
type input "fresh veg"
click at [315, 197] on span "Under 10 Sauces and sides" at bounding box center [368, 202] width 106 height 12
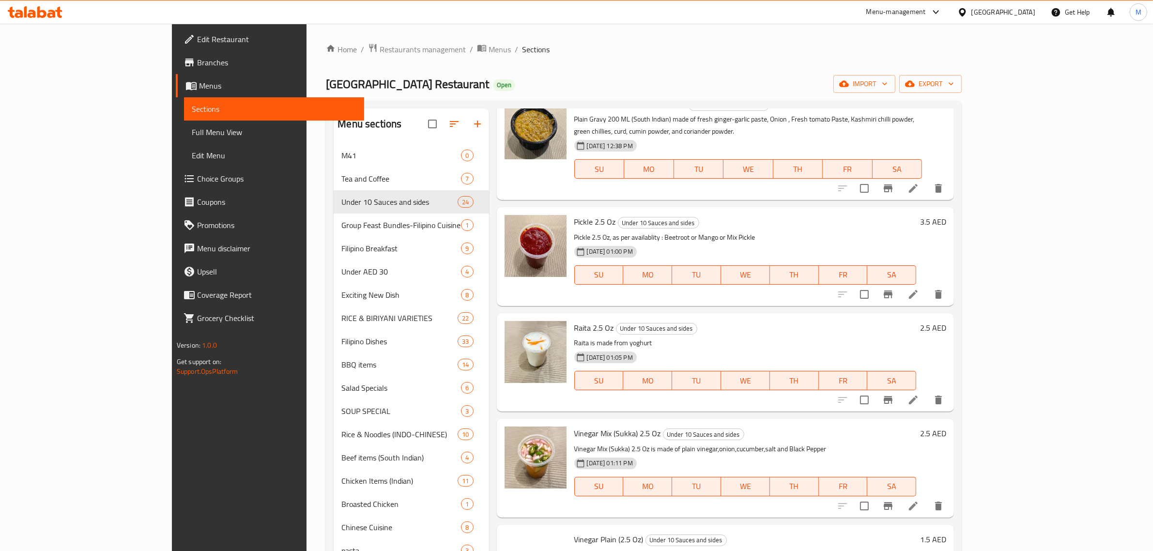
scroll to position [605, 0]
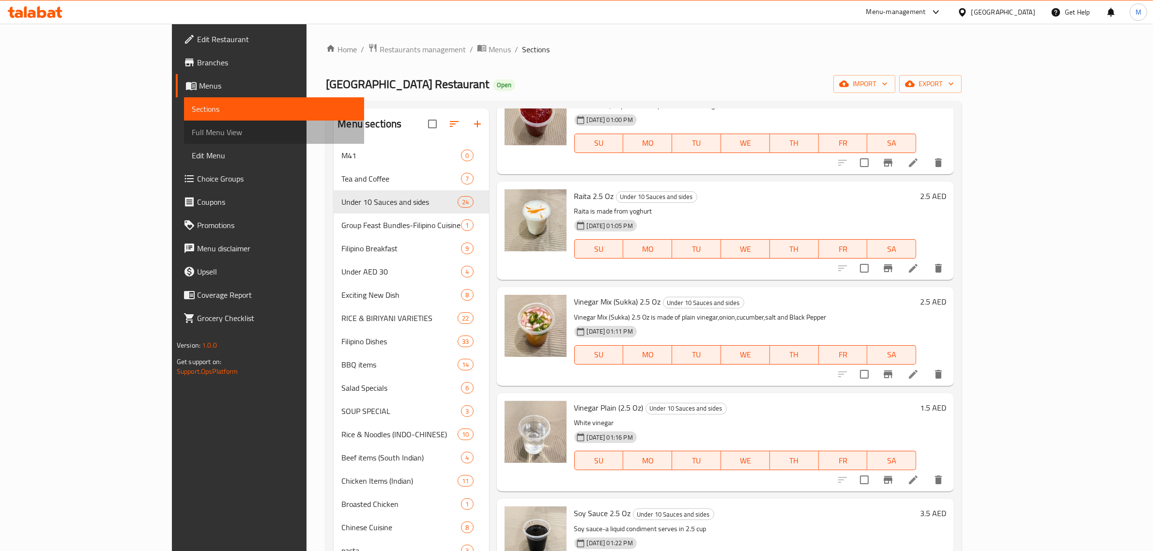
click at [192, 135] on span "Full Menu View" at bounding box center [274, 132] width 165 height 12
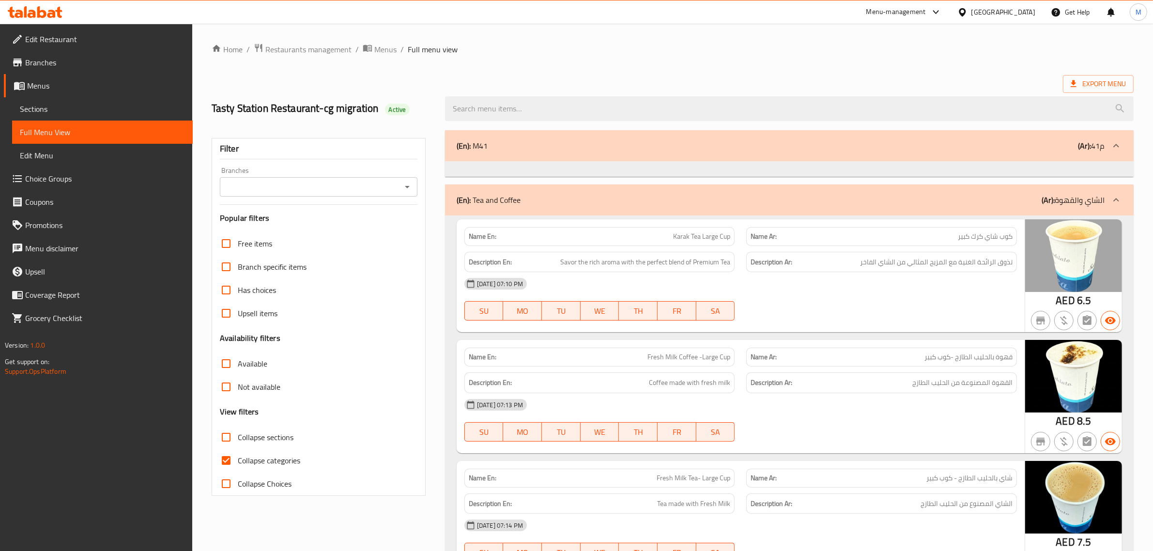
click at [228, 457] on input "Collapse categories" at bounding box center [226, 460] width 23 height 23
checkbox input "false"
click at [223, 438] on input "Collapse sections" at bounding box center [226, 437] width 23 height 23
checkbox input "true"
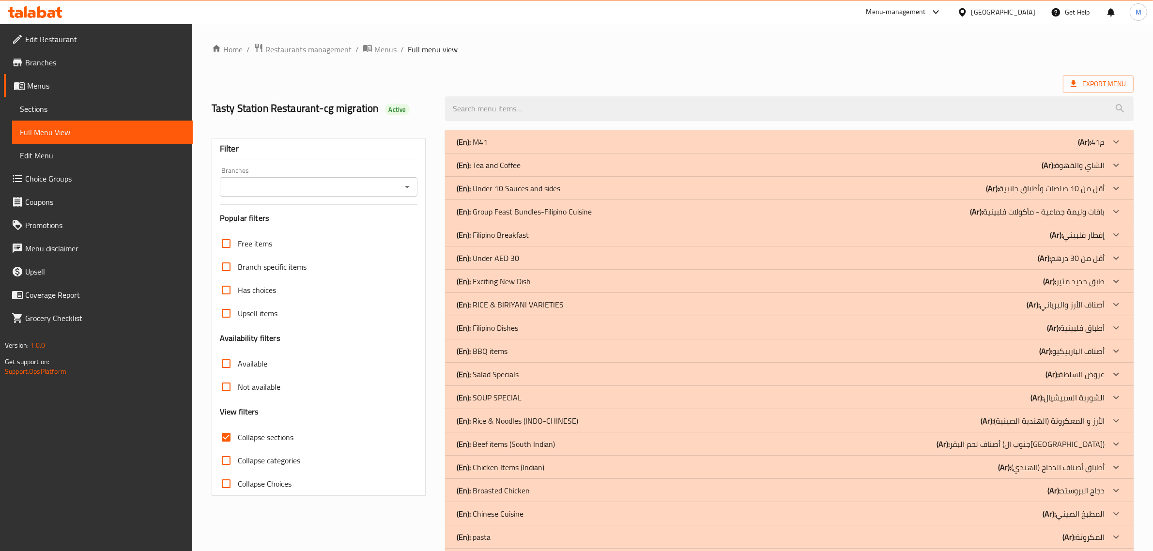
click at [567, 186] on div "(En): Under 10 Sauces and sides (Ar): أقل من 10 صلصات وأطباق جانبية" at bounding box center [781, 189] width 648 height 12
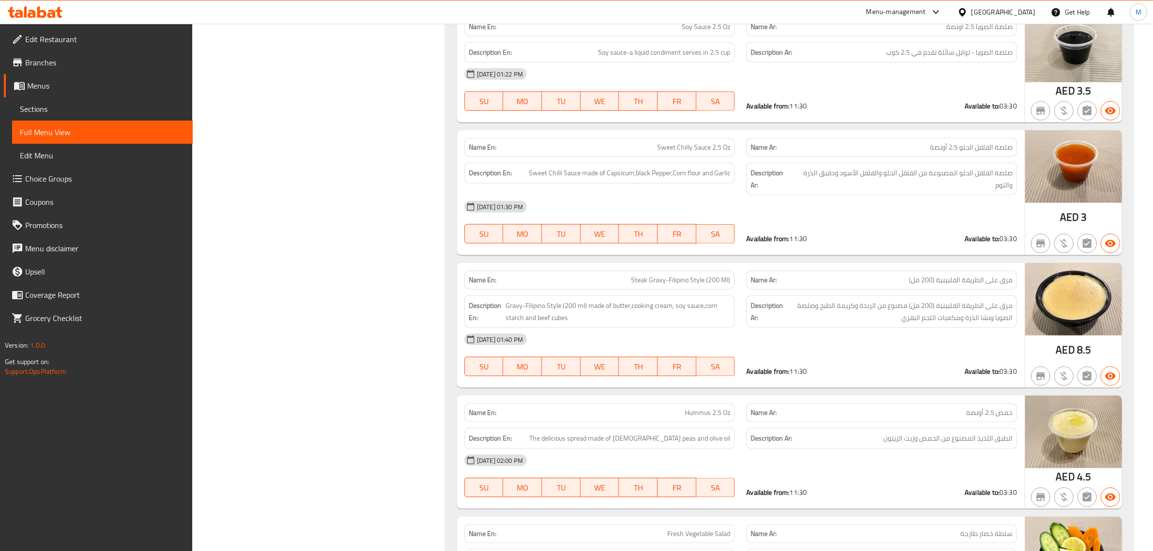
scroll to position [1271, 0]
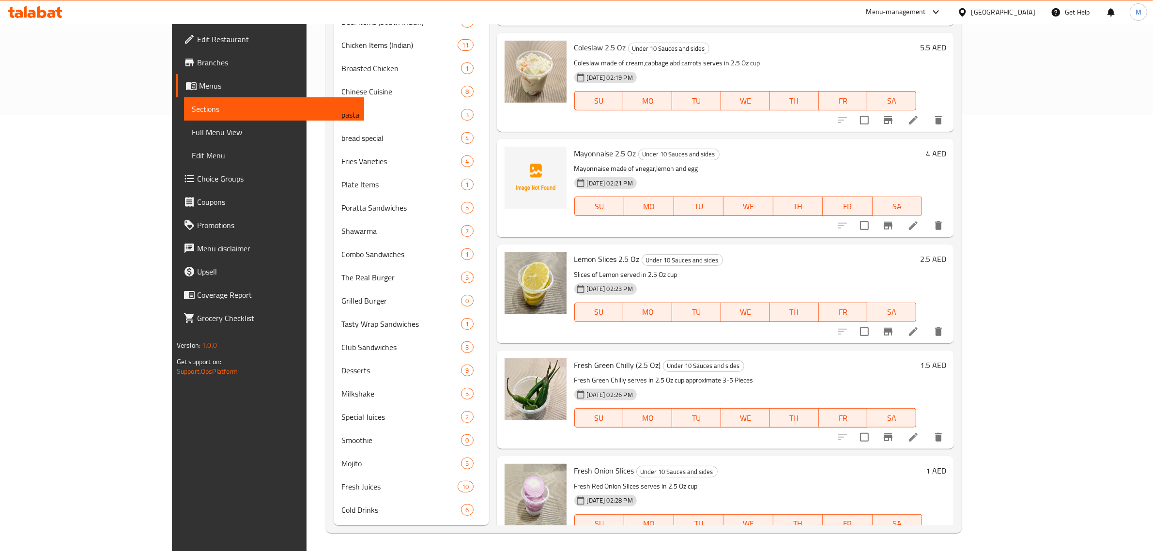
scroll to position [1347, 0]
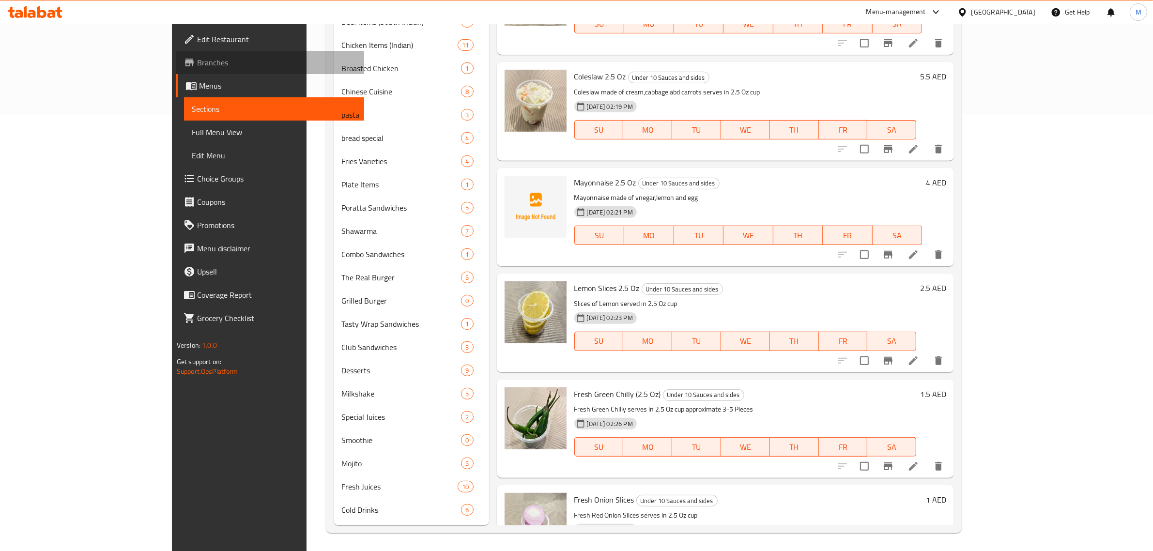
click at [197, 62] on span "Branches" at bounding box center [277, 63] width 160 height 12
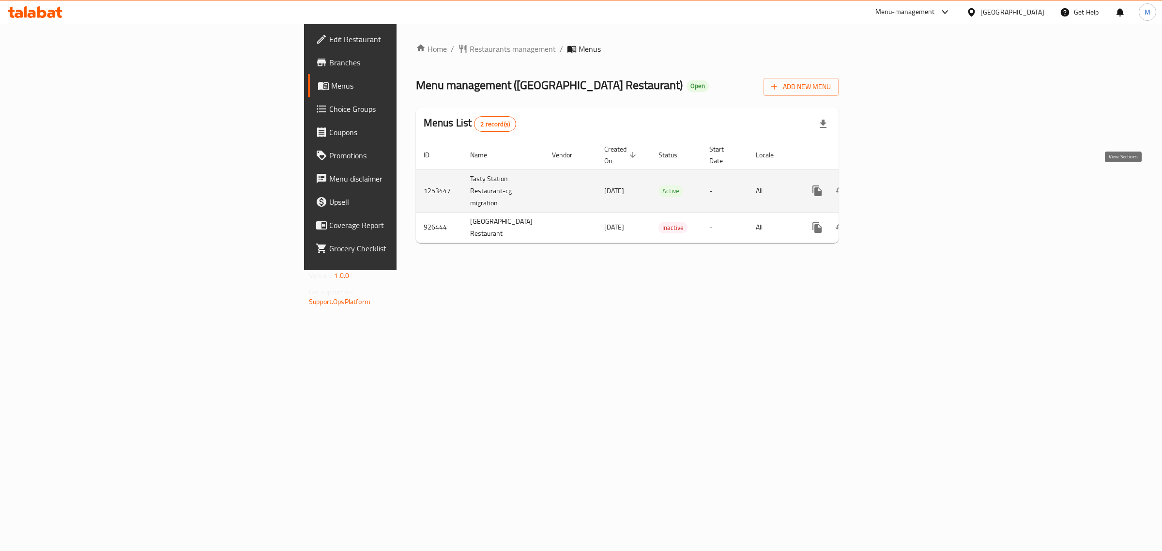
click at [899, 182] on link "enhanced table" at bounding box center [887, 190] width 23 height 23
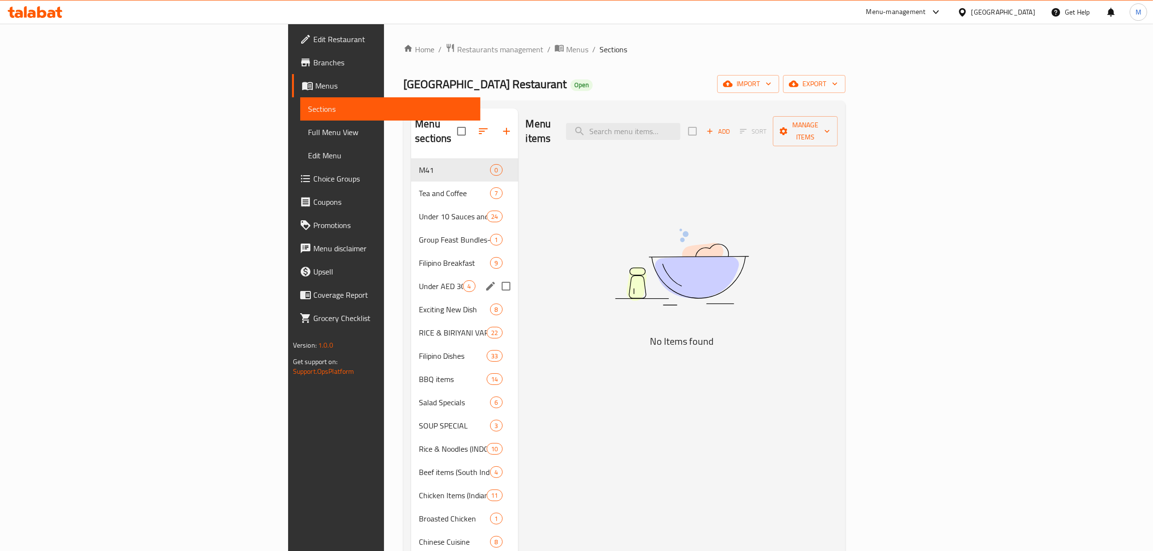
scroll to position [182, 0]
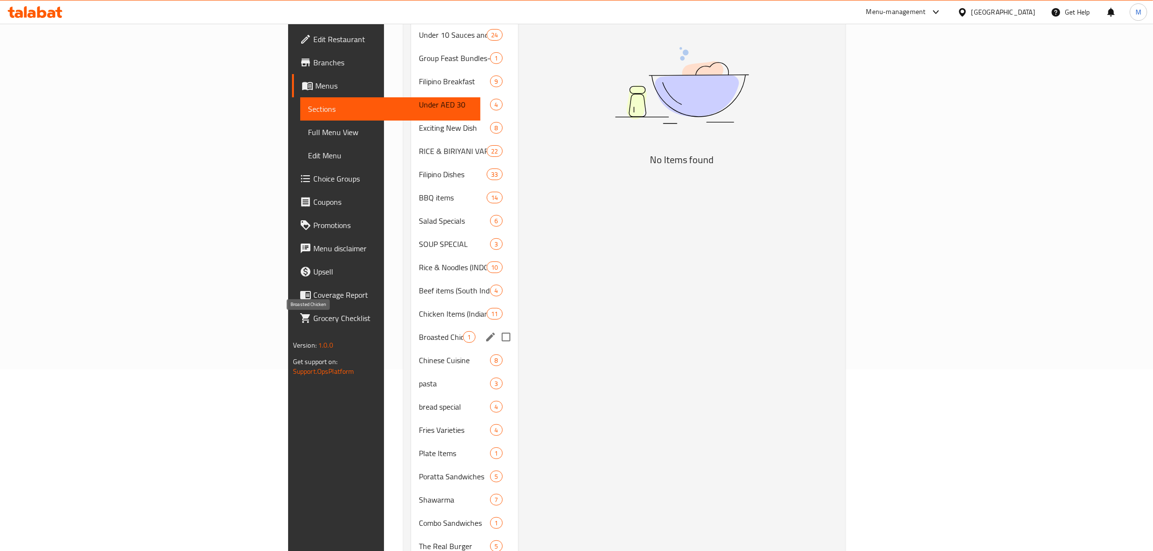
click at [419, 331] on span "Broasted Chicken" at bounding box center [441, 337] width 44 height 12
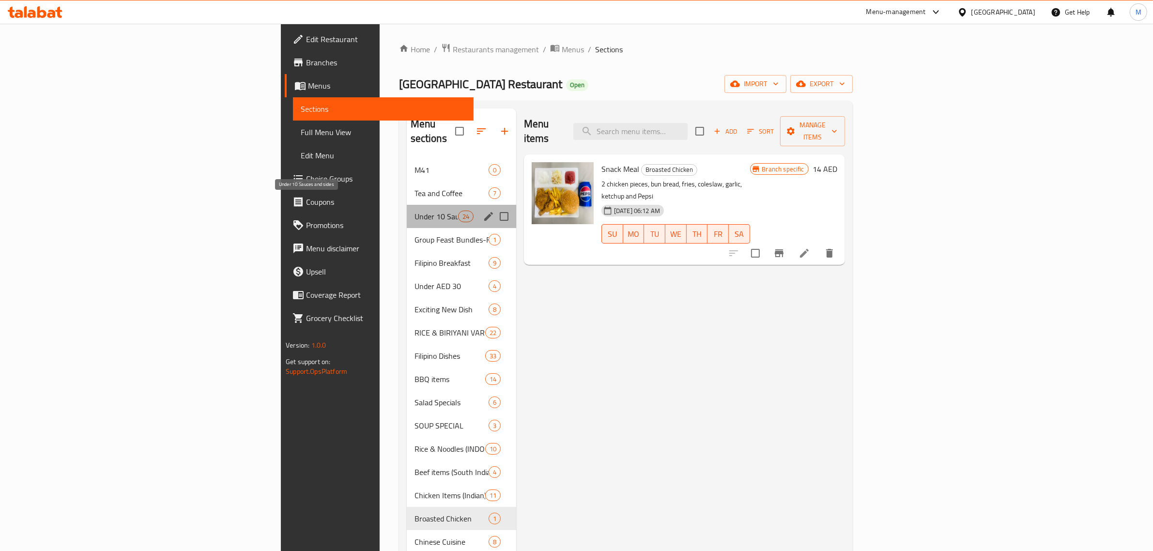
click at [415, 211] on span "Under 10 Sauces and sides" at bounding box center [437, 217] width 44 height 12
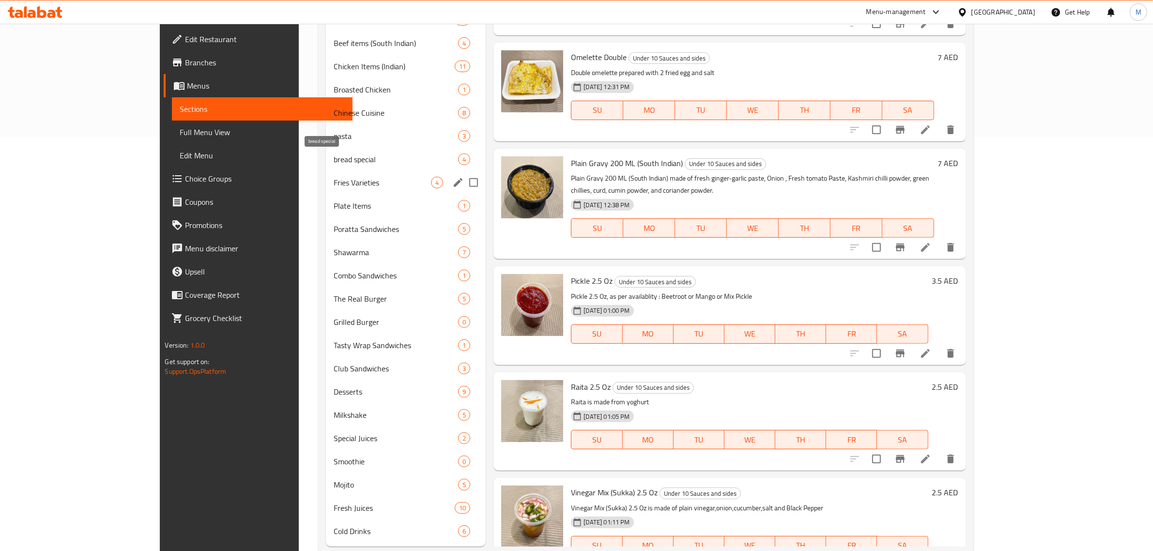
scroll to position [436, 0]
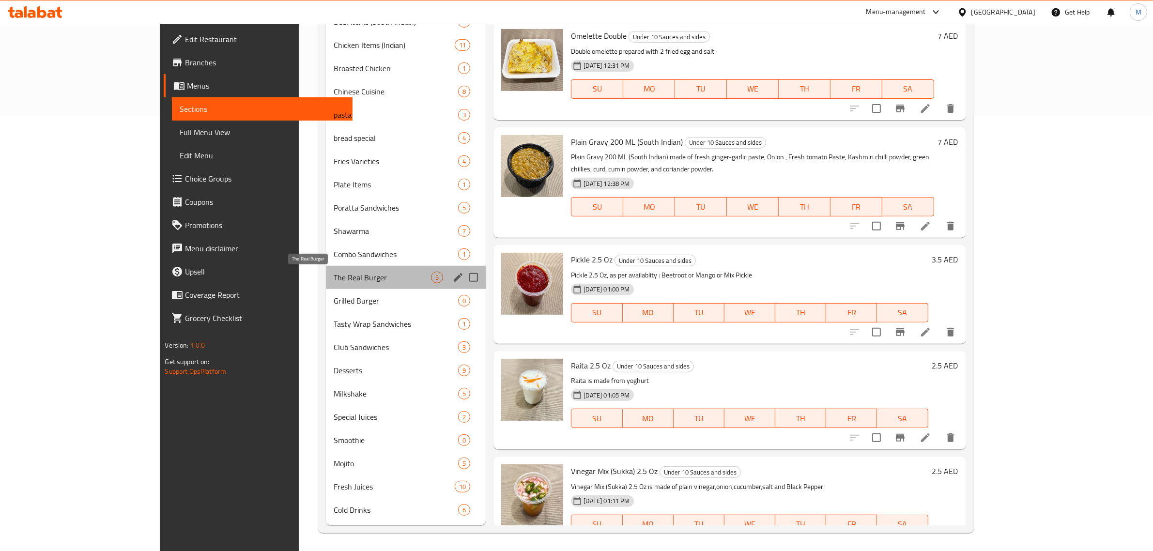
click at [334, 273] on span "The Real Burger" at bounding box center [382, 278] width 97 height 12
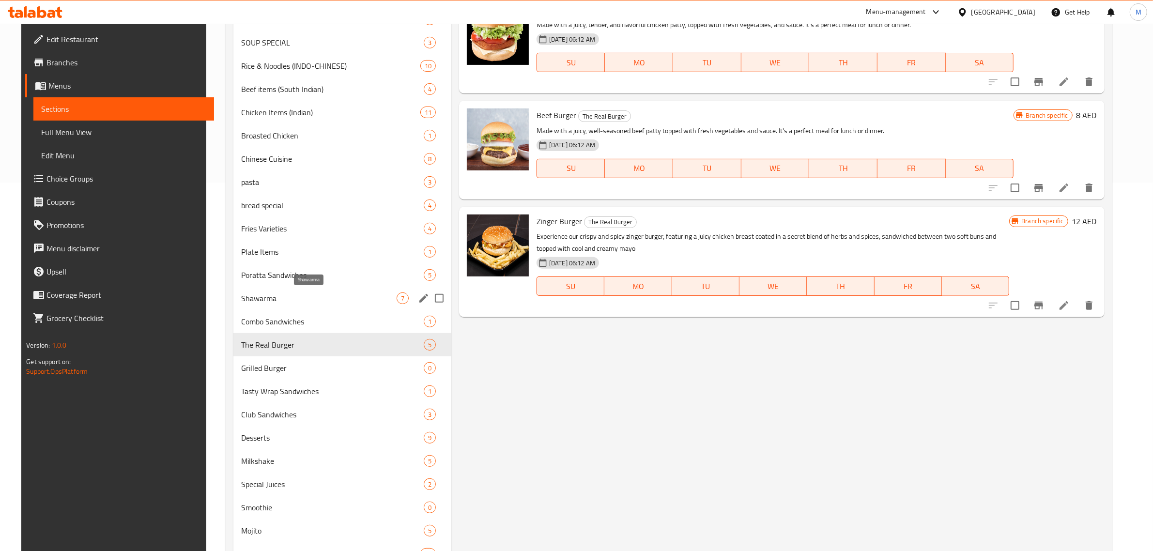
scroll to position [436, 0]
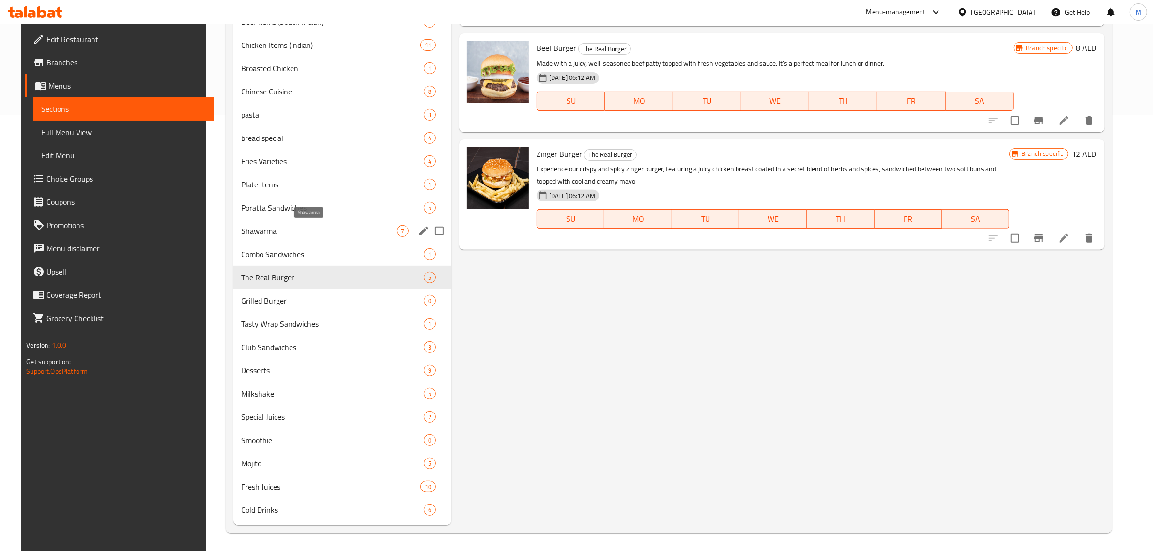
click at [286, 233] on span "Shawarma" at bounding box center [318, 231] width 155 height 12
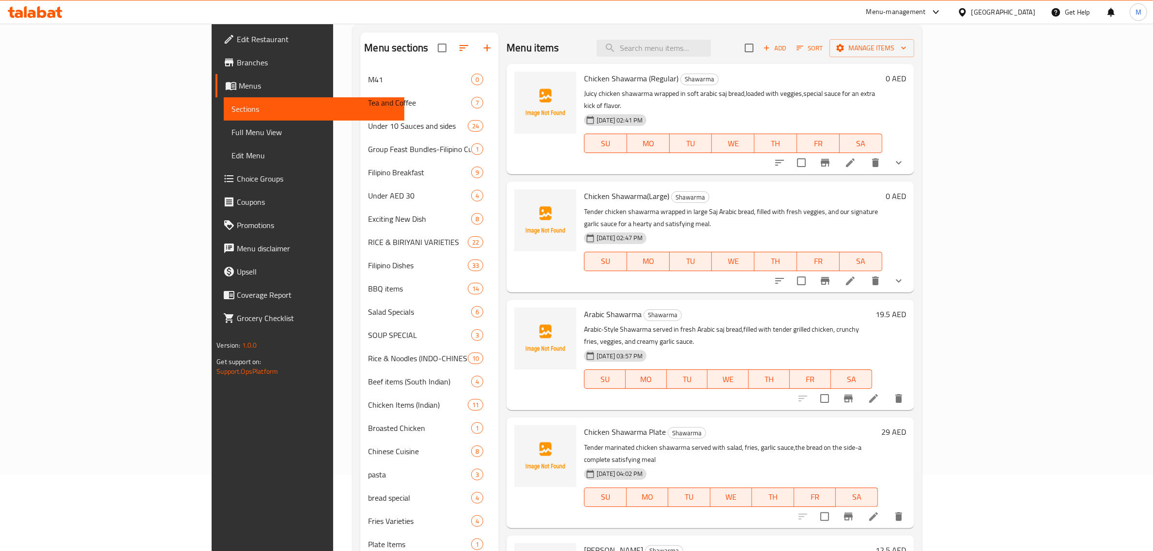
scroll to position [73, 0]
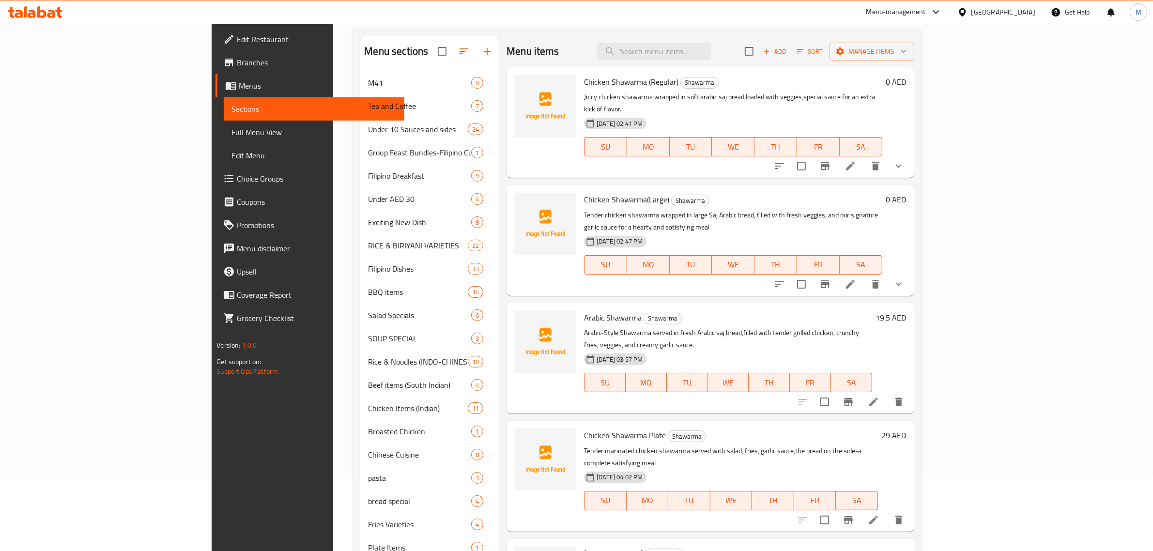
drag, startPoint x: 1066, startPoint y: 253, endPoint x: 1020, endPoint y: 221, distance: 56.0
click at [882, 193] on h6 "Chicken Shawarma(Large) Shawarma" at bounding box center [733, 200] width 298 height 14
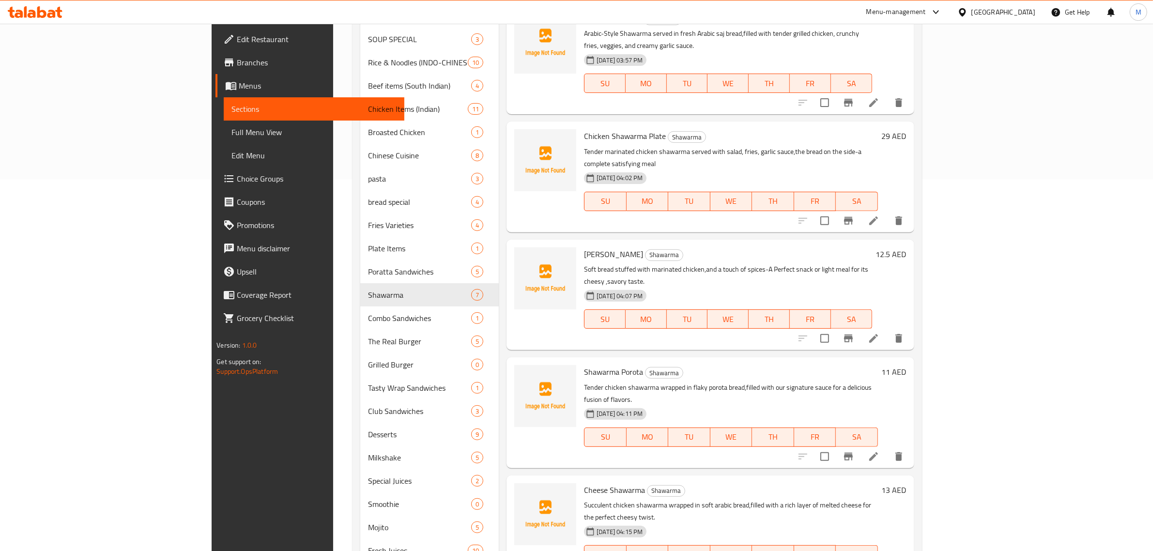
scroll to position [436, 0]
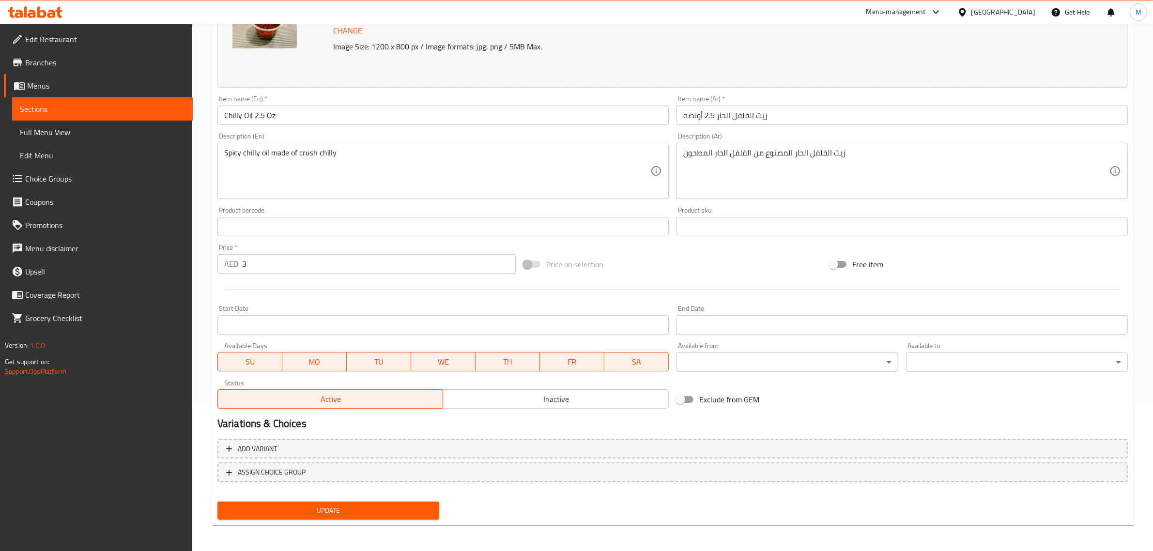
scroll to position [146, 0]
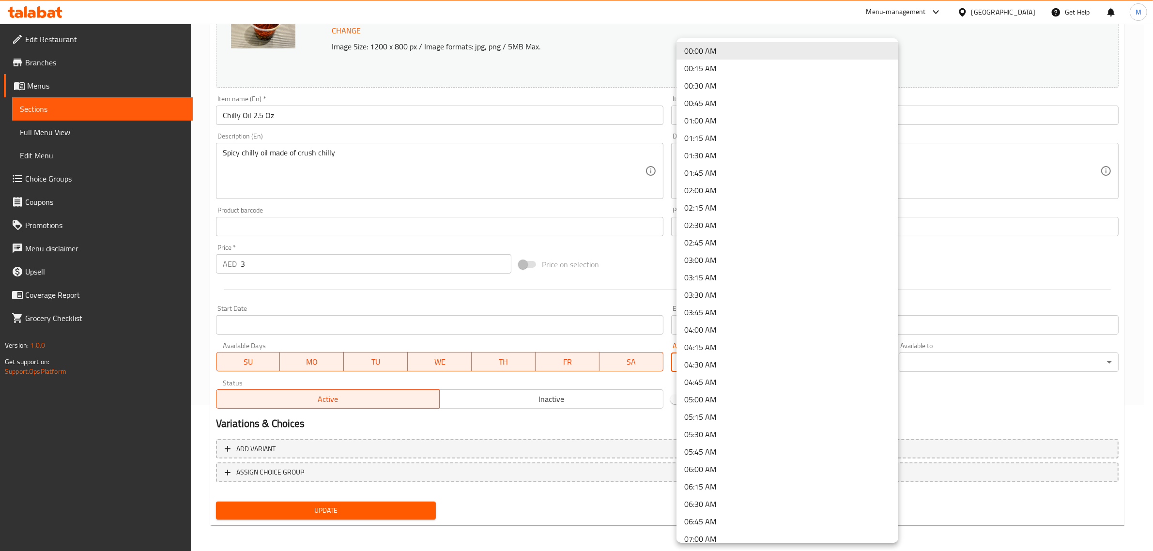
click at [815, 362] on body "​ Menu-management [GEOGRAPHIC_DATA] Get Help M Edit Restaurant Branches Menus S…" at bounding box center [576, 141] width 1153 height 527
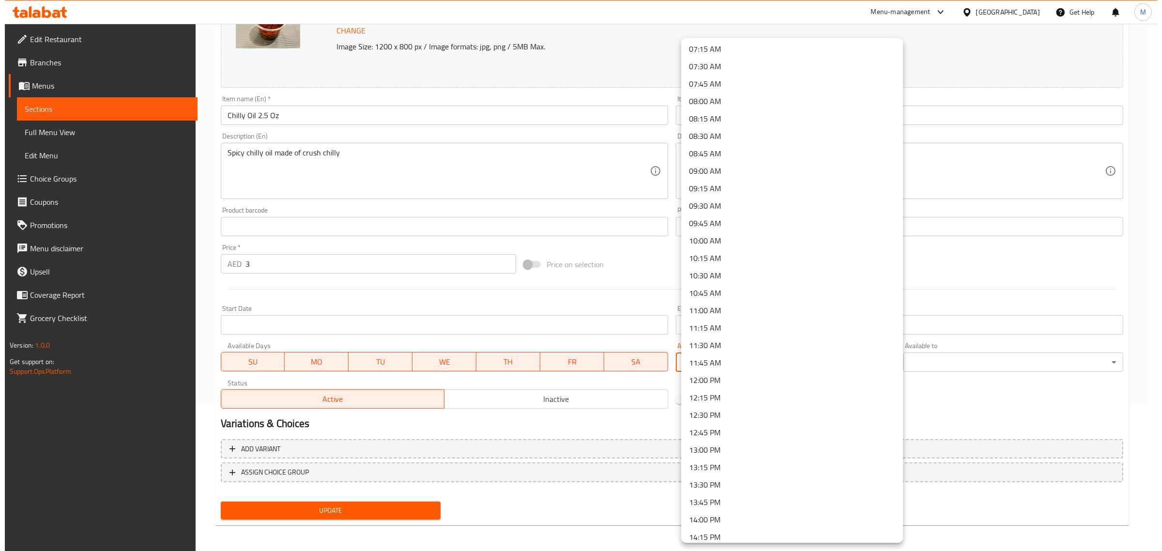
scroll to position [545, 0]
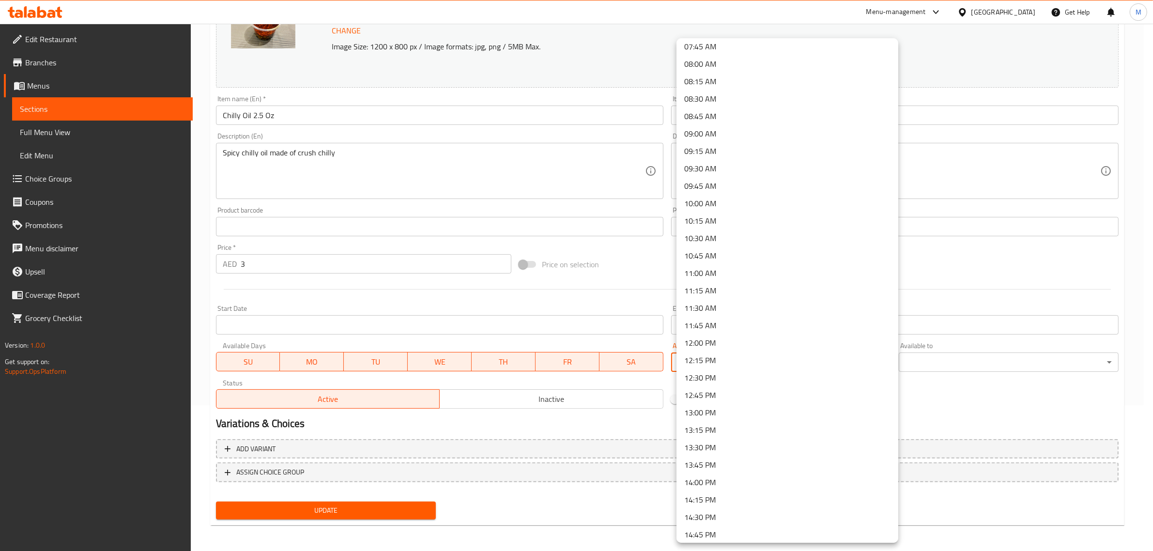
click at [712, 308] on li "11:30 AM" at bounding box center [788, 307] width 222 height 17
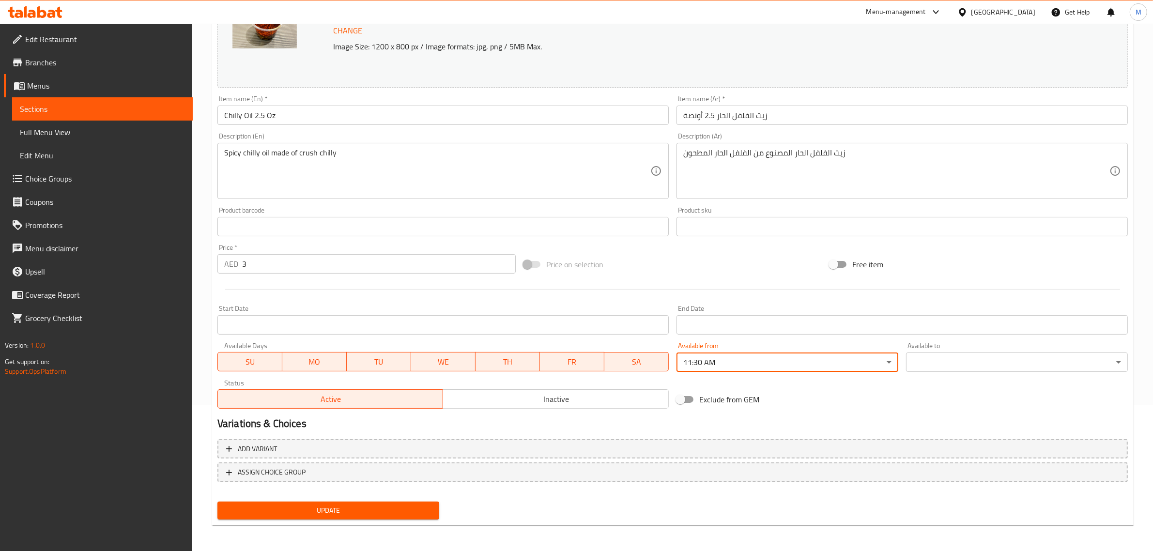
click at [938, 356] on body "​ Menu-management [GEOGRAPHIC_DATA] Get Help M Edit Restaurant Branches Menus S…" at bounding box center [576, 141] width 1153 height 527
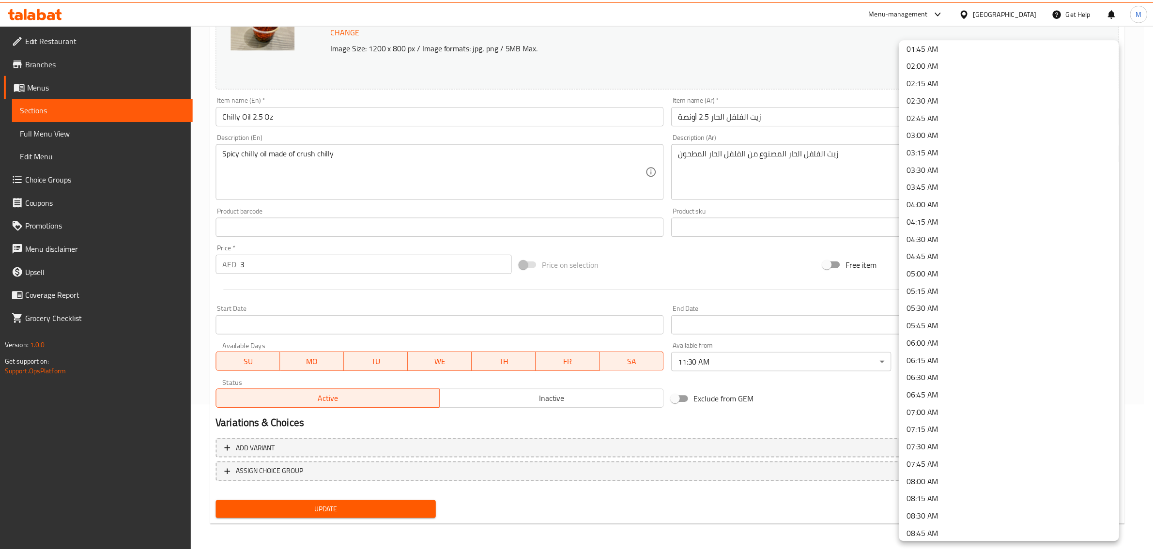
scroll to position [121, 0]
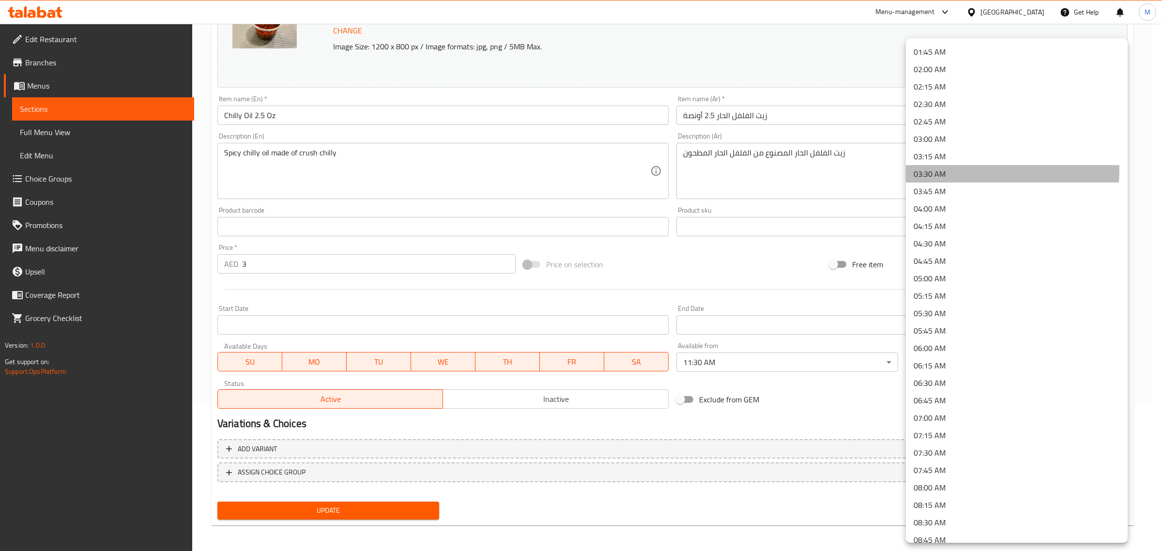
click at [938, 170] on li "03:30 AM" at bounding box center [1017, 173] width 222 height 17
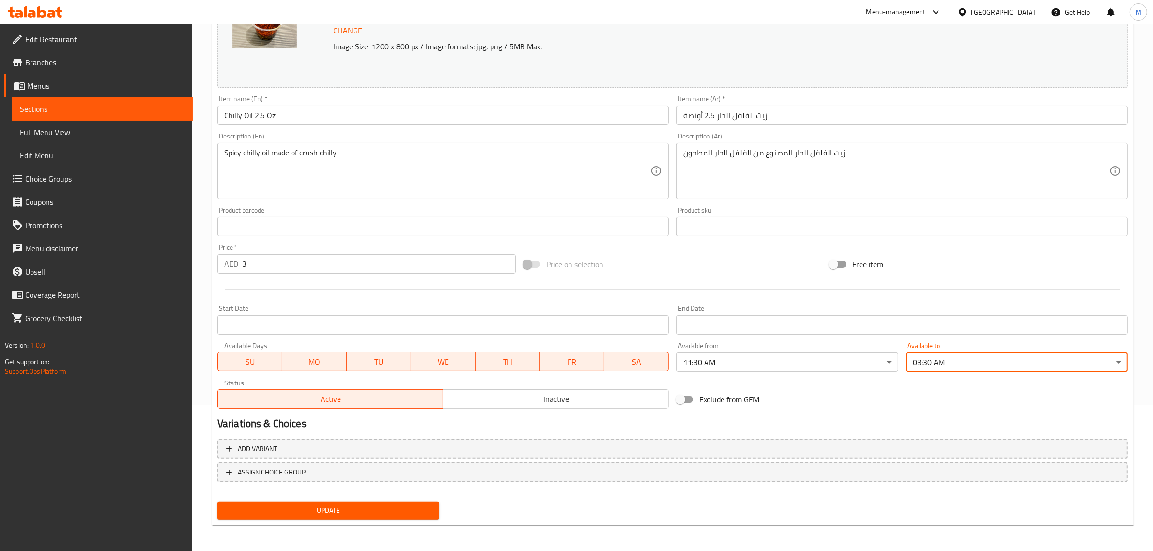
click at [679, 280] on div at bounding box center [673, 290] width 918 height 24
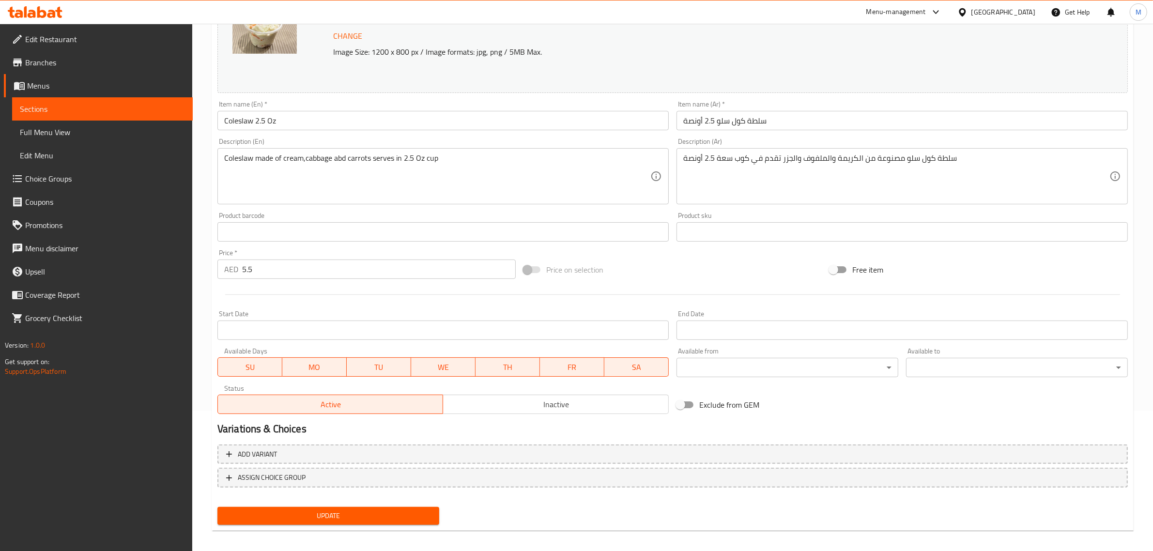
scroll to position [146, 0]
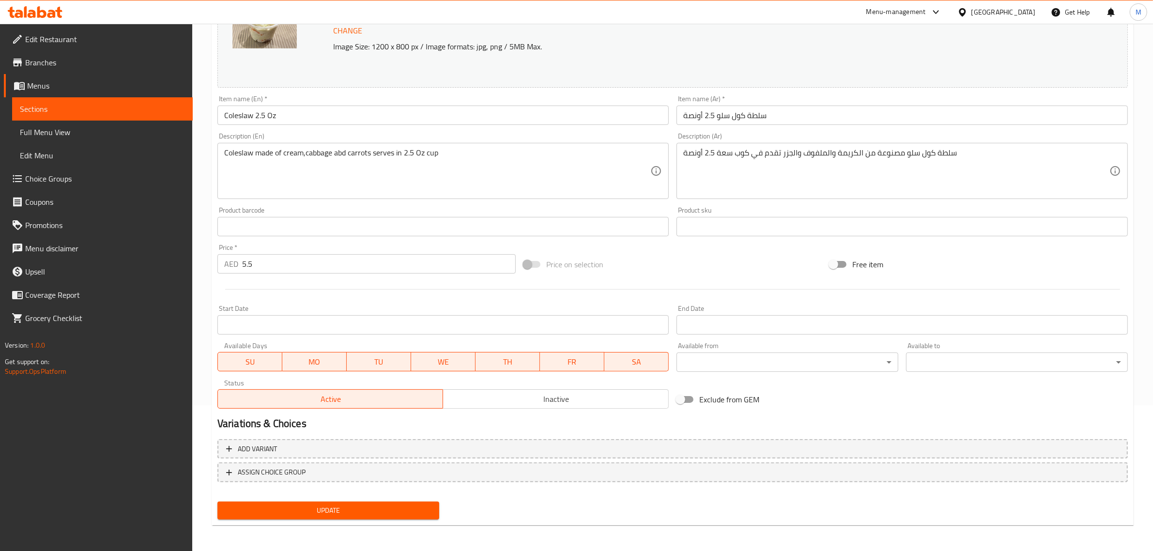
click at [784, 364] on body "​ Menu-management United Arab Emirates Get Help M Edit Restaurant Branches Menu…" at bounding box center [576, 141] width 1153 height 527
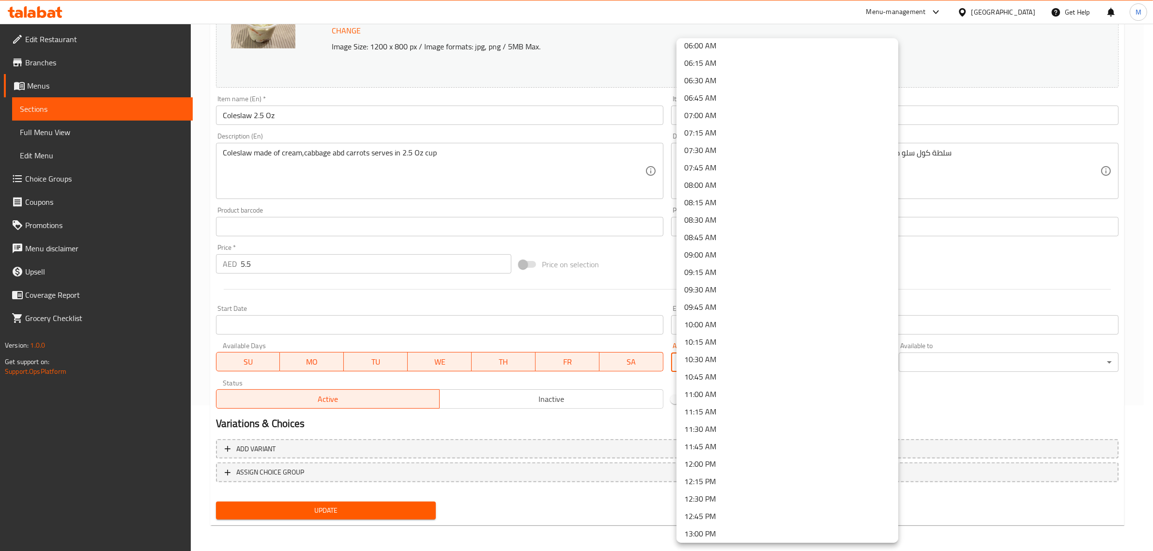
scroll to position [605, 0]
click at [742, 310] on li "12:30 PM" at bounding box center [788, 317] width 222 height 17
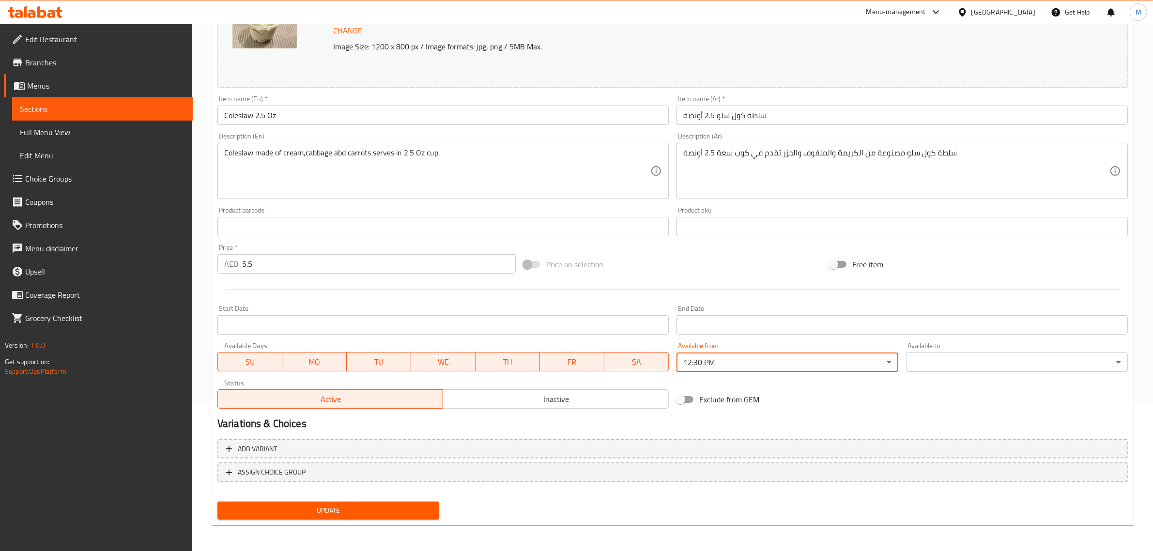
click at [993, 360] on body "​ Menu-management United Arab Emirates Get Help M Edit Restaurant Branches Menu…" at bounding box center [576, 141] width 1153 height 527
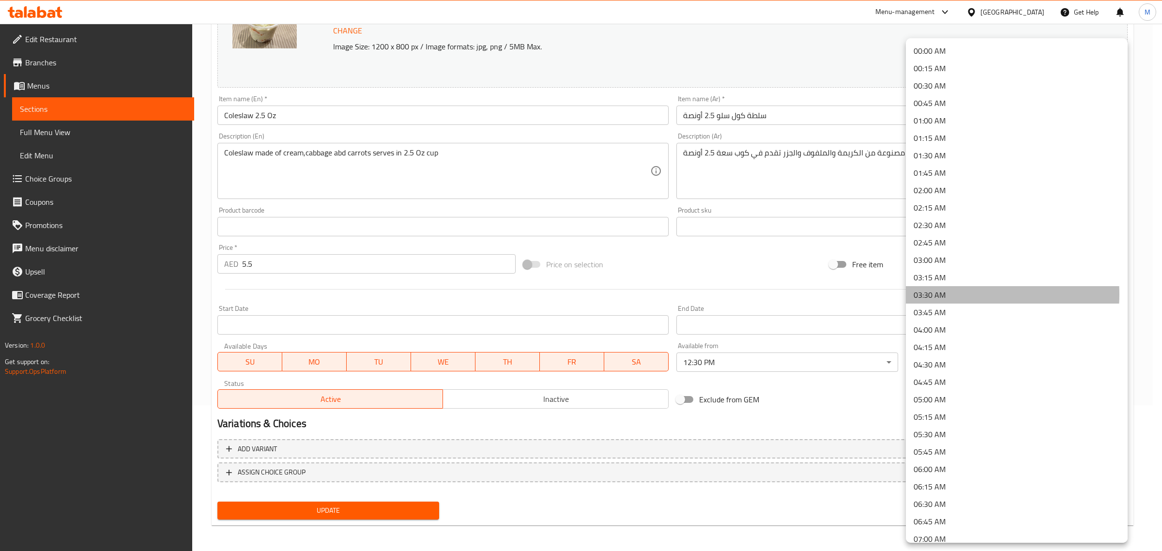
click at [968, 294] on li "03:30 AM" at bounding box center [1017, 294] width 222 height 17
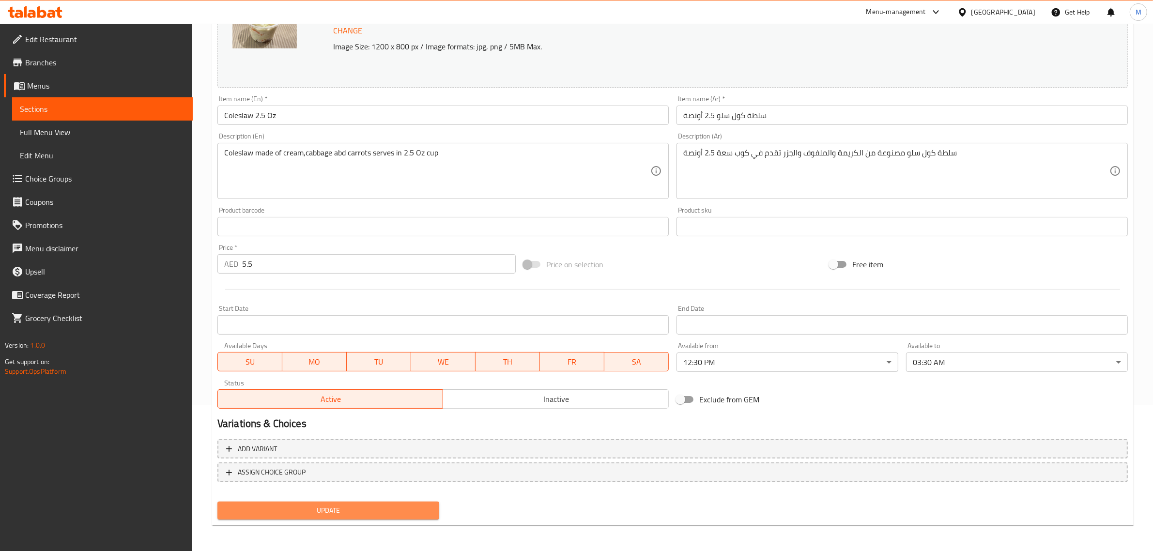
click at [420, 505] on span "Update" at bounding box center [328, 511] width 206 height 12
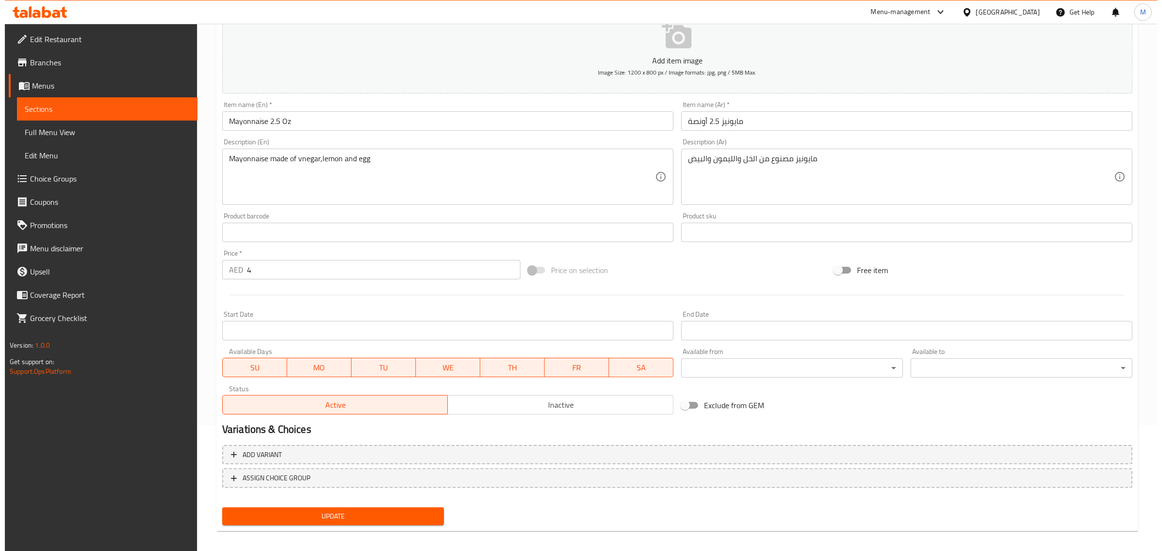
scroll to position [131, 0]
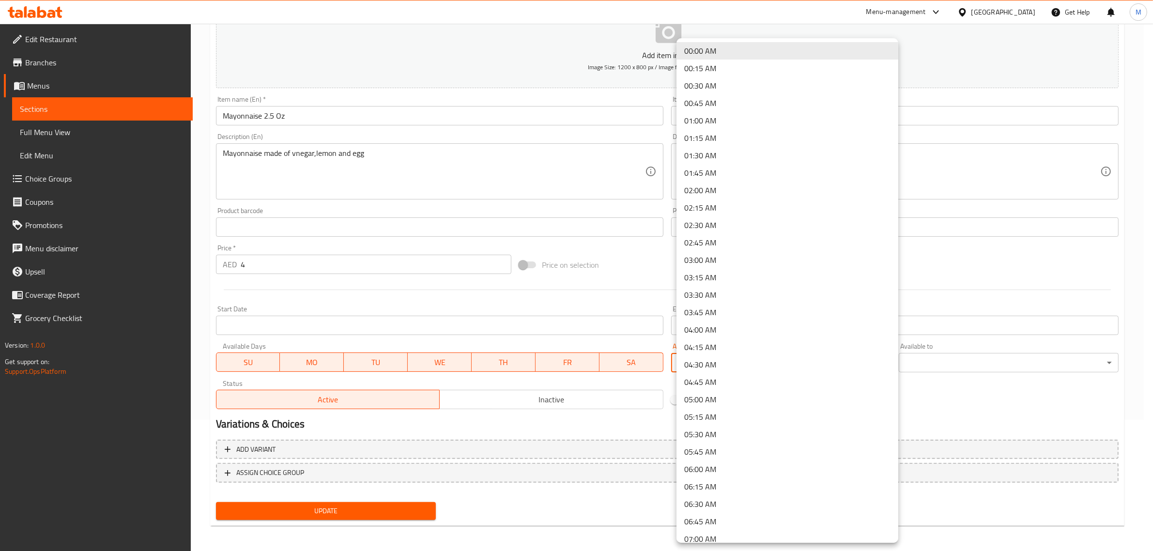
click at [829, 361] on body "​ Menu-management [GEOGRAPHIC_DATA] Get Help M Edit Restaurant Branches Menus S…" at bounding box center [576, 155] width 1153 height 527
click at [709, 293] on li "03:30 AM" at bounding box center [788, 294] width 222 height 17
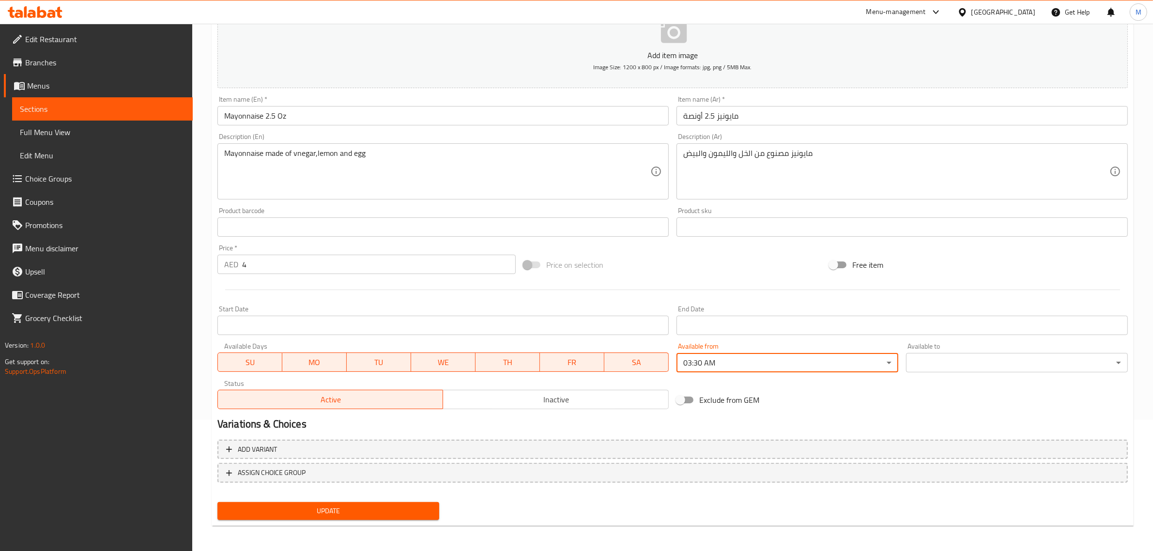
click at [978, 356] on body "​ Menu-management [GEOGRAPHIC_DATA] Get Help M Edit Restaurant Branches Menus S…" at bounding box center [576, 155] width 1153 height 527
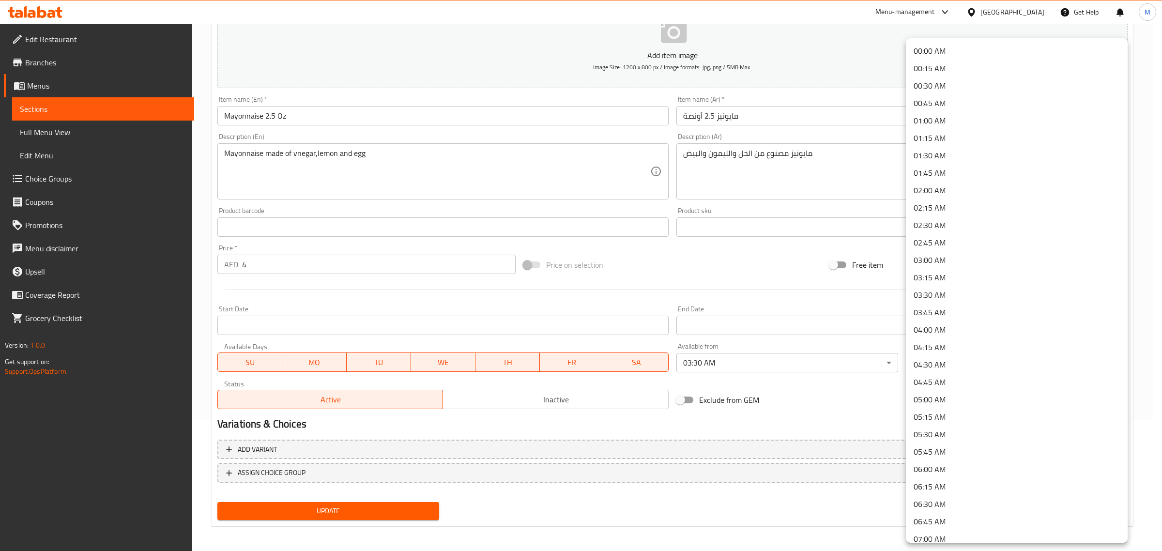
click at [850, 362] on div at bounding box center [581, 275] width 1162 height 551
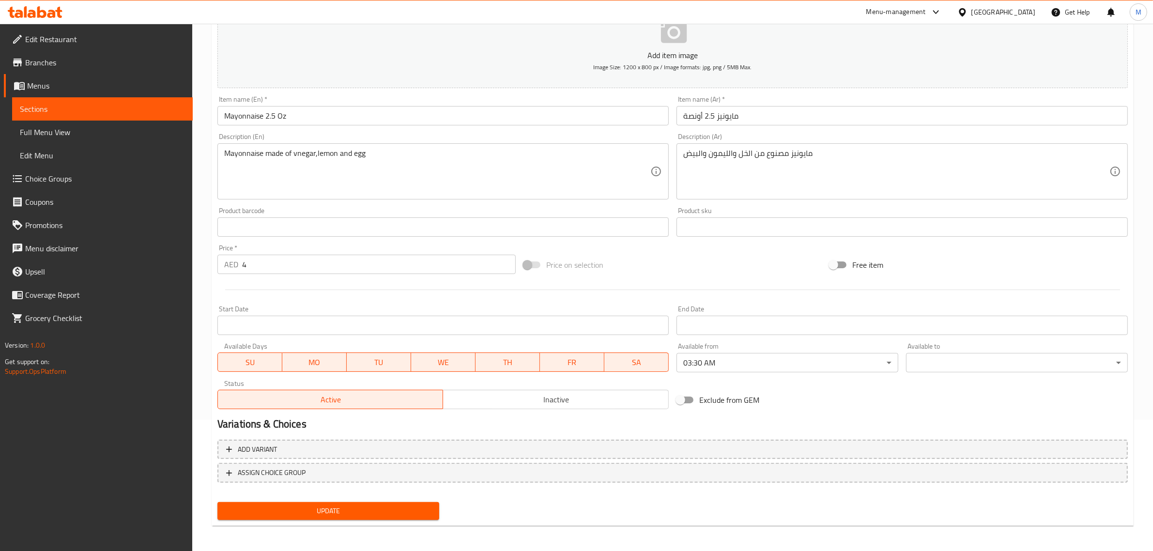
click at [804, 362] on body "​ Menu-management [GEOGRAPHIC_DATA] Get Help M Edit Restaurant Branches Menus S…" at bounding box center [576, 155] width 1153 height 527
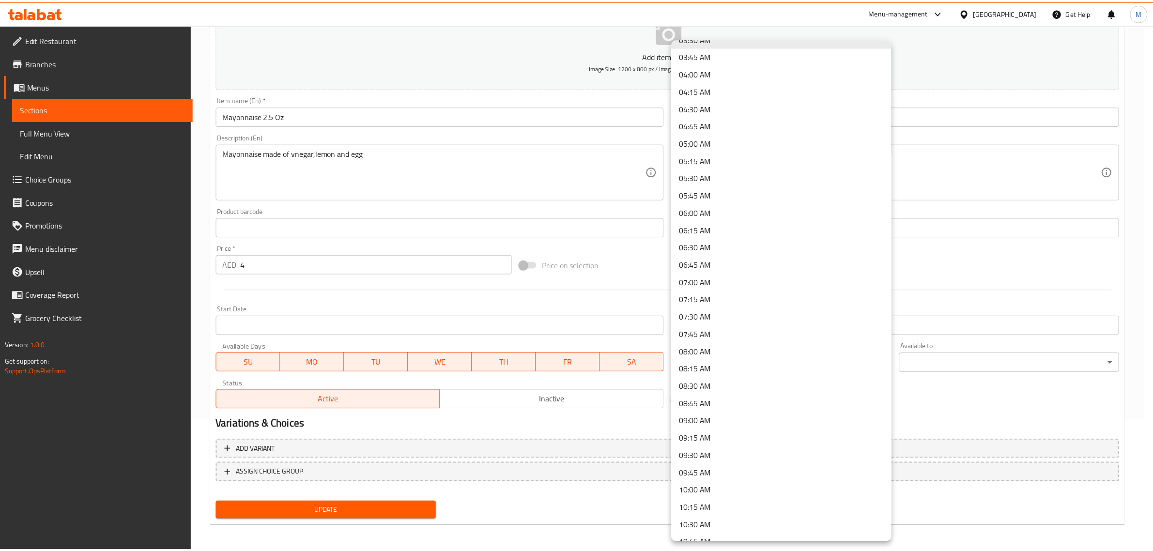
scroll to position [363, 0]
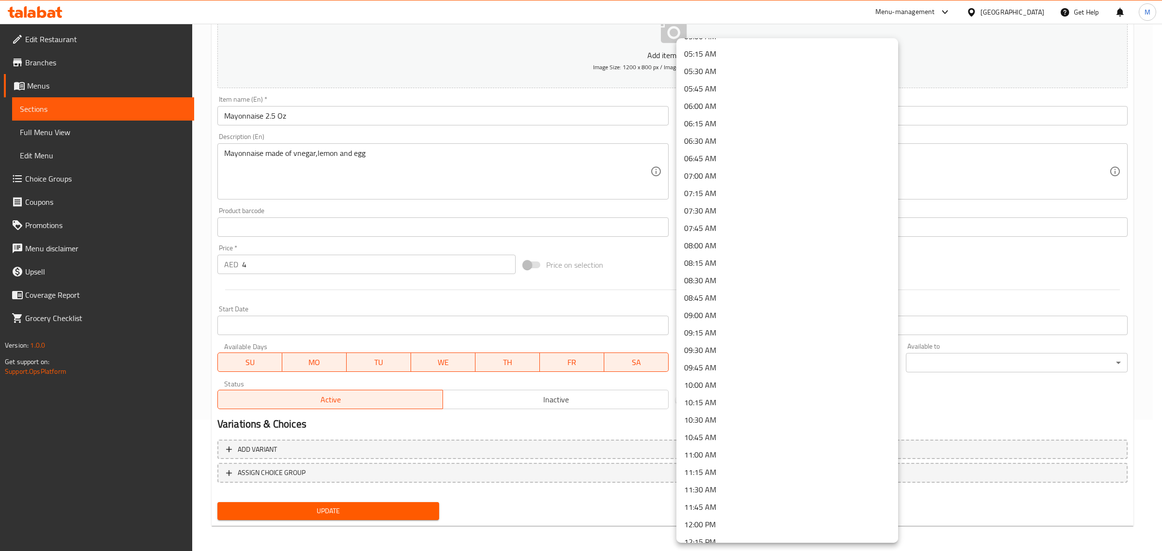
click at [718, 418] on li "10:30 AM" at bounding box center [788, 419] width 222 height 17
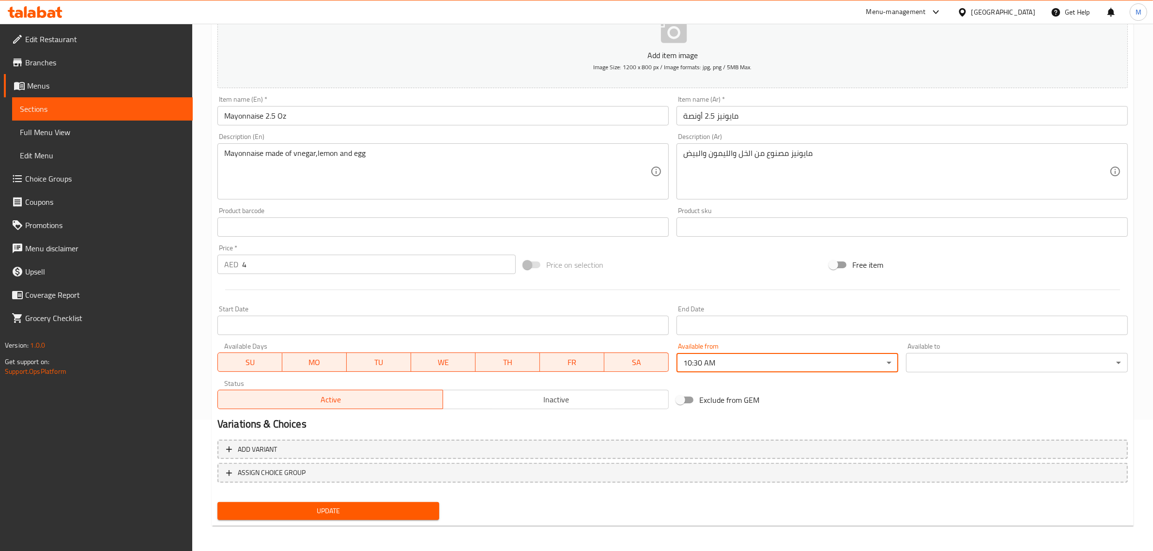
click at [957, 356] on body "​ Menu-management [GEOGRAPHIC_DATA] Get Help M Edit Restaurant Branches Menus S…" at bounding box center [576, 155] width 1153 height 527
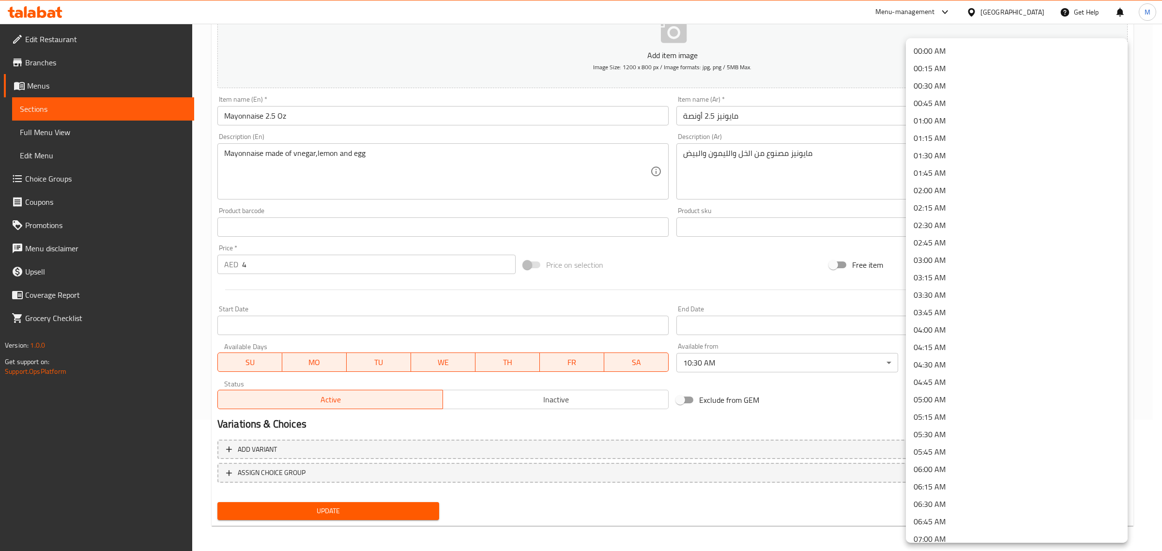
click at [956, 295] on li "03:30 AM" at bounding box center [1017, 294] width 222 height 17
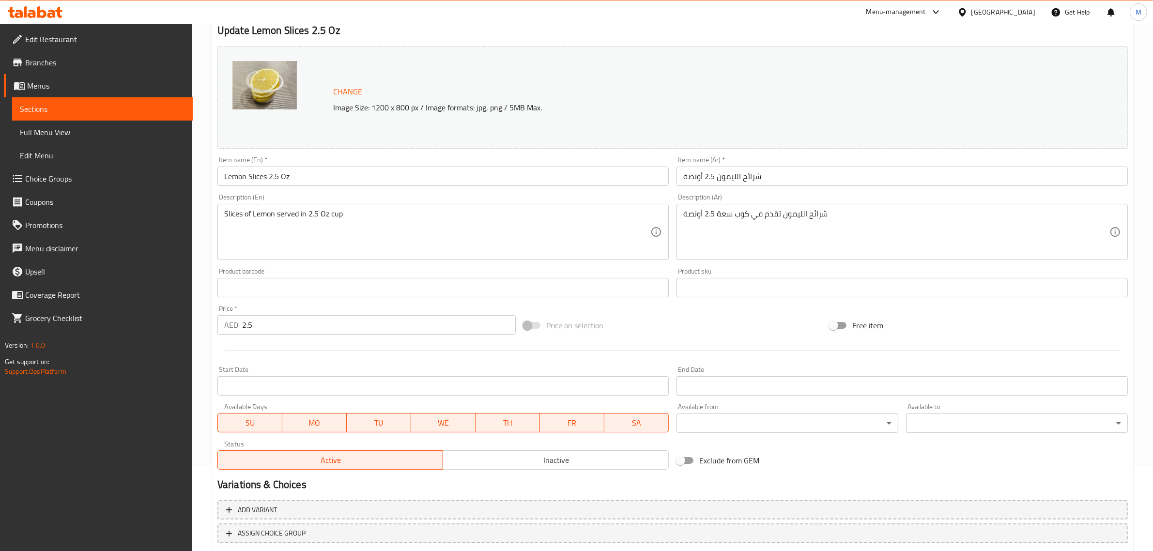
scroll to position [146, 0]
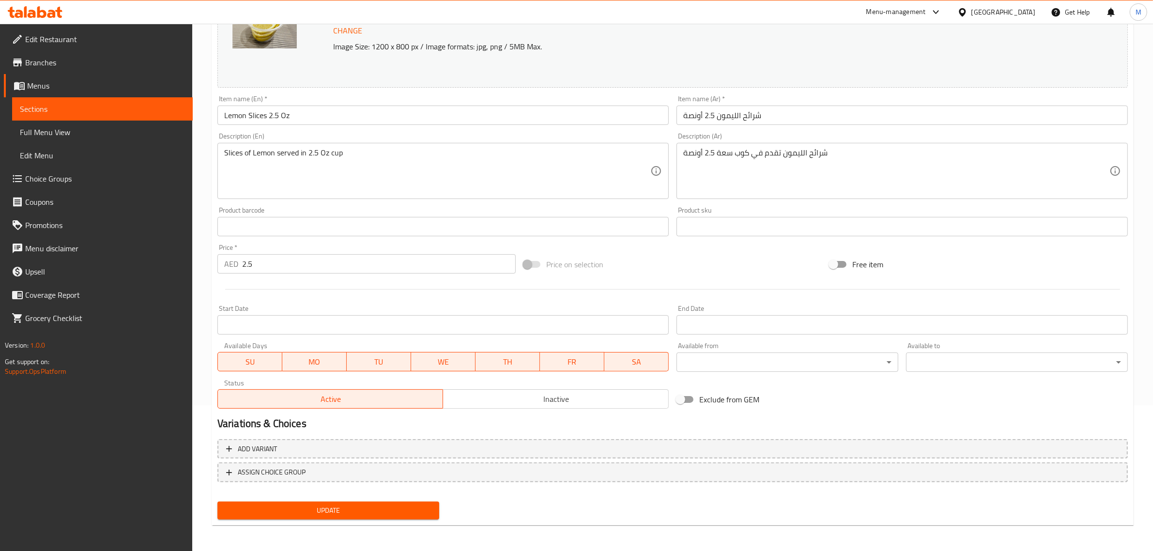
click at [807, 366] on body "​ Menu-management United Arab Emirates Get Help M Edit Restaurant Branches Menu…" at bounding box center [576, 141] width 1153 height 527
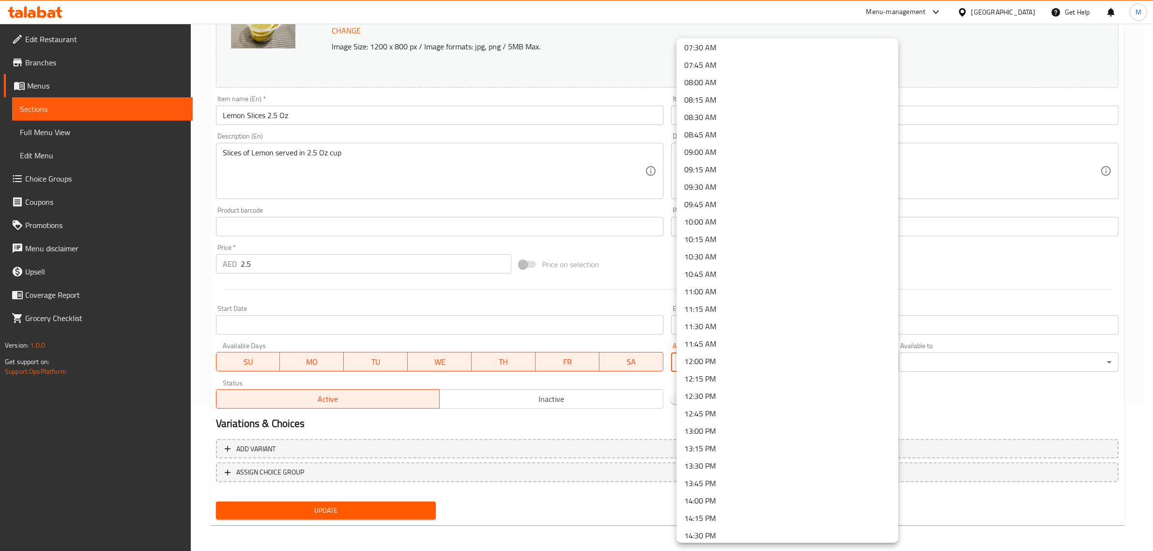
scroll to position [545, 0]
click at [713, 301] on li "11:30 AM" at bounding box center [788, 307] width 222 height 17
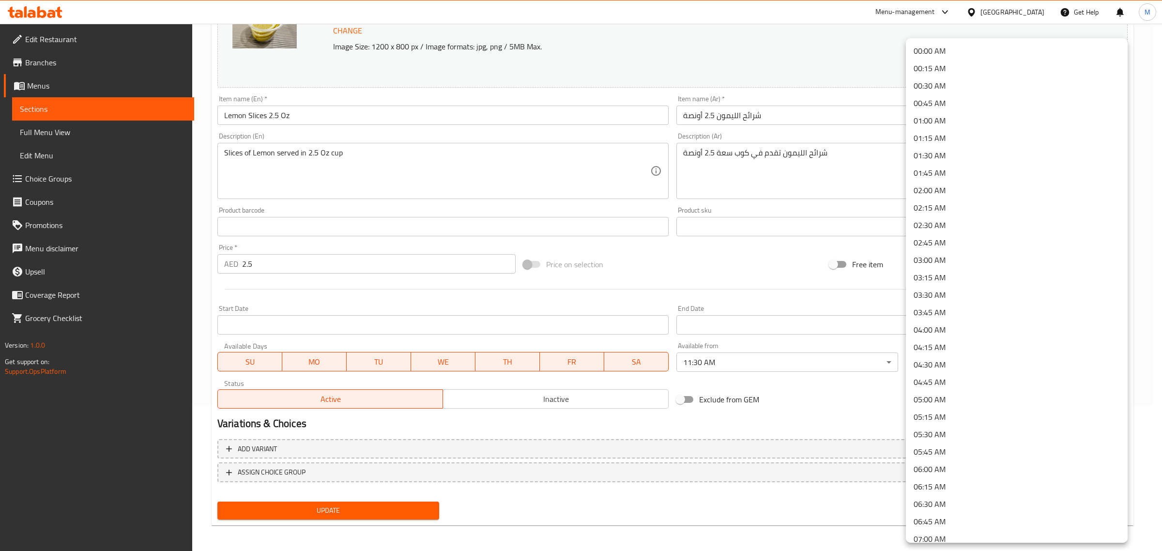
click at [995, 356] on body "​ Menu-management United Arab Emirates Get Help M Edit Restaurant Branches Menu…" at bounding box center [581, 141] width 1162 height 527
click at [947, 295] on li "03:30 AM" at bounding box center [1017, 294] width 222 height 17
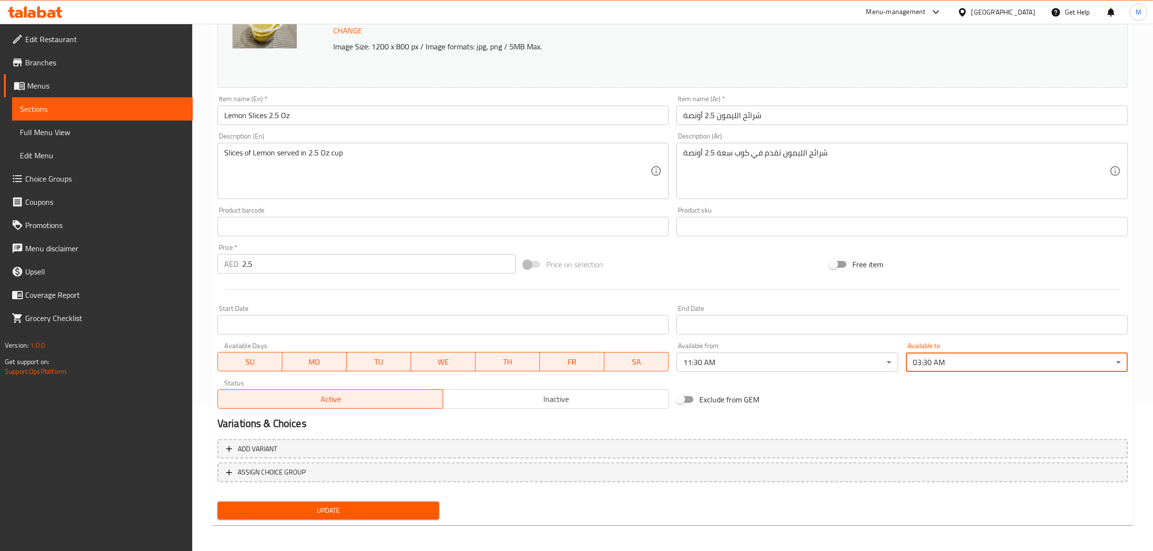
click at [454, 505] on div "Update" at bounding box center [673, 511] width 918 height 26
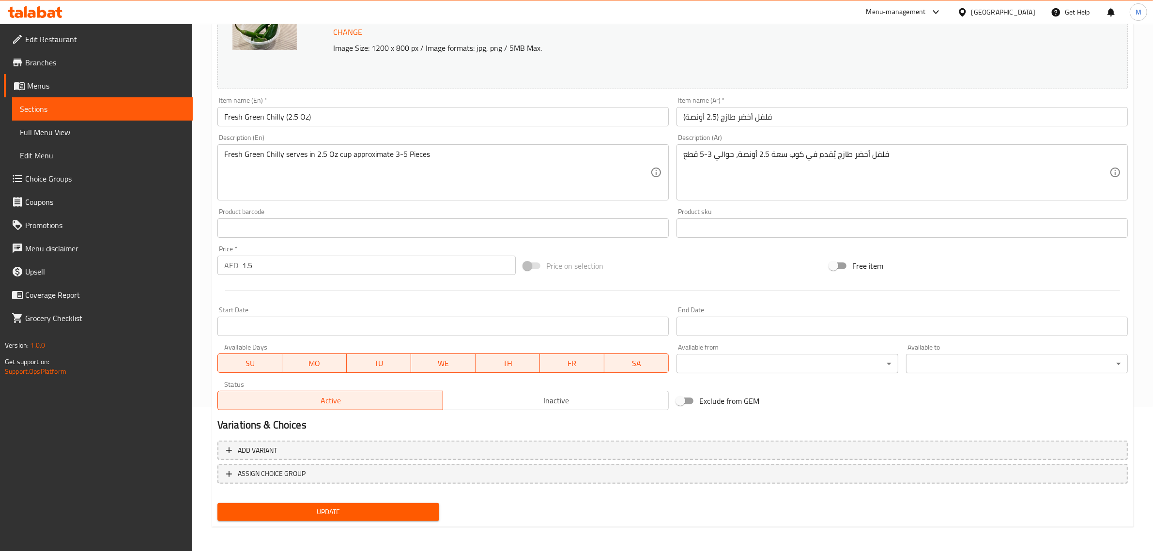
scroll to position [146, 0]
click at [811, 355] on body "​ Menu-management [GEOGRAPHIC_DATA] Get Help M Edit Restaurant Branches Menus S…" at bounding box center [576, 141] width 1153 height 527
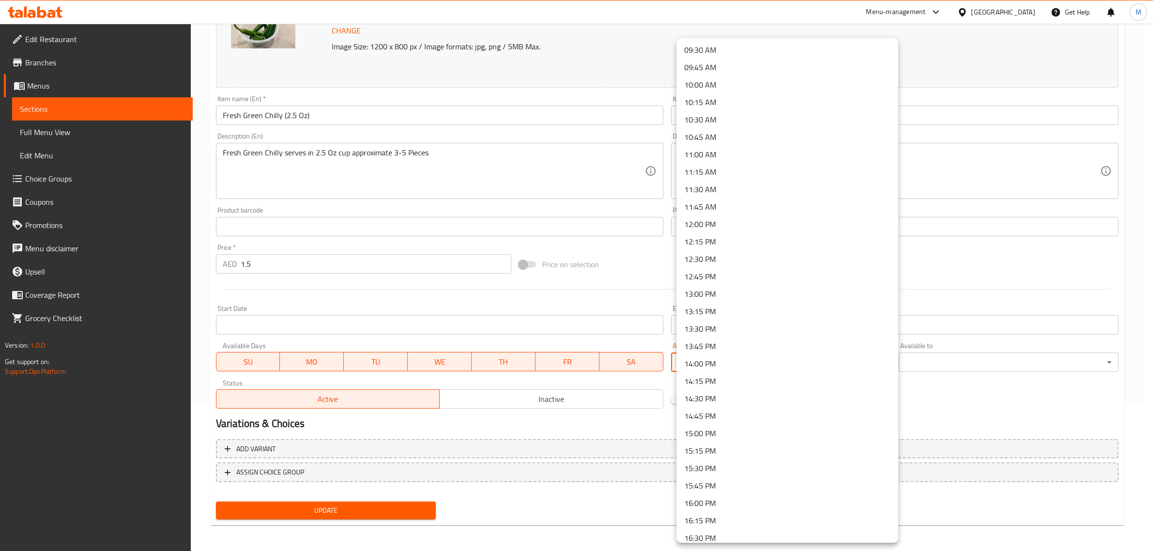
scroll to position [666, 0]
click at [722, 255] on li "12:30 PM" at bounding box center [788, 256] width 222 height 17
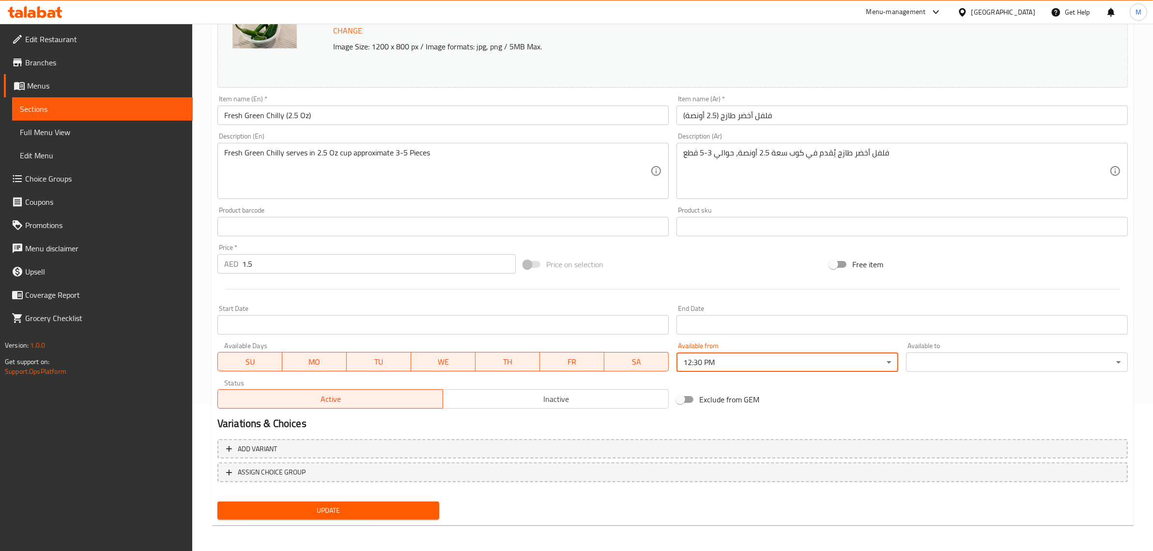
click at [1035, 363] on body "​ Menu-management [GEOGRAPHIC_DATA] Get Help M Edit Restaurant Branches Menus S…" at bounding box center [576, 141] width 1153 height 527
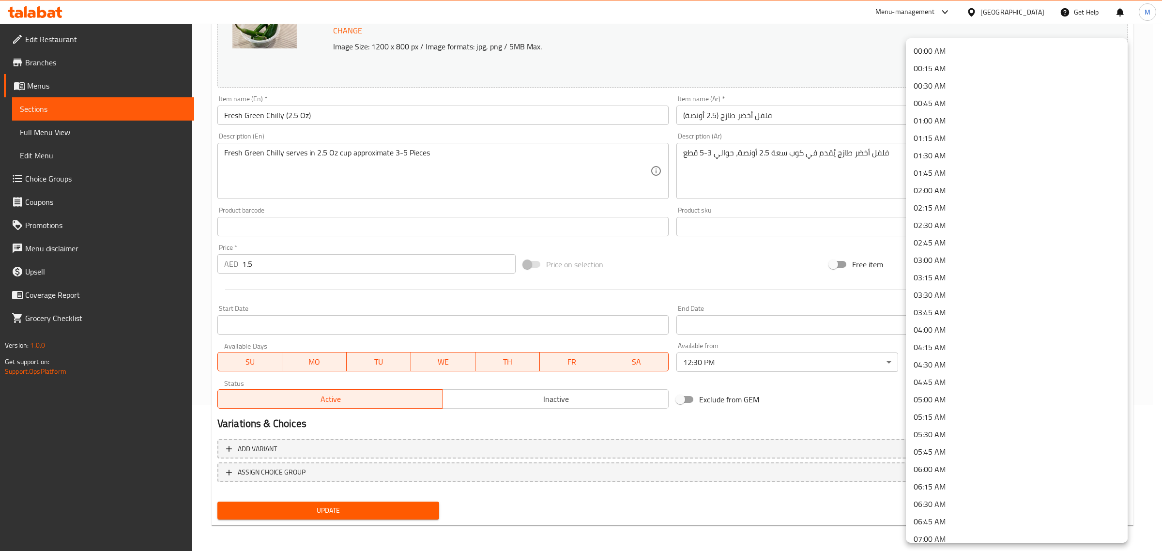
click at [972, 292] on li "03:30 AM" at bounding box center [1017, 294] width 222 height 17
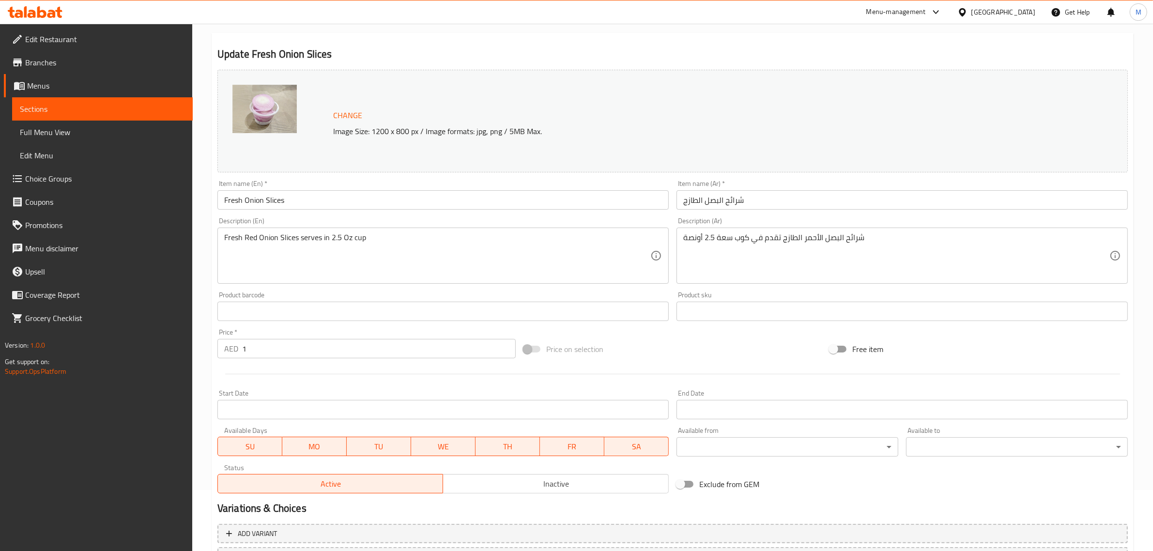
scroll to position [146, 0]
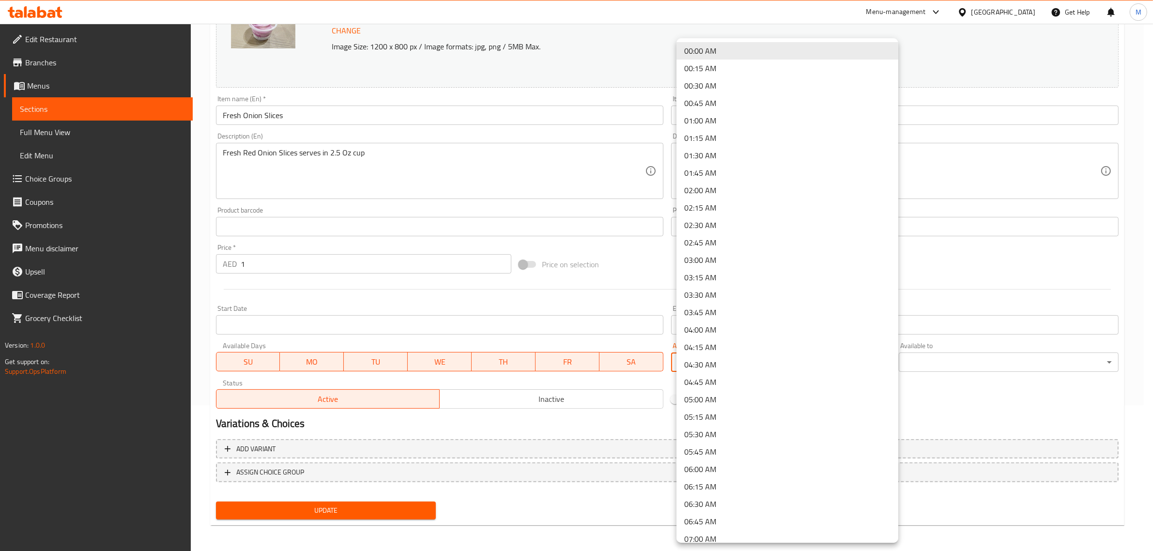
click at [872, 363] on body "​ Menu-management [GEOGRAPHIC_DATA] Get Help M Edit Restaurant Branches Menus S…" at bounding box center [576, 141] width 1153 height 527
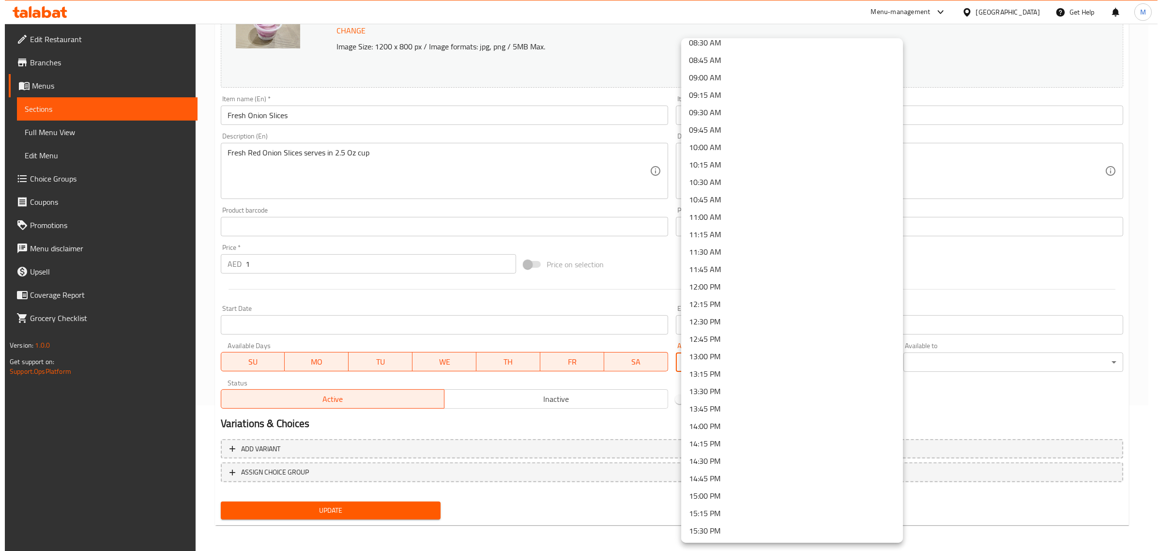
scroll to position [666, 0]
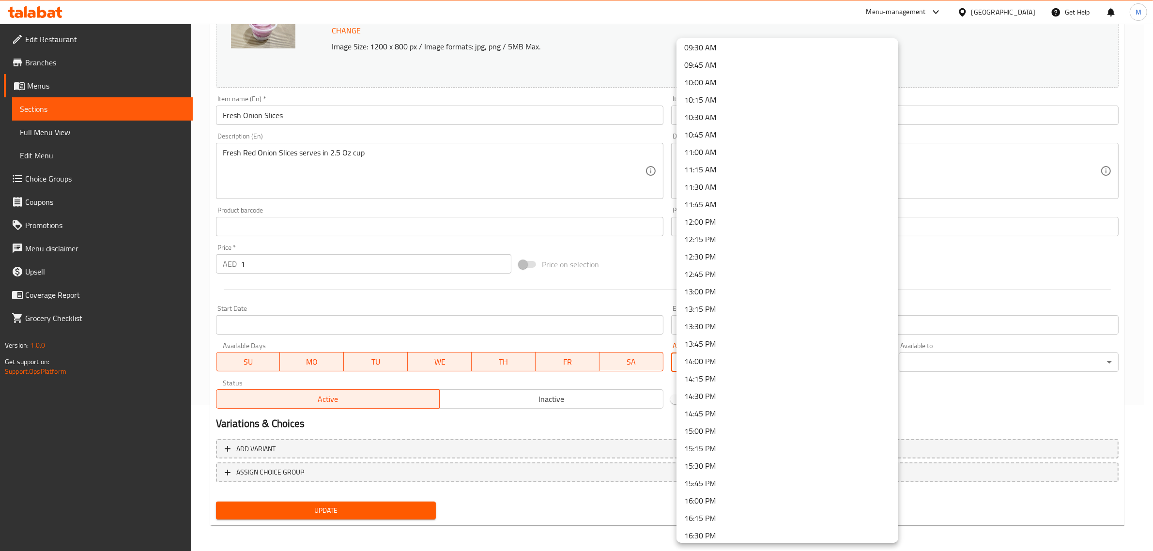
click at [717, 185] on li "11:30 AM" at bounding box center [788, 186] width 222 height 17
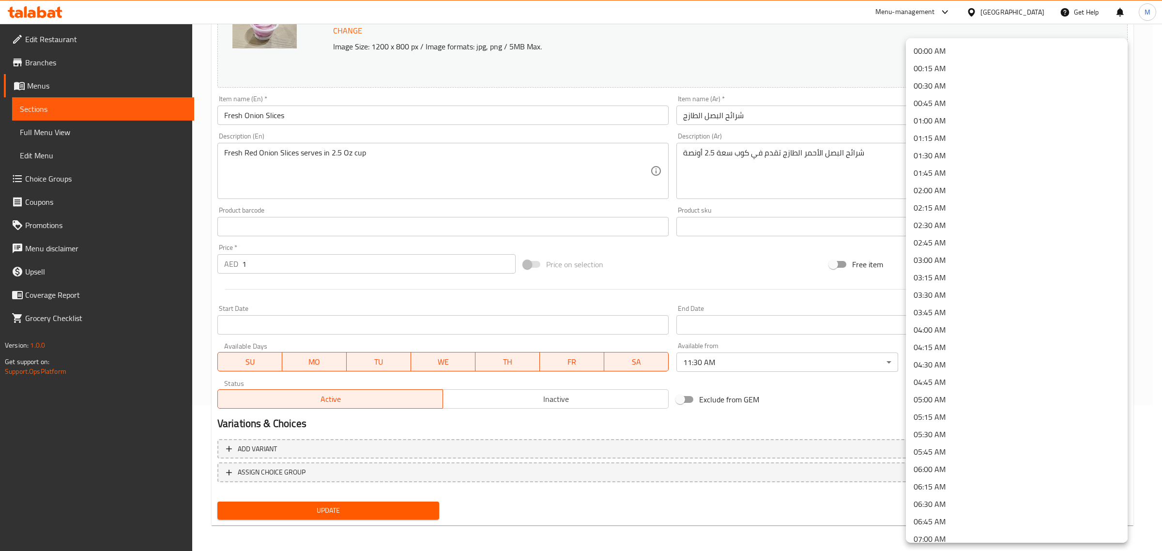
click at [959, 364] on body "​ Menu-management United Arab Emirates Get Help M Edit Restaurant Branches Menu…" at bounding box center [581, 141] width 1162 height 527
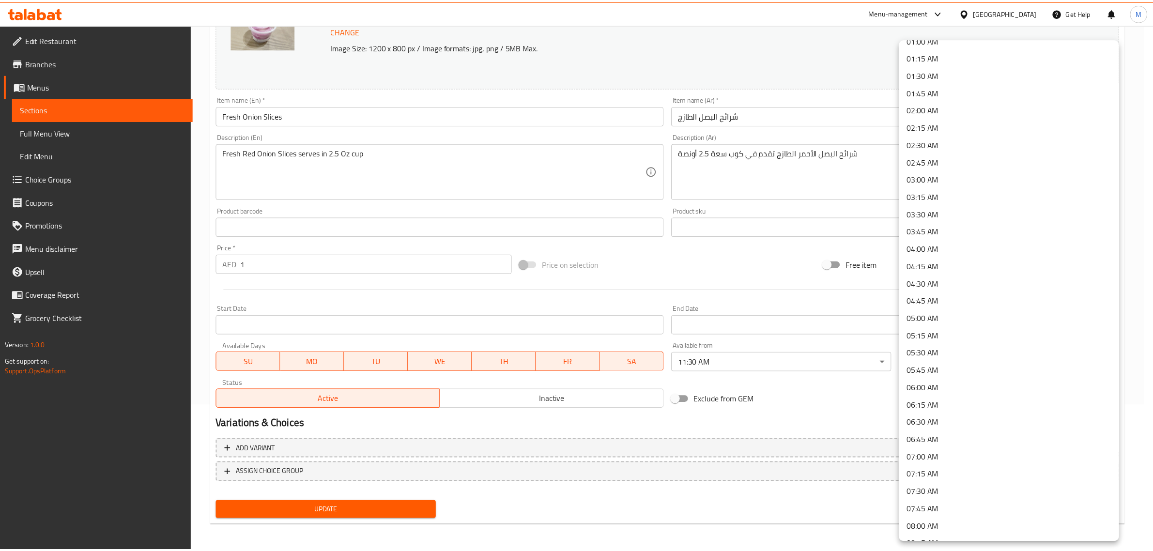
scroll to position [61, 0]
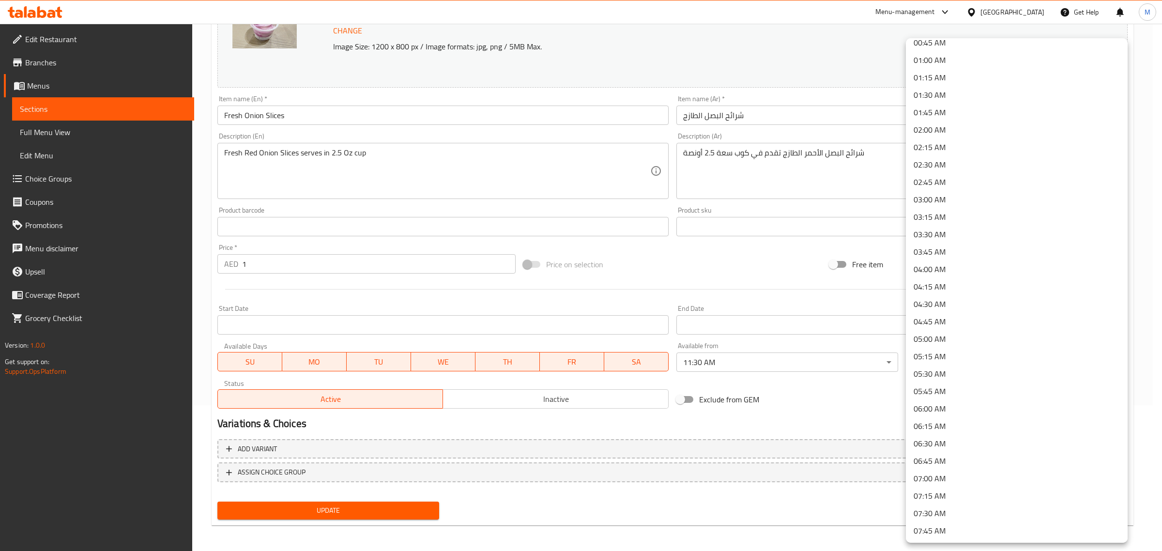
click at [969, 232] on li "03:30 AM" at bounding box center [1017, 234] width 222 height 17
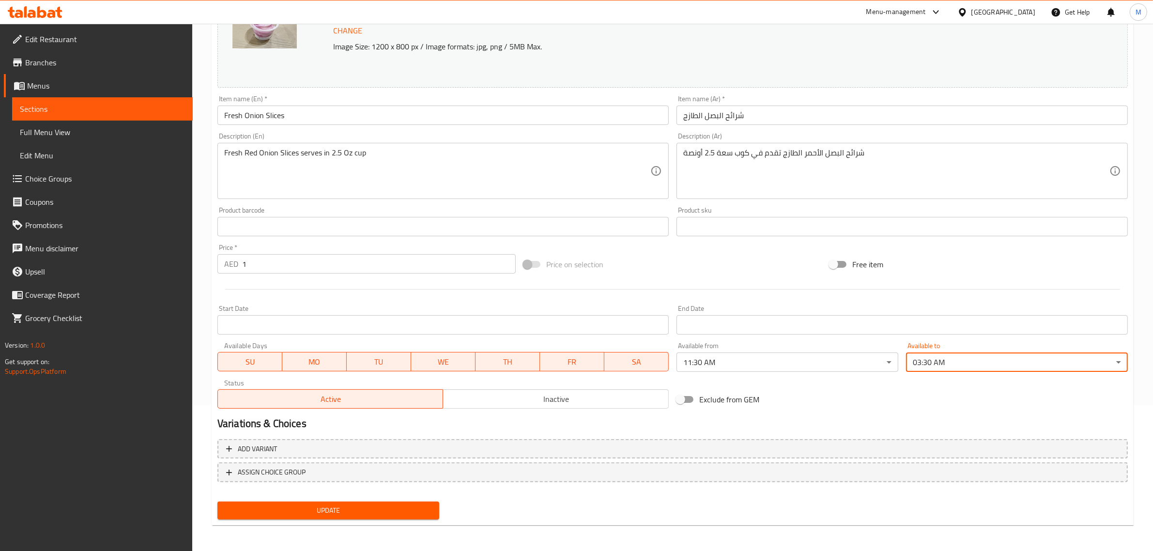
click at [381, 498] on div "Update" at bounding box center [329, 511] width 230 height 26
click at [105, 132] on span "Full Menu View" at bounding box center [102, 132] width 165 height 12
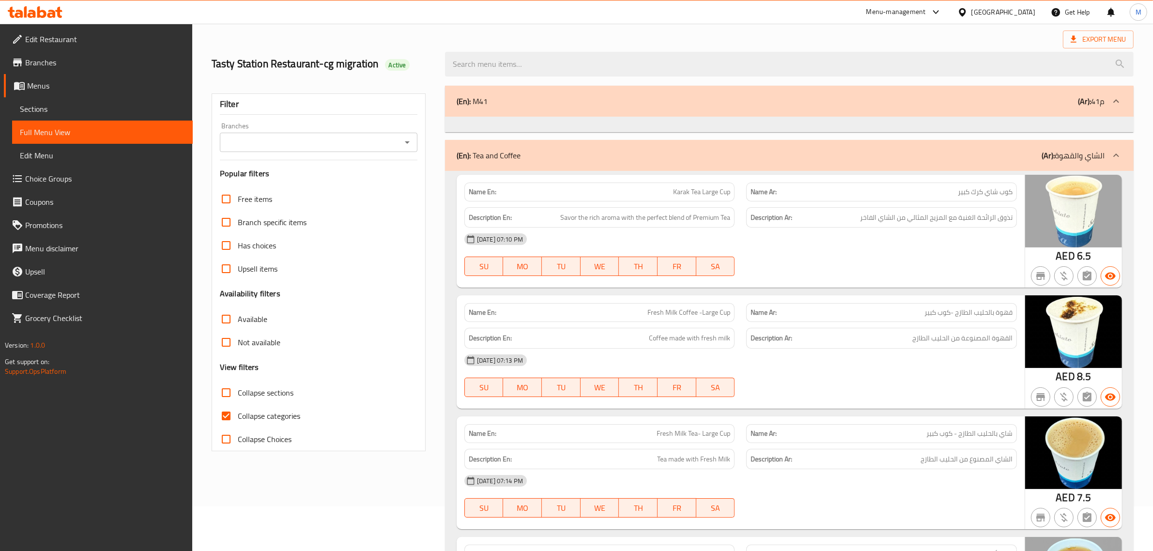
scroll to position [182, 0]
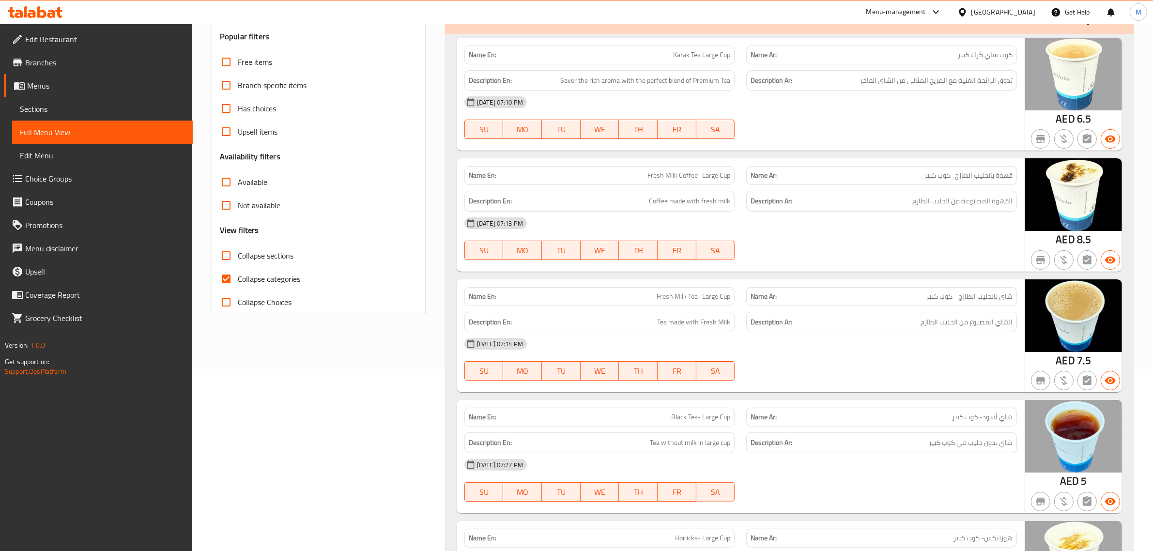
drag, startPoint x: 232, startPoint y: 282, endPoint x: 219, endPoint y: 267, distance: 19.6
click at [232, 282] on input "Collapse categories" at bounding box center [226, 278] width 23 height 23
checkbox input "false"
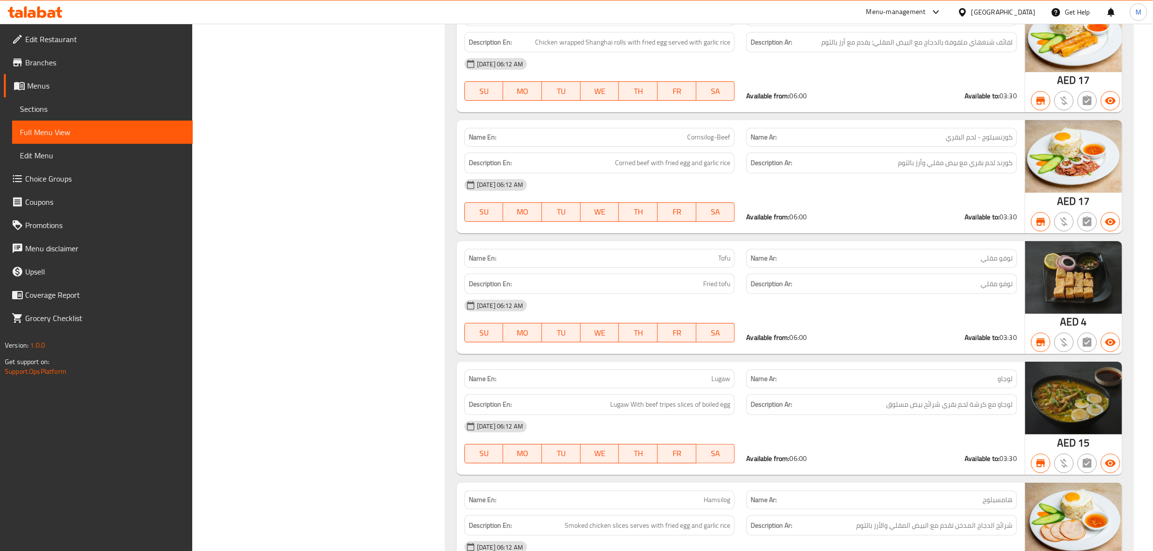
scroll to position [4722, 0]
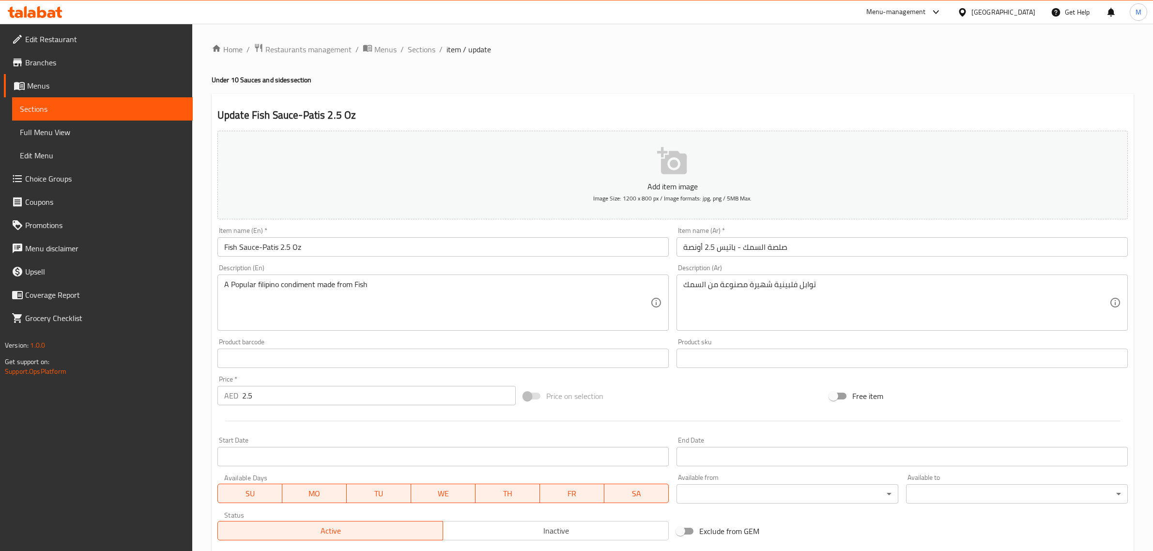
scroll to position [131, 0]
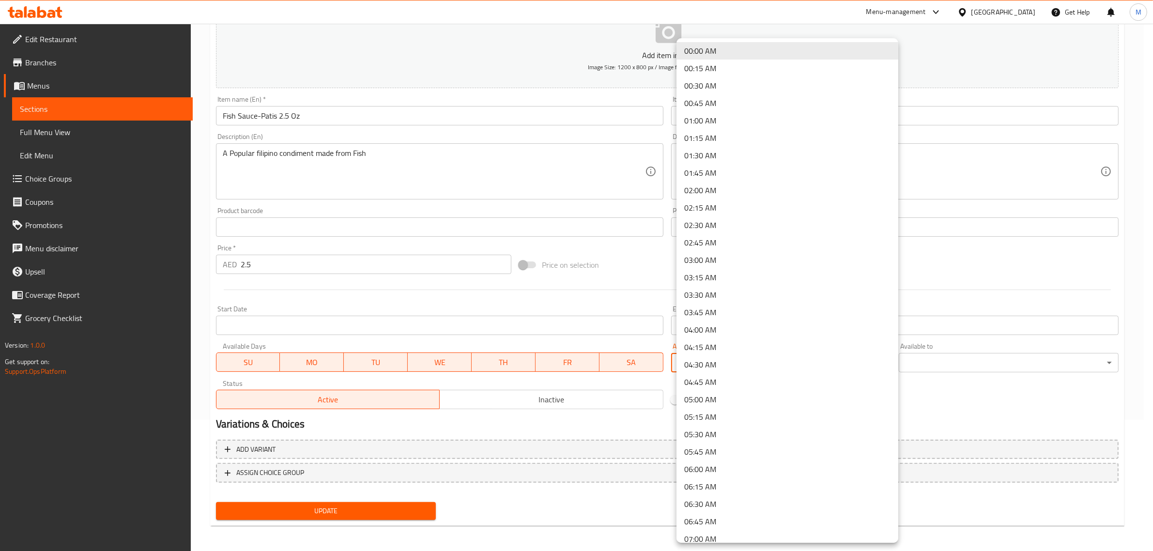
click at [895, 364] on body "​ Menu-management [GEOGRAPHIC_DATA] Get Help M Edit Restaurant Branches Menus S…" at bounding box center [576, 155] width 1153 height 527
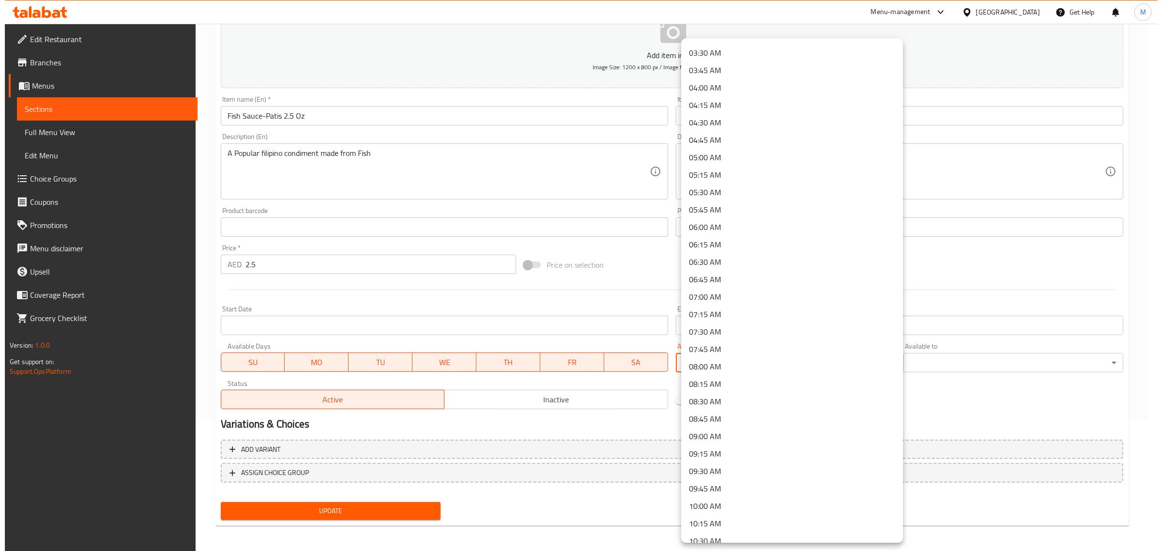
scroll to position [545, 0]
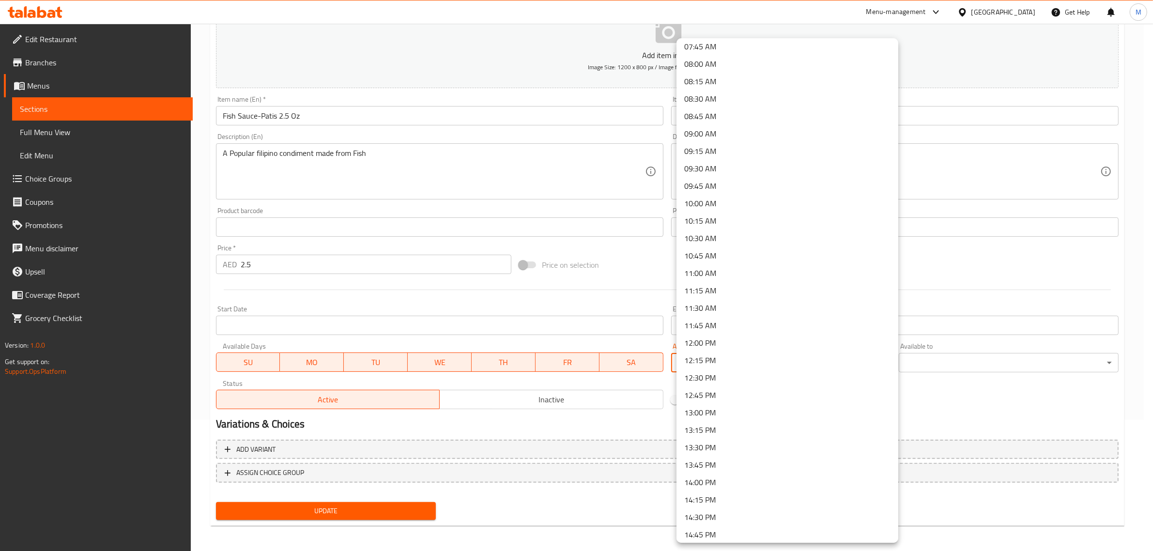
click at [739, 309] on li "11:30 AM" at bounding box center [788, 307] width 222 height 17
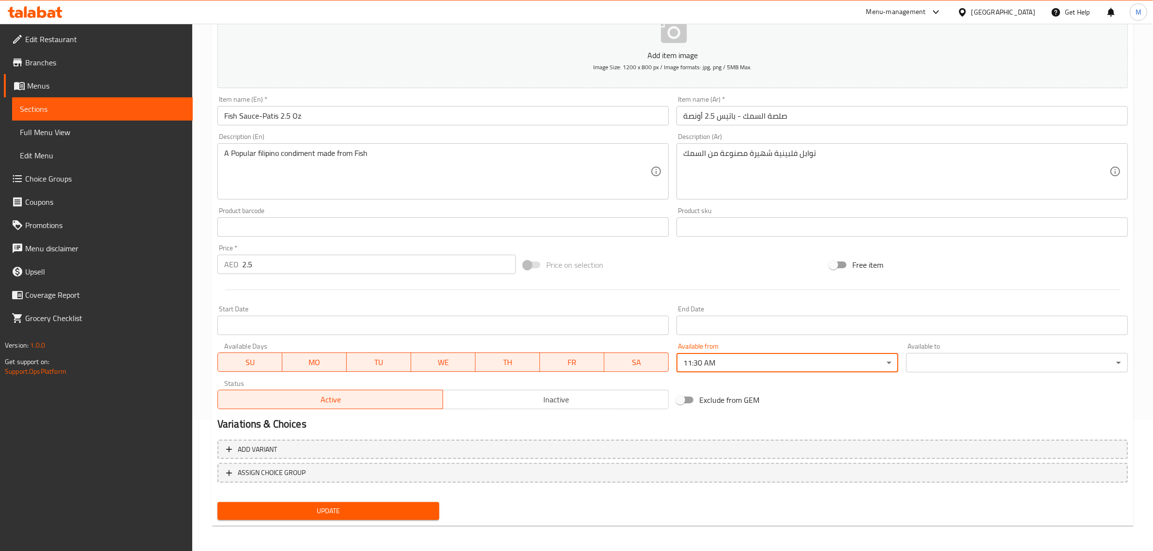
click at [1006, 366] on body "​ Menu-management [GEOGRAPHIC_DATA] Get Help M Edit Restaurant Branches Menus S…" at bounding box center [576, 155] width 1153 height 527
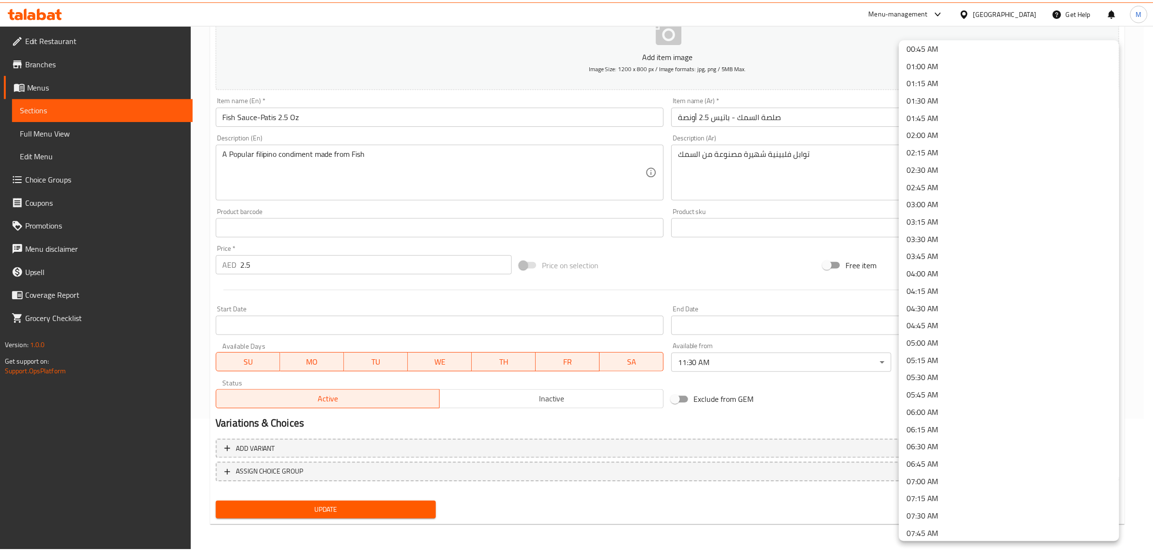
scroll to position [121, 0]
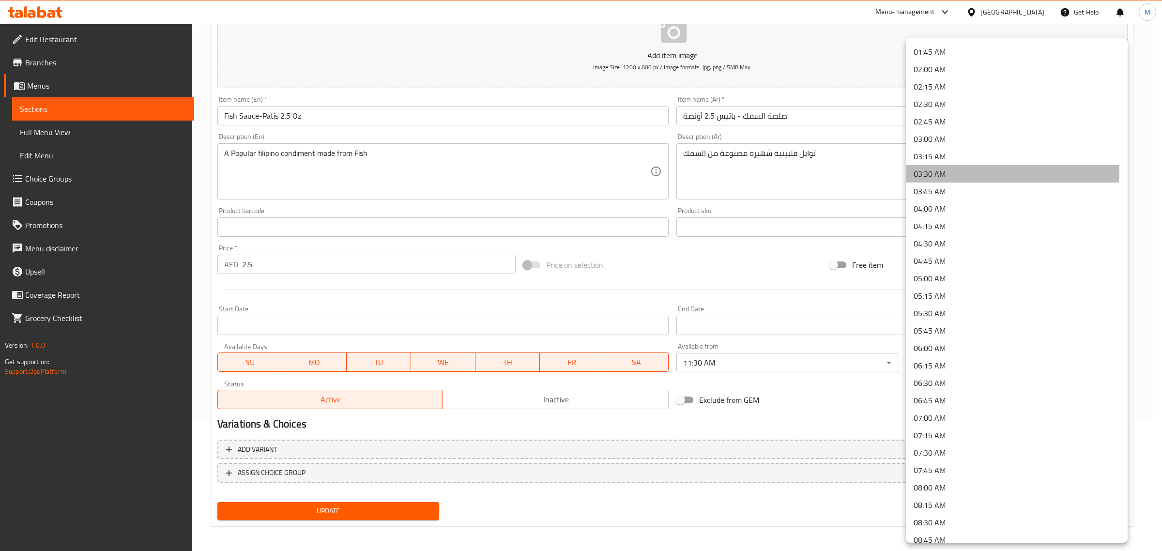
click at [946, 170] on li "03:30 AM" at bounding box center [1017, 173] width 222 height 17
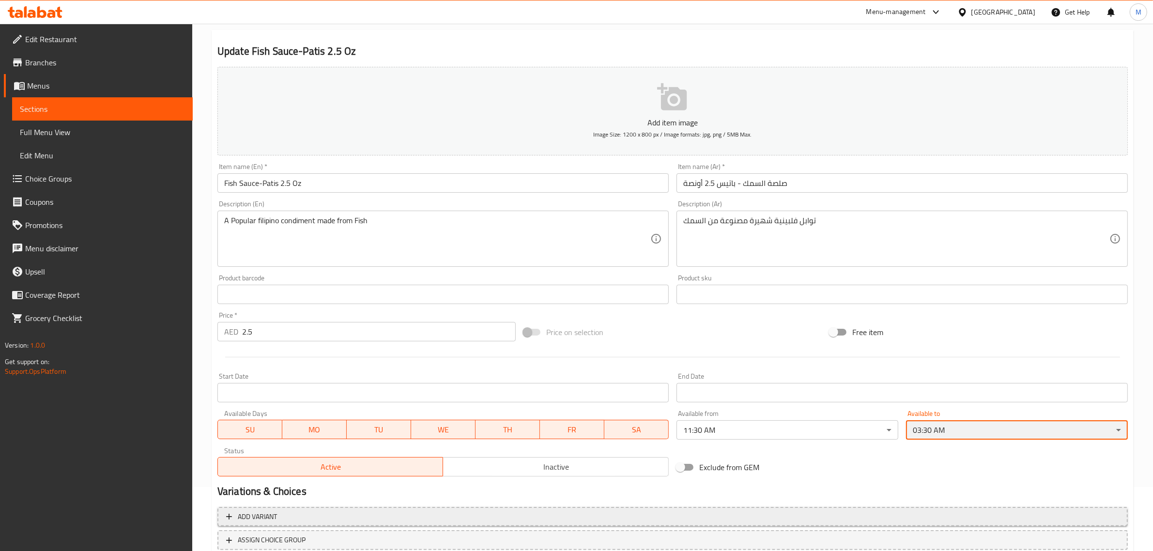
scroll to position [131, 0]
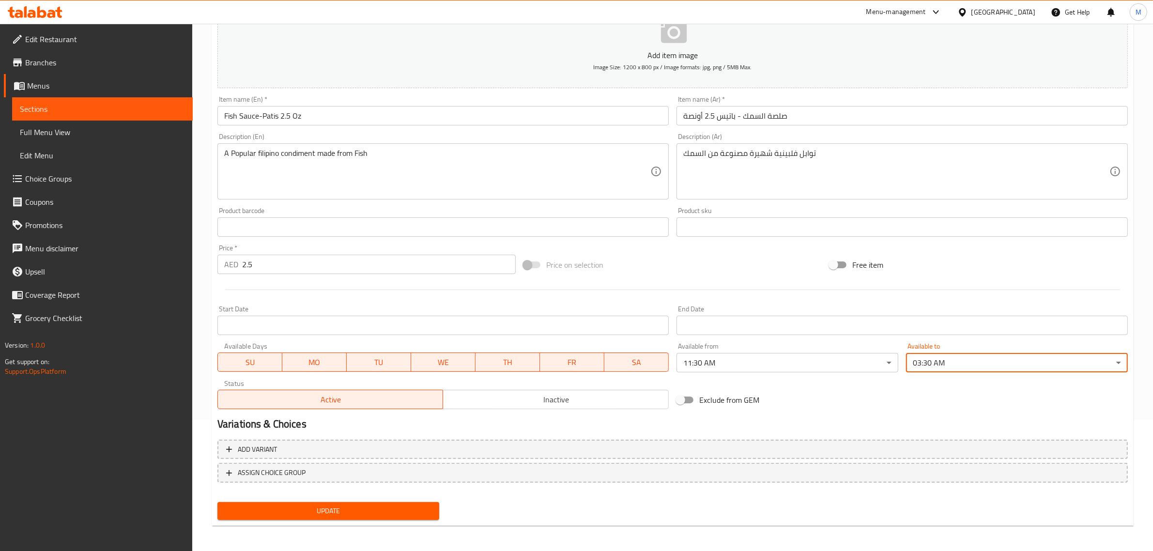
click at [457, 507] on div "Update" at bounding box center [673, 511] width 918 height 26
click at [638, 241] on div "Add item image Image Size: 1200 x 800 px / Image formats: jpg, png / 5MB Max. I…" at bounding box center [673, 204] width 918 height 417
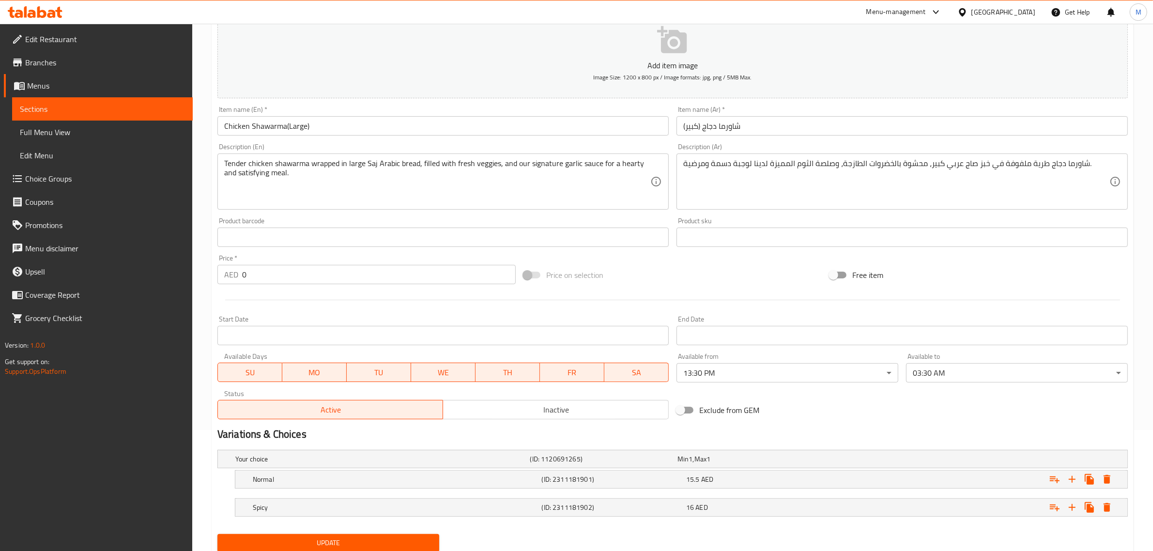
scroll to position [155, 0]
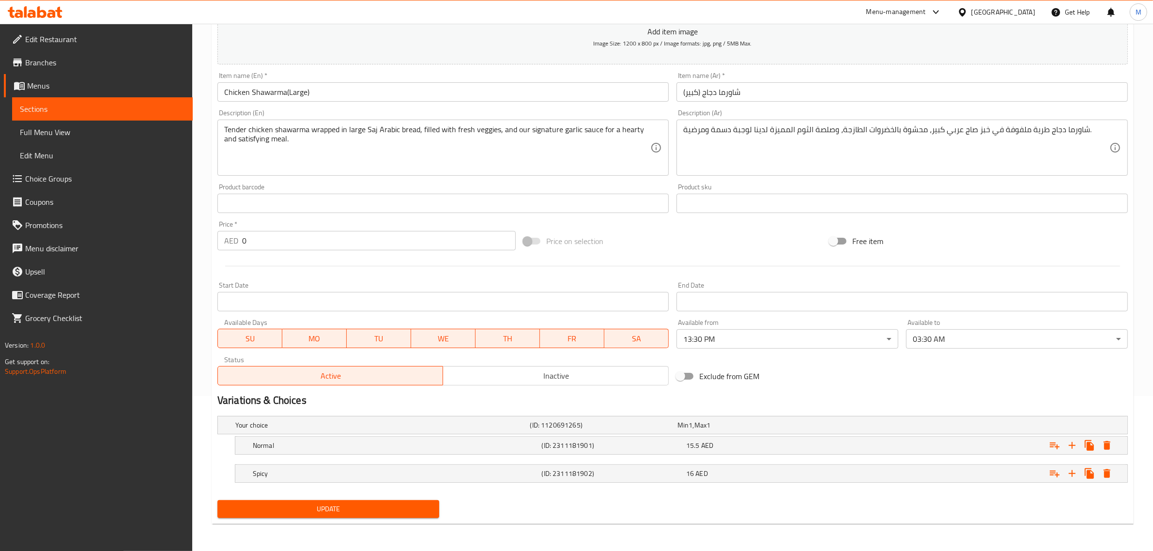
click at [74, 127] on span "Full Menu View" at bounding box center [102, 132] width 165 height 12
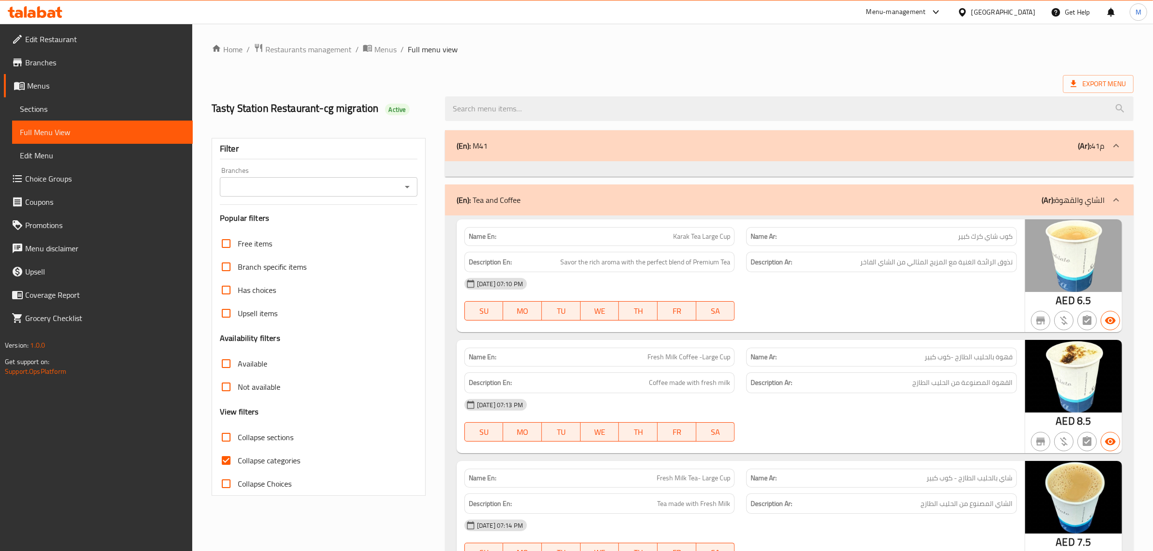
click at [260, 459] on span "Collapse categories" at bounding box center [269, 461] width 62 height 12
click at [238, 459] on input "Collapse categories" at bounding box center [226, 460] width 23 height 23
checkbox input "false"
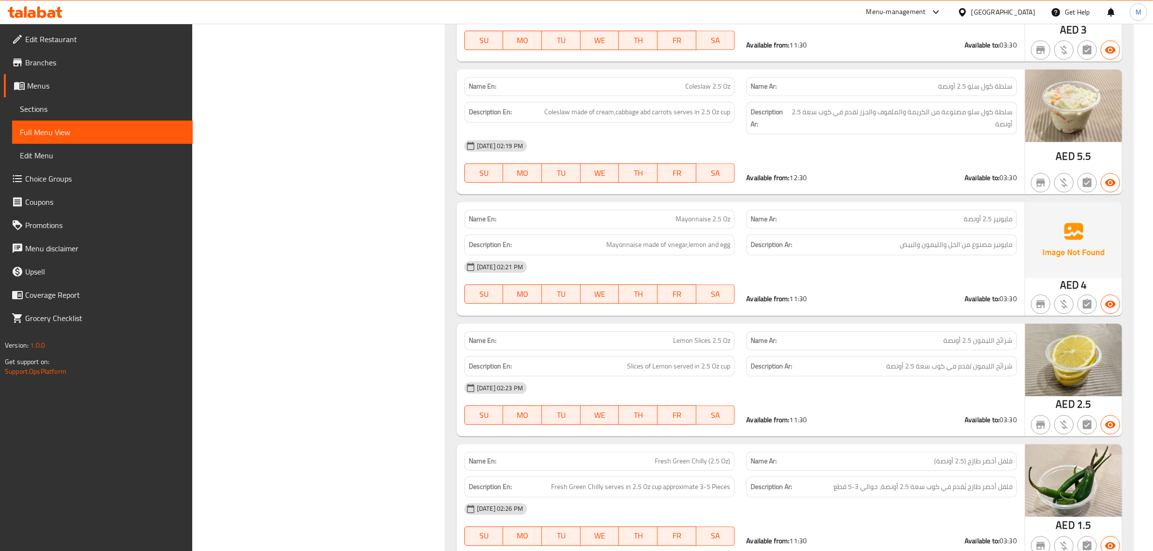
scroll to position [3057, 0]
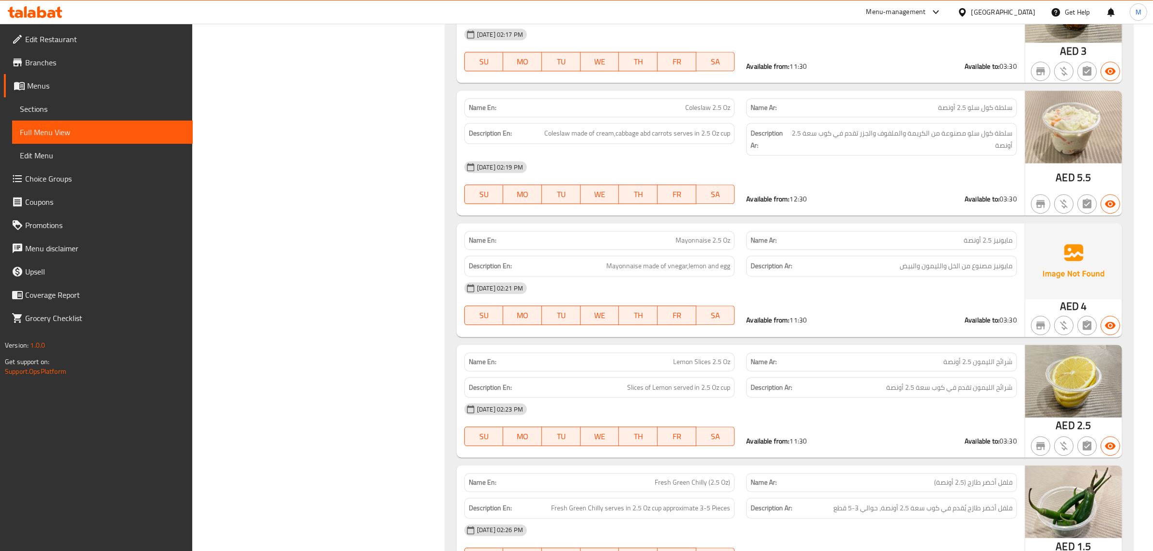
click at [696, 113] on span "Coleslaw 2.5 Oz" at bounding box center [707, 108] width 45 height 10
copy span "Coleslaw 2.5 Oz"
drag, startPoint x: 57, startPoint y: 117, endPoint x: 46, endPoint y: 83, distance: 35.5
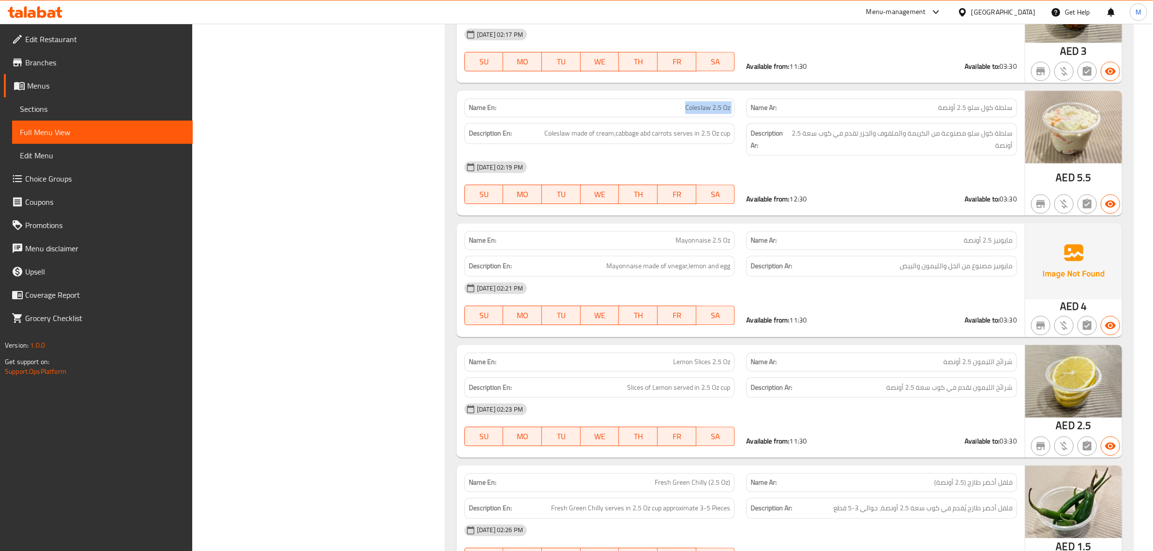
click at [57, 117] on link "Sections" at bounding box center [102, 108] width 181 height 23
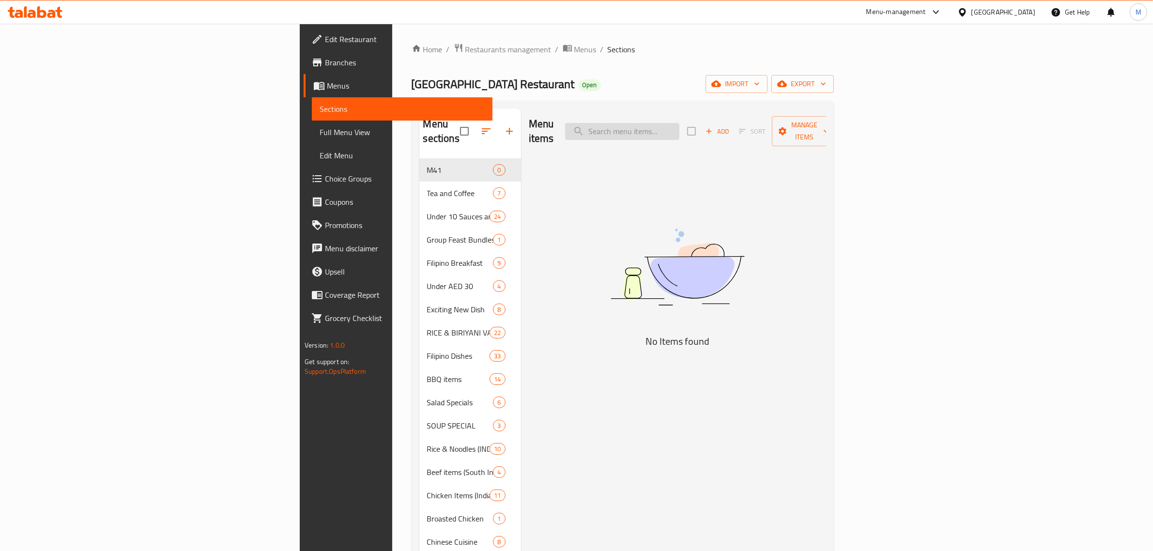
click at [679, 123] on input "search" at bounding box center [622, 131] width 114 height 17
paste input "Beef Masala"
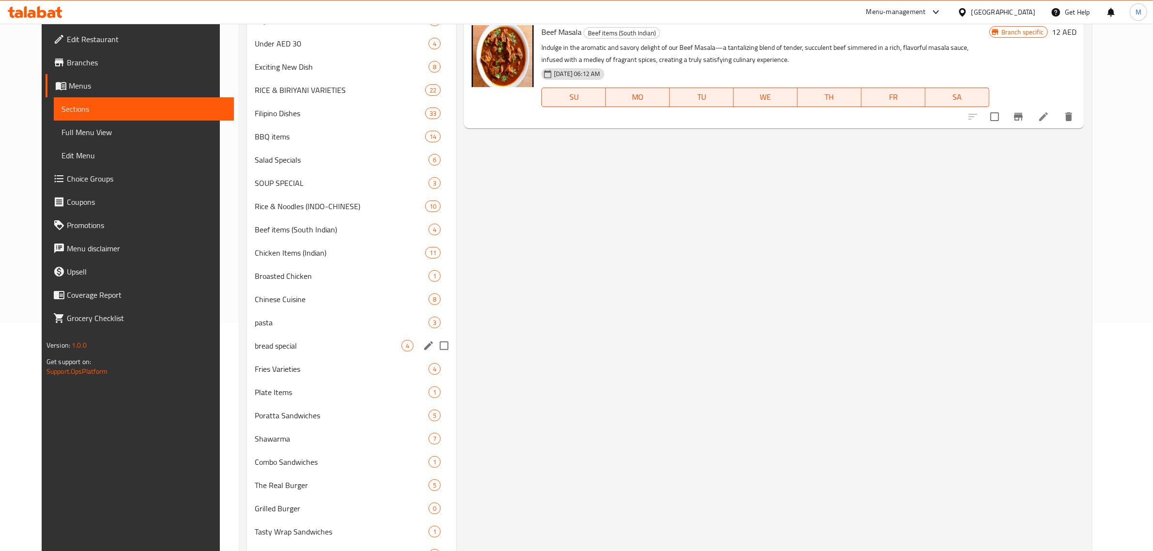
scroll to position [242, 0]
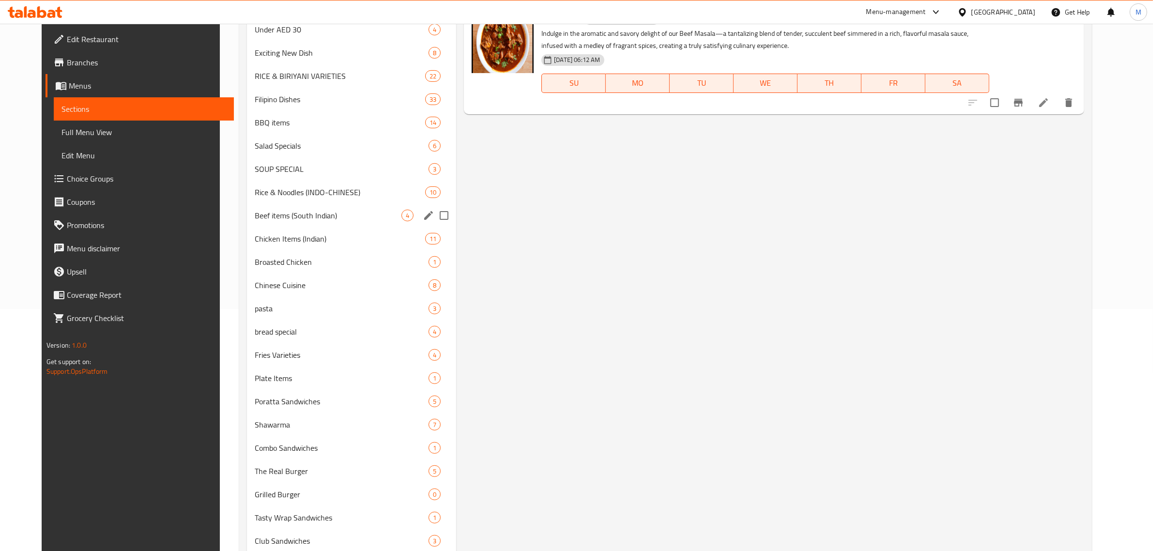
type input "Beef Masala"
click at [304, 221] on span "Beef items (South Indian)" at bounding box center [328, 216] width 147 height 12
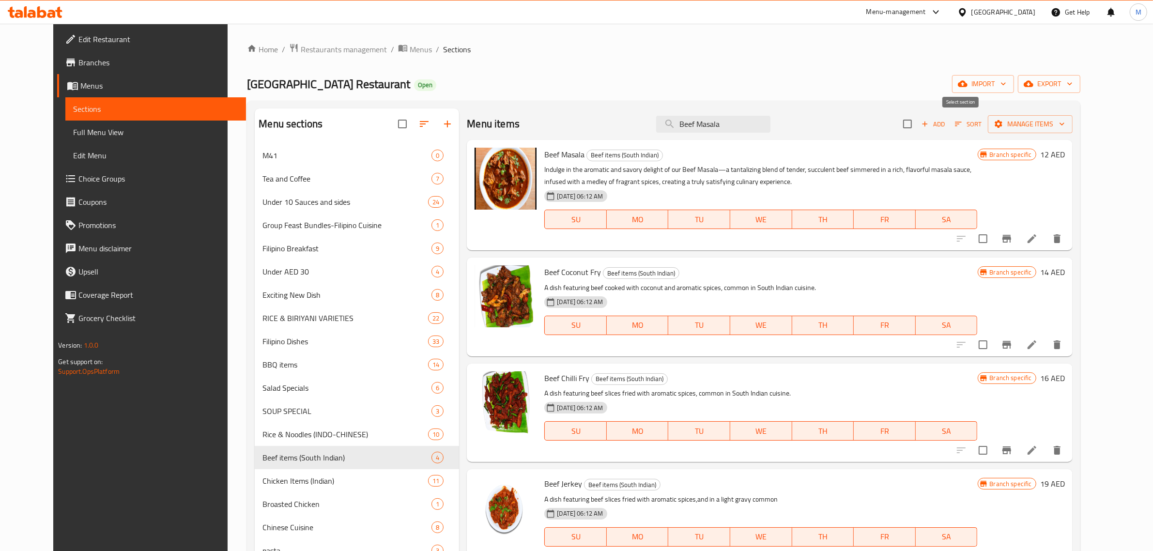
click at [918, 124] on input "checkbox" at bounding box center [907, 124] width 20 height 20
checkbox input "true"
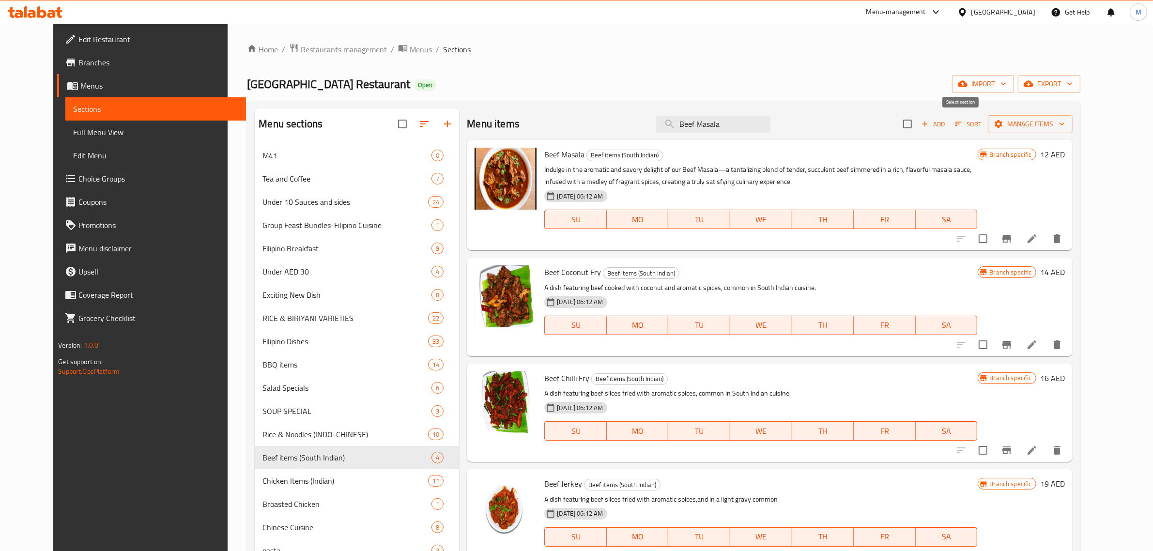
checkbox input "true"
click at [1065, 120] on span "Manage items" at bounding box center [1030, 124] width 69 height 12
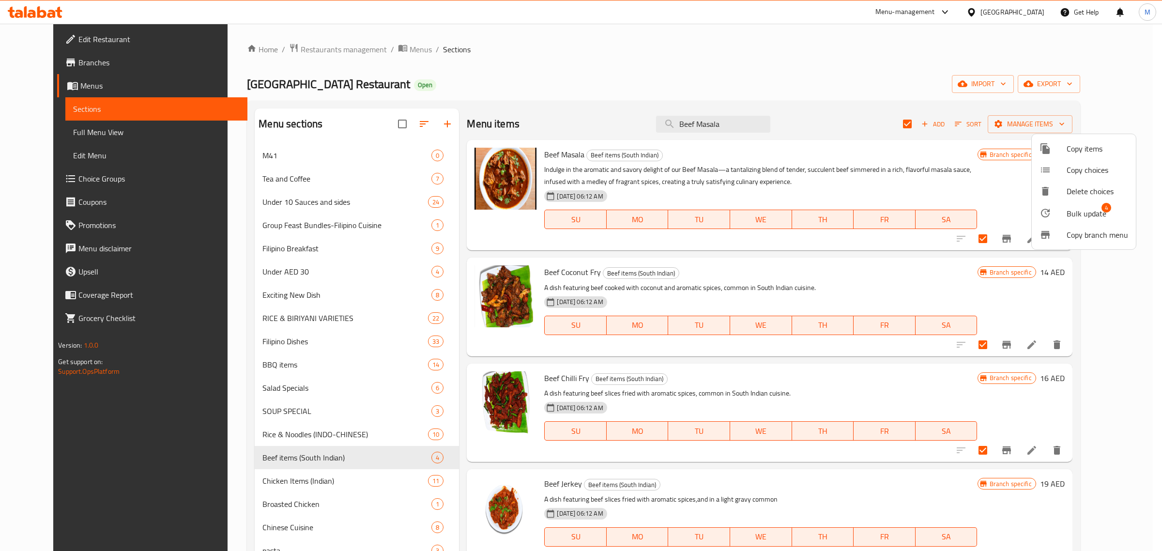
click at [1097, 215] on span "Bulk update" at bounding box center [1087, 214] width 40 height 12
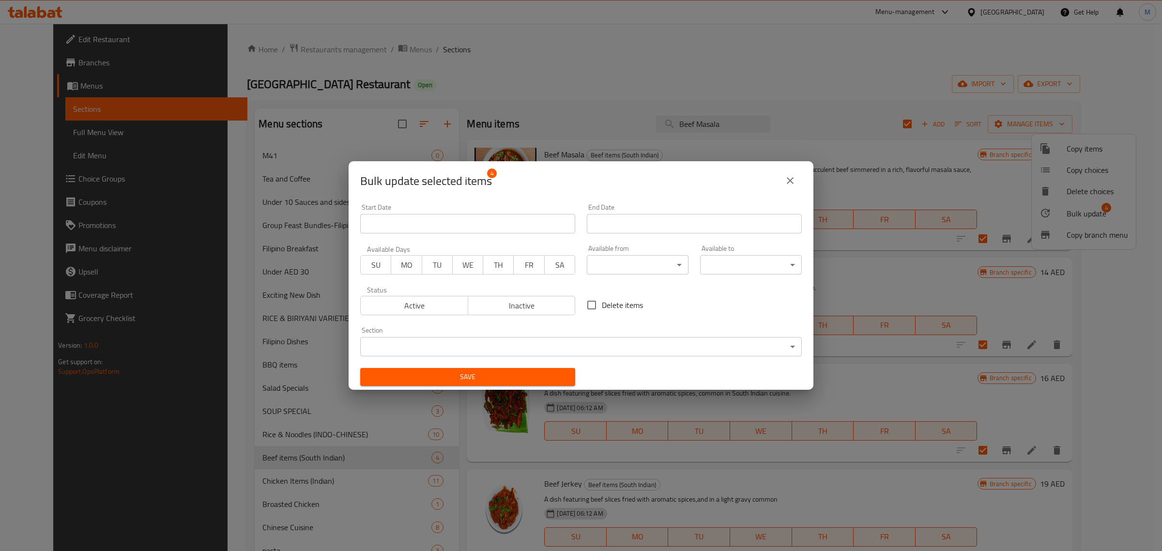
click at [649, 265] on body "​ Menu-management United Arab Emirates Get Help M Edit Restaurant Branches Menu…" at bounding box center [581, 287] width 1162 height 527
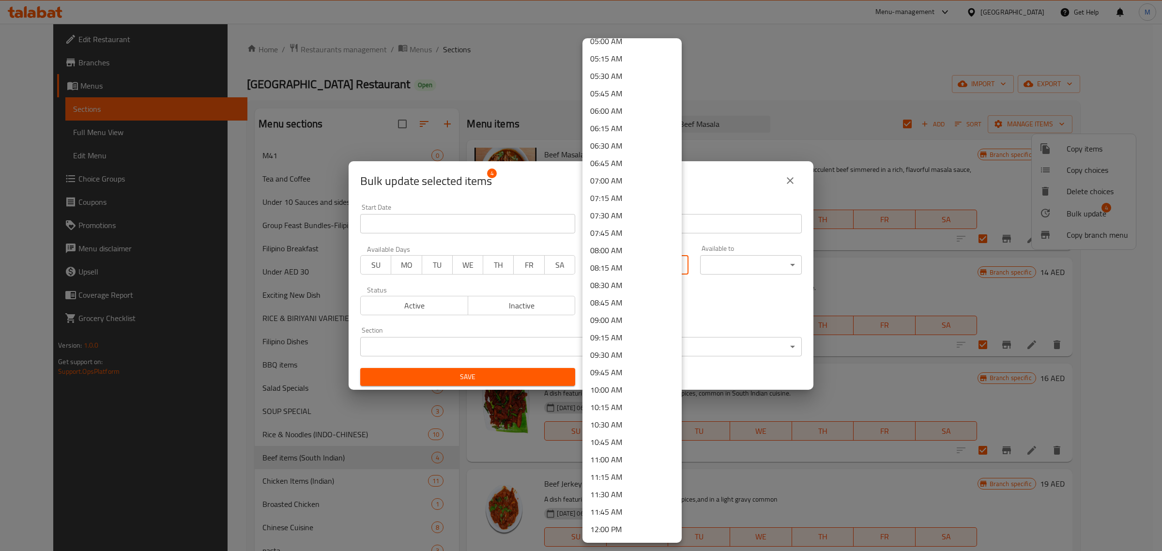
scroll to position [424, 0]
click at [612, 427] on li "11:30 AM" at bounding box center [632, 428] width 99 height 17
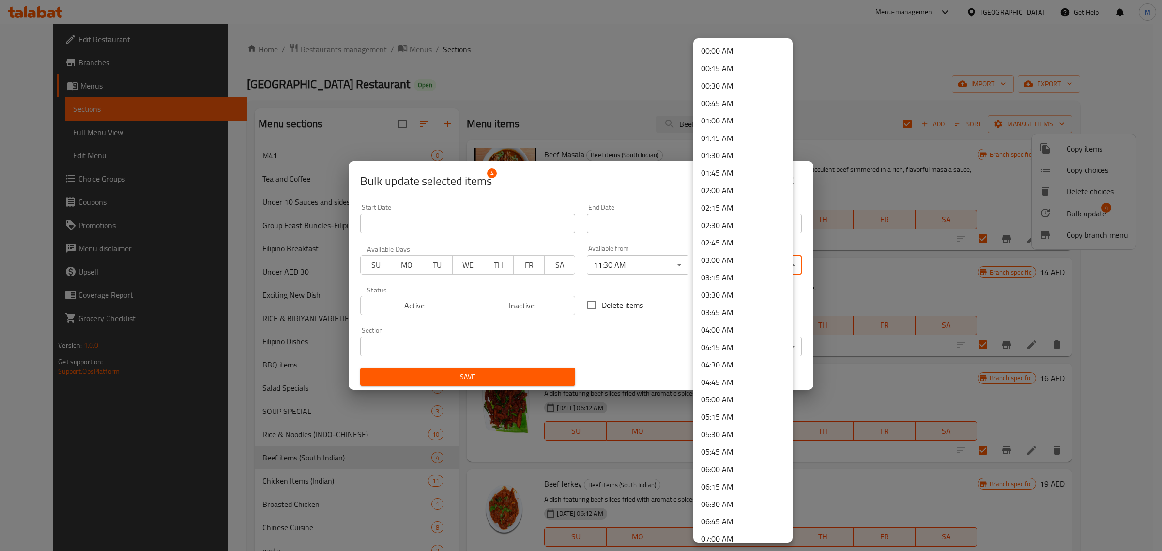
click at [751, 260] on body "​ Menu-management United Arab Emirates Get Help M Edit Restaurant Branches Menu…" at bounding box center [581, 287] width 1162 height 527
click at [742, 289] on li "03:30 AM" at bounding box center [743, 294] width 99 height 17
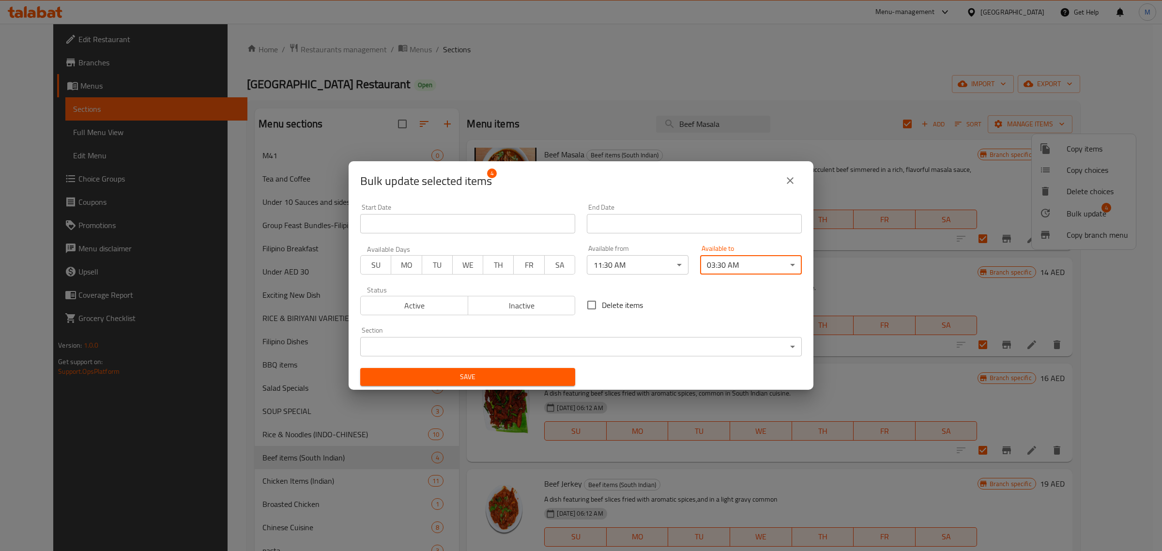
click at [487, 373] on span "Save" at bounding box center [468, 377] width 200 height 12
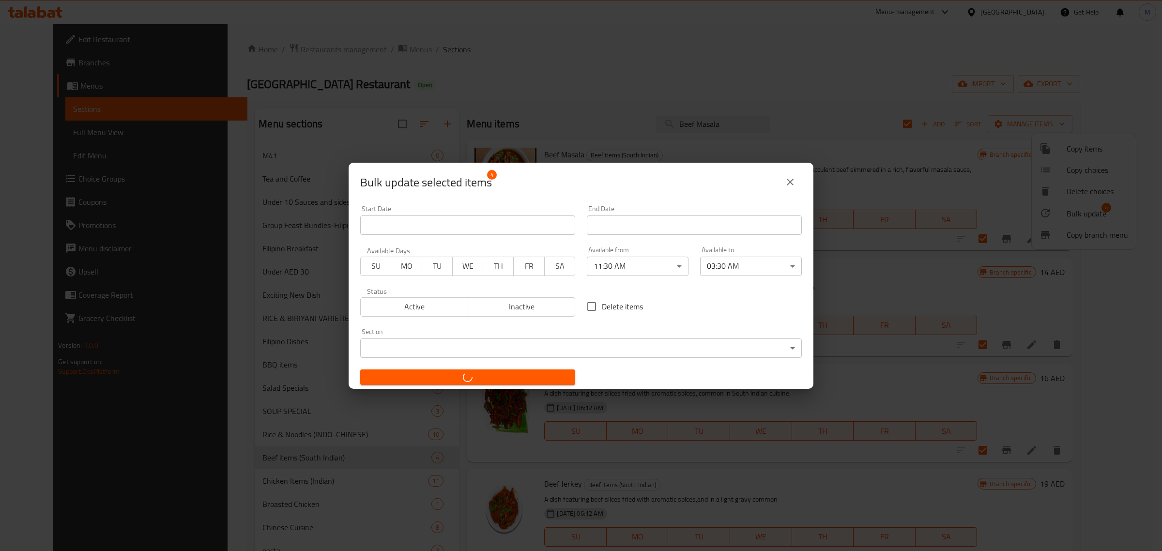
checkbox input "false"
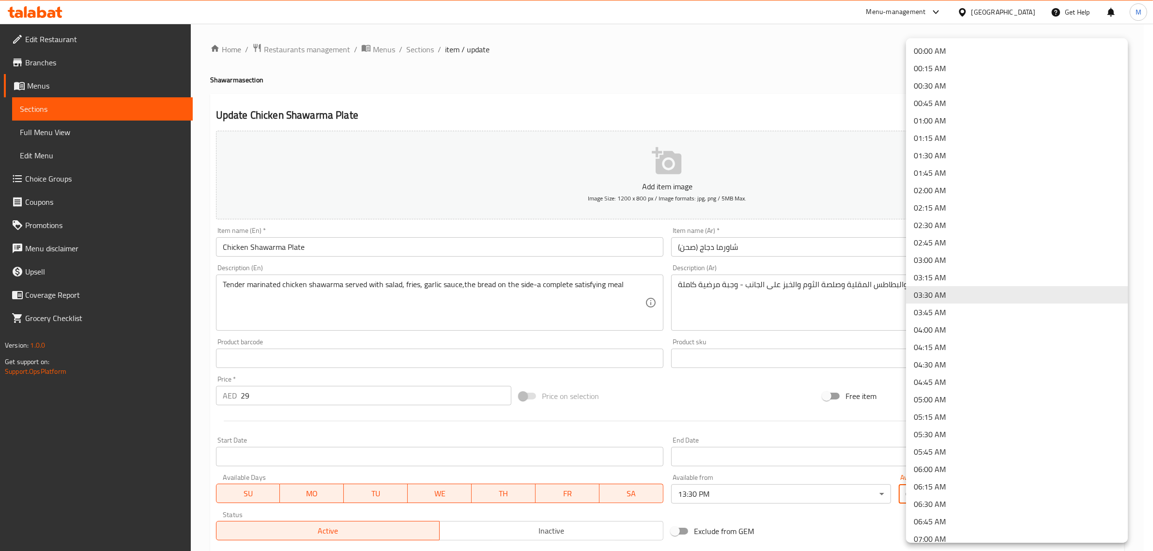
click at [1014, 490] on body "​ Menu-management [GEOGRAPHIC_DATA] Get Help M Edit Restaurant Branches Menus S…" at bounding box center [576, 287] width 1153 height 527
click at [540, 81] on div at bounding box center [576, 275] width 1153 height 551
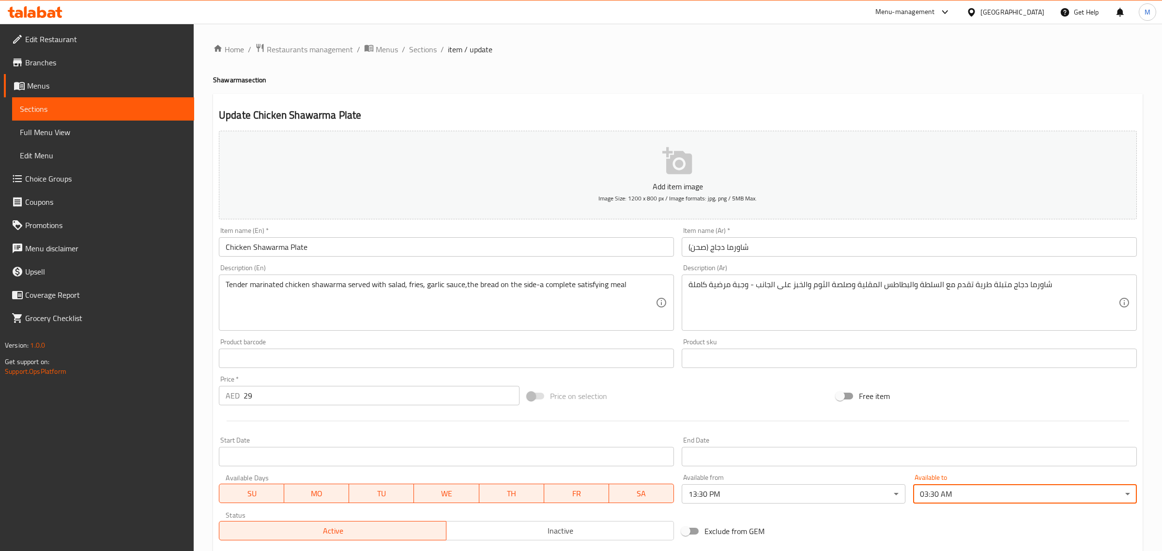
click at [960, 485] on body "​ Menu-management [GEOGRAPHIC_DATA] Get Help M Edit Restaurant Branches Menus S…" at bounding box center [581, 287] width 1162 height 527
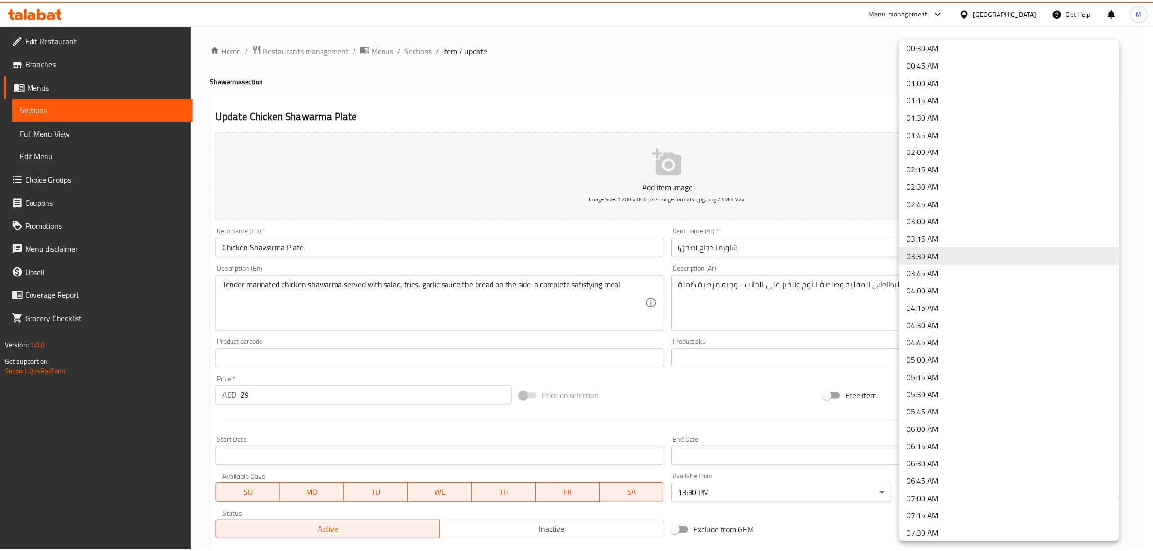
scroll to position [61, 0]
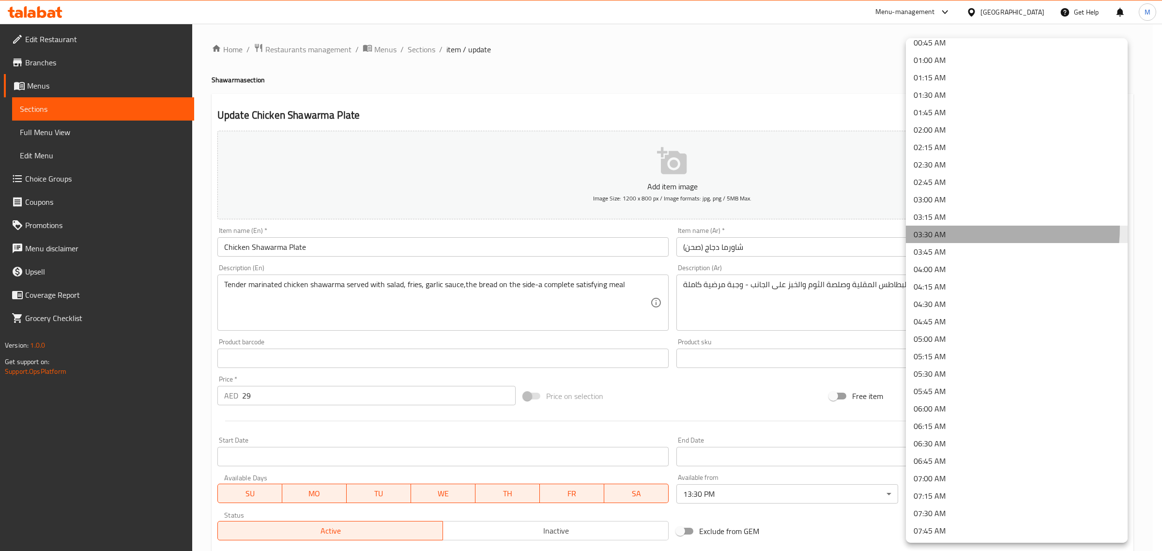
click at [941, 227] on li "03:30 AM" at bounding box center [1017, 234] width 222 height 17
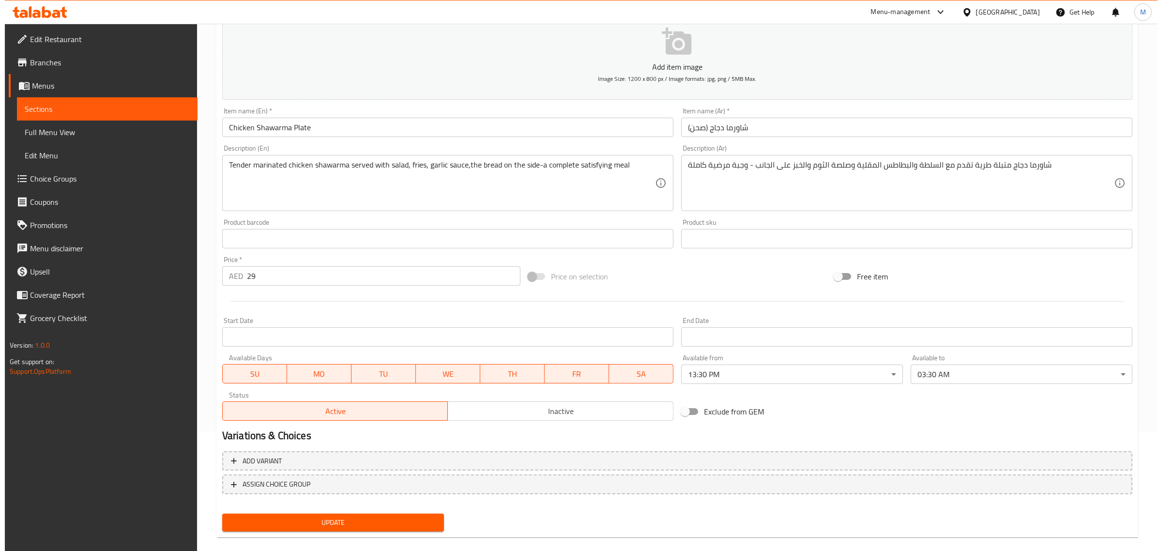
scroll to position [121, 0]
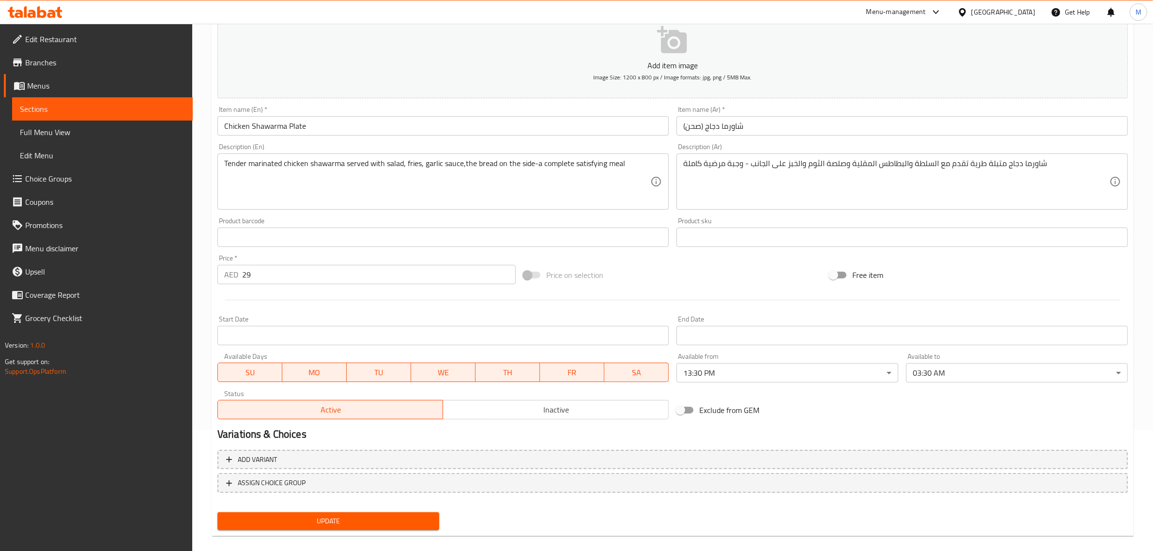
click at [988, 380] on body "​ Menu-management United Arab Emirates Get Help M Edit Restaurant Branches Menu…" at bounding box center [576, 166] width 1153 height 527
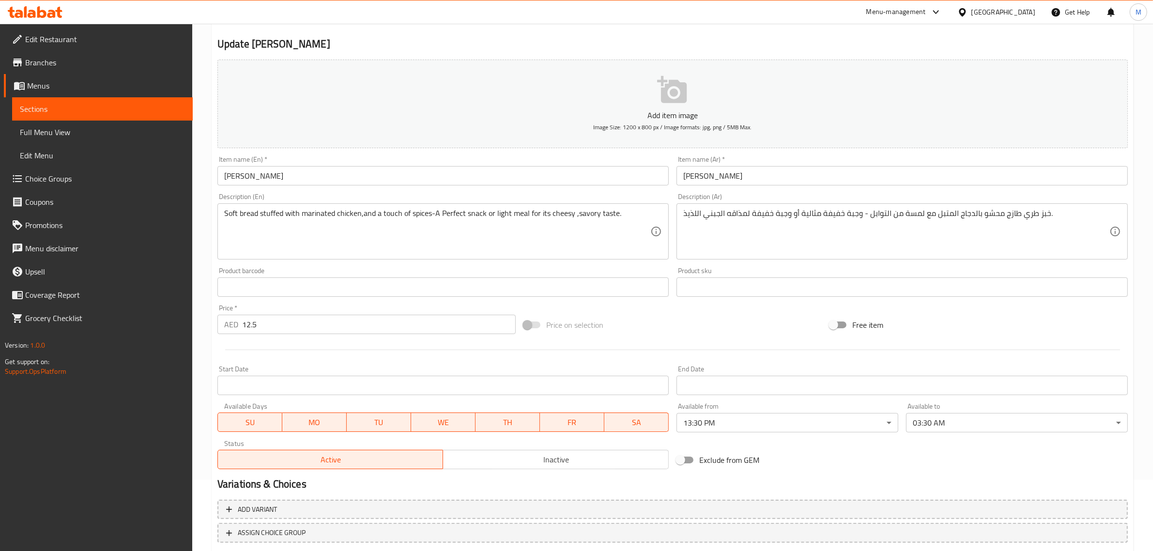
scroll to position [131, 0]
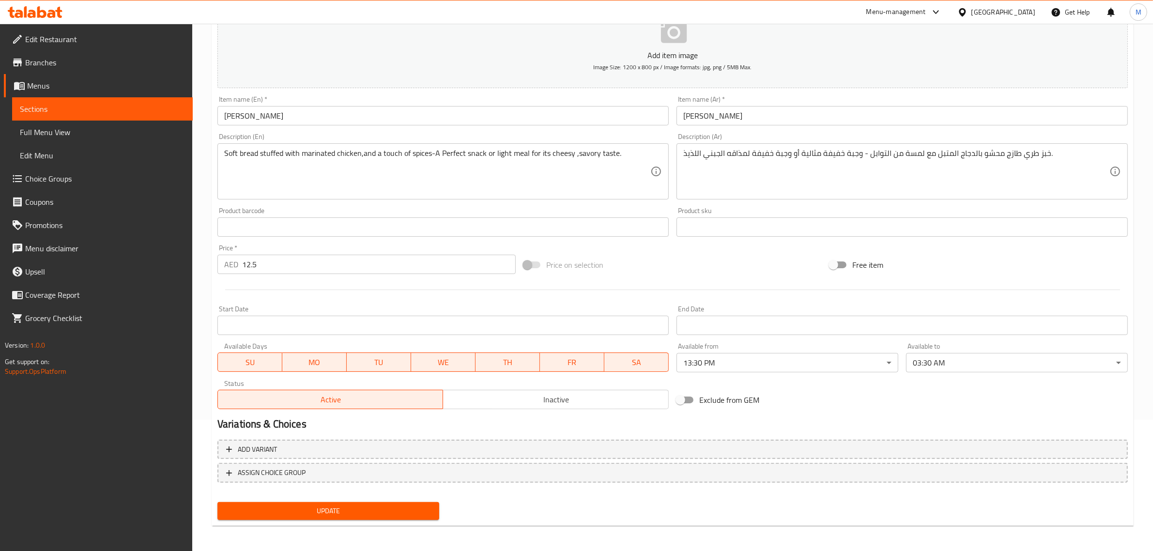
click at [936, 370] on body "​ Menu-management [GEOGRAPHIC_DATA] Get Help M Edit Restaurant Branches Menus S…" at bounding box center [576, 155] width 1153 height 527
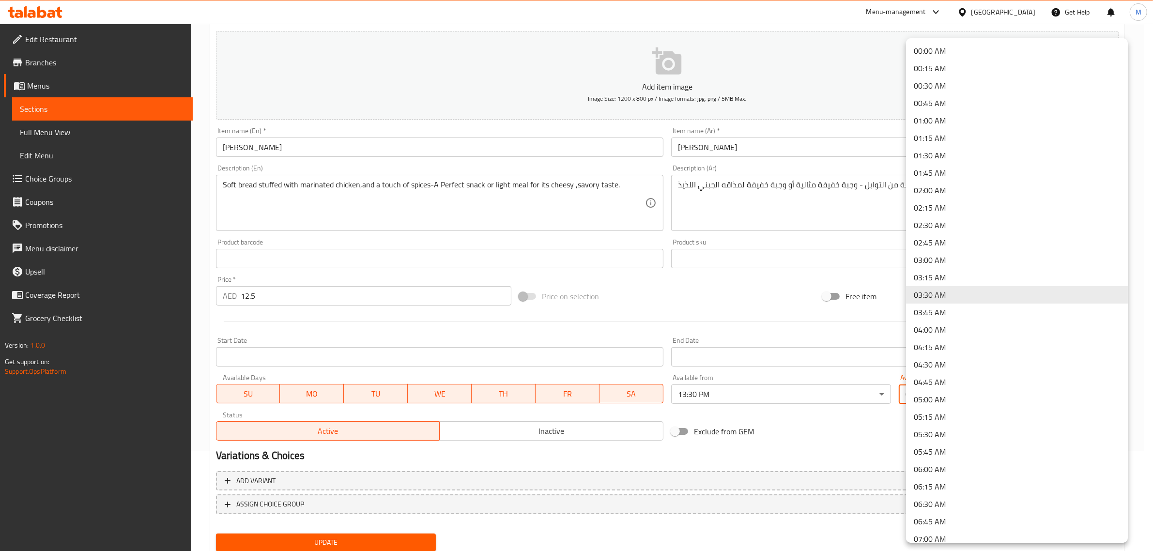
scroll to position [121, 0]
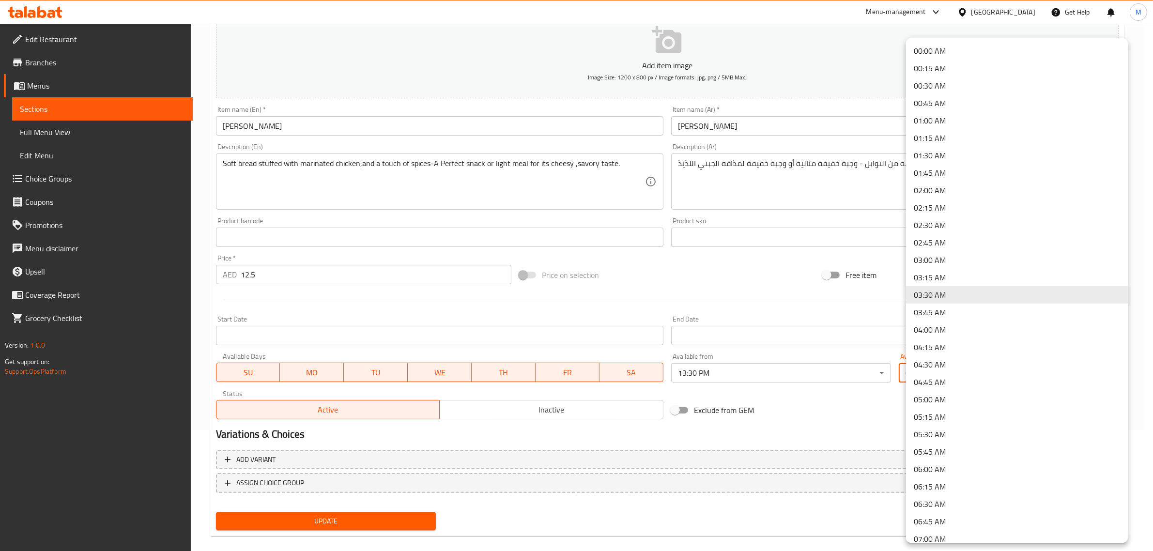
click at [732, 264] on div at bounding box center [576, 275] width 1153 height 551
click at [952, 380] on body "​ Menu-management [GEOGRAPHIC_DATA] Get Help M Edit Restaurant Branches Menus S…" at bounding box center [576, 166] width 1153 height 527
click at [874, 405] on div at bounding box center [581, 275] width 1162 height 551
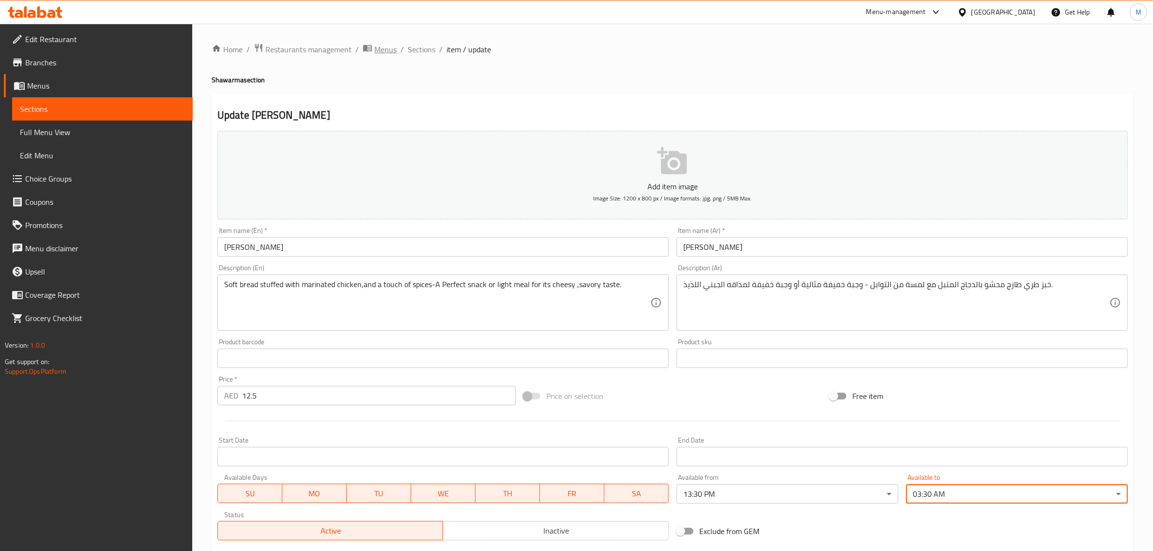
click at [387, 50] on span "Menus" at bounding box center [385, 50] width 22 height 12
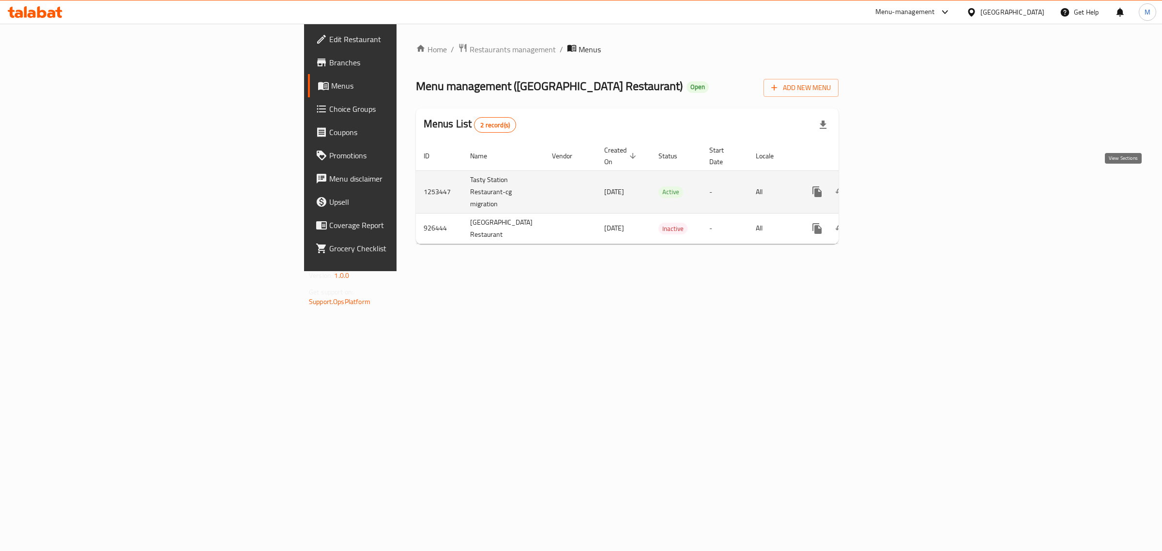
click at [893, 186] on icon "enhanced table" at bounding box center [887, 192] width 12 height 12
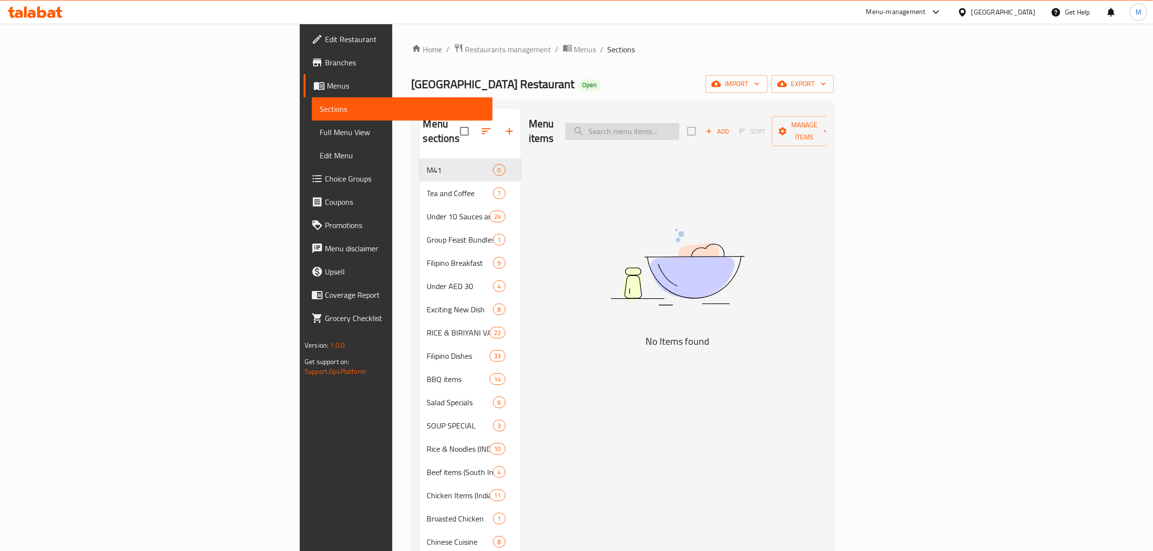
click at [679, 125] on input "search" at bounding box center [622, 131] width 114 height 17
paste input "Coleslaw 2.5 Oz"
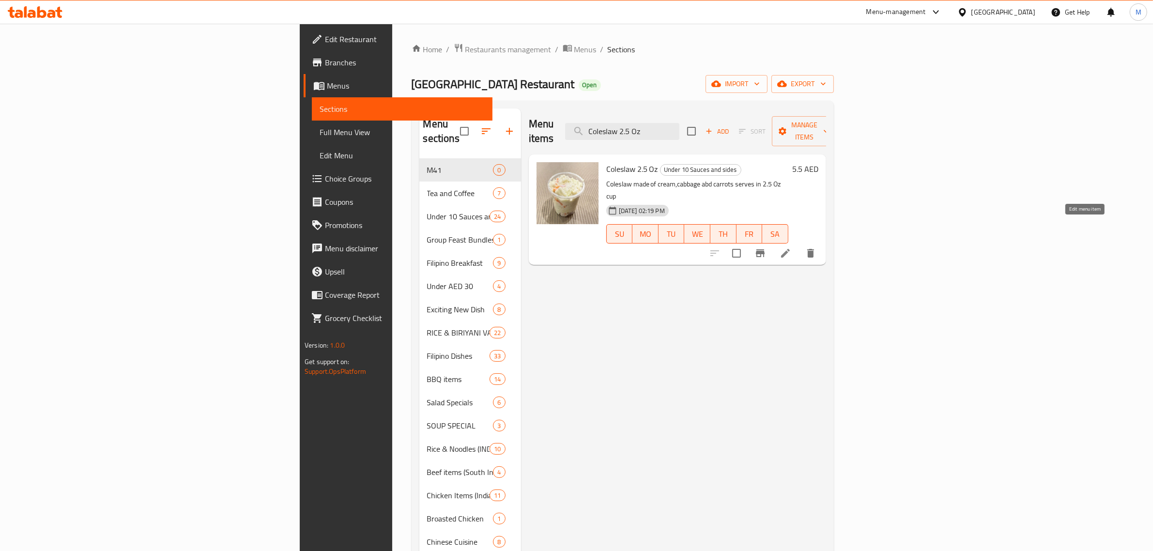
type input "Coleslaw 2.5 Oz"
click at [791, 247] on icon at bounding box center [786, 253] width 12 height 12
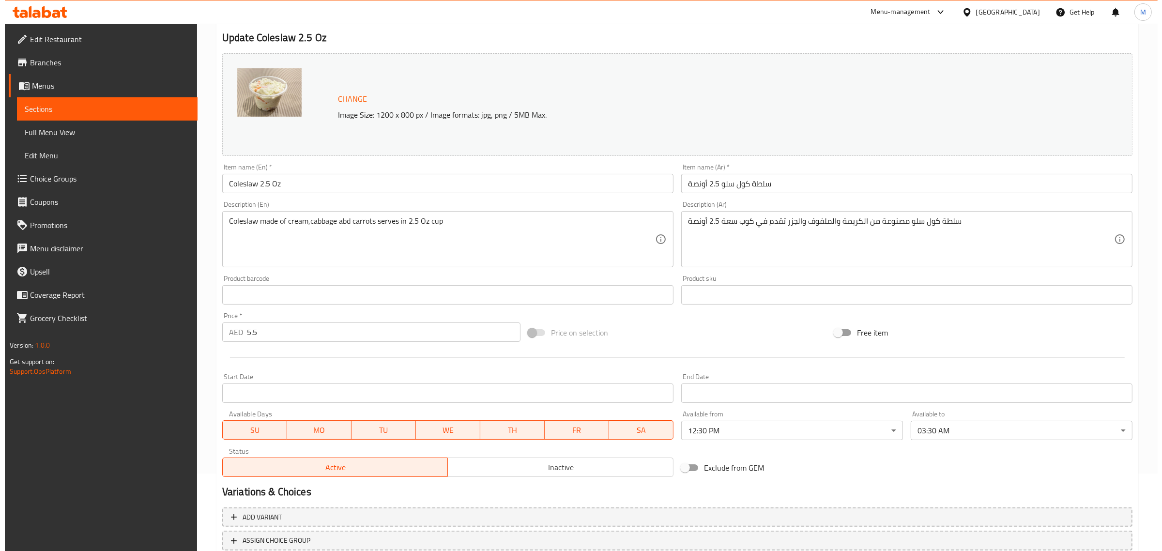
scroll to position [121, 0]
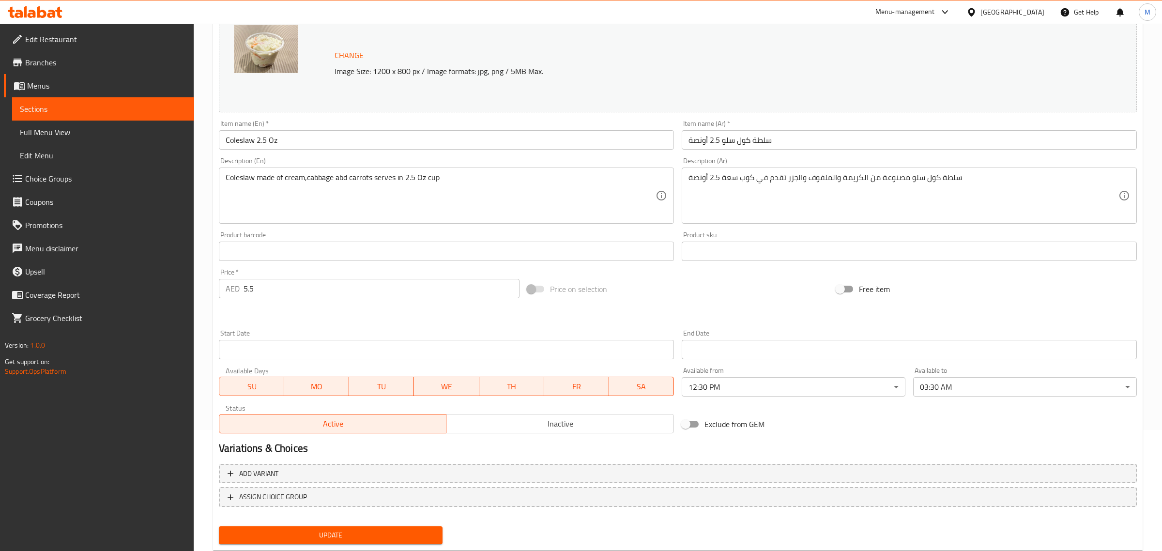
click at [760, 393] on body "​ Menu-management [GEOGRAPHIC_DATA] Get Help M Edit Restaurant Branches Menus S…" at bounding box center [581, 166] width 1162 height 527
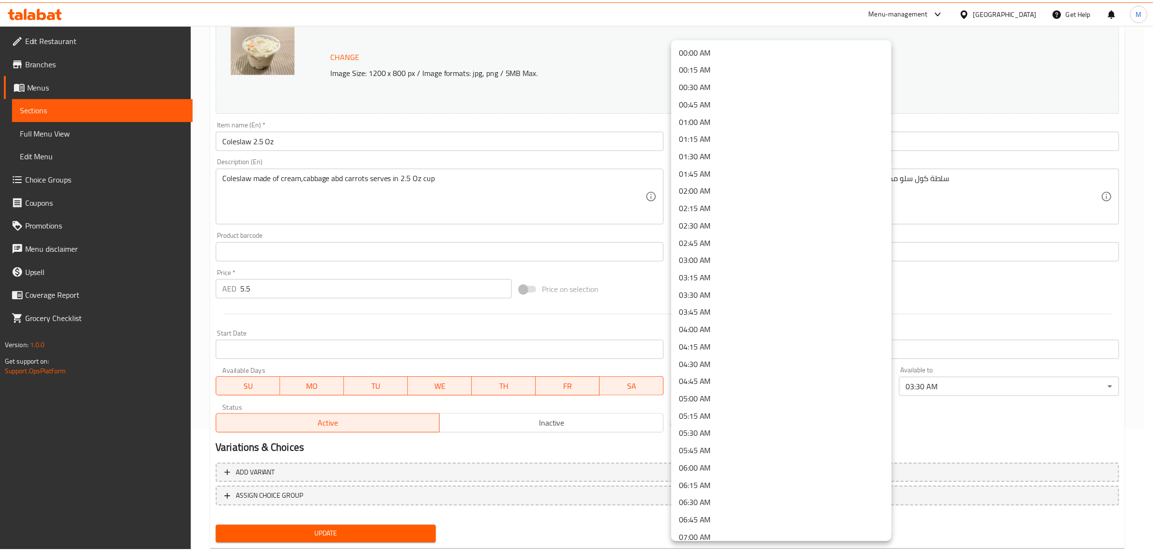
scroll to position [631, 0]
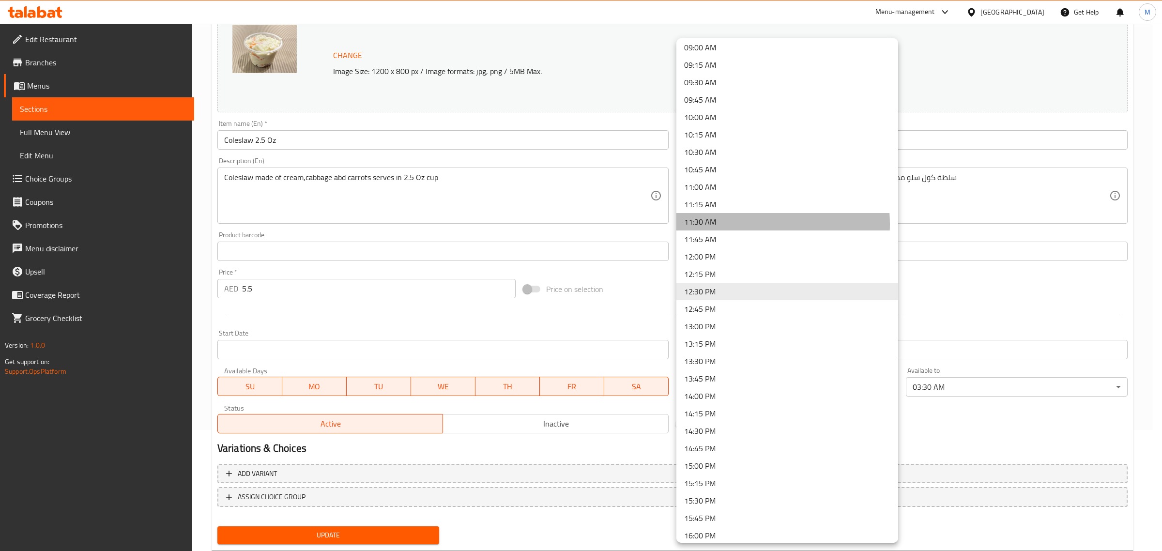
click at [735, 223] on li "11:30 AM" at bounding box center [788, 221] width 222 height 17
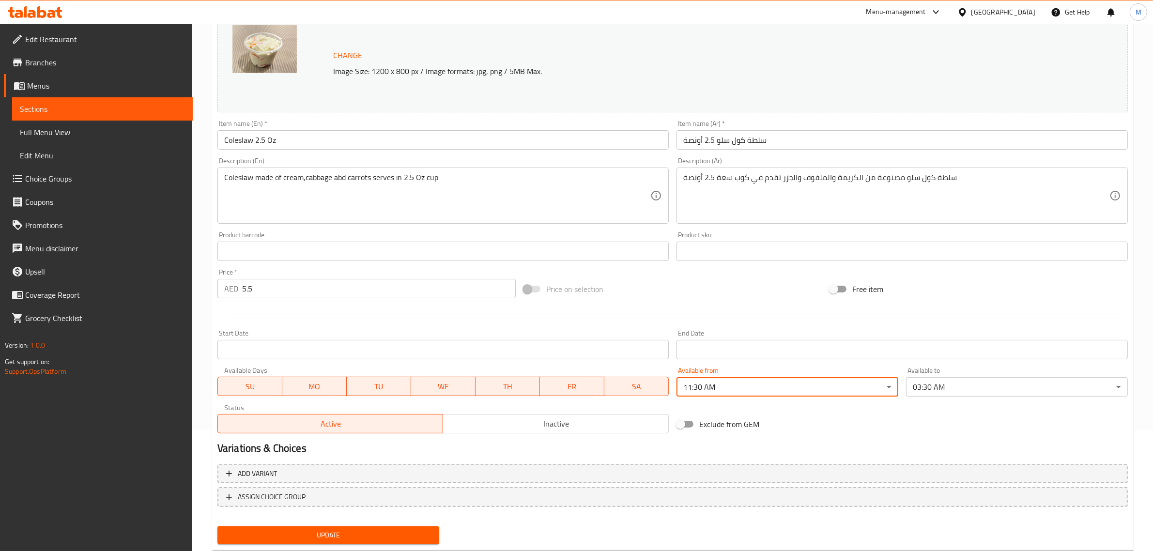
click at [396, 526] on button "Update" at bounding box center [328, 535] width 222 height 18
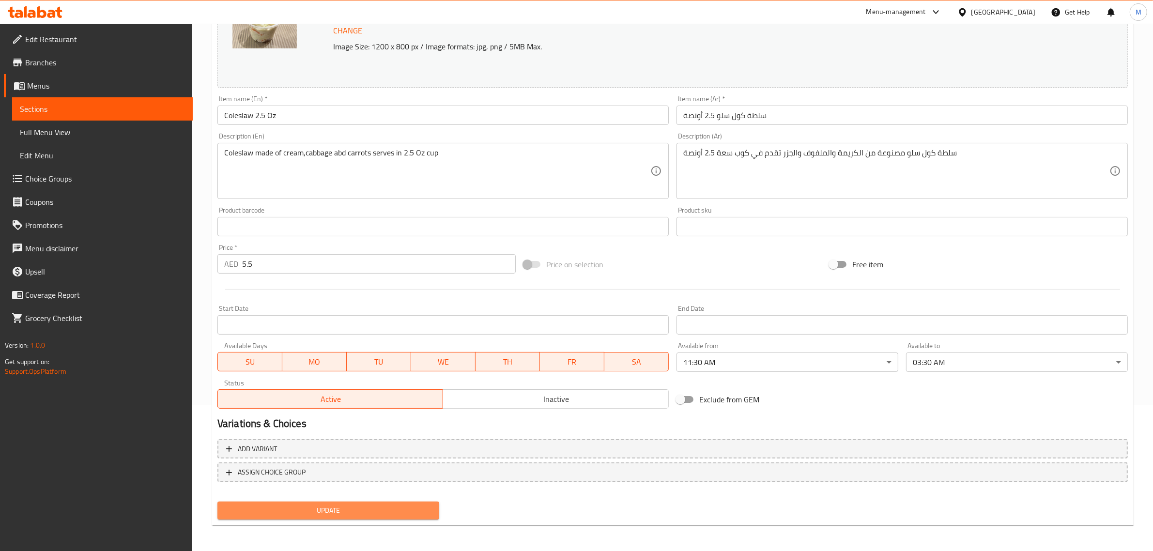
click at [340, 507] on span "Update" at bounding box center [328, 511] width 206 height 12
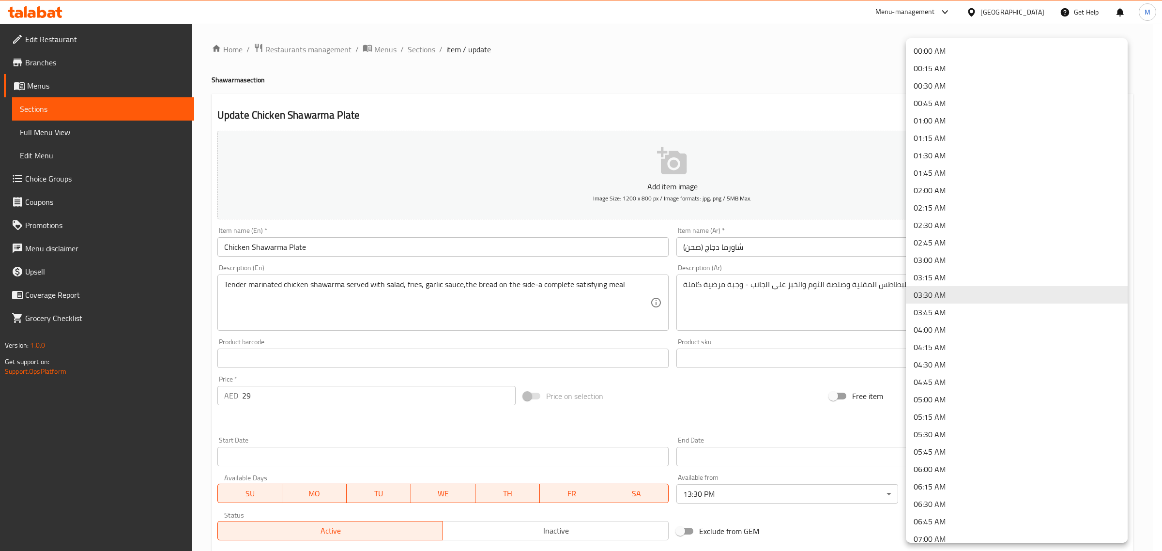
scroll to position [121, 0]
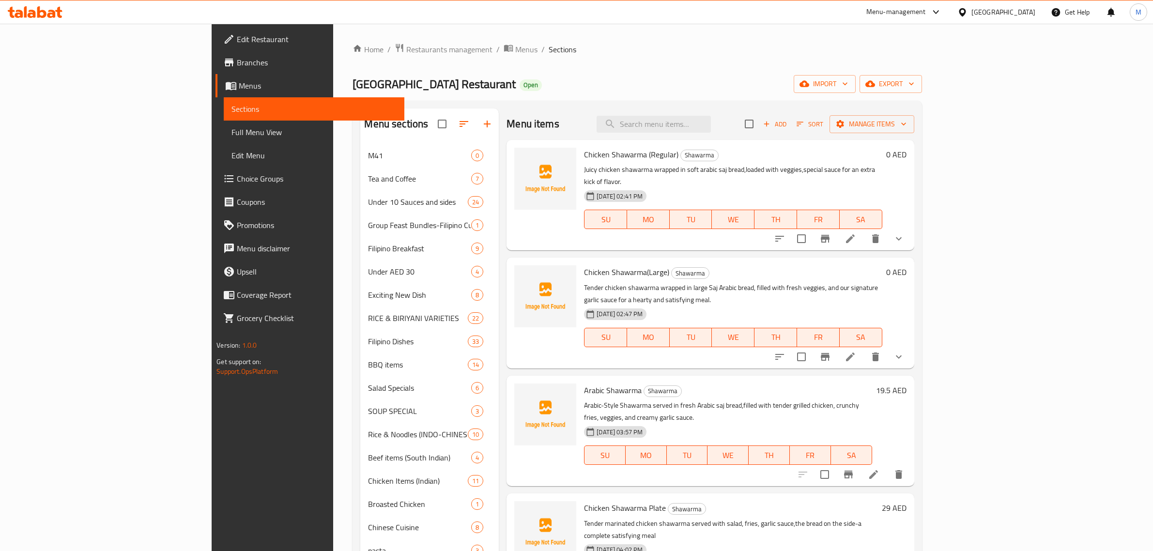
scroll to position [436, 0]
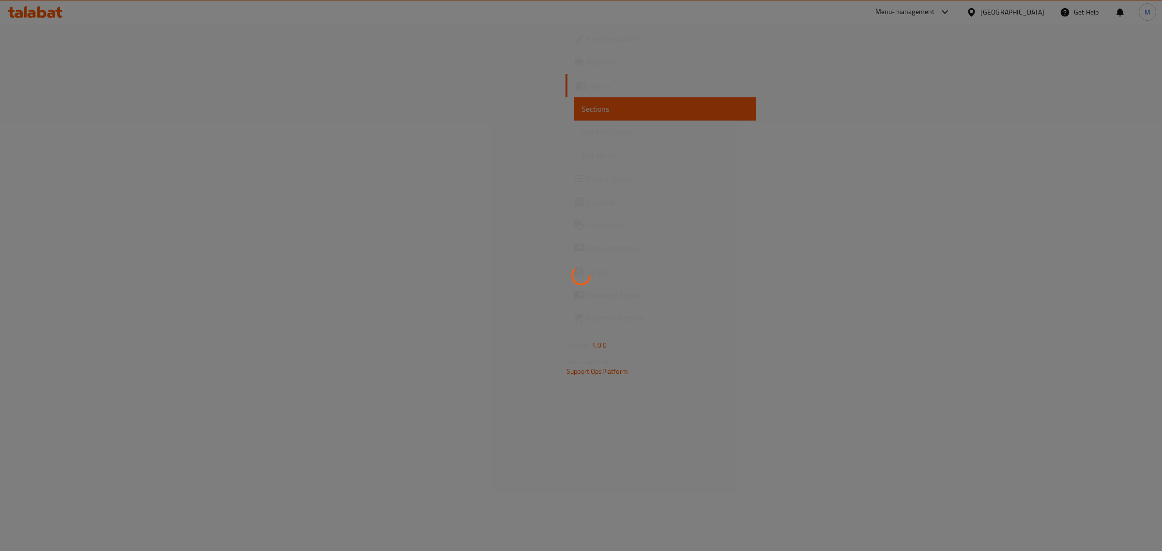
click at [63, 131] on div at bounding box center [581, 275] width 1162 height 551
click at [70, 136] on div at bounding box center [581, 275] width 1162 height 551
click at [66, 134] on div at bounding box center [581, 275] width 1162 height 551
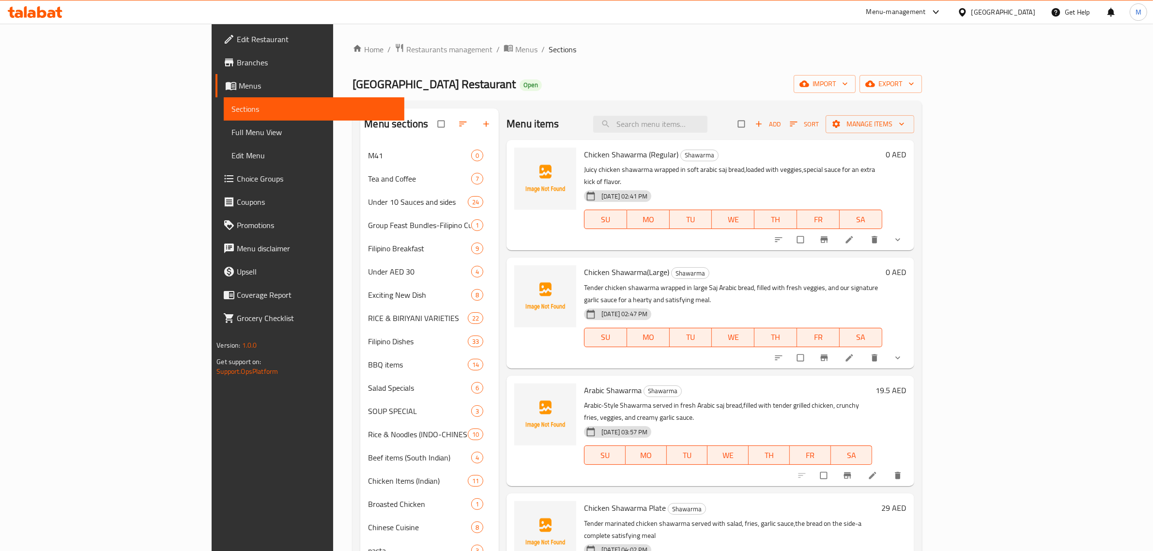
drag, startPoint x: 66, startPoint y: 134, endPoint x: 200, endPoint y: 144, distance: 134.1
click at [232, 134] on span "Full Menu View" at bounding box center [314, 132] width 165 height 12
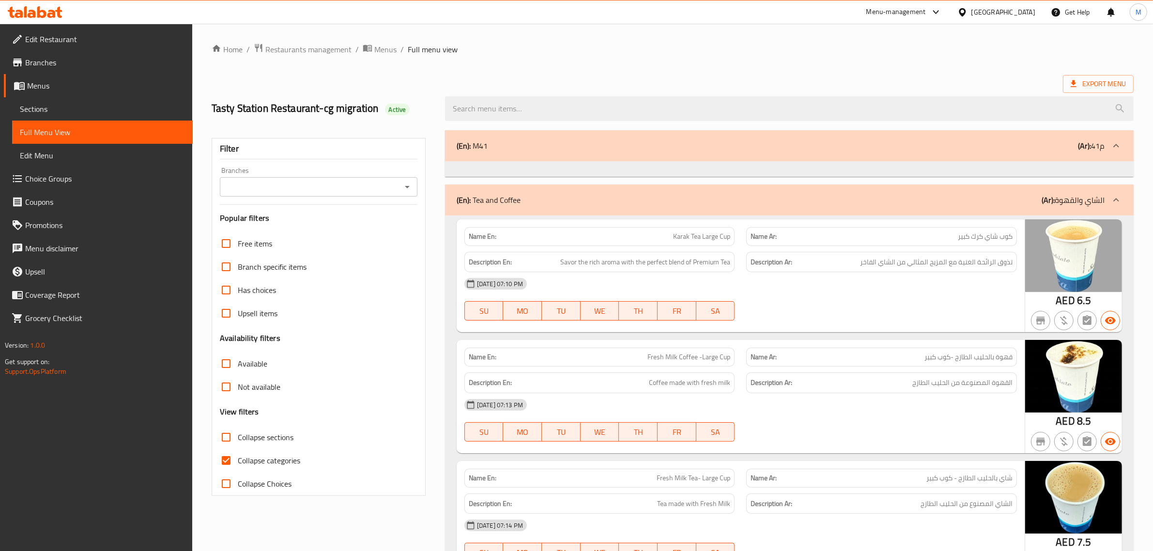
click at [226, 462] on input "Collapse categories" at bounding box center [226, 460] width 23 height 23
checkbox input "false"
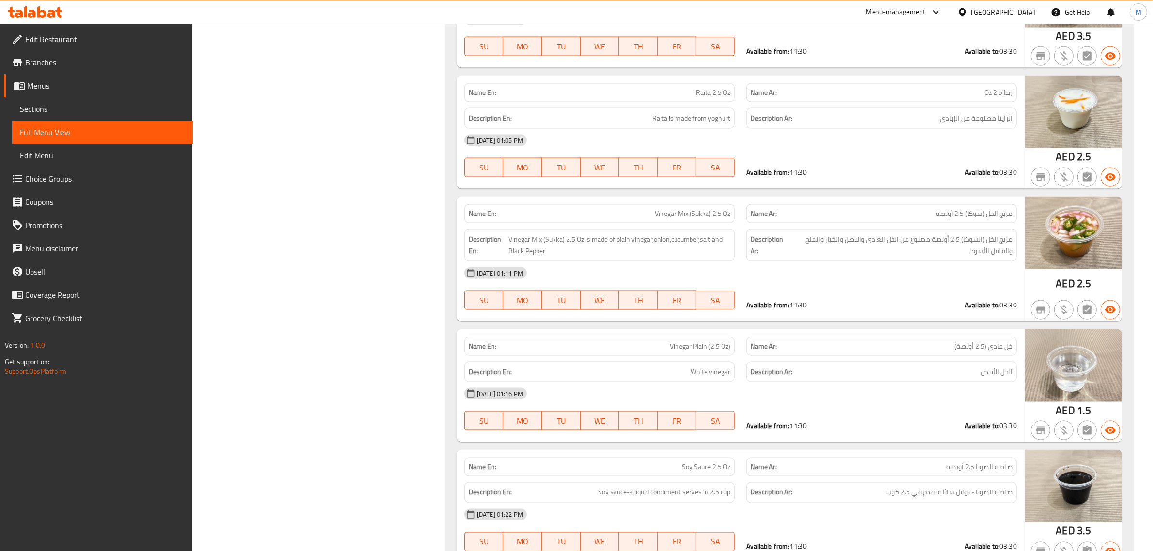
drag, startPoint x: 431, startPoint y: 209, endPoint x: 444, endPoint y: 220, distance: 16.8
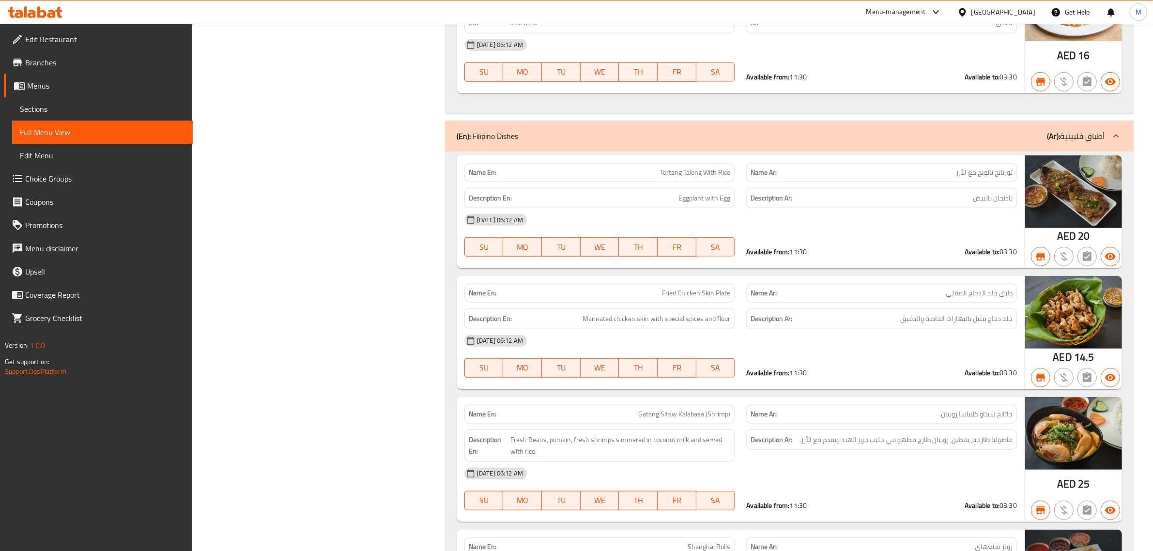
scroll to position [10304, 0]
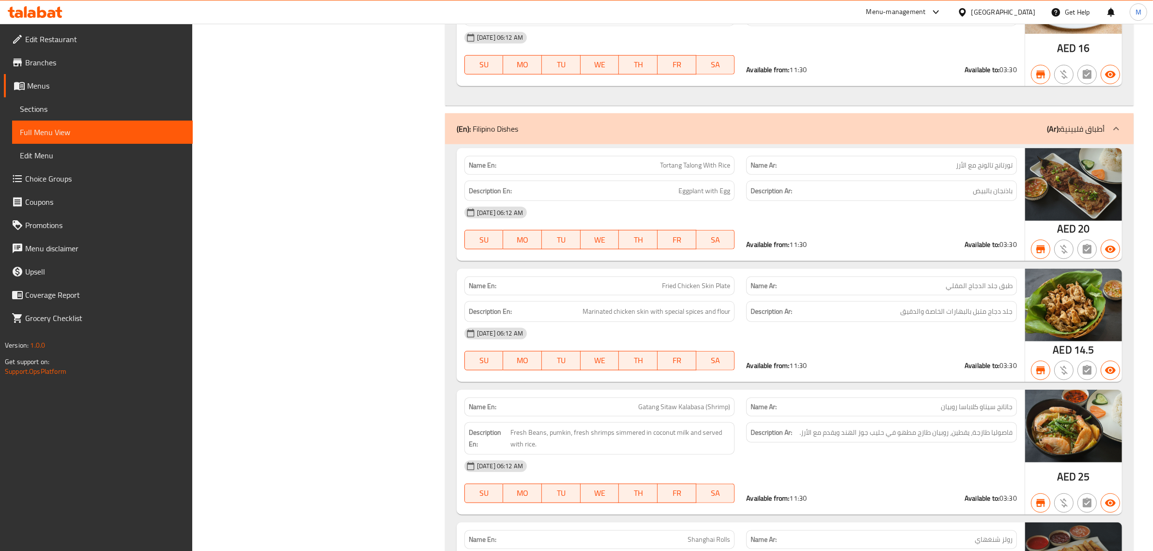
drag, startPoint x: 366, startPoint y: 343, endPoint x: 364, endPoint y: 329, distance: 13.7
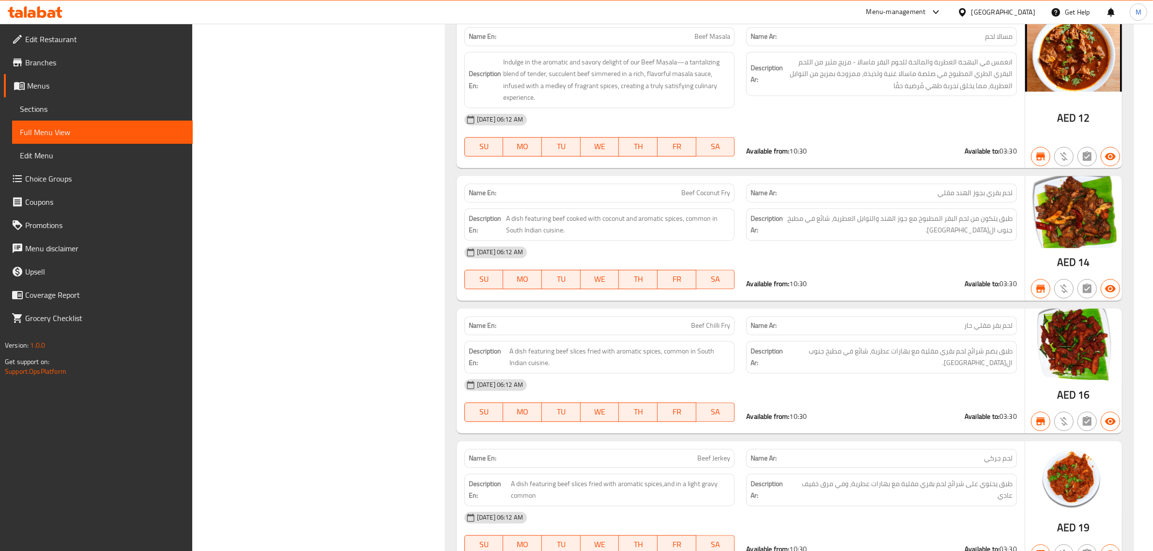
scroll to position [21558, 0]
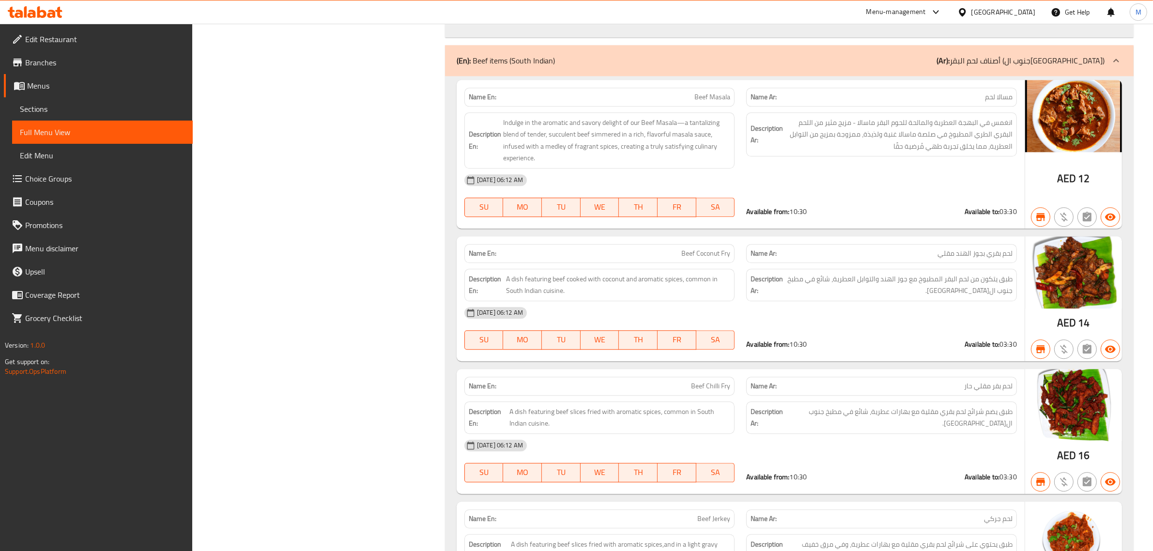
click at [710, 102] on span "Beef Masala" at bounding box center [713, 97] width 36 height 10
copy span "Beef Masala"
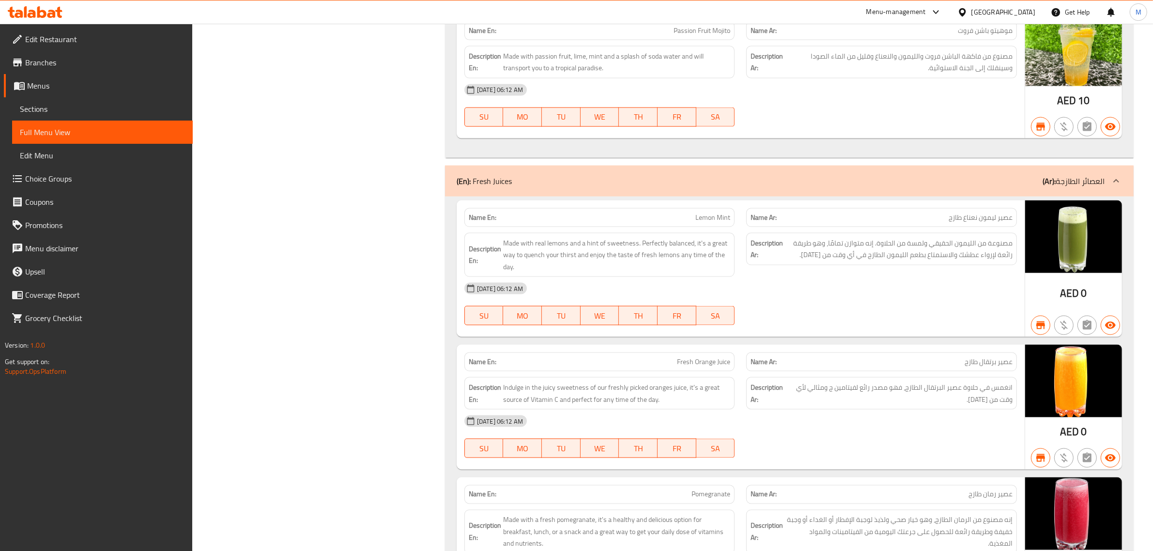
scroll to position [34251, 0]
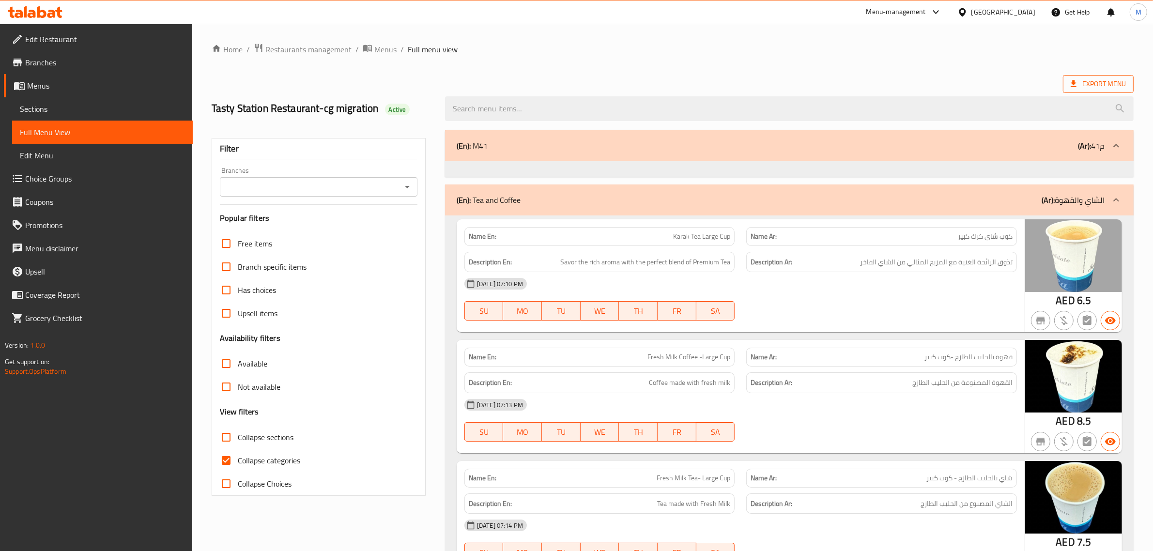
click at [1086, 88] on span "Export Menu" at bounding box center [1098, 84] width 55 height 12
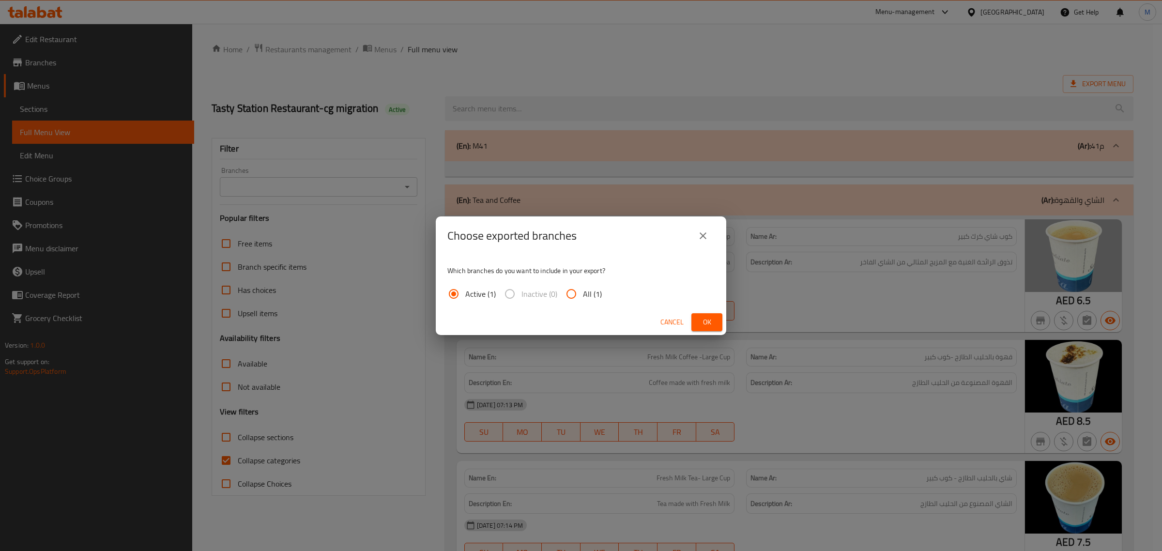
click at [588, 291] on span "All (1)" at bounding box center [592, 294] width 19 height 12
click at [583, 291] on input "All (1)" at bounding box center [571, 293] width 23 height 23
radio input "true"
click at [701, 321] on span "Ok" at bounding box center [706, 322] width 15 height 12
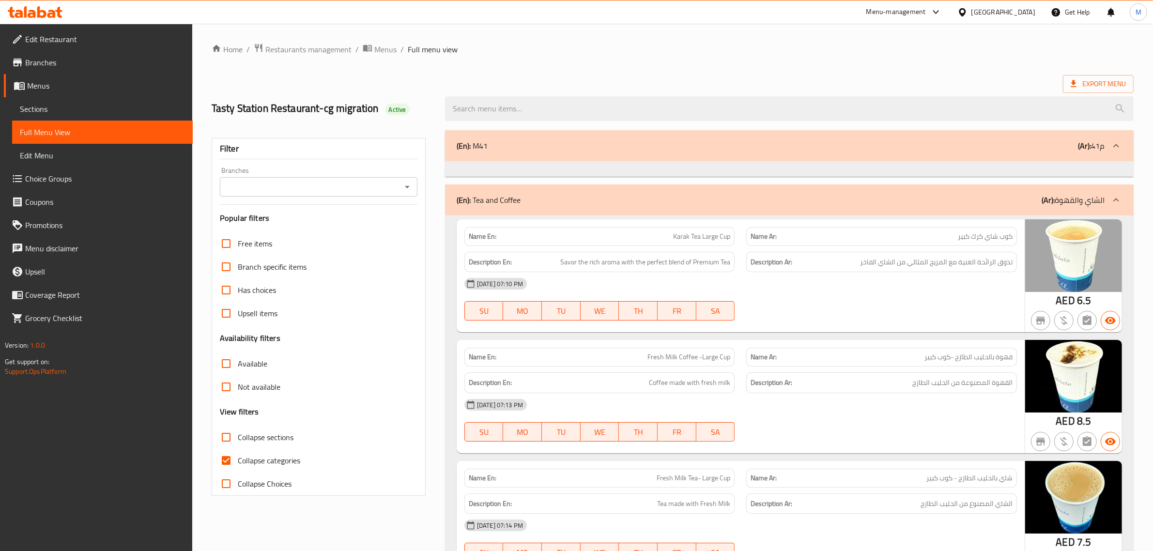
drag, startPoint x: 235, startPoint y: 467, endPoint x: 371, endPoint y: 435, distance: 140.4
click at [235, 467] on input "Collapse categories" at bounding box center [226, 460] width 23 height 23
checkbox input "false"
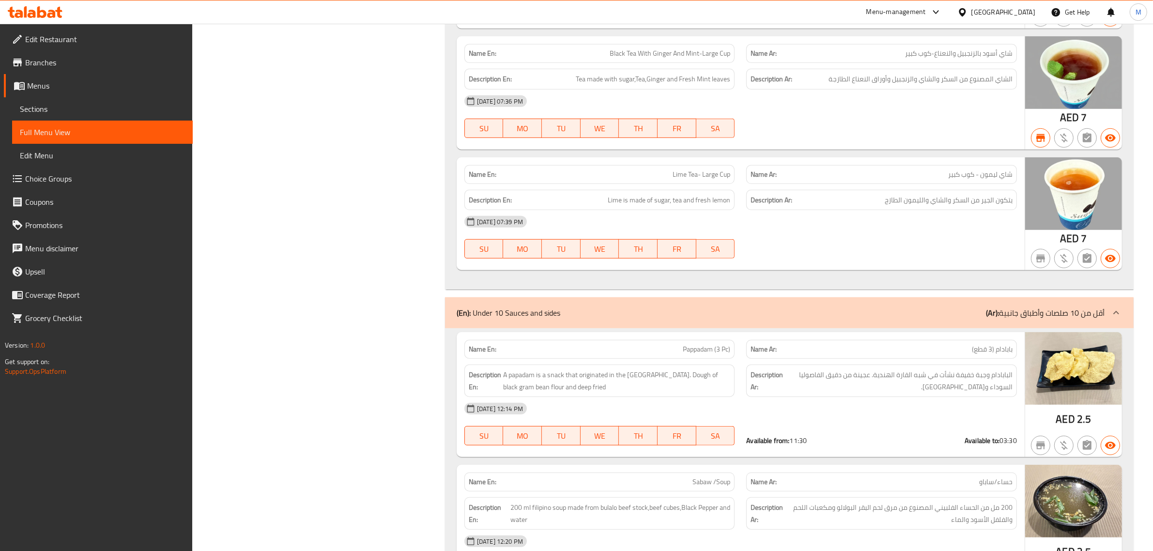
scroll to position [969, 0]
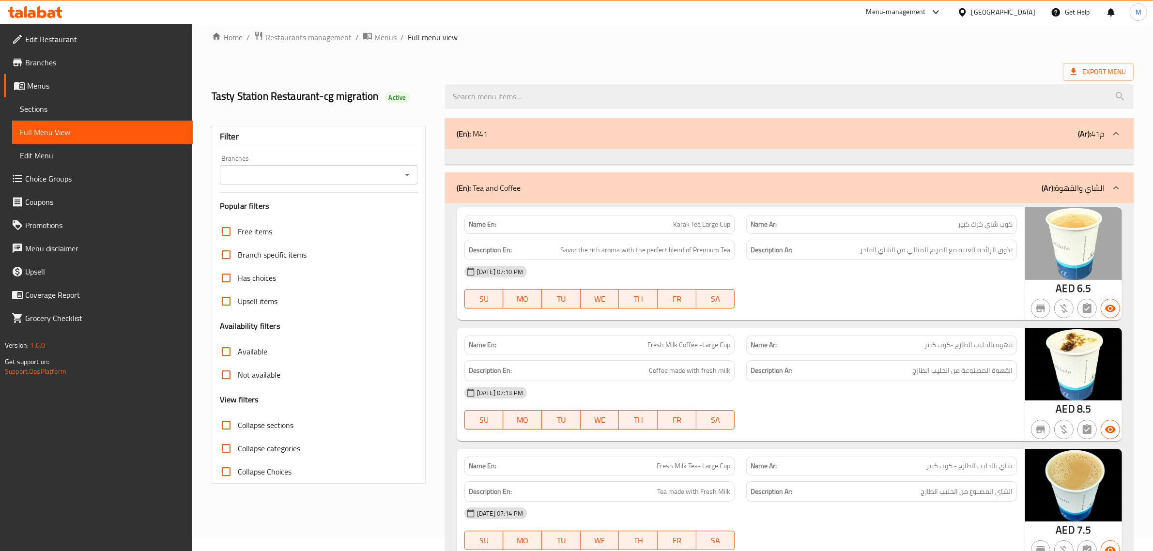
scroll to position [12, 0]
click at [298, 37] on span "Restaurants management" at bounding box center [308, 37] width 86 height 12
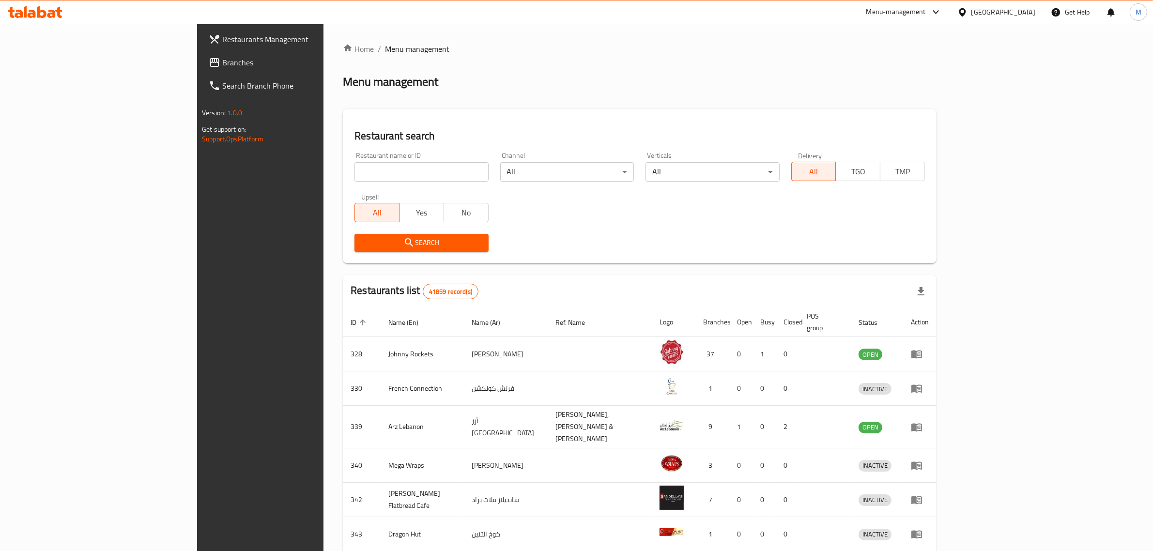
click at [201, 68] on link "Branches" at bounding box center [295, 62] width 189 height 23
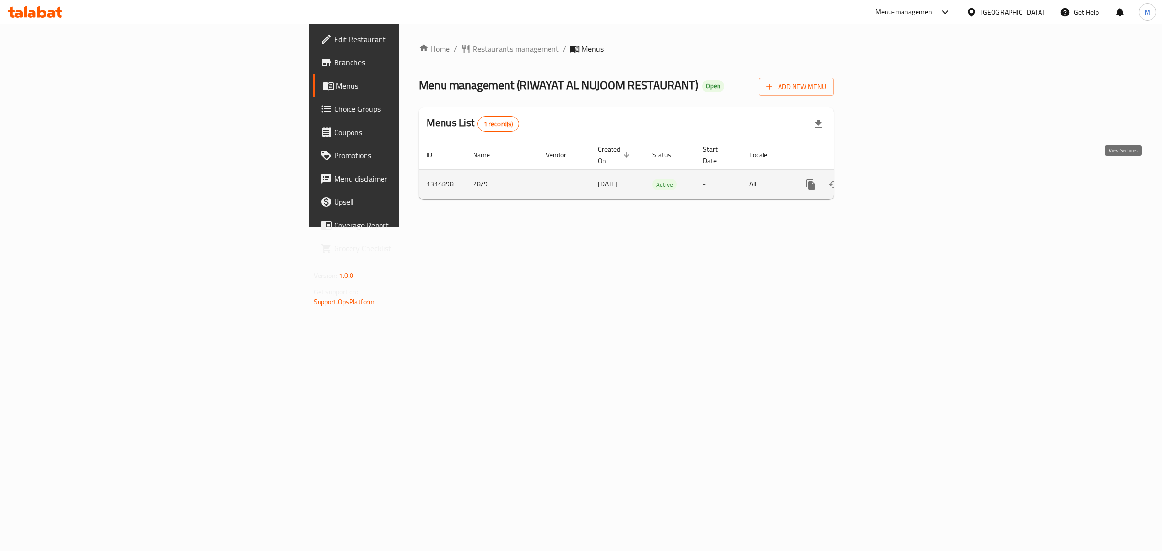
click at [887, 179] on icon "enhanced table" at bounding box center [881, 185] width 12 height 12
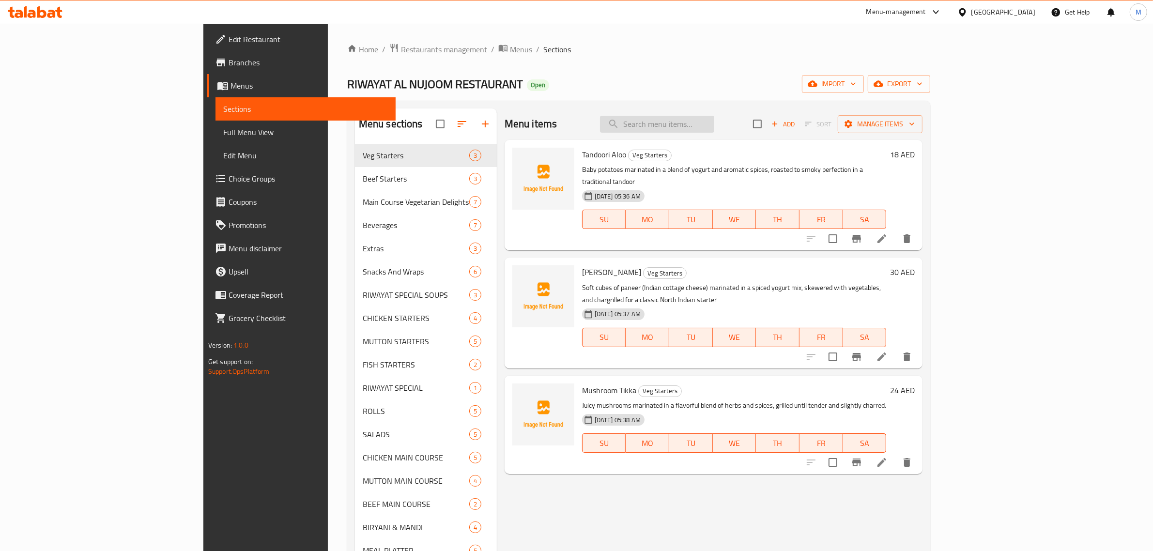
click at [714, 123] on input "search" at bounding box center [657, 124] width 114 height 17
paste input "Green Salad"
type input "Green Salad"
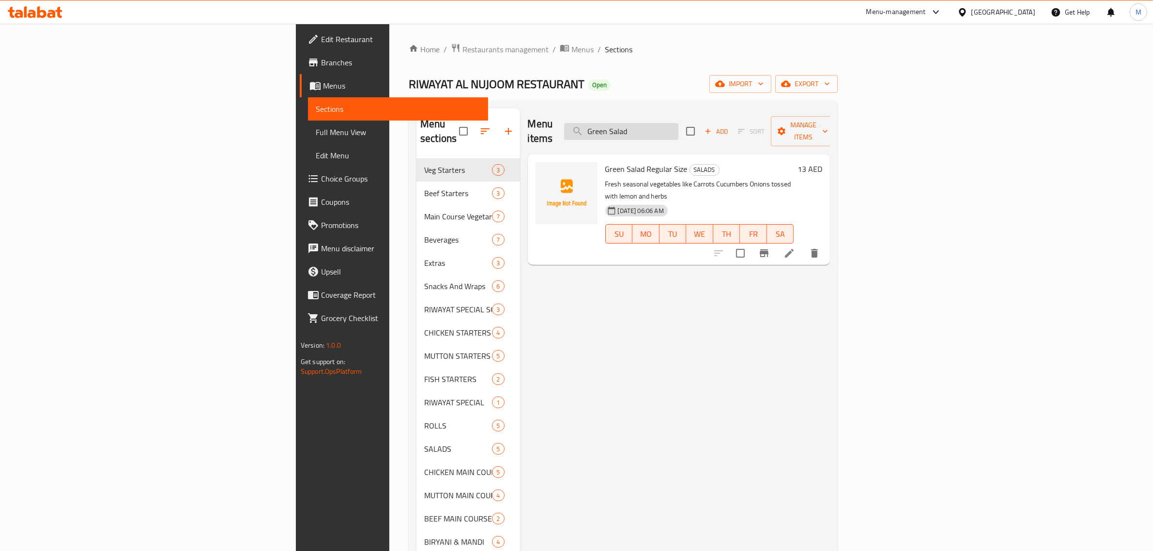
click at [679, 129] on input "Green Salad" at bounding box center [621, 131] width 114 height 17
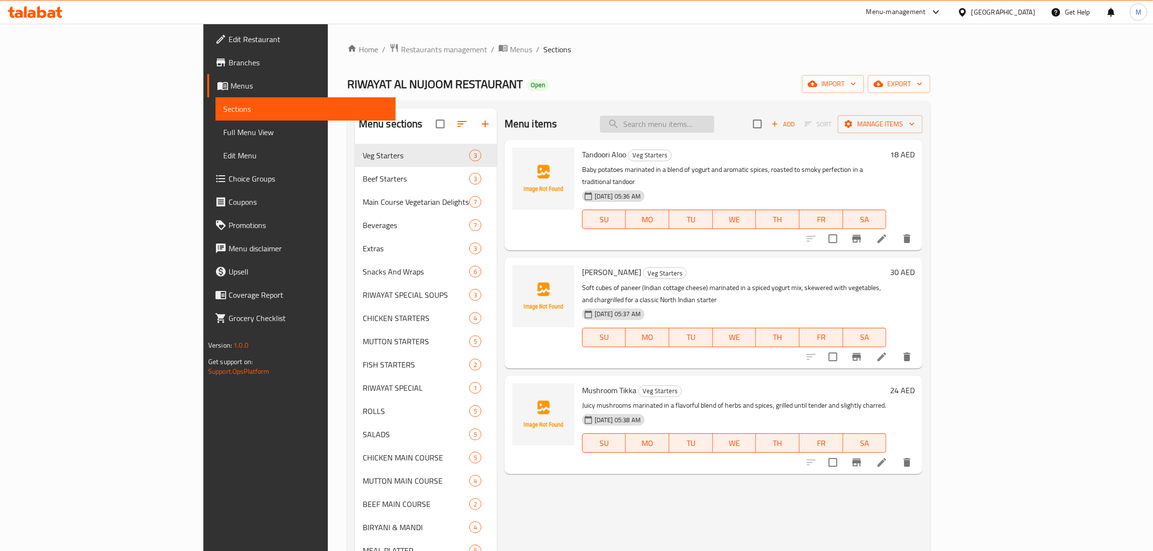
click at [714, 126] on input "search" at bounding box center [657, 124] width 114 height 17
paste input "Green Salad"
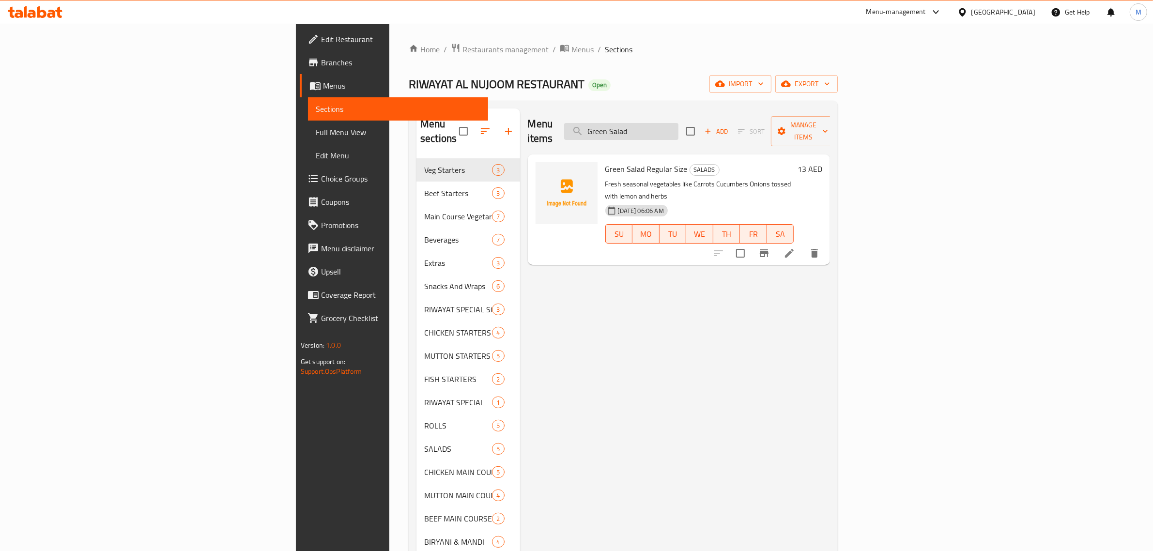
click at [679, 130] on input "Green Salad" at bounding box center [621, 131] width 114 height 17
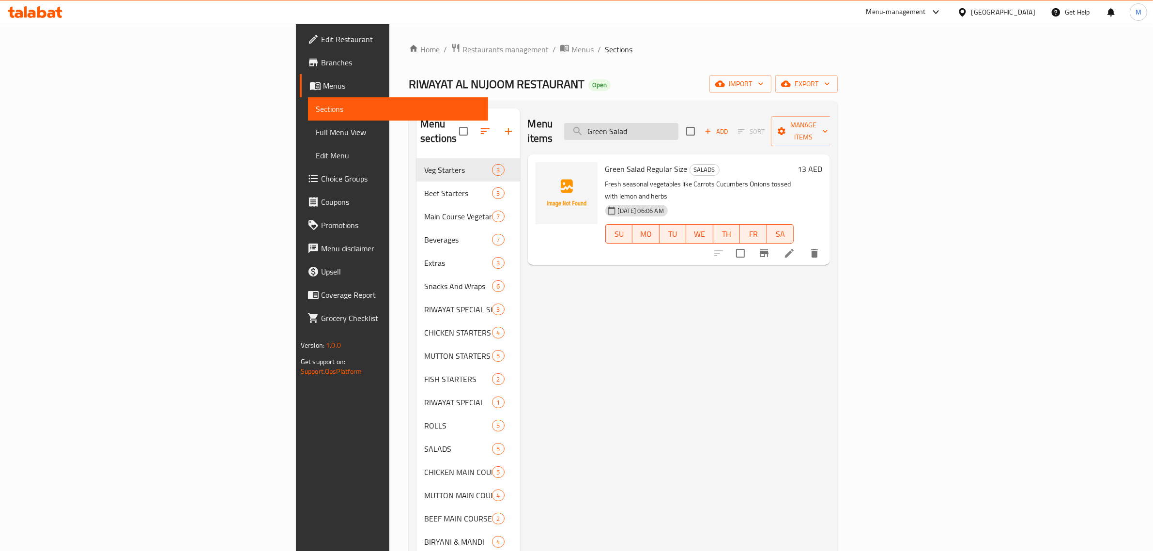
paste input "Yogurt Raita"
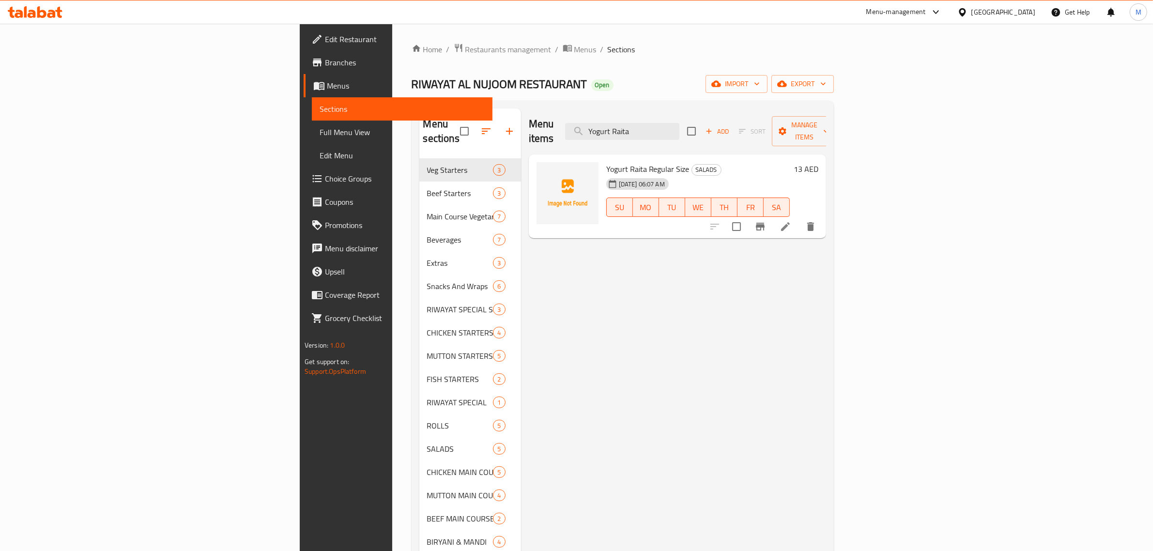
type input "Yogurt Raita"
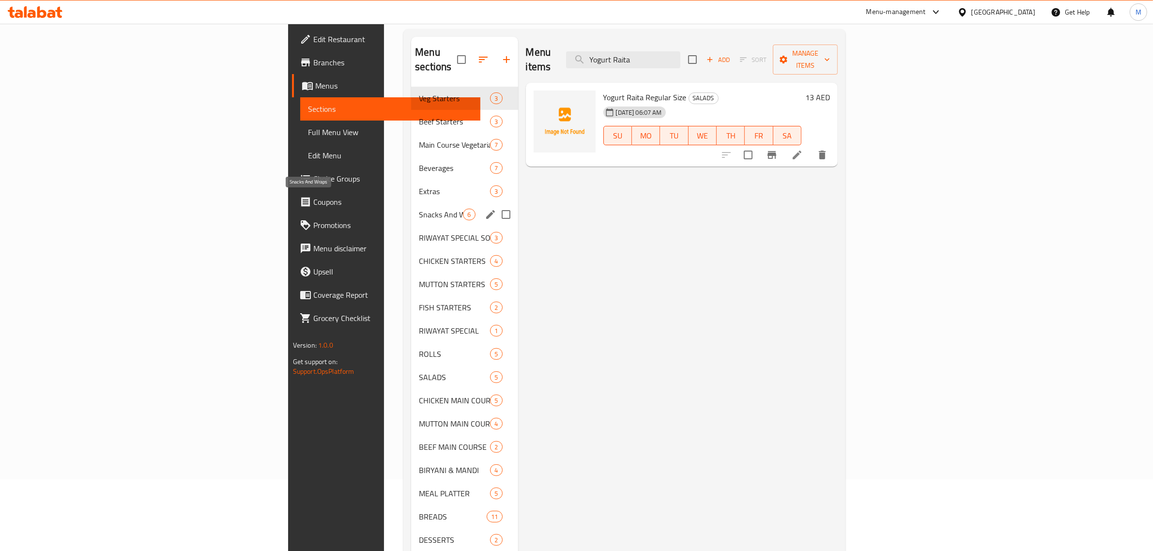
scroll to position [157, 0]
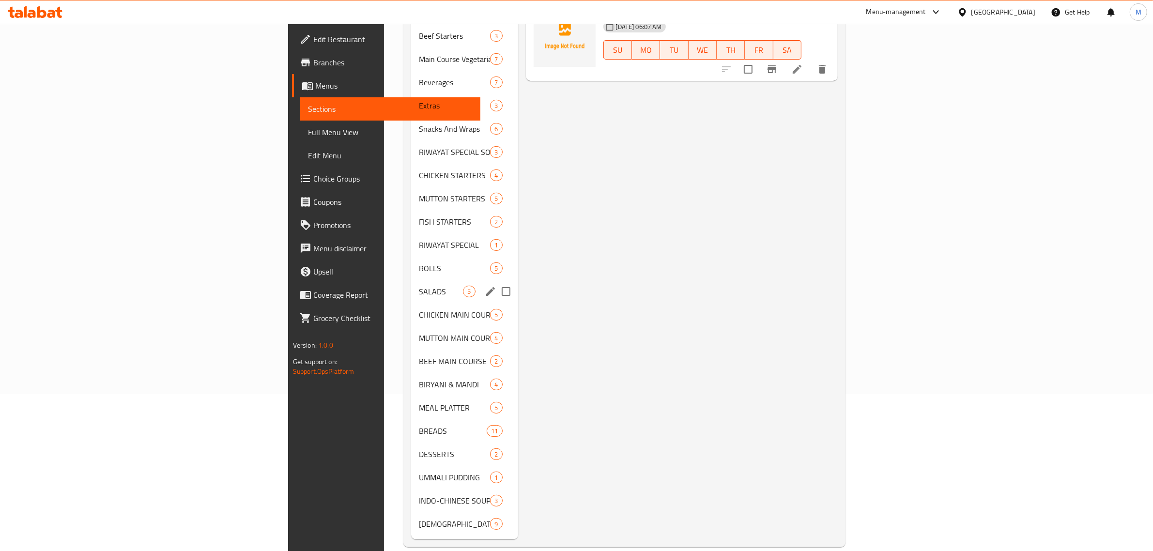
click at [419, 286] on span "SALADS" at bounding box center [441, 292] width 44 height 12
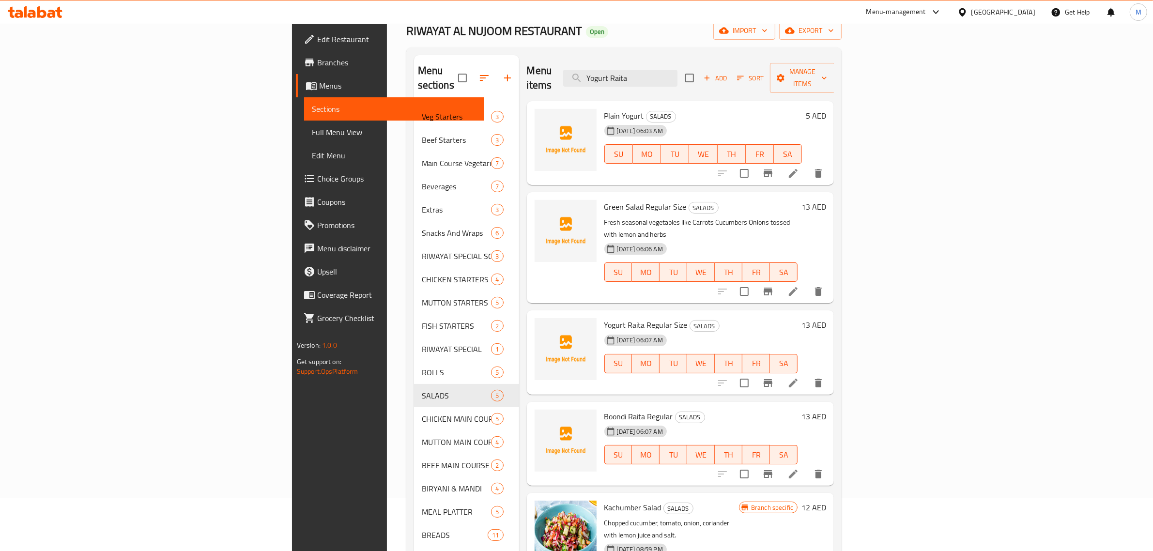
scroll to position [36, 0]
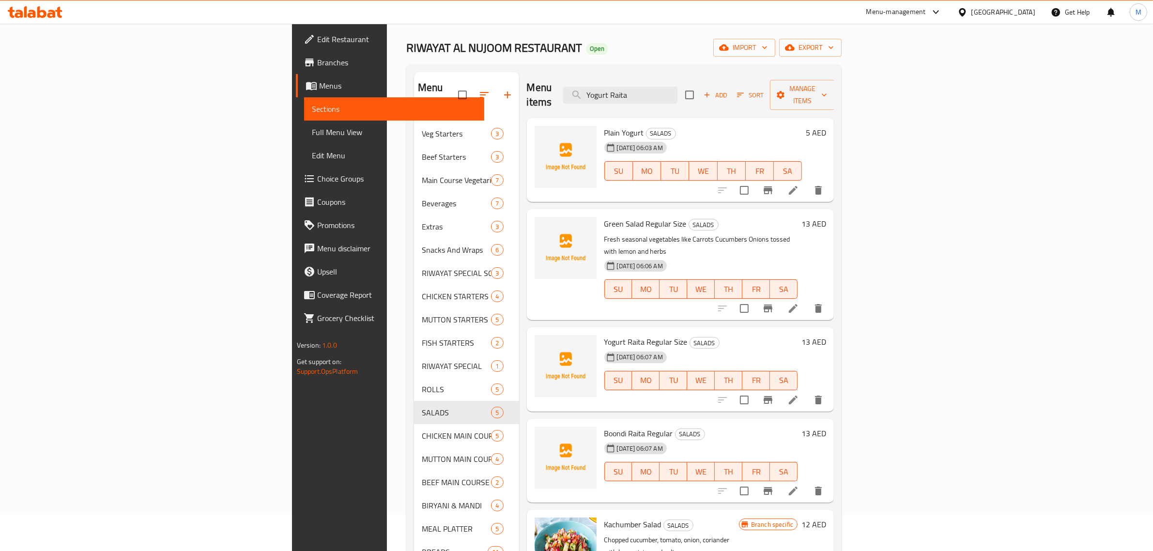
click at [604, 335] on span "Yogurt Raita Regular Size" at bounding box center [645, 342] width 83 height 15
copy h6 "Yogurt Raita Regular Size"
click at [834, 43] on span "export" at bounding box center [810, 48] width 47 height 12
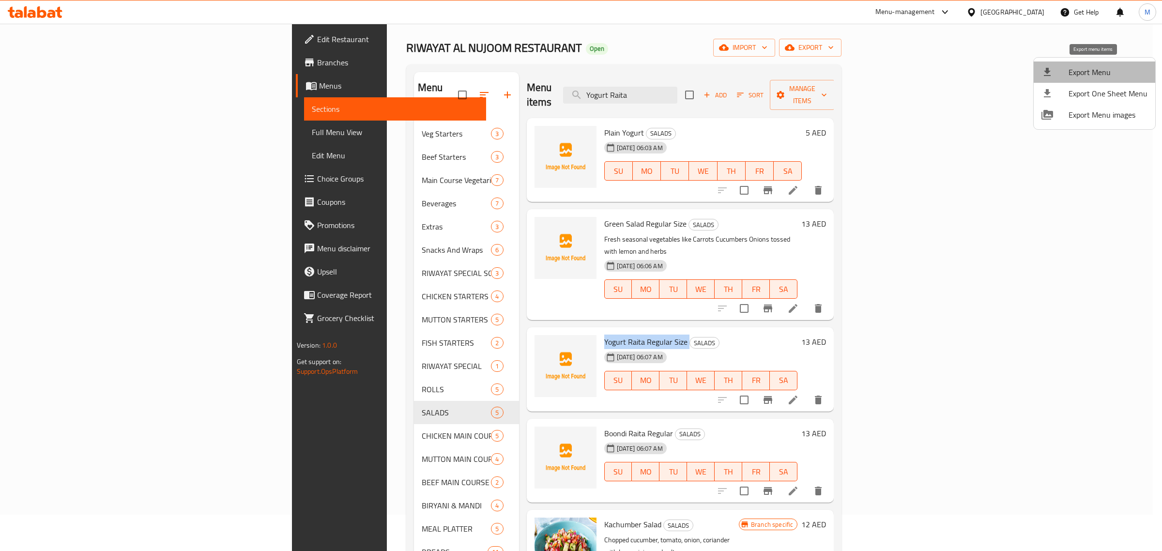
click at [1096, 66] on span "Export Menu" at bounding box center [1108, 72] width 79 height 12
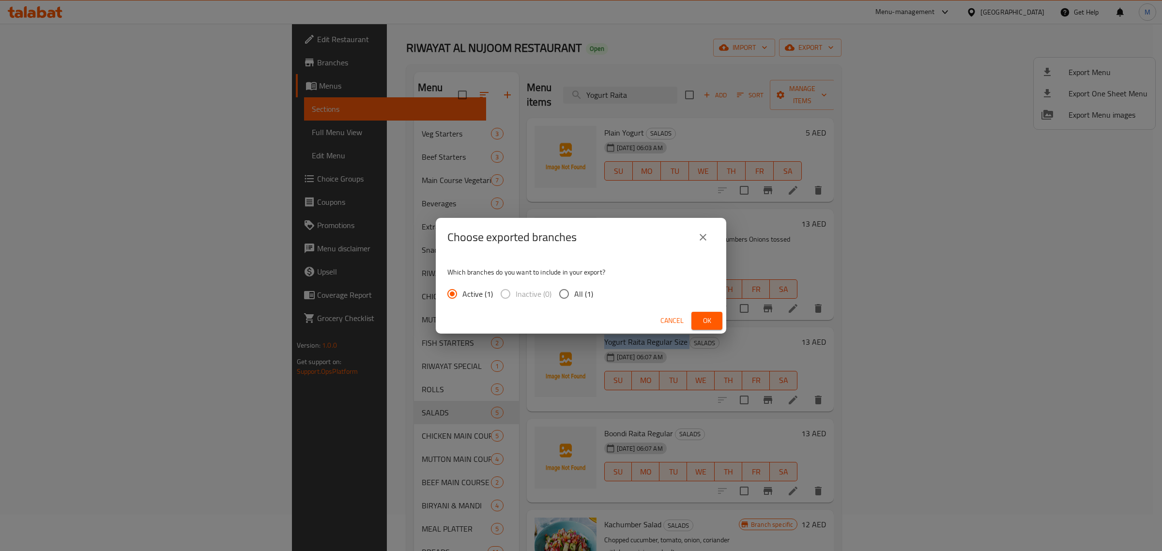
click at [571, 297] on input "All (1)" at bounding box center [564, 294] width 20 height 20
radio input "true"
click at [717, 315] on button "Ok" at bounding box center [707, 321] width 31 height 18
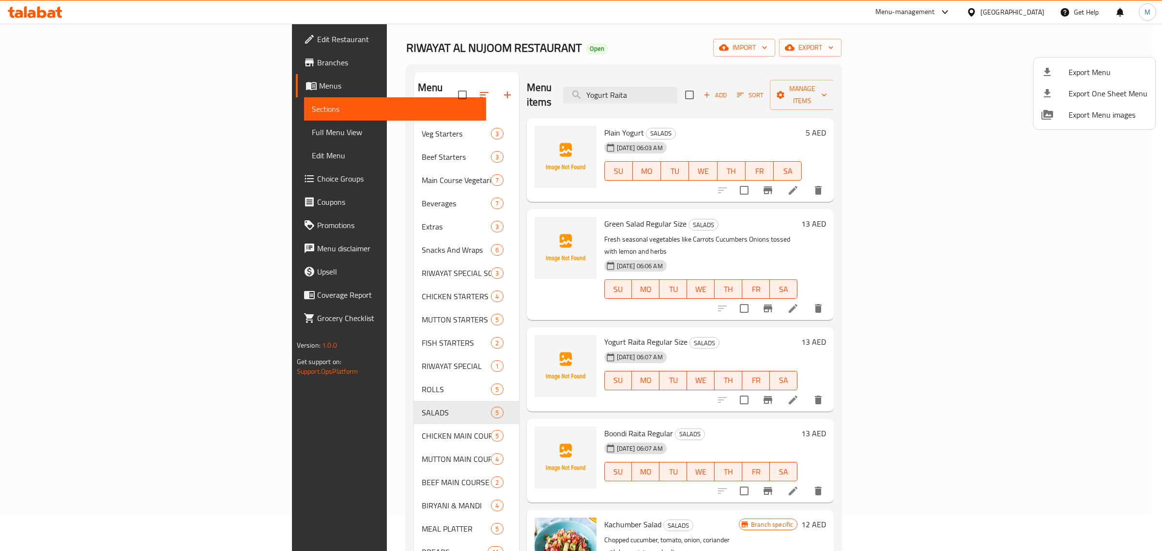
click at [887, 82] on div at bounding box center [581, 275] width 1162 height 551
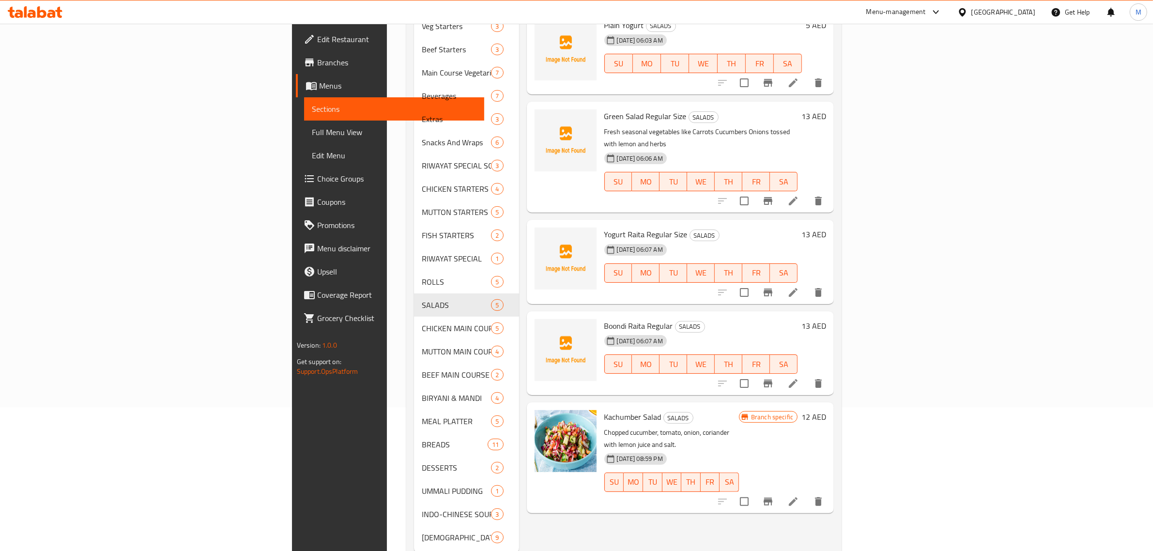
scroll to position [157, 0]
